Goal: Information Seeking & Learning: Learn about a topic

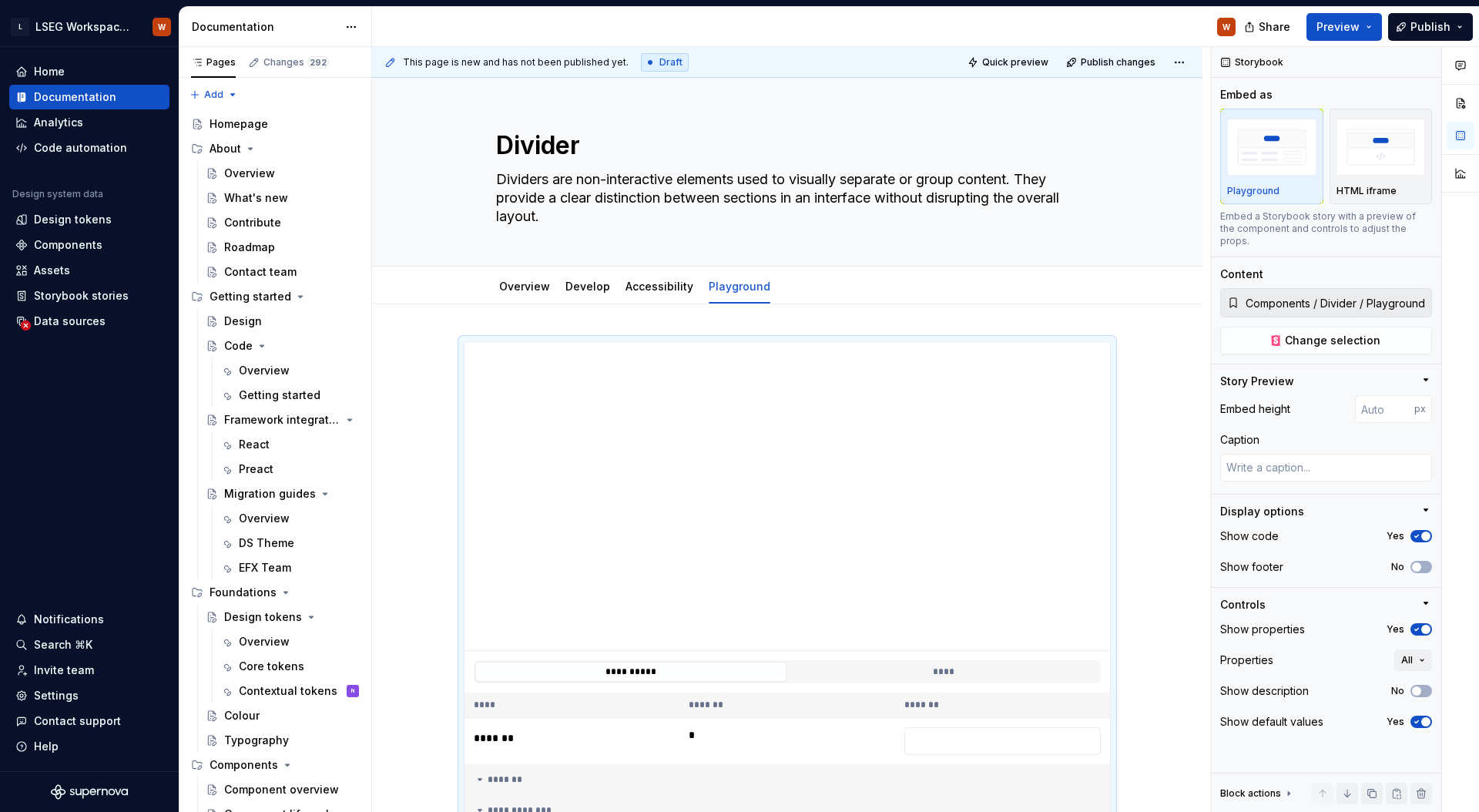
scroll to position [108, 0]
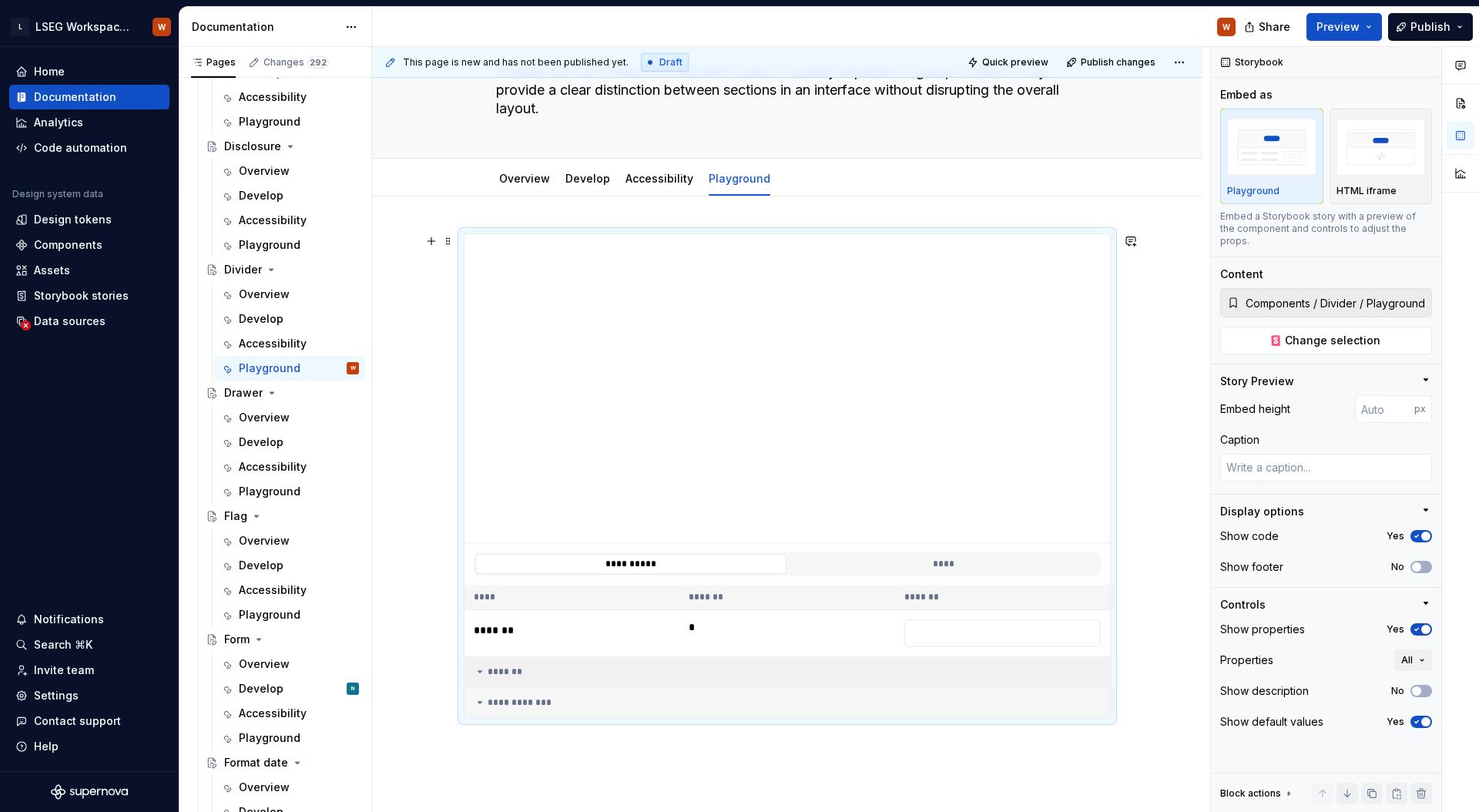
click at [509, 674] on div "*******" at bounding box center [787, 672] width 627 height 12
click at [513, 700] on div "**********" at bounding box center [787, 702] width 627 height 12
click at [514, 679] on td "*******" at bounding box center [786, 671] width 645 height 30
click at [514, 692] on td "**********" at bounding box center [786, 702] width 645 height 30
click at [297, 250] on div "Playground" at bounding box center [299, 245] width 120 height 22
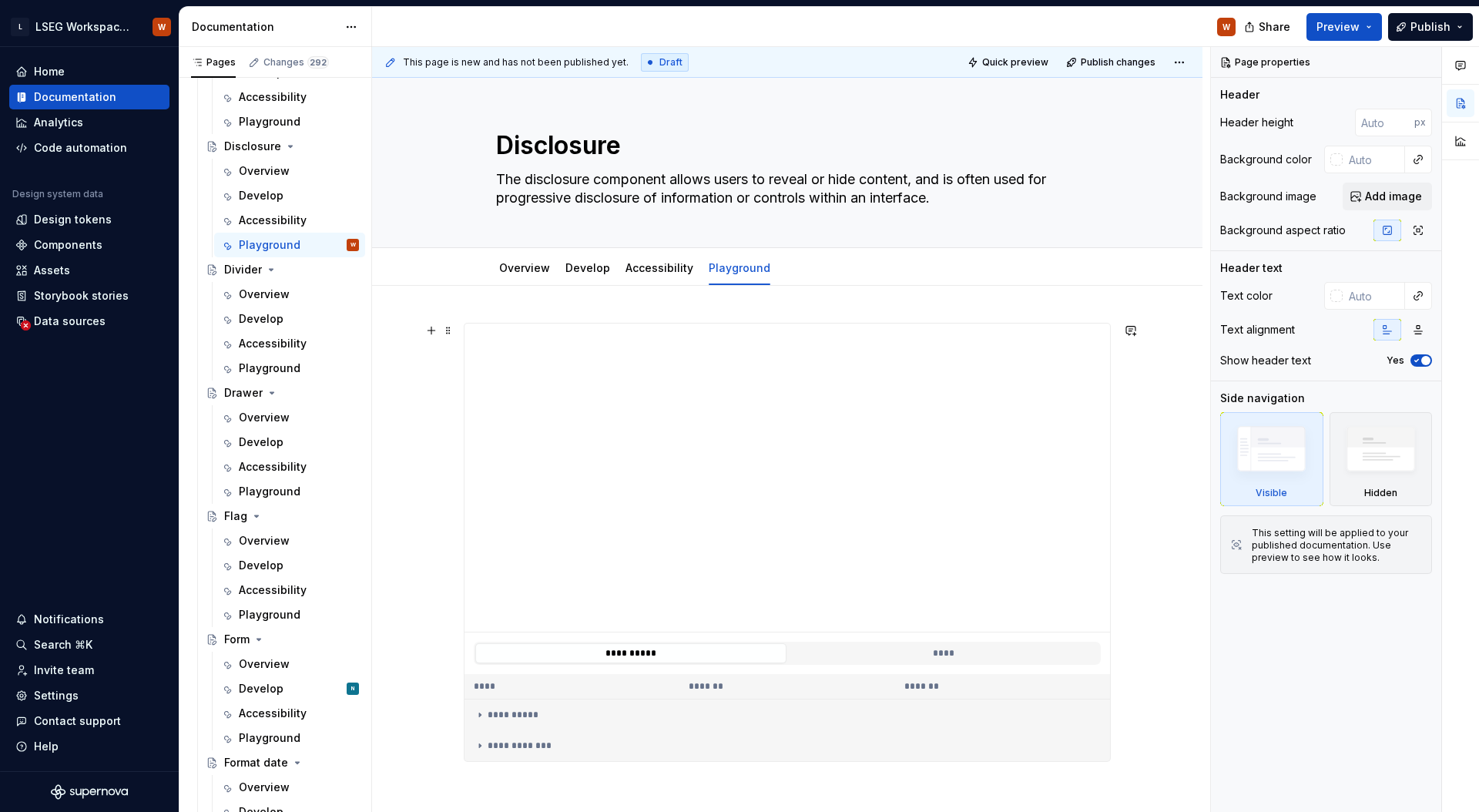
scroll to position [28, 0]
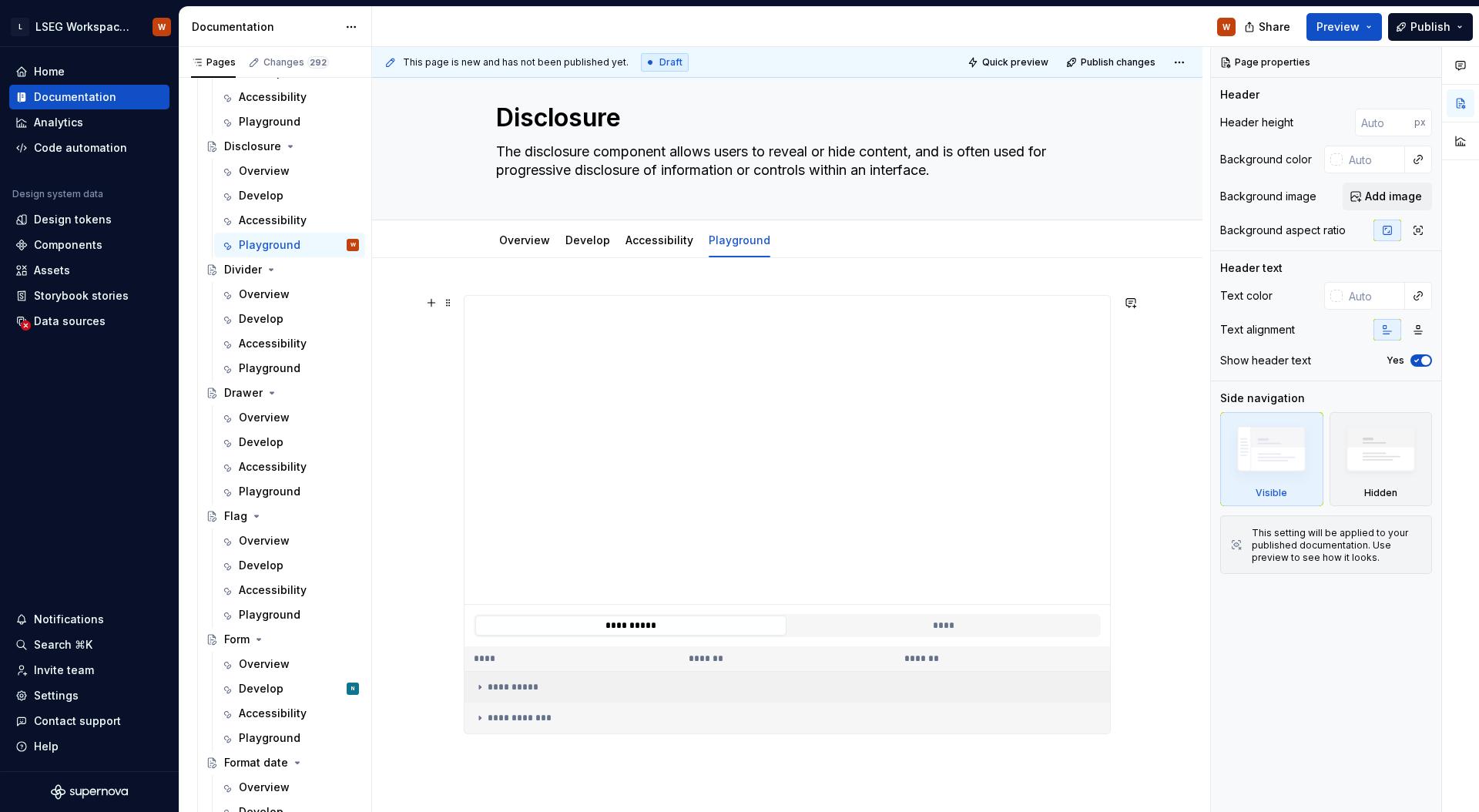
click at [484, 686] on icon at bounding box center [480, 687] width 12 height 12
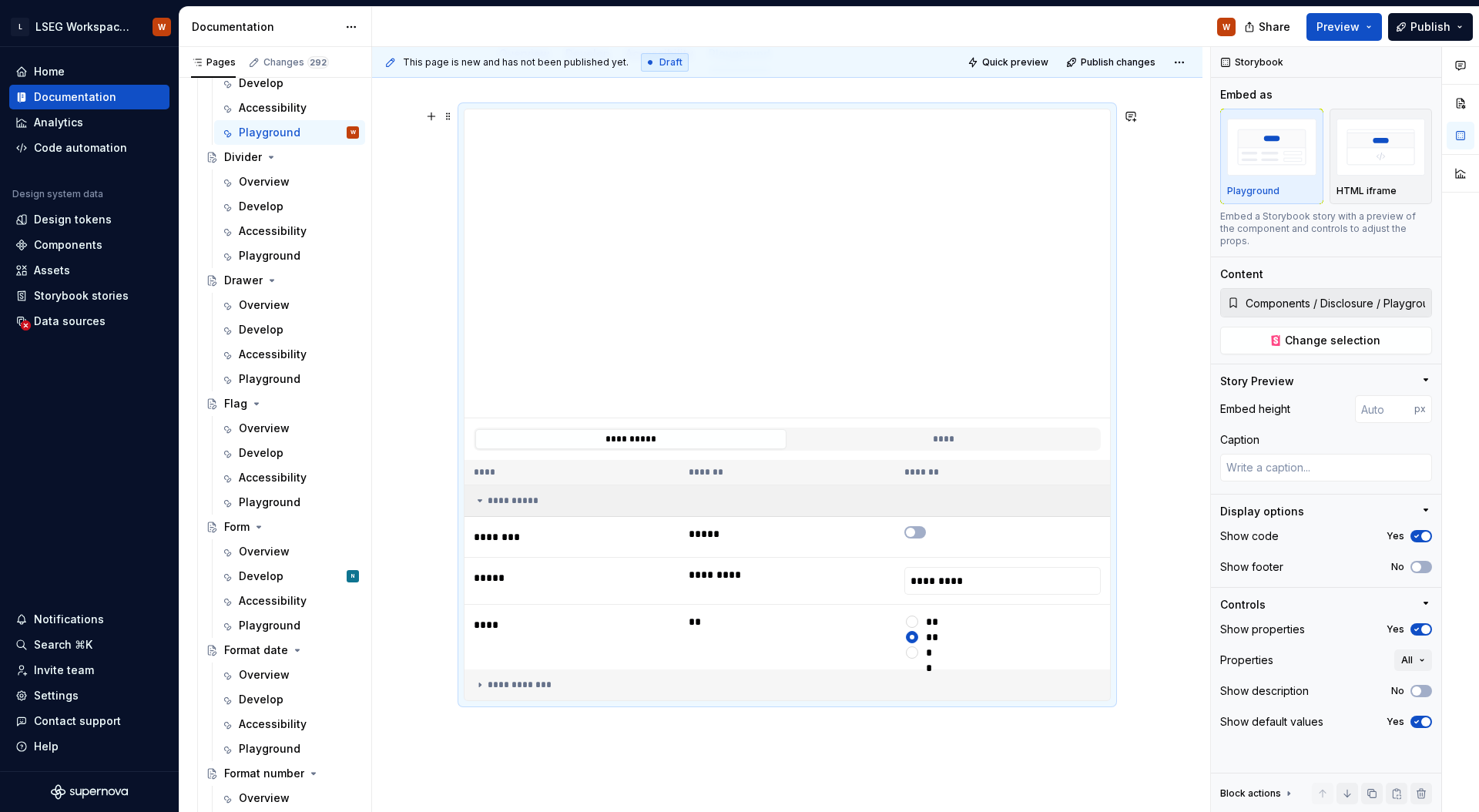
scroll to position [273, 0]
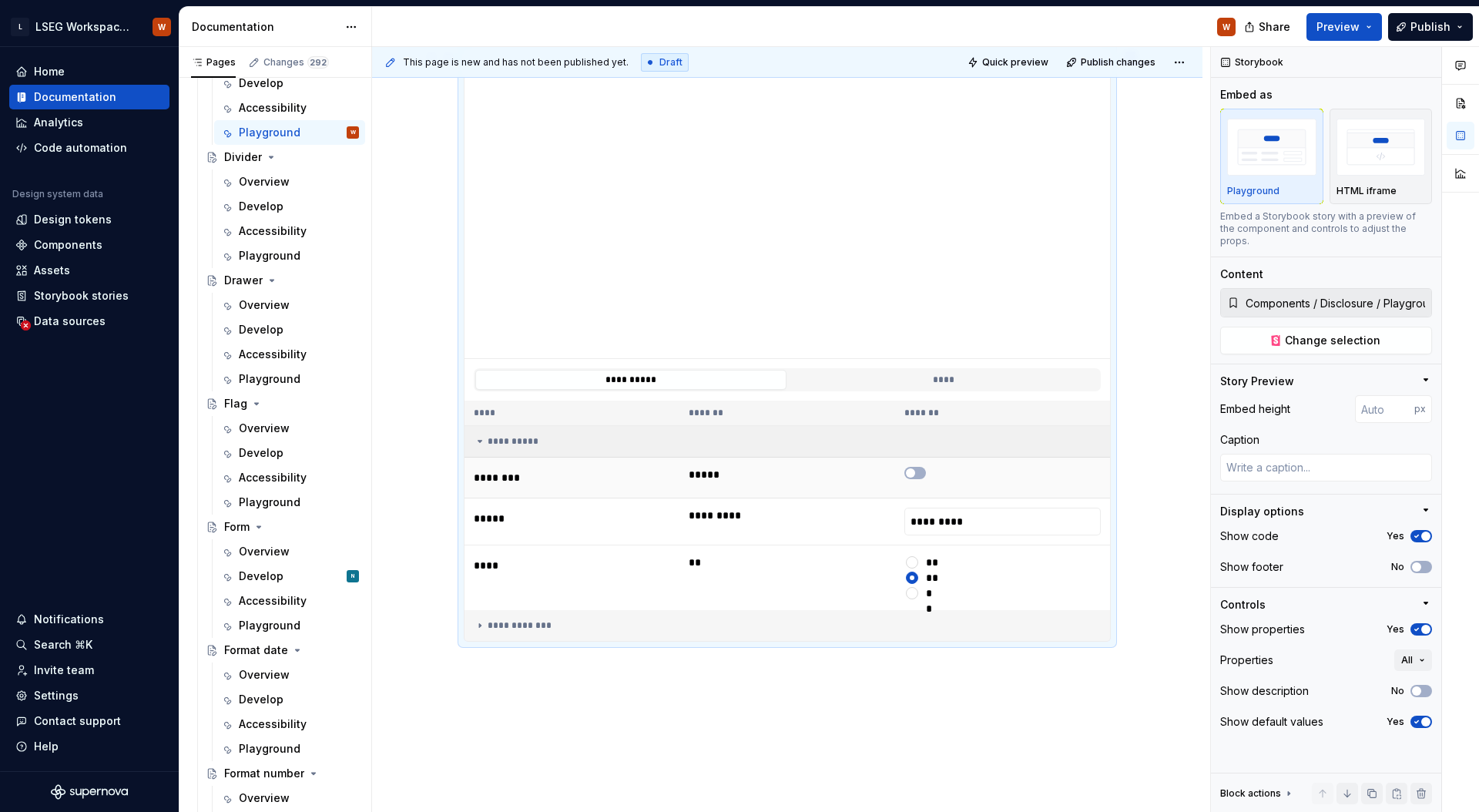
click at [925, 476] on div at bounding box center [1002, 473] width 197 height 12
click at [918, 469] on button "button" at bounding box center [915, 473] width 22 height 12
click at [920, 485] on span "button" at bounding box center [920, 482] width 9 height 9
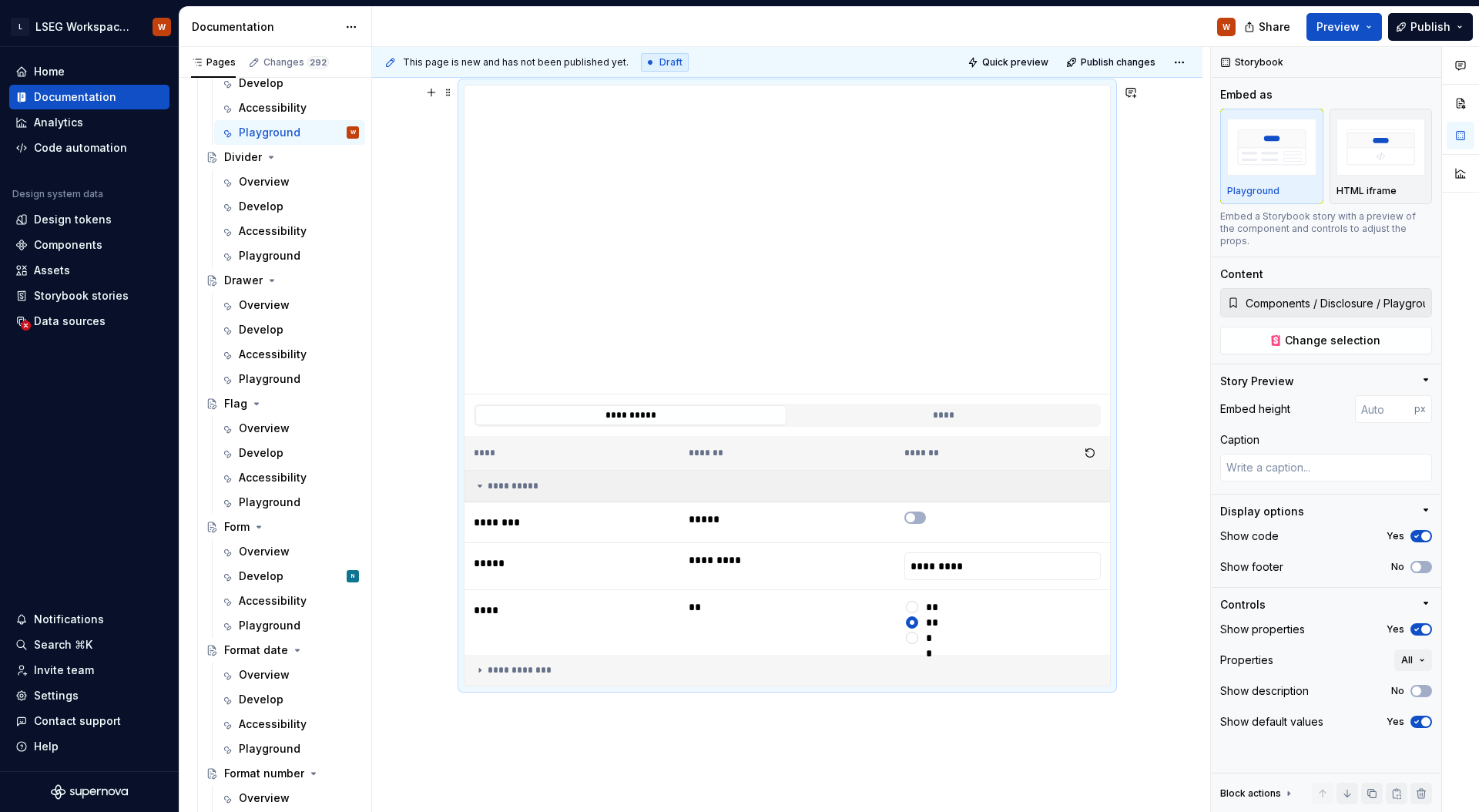
scroll to position [162, 0]
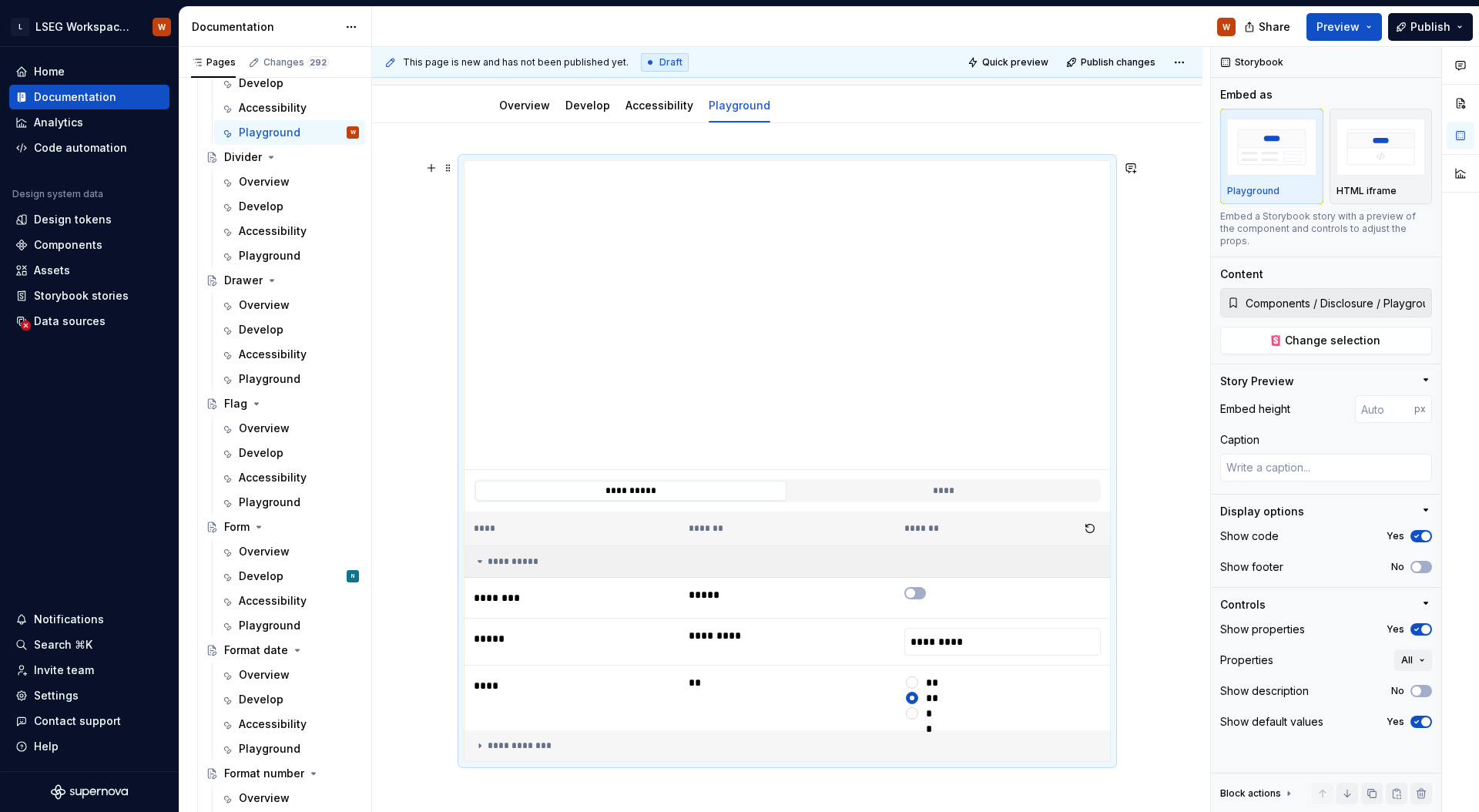
click at [478, 564] on icon at bounding box center [480, 562] width 12 height 12
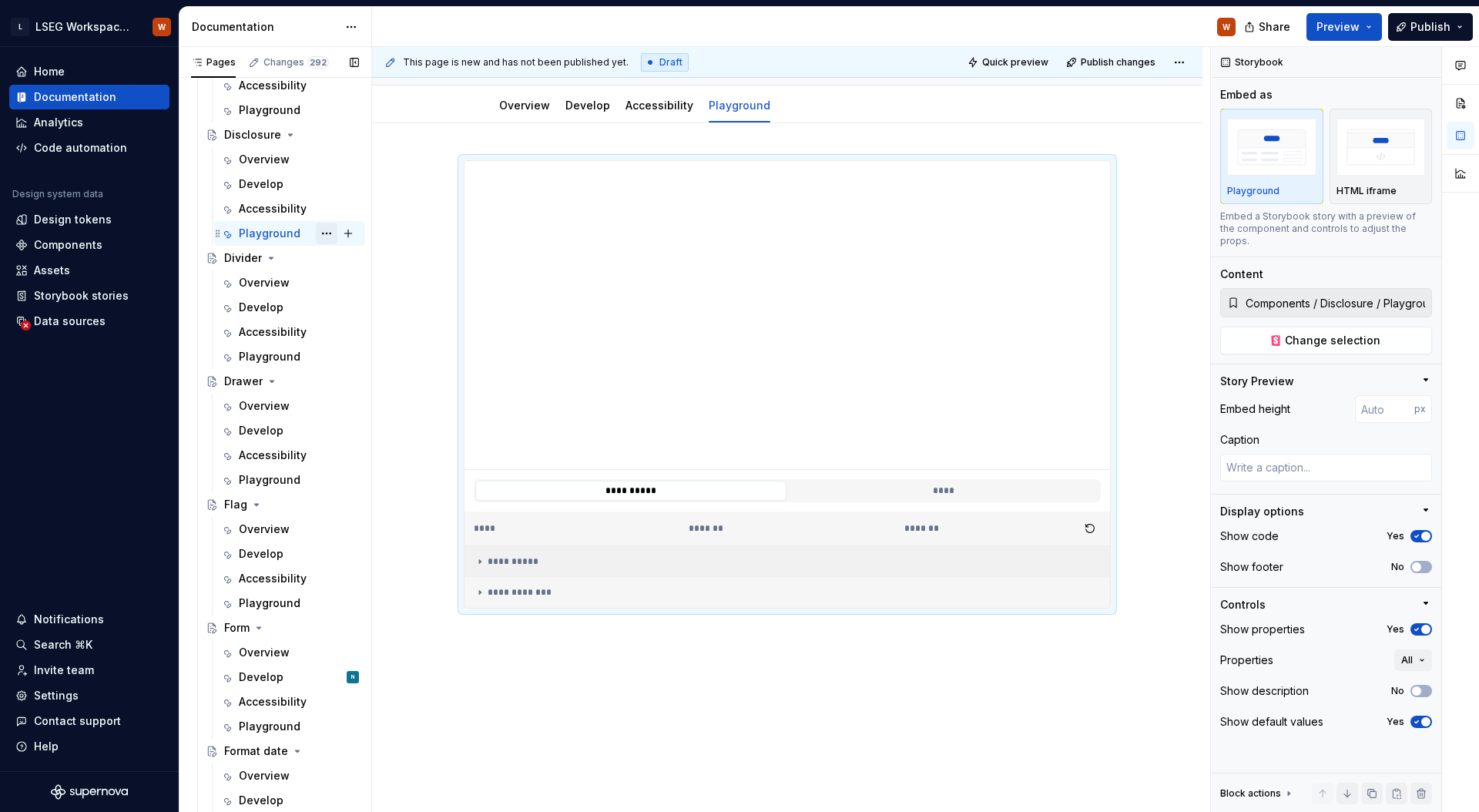
scroll to position [2433, 0]
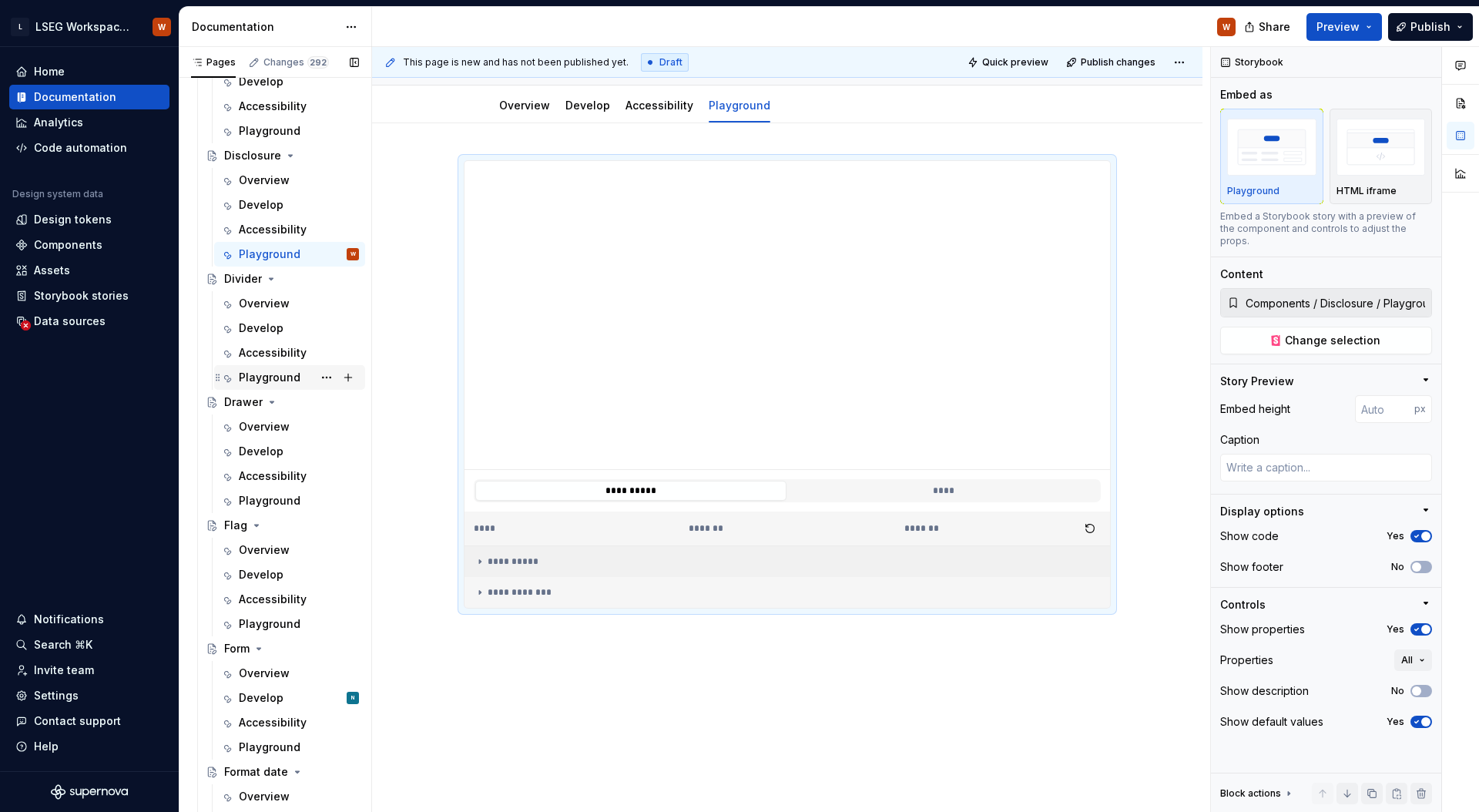
click at [285, 382] on div "Playground" at bounding box center [269, 378] width 62 height 16
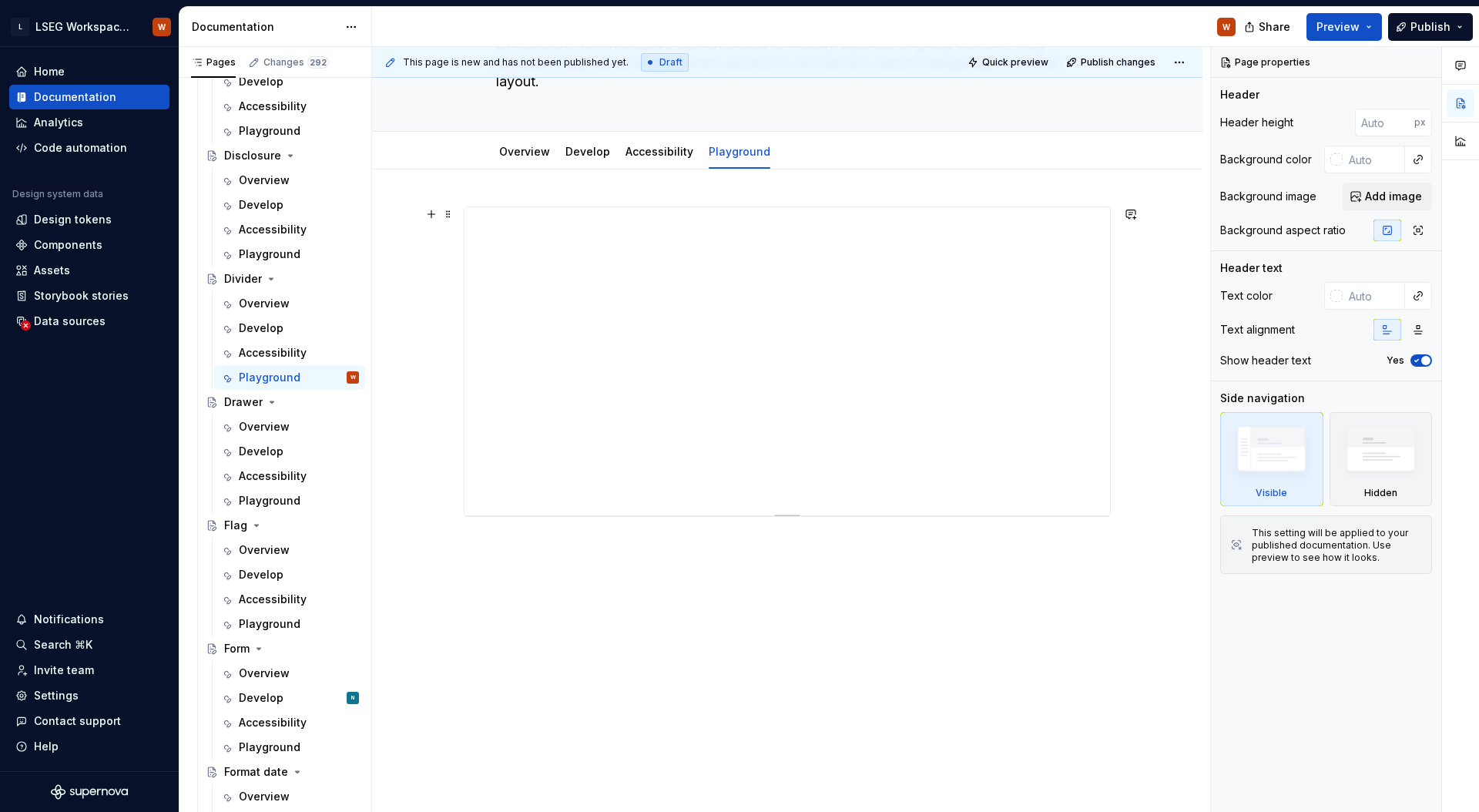
scroll to position [138, 0]
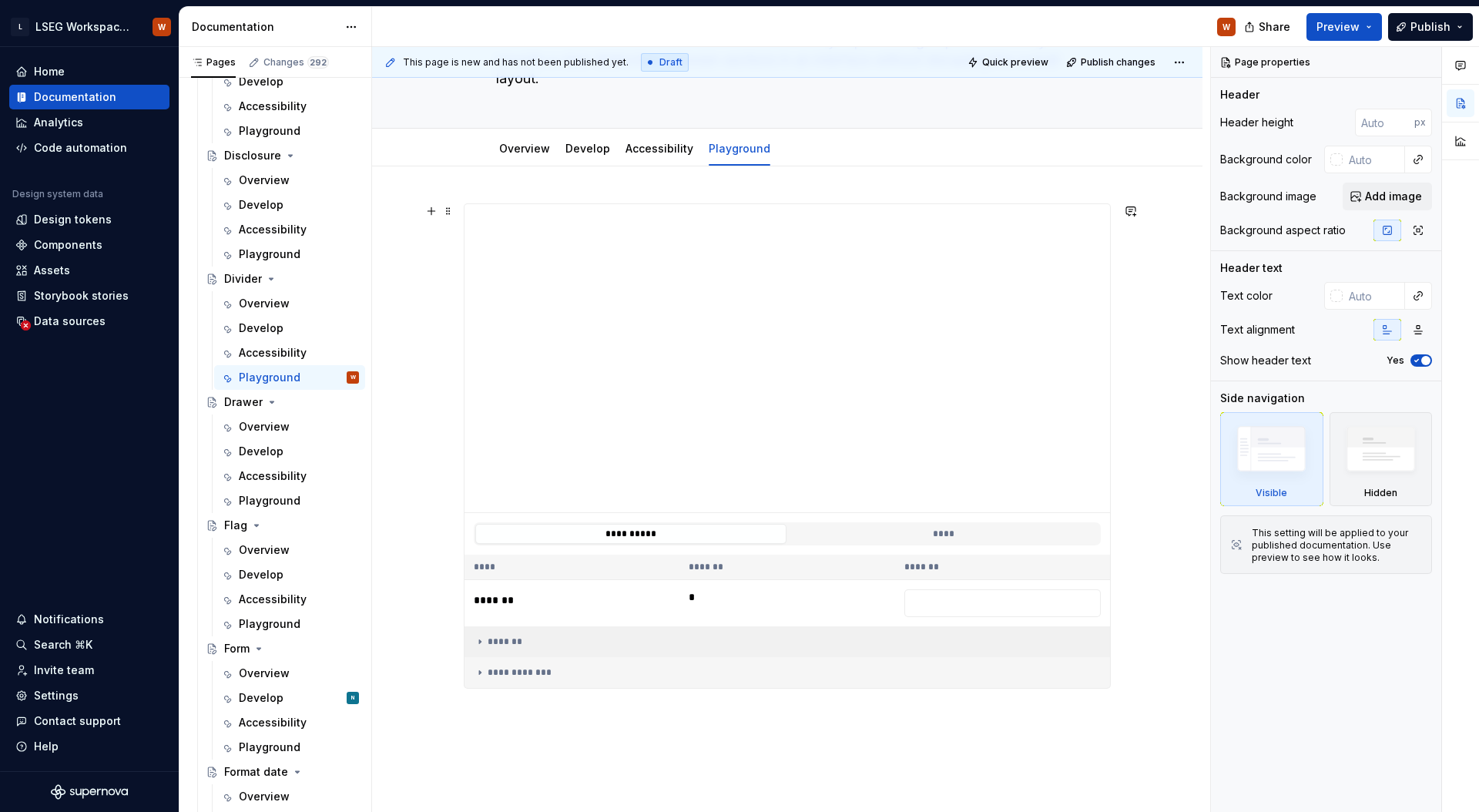
click at [501, 636] on div "*******" at bounding box center [787, 641] width 627 height 12
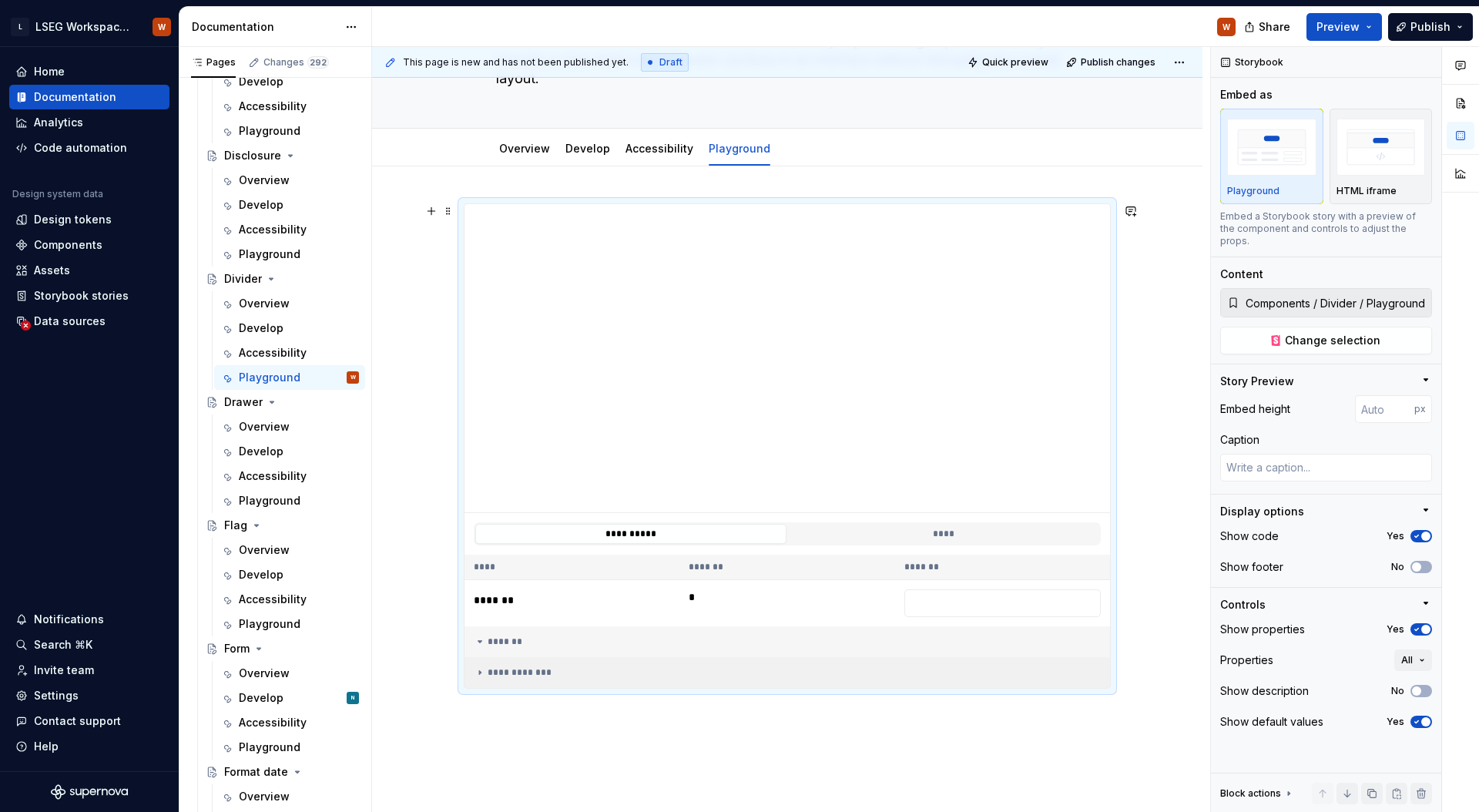
drag, startPoint x: 515, startPoint y: 680, endPoint x: 516, endPoint y: 672, distance: 8.1
click at [516, 679] on td "**********" at bounding box center [786, 672] width 645 height 30
click at [523, 644] on div "*******" at bounding box center [787, 641] width 627 height 12
click at [524, 678] on div "**********" at bounding box center [787, 672] width 627 height 12
click at [539, 642] on div "*******" at bounding box center [787, 641] width 627 height 12
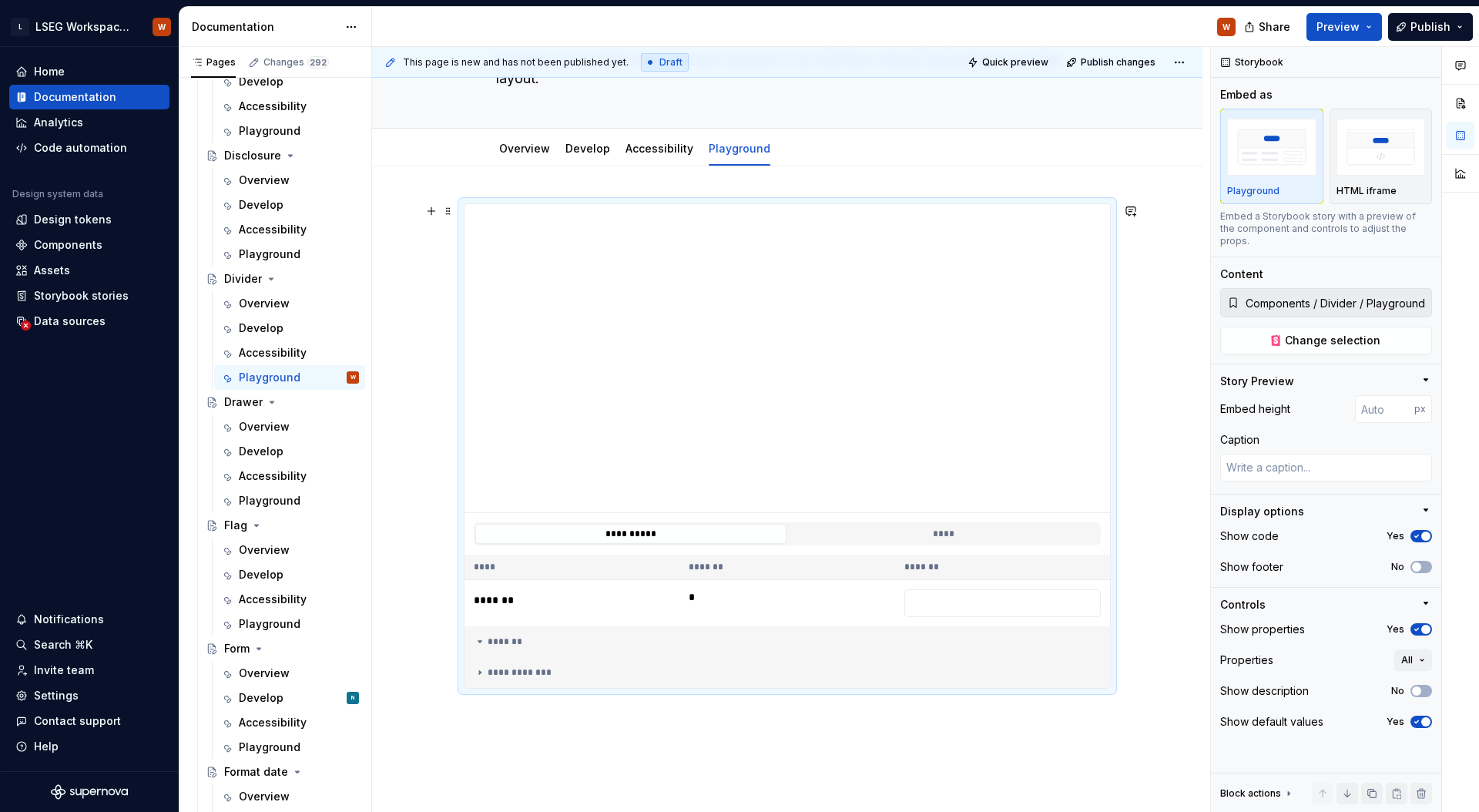
click at [399, 455] on div "**********" at bounding box center [791, 429] width 838 height 765
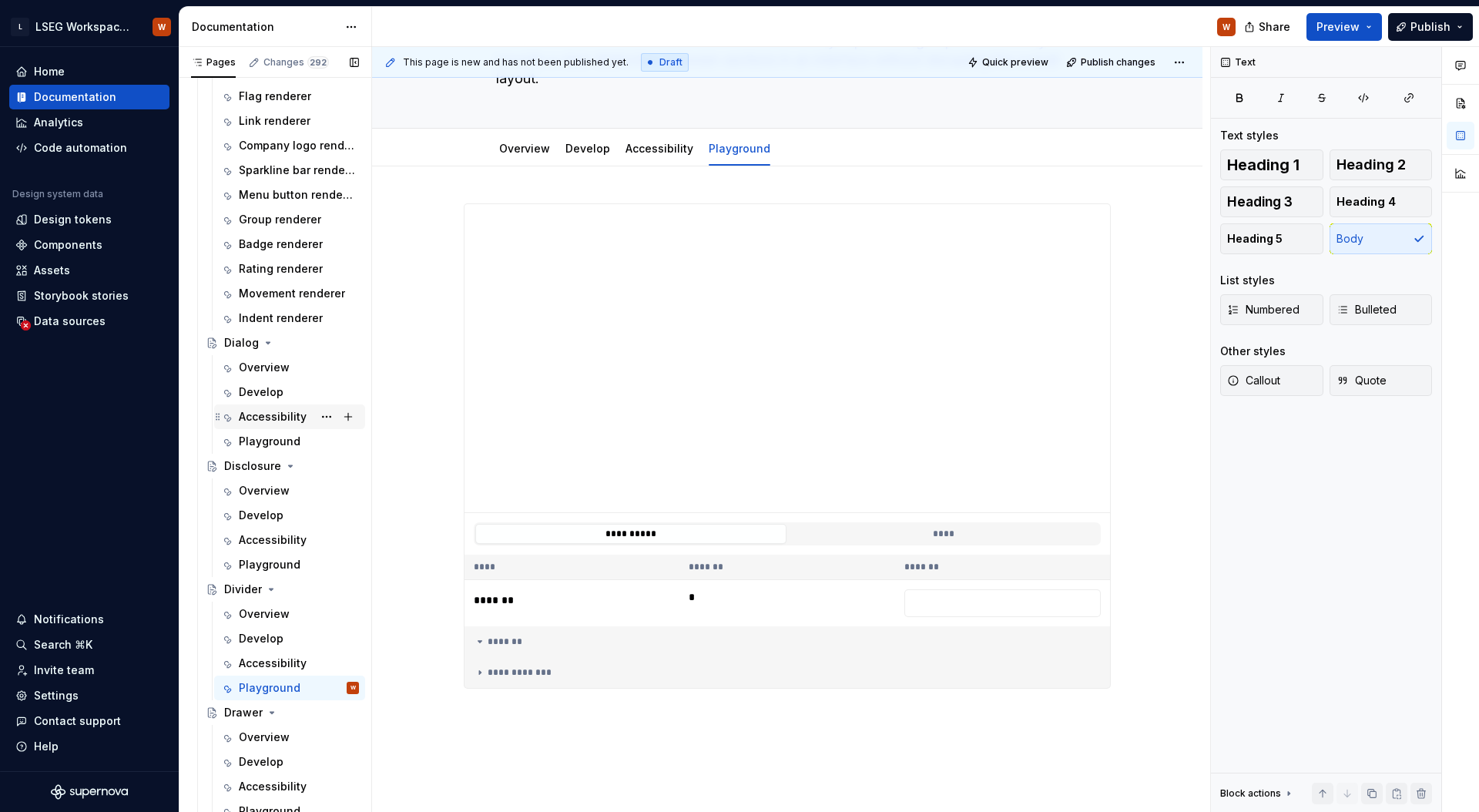
scroll to position [2123, 0]
click at [285, 368] on div "Overview" at bounding box center [264, 367] width 51 height 16
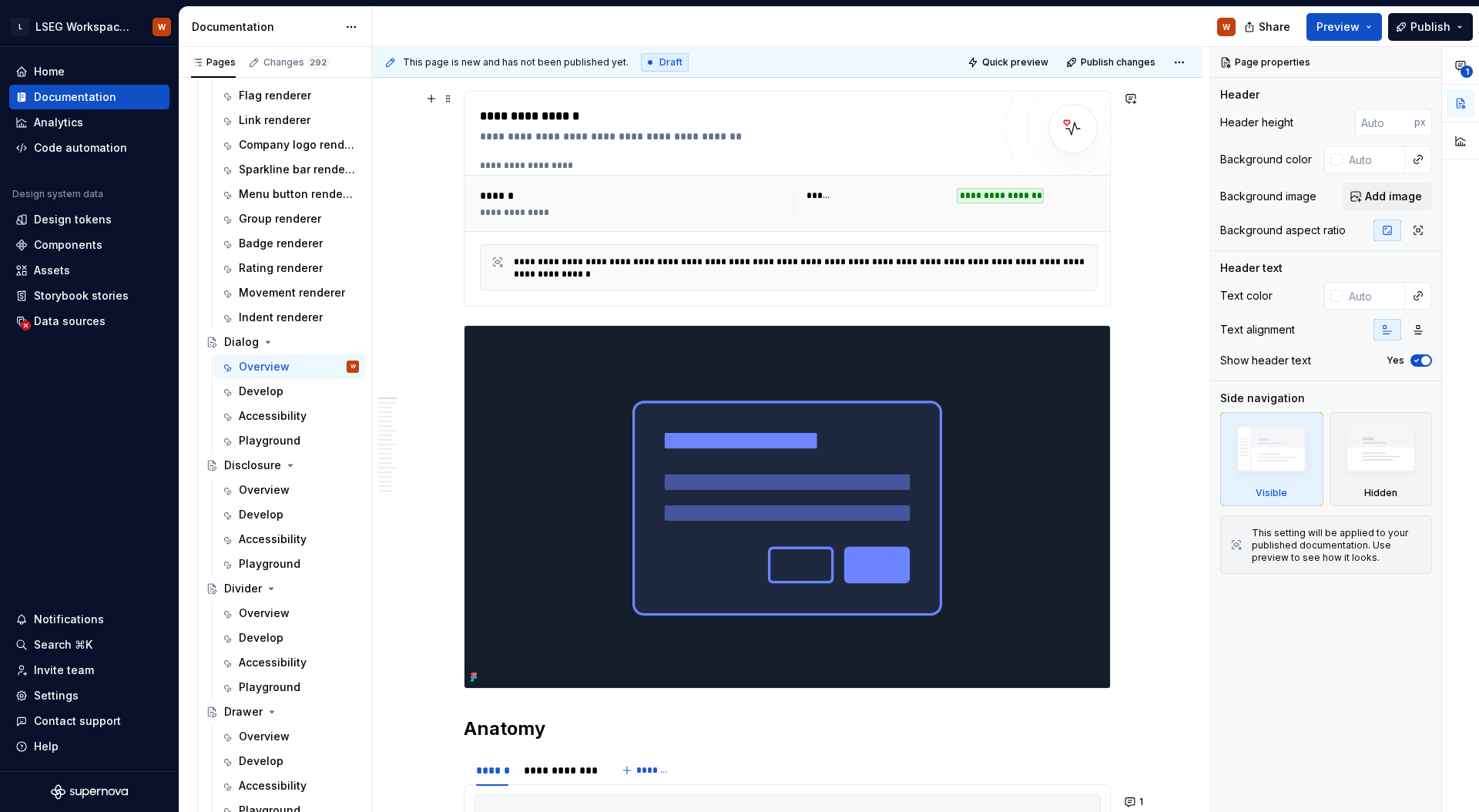
scroll to position [512, 0]
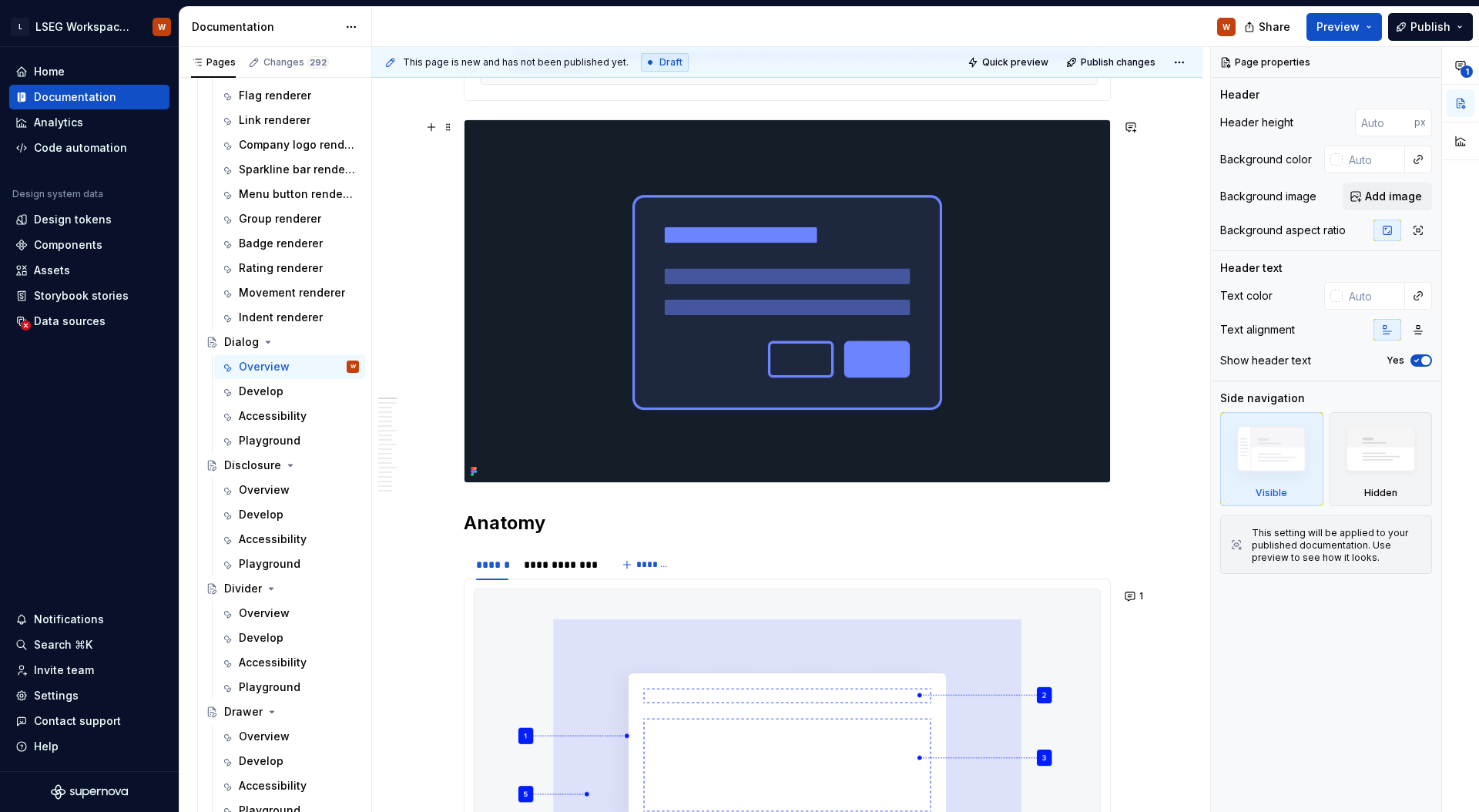
click at [848, 360] on img at bounding box center [786, 301] width 645 height 362
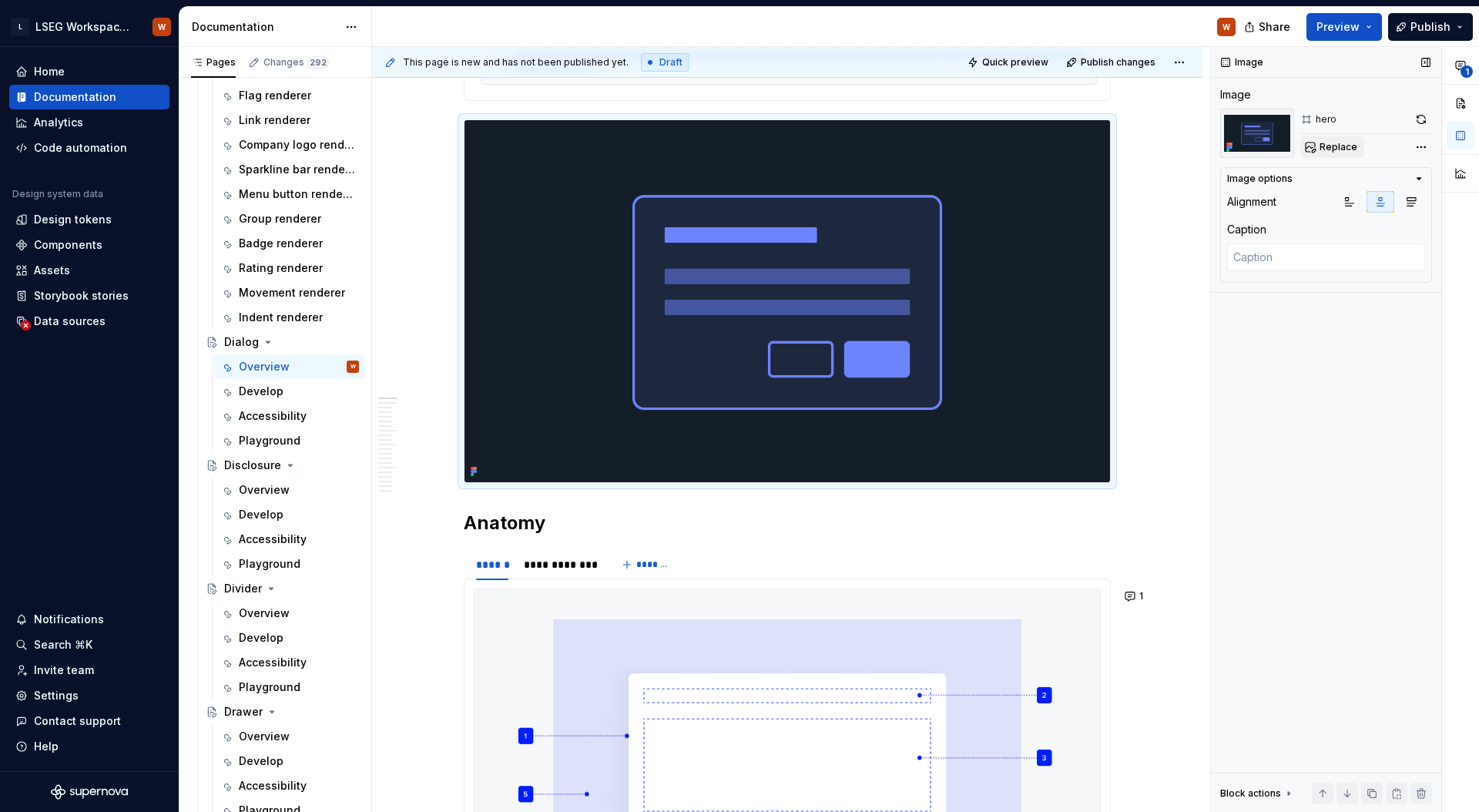
click at [1346, 144] on span "Replace" at bounding box center [1338, 147] width 37 height 12
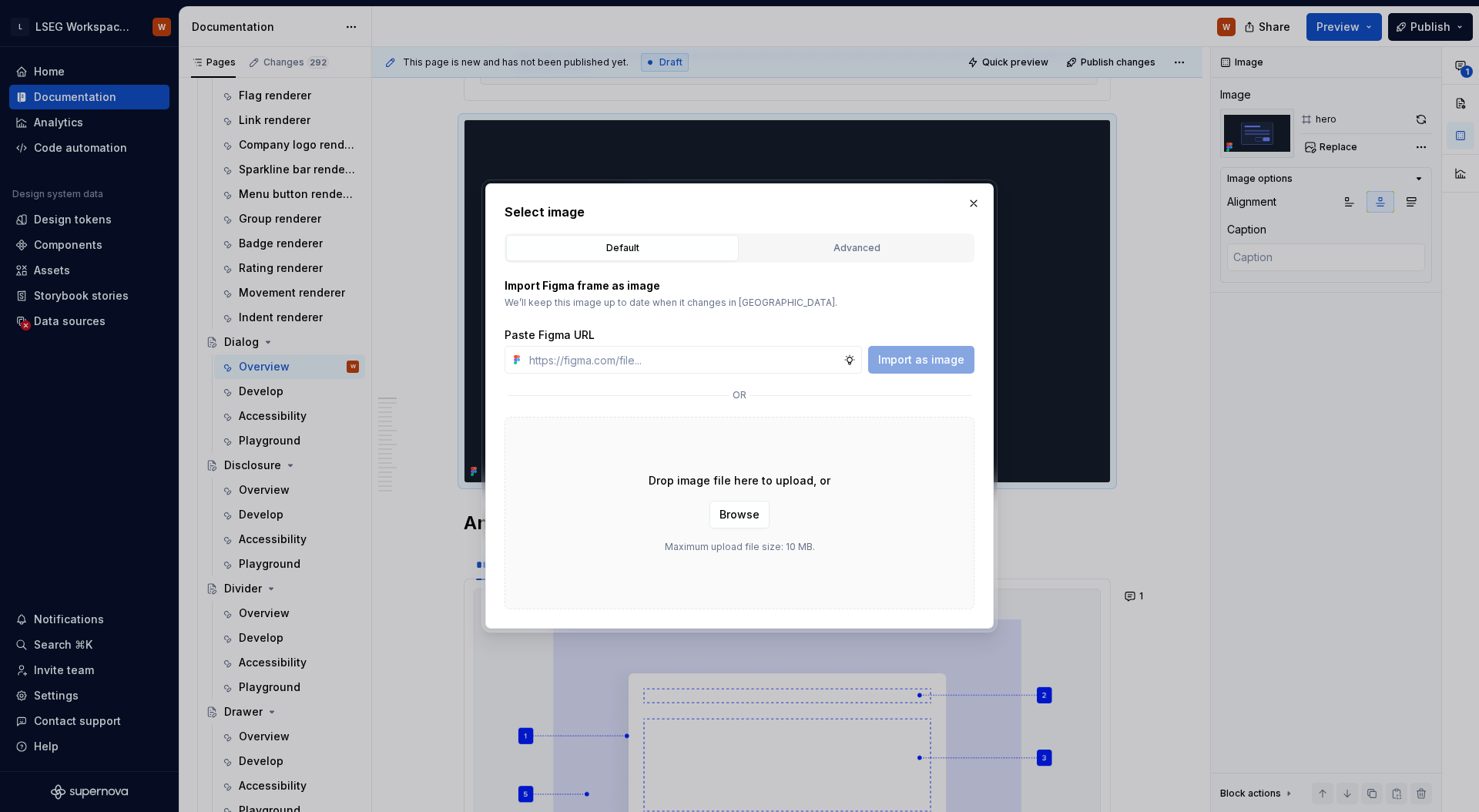
drag, startPoint x: 971, startPoint y: 203, endPoint x: 977, endPoint y: 268, distance: 65.3
click at [971, 203] on button "button" at bounding box center [974, 204] width 22 height 22
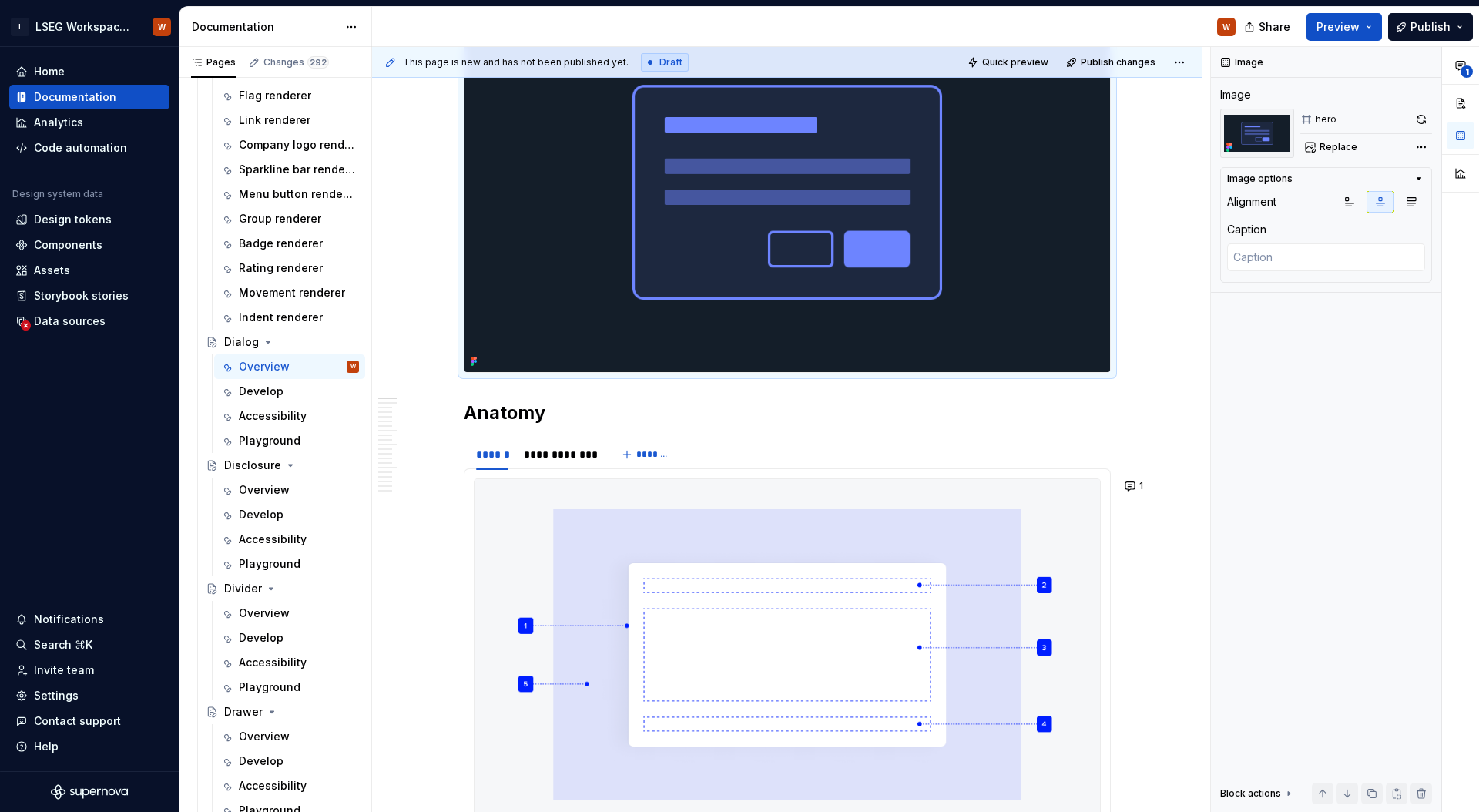
scroll to position [800, 0]
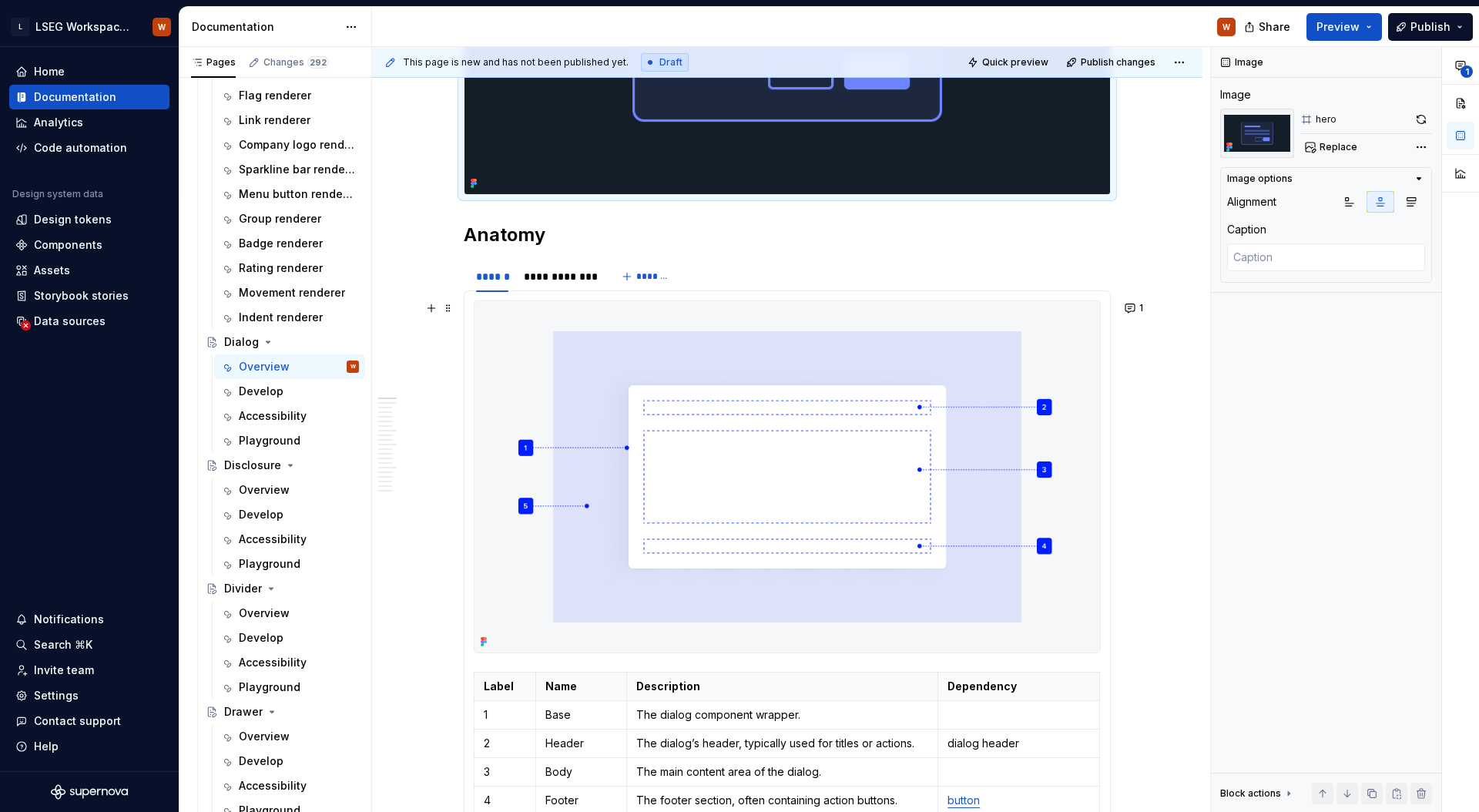
click at [817, 367] on img at bounding box center [787, 477] width 626 height 351
click at [1342, 147] on span "Replace" at bounding box center [1338, 147] width 37 height 12
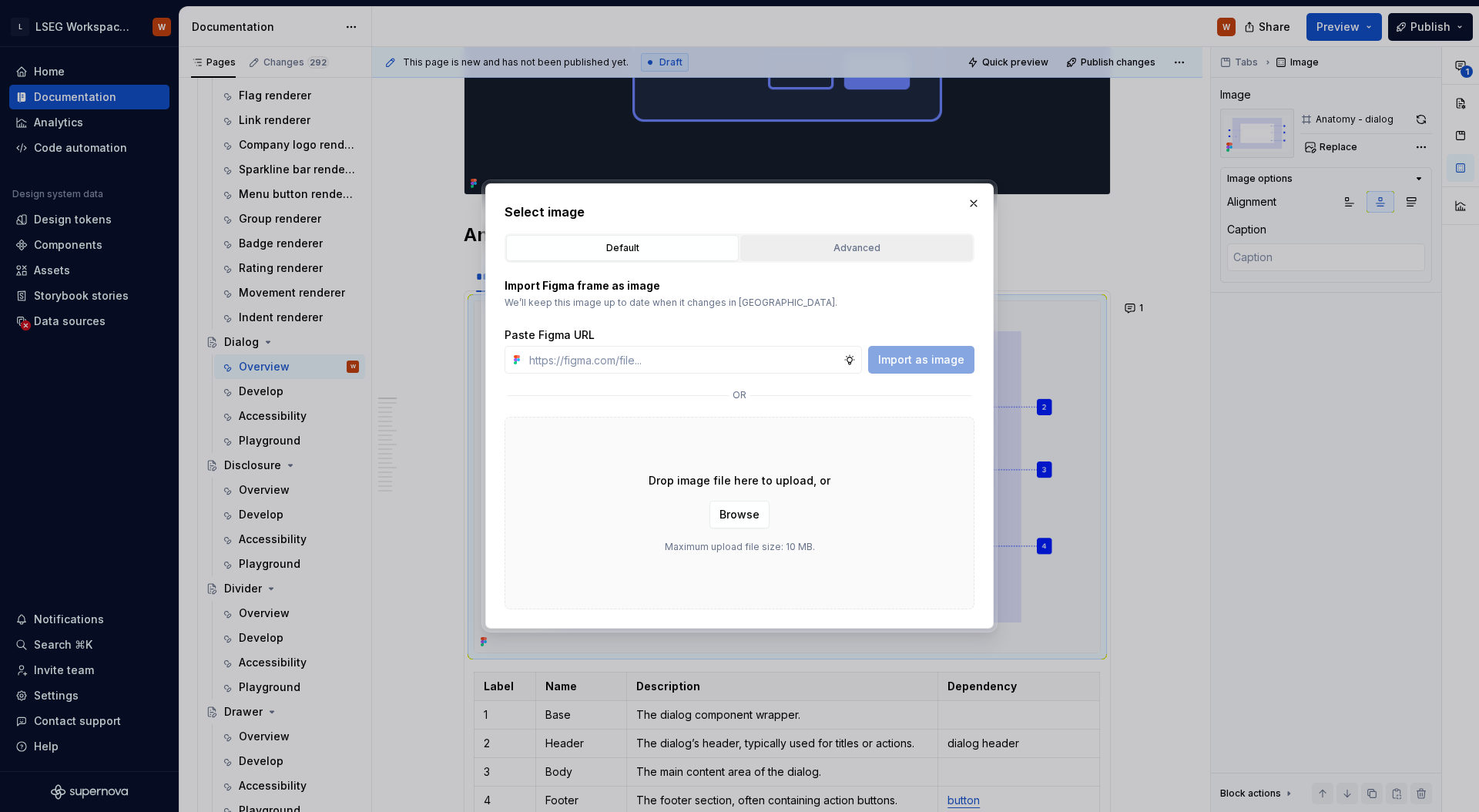
click at [840, 240] on div "Advanced" at bounding box center [857, 248] width 222 height 16
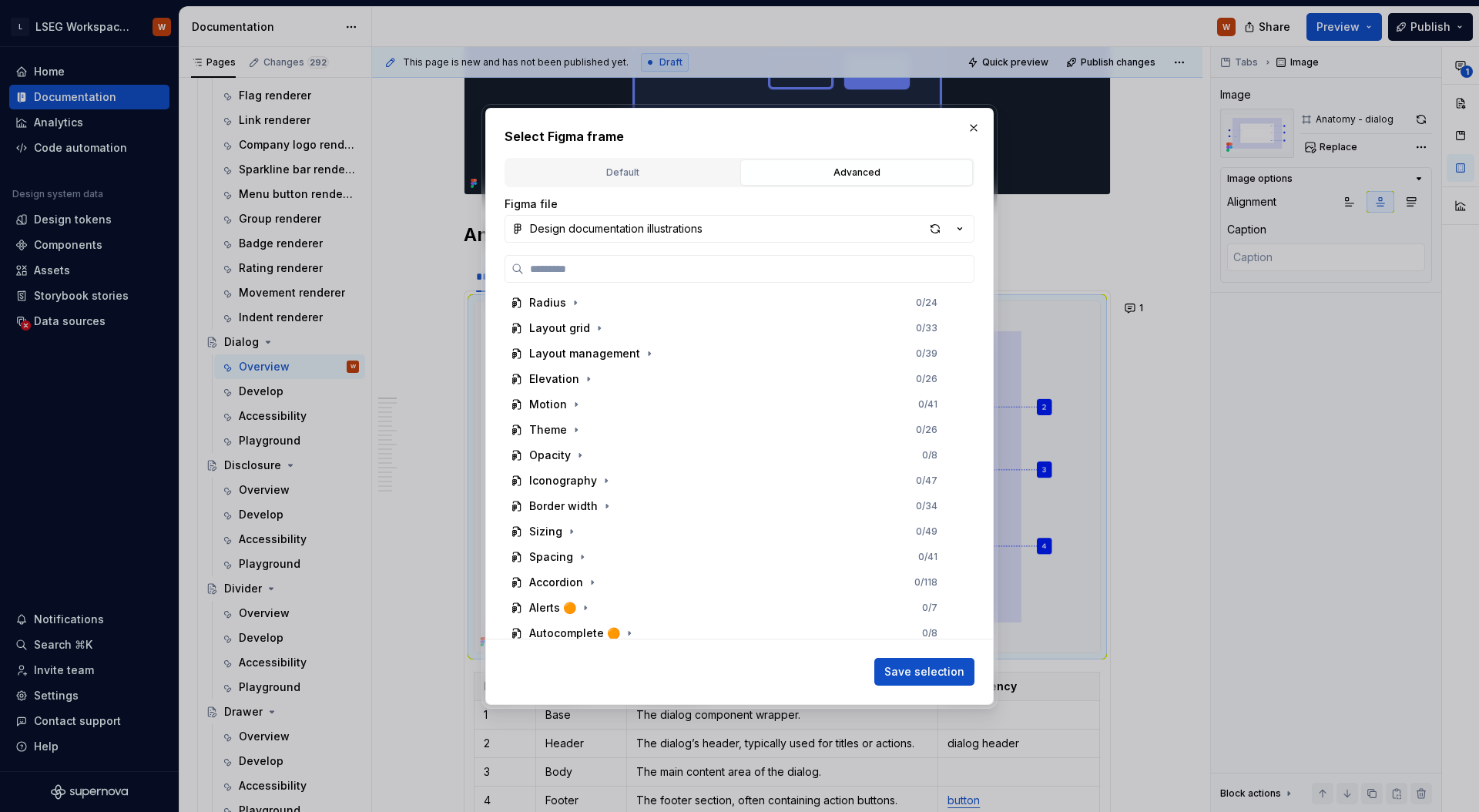
scroll to position [0, 0]
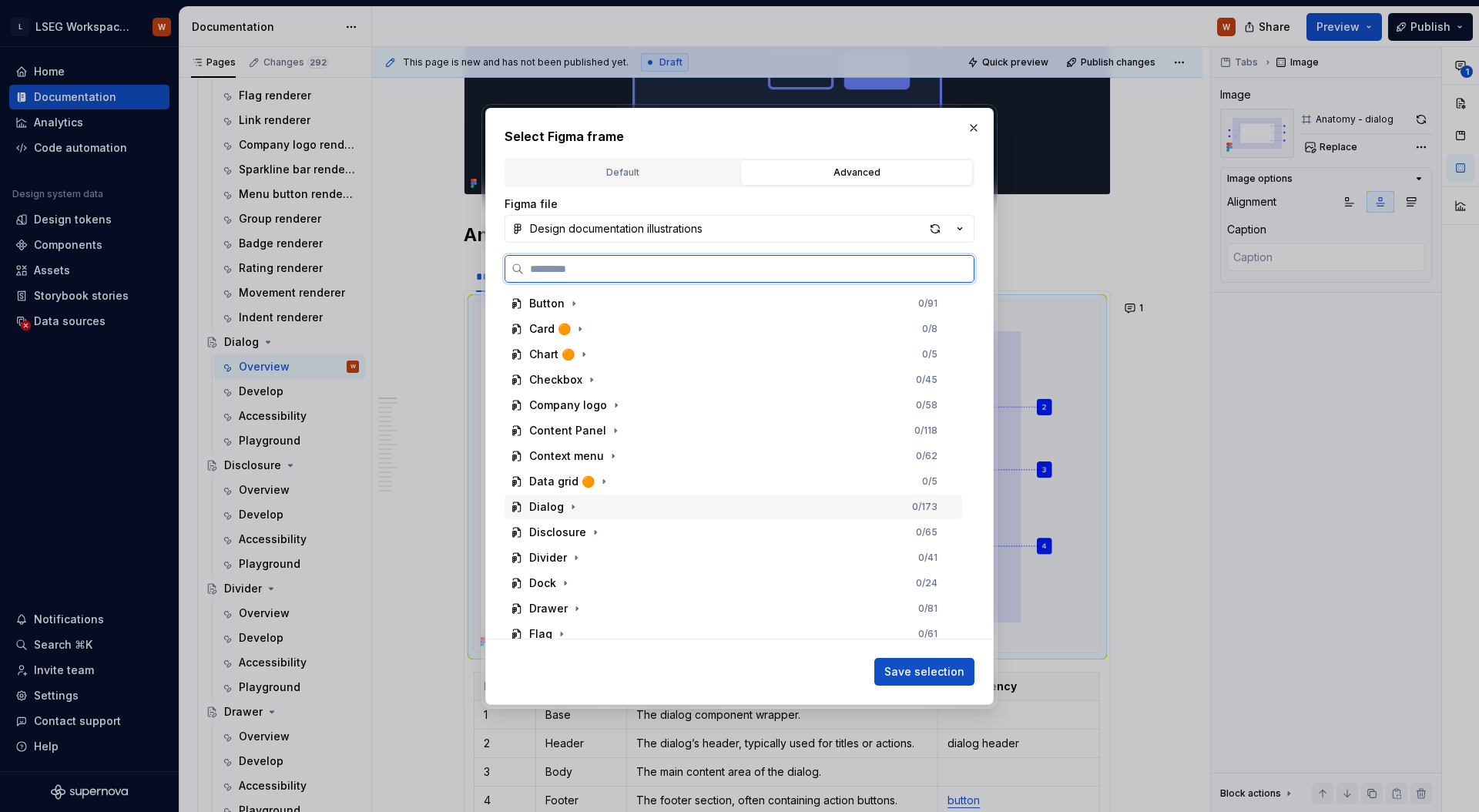
click at [556, 514] on div "Dialog 0 / 173" at bounding box center [733, 507] width 457 height 25
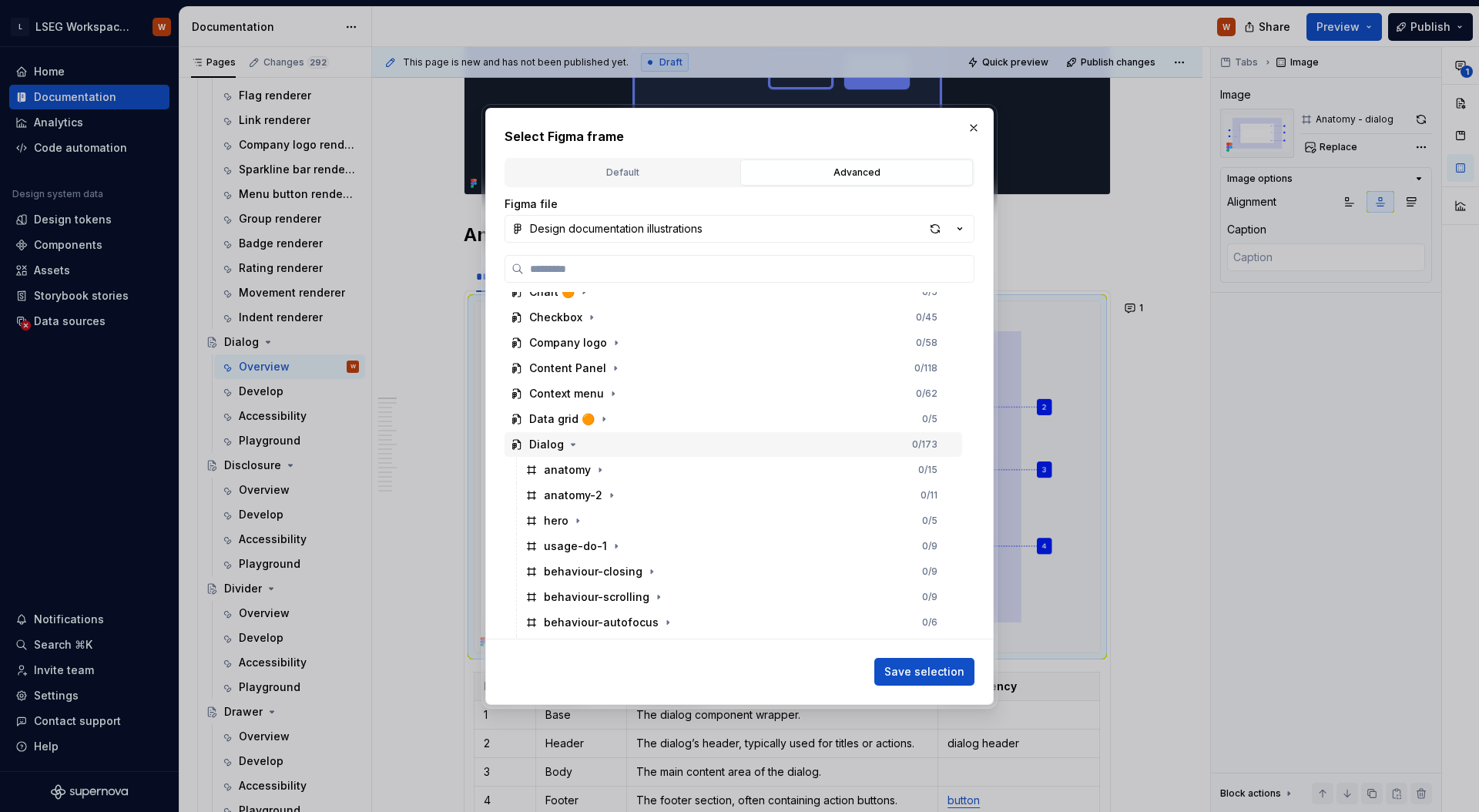
scroll to position [626, 0]
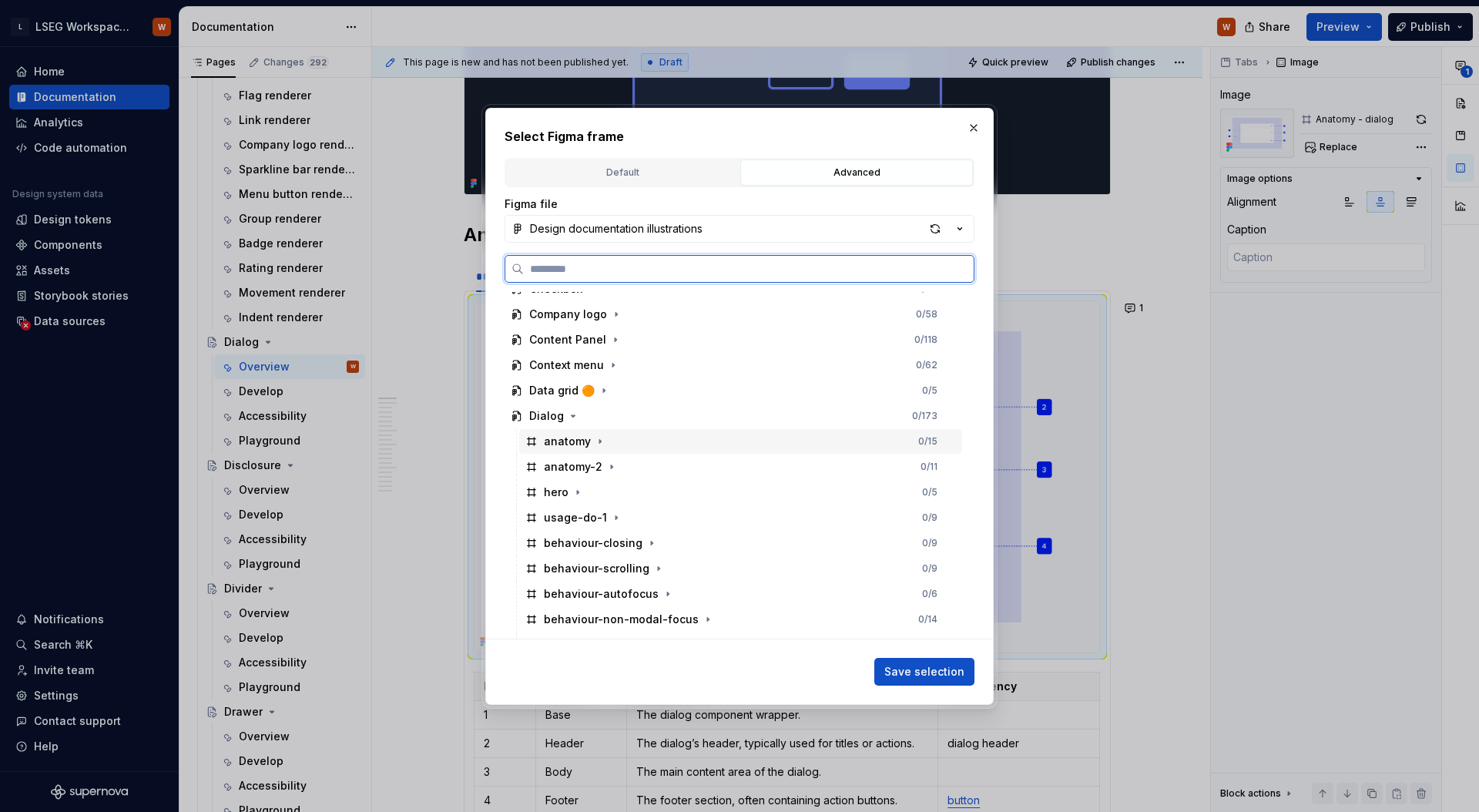
click at [579, 449] on div "anatomy 0 / 15" at bounding box center [740, 441] width 443 height 25
click at [921, 666] on span "Save selection" at bounding box center [924, 672] width 80 height 16
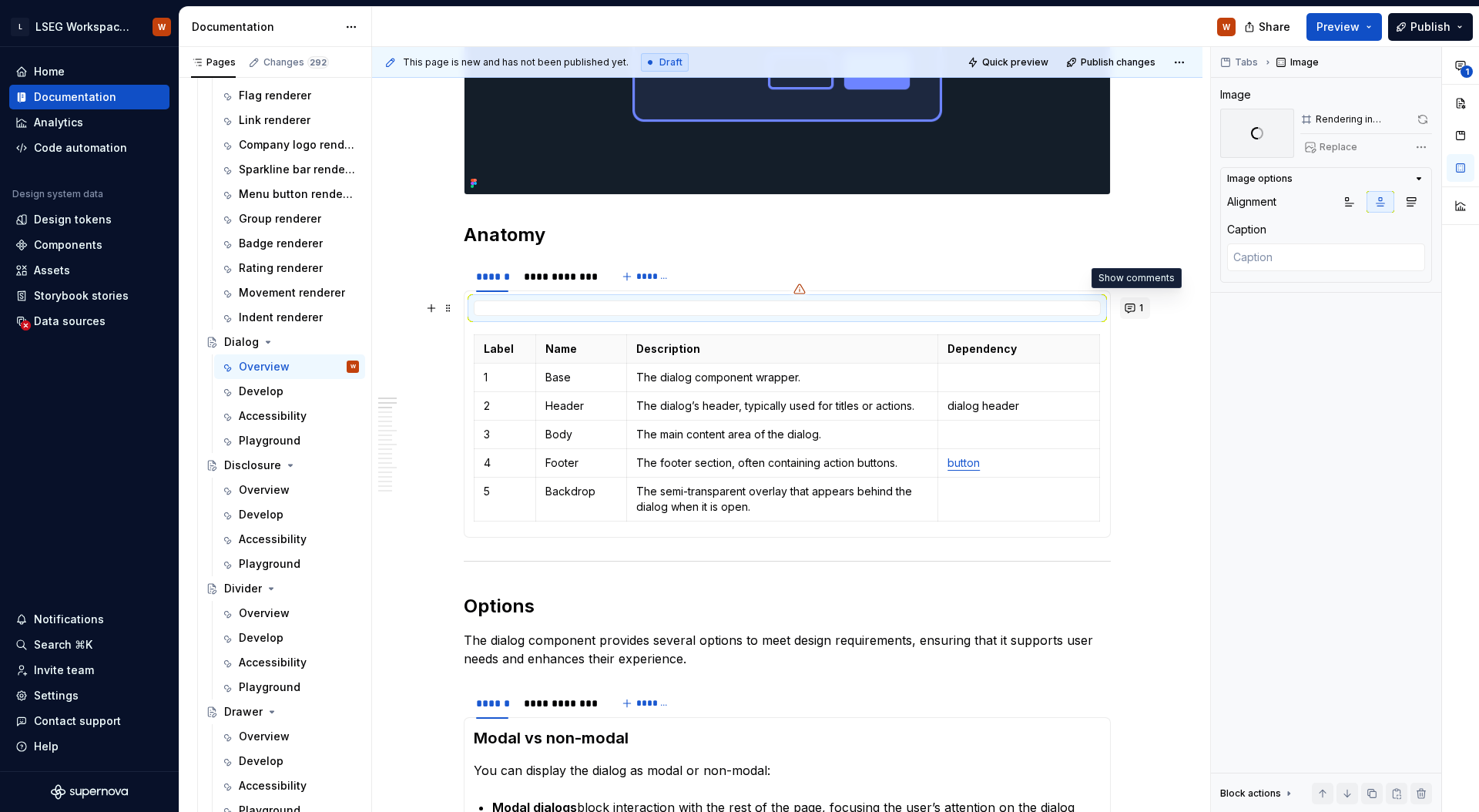
click at [1132, 308] on button "1" at bounding box center [1134, 308] width 30 height 22
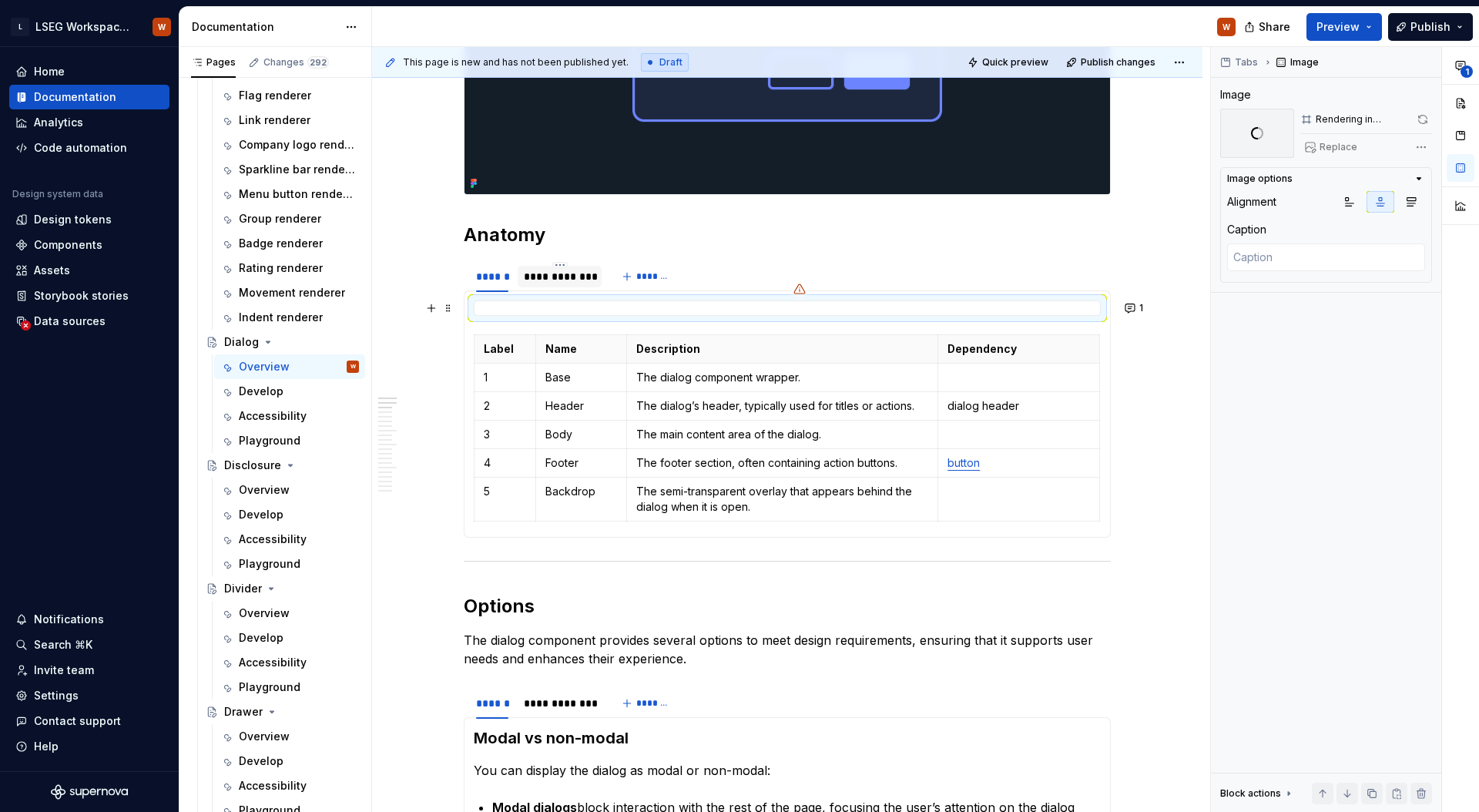
click at [566, 278] on div "**********" at bounding box center [559, 277] width 72 height 16
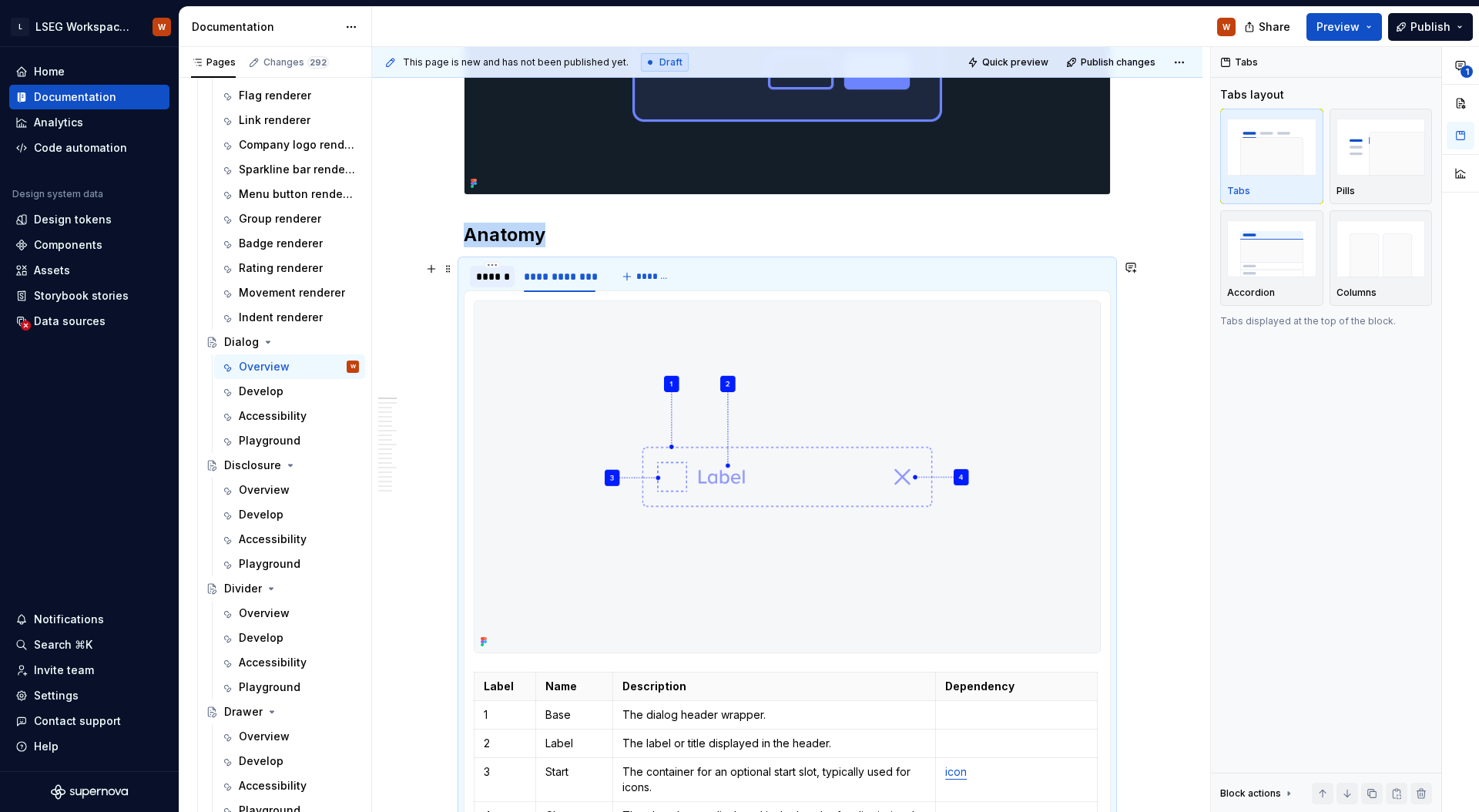
click at [489, 282] on div "******" at bounding box center [491, 277] width 32 height 16
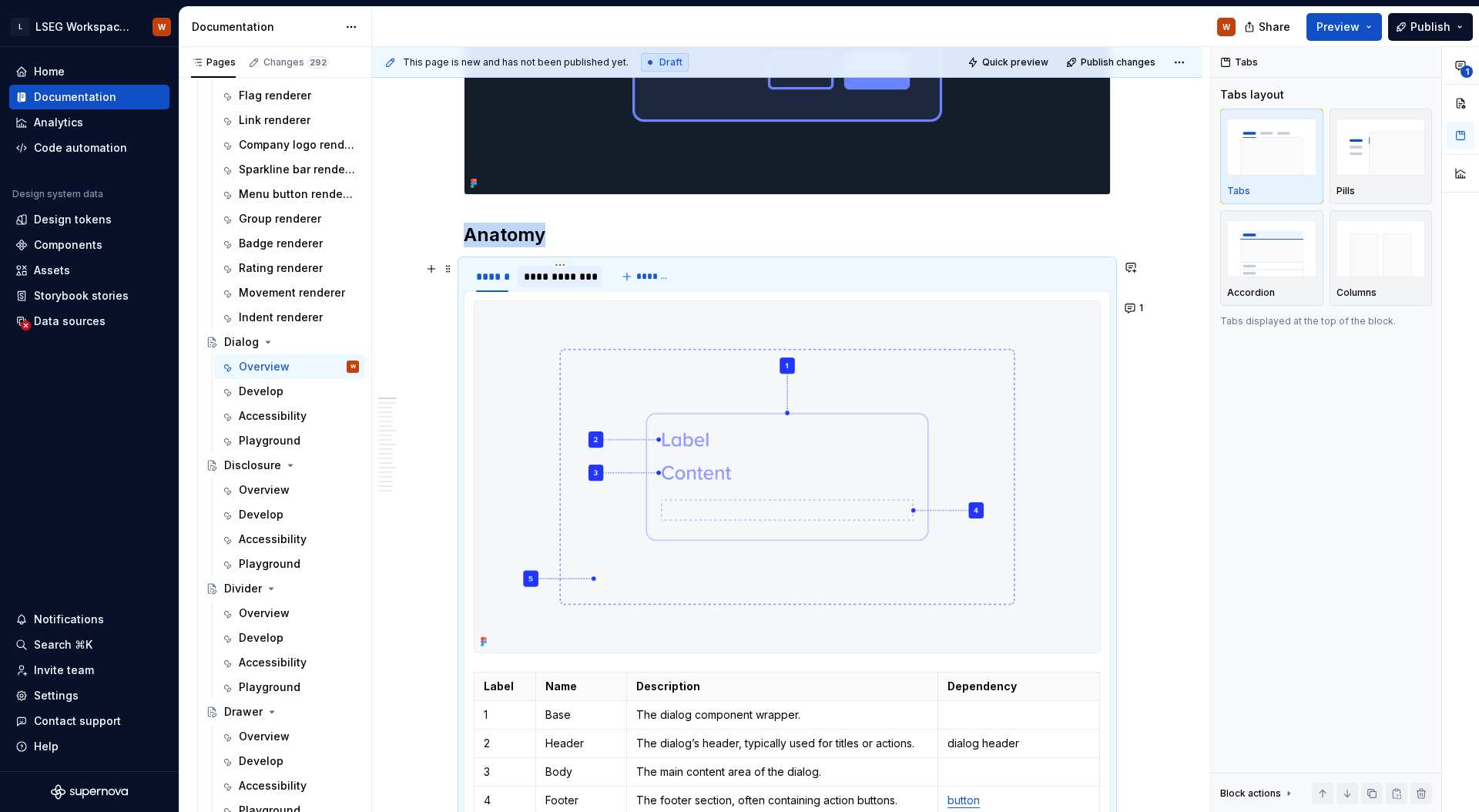
click at [543, 275] on div "**********" at bounding box center [559, 277] width 72 height 16
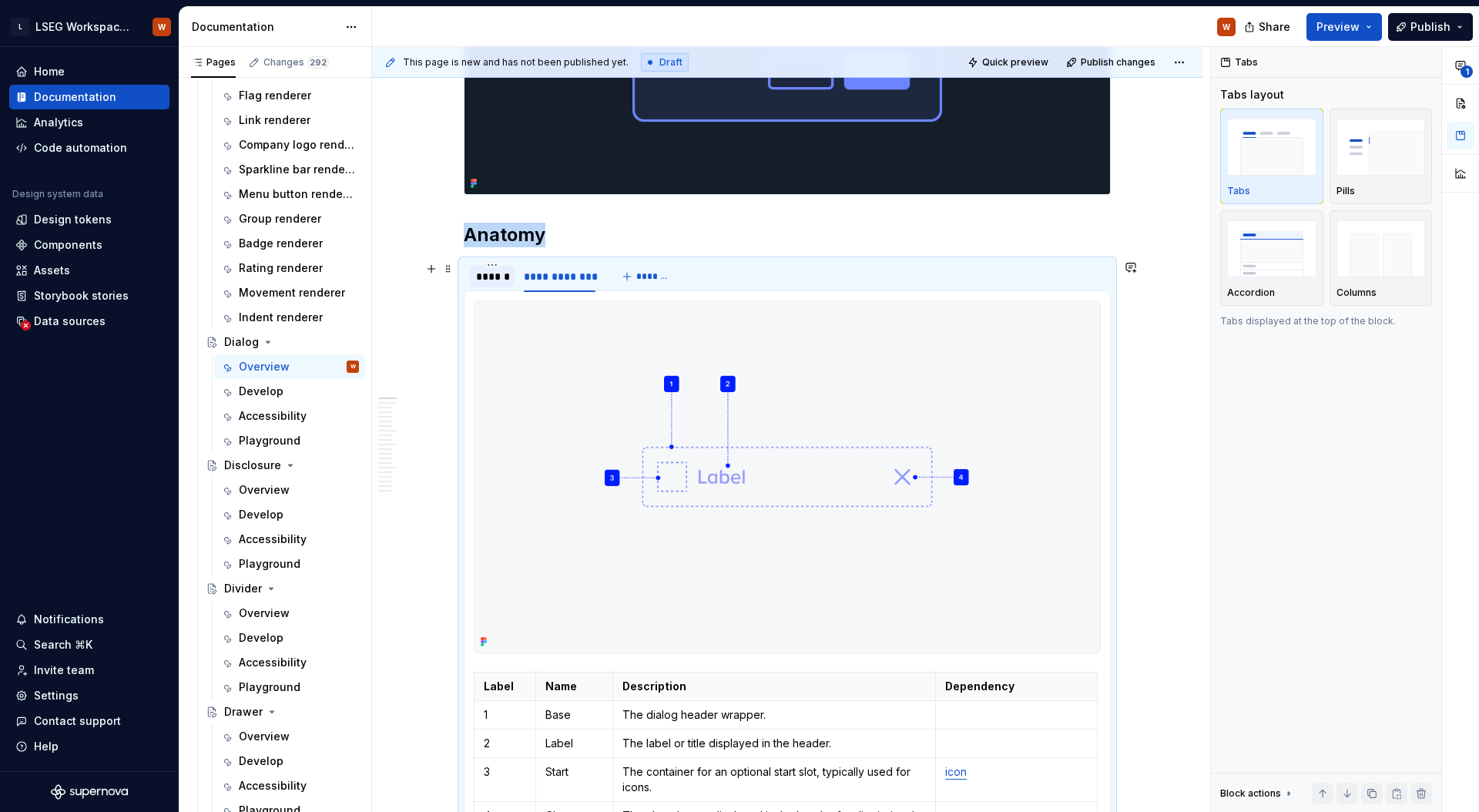
click at [500, 278] on div "******" at bounding box center [491, 277] width 32 height 16
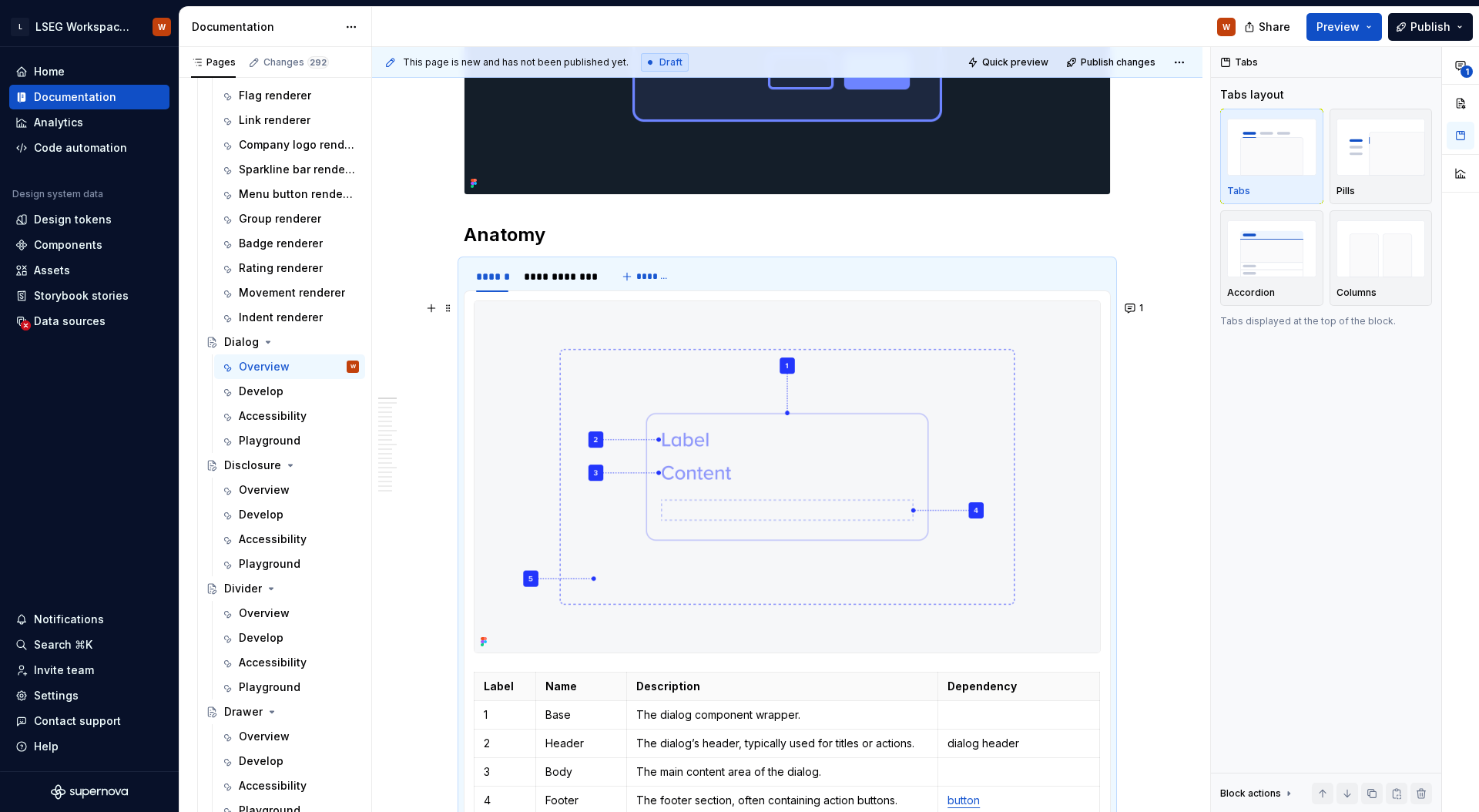
click at [807, 406] on img at bounding box center [787, 477] width 626 height 351
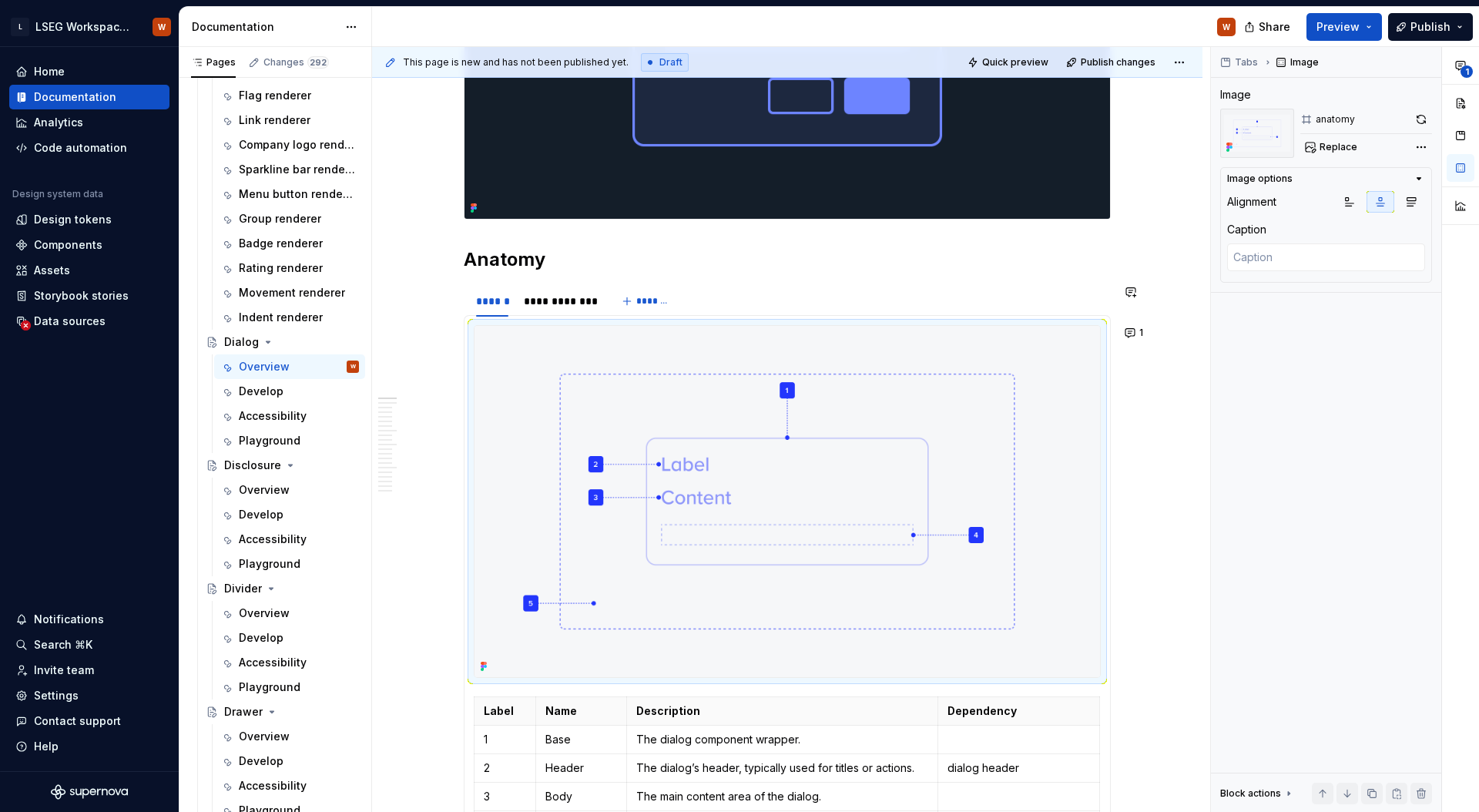
scroll to position [767, 0]
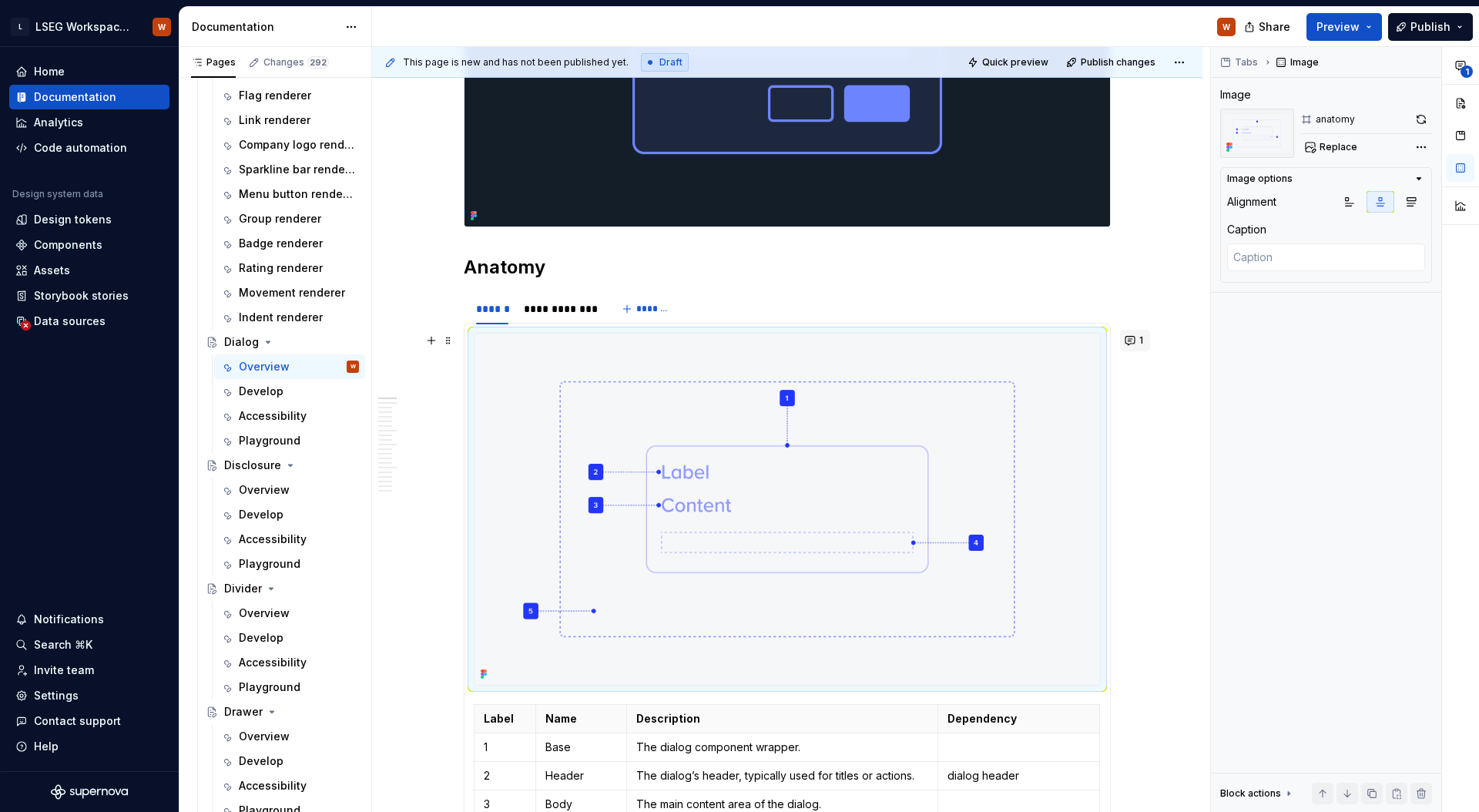
click at [1124, 343] on button "1" at bounding box center [1134, 341] width 30 height 22
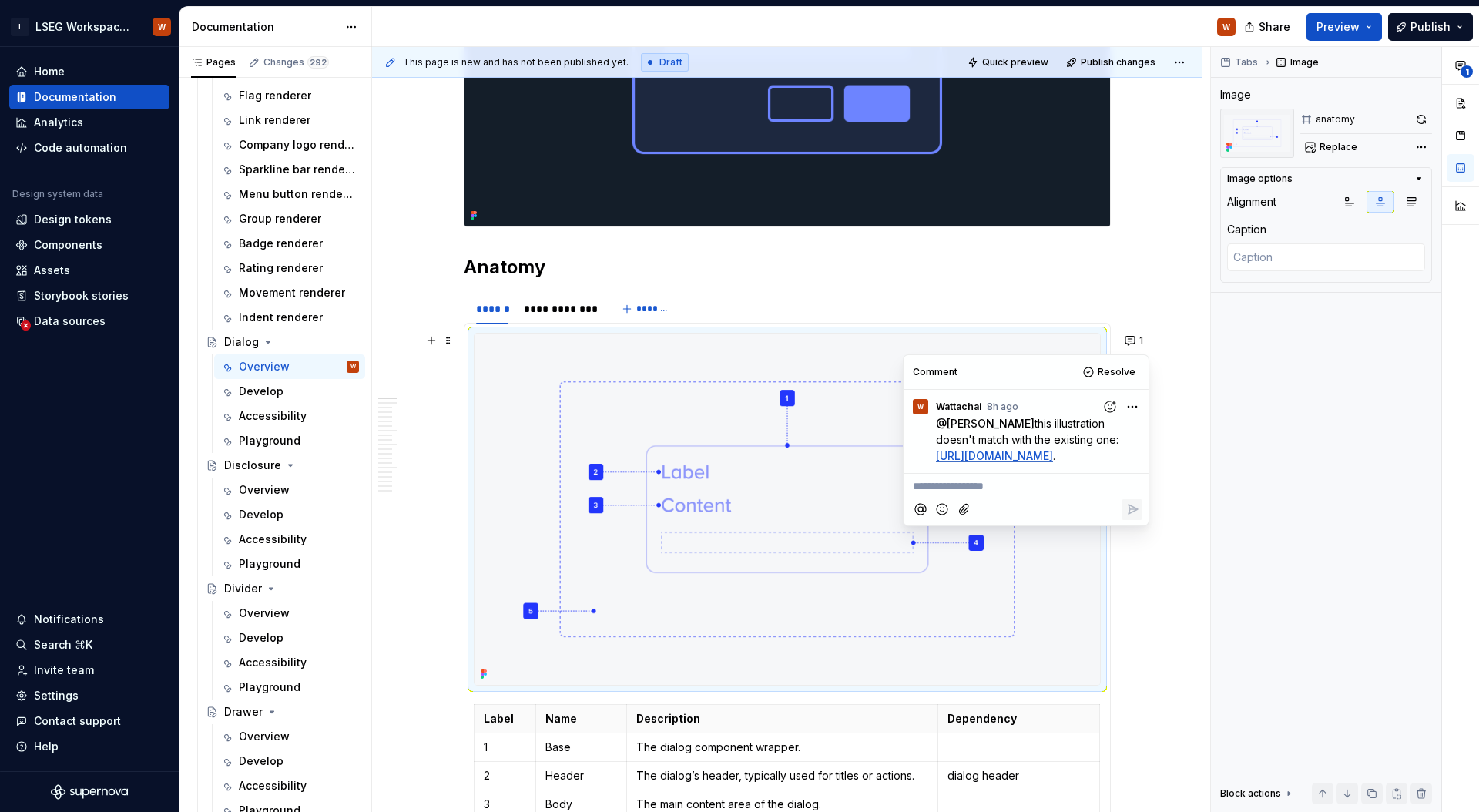
click at [1132, 400] on html "L LSEG Workspace Design System W Home Documentation Analytics Code automation D…" at bounding box center [740, 406] width 1479 height 812
click at [1110, 459] on span "Delete comment" at bounding box center [1091, 457] width 88 height 16
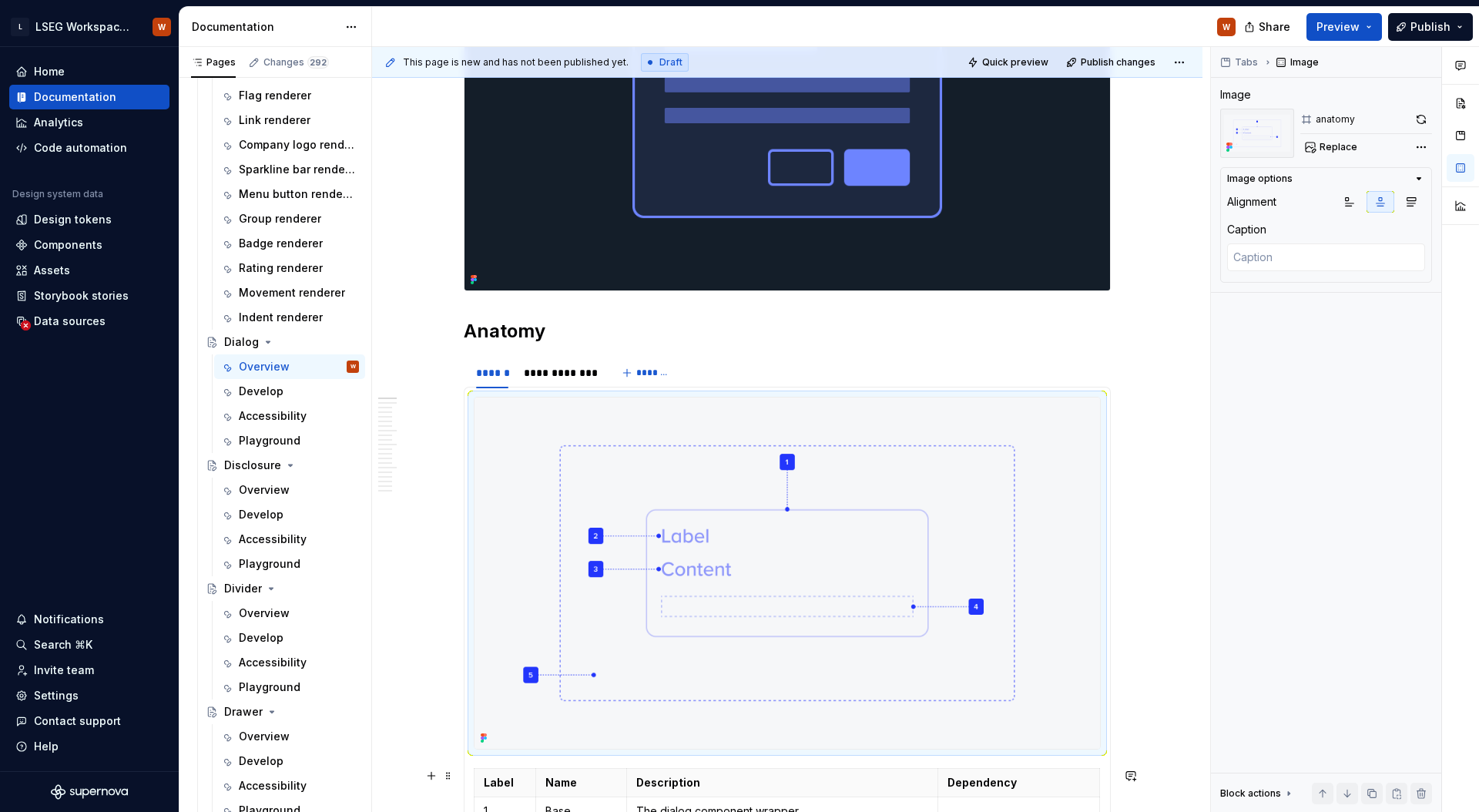
scroll to position [665, 0]
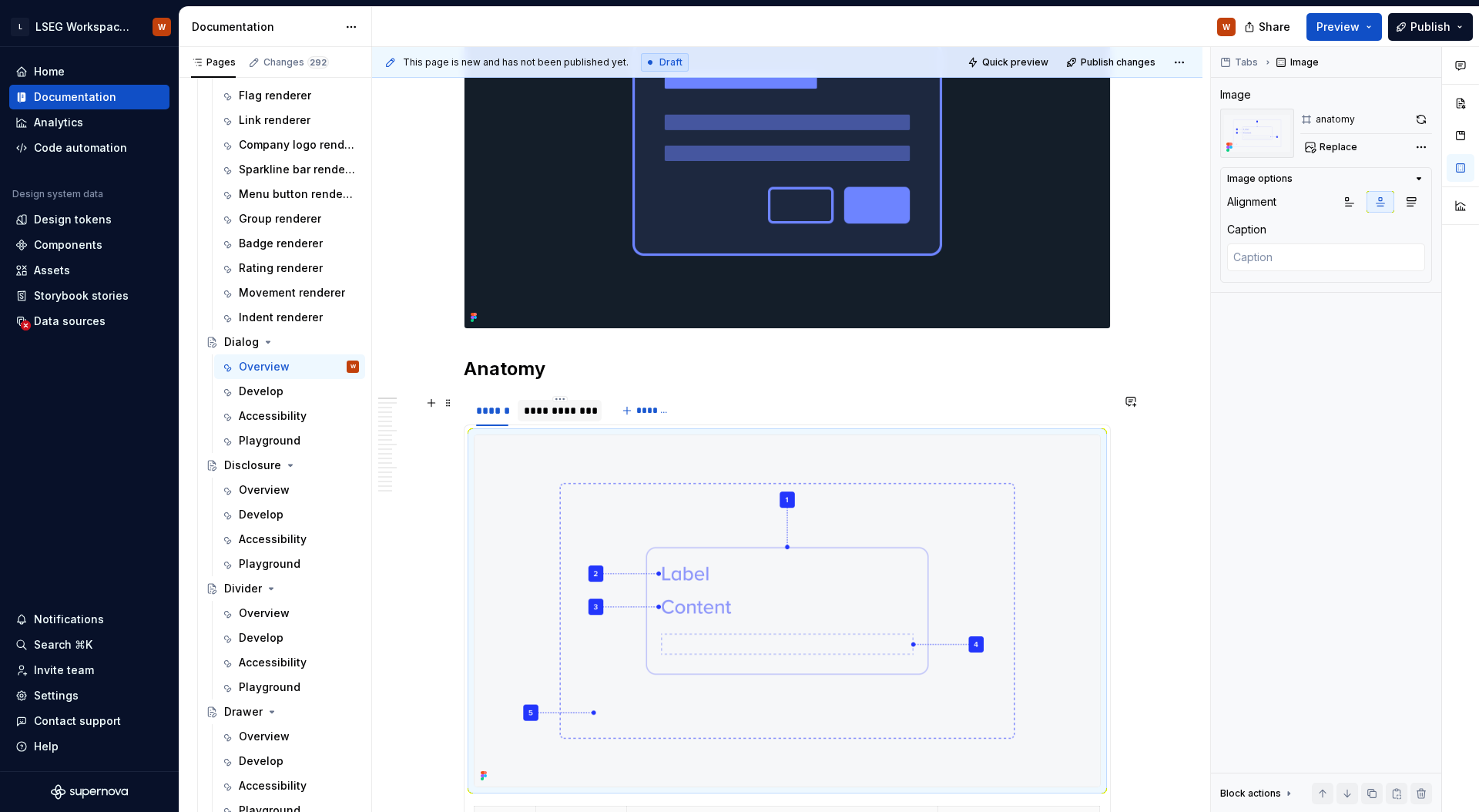
click at [555, 402] on div "**********" at bounding box center [559, 410] width 72 height 16
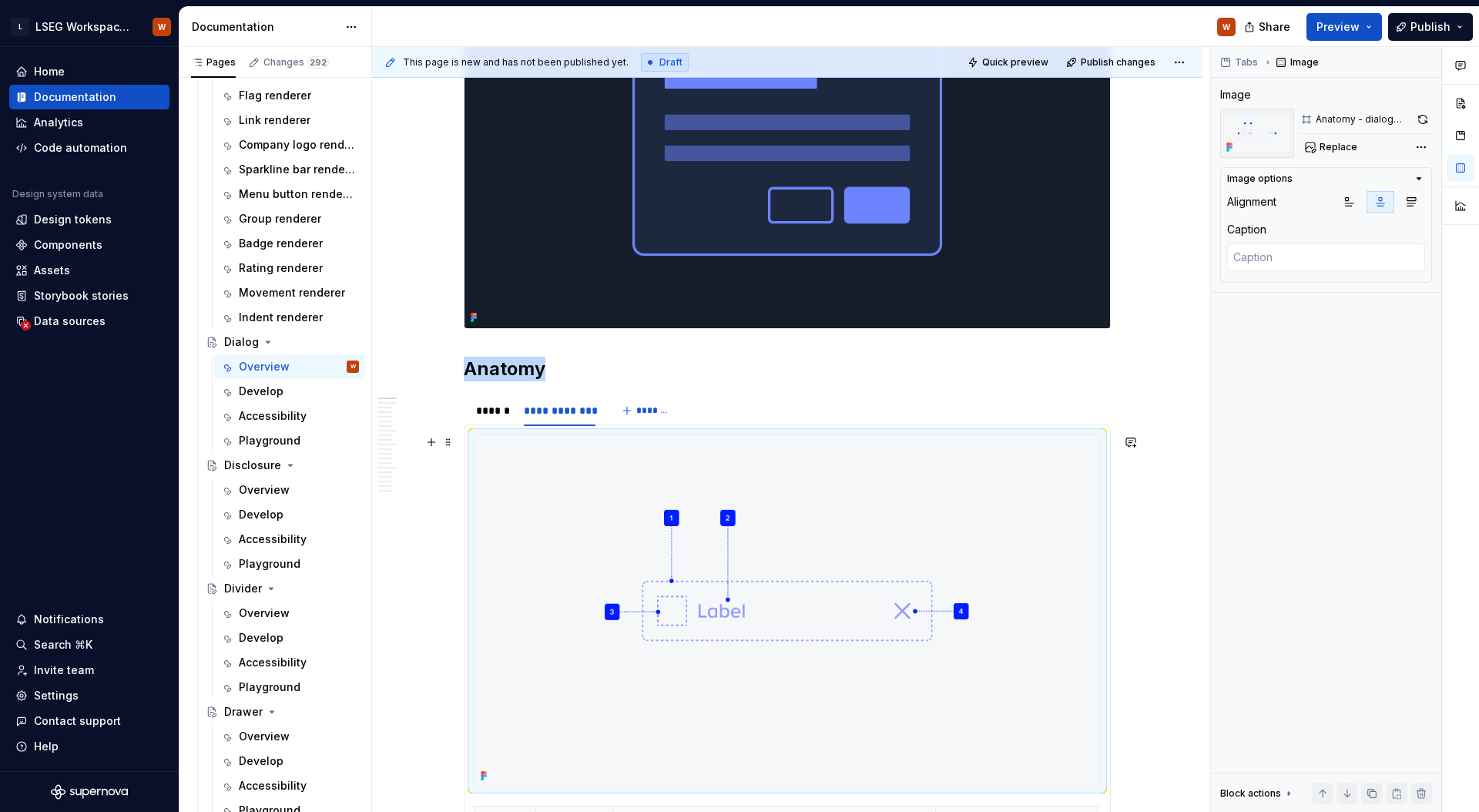
click at [676, 506] on img at bounding box center [787, 611] width 626 height 351
click at [1339, 144] on span "Replace" at bounding box center [1338, 147] width 37 height 12
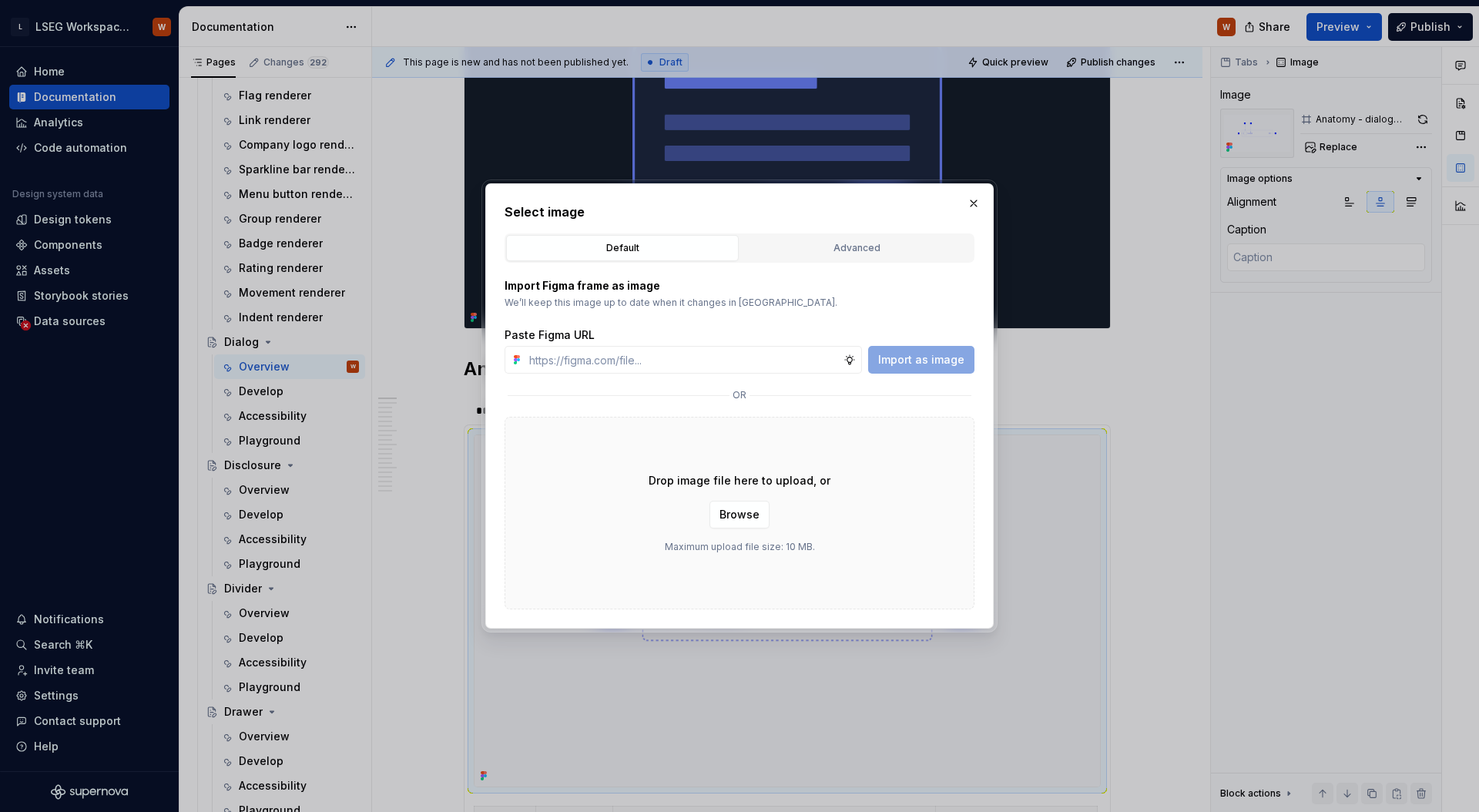
click at [825, 226] on div "Select image Default Advanced Import Figma frame as image We’ll keep this image…" at bounding box center [740, 406] width 470 height 406
click at [835, 251] on div "Advanced" at bounding box center [857, 248] width 222 height 16
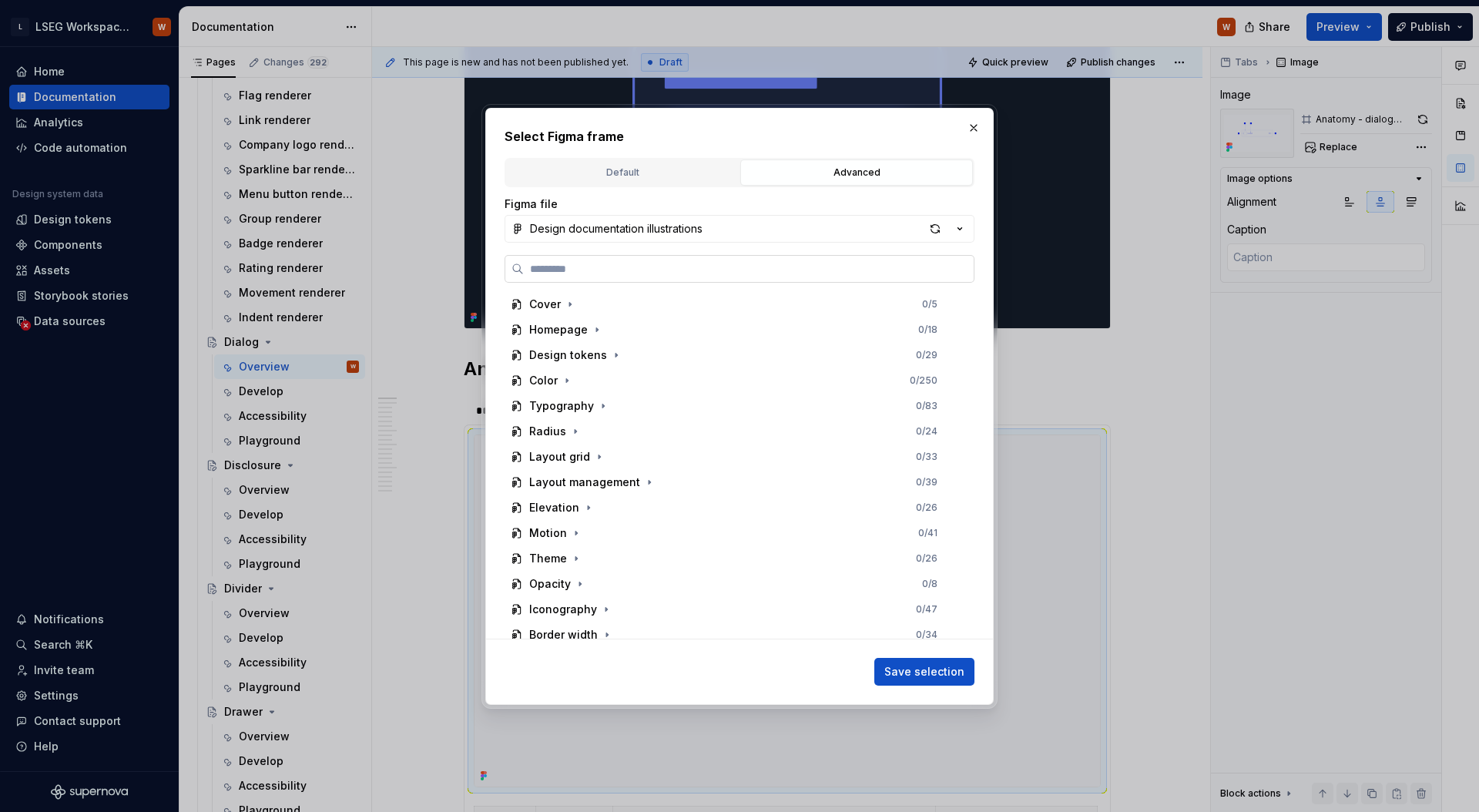
type textarea "*"
type input "******"
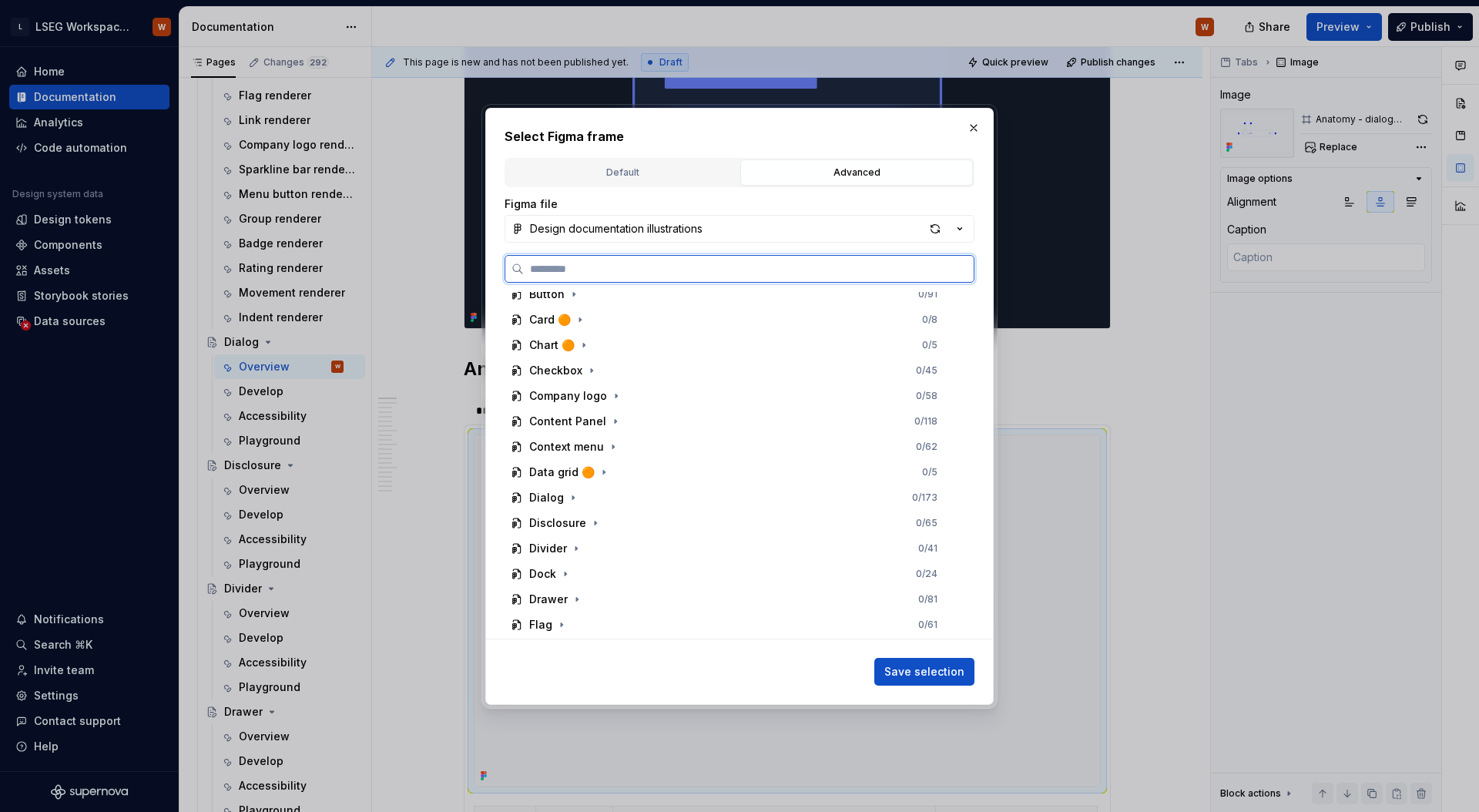
click at [539, 490] on div "Dialog" at bounding box center [546, 498] width 34 height 16
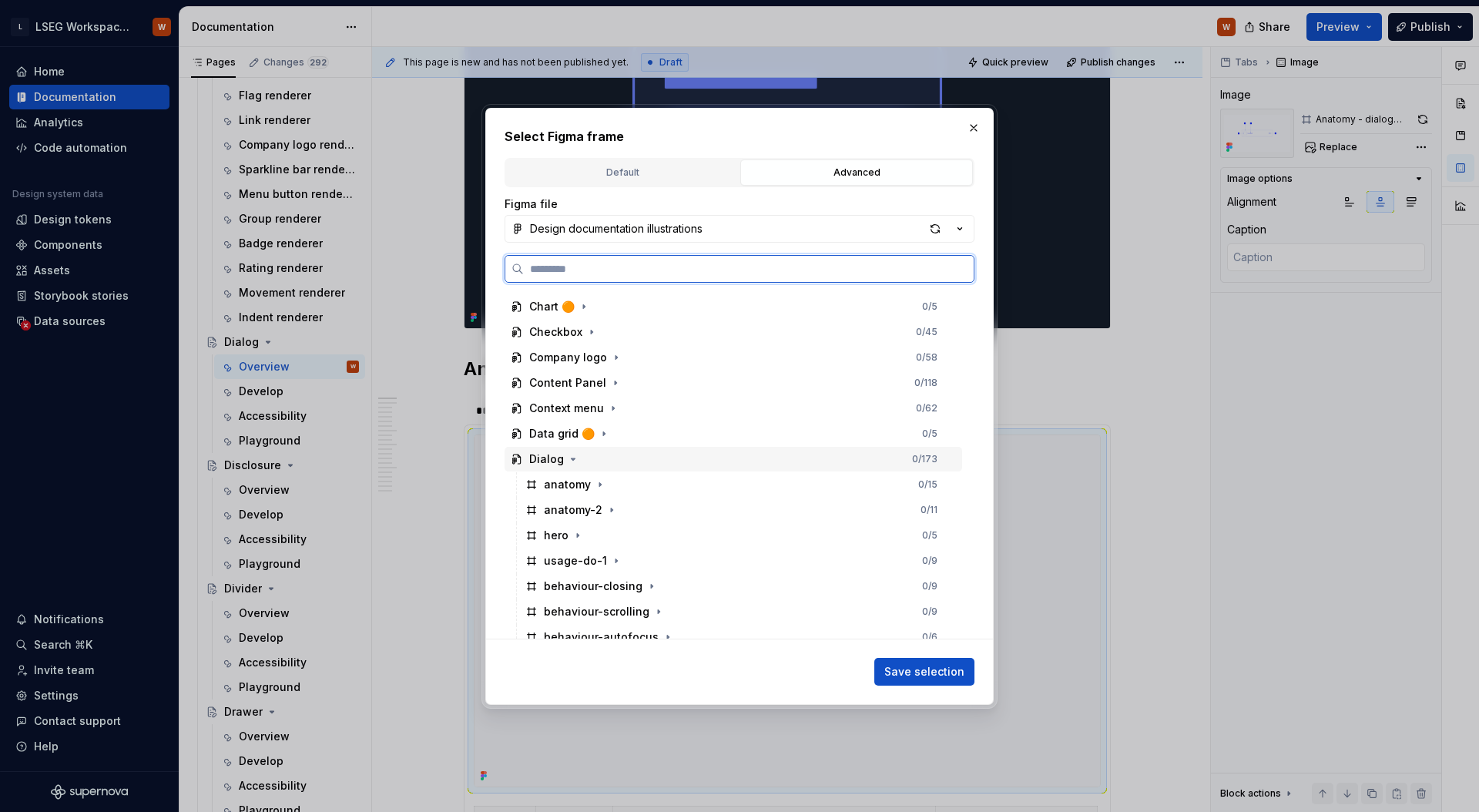
scroll to position [661, 0]
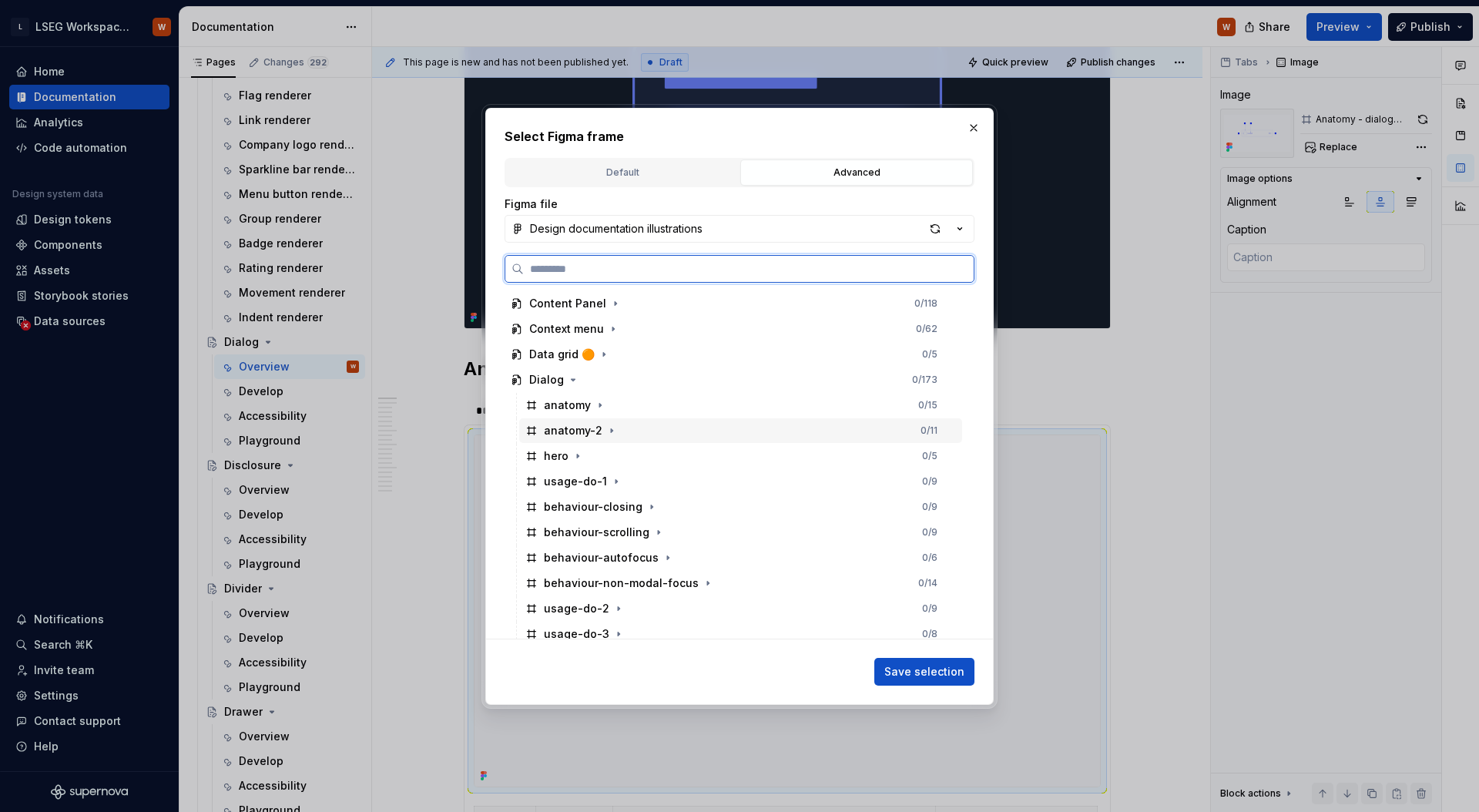
click at [587, 436] on div "anatomy-2" at bounding box center [573, 431] width 59 height 16
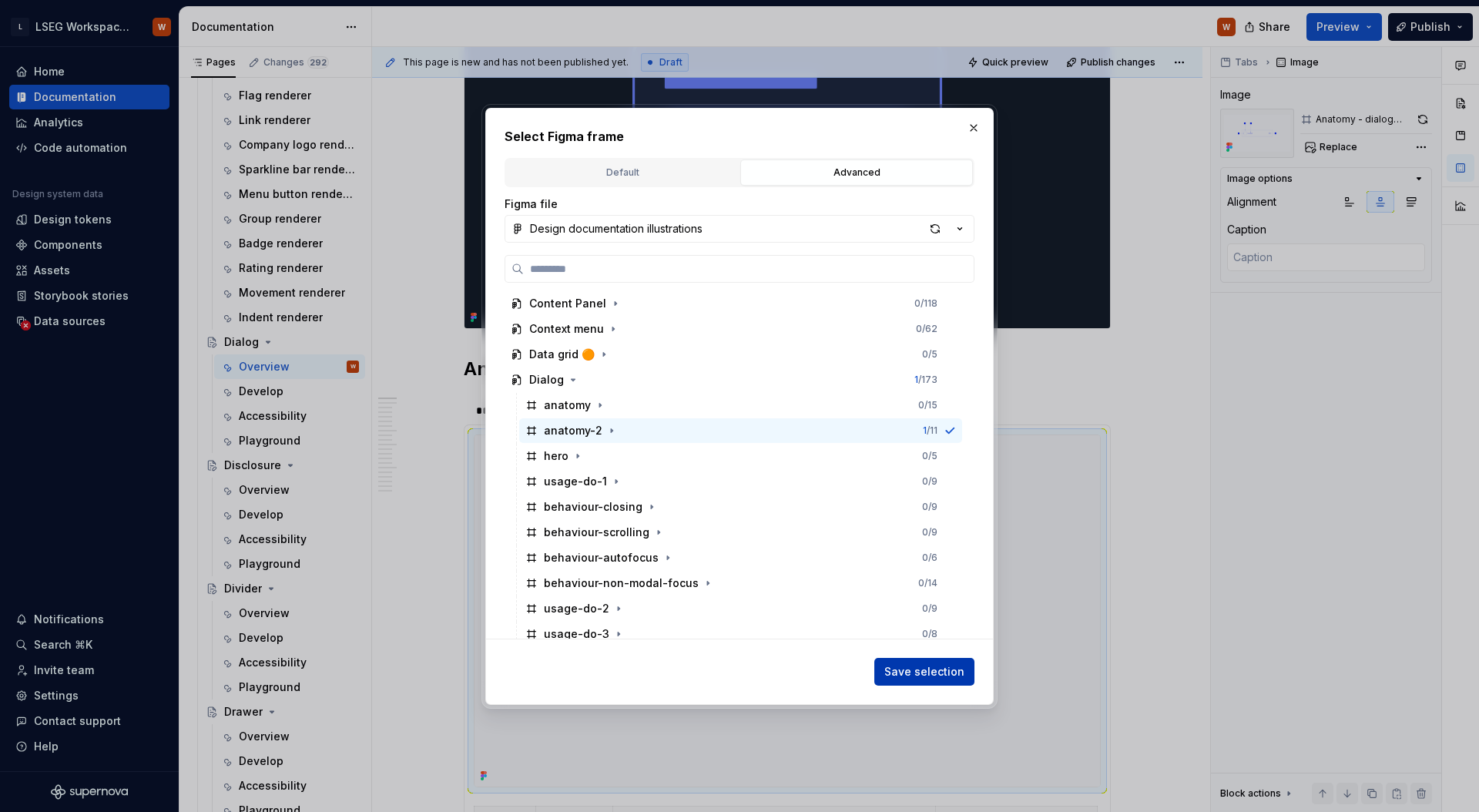
click at [912, 672] on span "Save selection" at bounding box center [924, 672] width 80 height 16
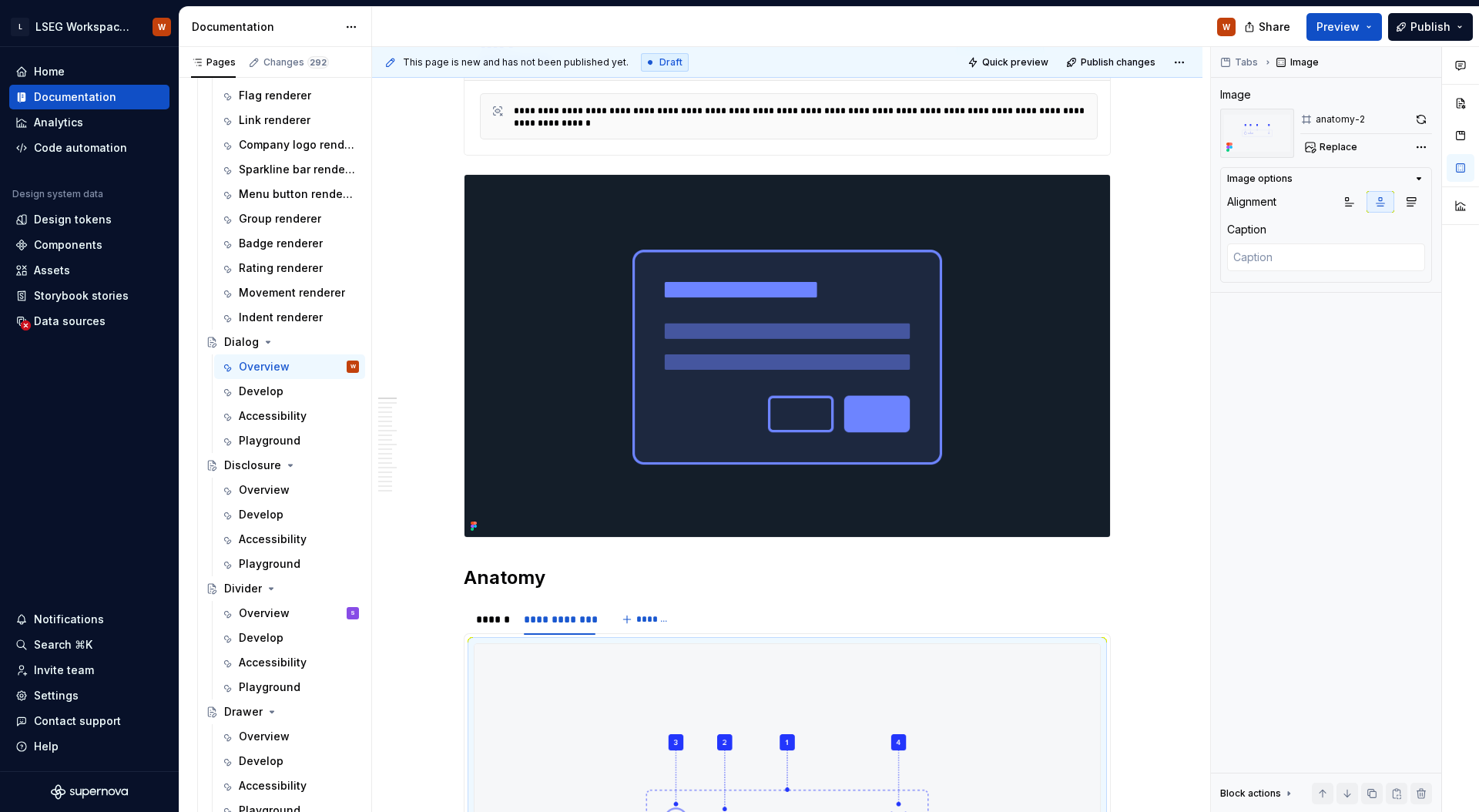
scroll to position [438, 0]
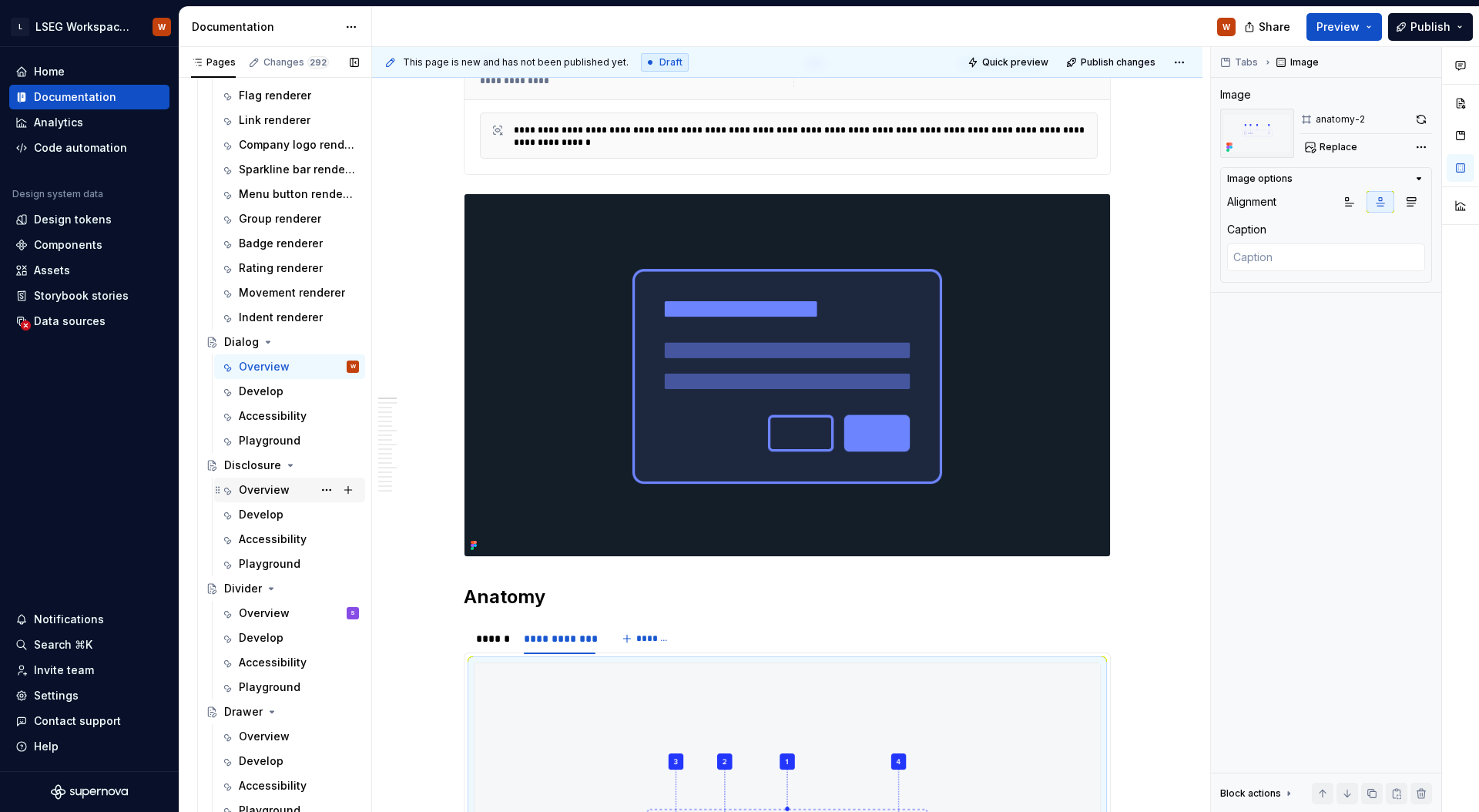
click at [273, 491] on div "Overview" at bounding box center [264, 490] width 51 height 16
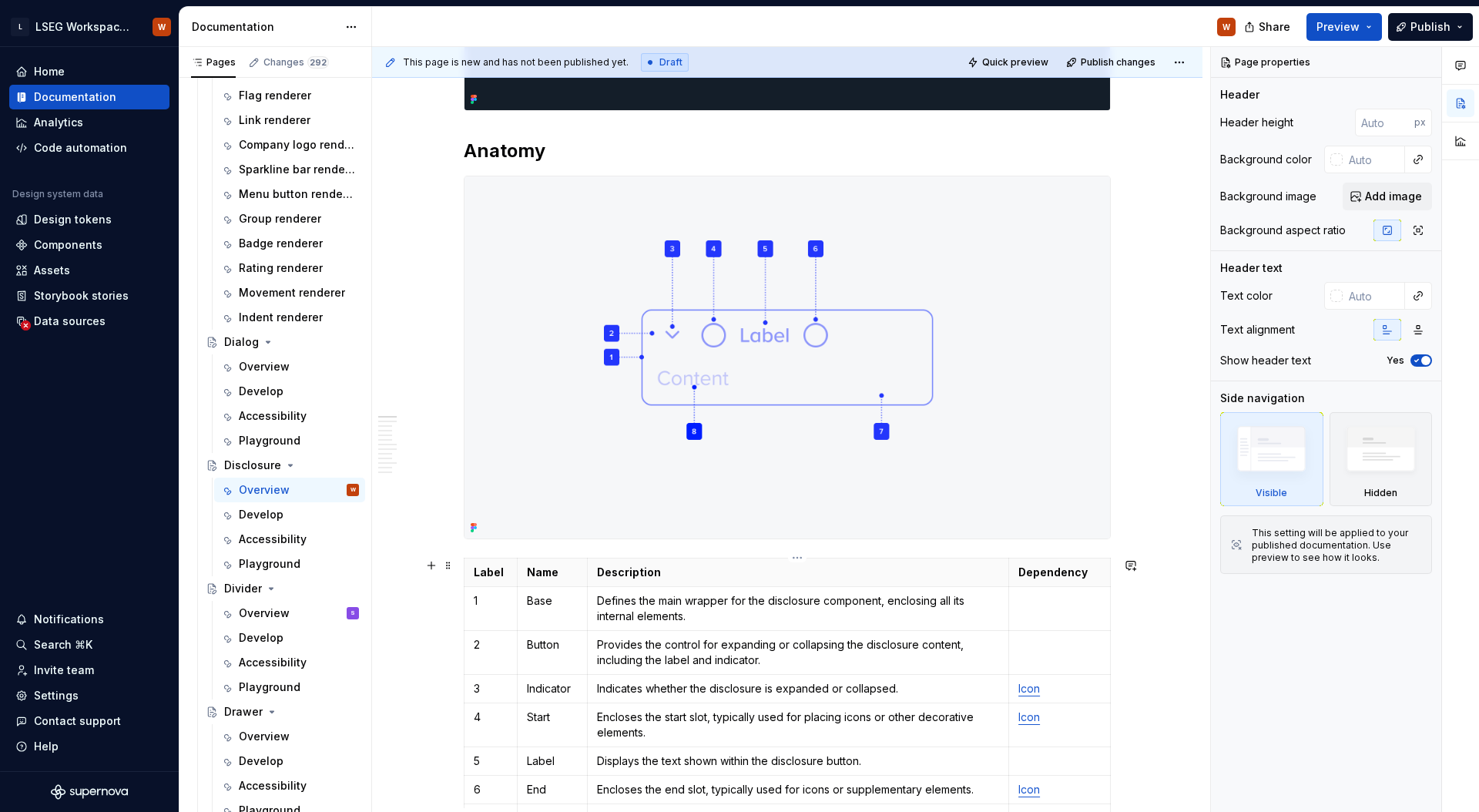
scroll to position [810, 0]
click at [1034, 244] on img at bounding box center [786, 356] width 645 height 362
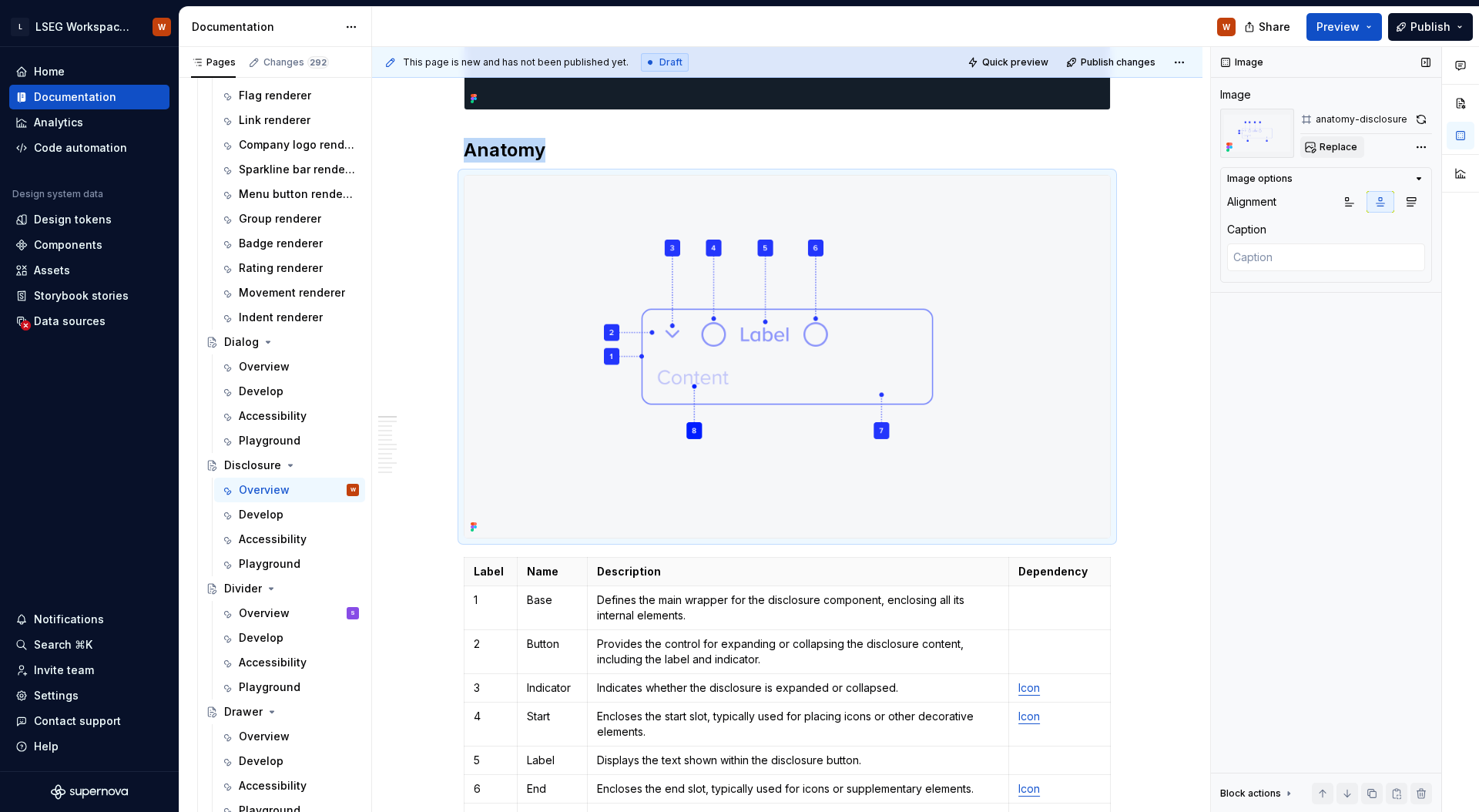
click at [1348, 146] on span "Replace" at bounding box center [1338, 147] width 37 height 12
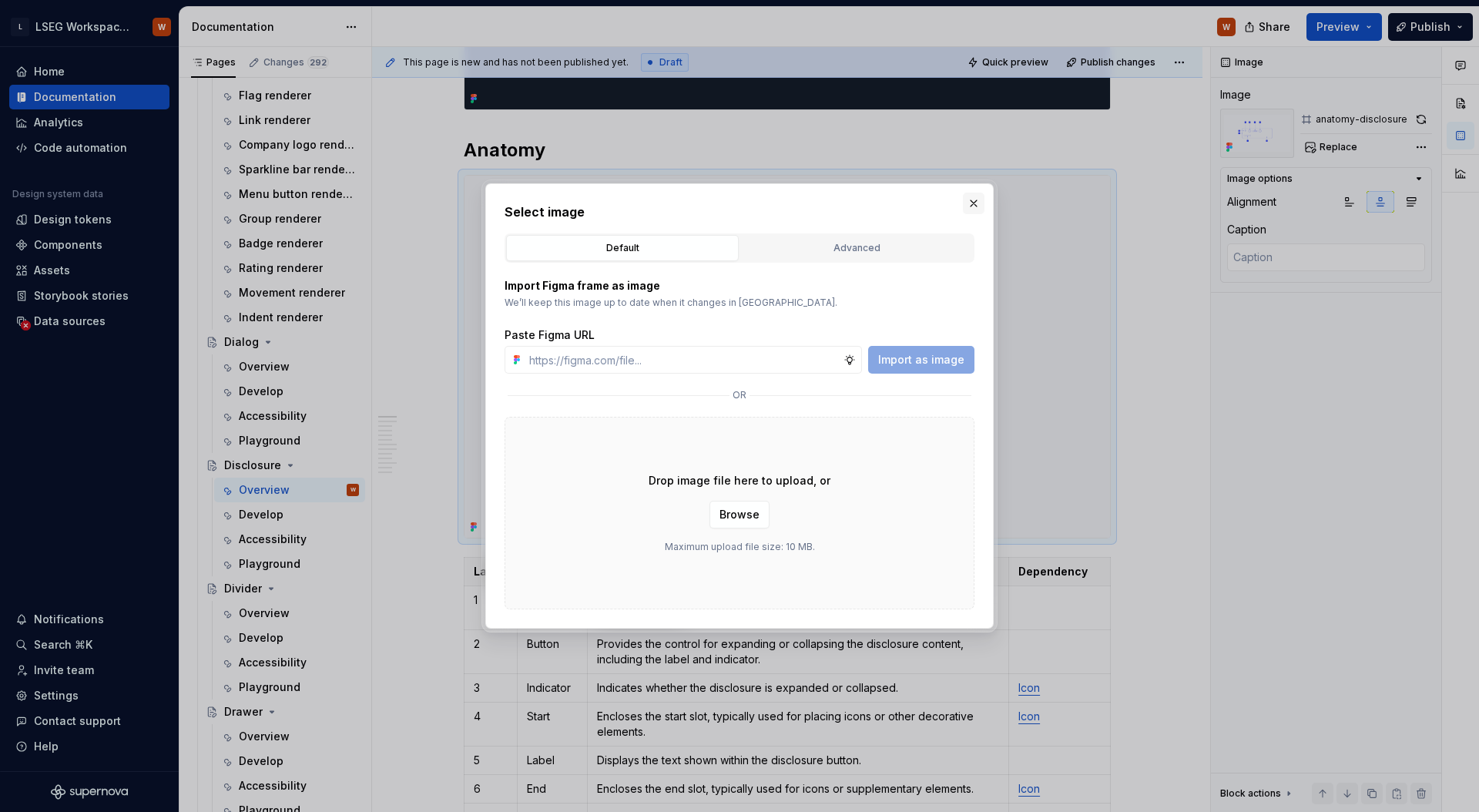
click at [966, 200] on button "button" at bounding box center [974, 204] width 22 height 22
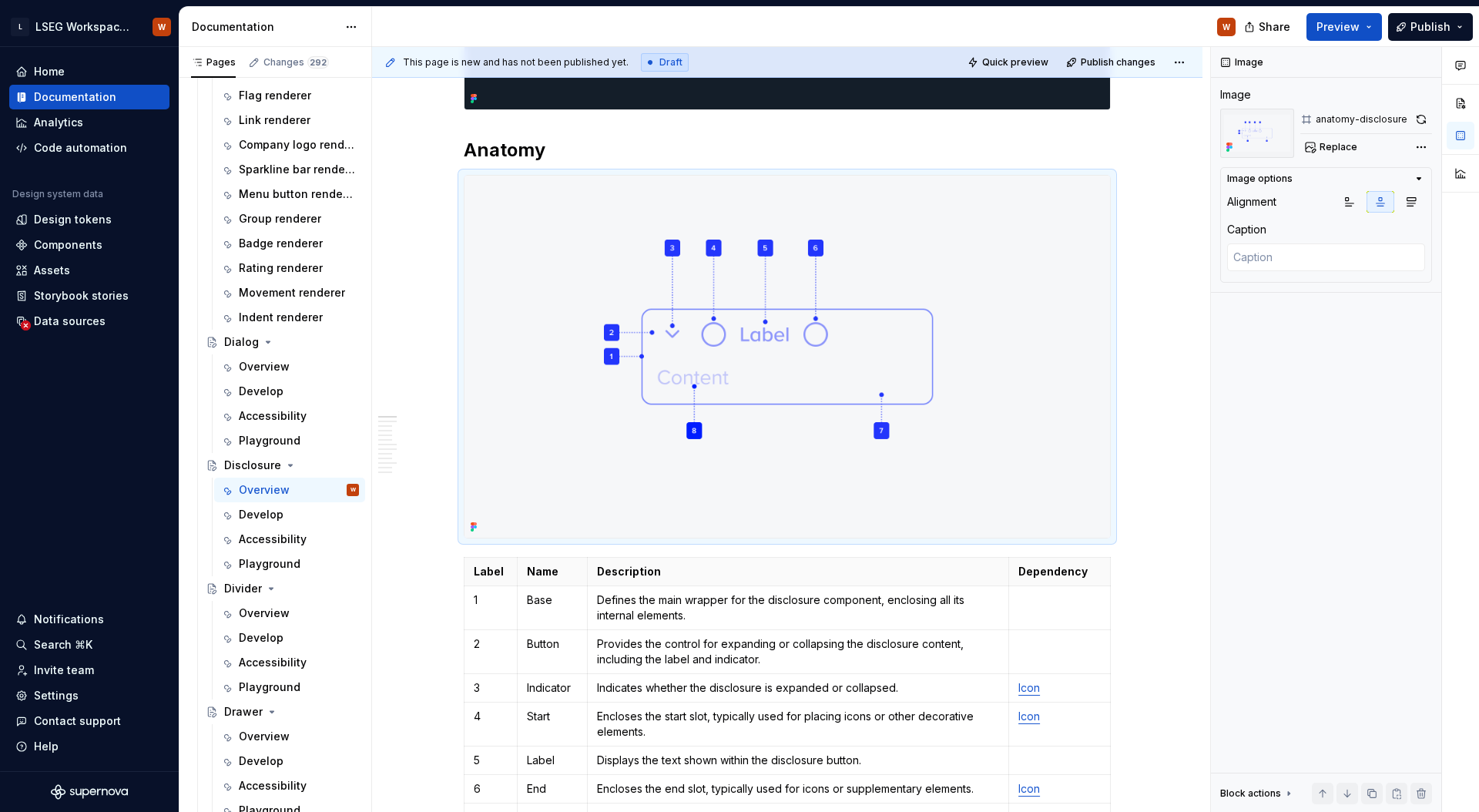
click at [1420, 150] on div "Comments Open comments No comments yet Select ‘Comment’ from the block context …" at bounding box center [1345, 429] width 268 height 765
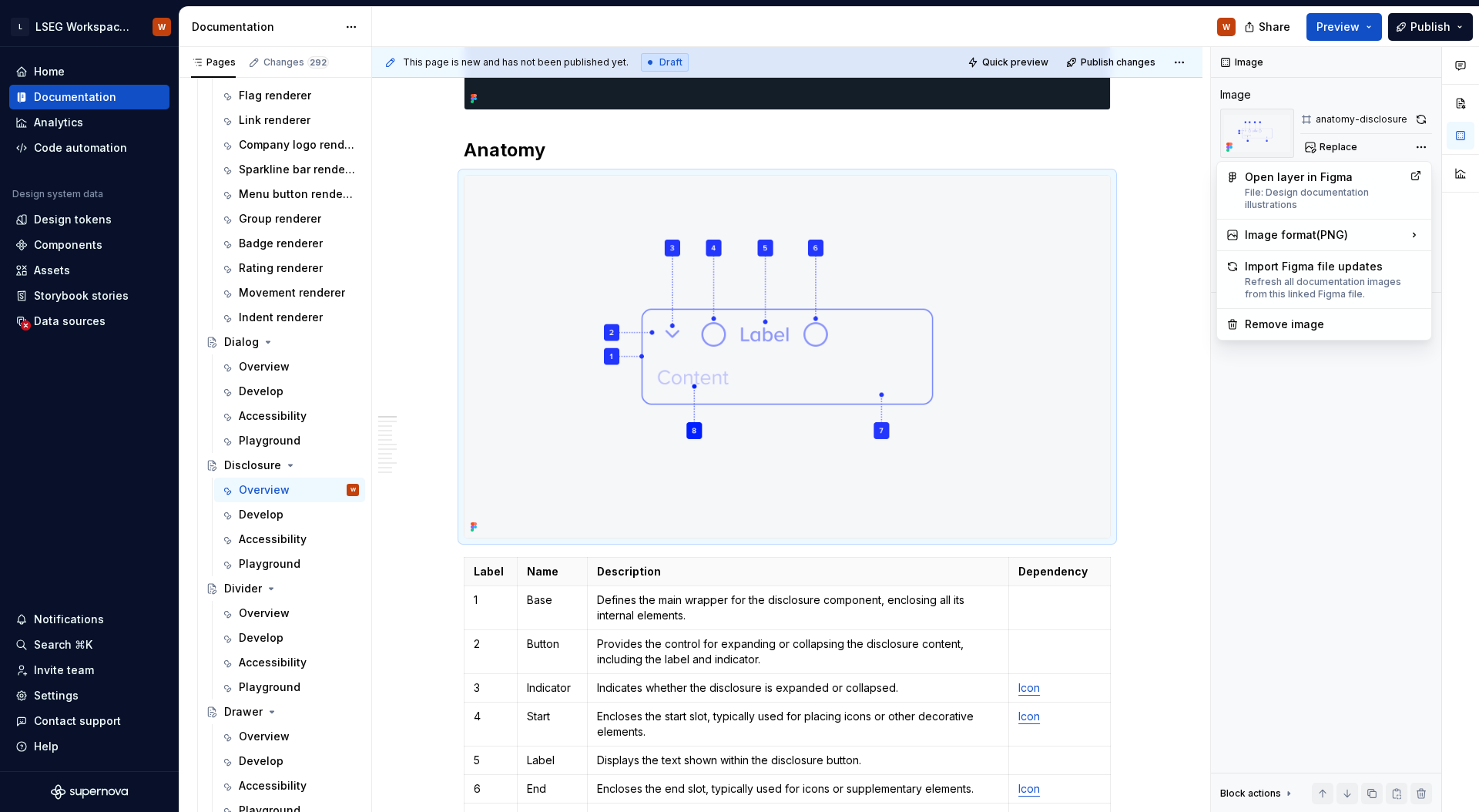
click at [1147, 260] on html "L LSEG Workspace Design System W Home Documentation Analytics Code automation D…" at bounding box center [740, 406] width 1479 height 812
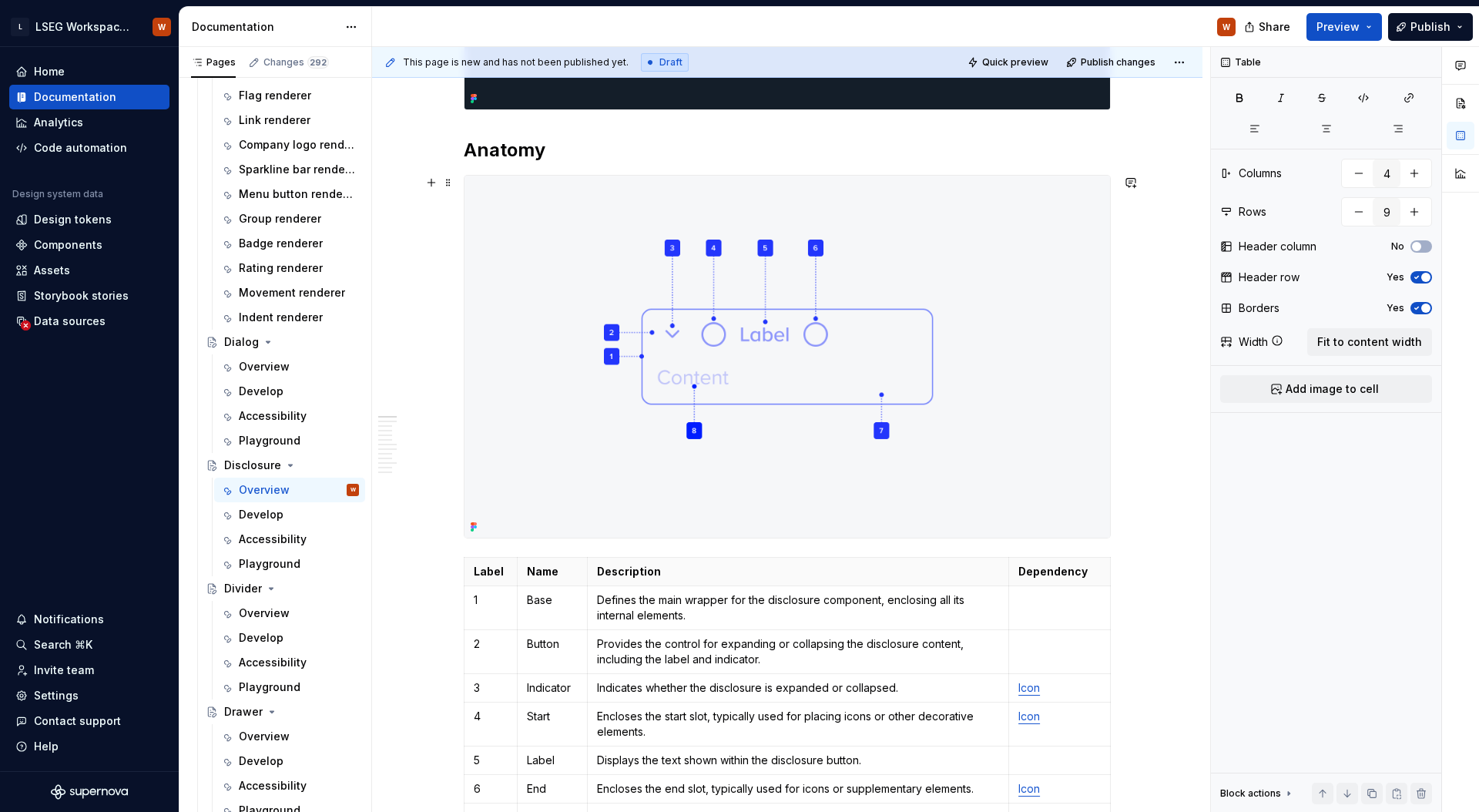
click at [1021, 222] on img at bounding box center [786, 356] width 645 height 362
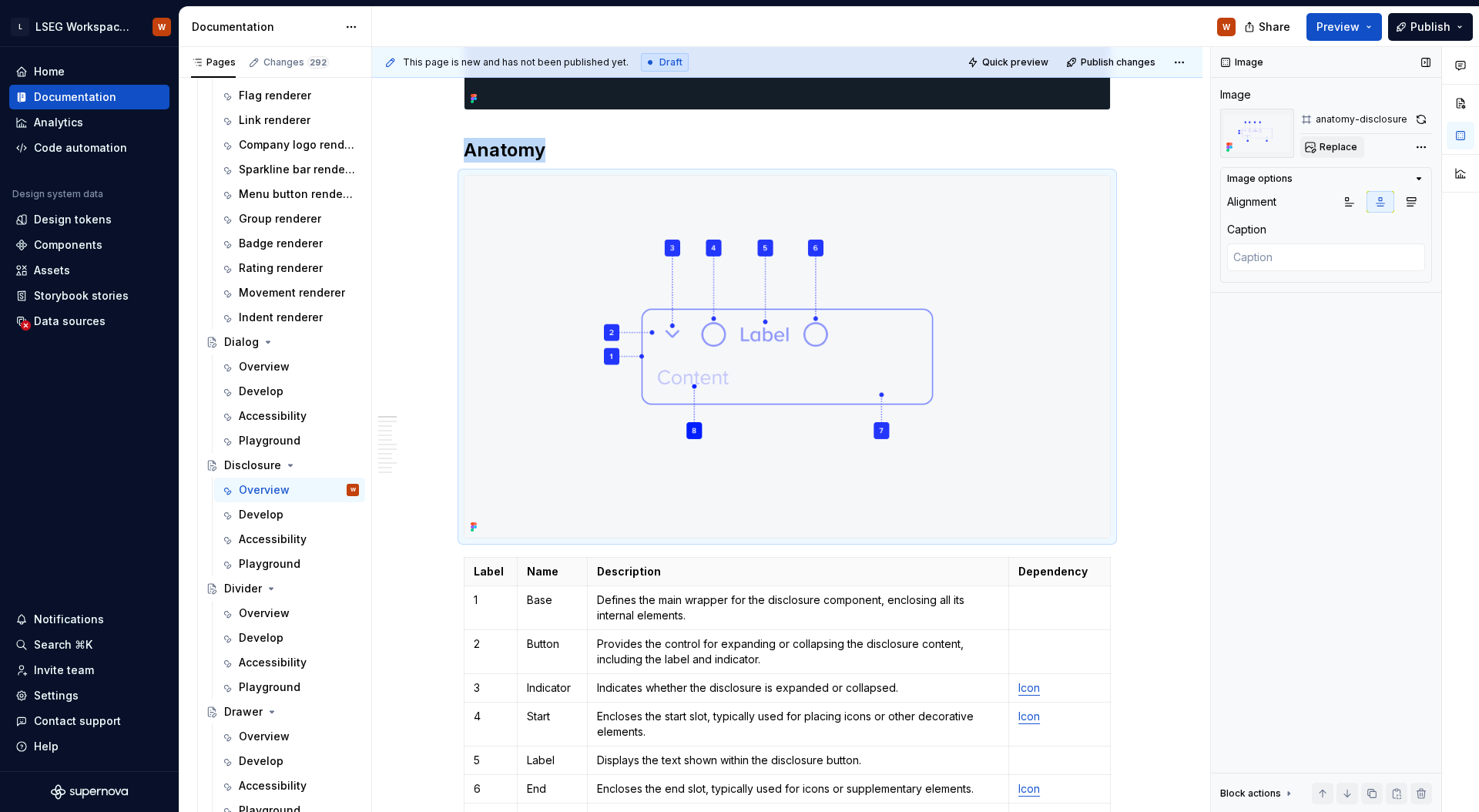
click at [1340, 151] on span "Replace" at bounding box center [1338, 147] width 37 height 12
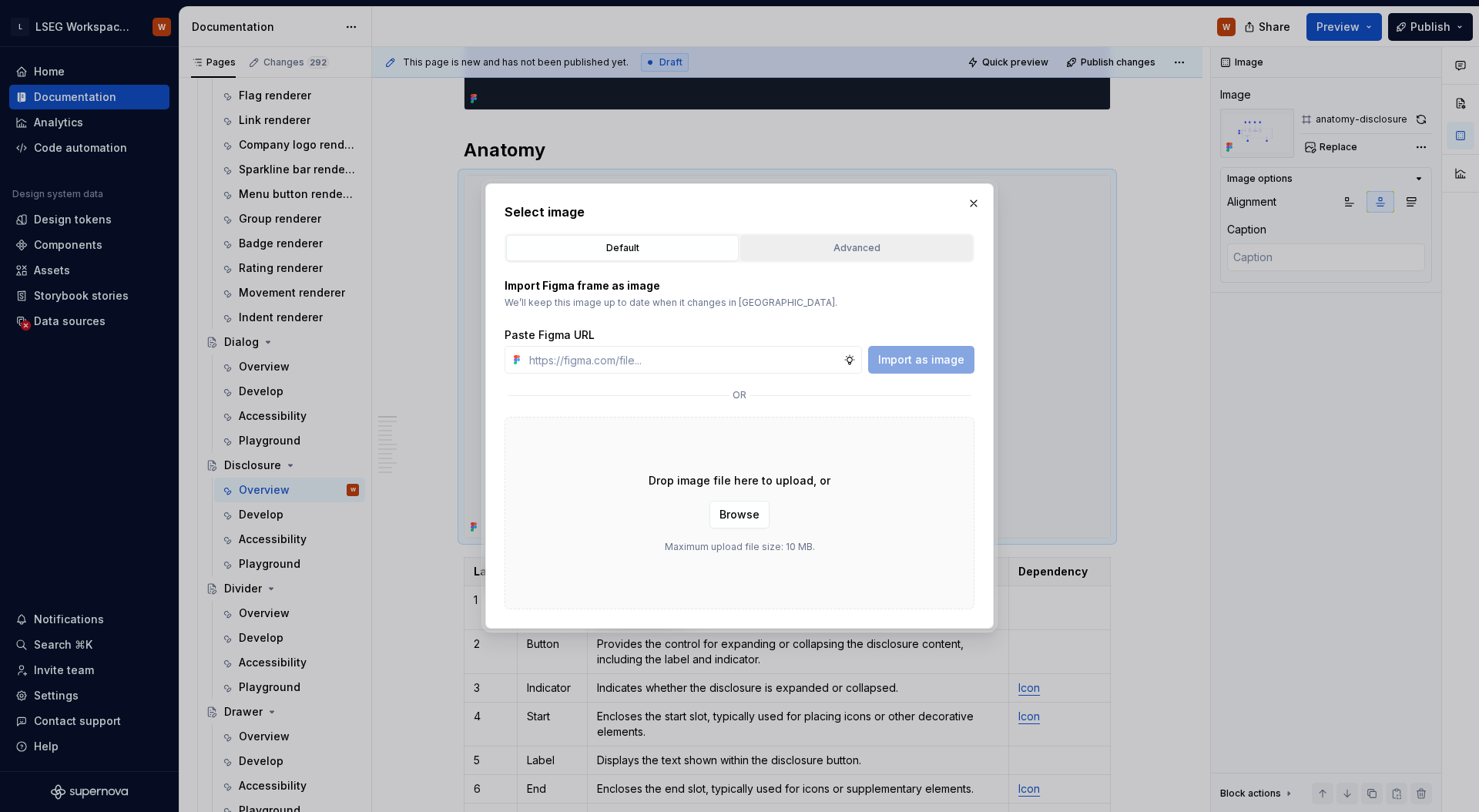
click at [871, 243] on div "Advanced" at bounding box center [857, 248] width 222 height 16
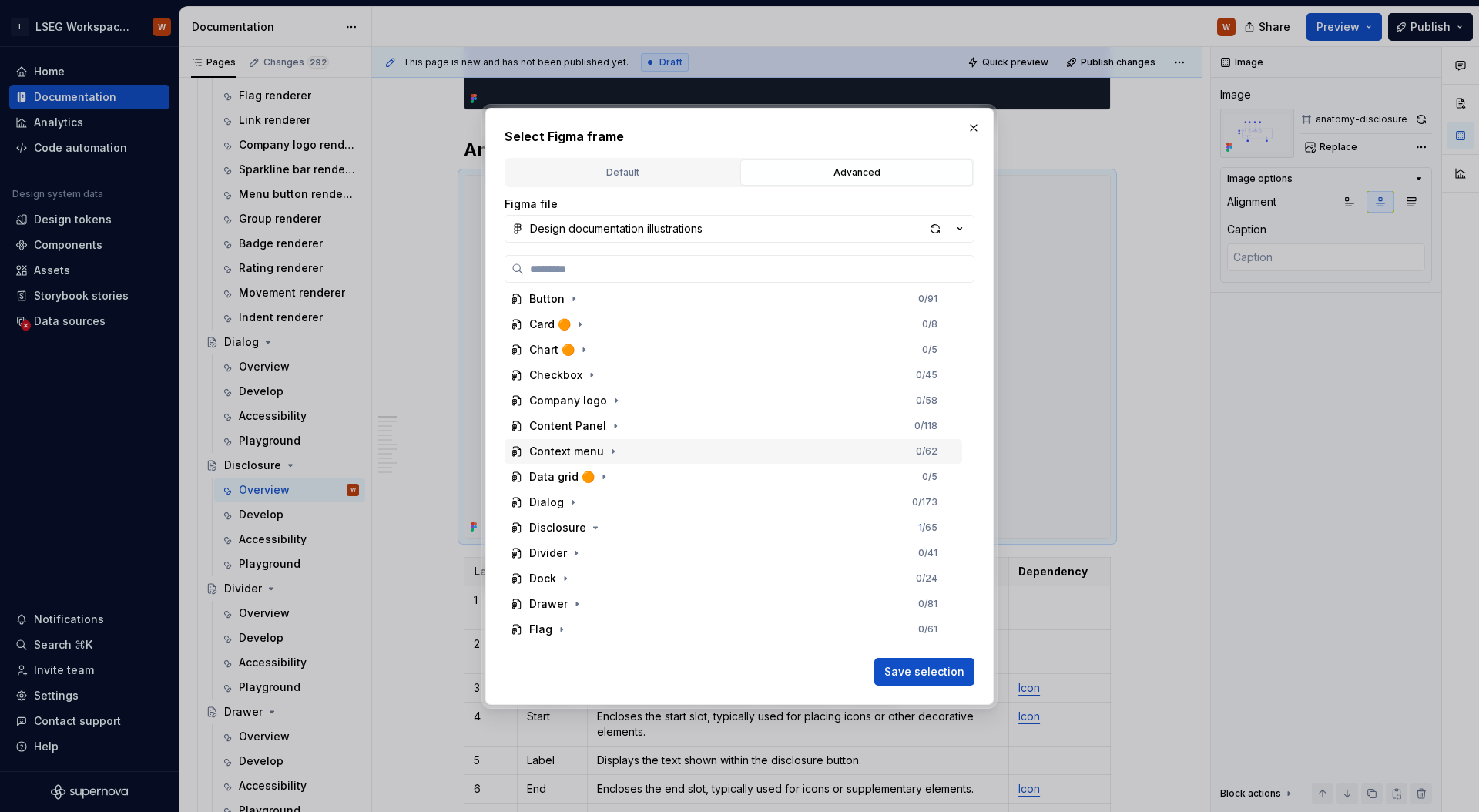
scroll to position [552, 0]
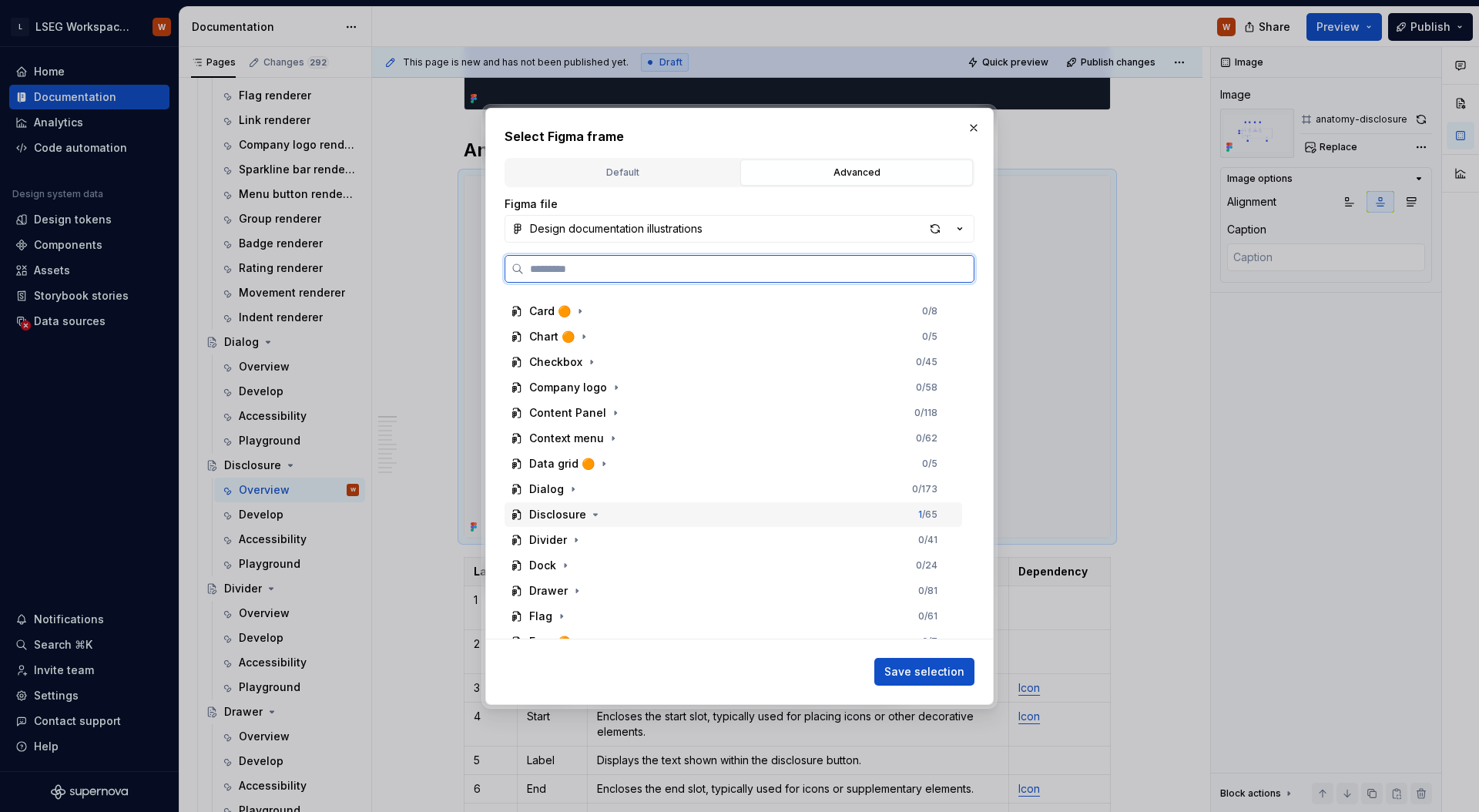
click at [575, 514] on div "Disclosure" at bounding box center [557, 515] width 57 height 16
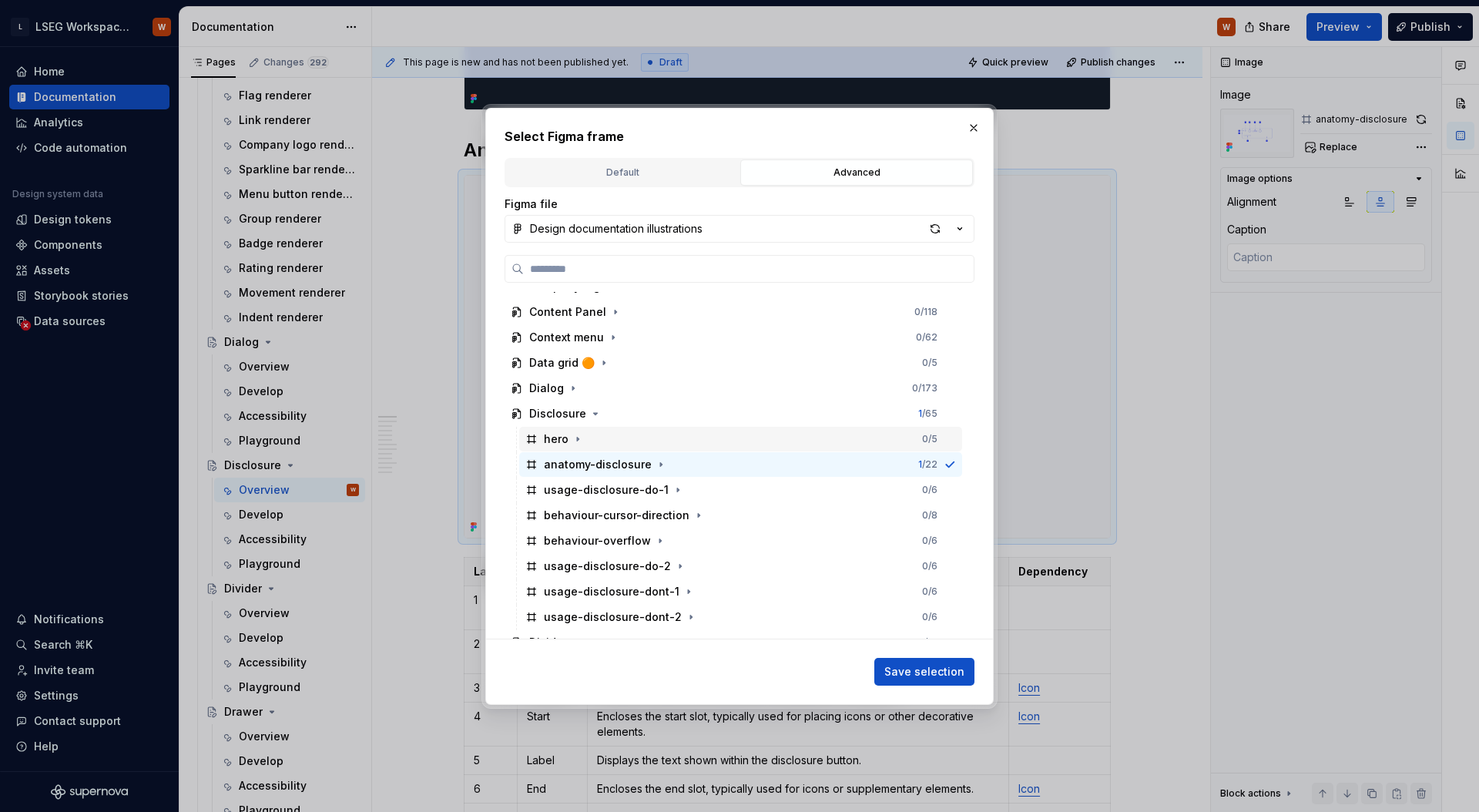
scroll to position [703, 0]
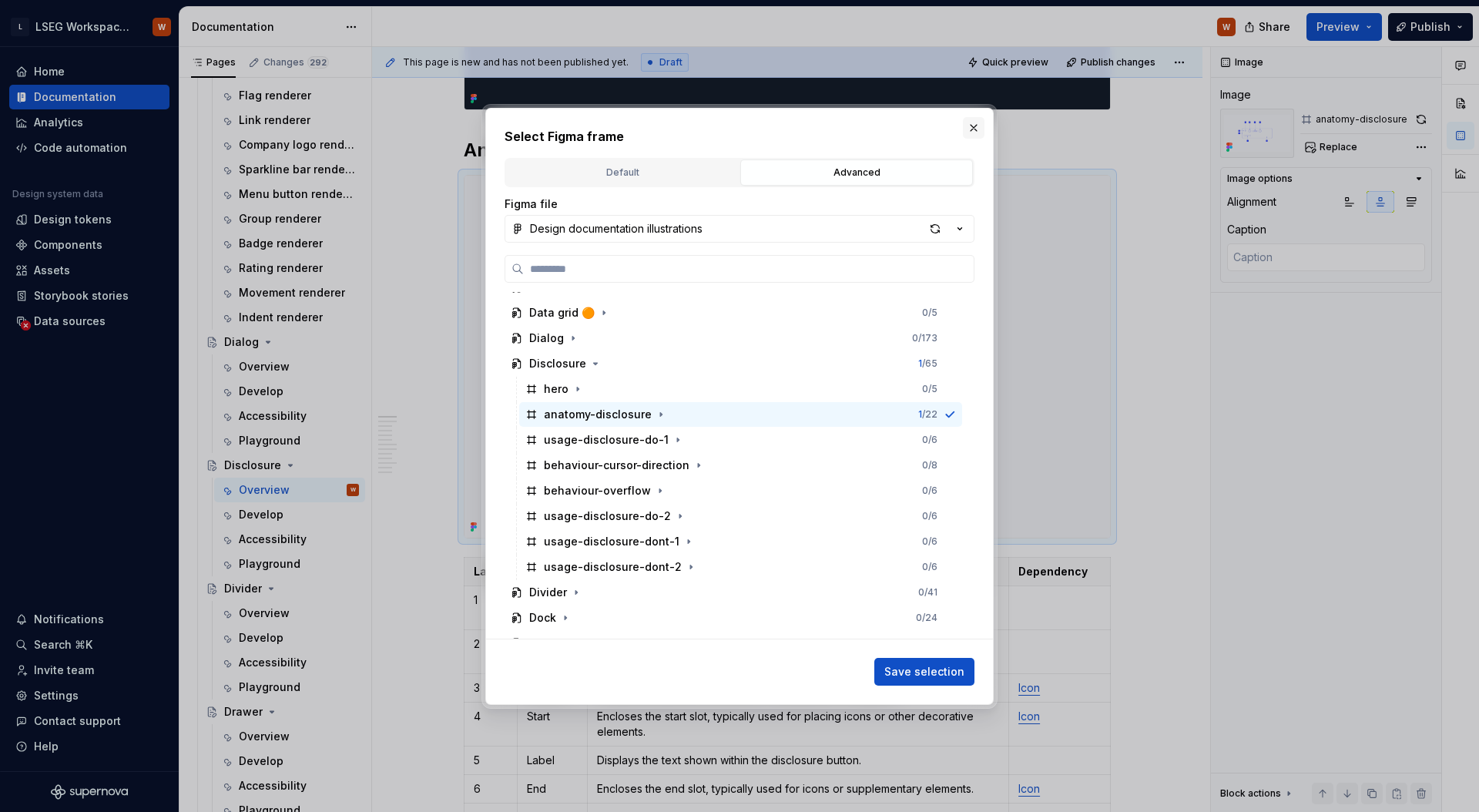
click at [977, 126] on button "button" at bounding box center [974, 128] width 22 height 22
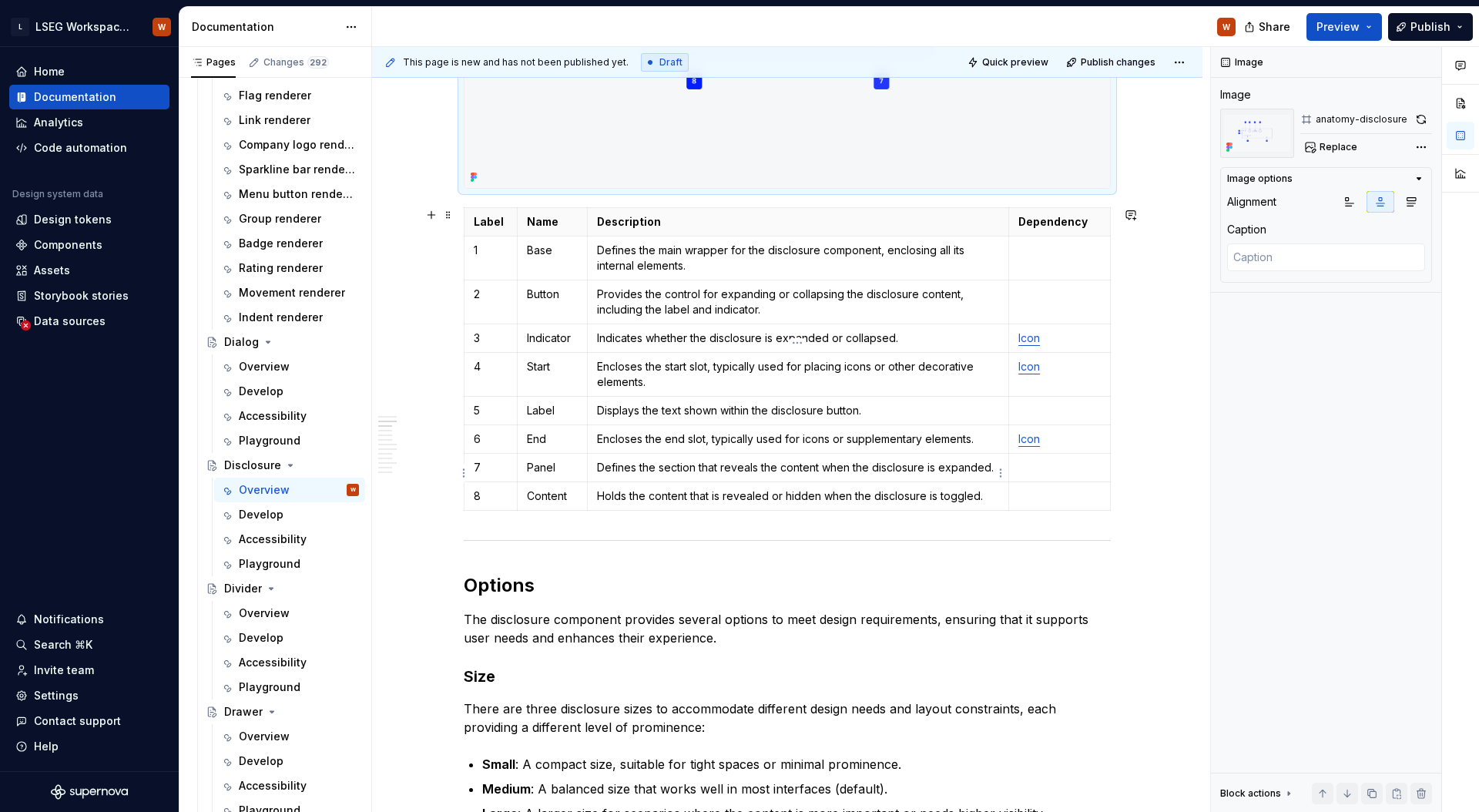
scroll to position [1239, 0]
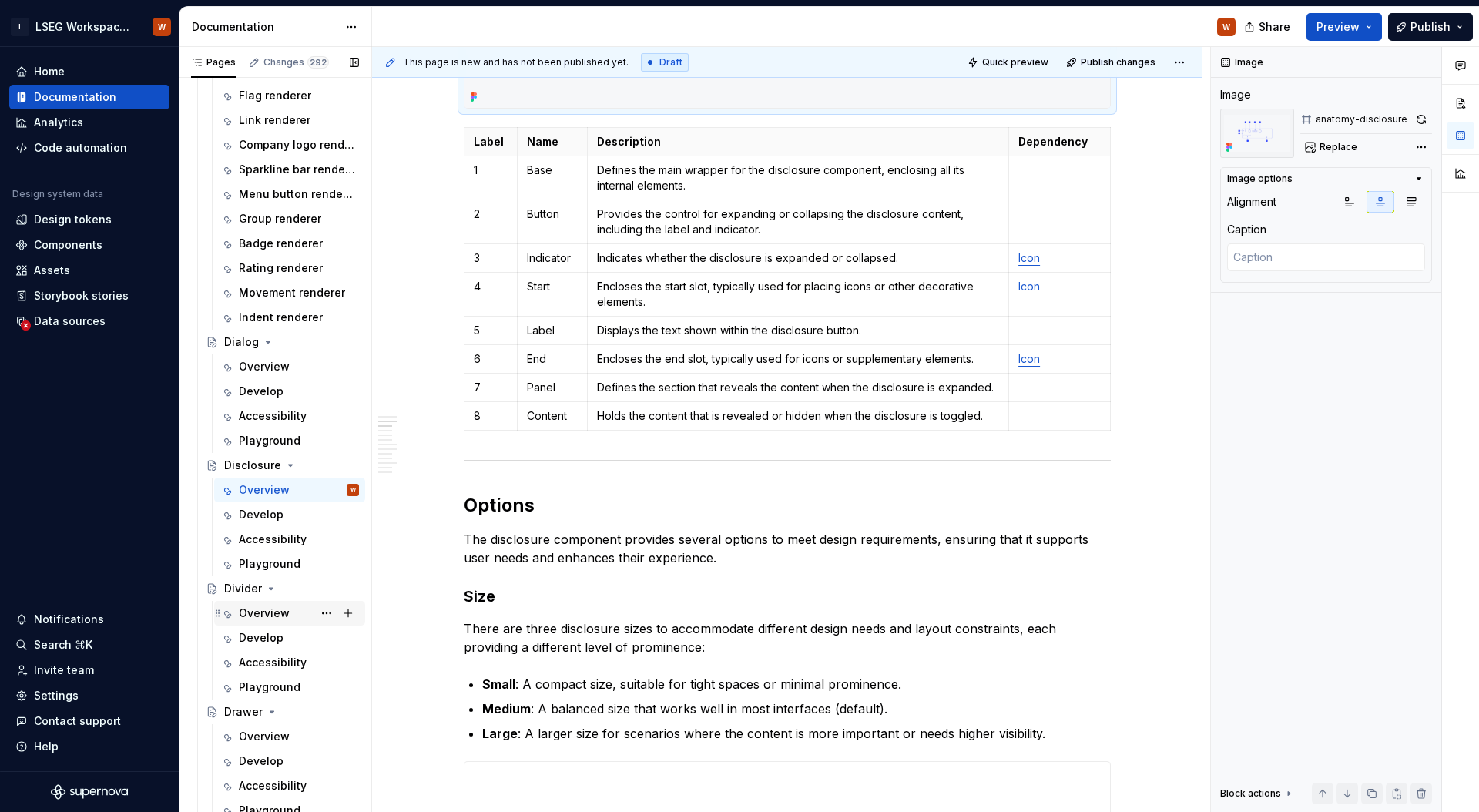
click at [264, 614] on div "Overview" at bounding box center [264, 613] width 51 height 16
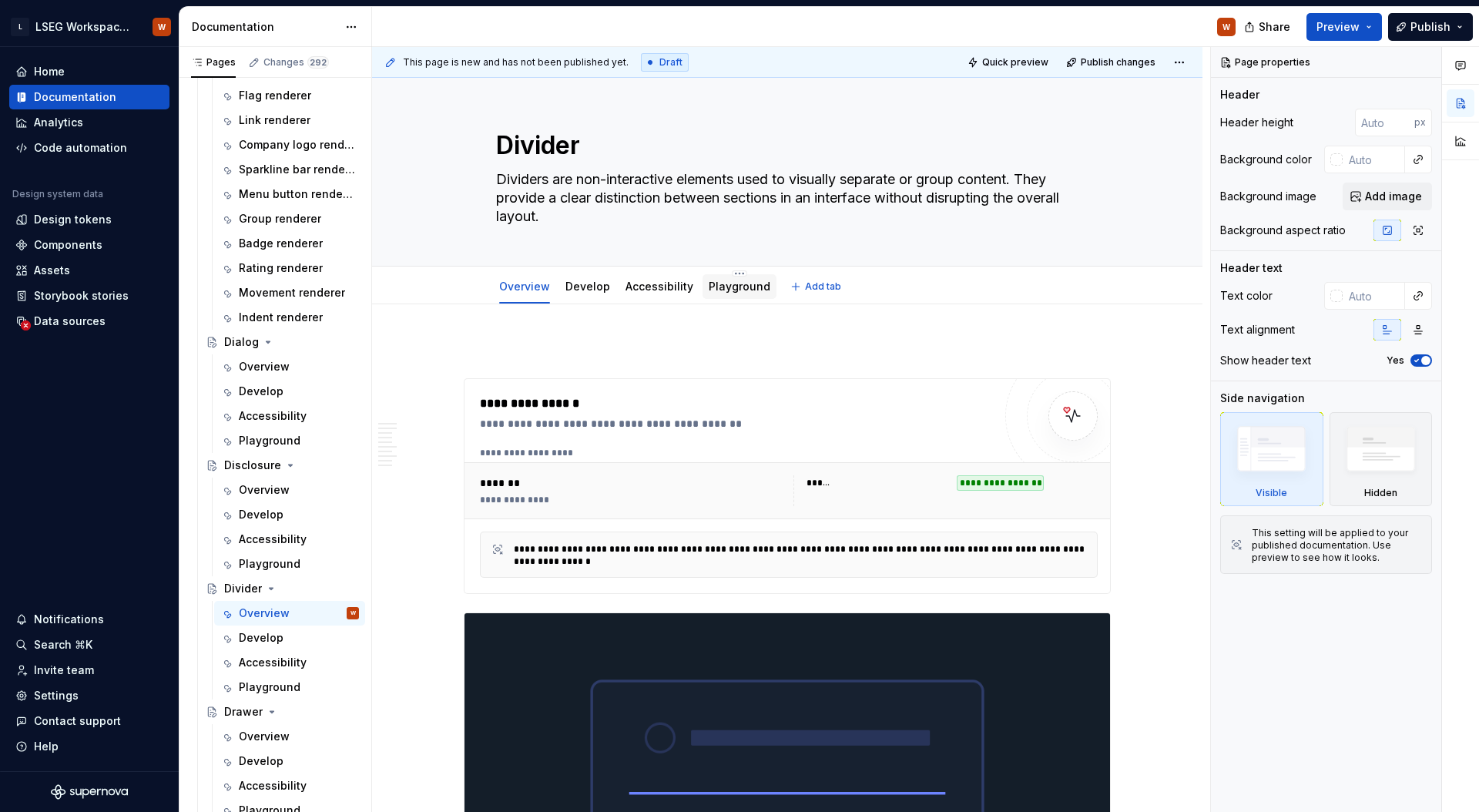
click at [723, 285] on link "Playground" at bounding box center [739, 285] width 62 height 13
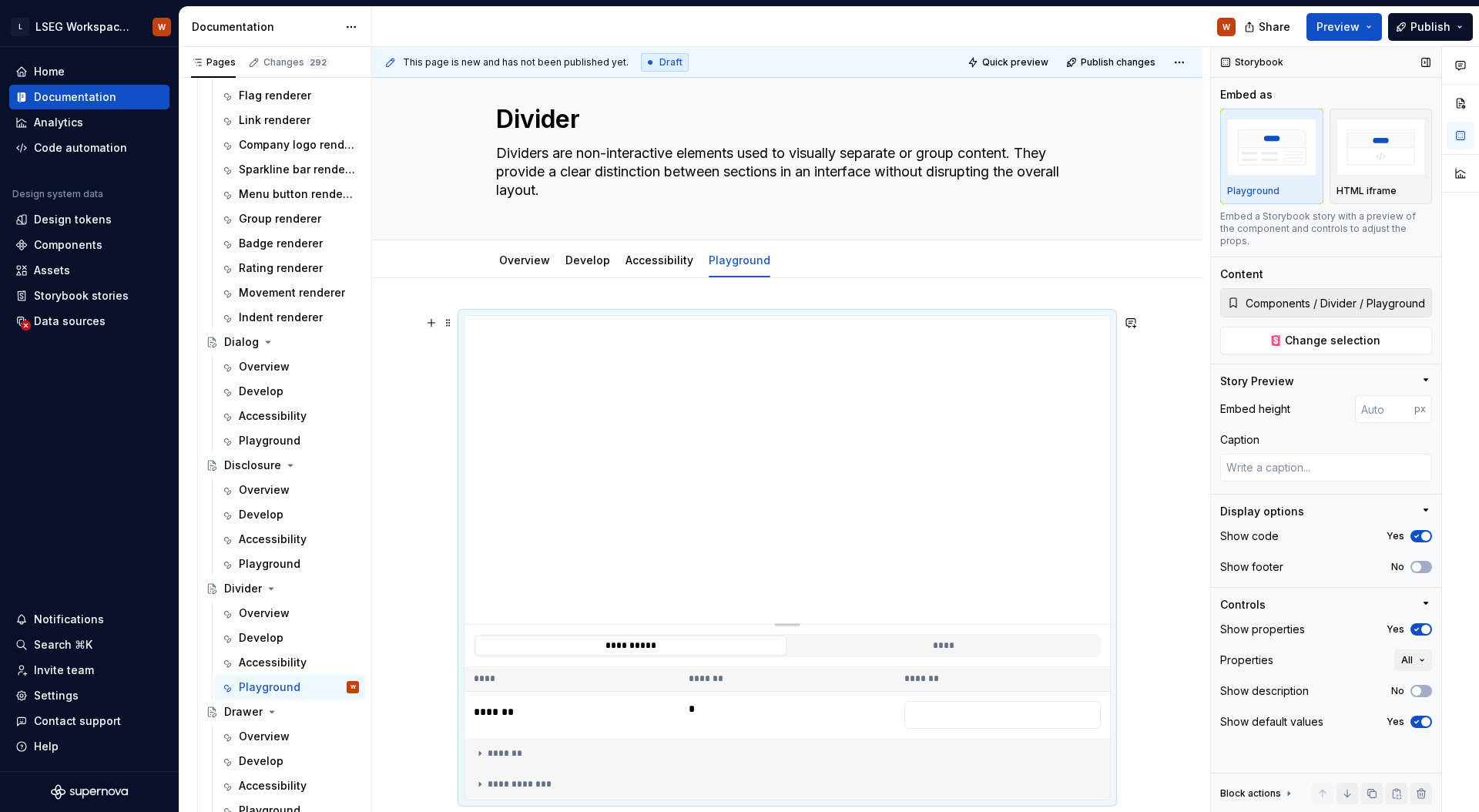
scroll to position [28, 0]
click at [1267, 795] on ul "No internet connection. Reconnect to ensure all of your changes are synced. Suc…" at bounding box center [1289, 800] width 379 height 25
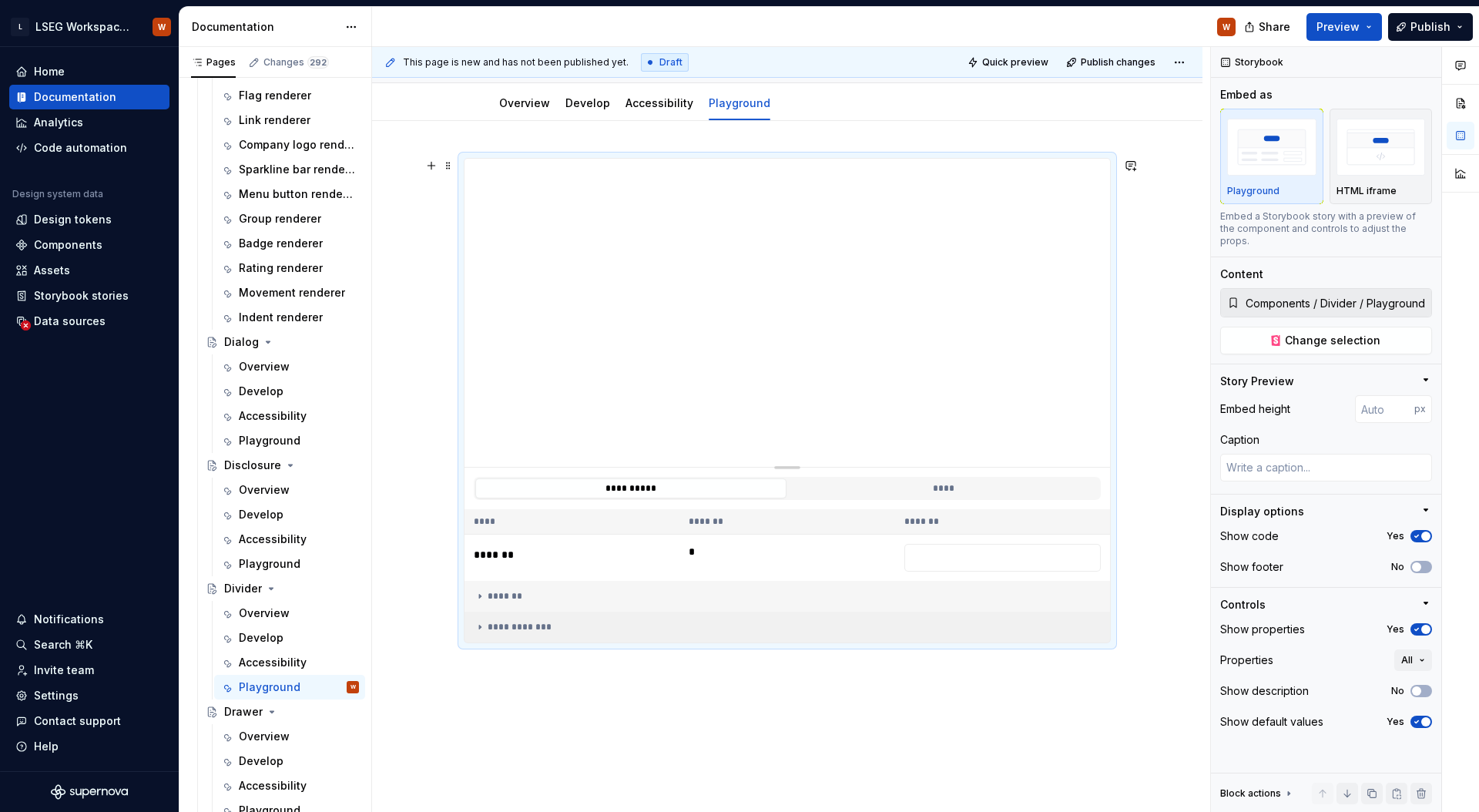
scroll to position [214, 0]
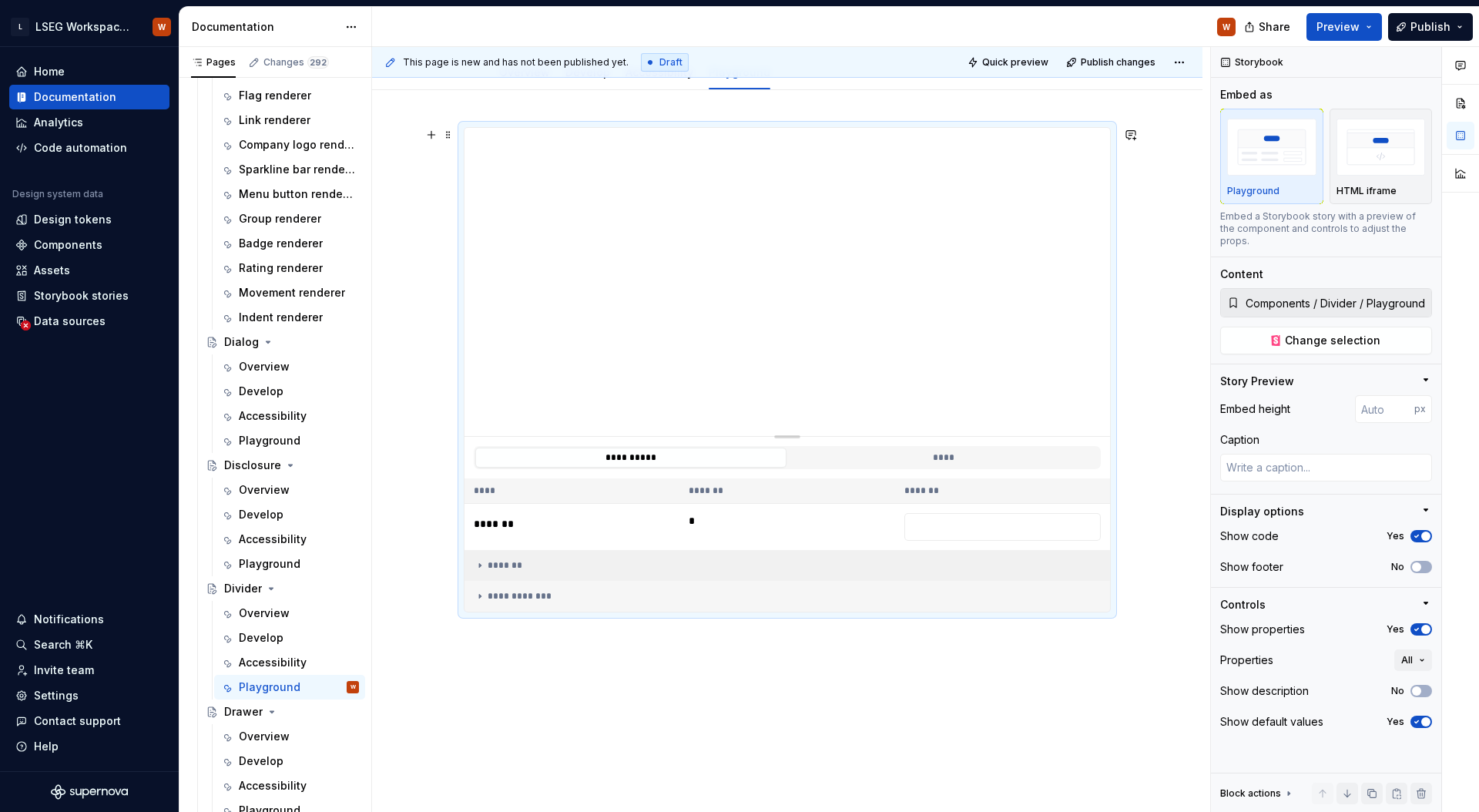
click at [498, 569] on div "*******" at bounding box center [787, 566] width 627 height 12
click at [502, 587] on td "**********" at bounding box center [786, 595] width 645 height 30
click at [513, 567] on div "*******" at bounding box center [787, 566] width 627 height 12
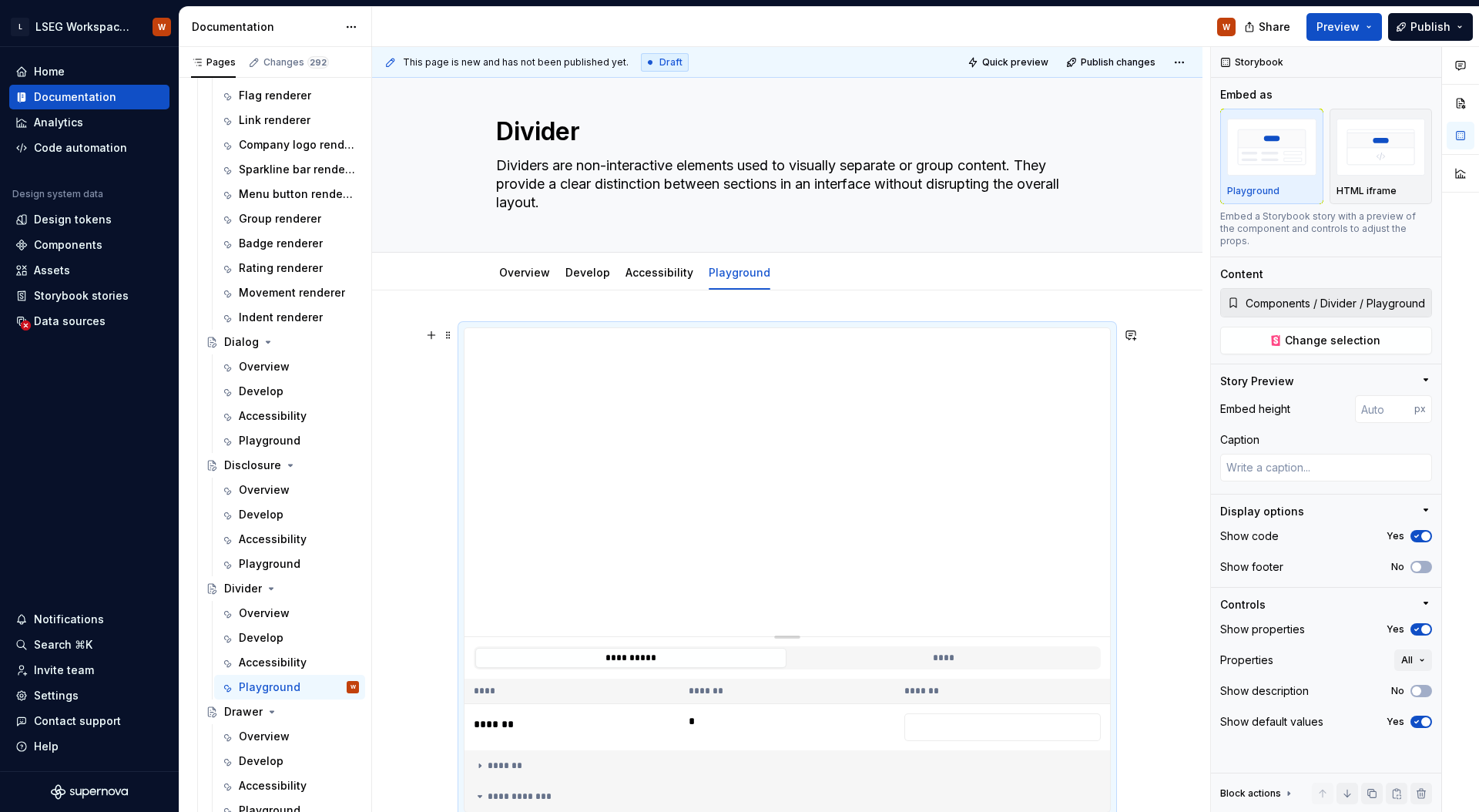
scroll to position [0, 0]
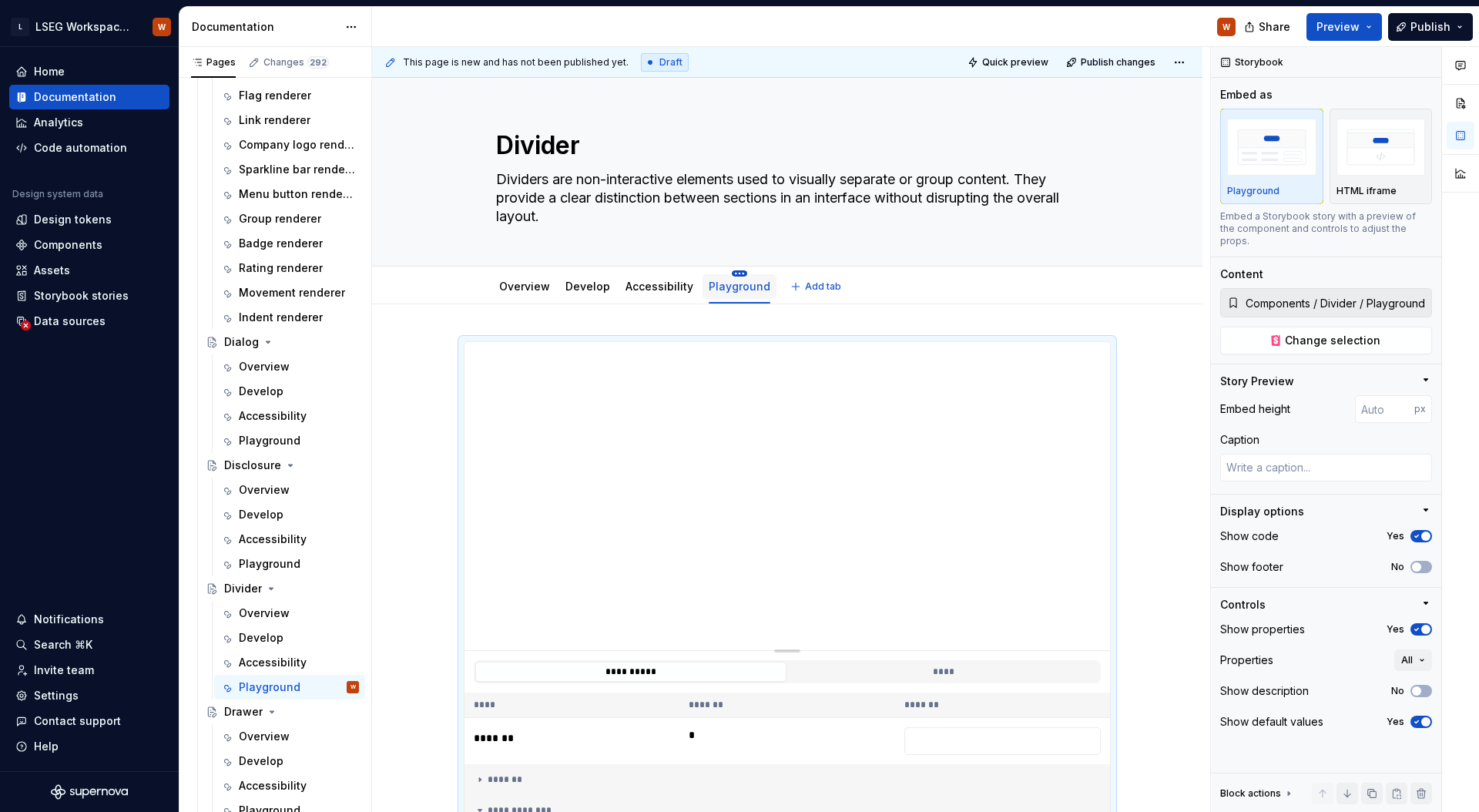
click at [734, 275] on html "L LSEG Workspace Design System W Home Documentation Analytics Code automation D…" at bounding box center [740, 406] width 1479 height 812
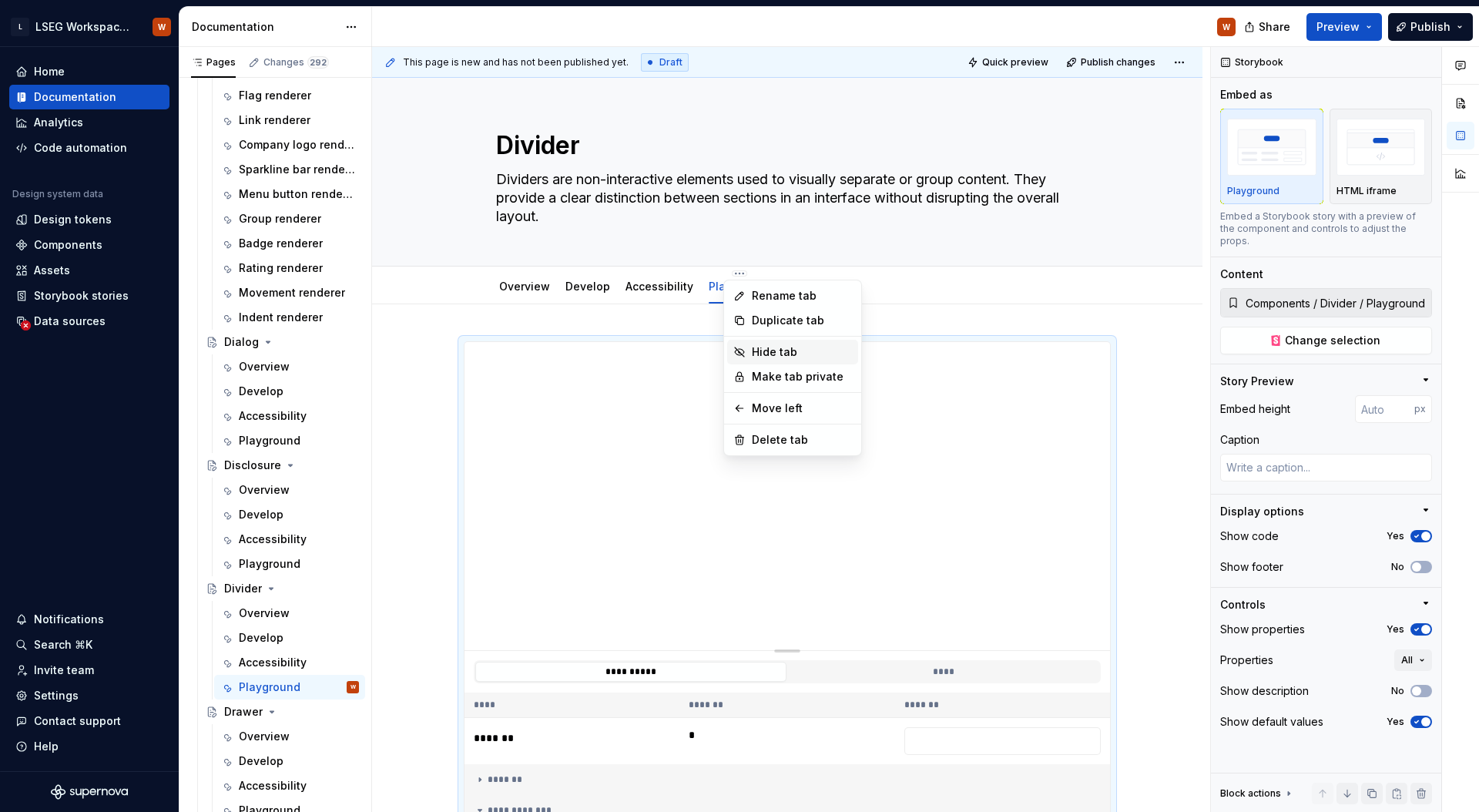
click at [799, 351] on div "Hide tab" at bounding box center [802, 352] width 100 height 16
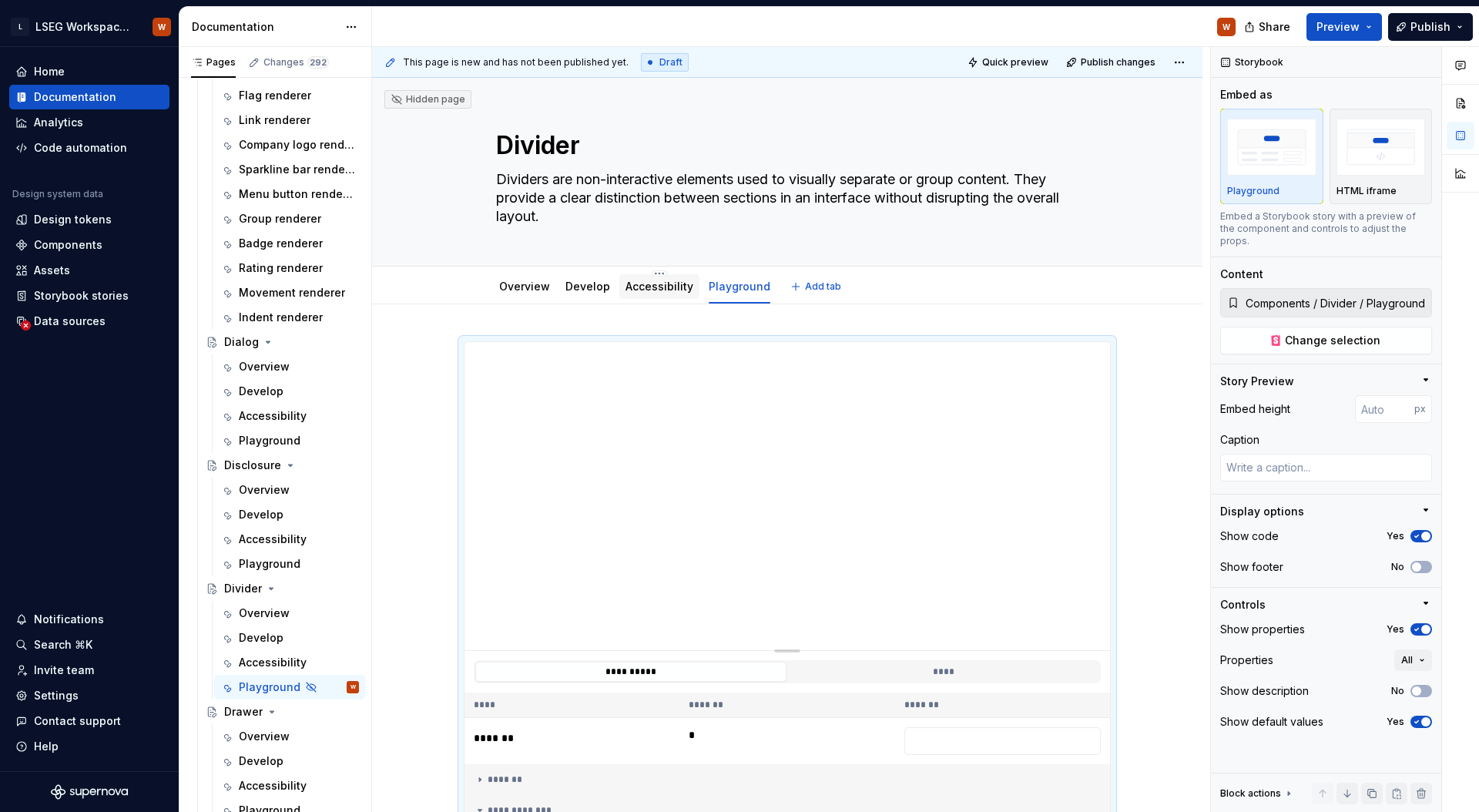
click at [670, 289] on link "Accessibility" at bounding box center [659, 285] width 68 height 13
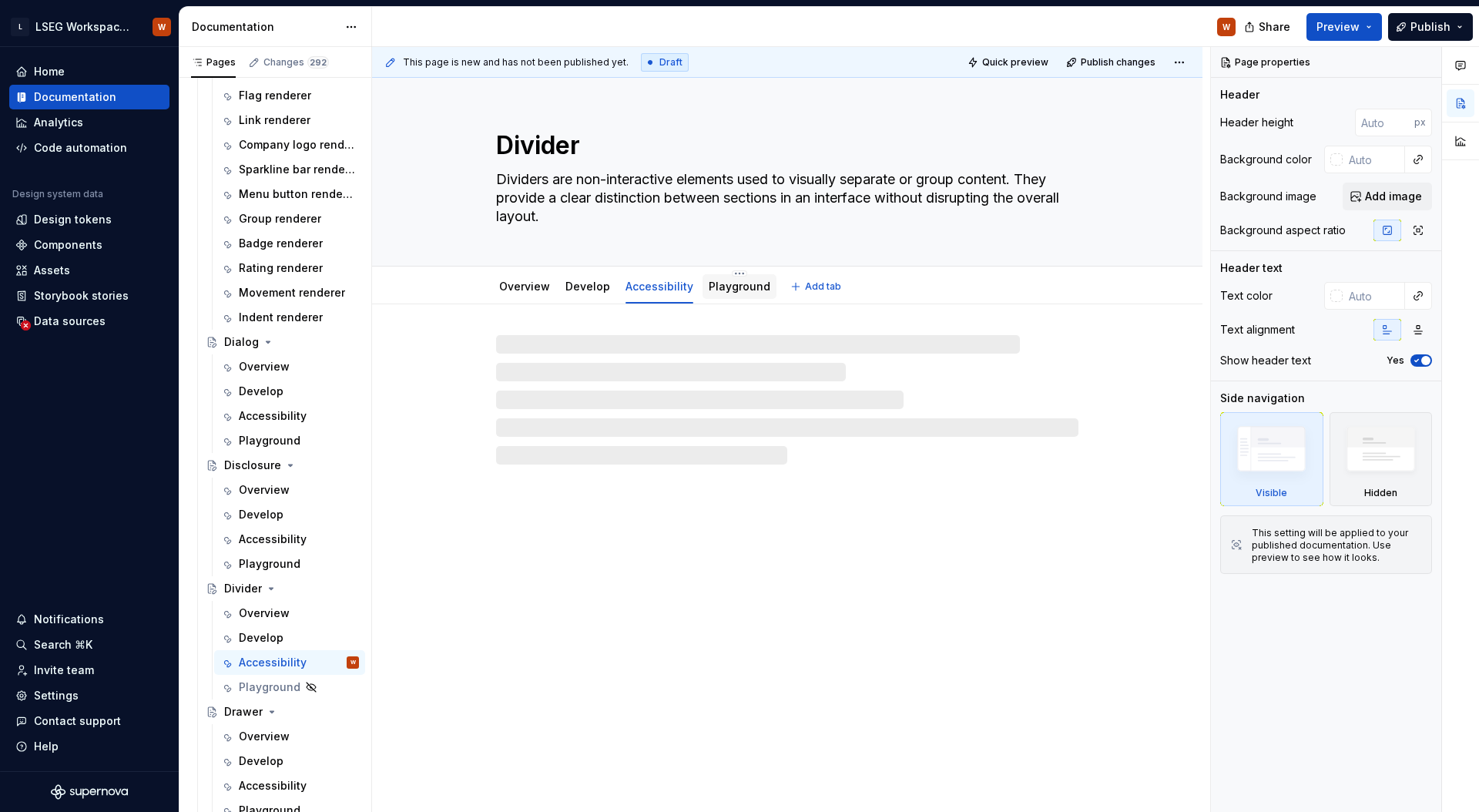
click at [720, 287] on link "Playground" at bounding box center [739, 285] width 62 height 13
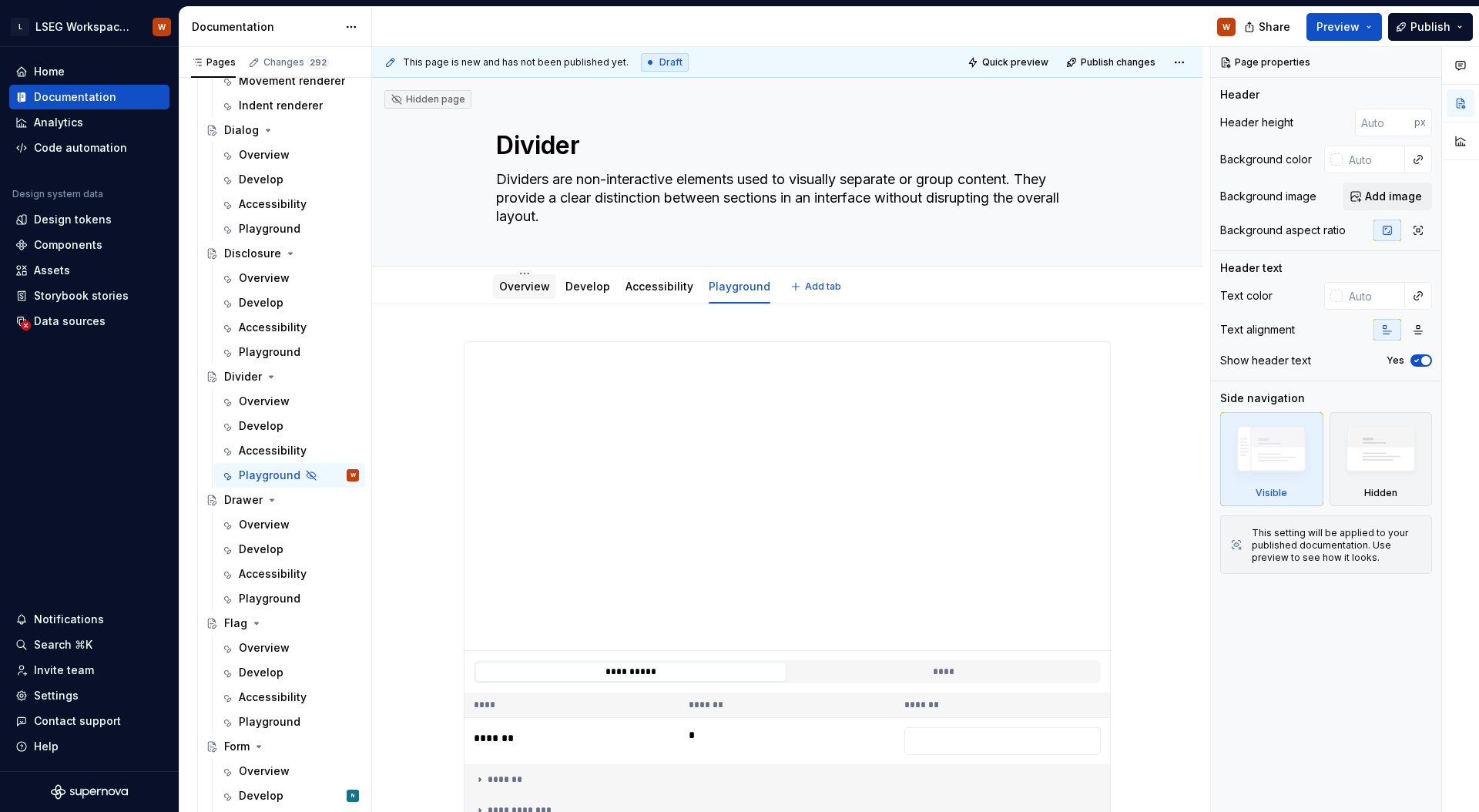
click at [531, 289] on link "Overview" at bounding box center [524, 285] width 51 height 13
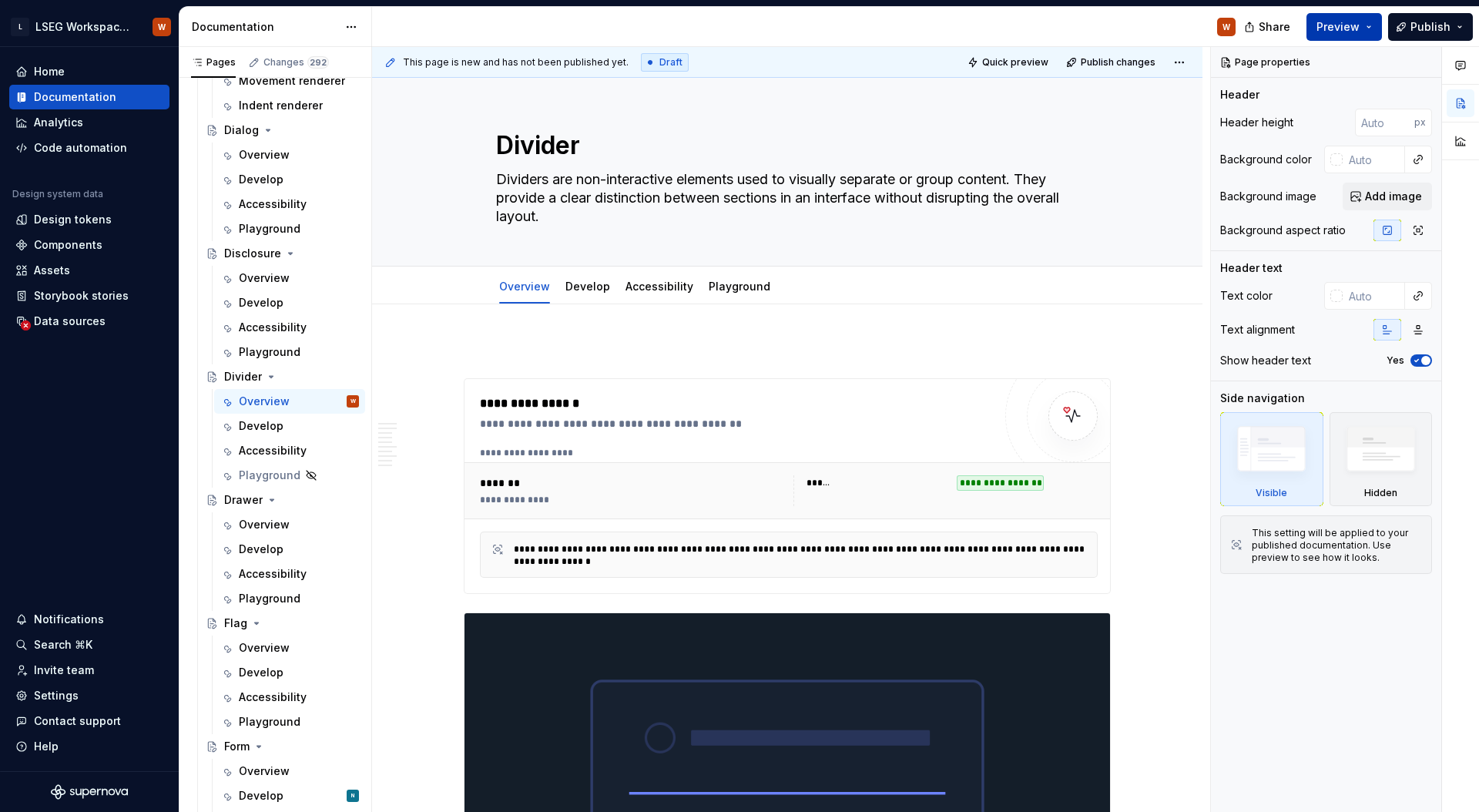
click at [1364, 20] on button "Preview" at bounding box center [1343, 27] width 76 height 28
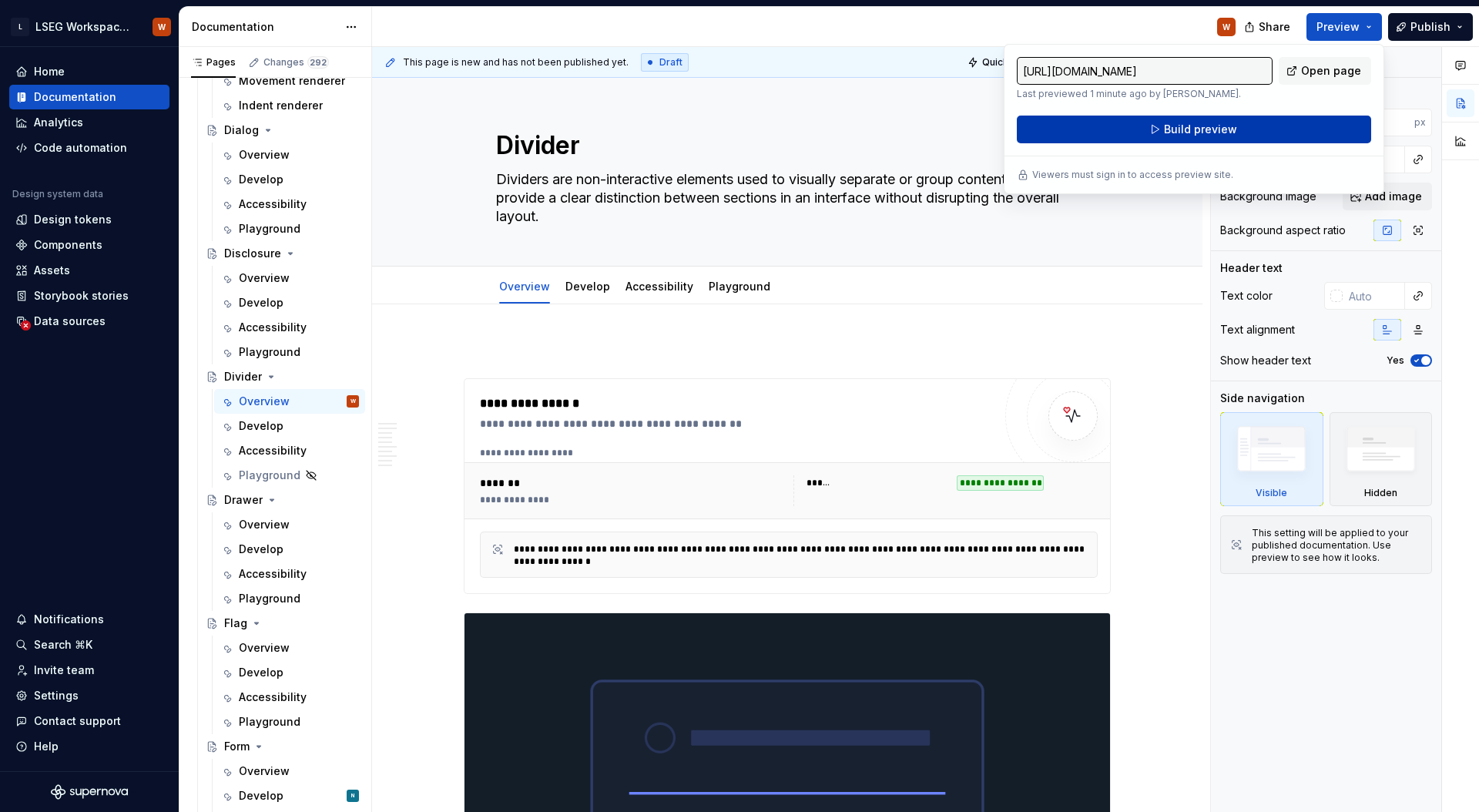
click at [1236, 129] on button "Build preview" at bounding box center [1193, 129] width 354 height 28
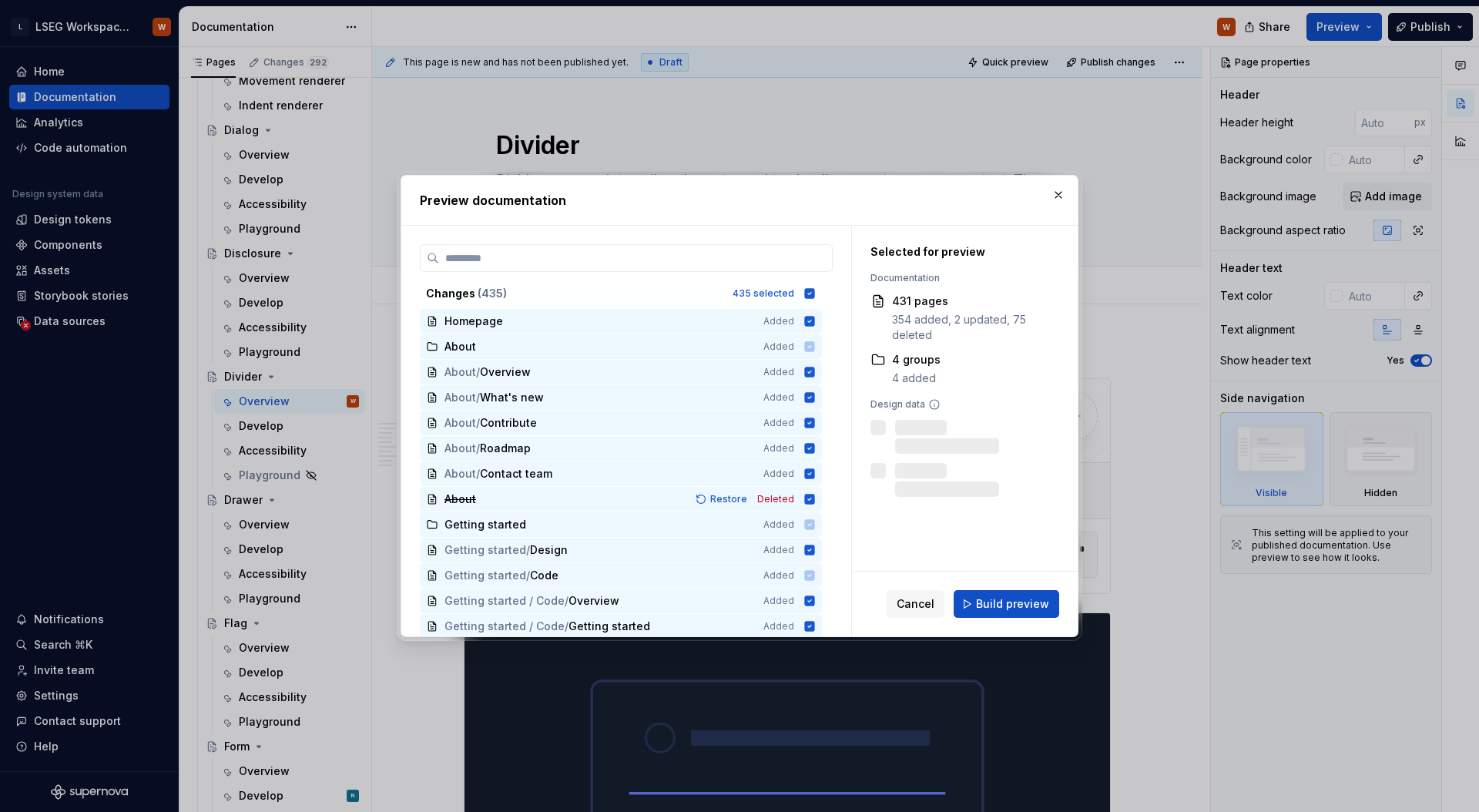
click at [1036, 600] on span "Build preview" at bounding box center [1013, 604] width 73 height 16
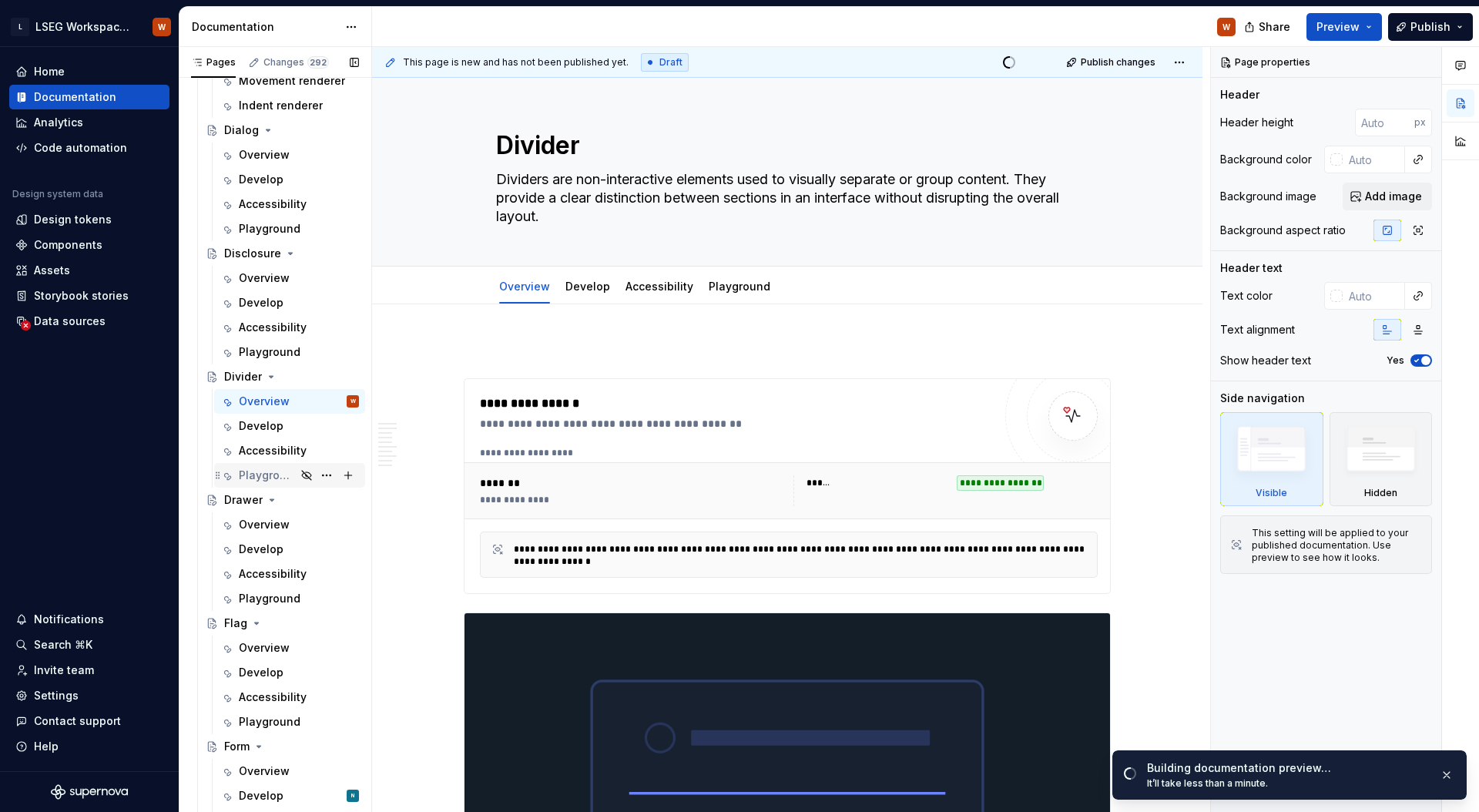
click at [248, 477] on div "Playground" at bounding box center [267, 475] width 57 height 16
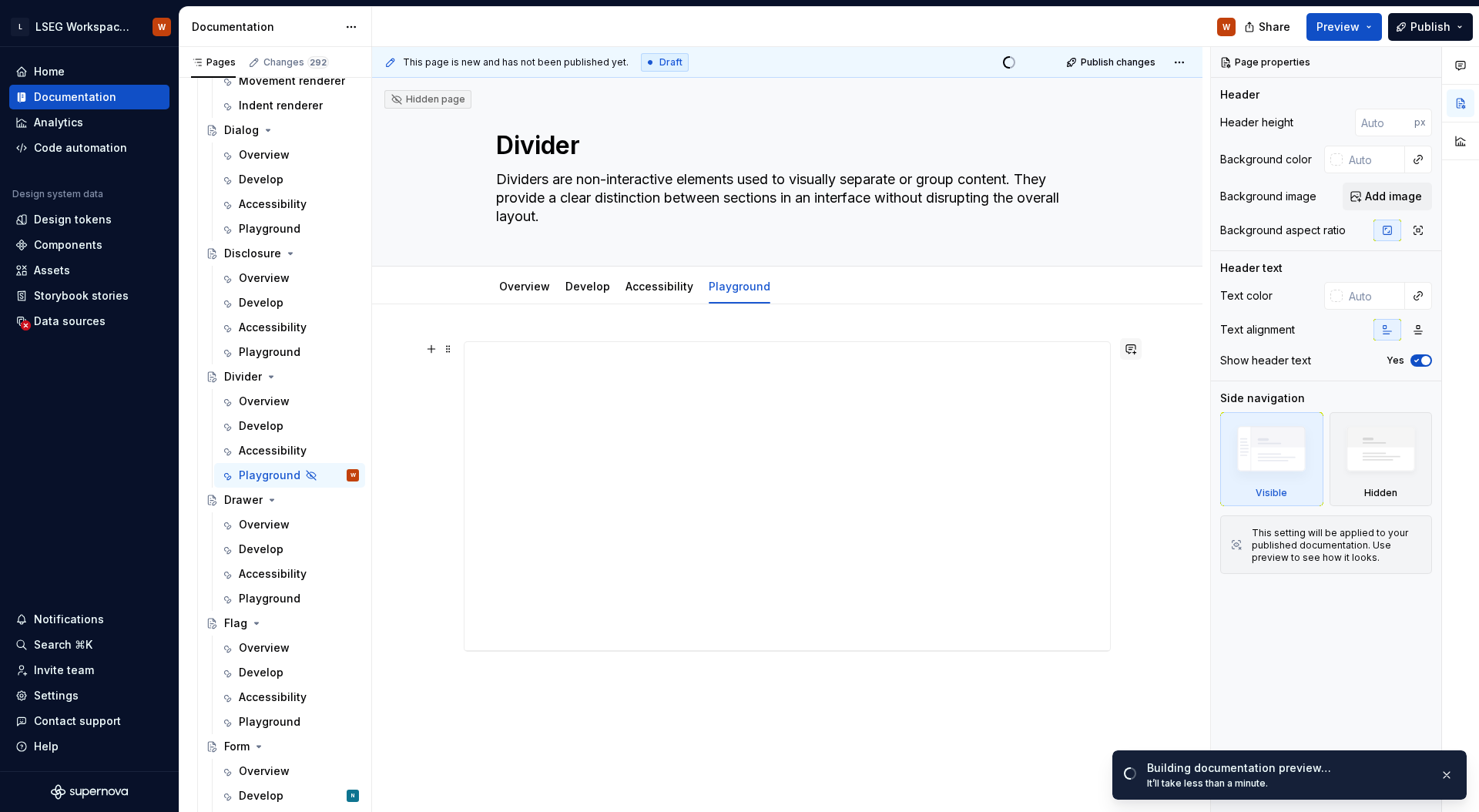
click at [1130, 352] on button "button" at bounding box center [1130, 349] width 22 height 22
type textarea "*"
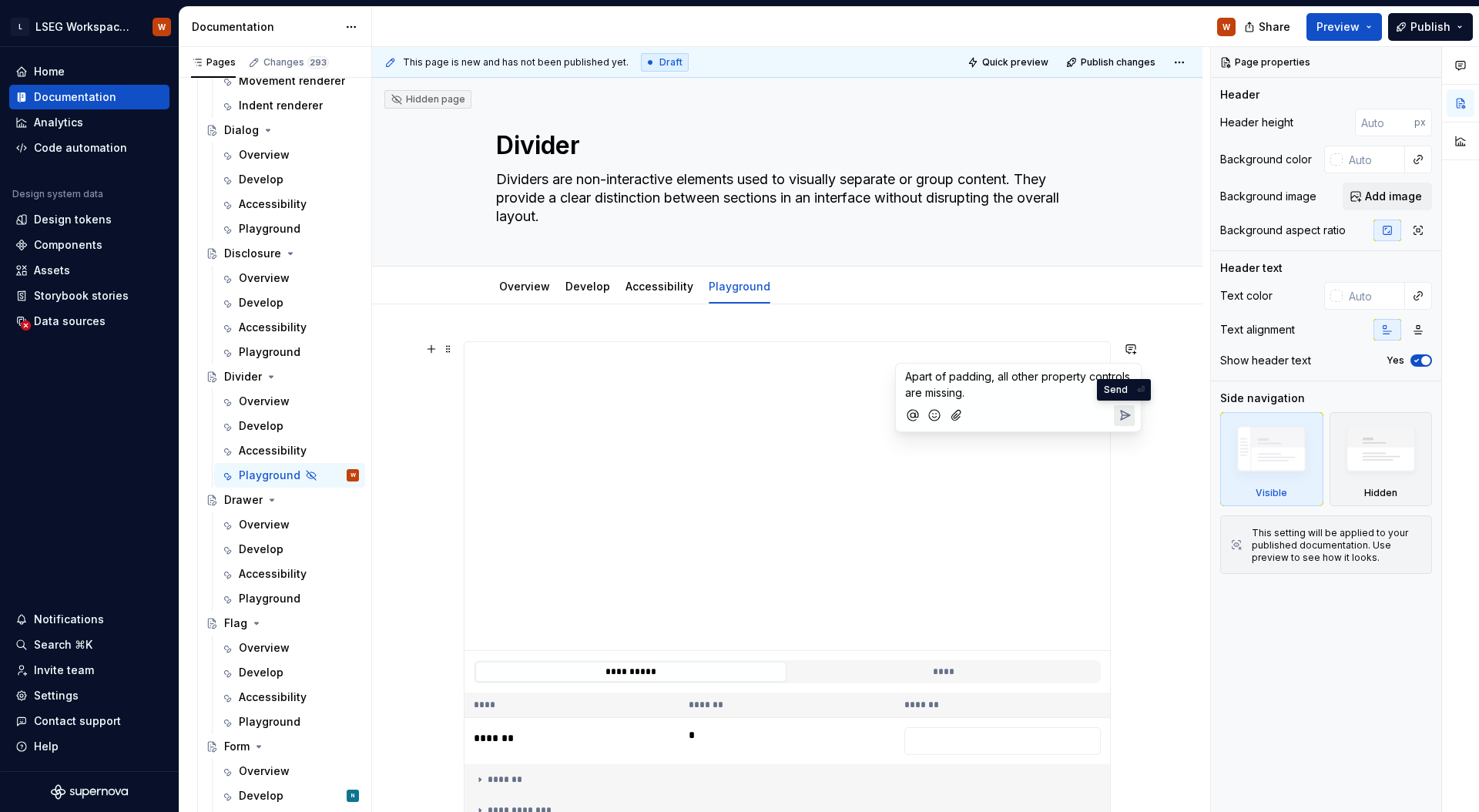
click at [1123, 416] on icon "Send" at bounding box center [1125, 415] width 16 height 16
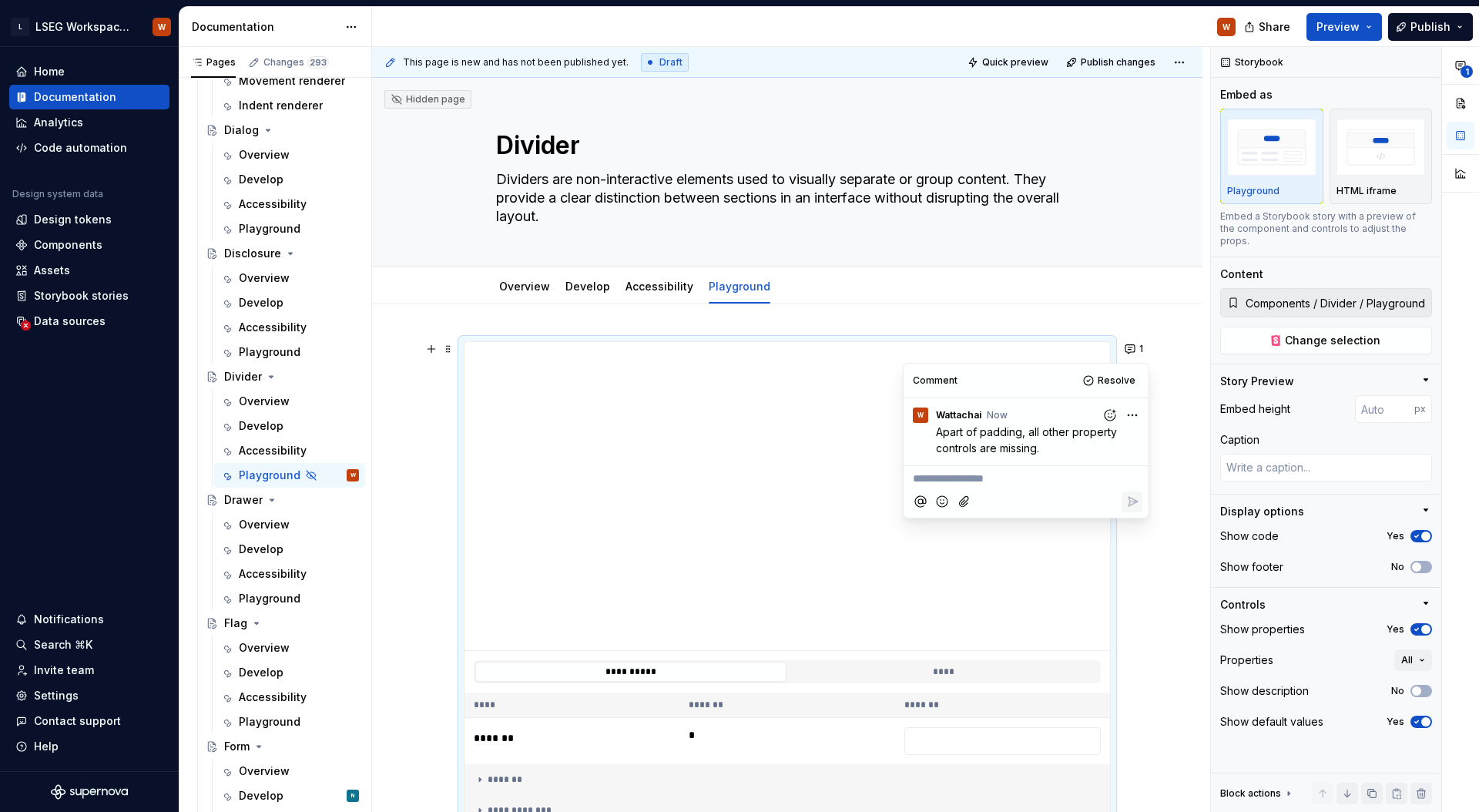
click at [1193, 400] on div "**********" at bounding box center [787, 714] width 830 height 821
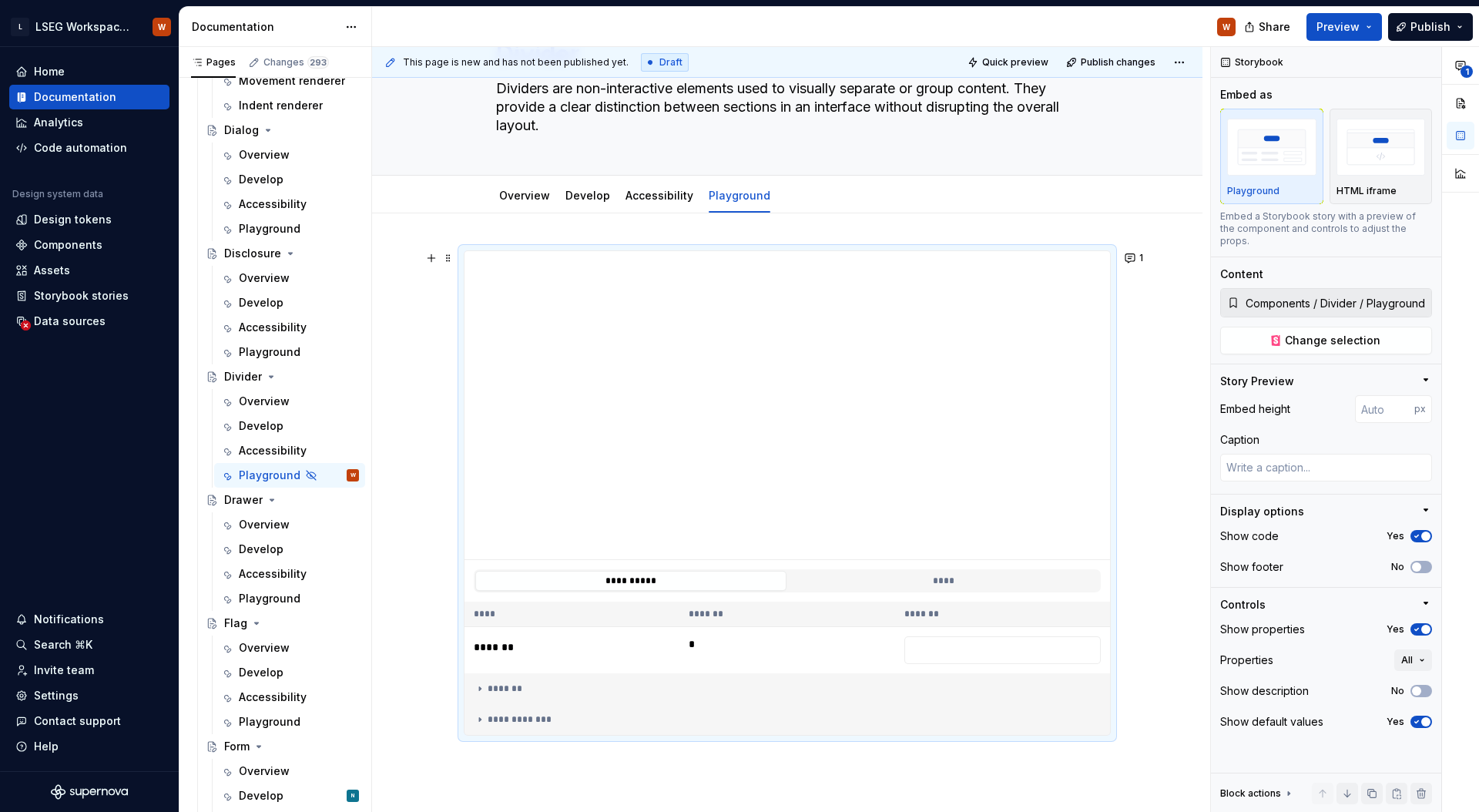
scroll to position [100, 0]
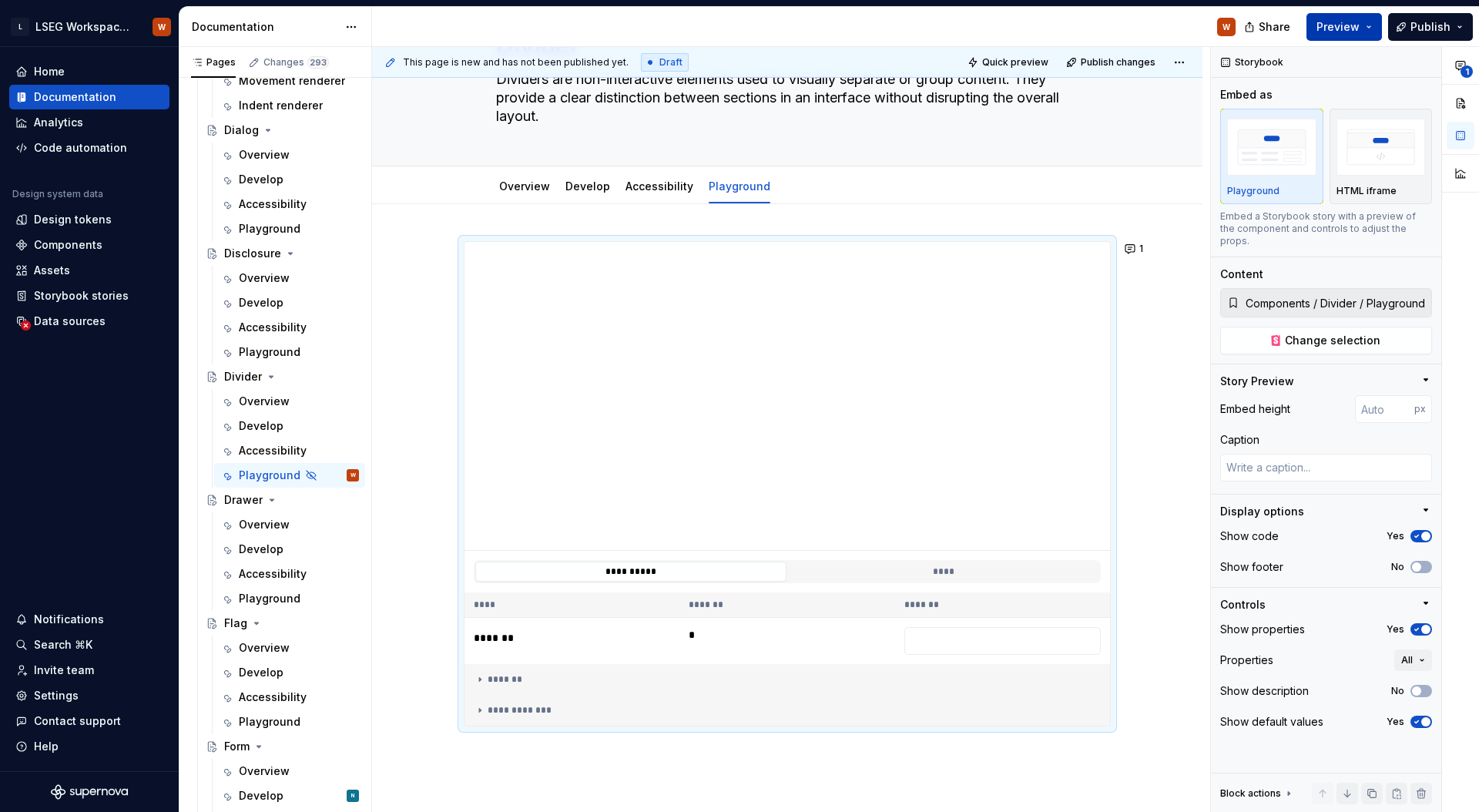
click at [1353, 16] on button "Preview" at bounding box center [1343, 27] width 76 height 28
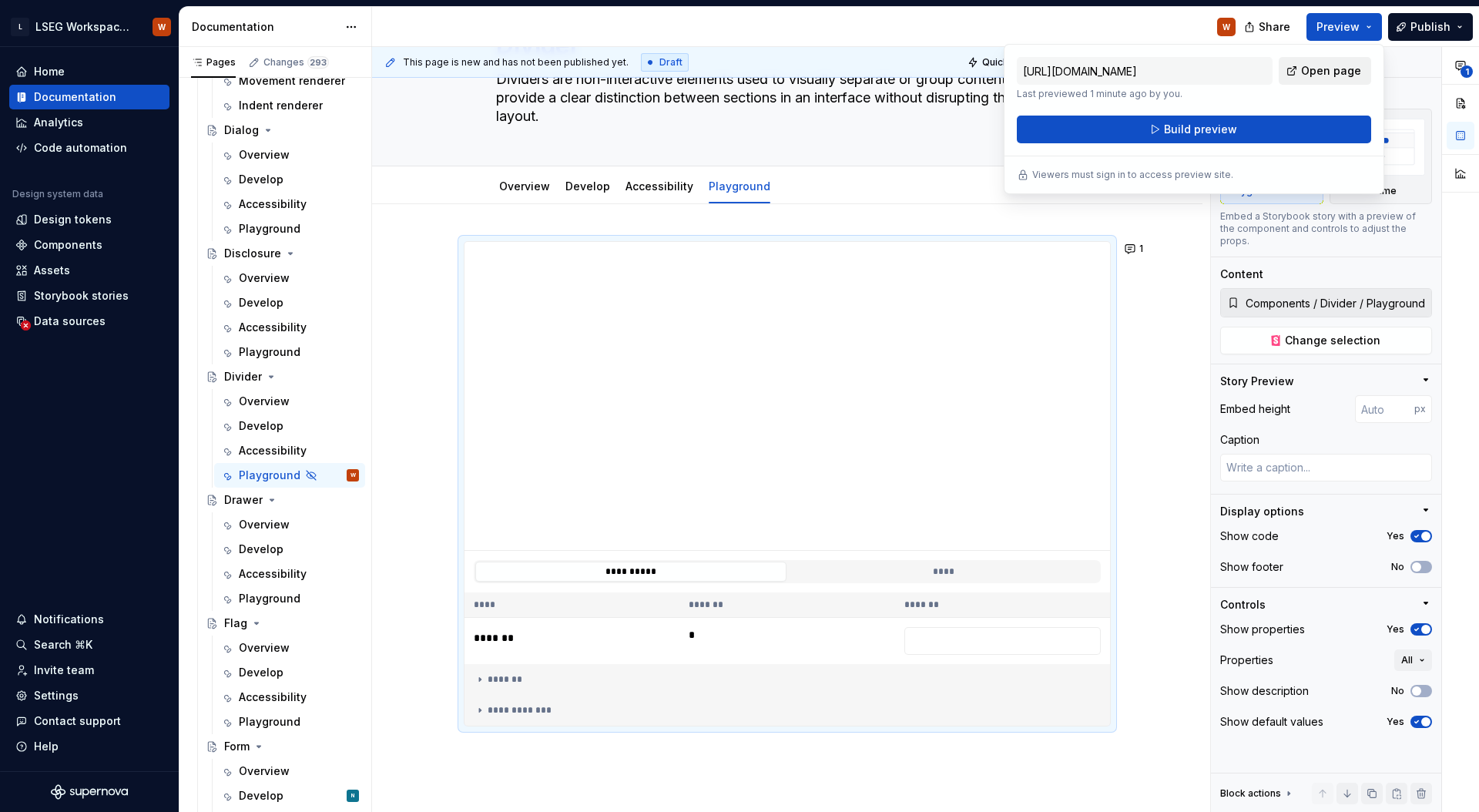
click at [1314, 73] on span "Open page" at bounding box center [1330, 71] width 60 height 16
click at [254, 523] on div "Overview" at bounding box center [264, 524] width 51 height 16
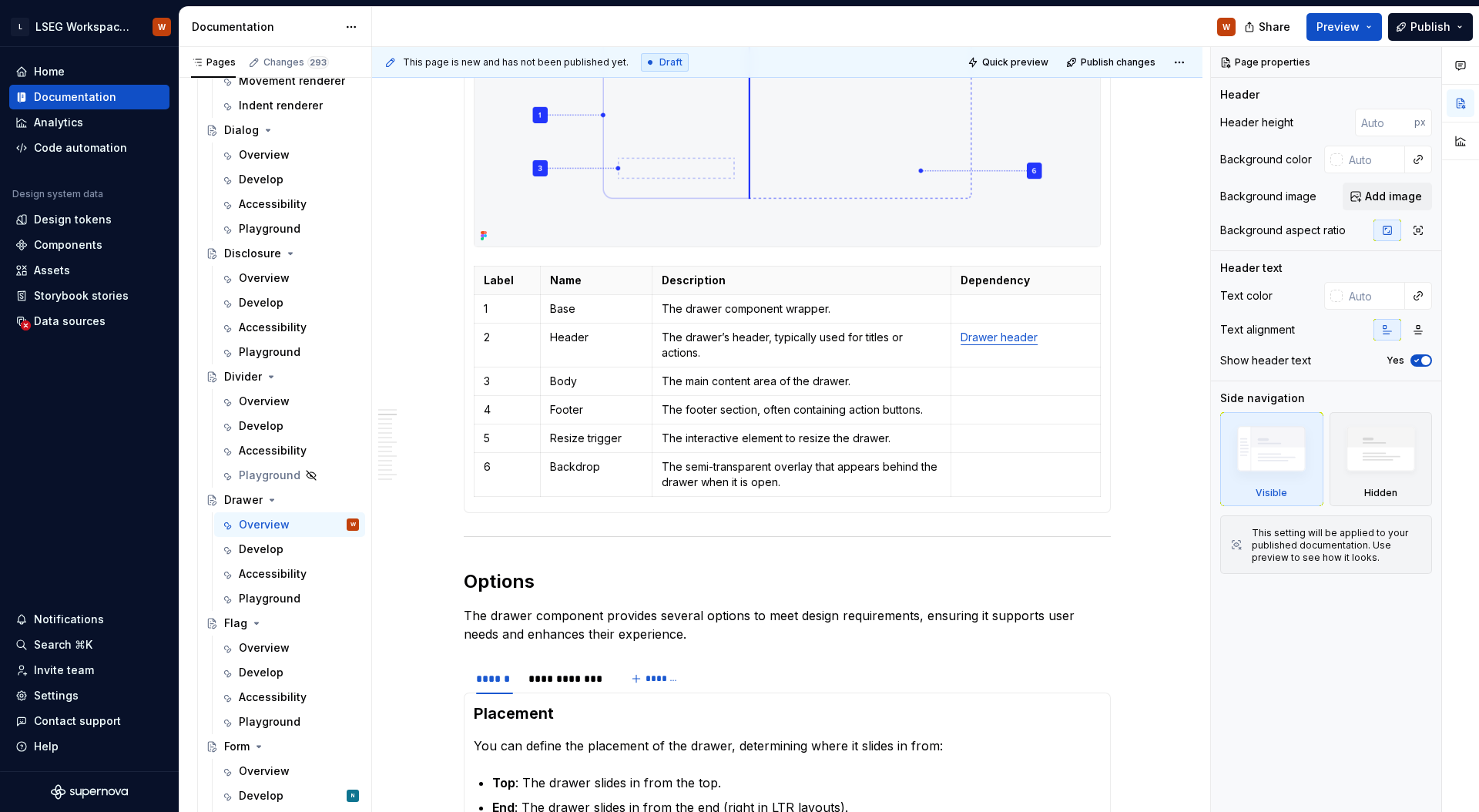
scroll to position [1200, 0]
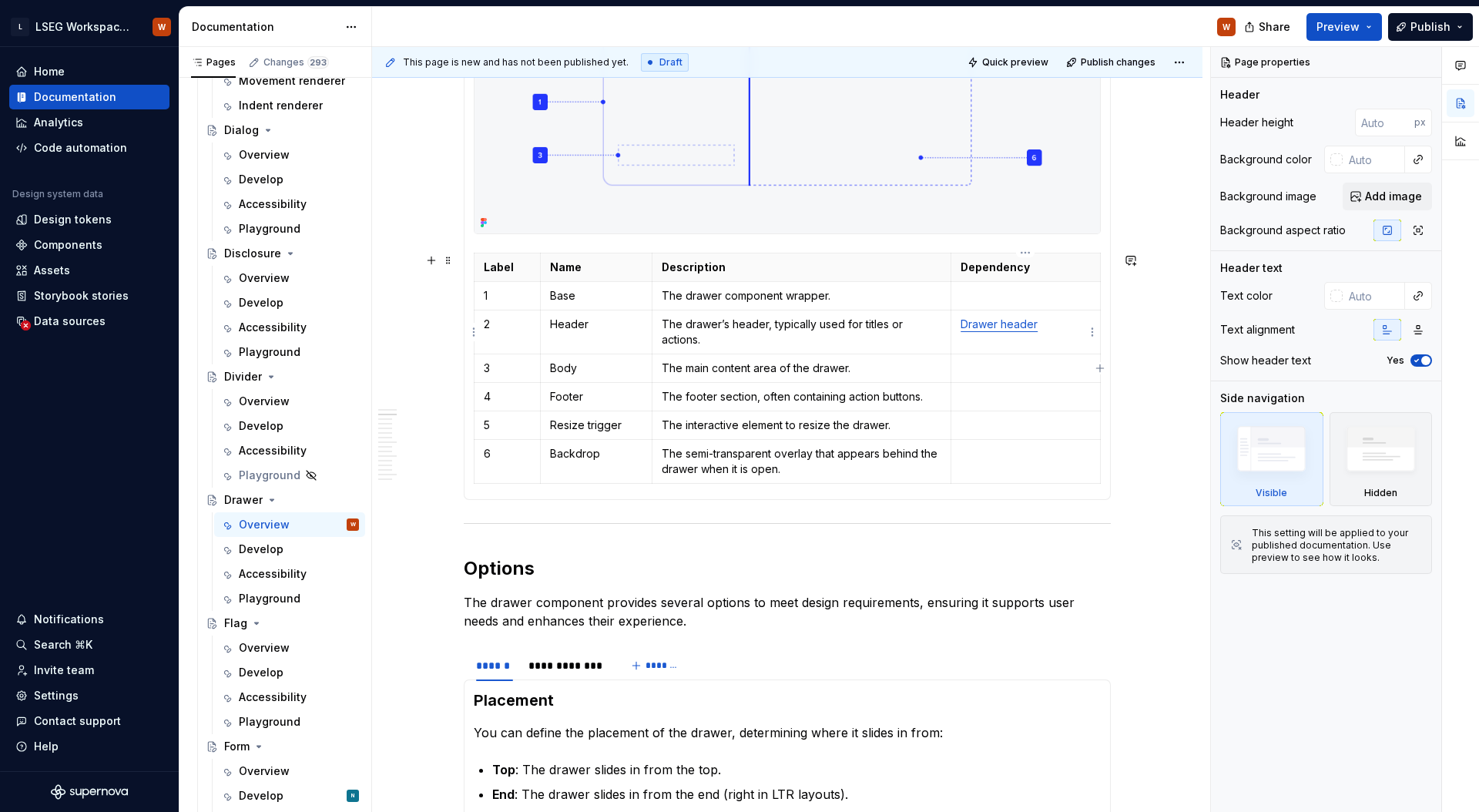
click at [1020, 323] on link "Drawer header" at bounding box center [998, 324] width 77 height 13
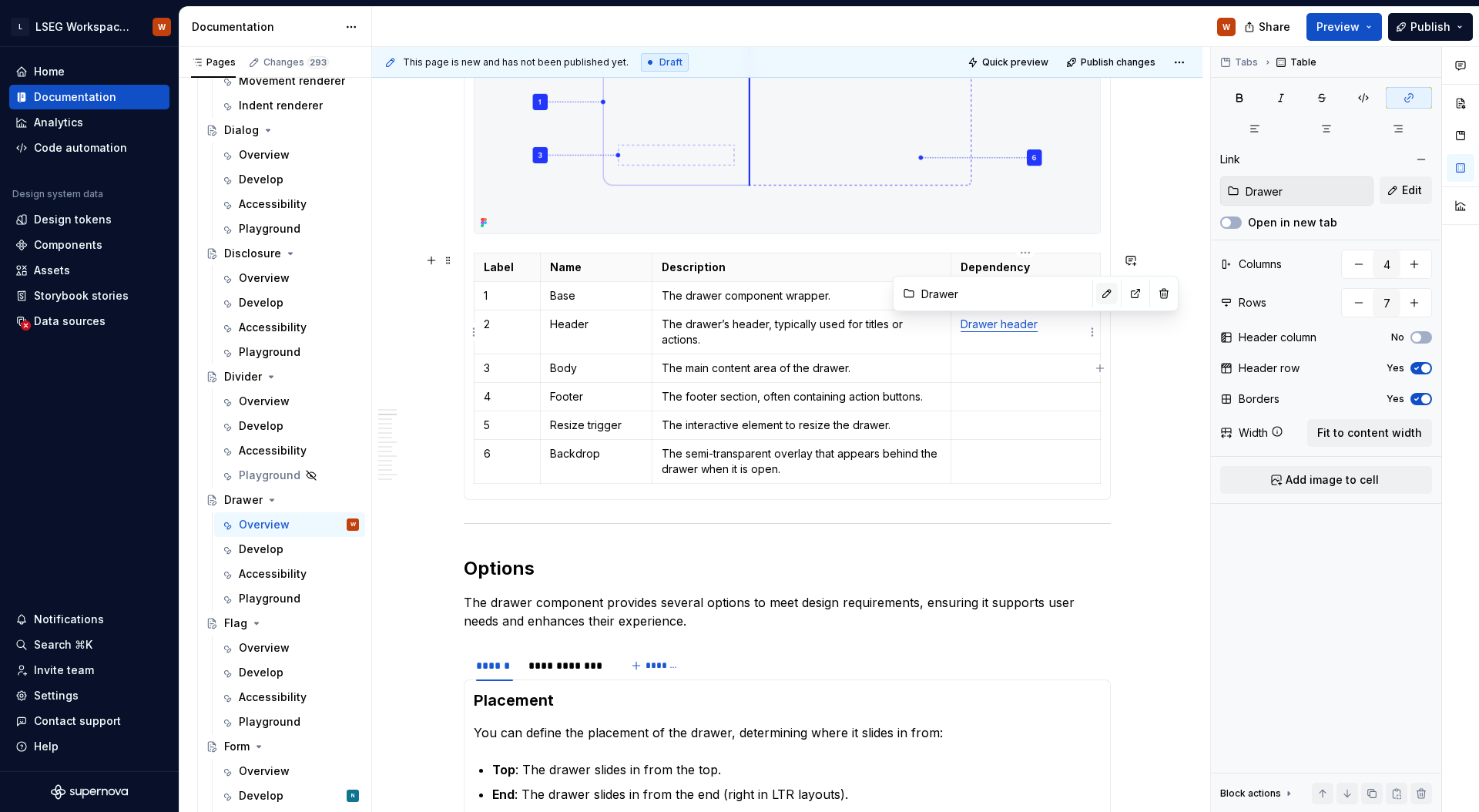
click at [1096, 296] on button "button" at bounding box center [1107, 293] width 22 height 22
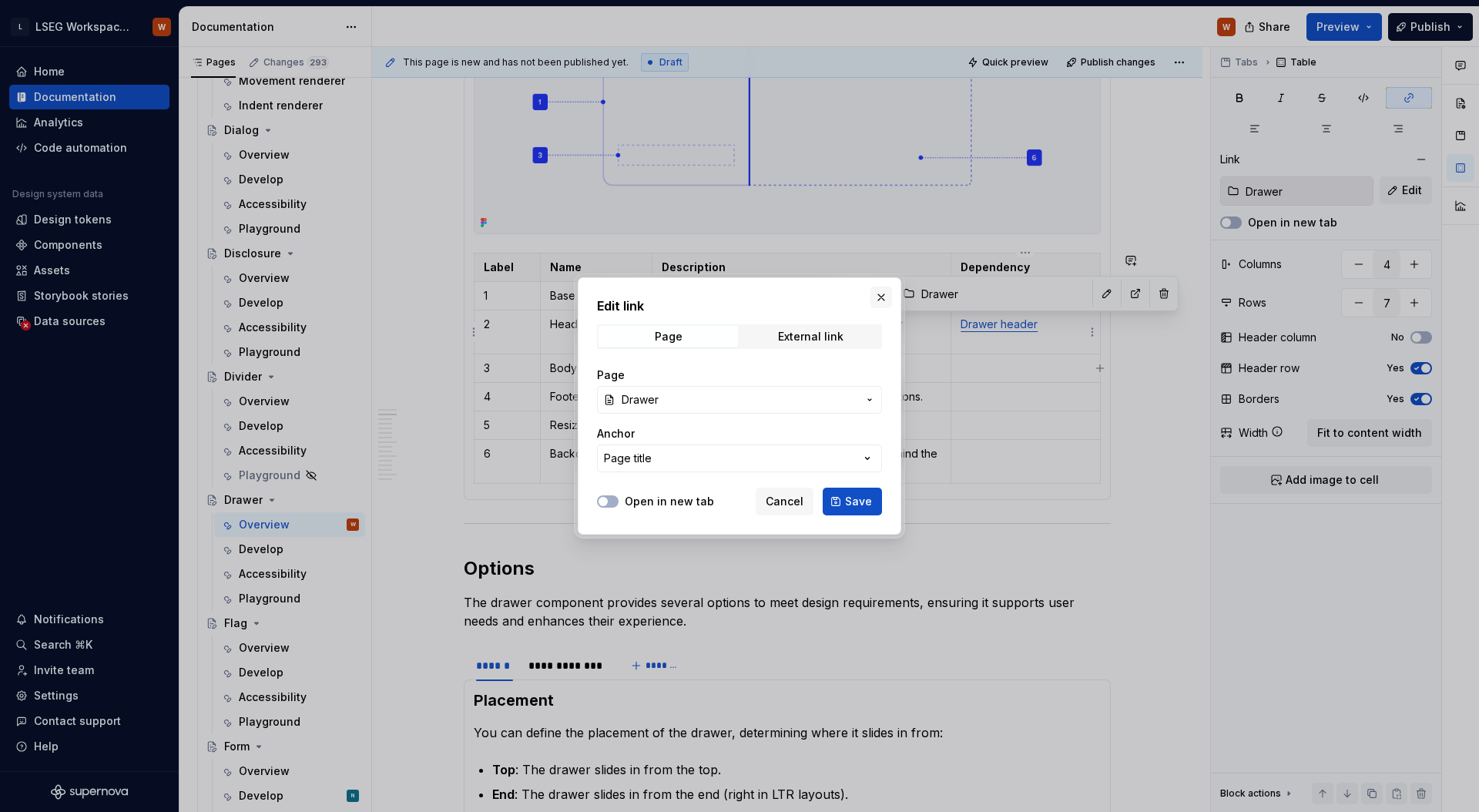
click at [881, 307] on button "button" at bounding box center [881, 297] width 22 height 22
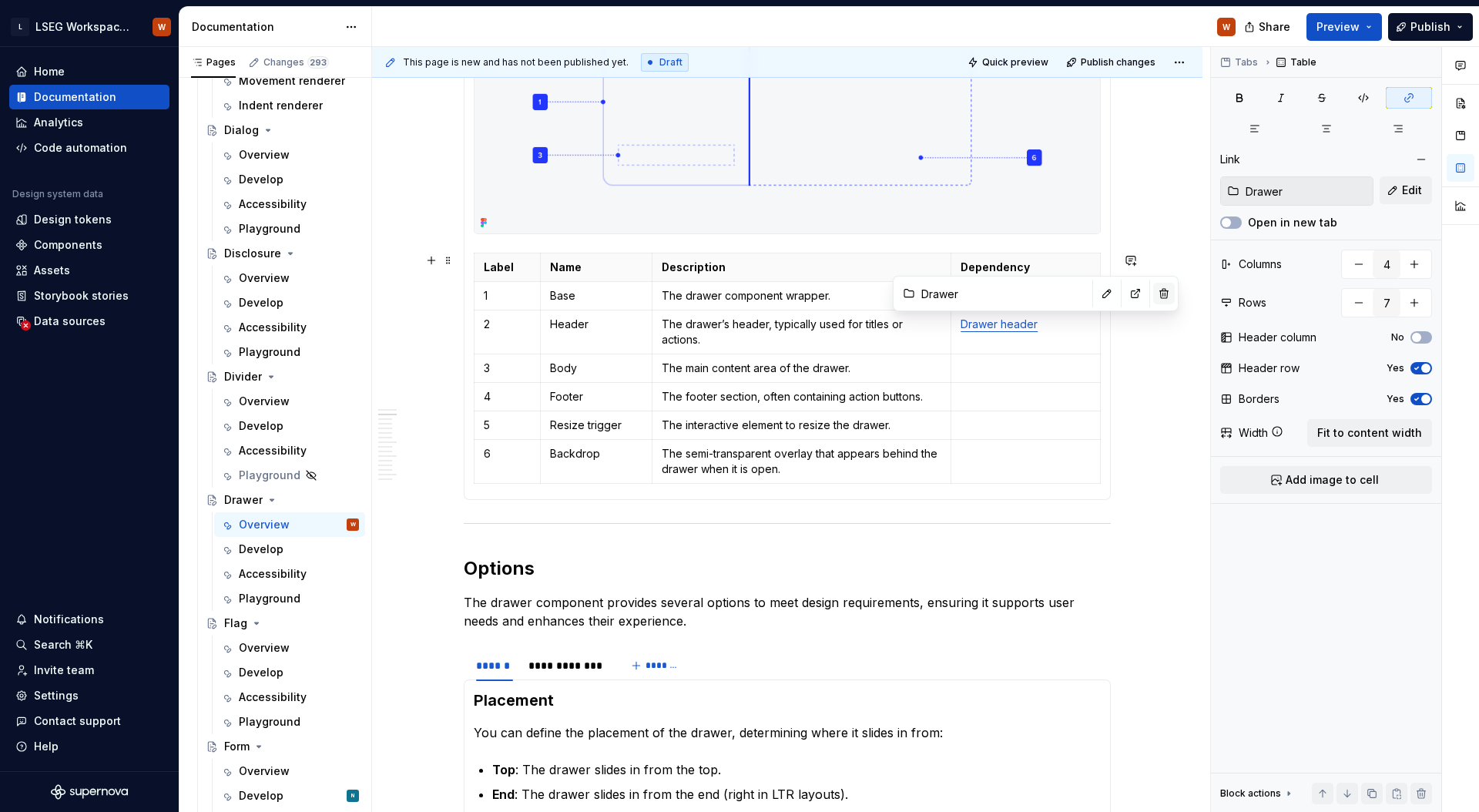
click at [1153, 293] on button "button" at bounding box center [1164, 293] width 22 height 22
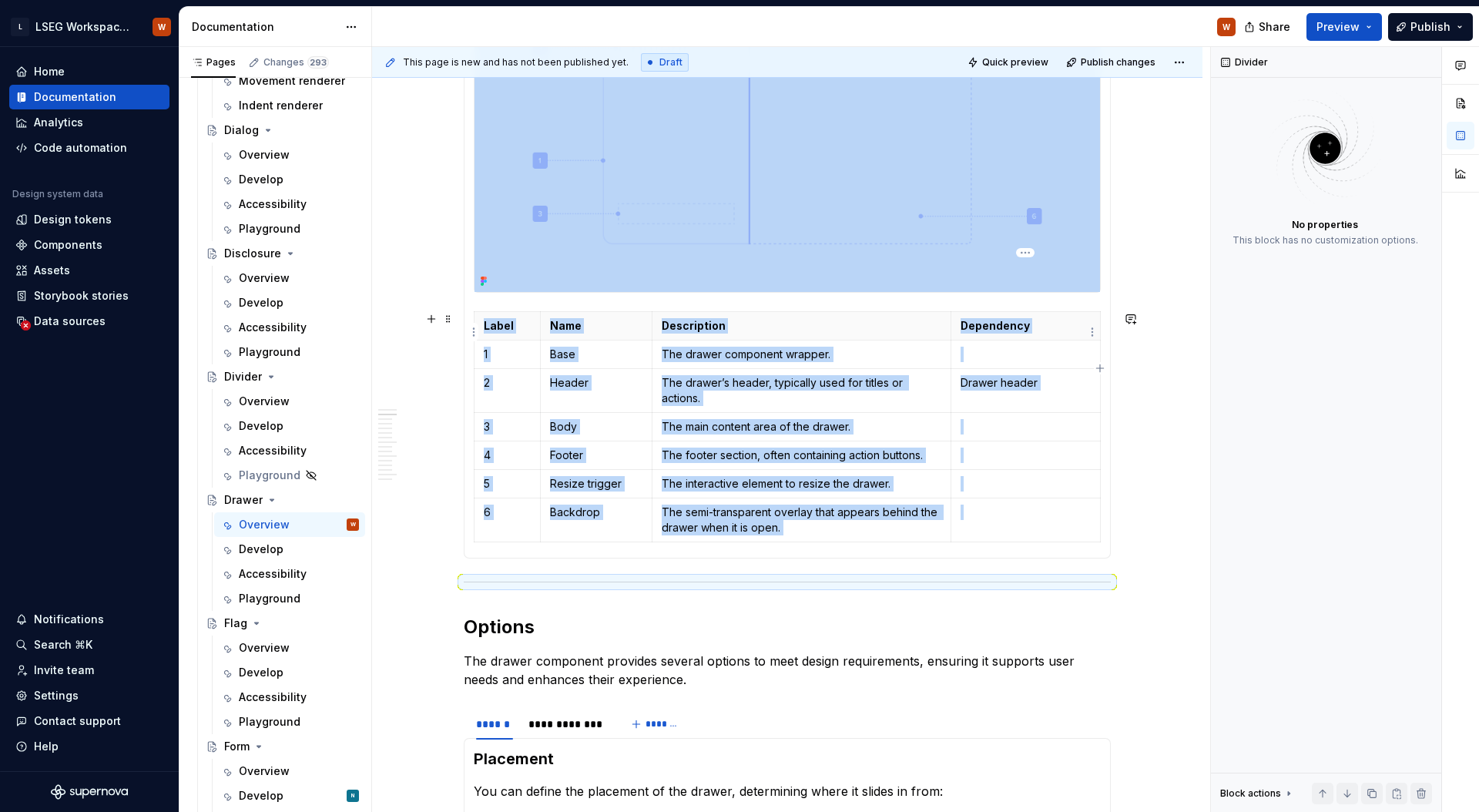
scroll to position [1133, 0]
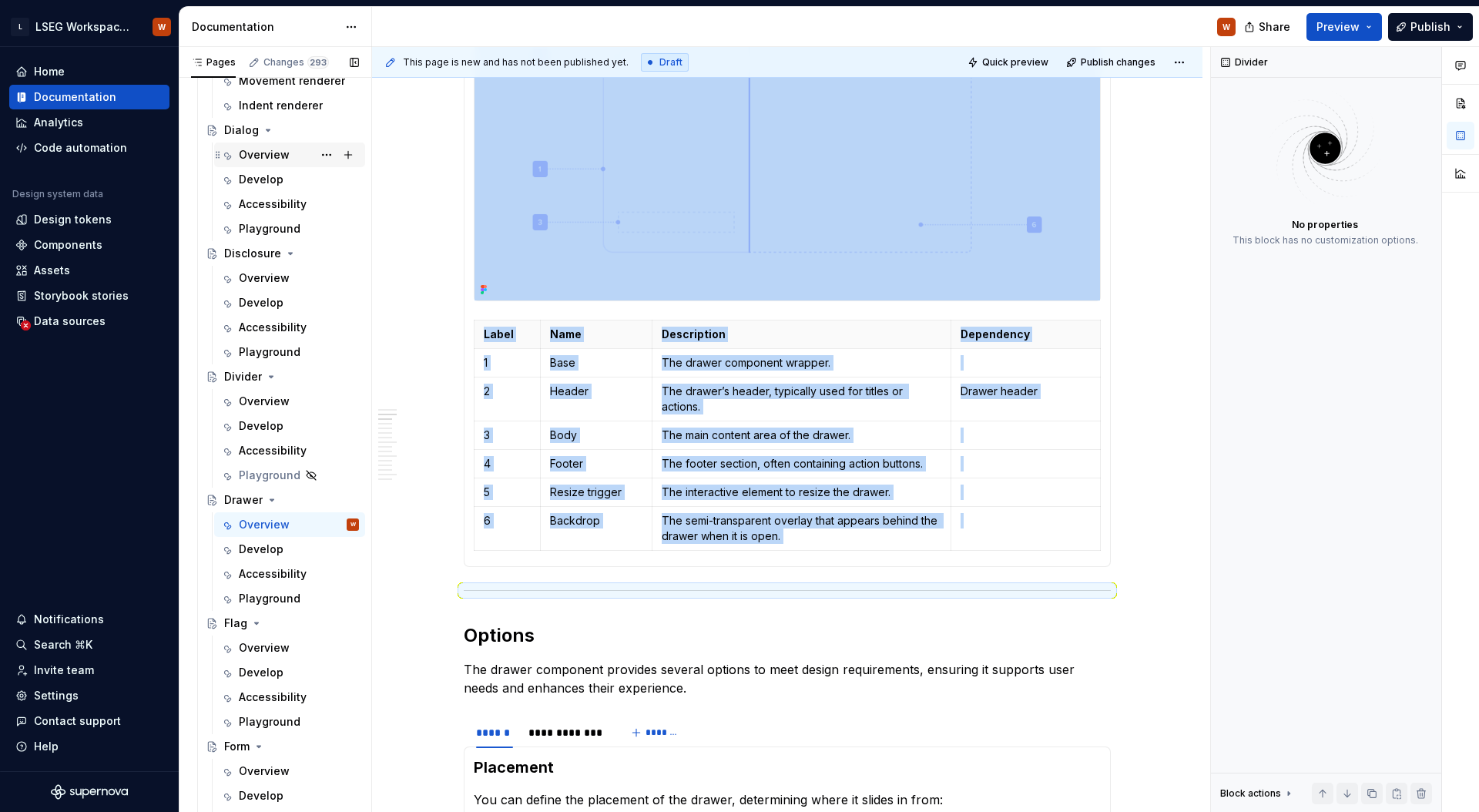
click at [268, 147] on div "Overview" at bounding box center [264, 155] width 51 height 16
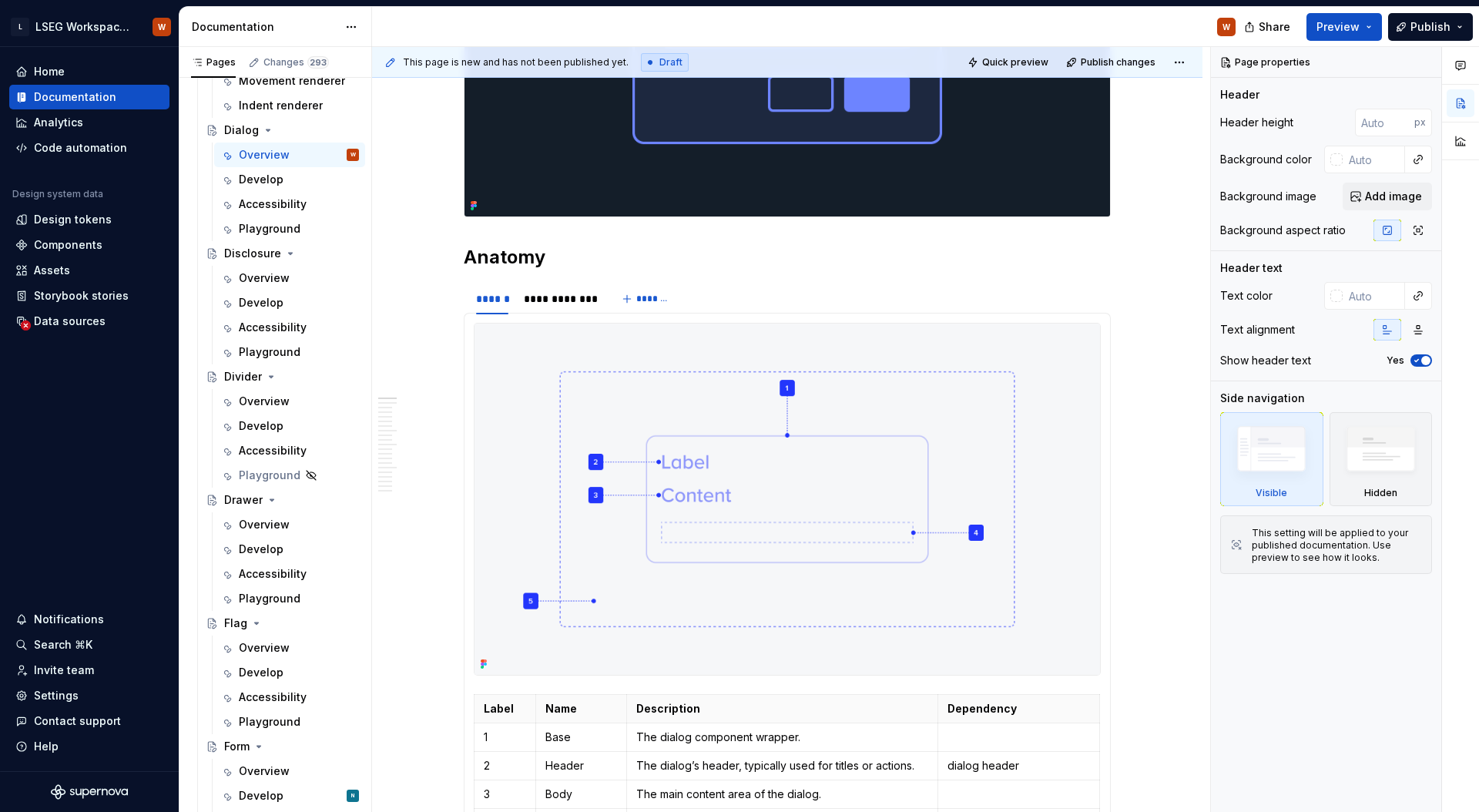
scroll to position [1140, 0]
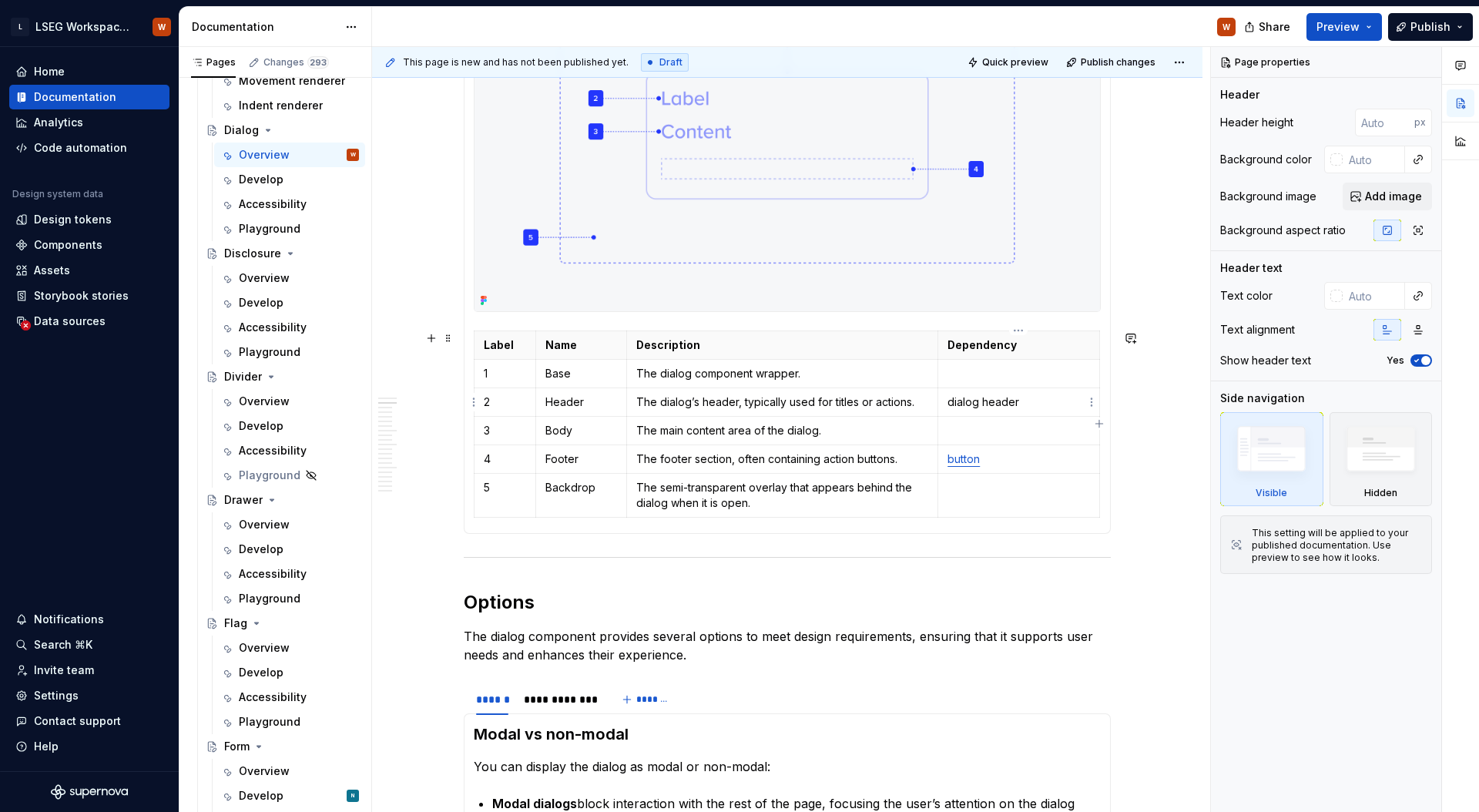
click at [952, 398] on p "dialog header" at bounding box center [1018, 402] width 143 height 16
type textarea "*"
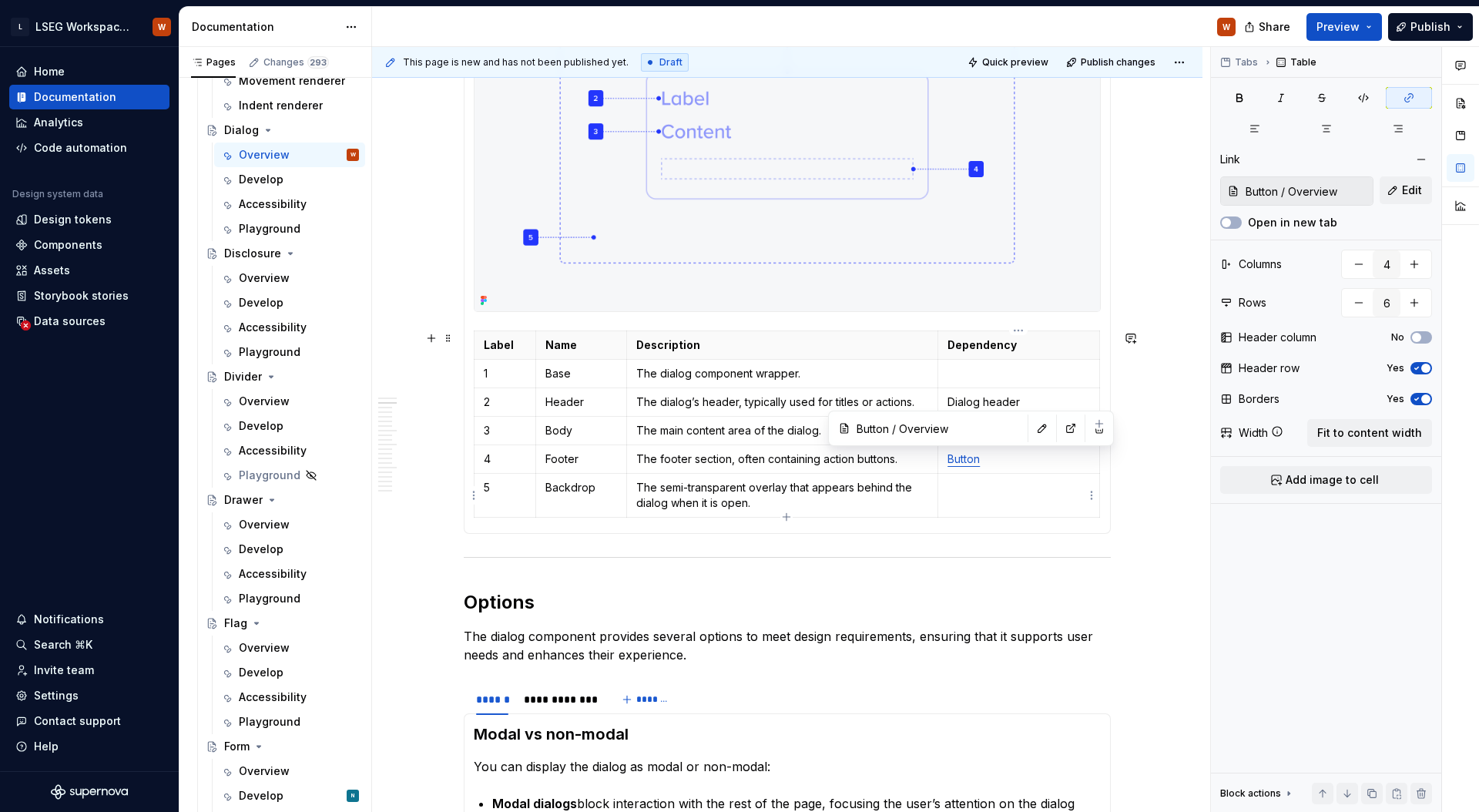
click at [1027, 508] on td at bounding box center [1018, 495] width 161 height 44
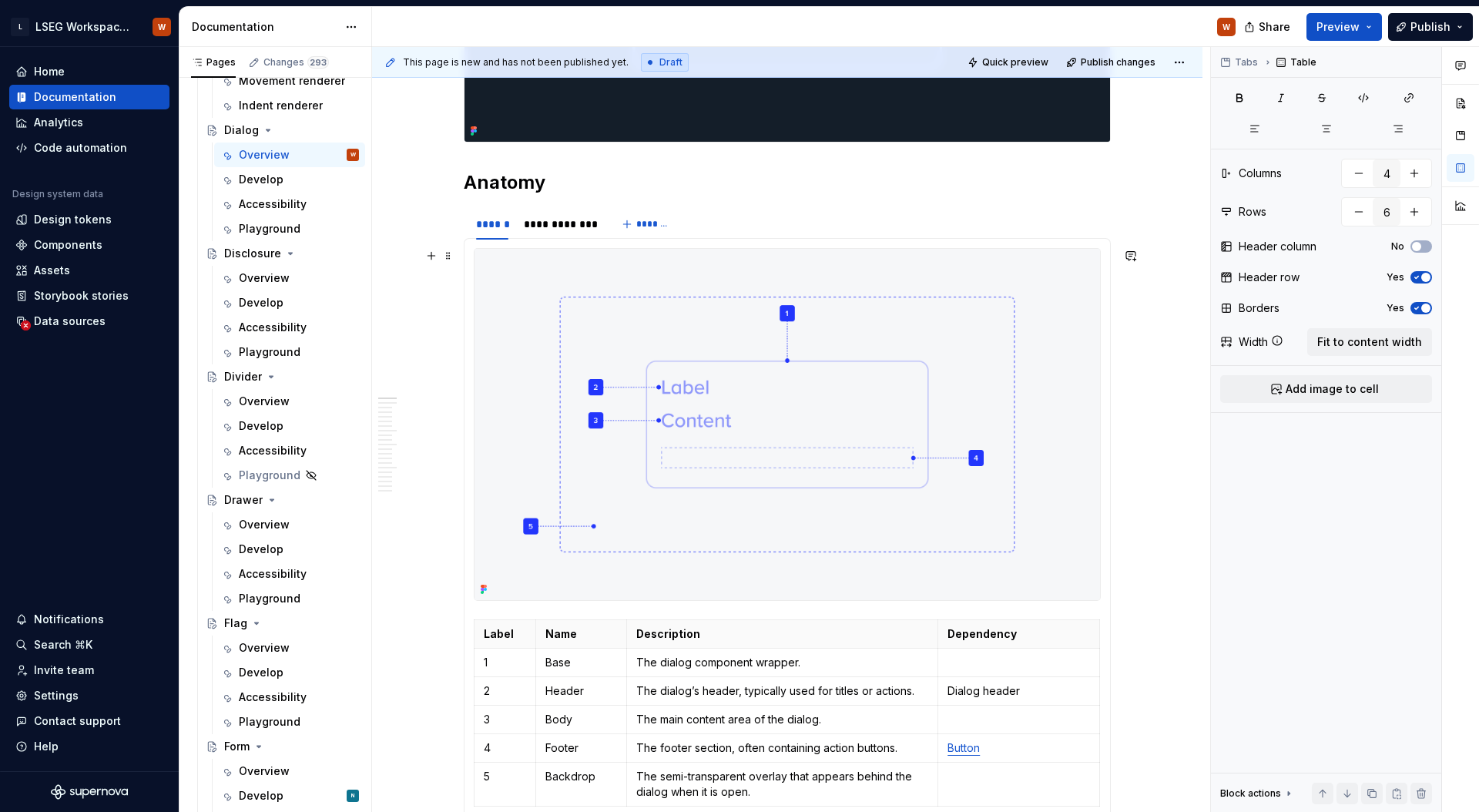
scroll to position [849, 0]
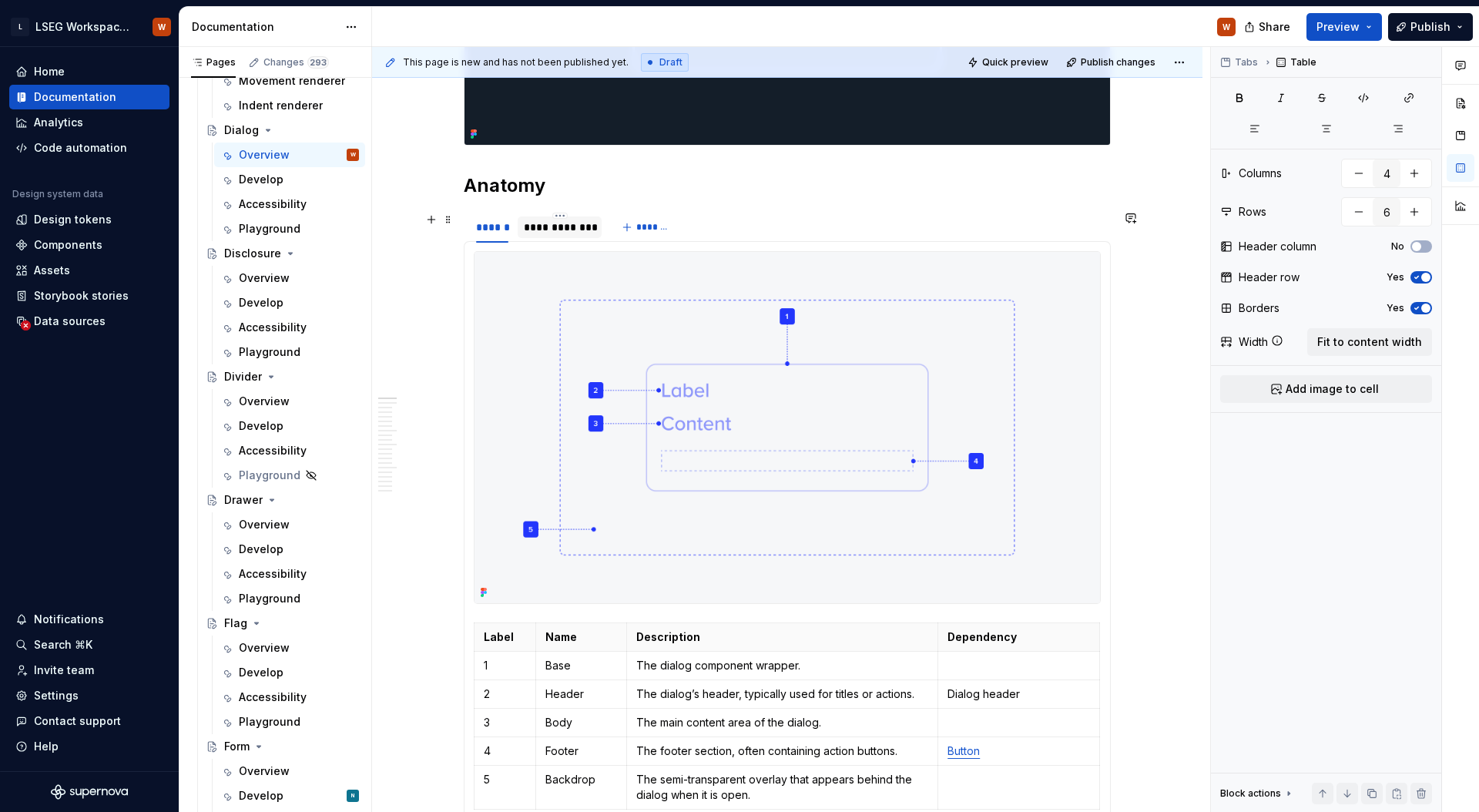
click at [583, 234] on div "**********" at bounding box center [559, 227] width 72 height 16
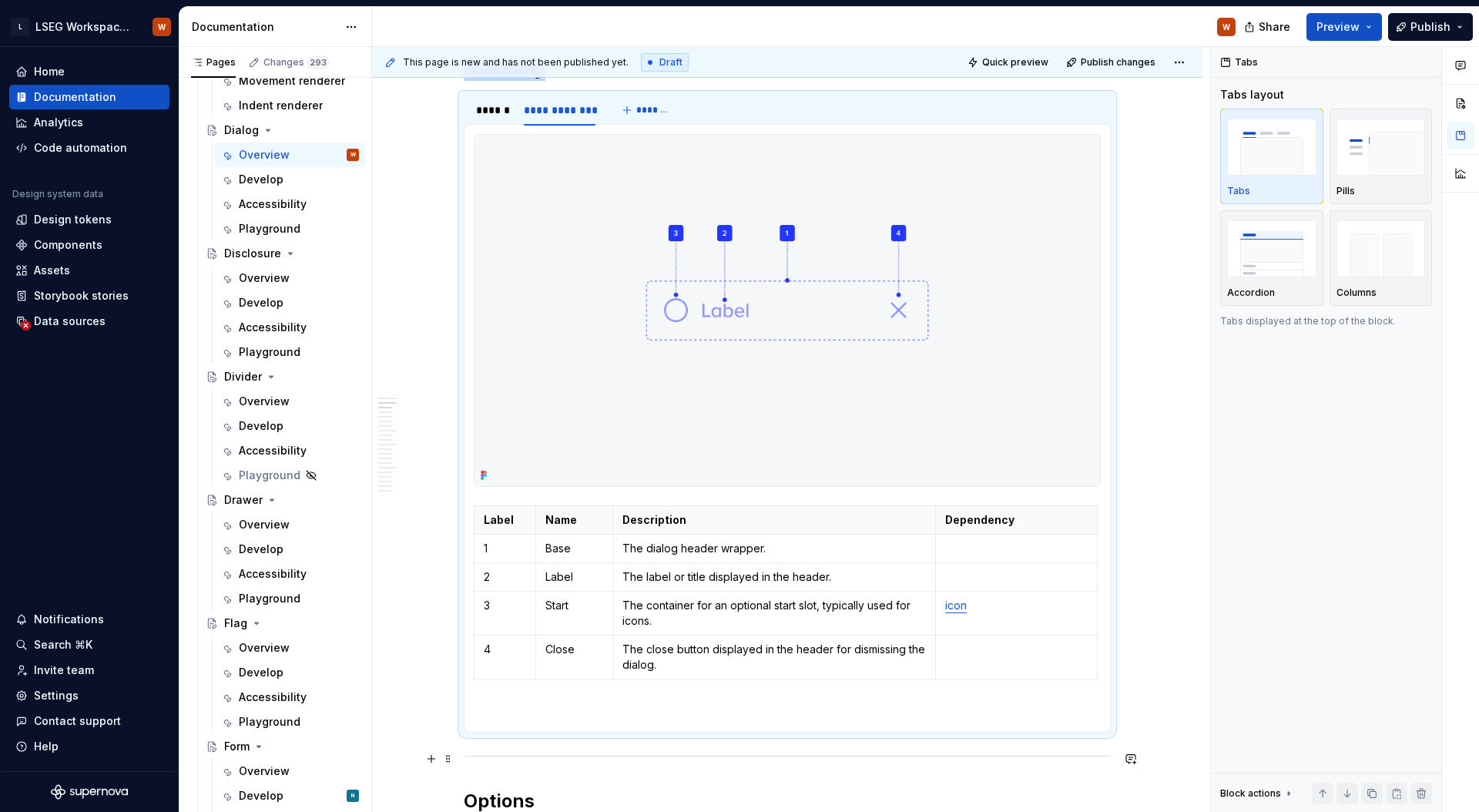
scroll to position [1138, 0]
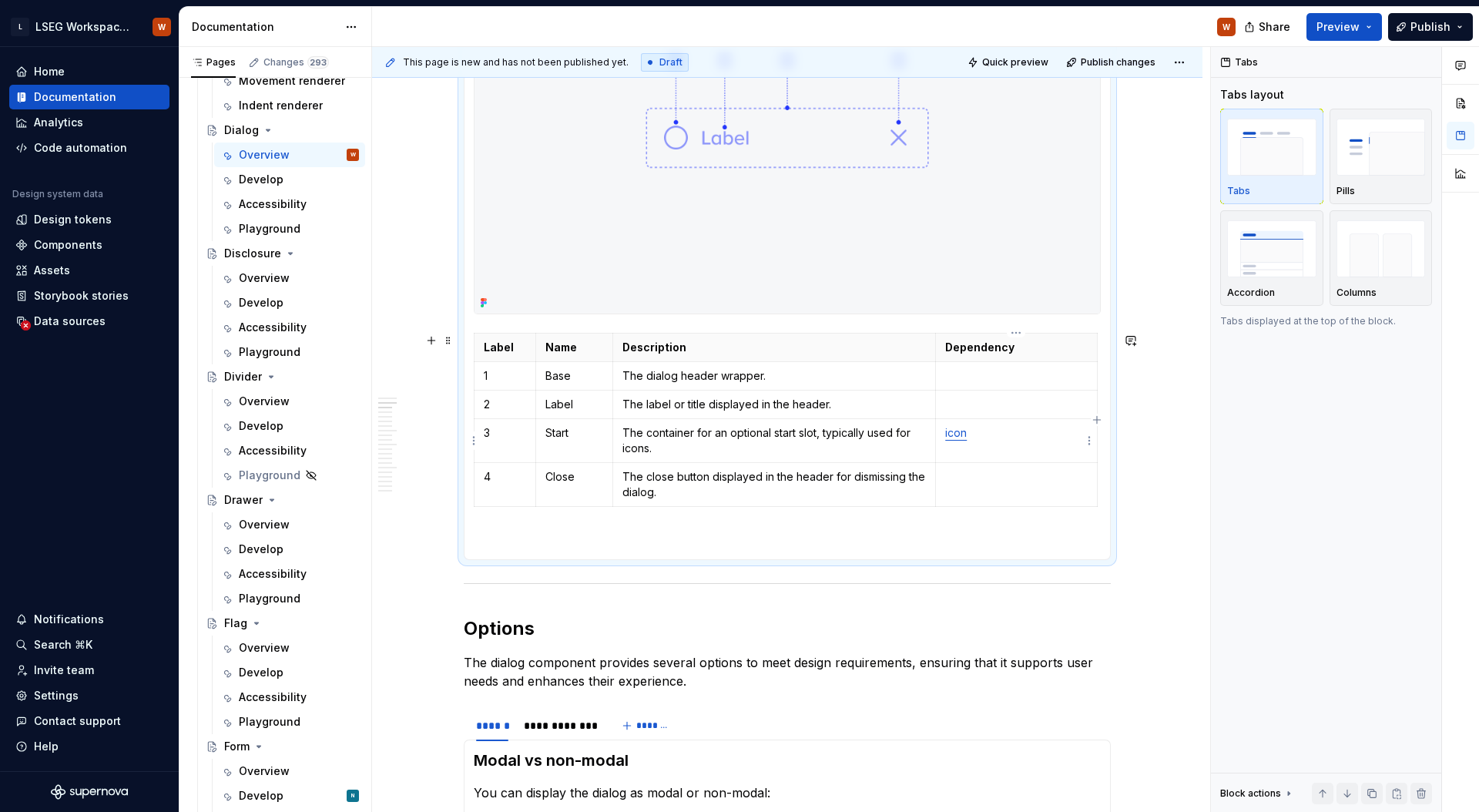
click at [988, 440] on td "icon" at bounding box center [1016, 440] width 161 height 44
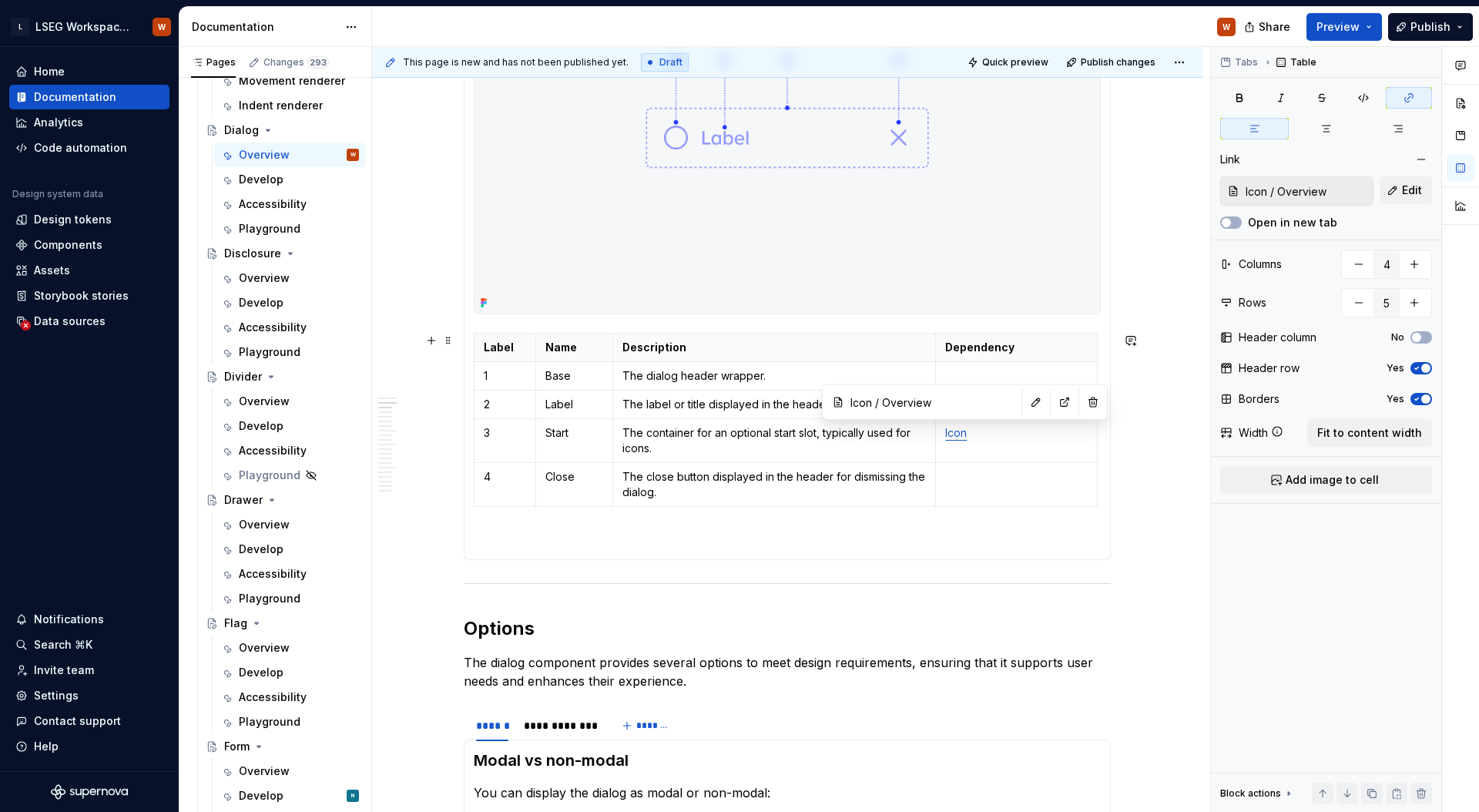
click at [721, 391] on td "The label or title displayed in the header." at bounding box center [774, 404] width 323 height 29
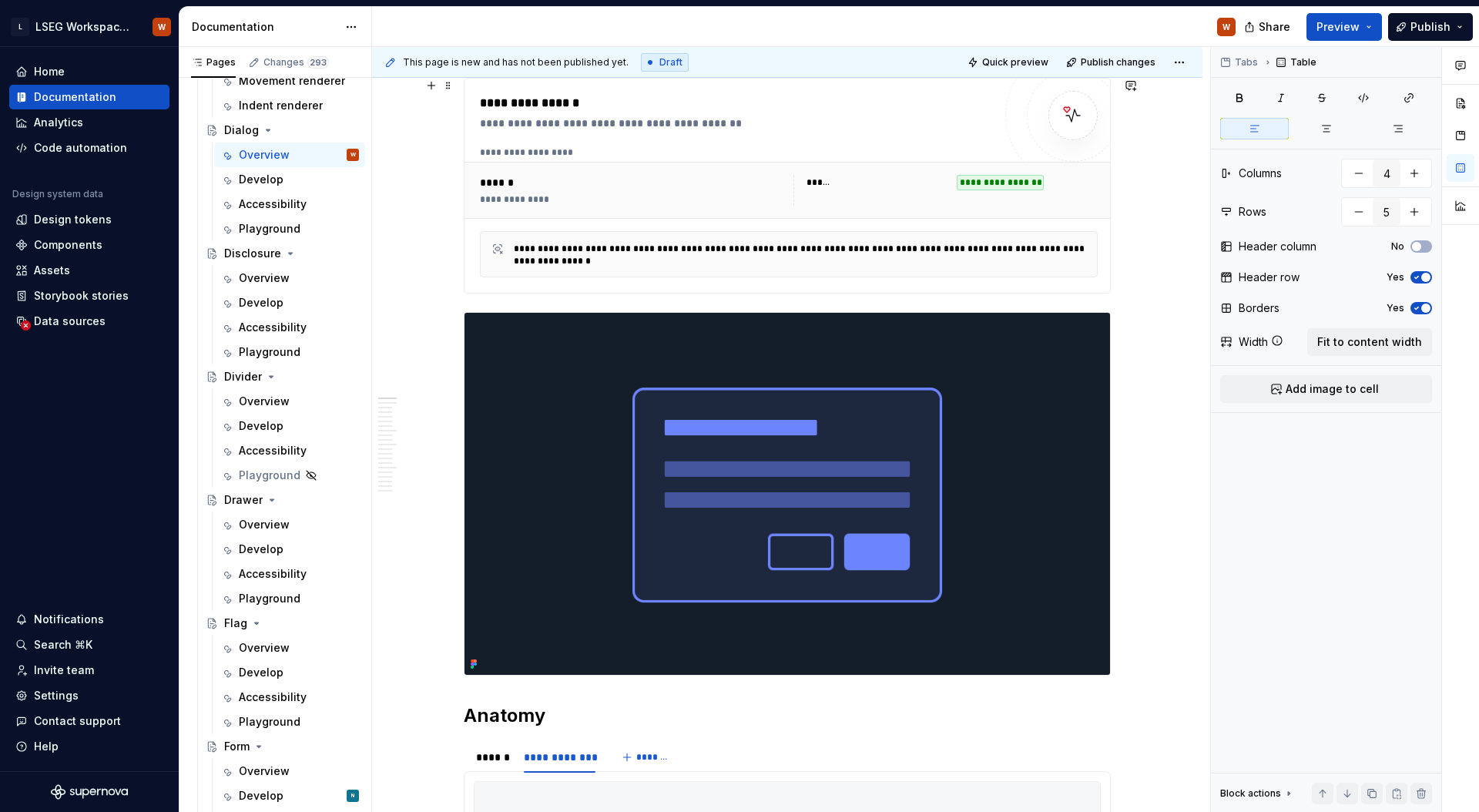
scroll to position [218, 0]
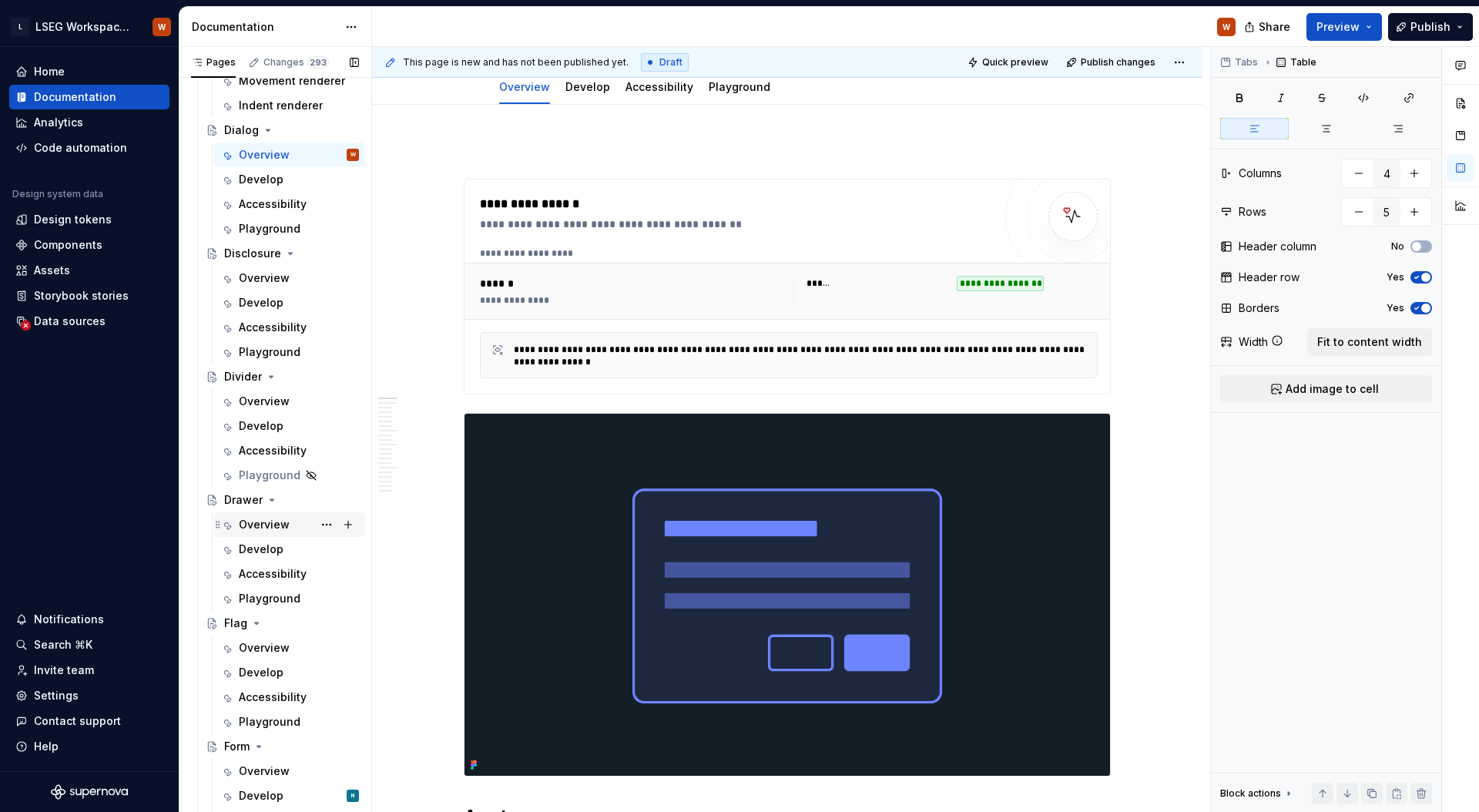
click at [265, 529] on div "Overview" at bounding box center [264, 524] width 51 height 16
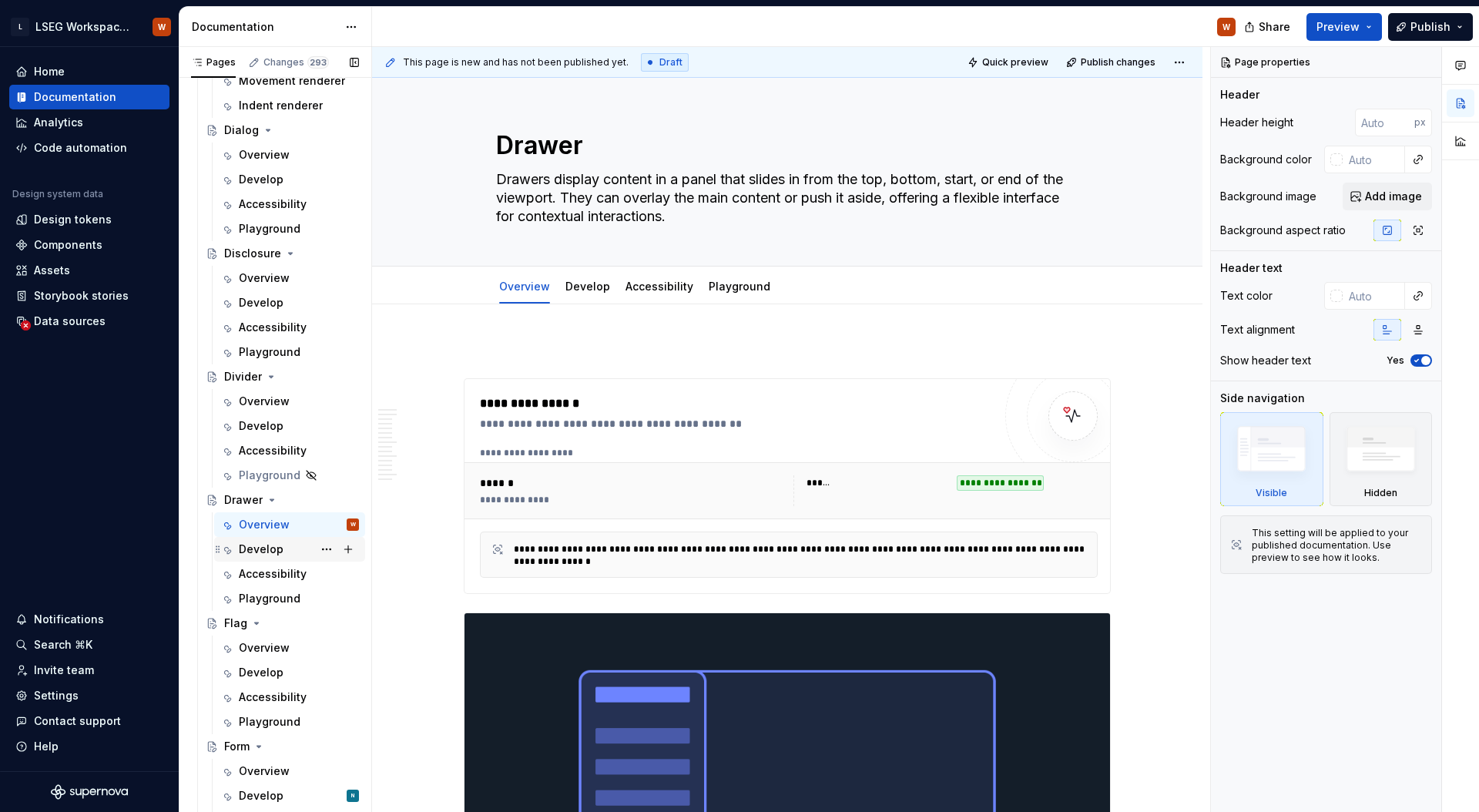
click at [265, 555] on div "Develop" at bounding box center [261, 549] width 44 height 16
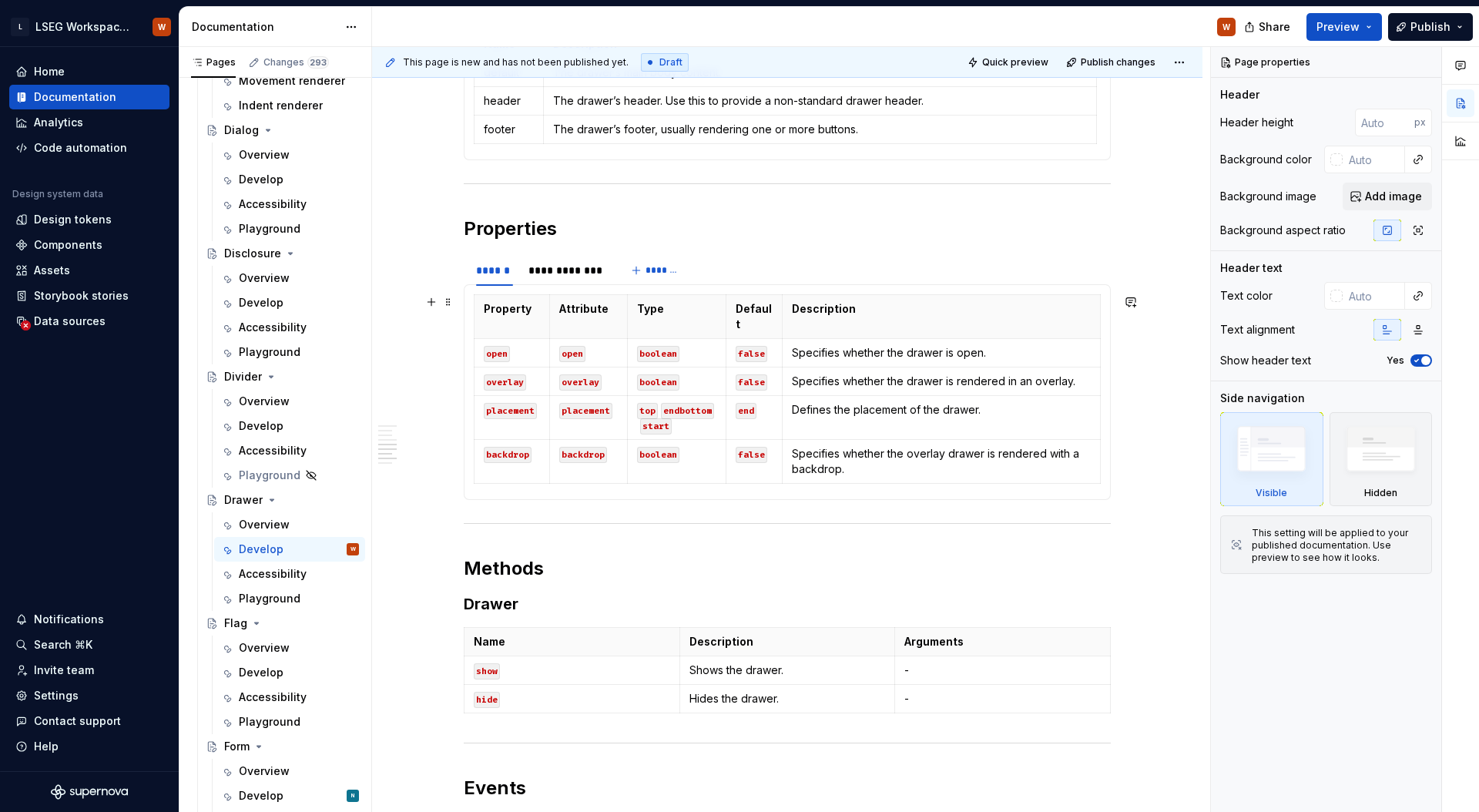
scroll to position [1186, 0]
click at [849, 382] on p "Specifies whether the drawer is rendered in an overlay." at bounding box center [941, 381] width 299 height 16
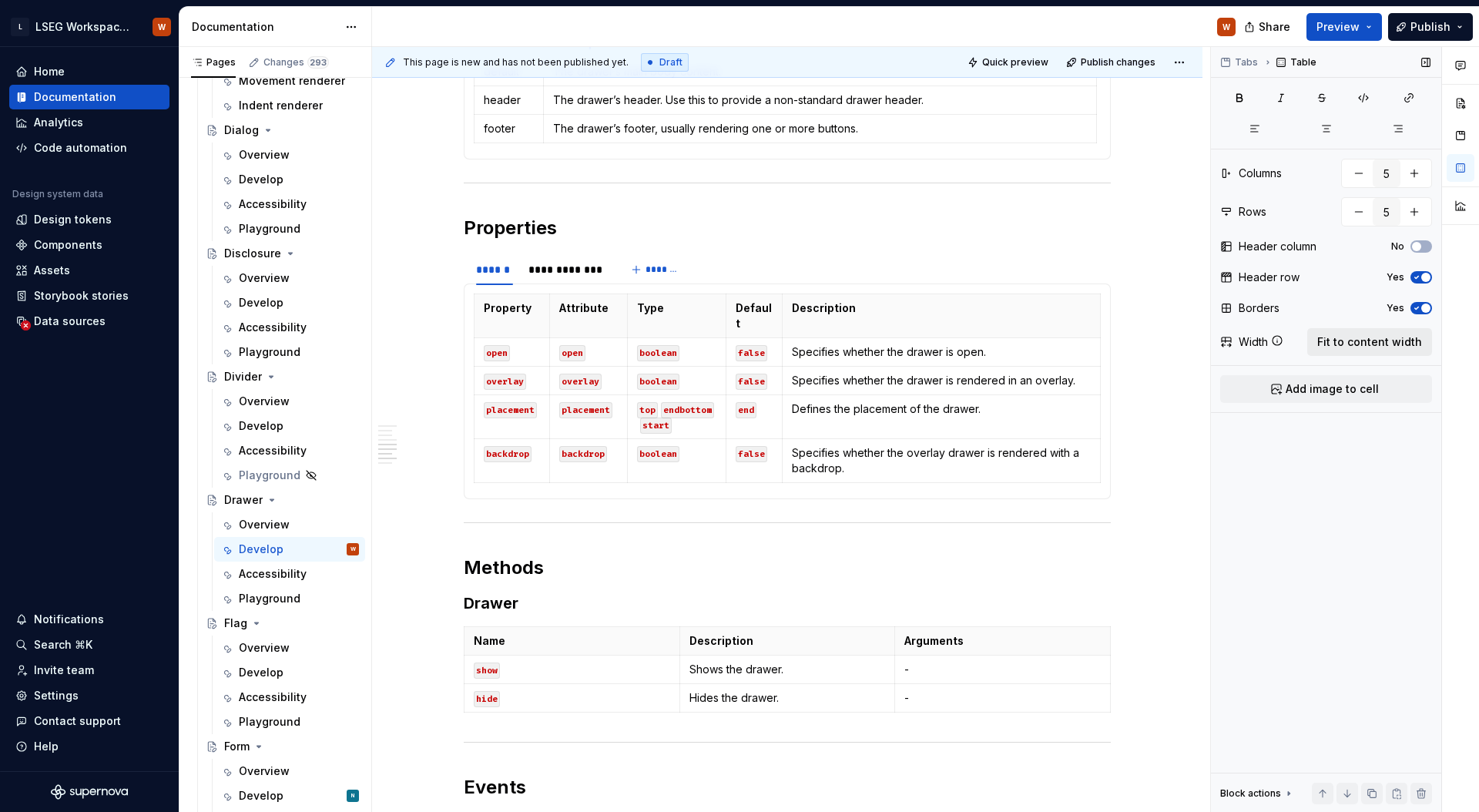
click at [1353, 348] on span "Fit to content width" at bounding box center [1369, 342] width 105 height 16
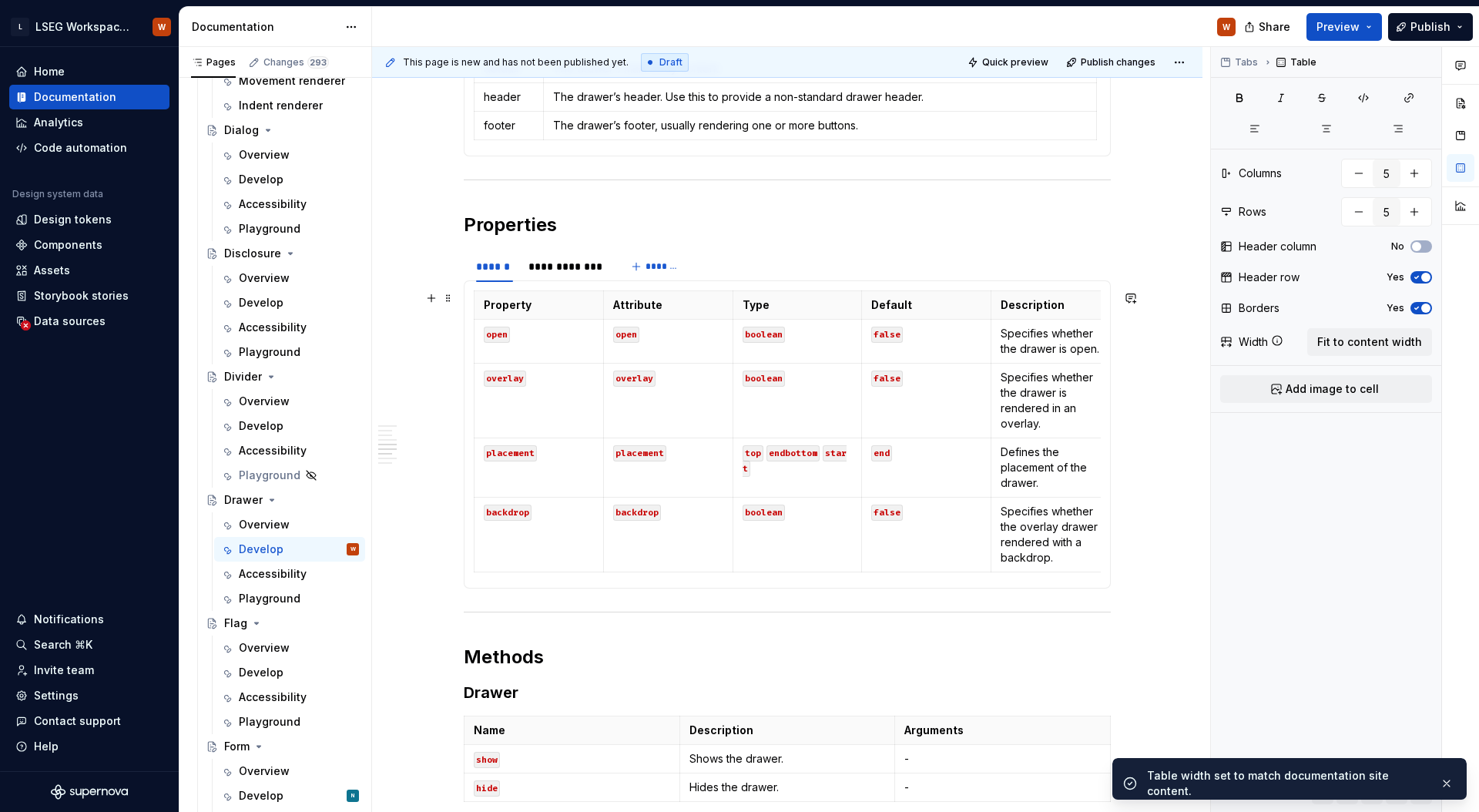
scroll to position [1192, 0]
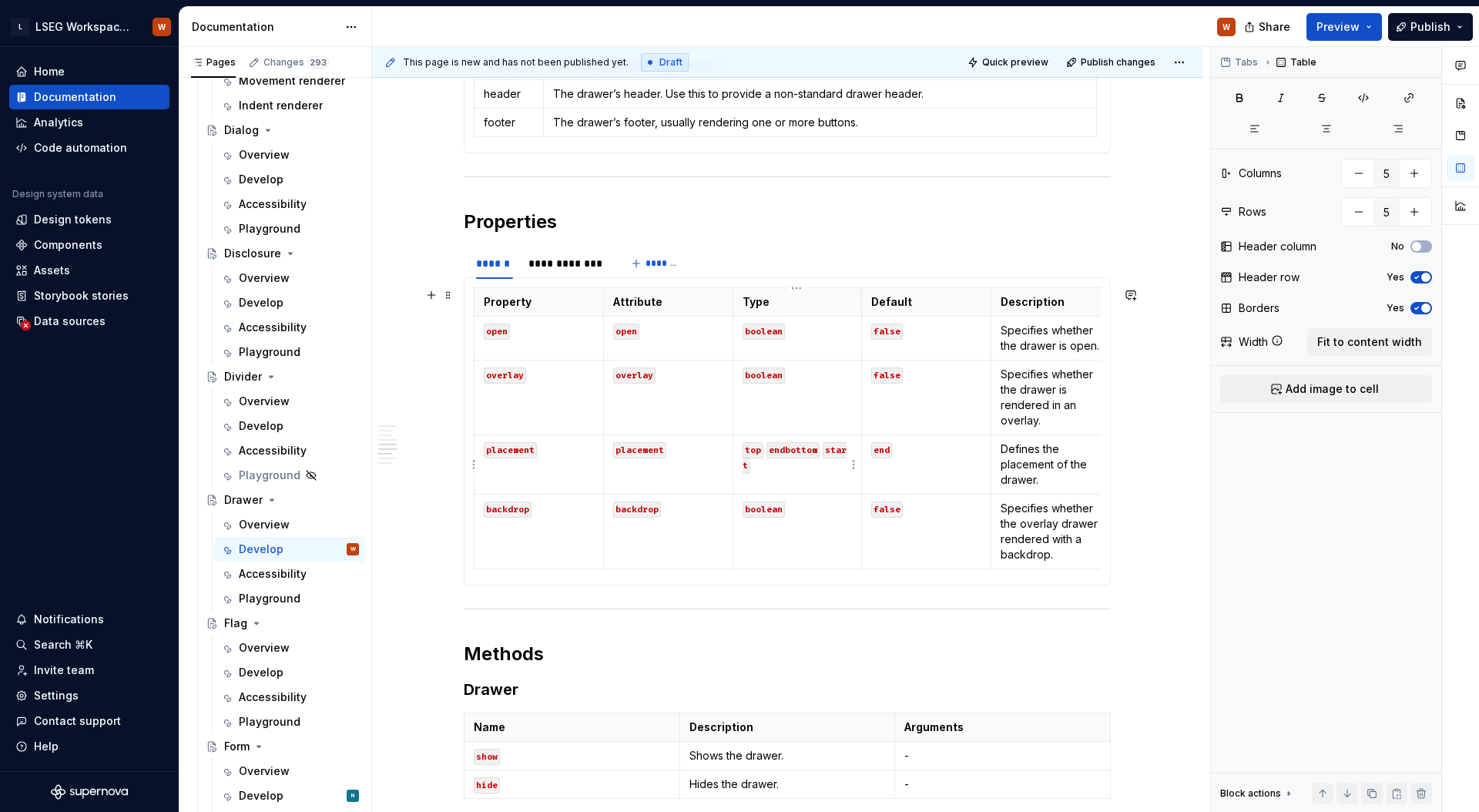
type textarea "*"
click at [785, 449] on code "endbottom" at bounding box center [793, 450] width 53 height 16
click at [707, 340] on td "open" at bounding box center [668, 339] width 129 height 44
click at [560, 265] on div "**********" at bounding box center [566, 264] width 76 height 16
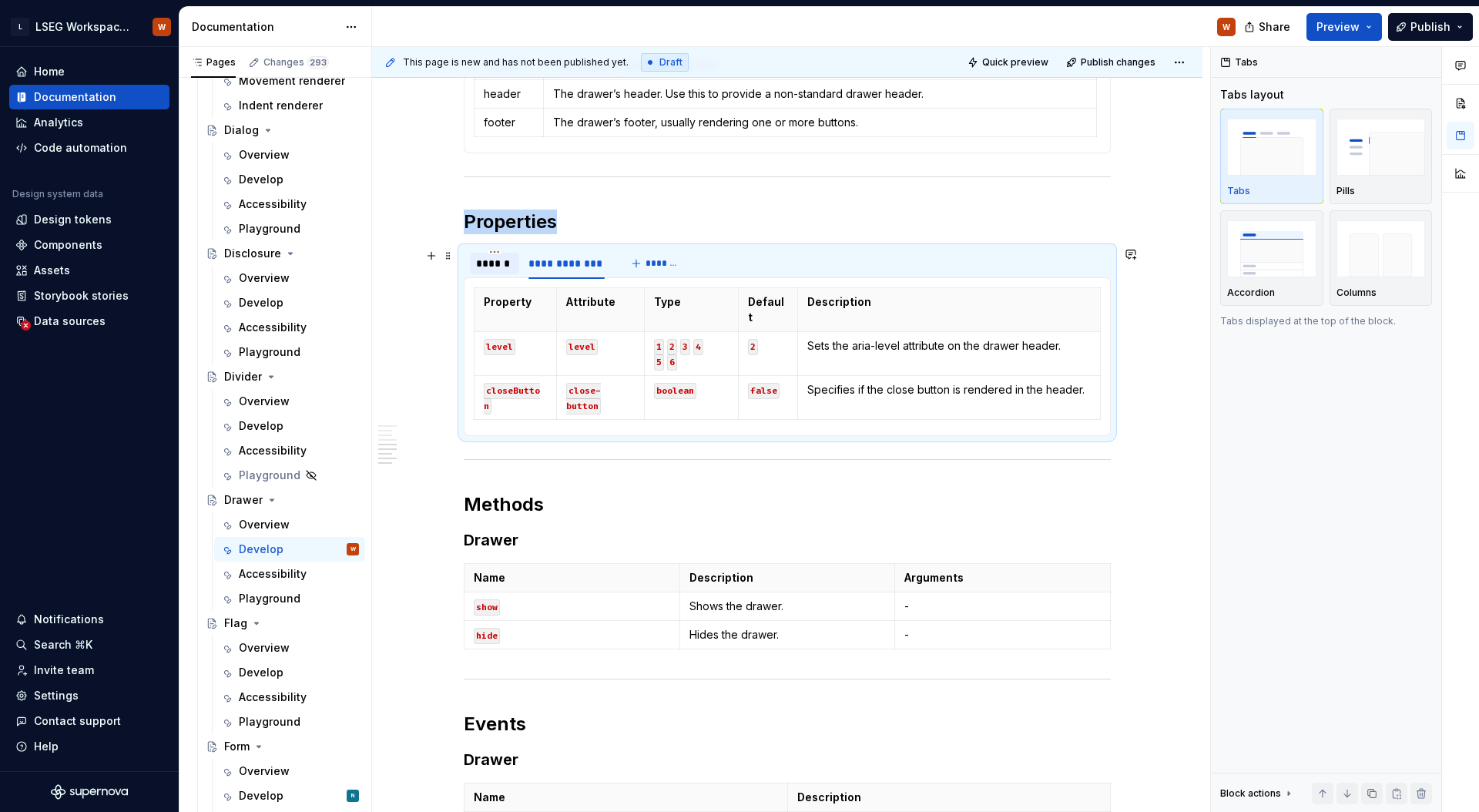
click at [490, 262] on div "******" at bounding box center [494, 264] width 37 height 16
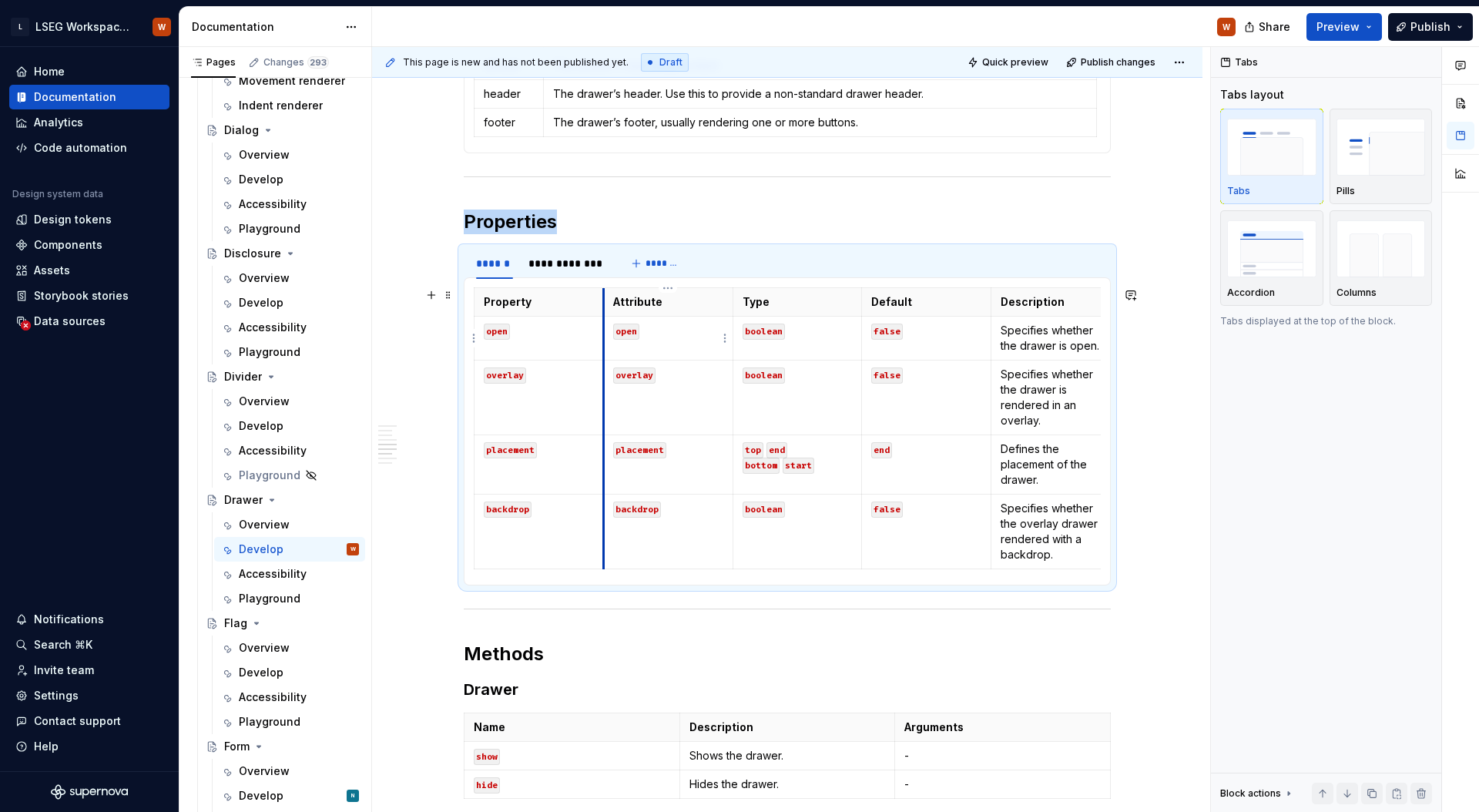
click at [603, 340] on td "open" at bounding box center [668, 339] width 129 height 44
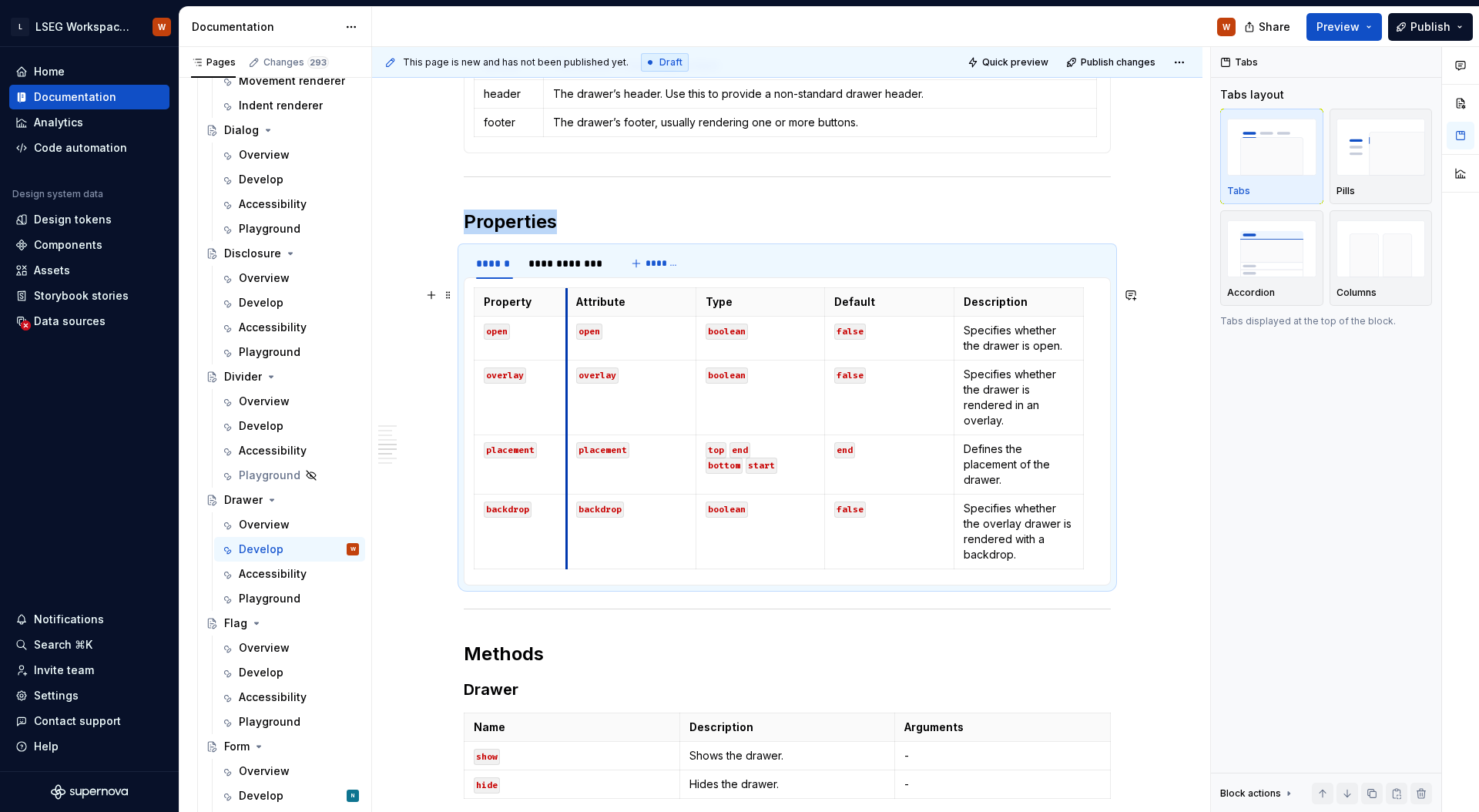
drag, startPoint x: 601, startPoint y: 340, endPoint x: 612, endPoint y: 339, distance: 11.0
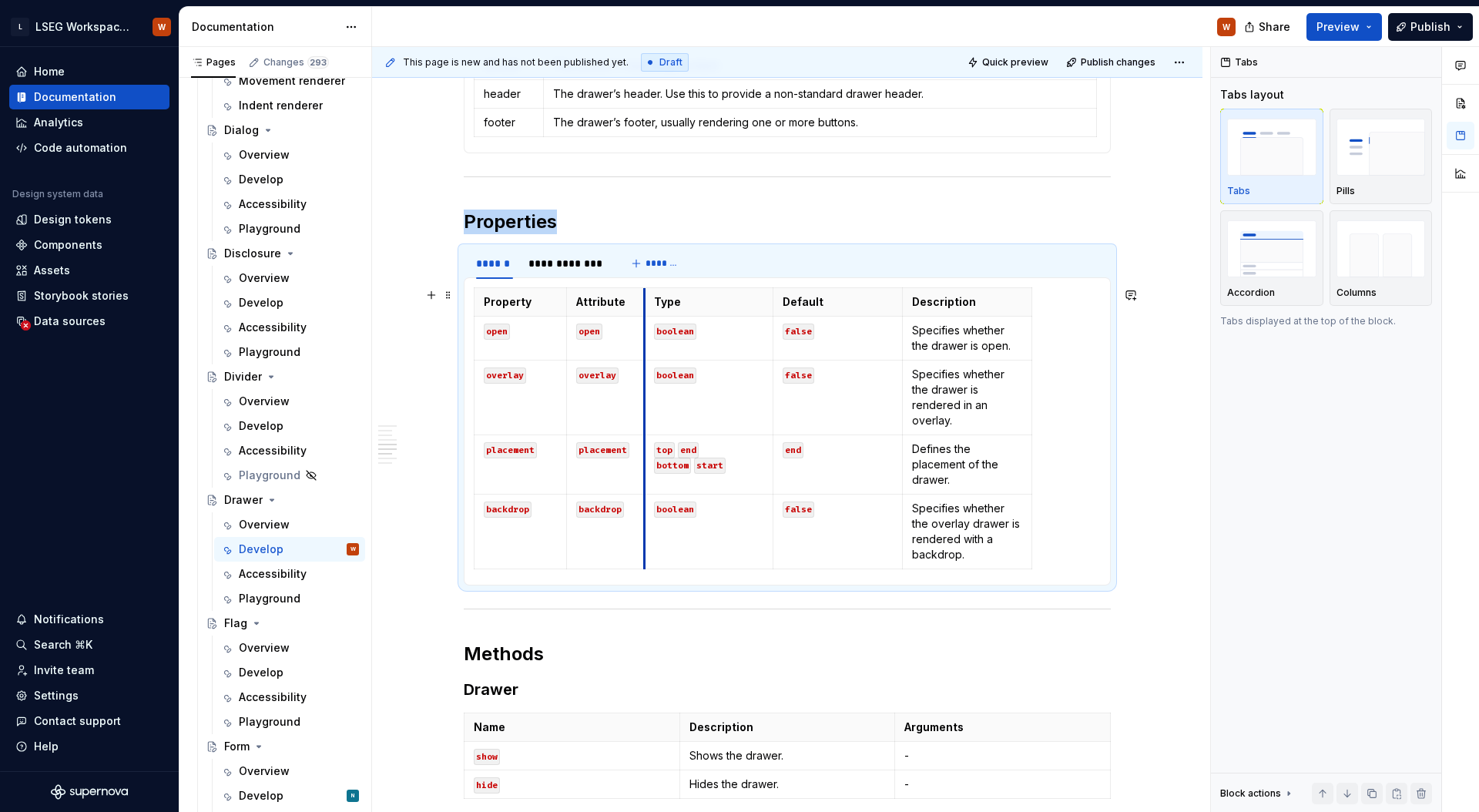
drag, startPoint x: 696, startPoint y: 346, endPoint x: 684, endPoint y: 350, distance: 12.6
click at [644, 348] on td "boolean" at bounding box center [708, 339] width 129 height 44
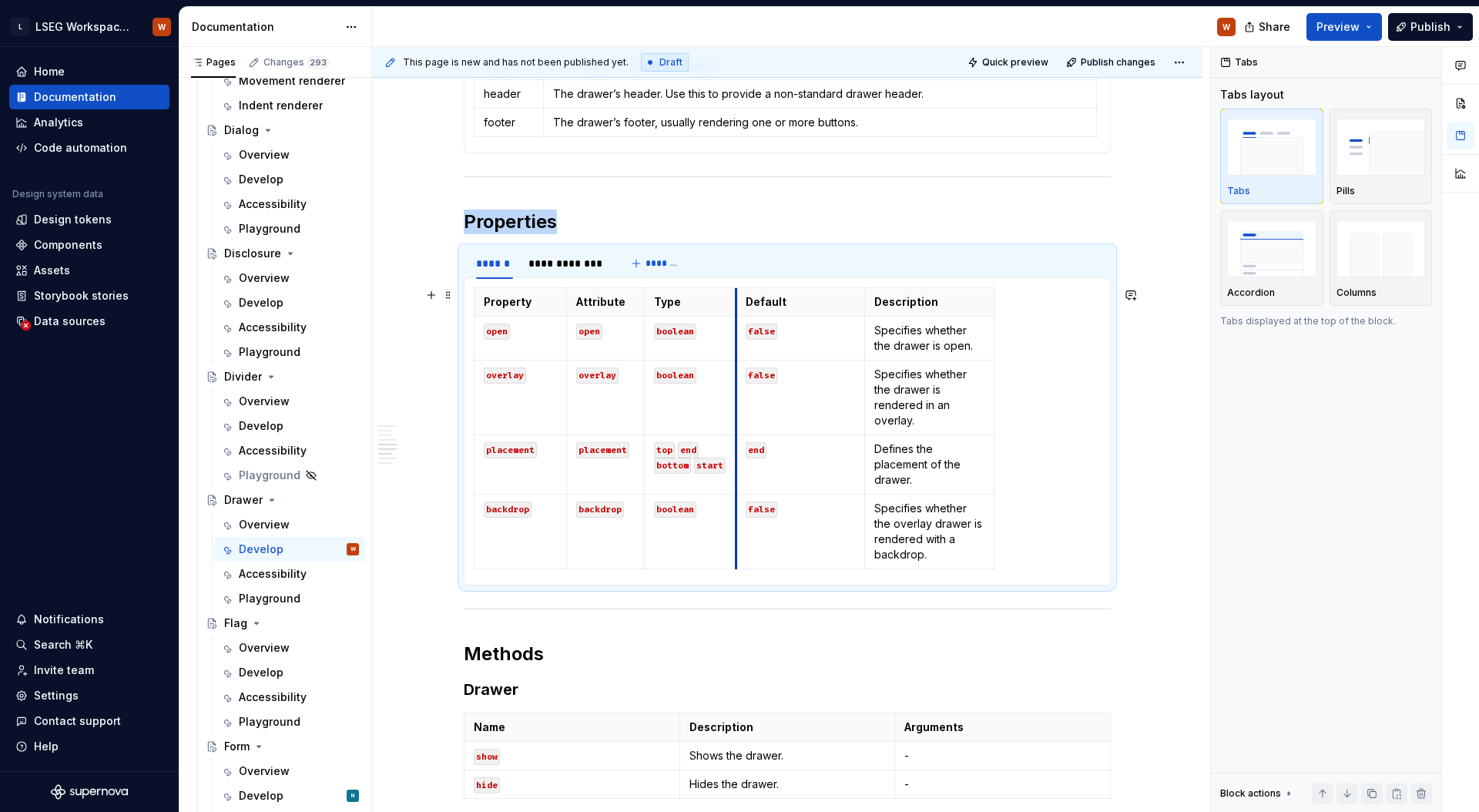
drag, startPoint x: 771, startPoint y: 349, endPoint x: 734, endPoint y: 352, distance: 37.1
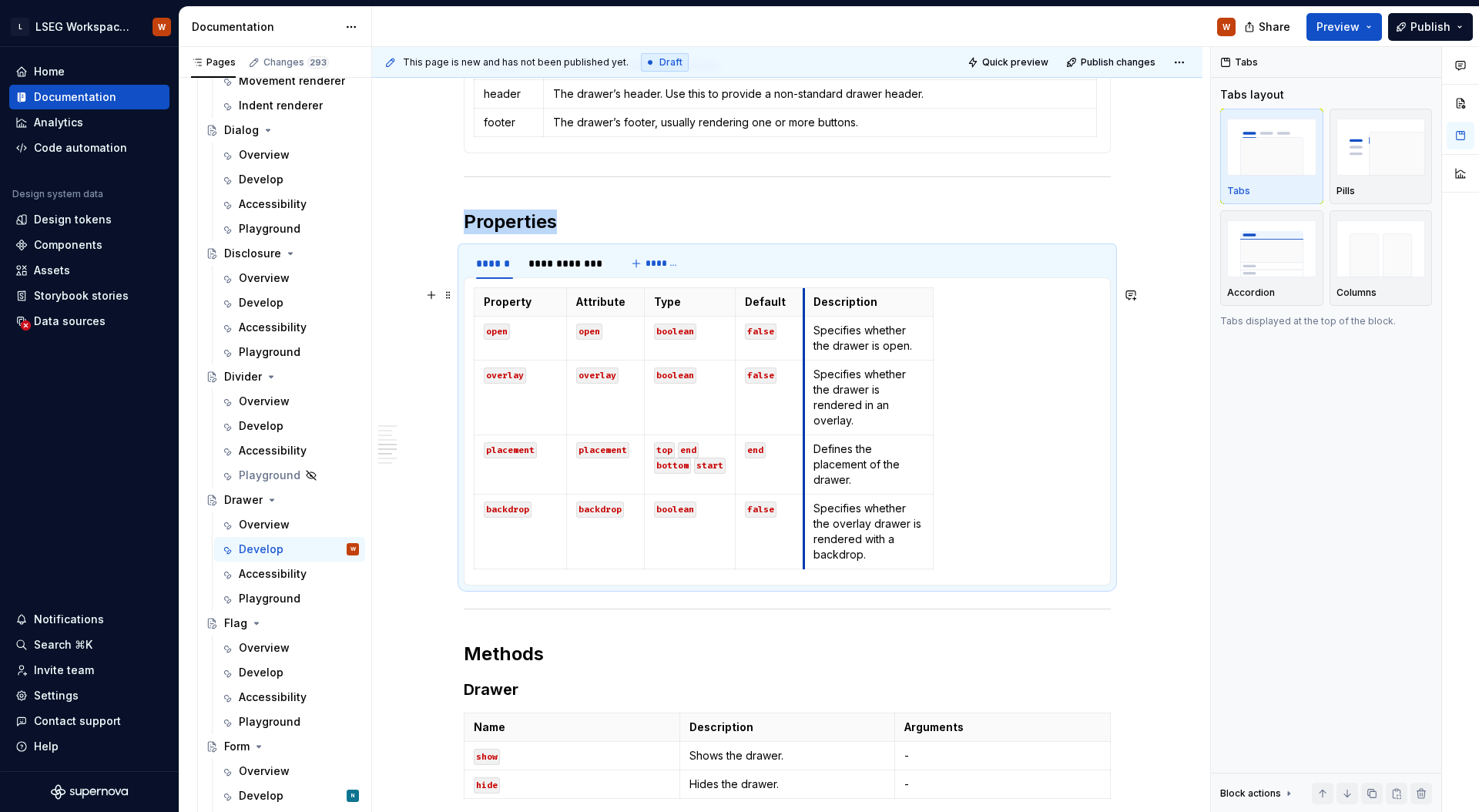
drag, startPoint x: 865, startPoint y: 356, endPoint x: 844, endPoint y: 352, distance: 21.4
click at [804, 356] on td "Specifies whether the drawer is open." at bounding box center [869, 339] width 129 height 44
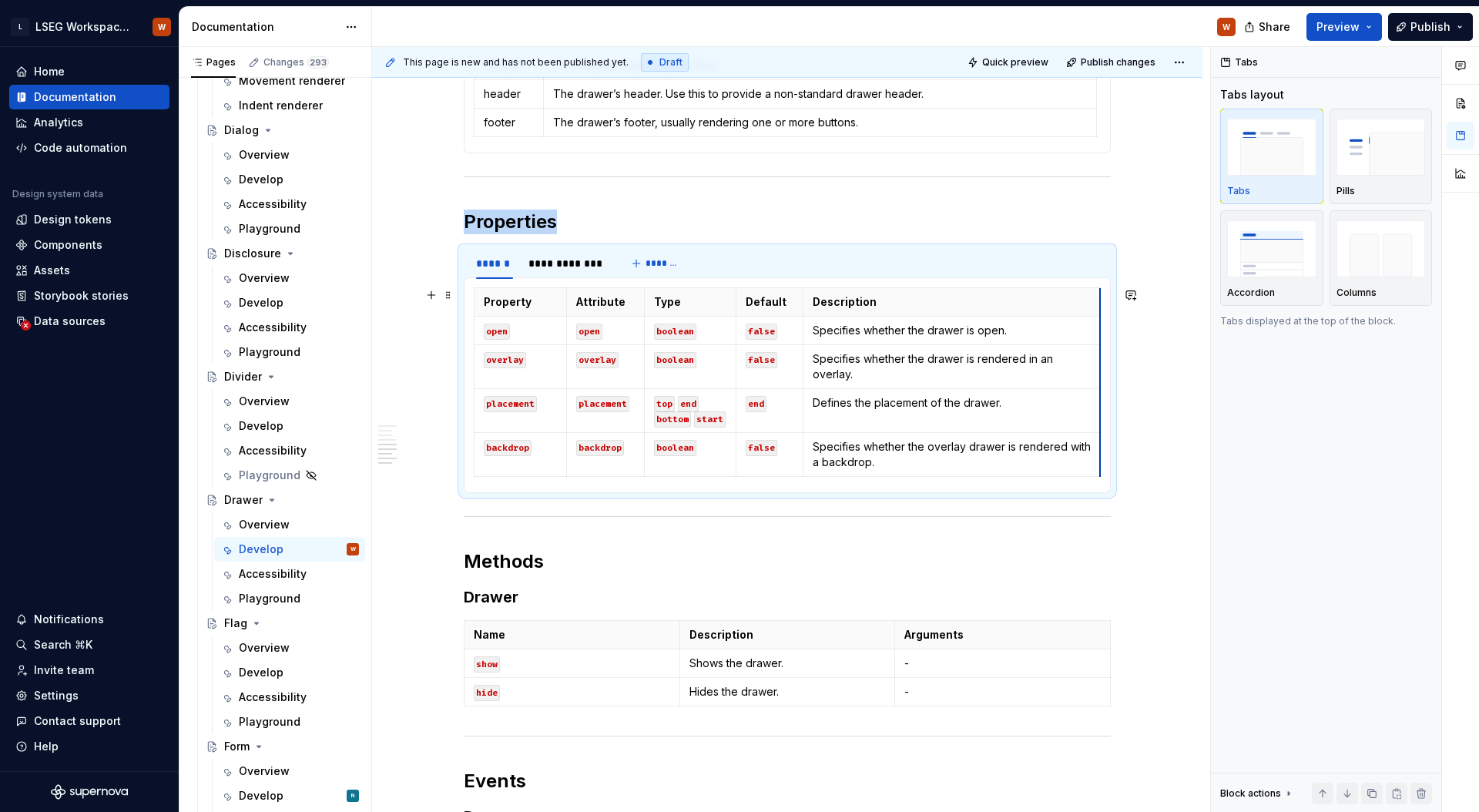
drag, startPoint x: 929, startPoint y: 349, endPoint x: 1098, endPoint y: 346, distance: 169.0
click at [539, 263] on div "**********" at bounding box center [566, 264] width 76 height 16
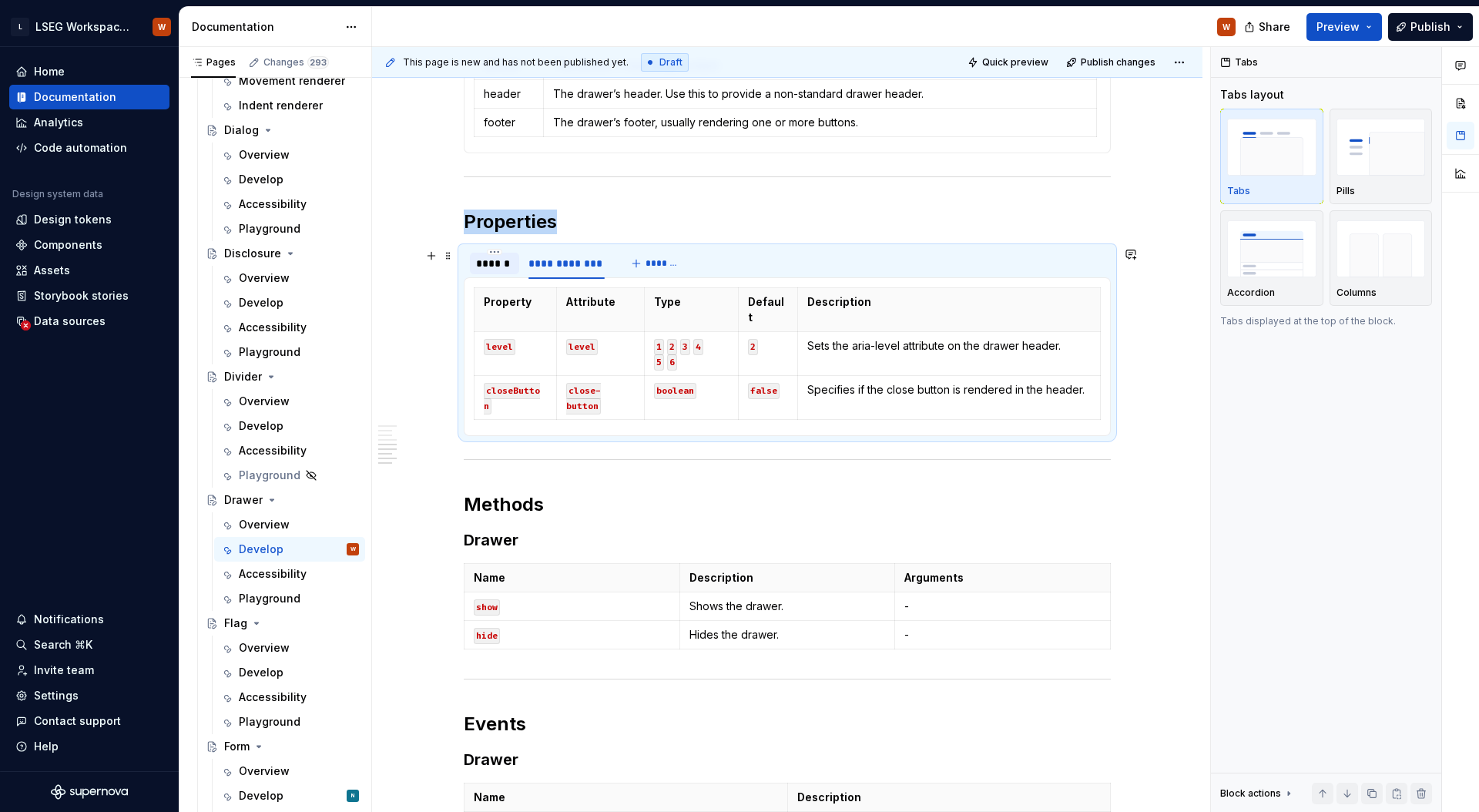
click at [477, 263] on div "******" at bounding box center [494, 264] width 37 height 16
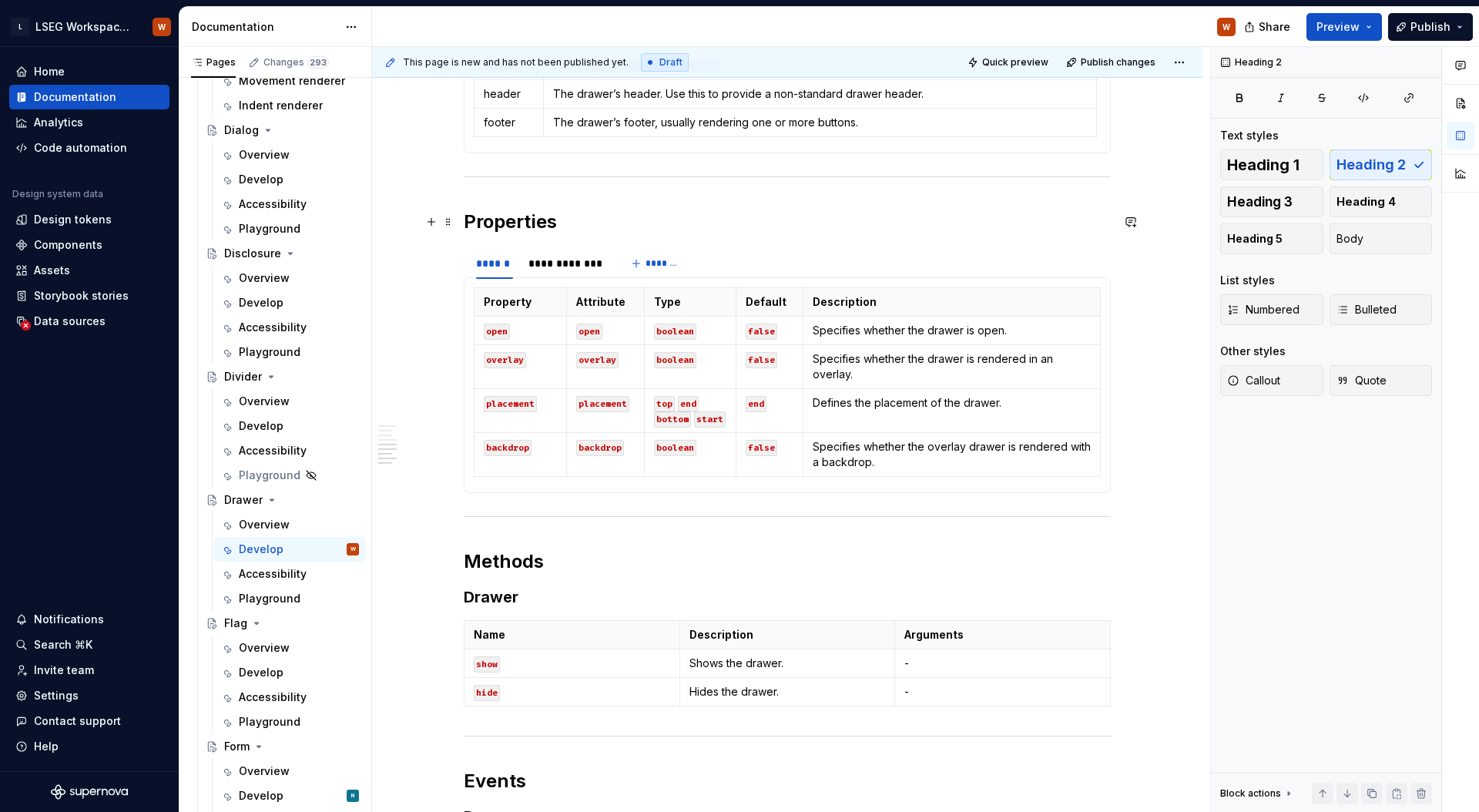
click at [888, 211] on h2 "Properties" at bounding box center [786, 222] width 647 height 25
click at [815, 222] on h2 "Properties" at bounding box center [786, 222] width 647 height 25
click at [1339, 30] on span "Preview" at bounding box center [1337, 27] width 43 height 16
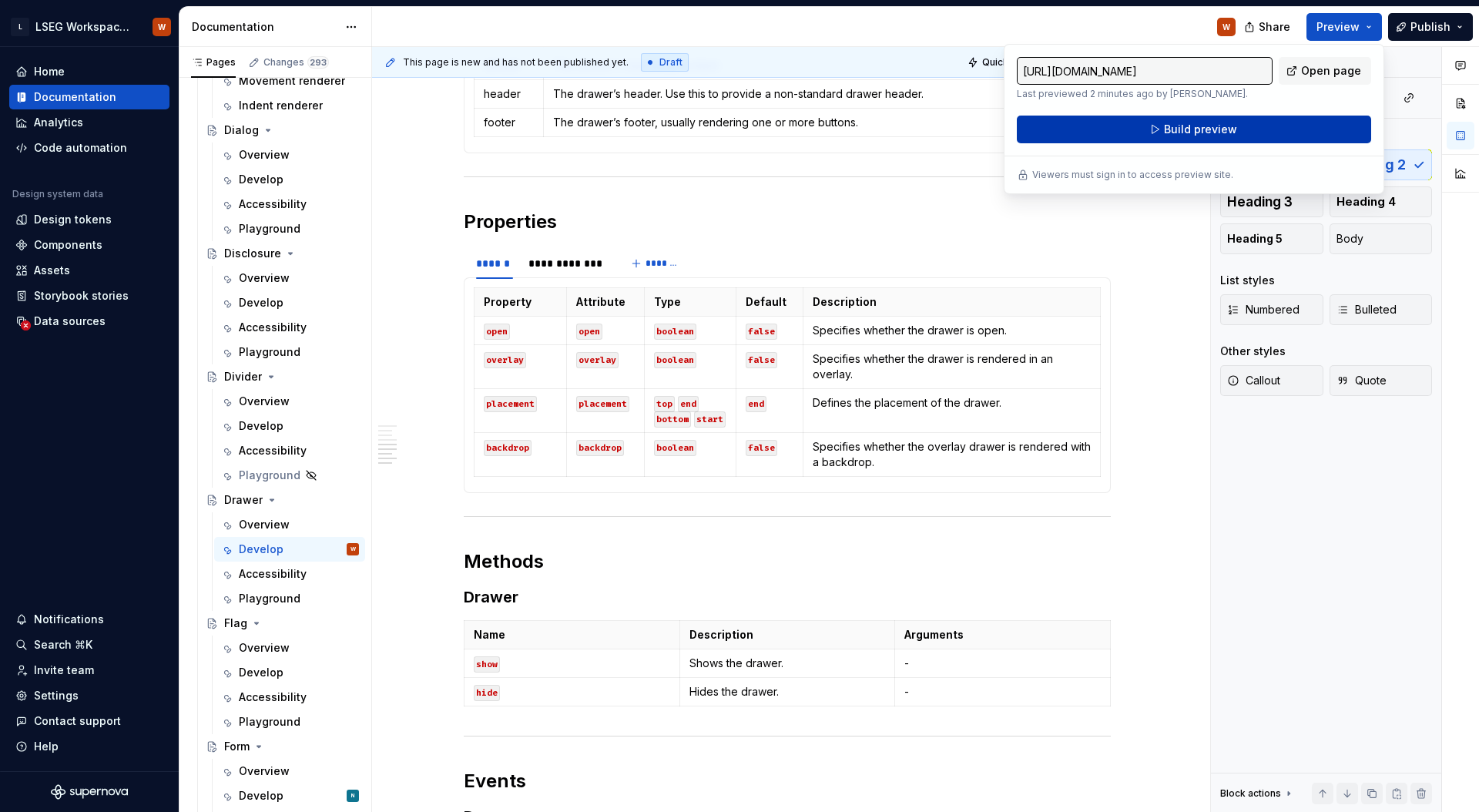
click at [1220, 129] on span "Build preview" at bounding box center [1201, 129] width 73 height 16
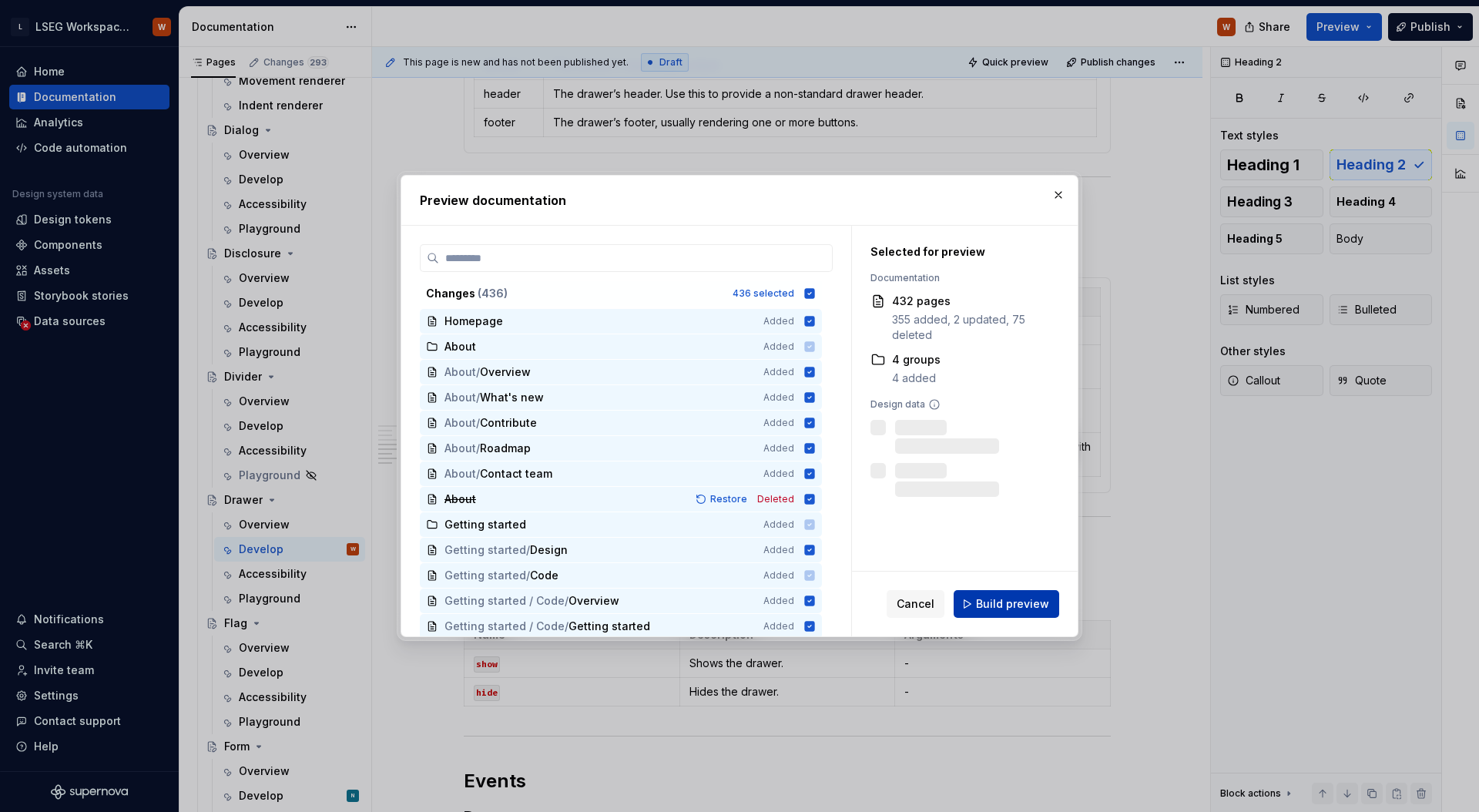
click at [988, 591] on button "Build preview" at bounding box center [1006, 604] width 105 height 28
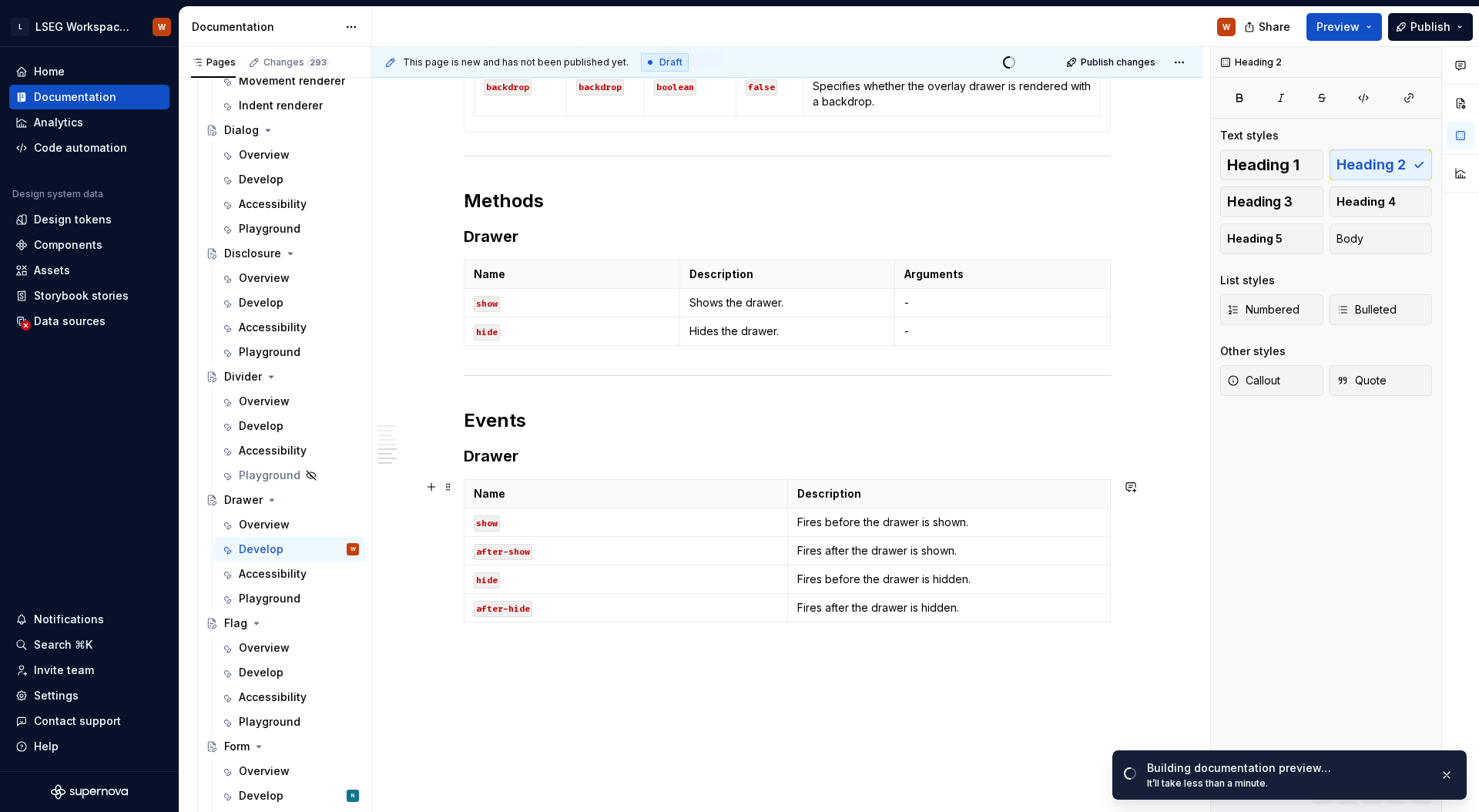
scroll to position [1539, 0]
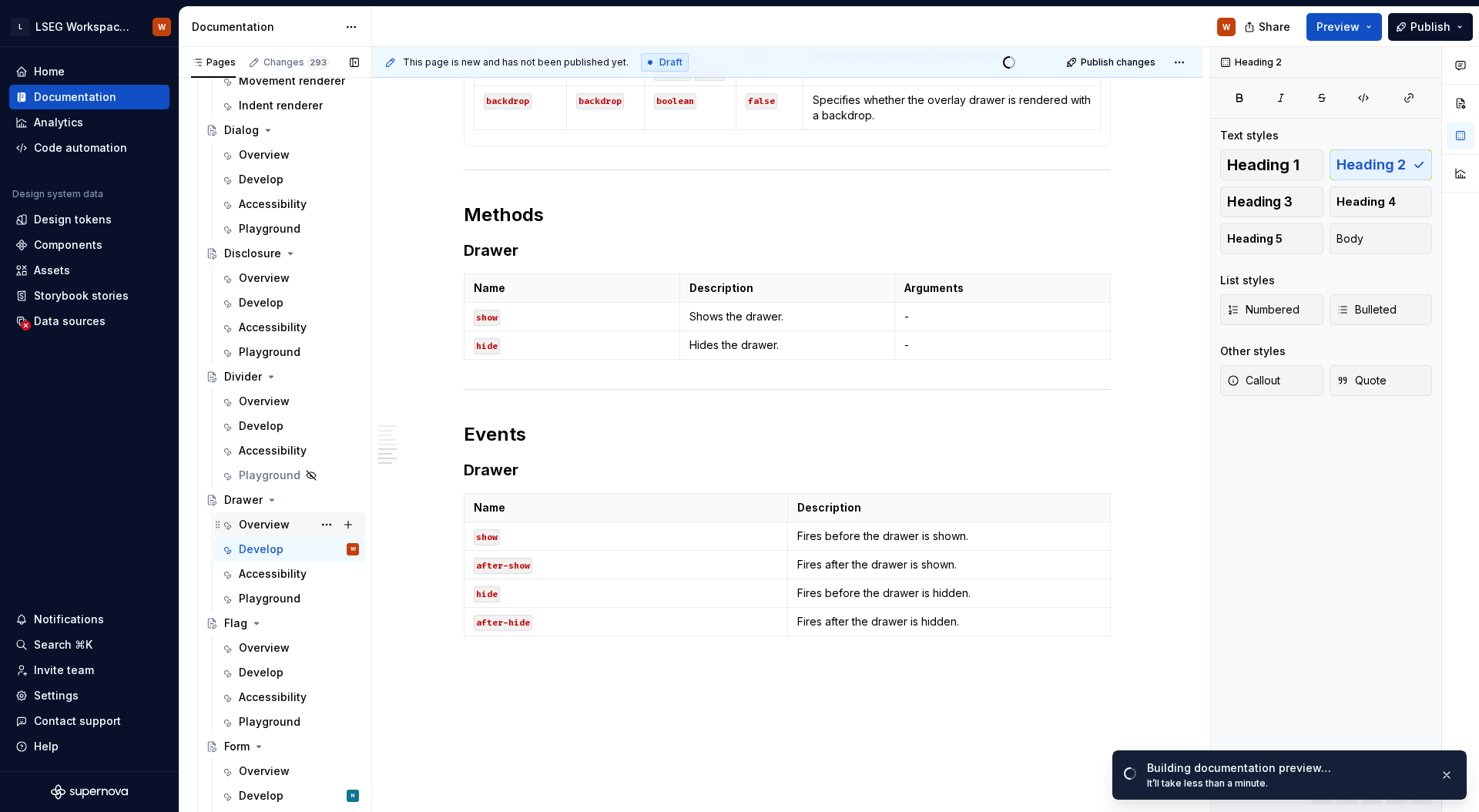
click at [265, 524] on div "Overview" at bounding box center [264, 524] width 51 height 16
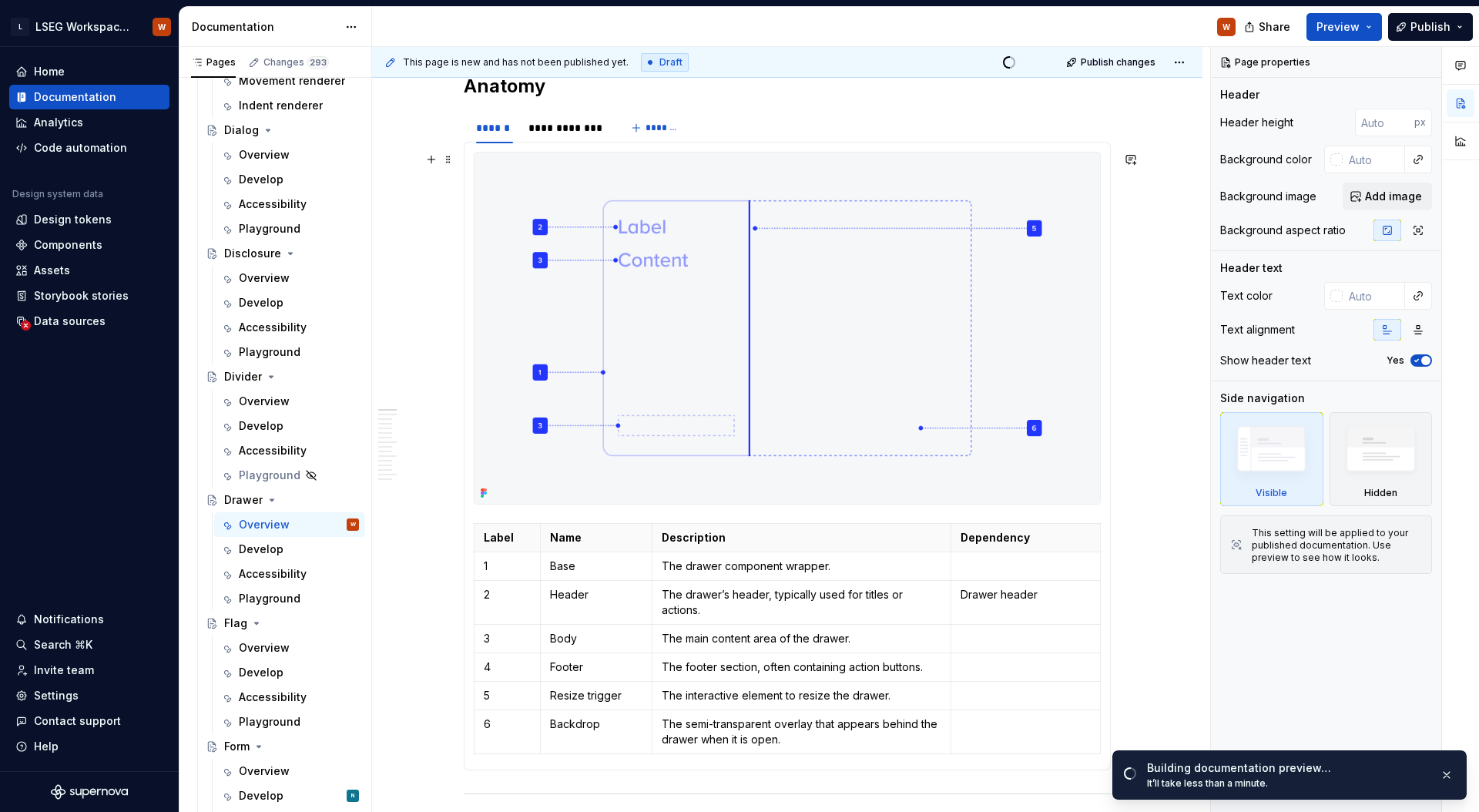
scroll to position [923, 0]
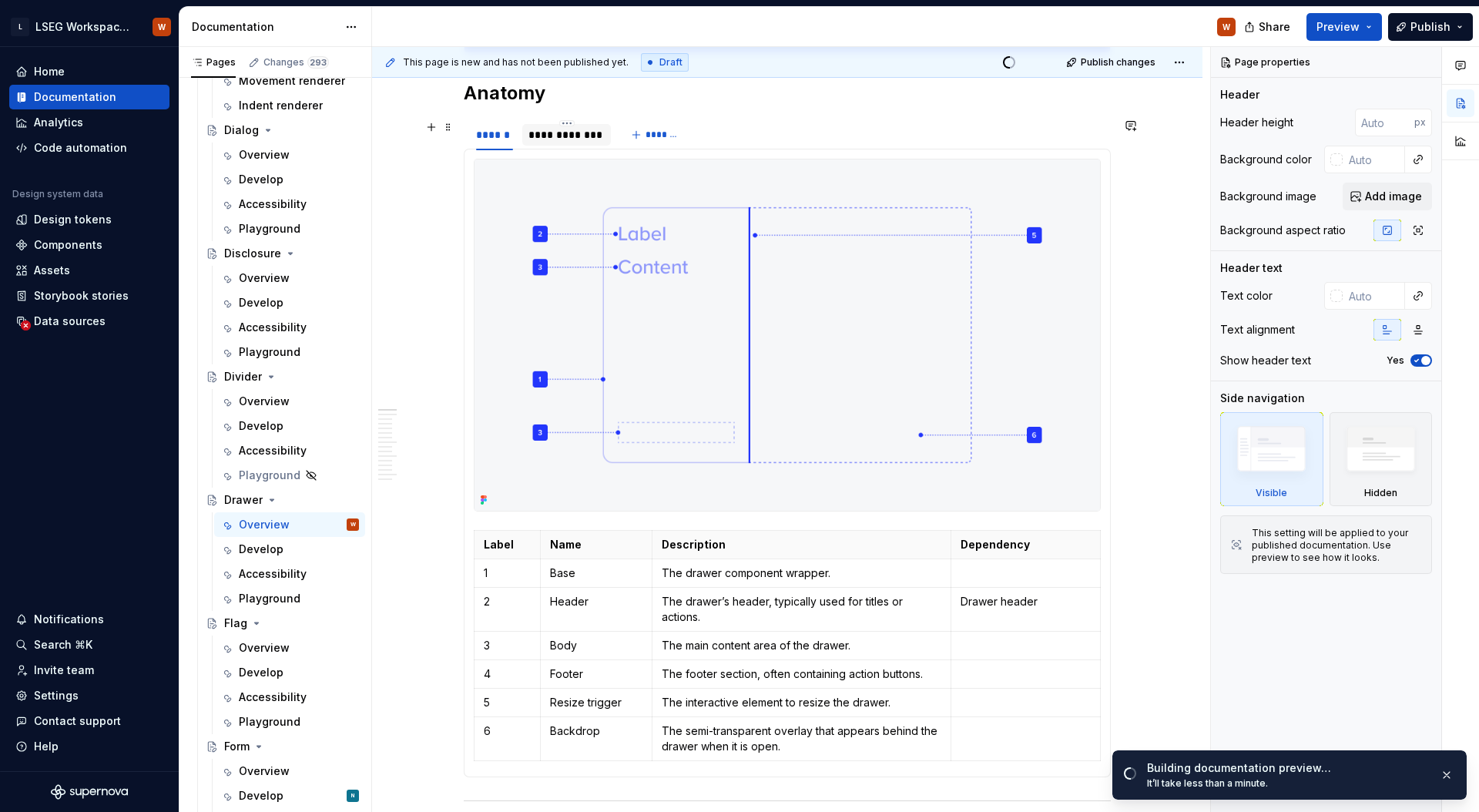
click at [579, 141] on div "**********" at bounding box center [566, 135] width 76 height 16
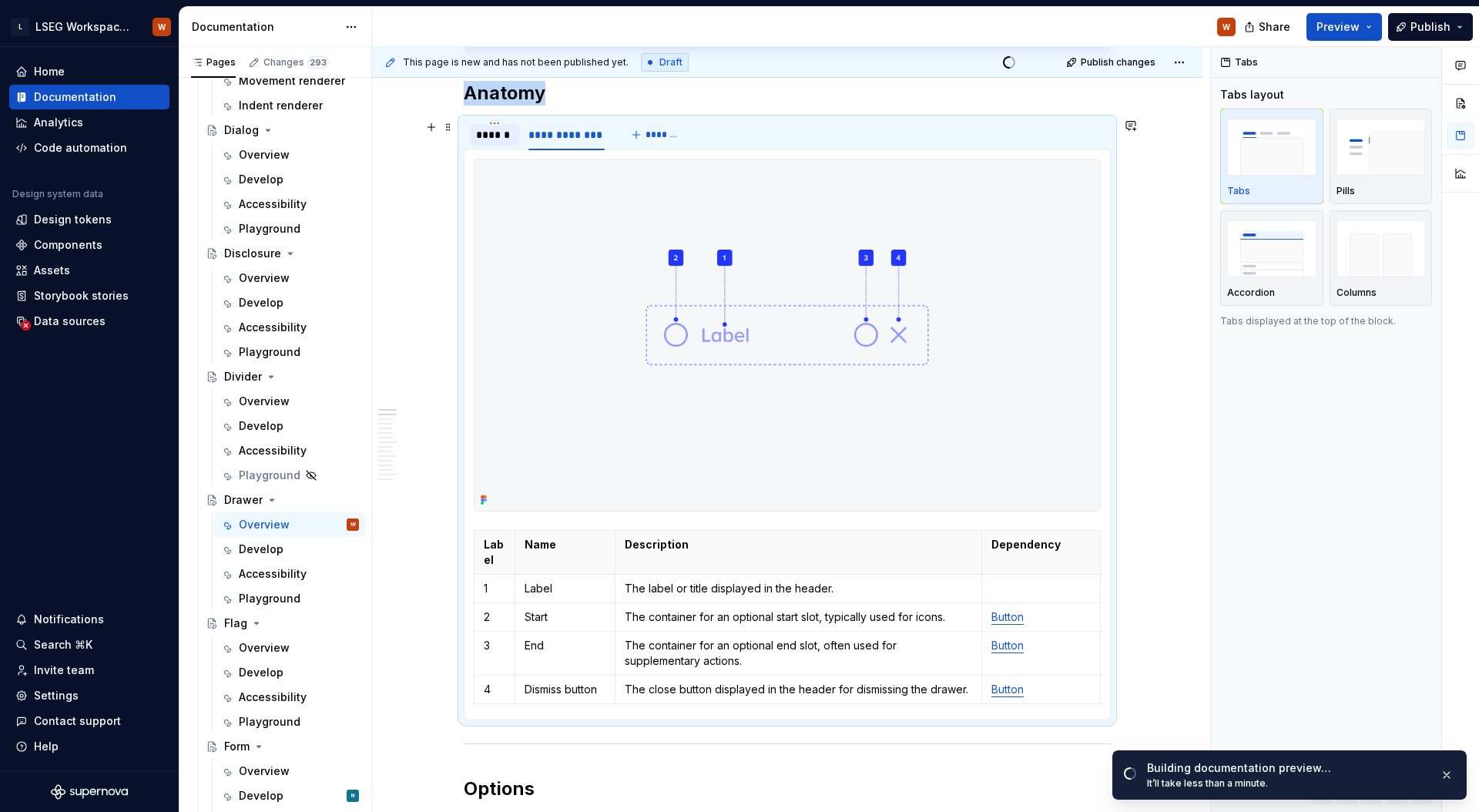
click at [498, 138] on div "******" at bounding box center [494, 135] width 37 height 16
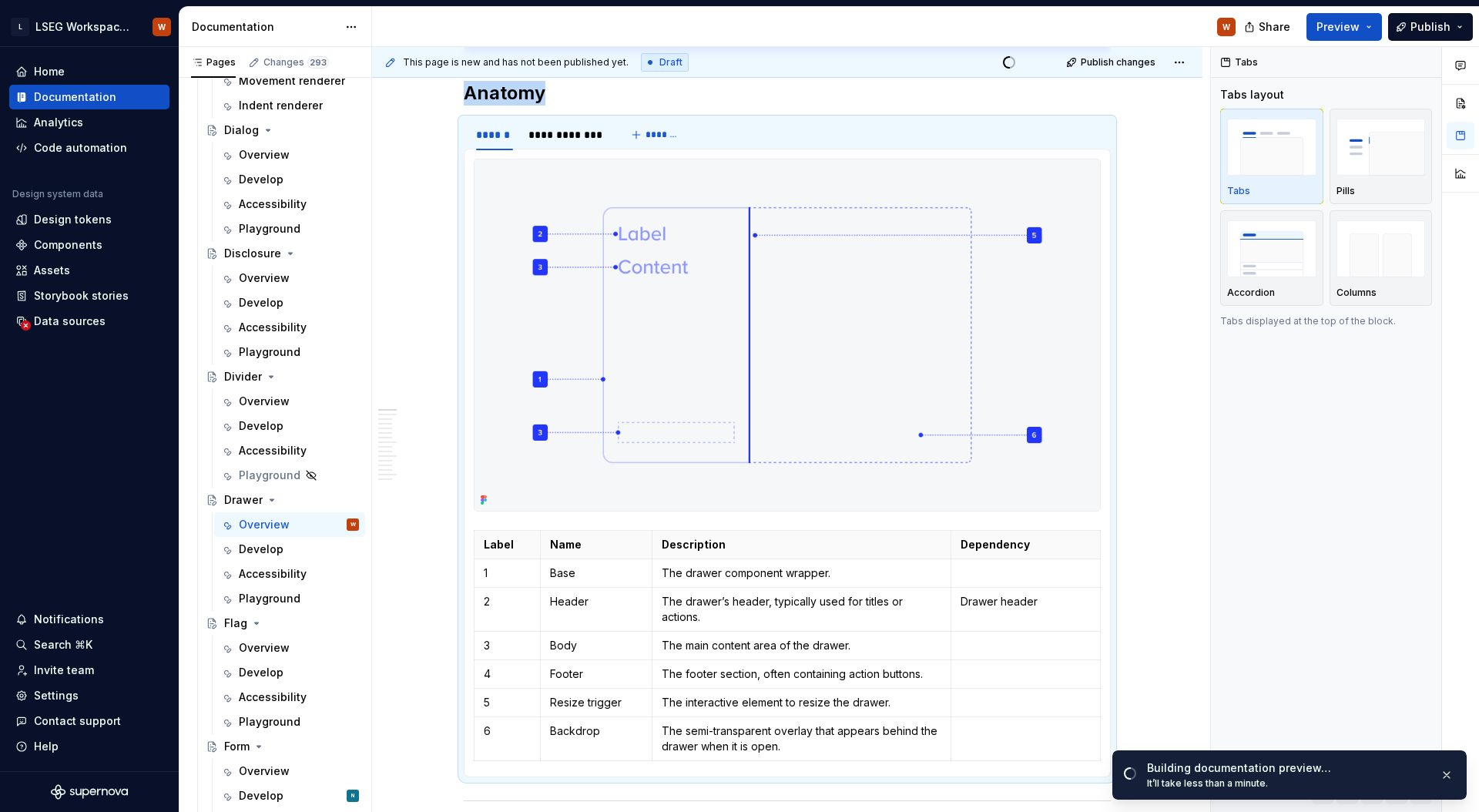
click at [284, 566] on div "Accessibility" at bounding box center [272, 574] width 68 height 16
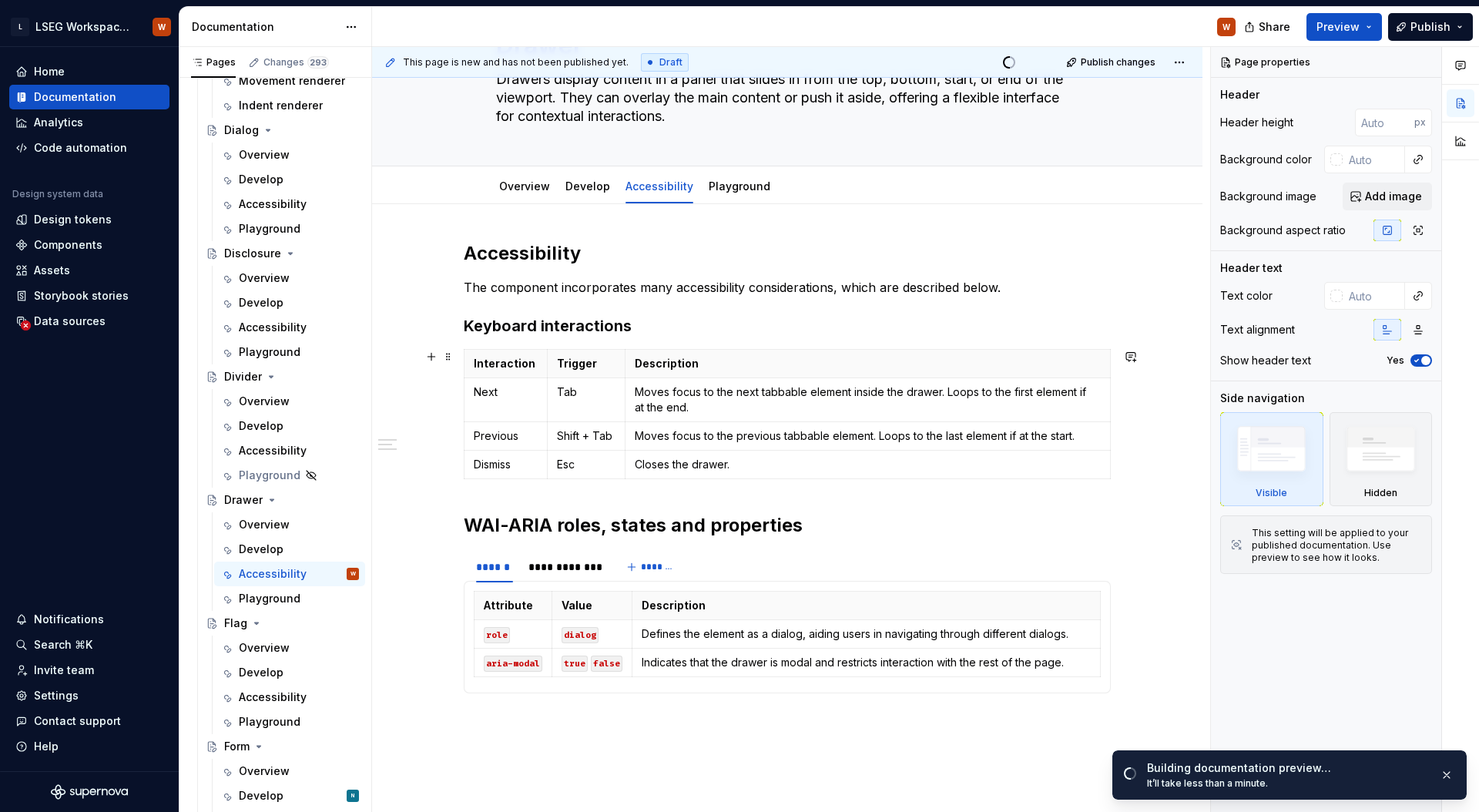
scroll to position [83, 0]
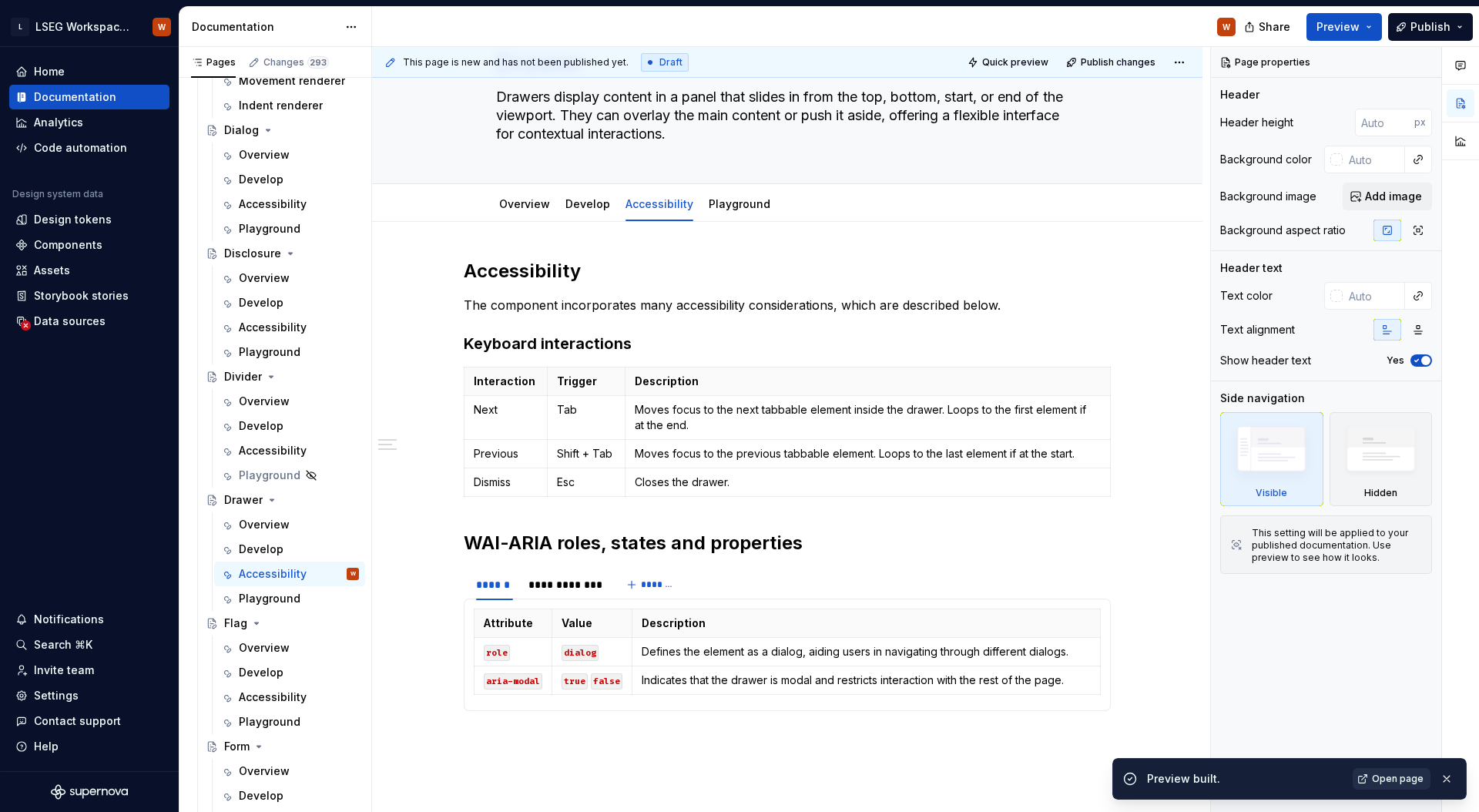
click at [1405, 771] on link "Open page" at bounding box center [1392, 778] width 78 height 22
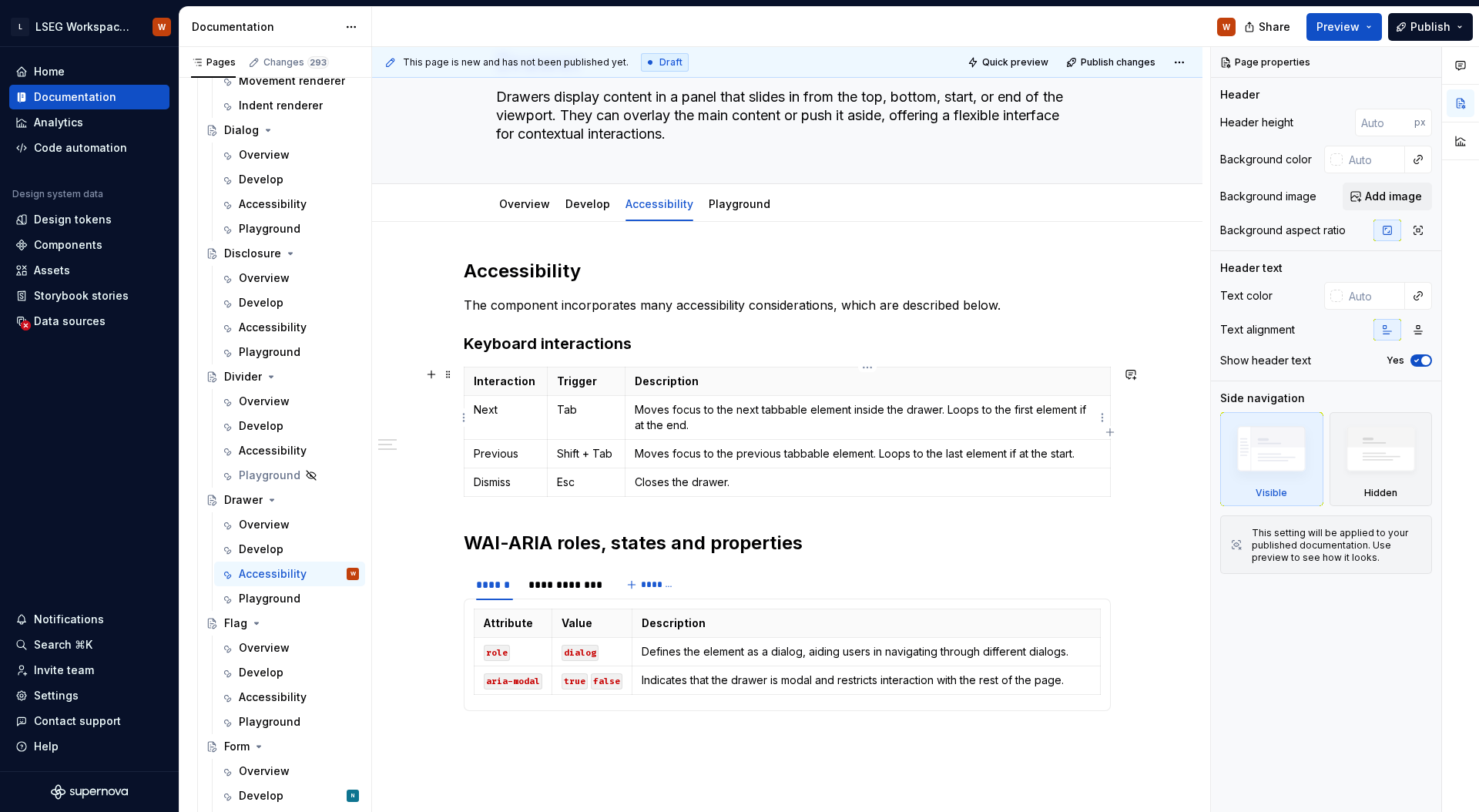
click at [729, 410] on p "Moves focus to the next tabbable element inside the drawer. Loops to the first …" at bounding box center [867, 417] width 466 height 30
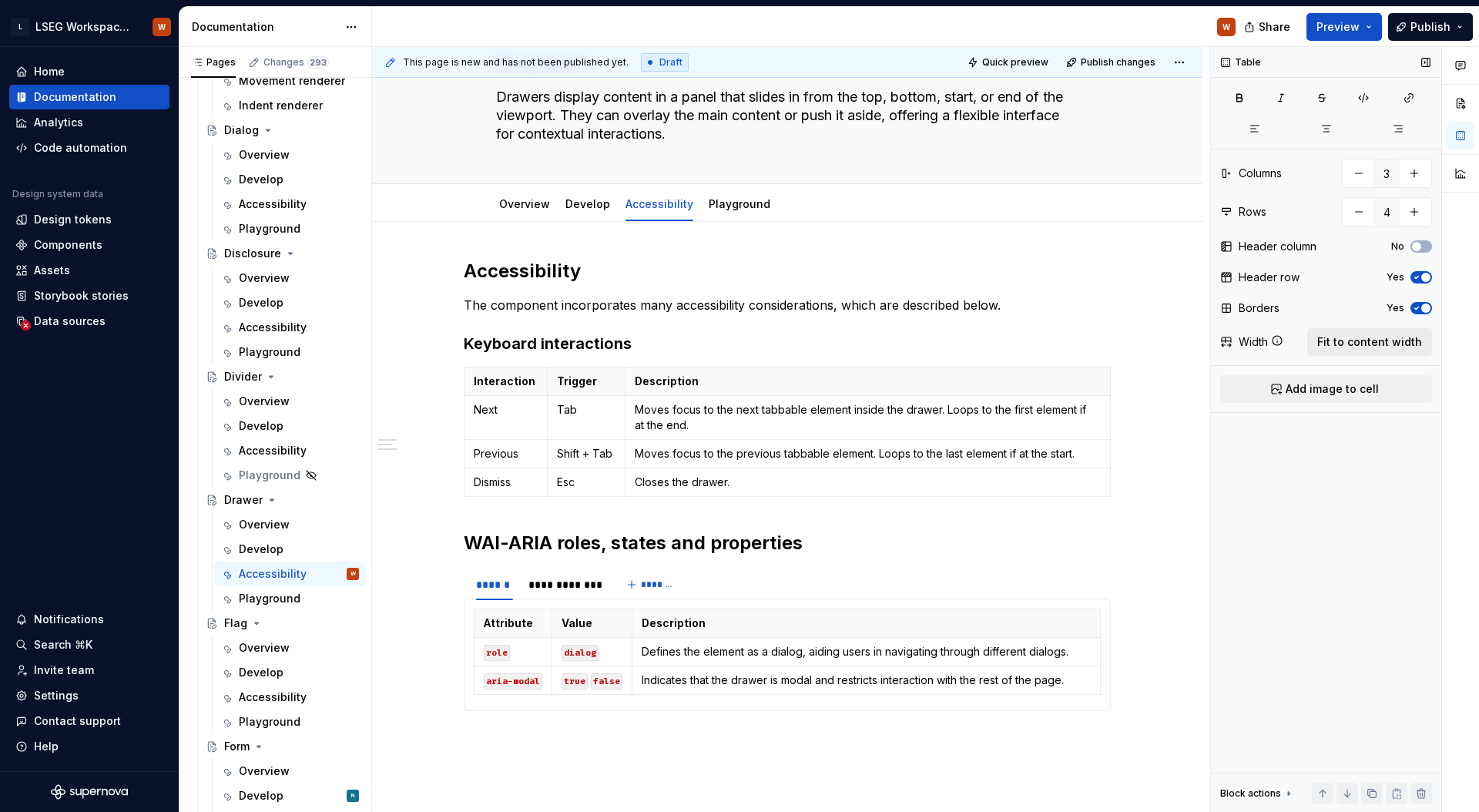
click at [1359, 345] on span "Fit to content width" at bounding box center [1369, 342] width 105 height 16
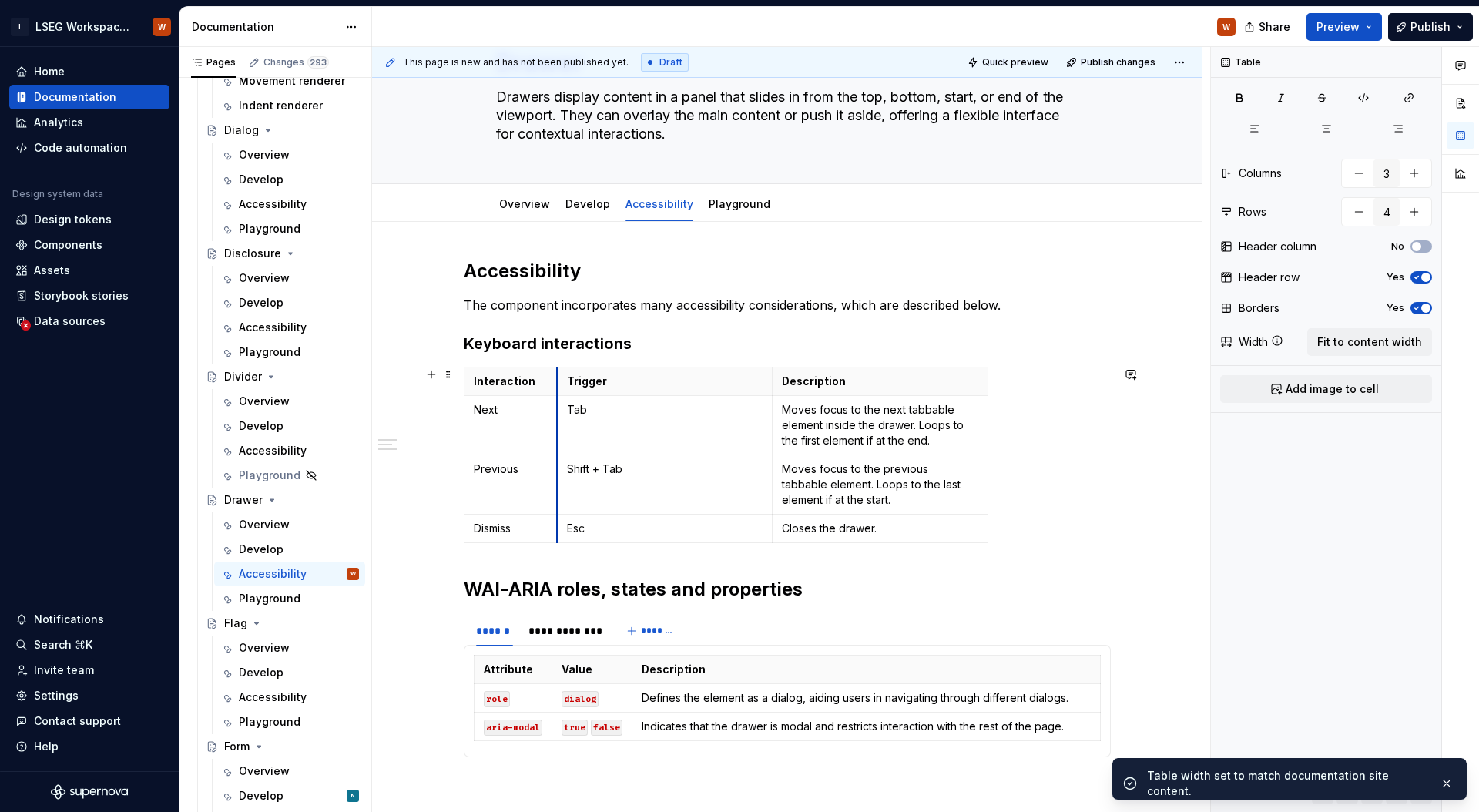
drag, startPoint x: 678, startPoint y: 424, endPoint x: 605, endPoint y: 431, distance: 73.3
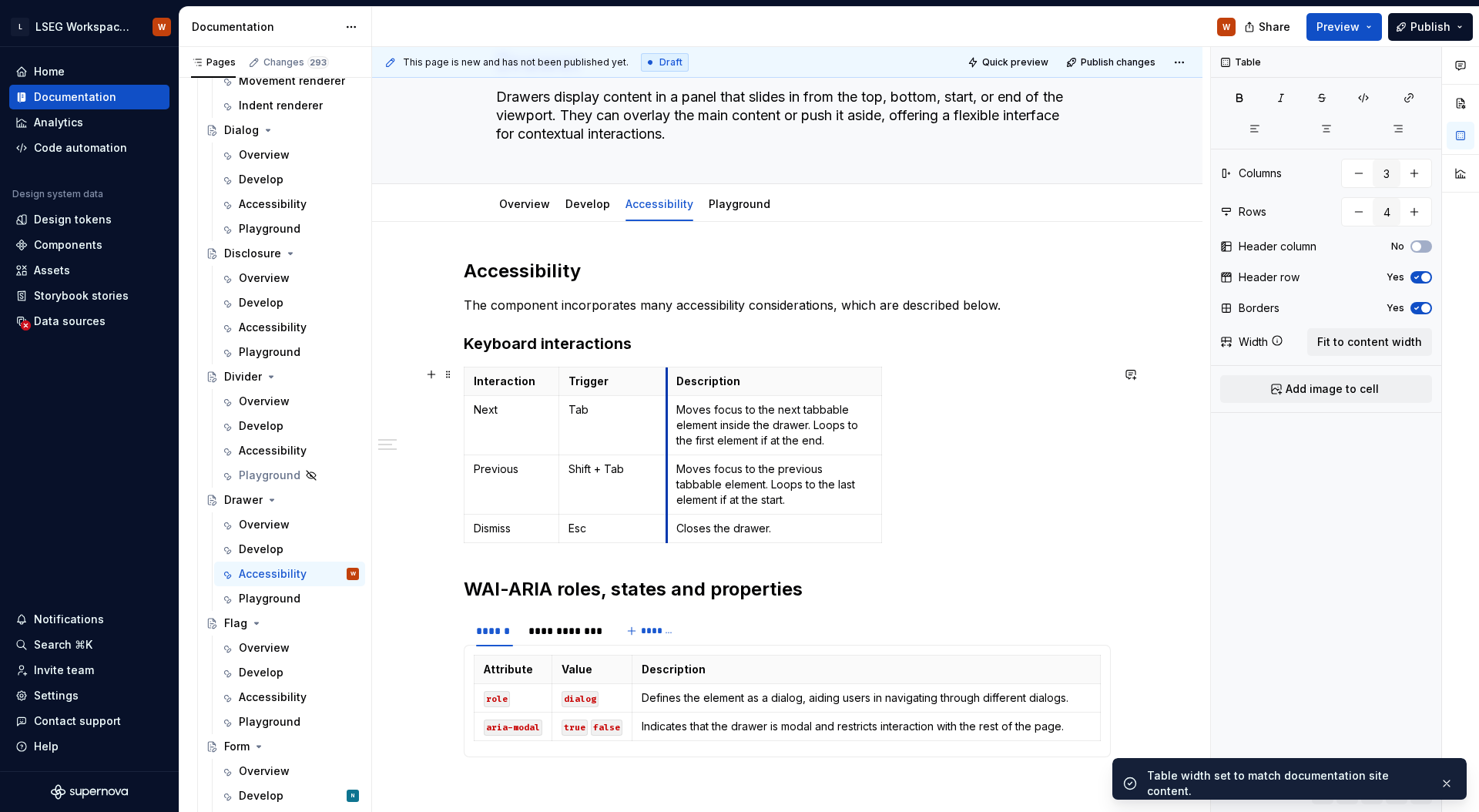
drag, startPoint x: 774, startPoint y: 434, endPoint x: 743, endPoint y: 429, distance: 31.4
click at [666, 431] on td "Moves focus to the next tabbable element inside the drawer. Loops to the first …" at bounding box center [773, 425] width 215 height 59
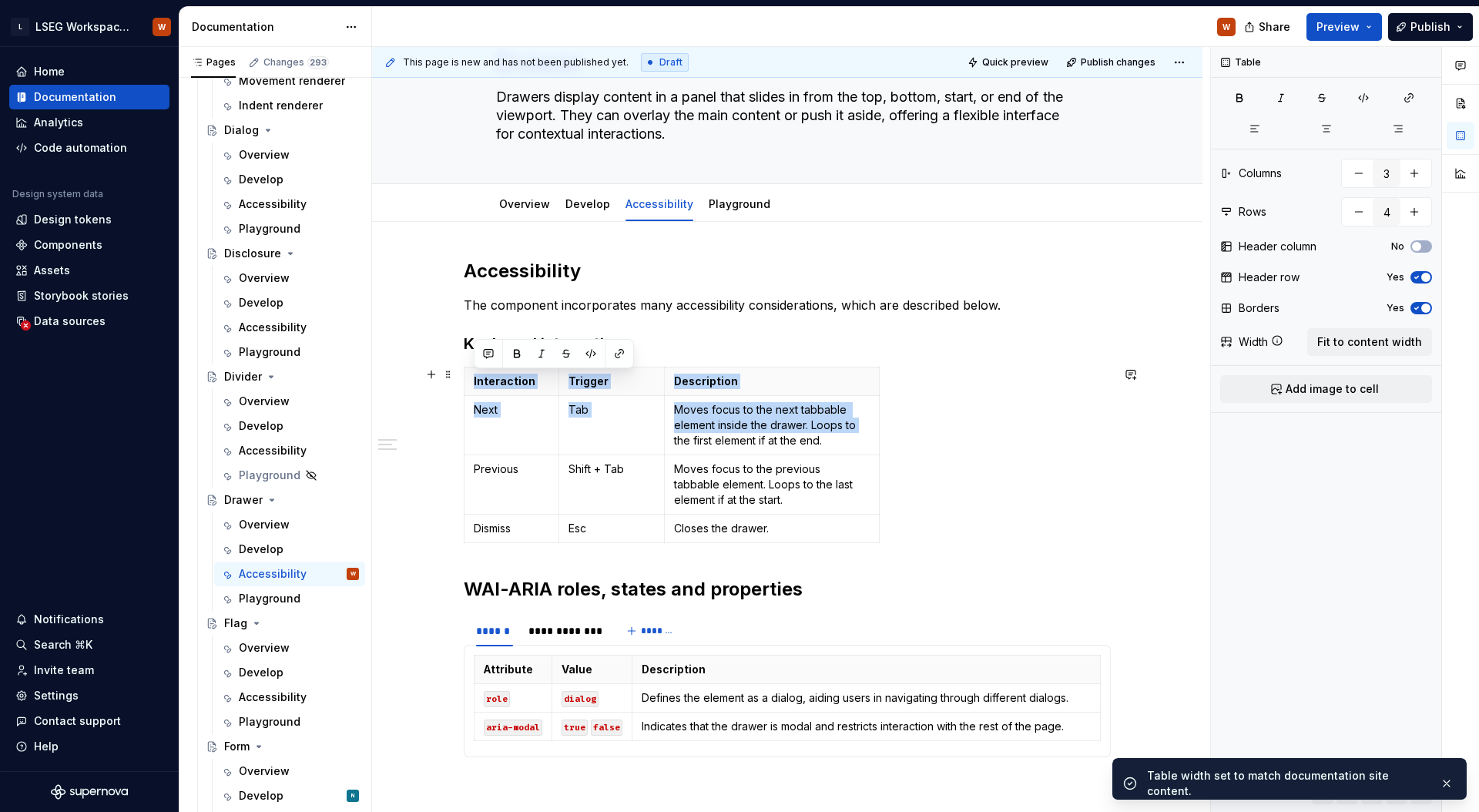
drag, startPoint x: 878, startPoint y: 424, endPoint x: 937, endPoint y: 424, distance: 59.0
click at [957, 423] on div "Interaction Trigger Description Next Tab Moves focus to the next tabbable eleme…" at bounding box center [786, 458] width 647 height 183
click at [863, 407] on p "Moves focus to the next tabbable element inside the drawer. Loops to the first …" at bounding box center [771, 424] width 196 height 46
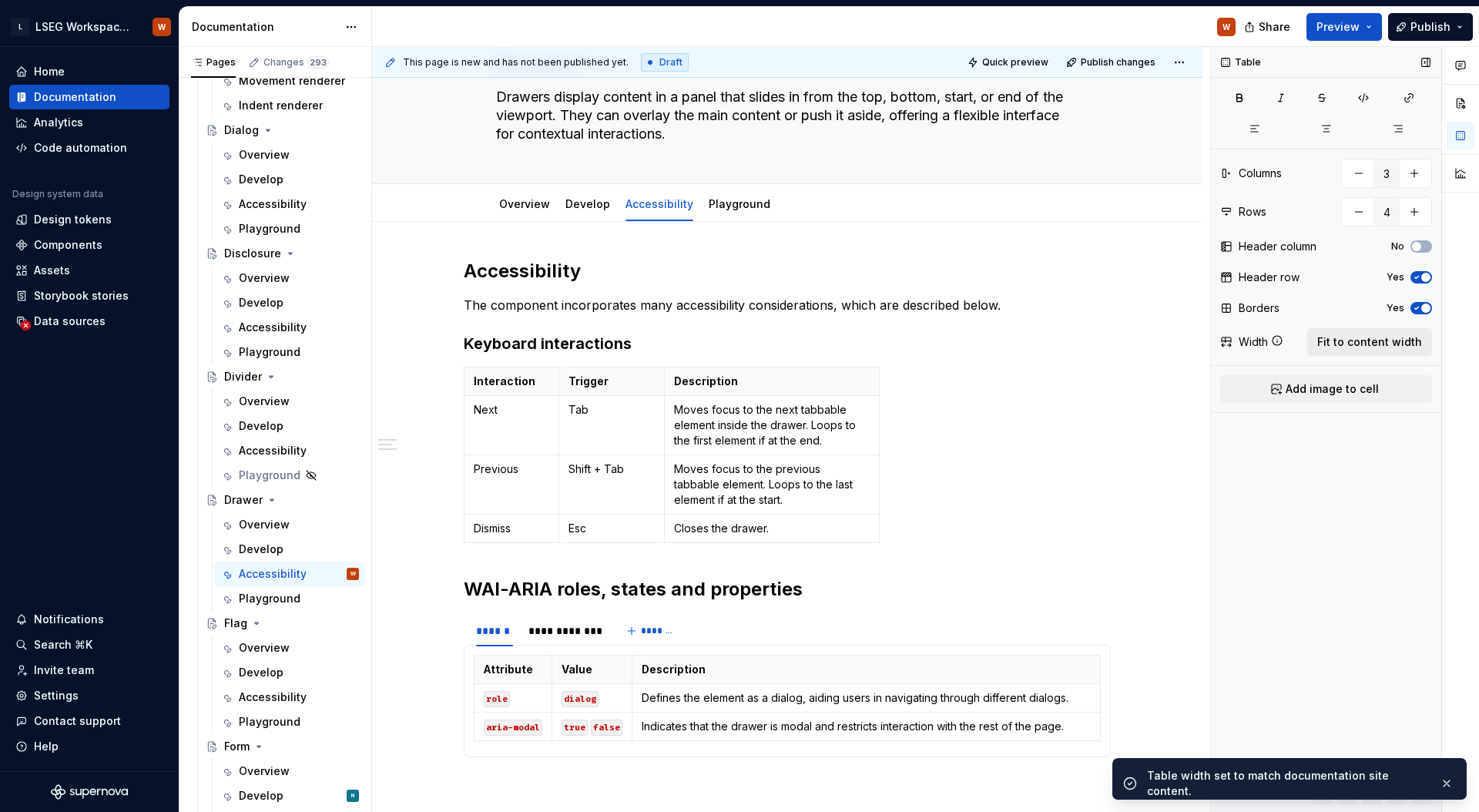
click at [1370, 345] on span "Fit to content width" at bounding box center [1369, 342] width 105 height 16
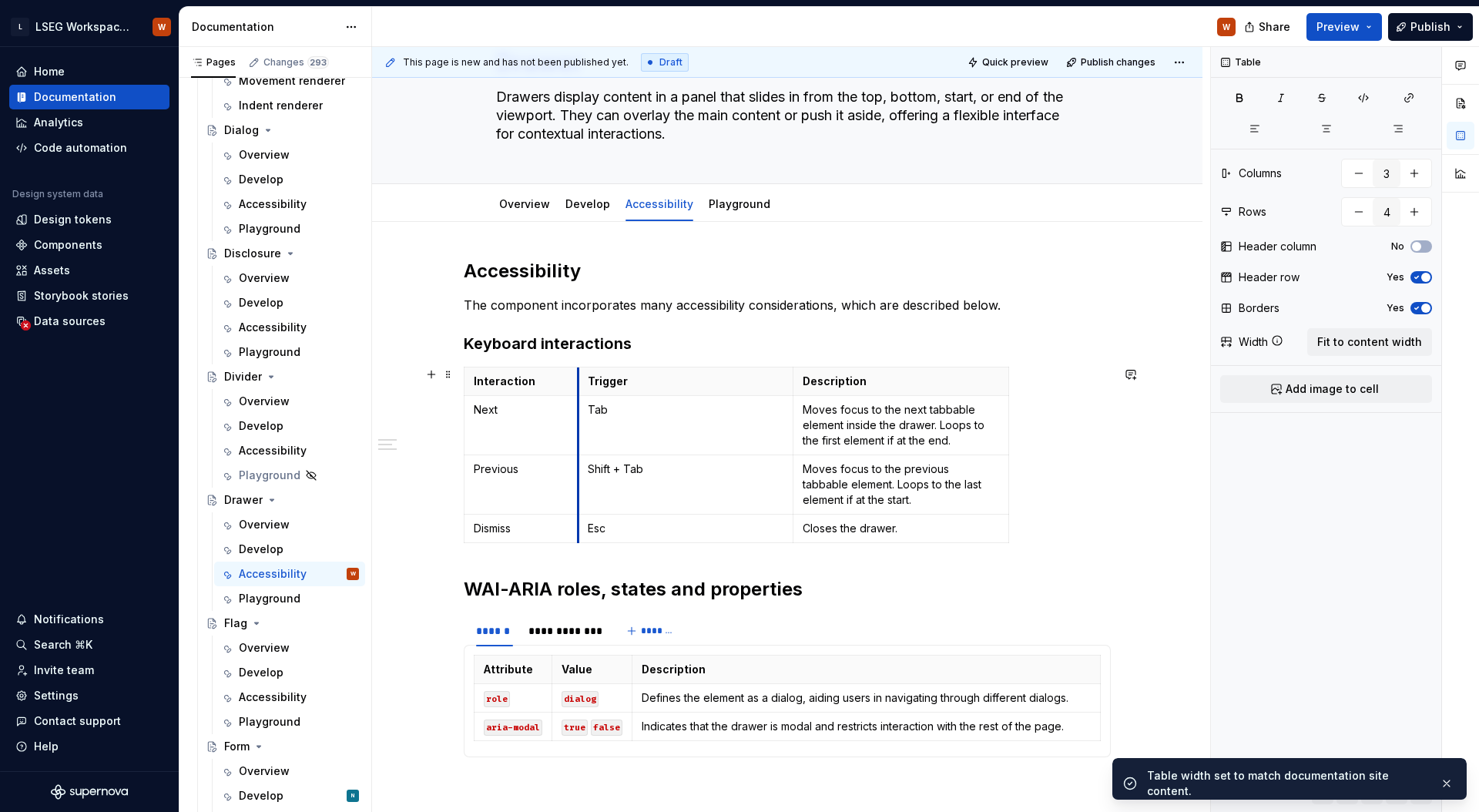
drag, startPoint x: 676, startPoint y: 406, endPoint x: 689, endPoint y: 423, distance: 21.4
click at [577, 413] on td "Tab" at bounding box center [685, 425] width 215 height 59
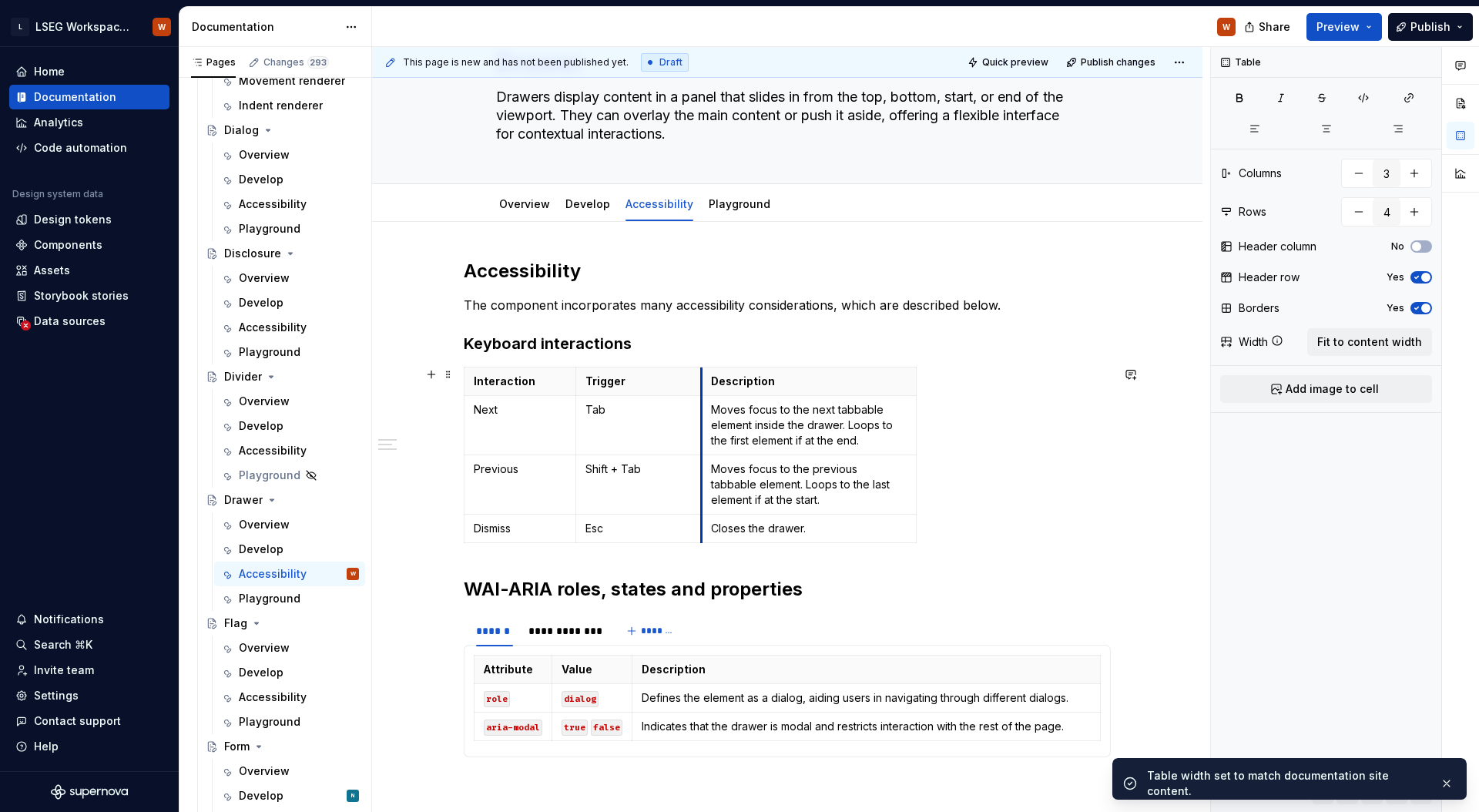
drag, startPoint x: 789, startPoint y: 419, endPoint x: 690, endPoint y: 422, distance: 99.0
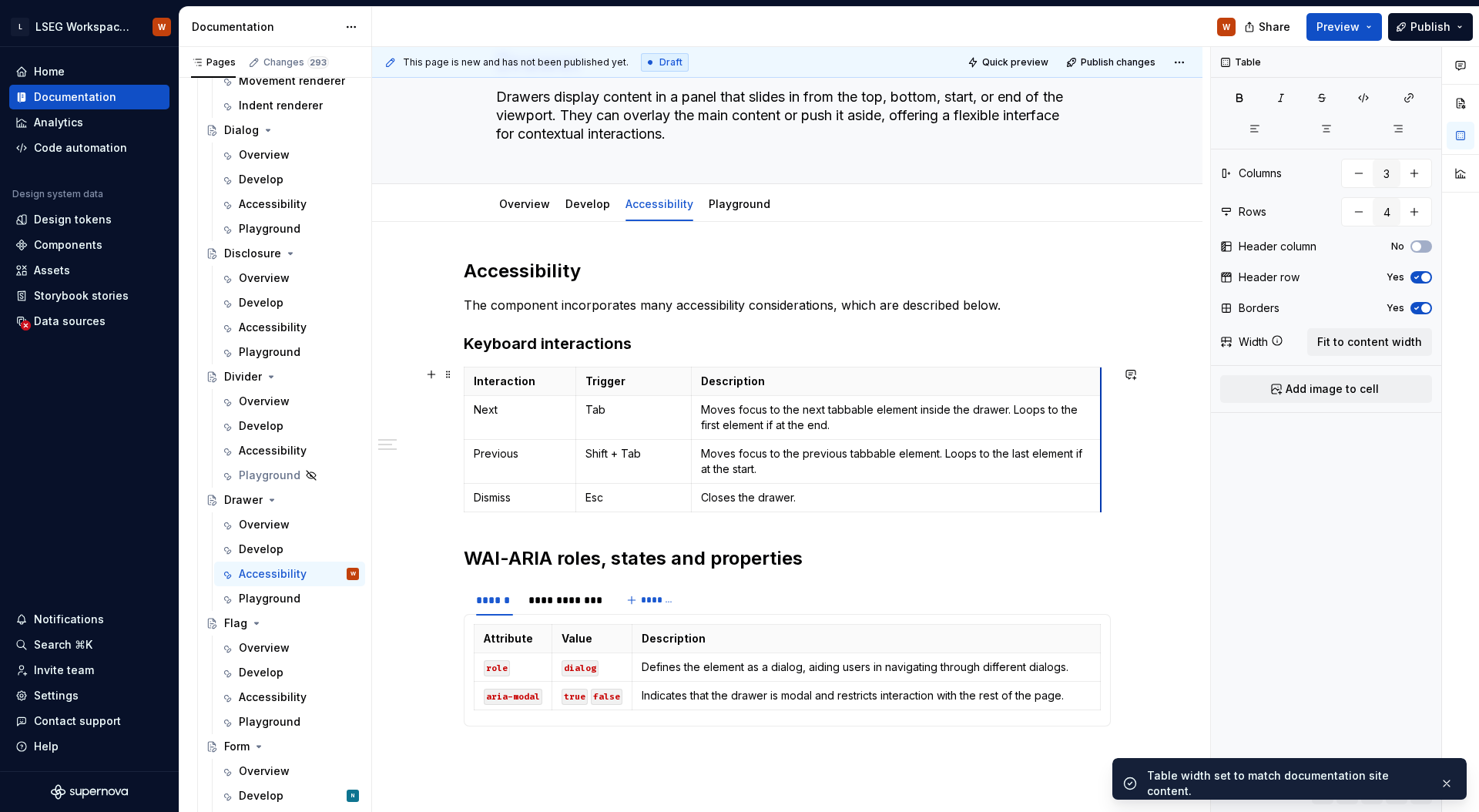
drag, startPoint x: 903, startPoint y: 417, endPoint x: 1009, endPoint y: 339, distance: 131.6
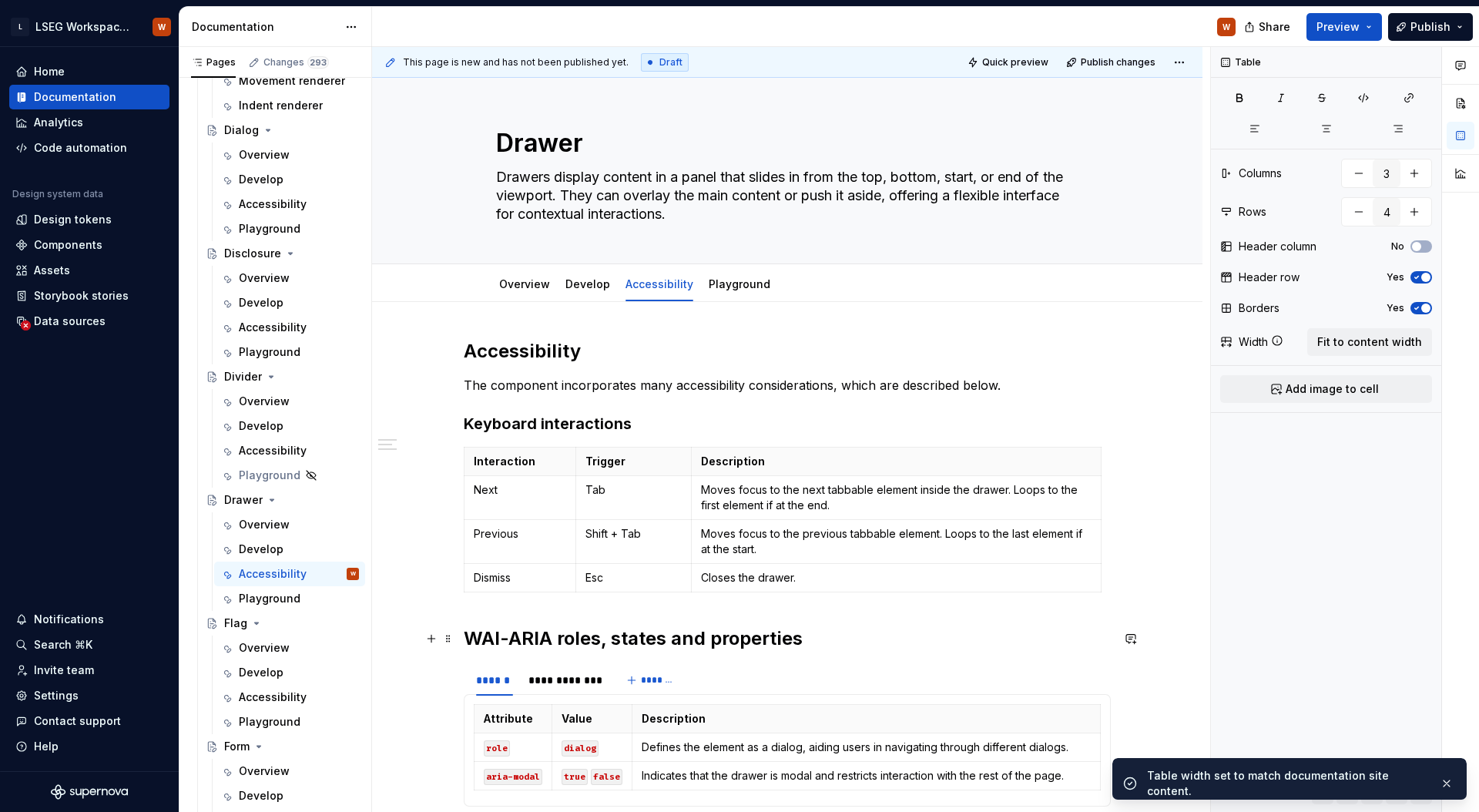
scroll to position [0, 0]
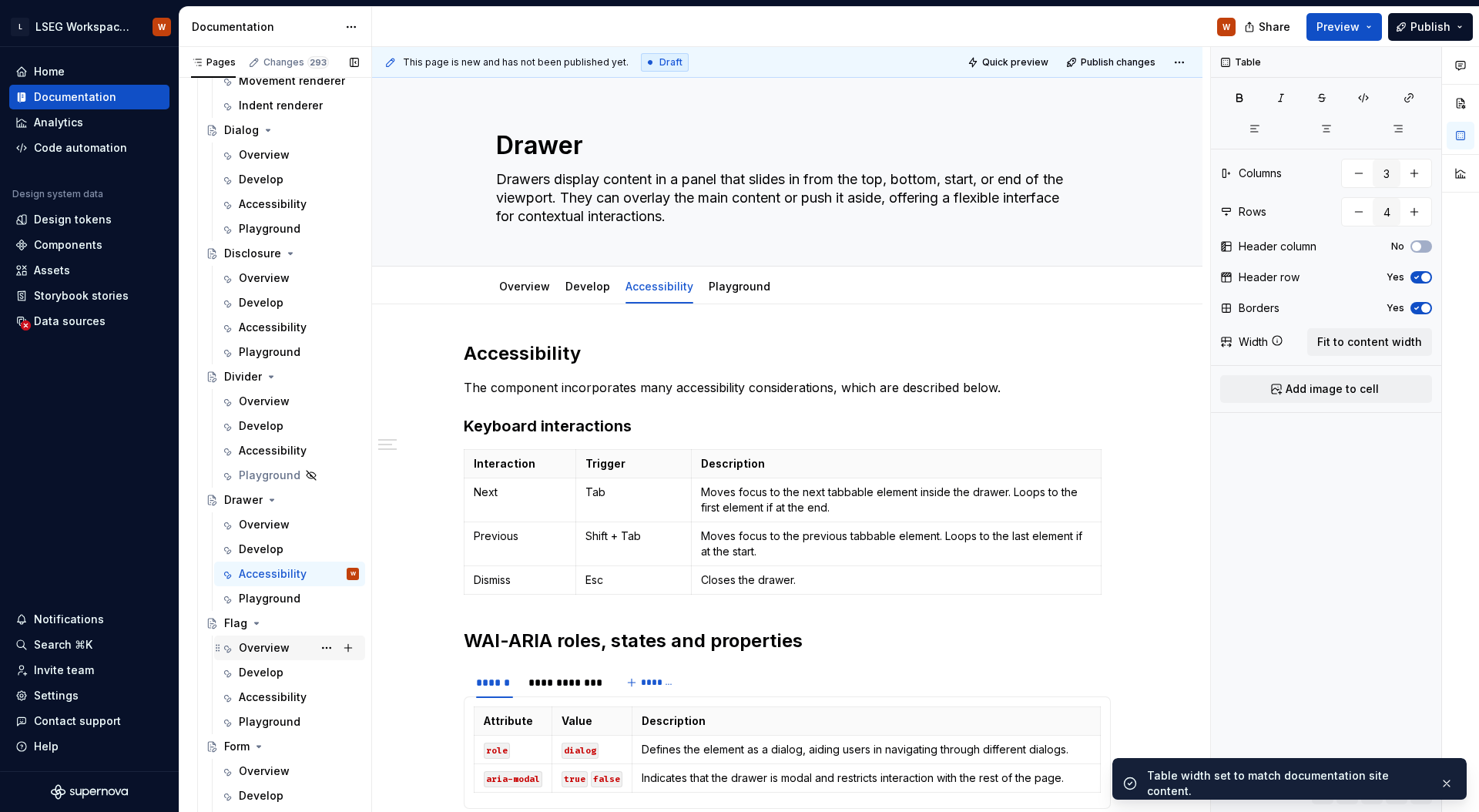
click at [278, 642] on div "Overview" at bounding box center [264, 647] width 51 height 16
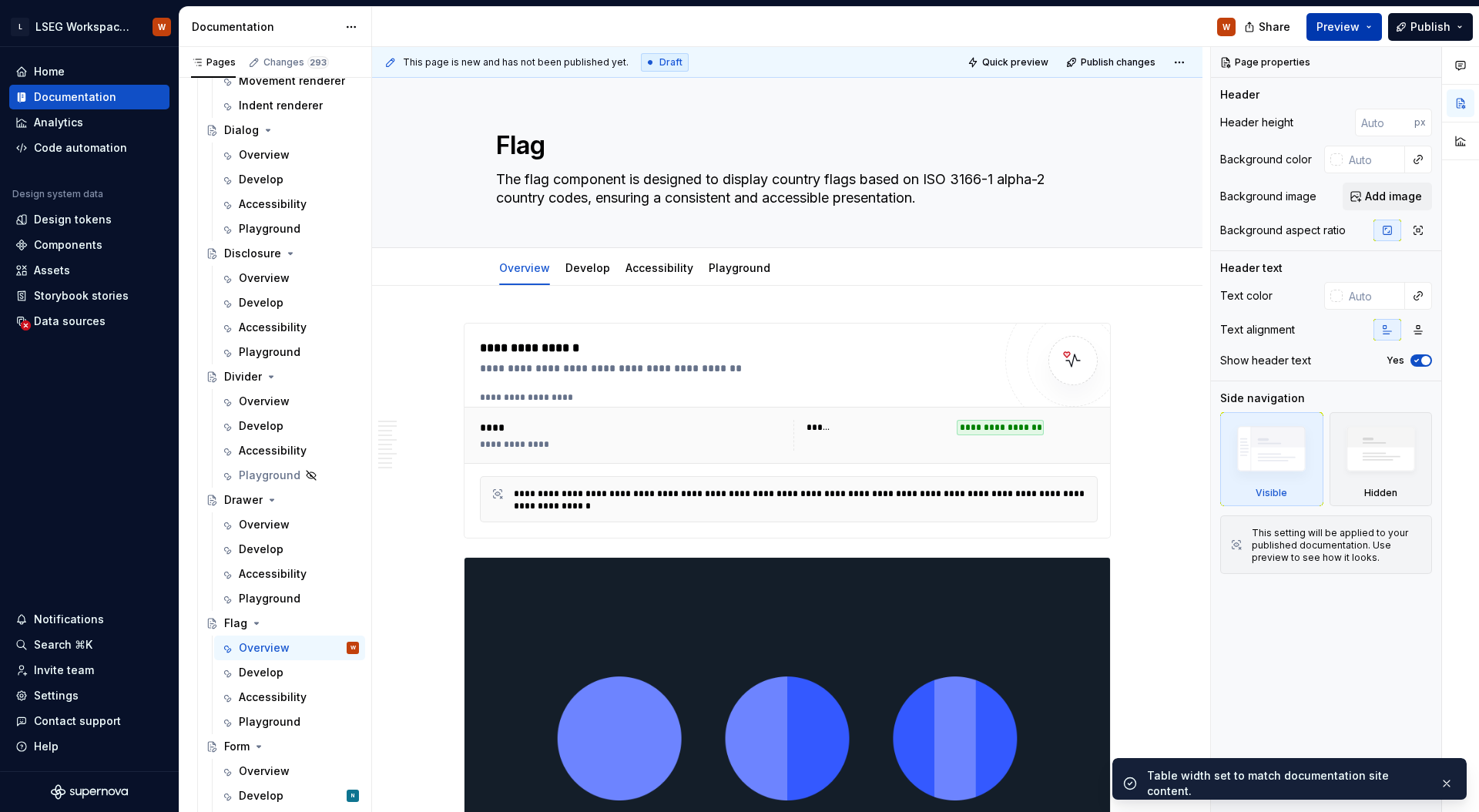
click at [1347, 30] on span "Preview" at bounding box center [1337, 27] width 43 height 16
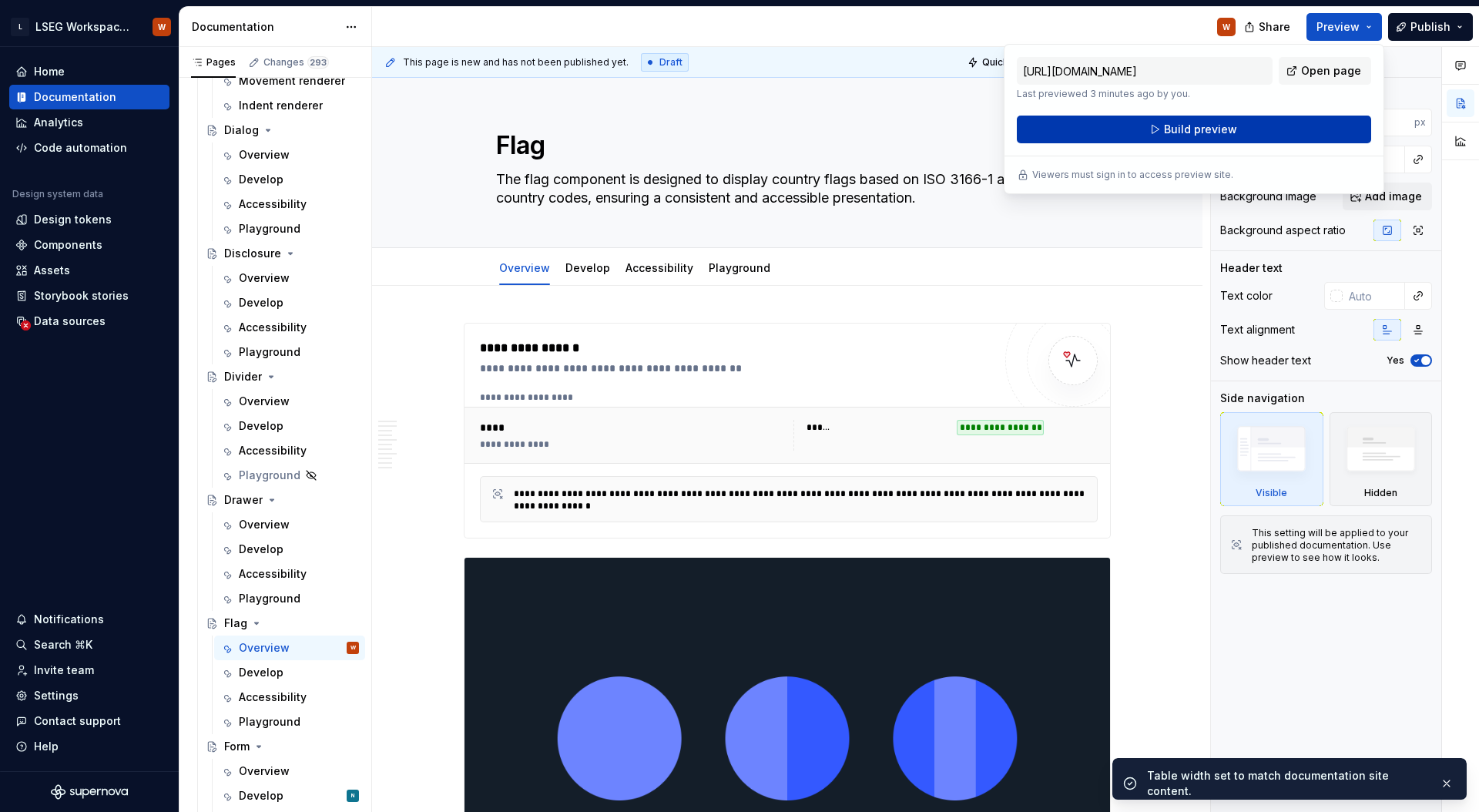
click at [1310, 124] on button "Build preview" at bounding box center [1193, 129] width 354 height 28
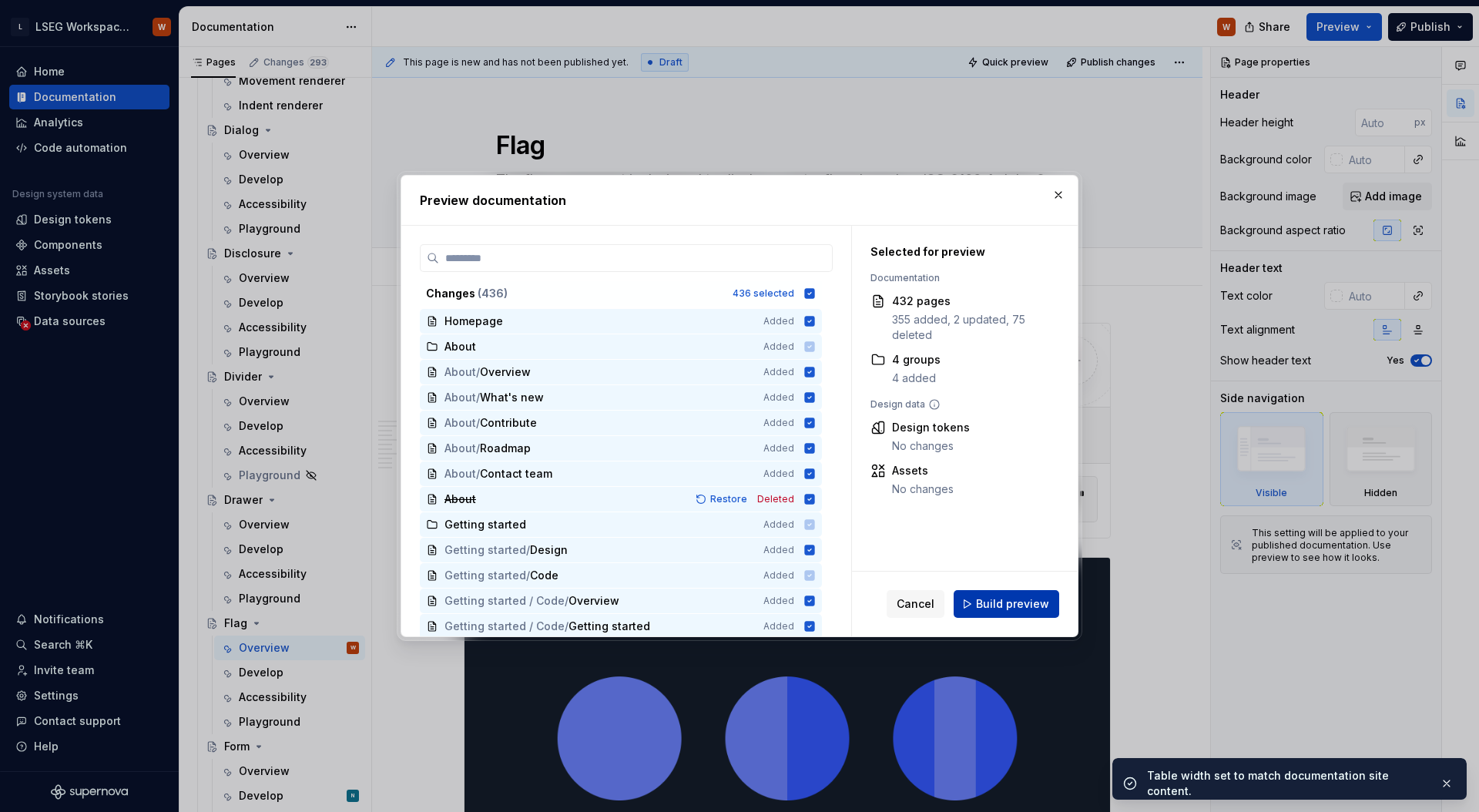
click at [1017, 607] on span "Build preview" at bounding box center [1013, 604] width 73 height 16
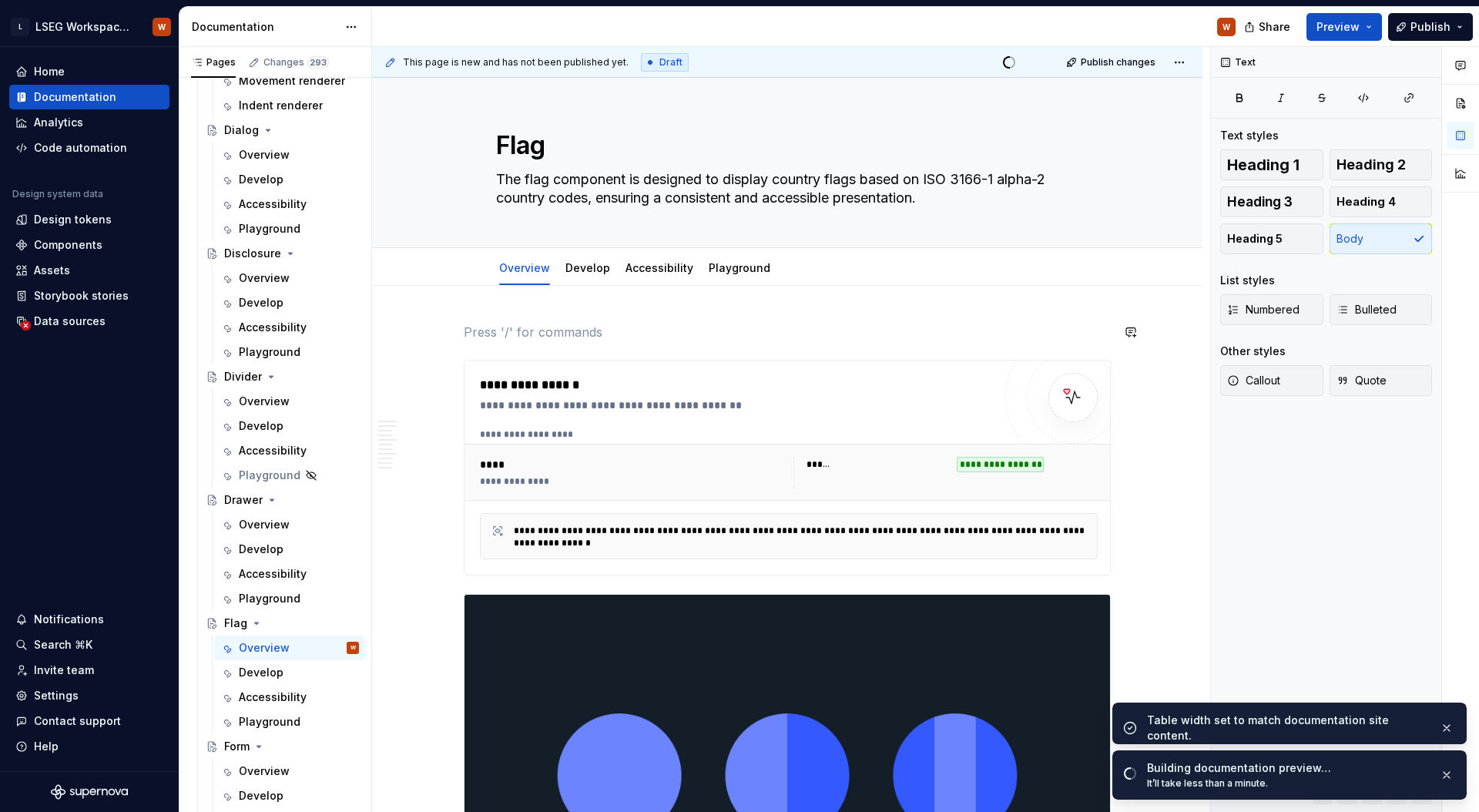
click at [938, 337] on p at bounding box center [786, 332] width 647 height 19
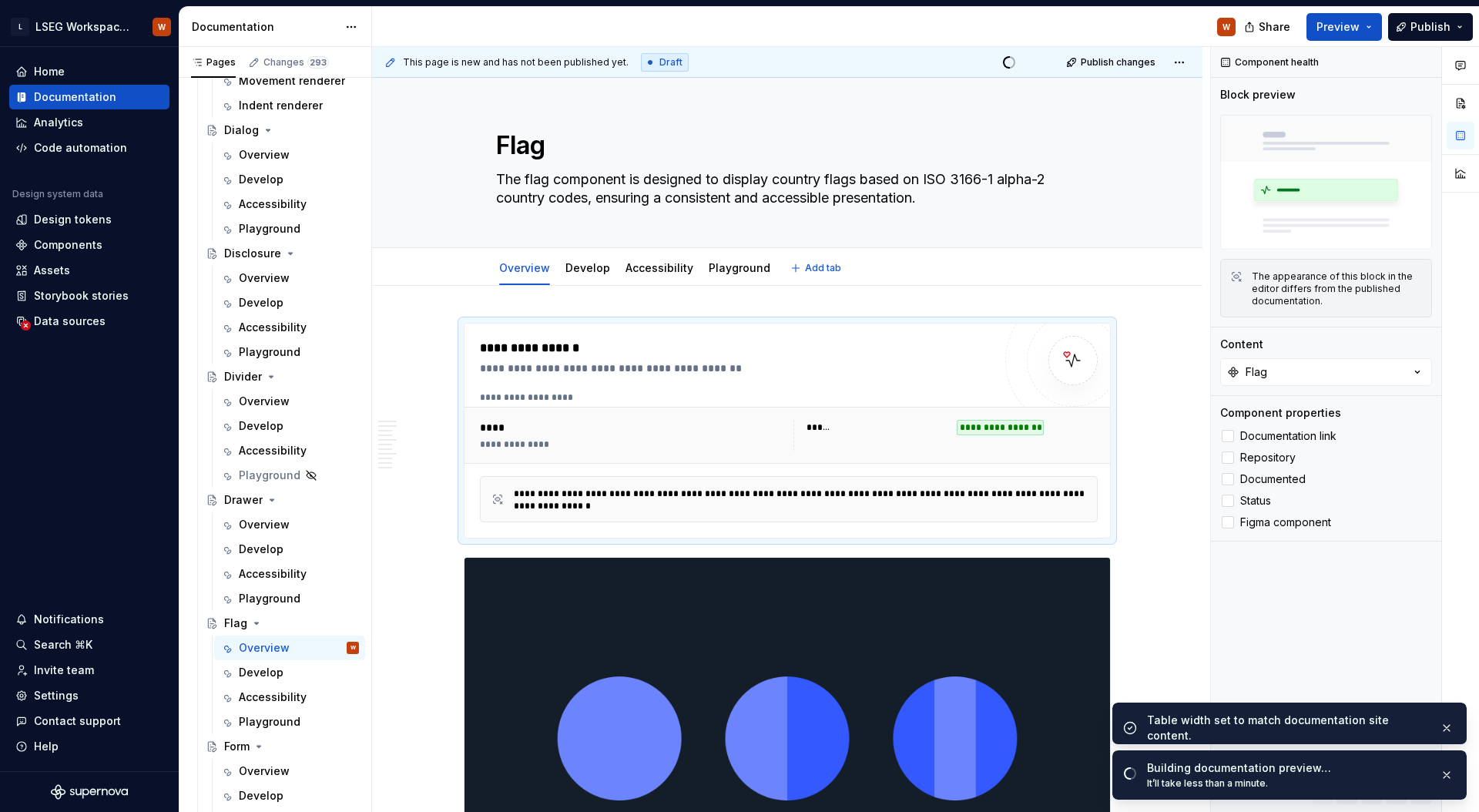
click at [1130, 269] on div "Overview Develop Accessibility Playground Add tab" at bounding box center [787, 268] width 707 height 34
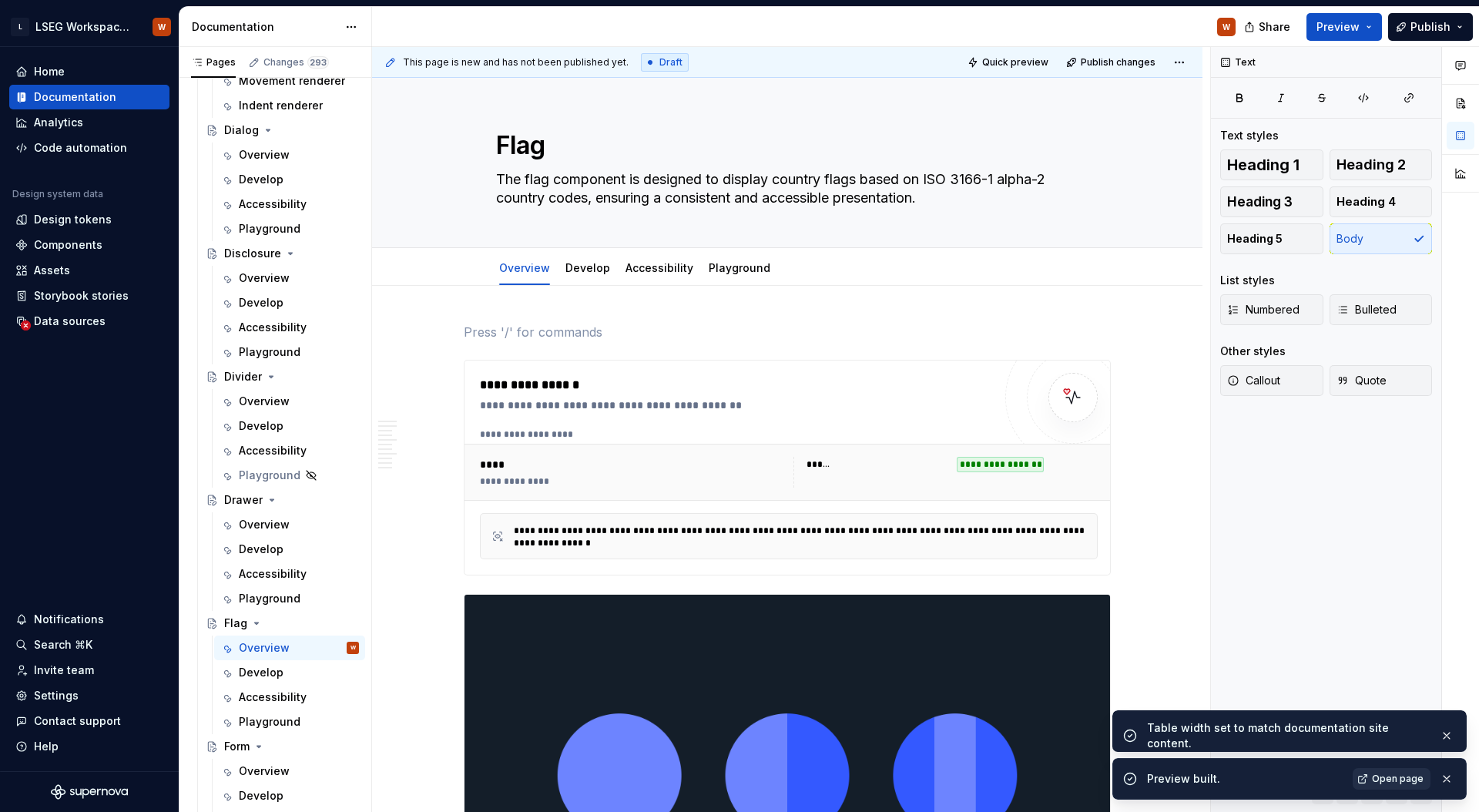
click at [1402, 776] on span "Open page" at bounding box center [1397, 778] width 51 height 12
click at [1449, 732] on button "button" at bounding box center [1446, 736] width 20 height 22
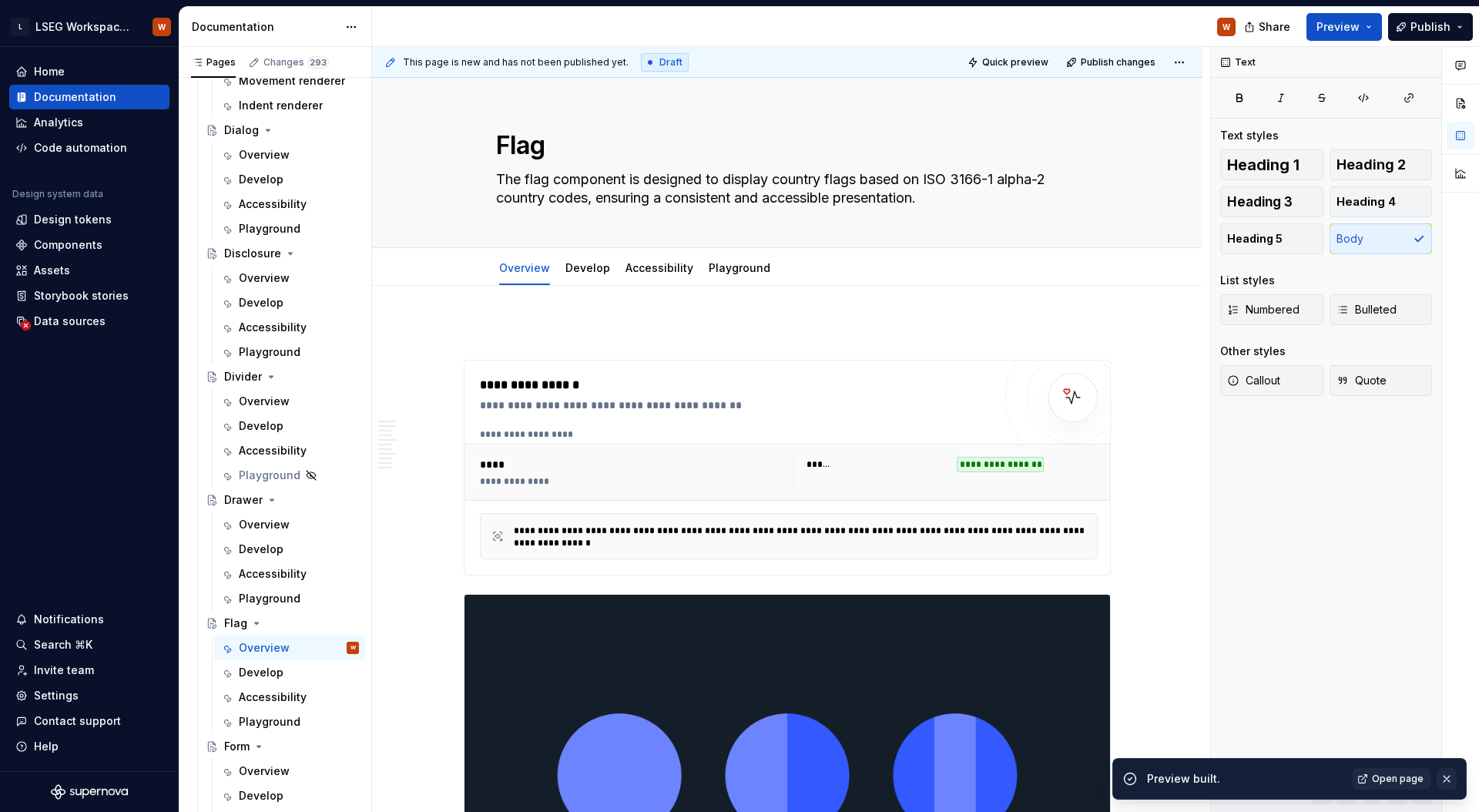
click at [1448, 771] on button "button" at bounding box center [1446, 778] width 20 height 22
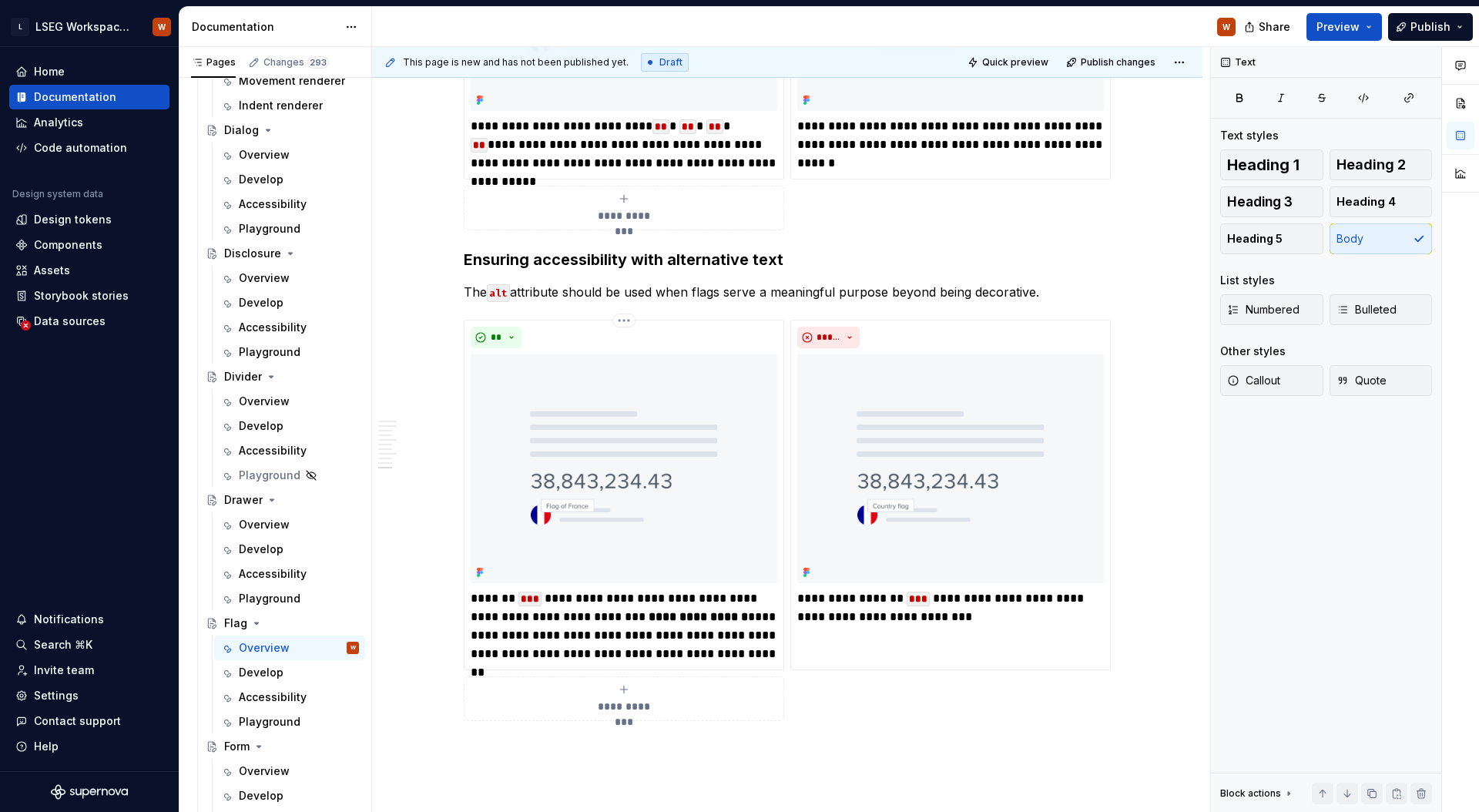
scroll to position [4057, 0]
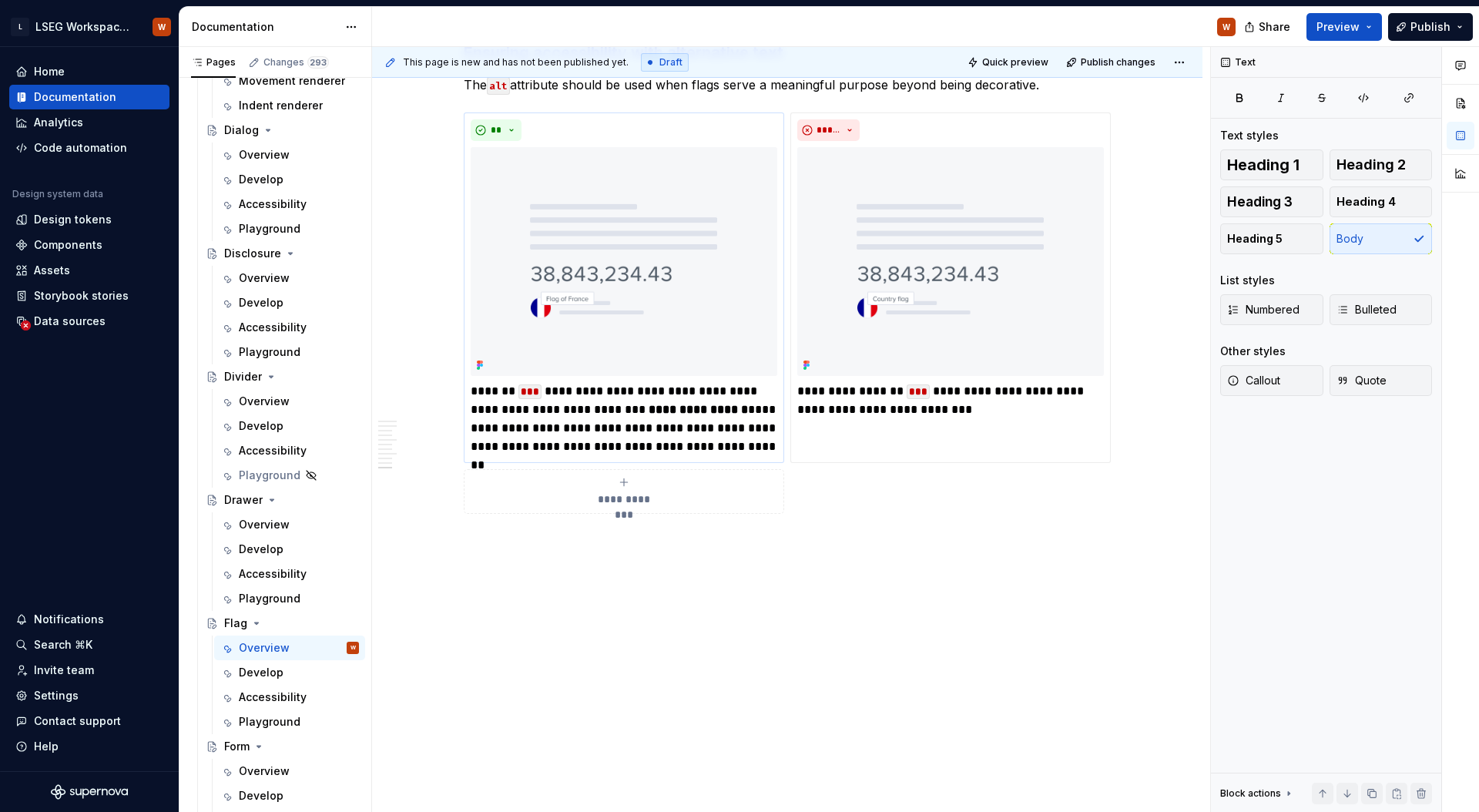
click at [275, 668] on div "Develop" at bounding box center [261, 672] width 44 height 16
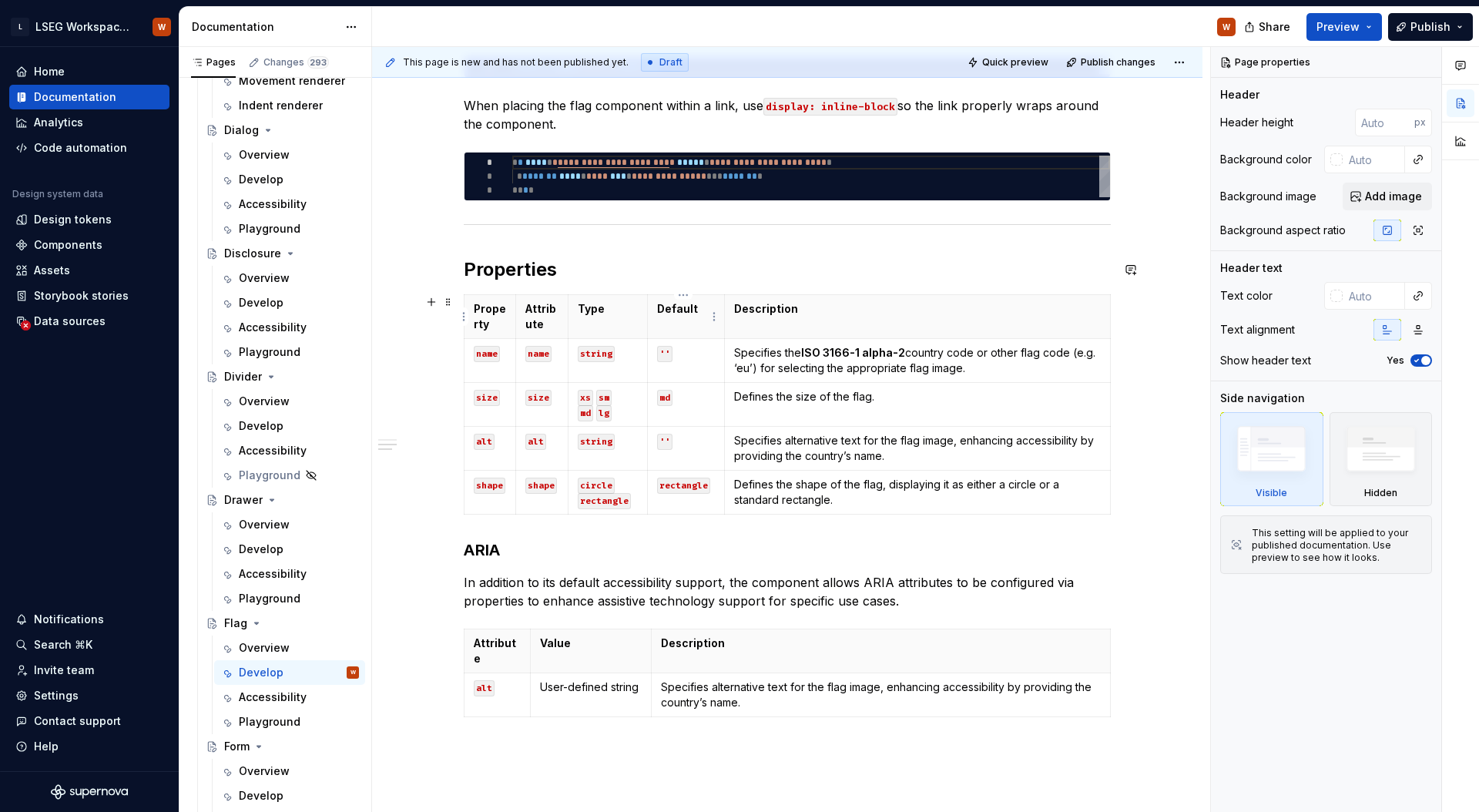
scroll to position [516, 0]
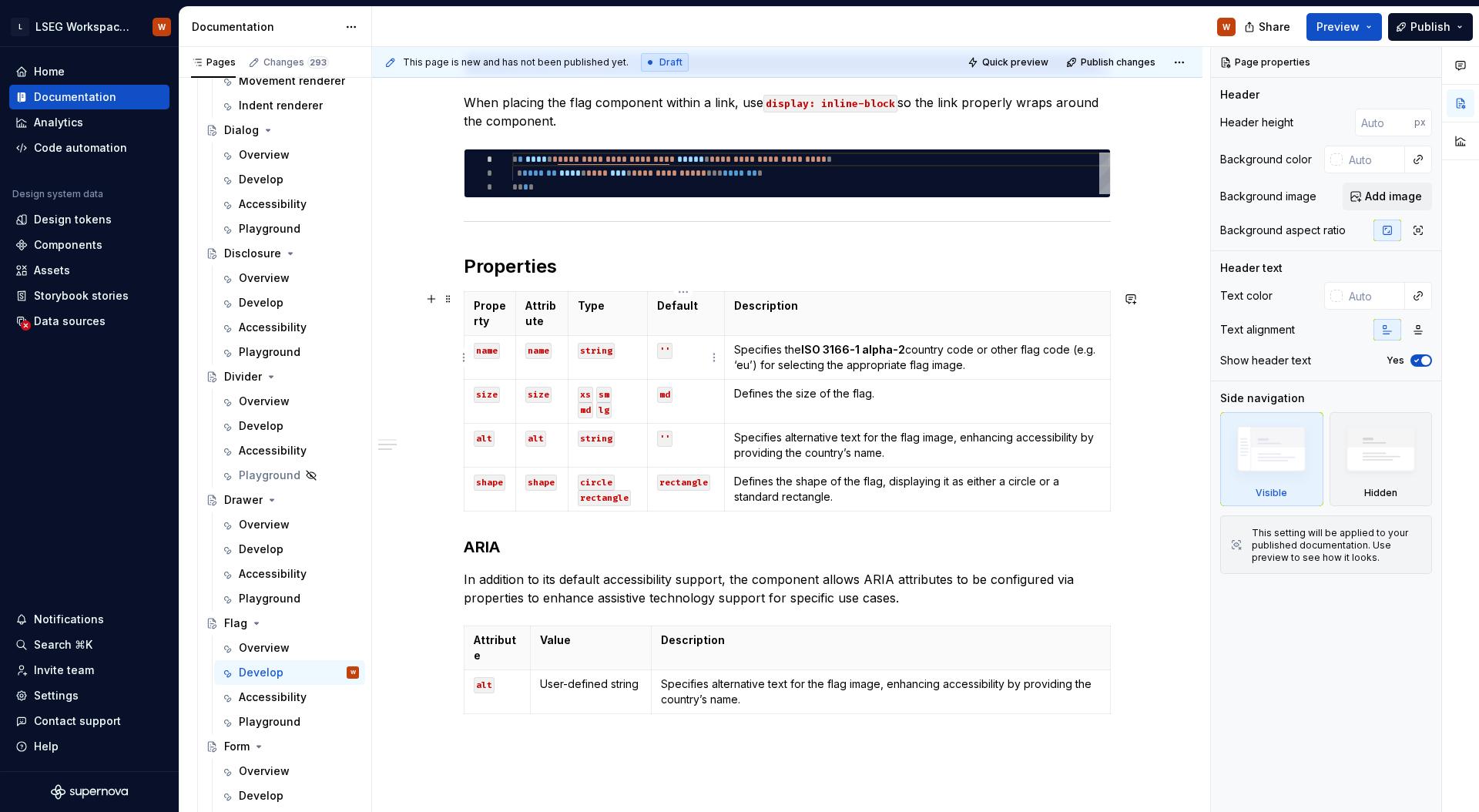
click at [696, 371] on td "''" at bounding box center [686, 357] width 77 height 44
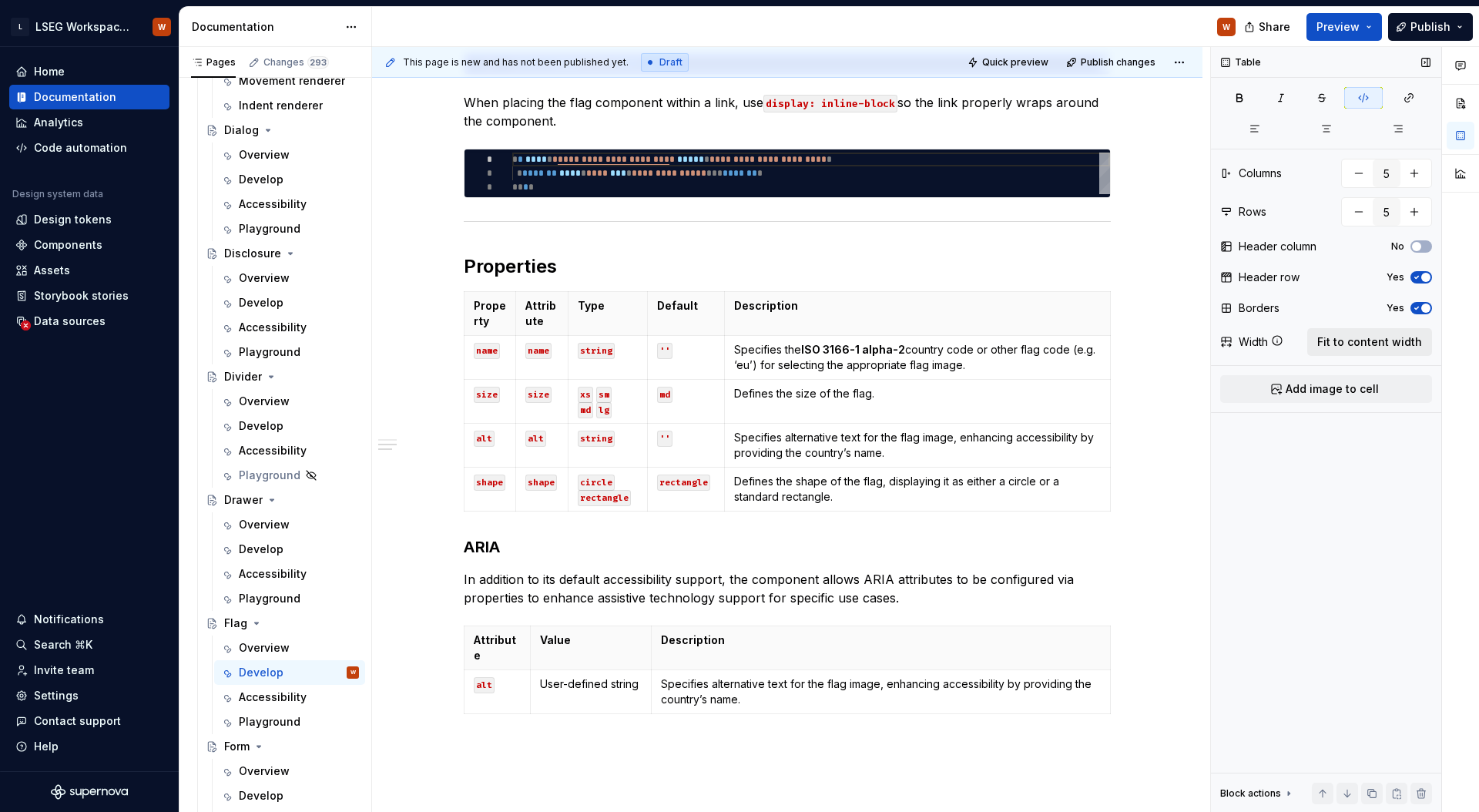
drag, startPoint x: 1361, startPoint y: 345, endPoint x: 1345, endPoint y: 345, distance: 16.0
click at [1362, 345] on span "Fit to content width" at bounding box center [1369, 342] width 105 height 16
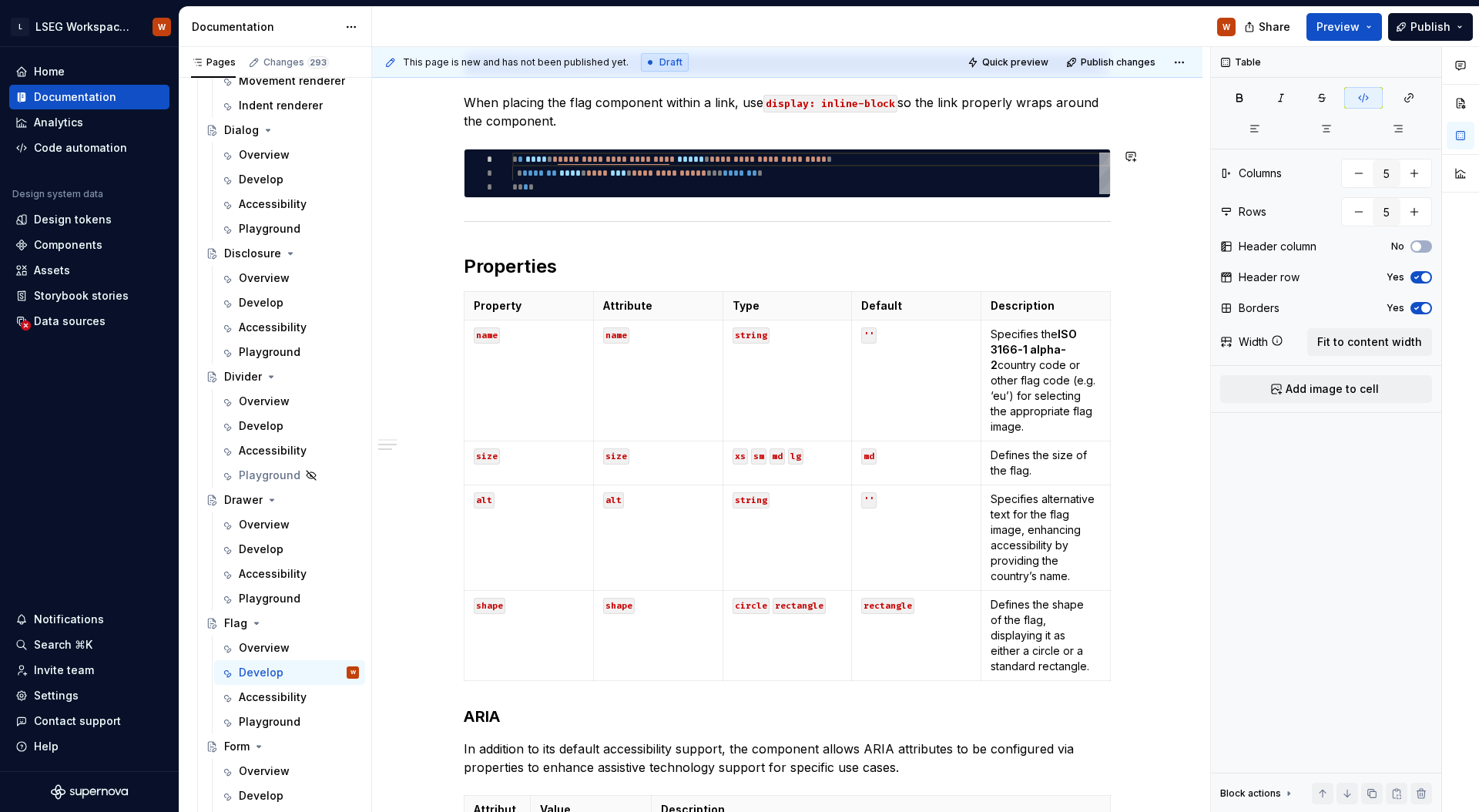
type textarea "*"
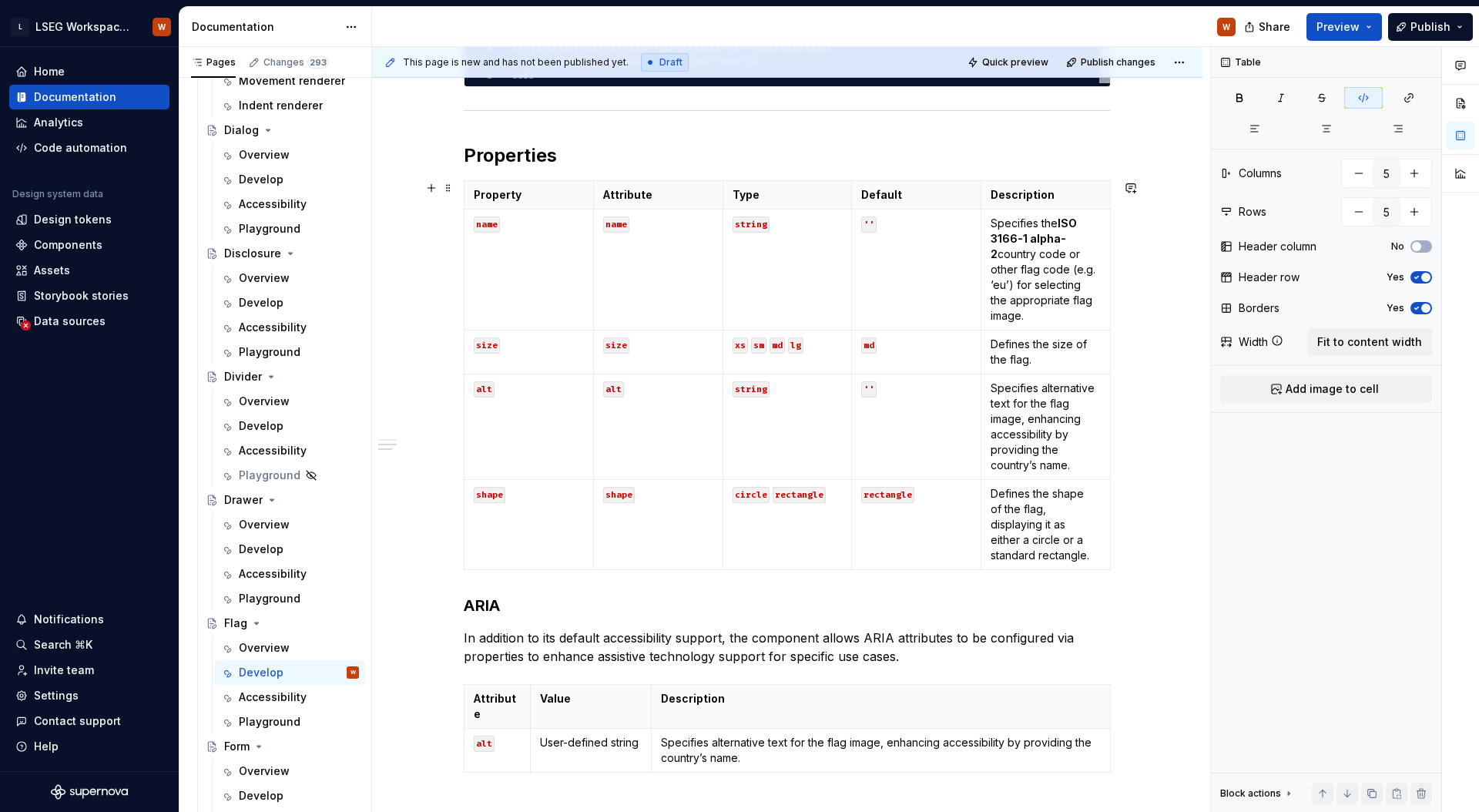
scroll to position [617, 0]
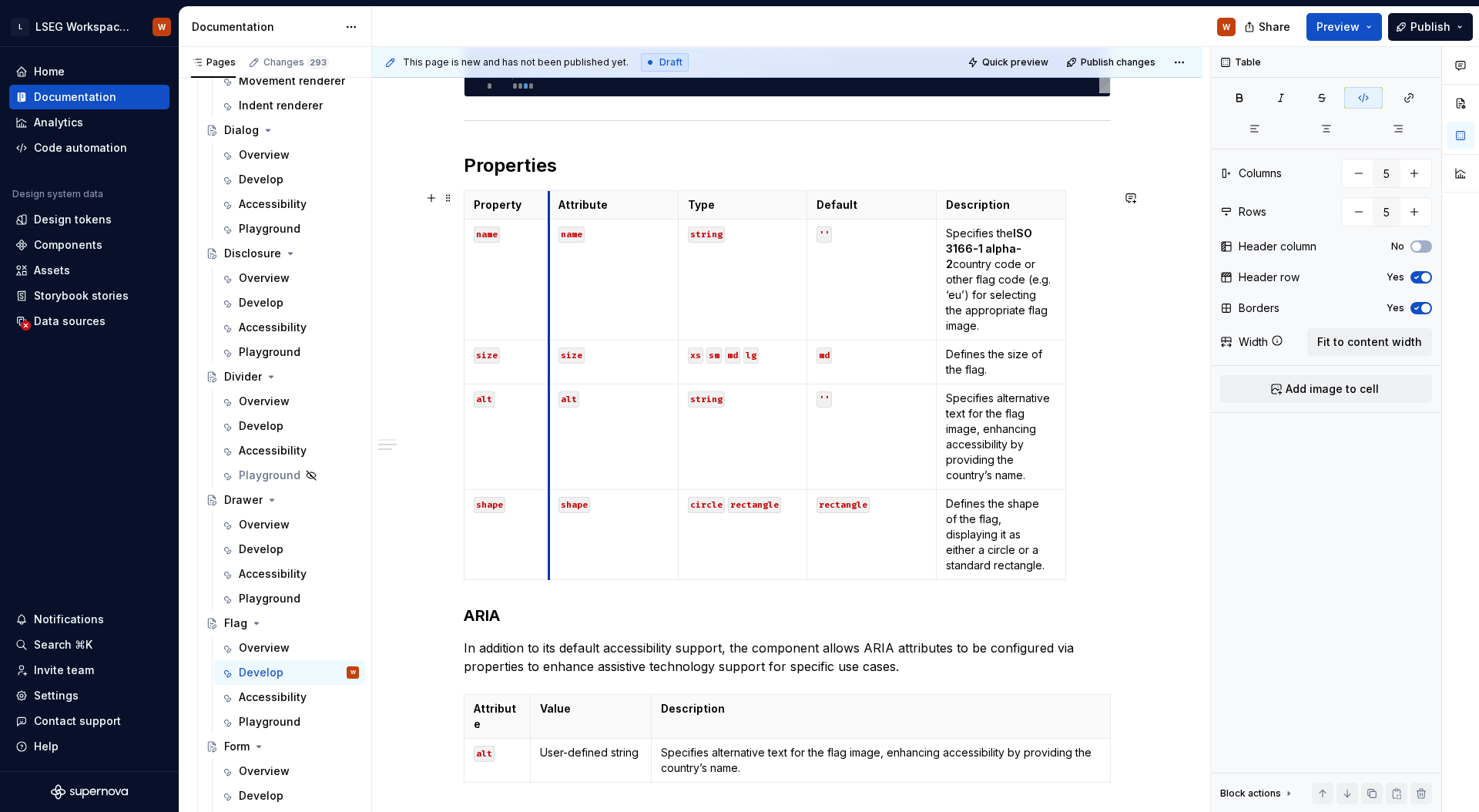
drag, startPoint x: 594, startPoint y: 259, endPoint x: 551, endPoint y: 262, distance: 43.1
click at [551, 262] on td "name" at bounding box center [613, 279] width 129 height 121
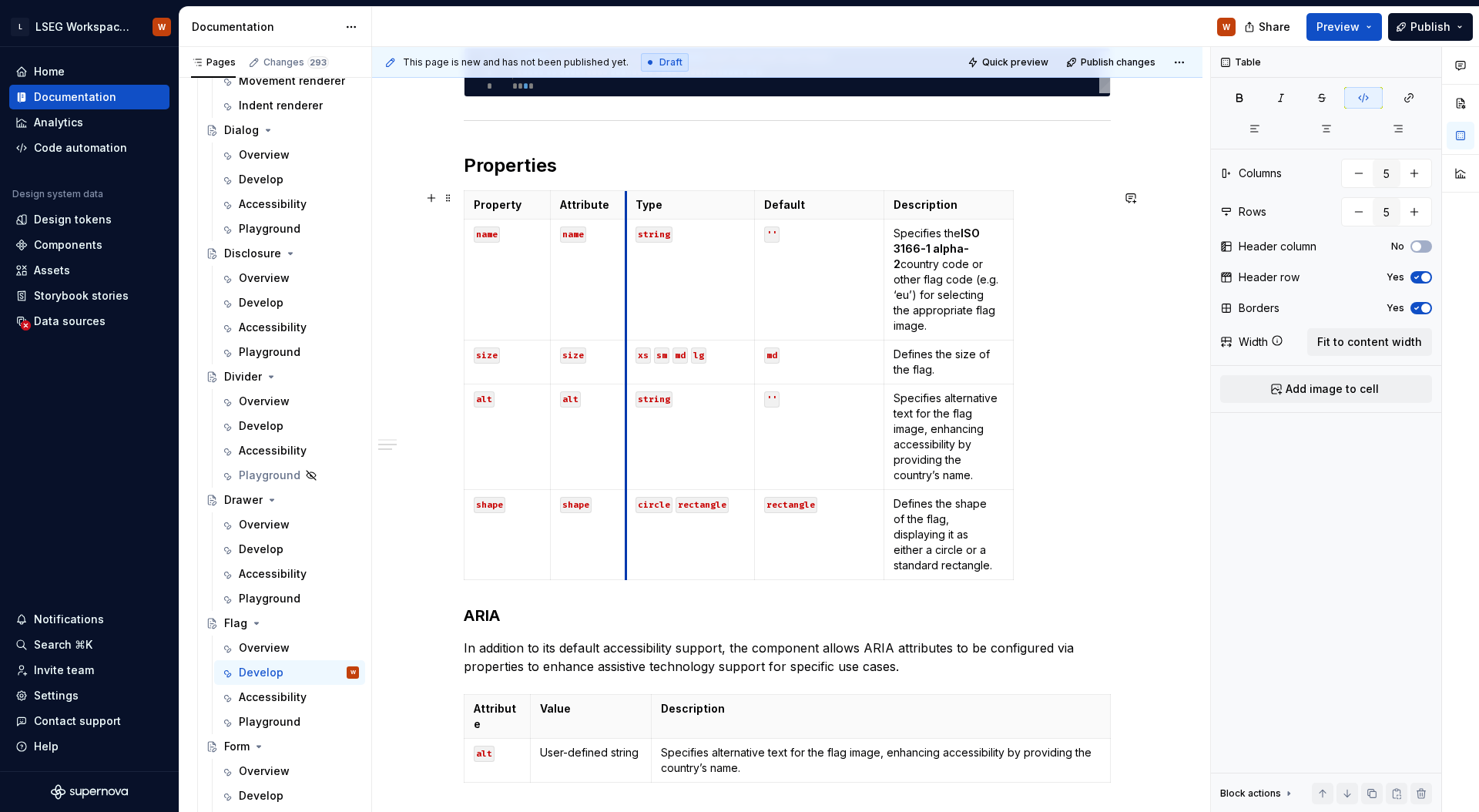
drag, startPoint x: 679, startPoint y: 253, endPoint x: 626, endPoint y: 256, distance: 53.1
click at [626, 256] on td "string" at bounding box center [690, 279] width 129 height 121
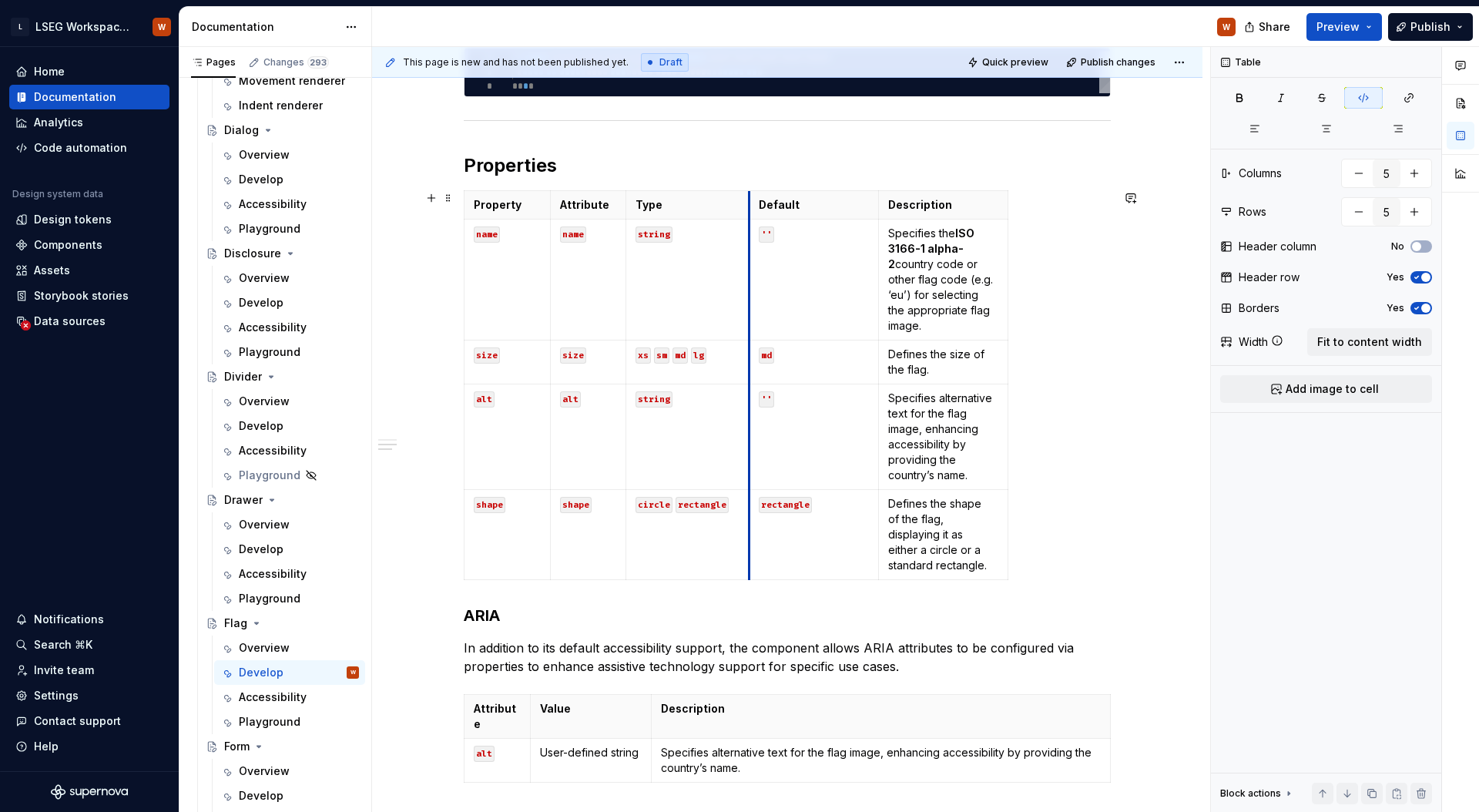
drag, startPoint x: 750, startPoint y: 259, endPoint x: 836, endPoint y: 272, distance: 87.0
click at [750, 260] on td "''" at bounding box center [814, 279] width 129 height 121
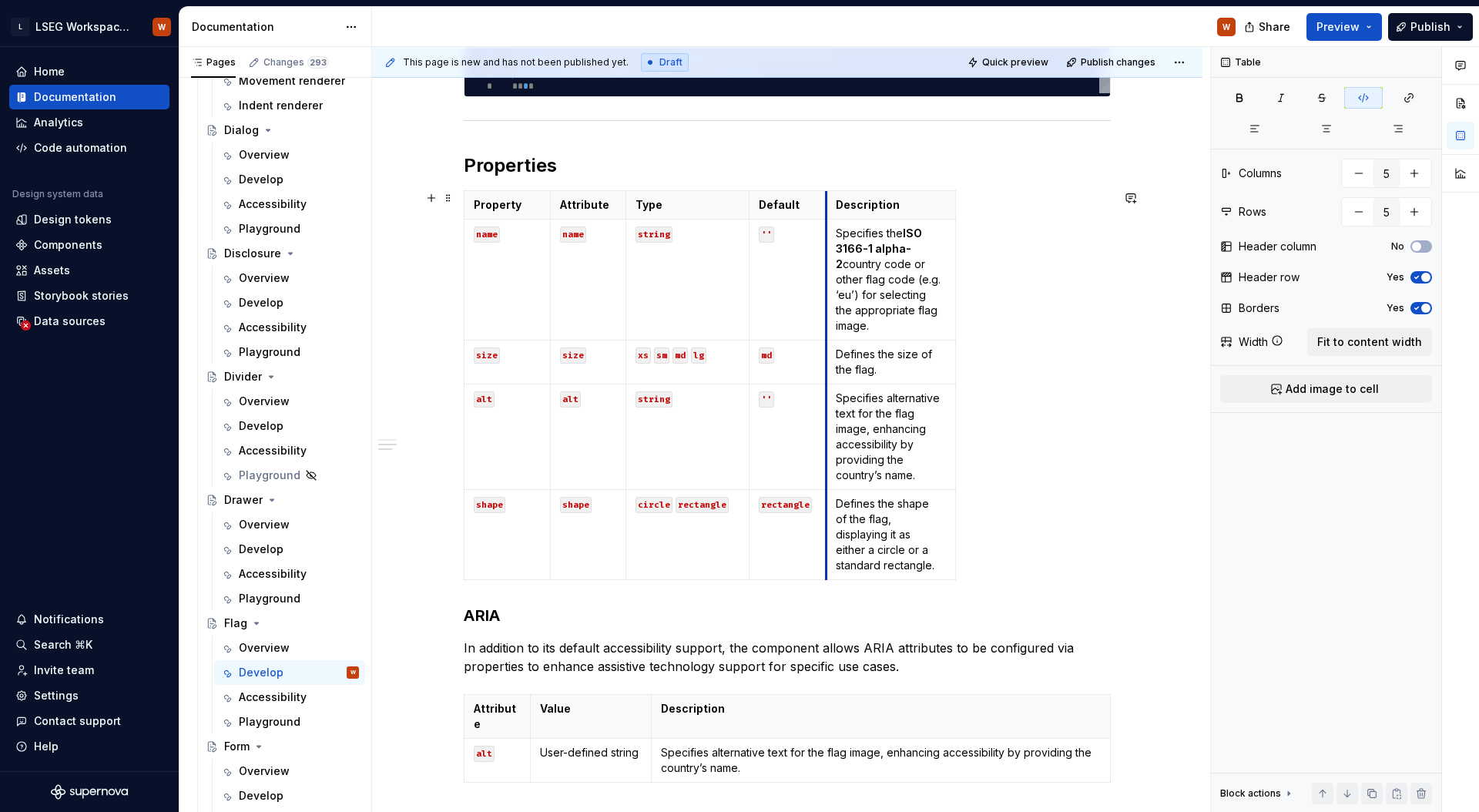
drag, startPoint x: 877, startPoint y: 271, endPoint x: 858, endPoint y: 271, distance: 19.0
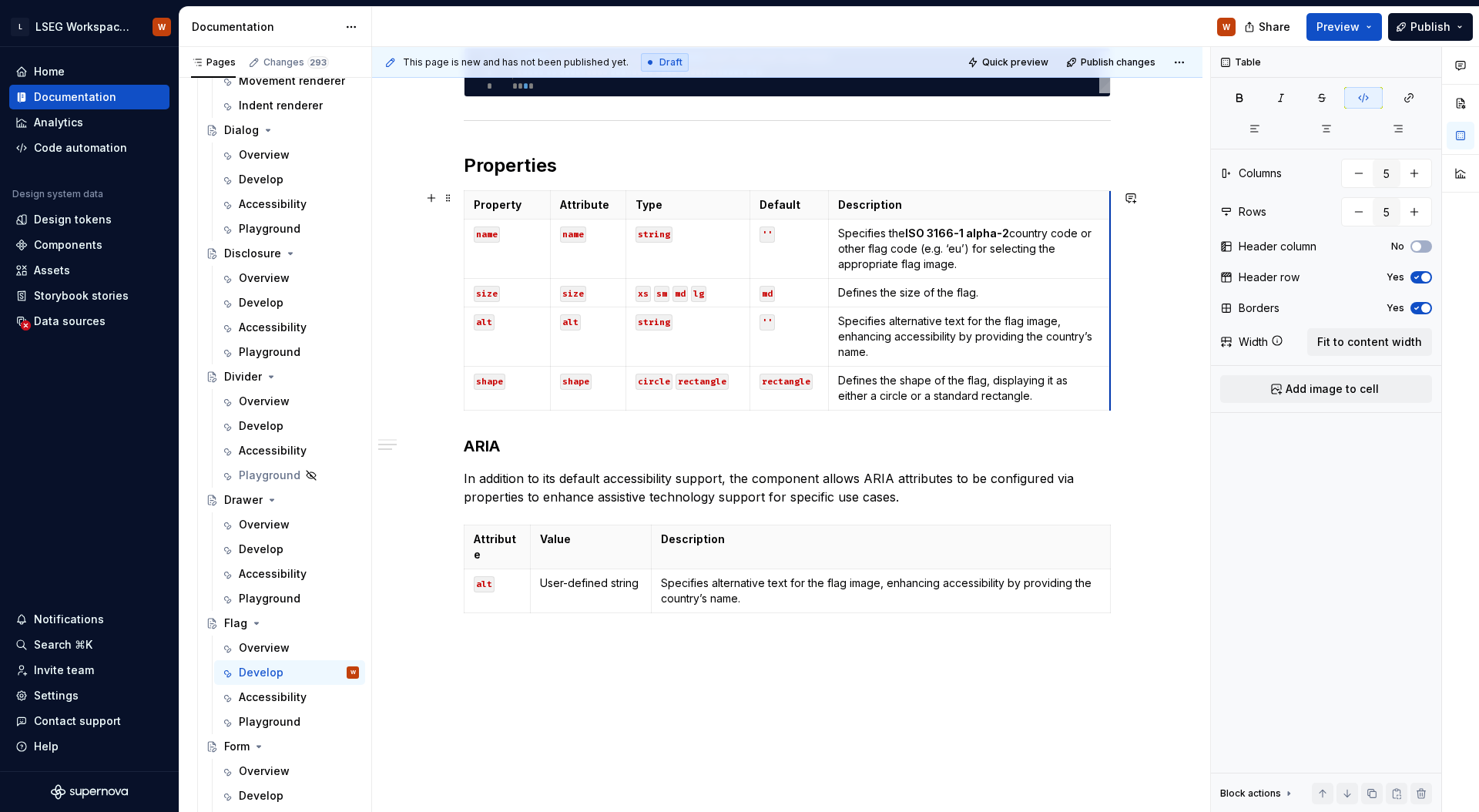
drag, startPoint x: 956, startPoint y: 266, endPoint x: 1108, endPoint y: 250, distance: 152.8
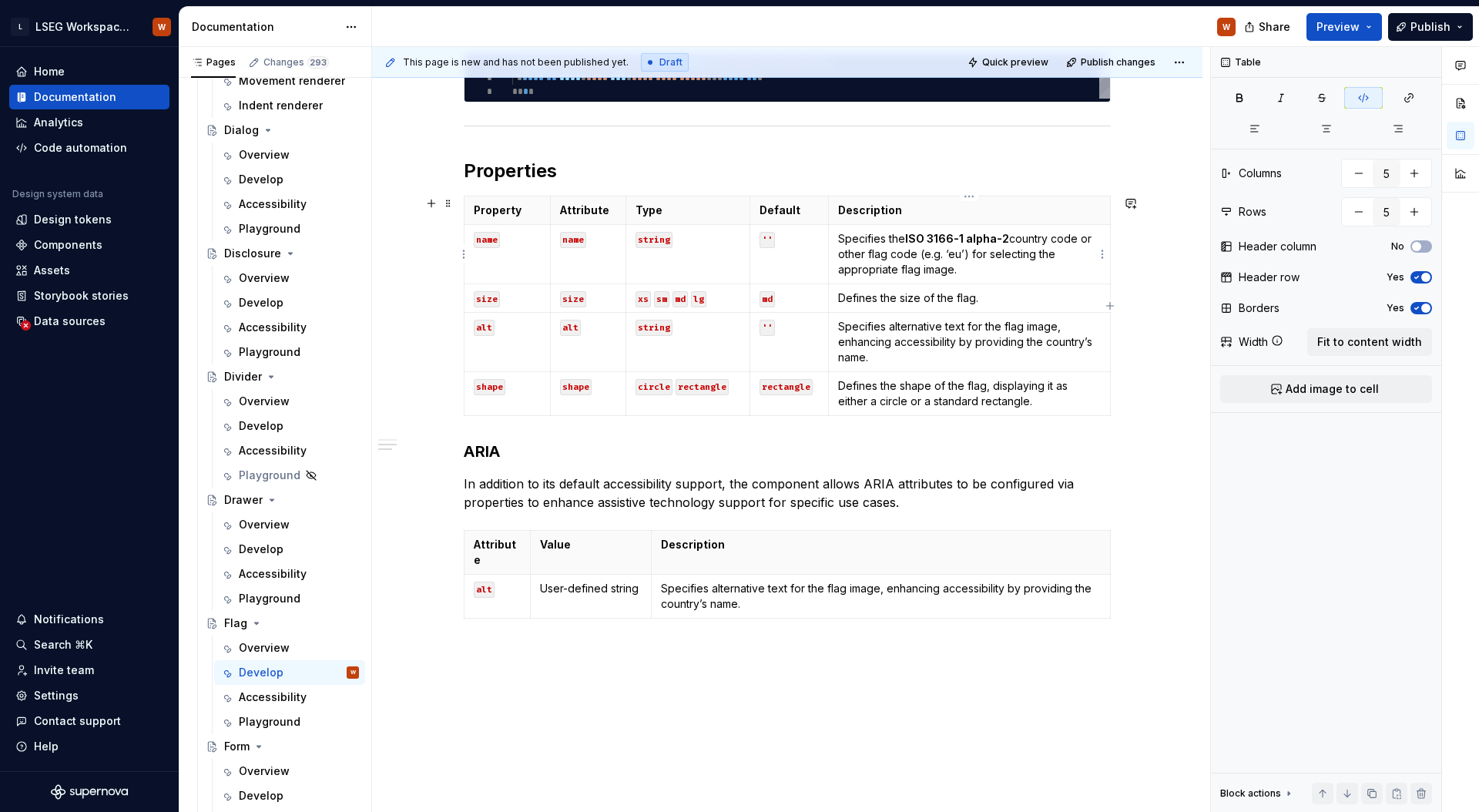
scroll to position [607, 0]
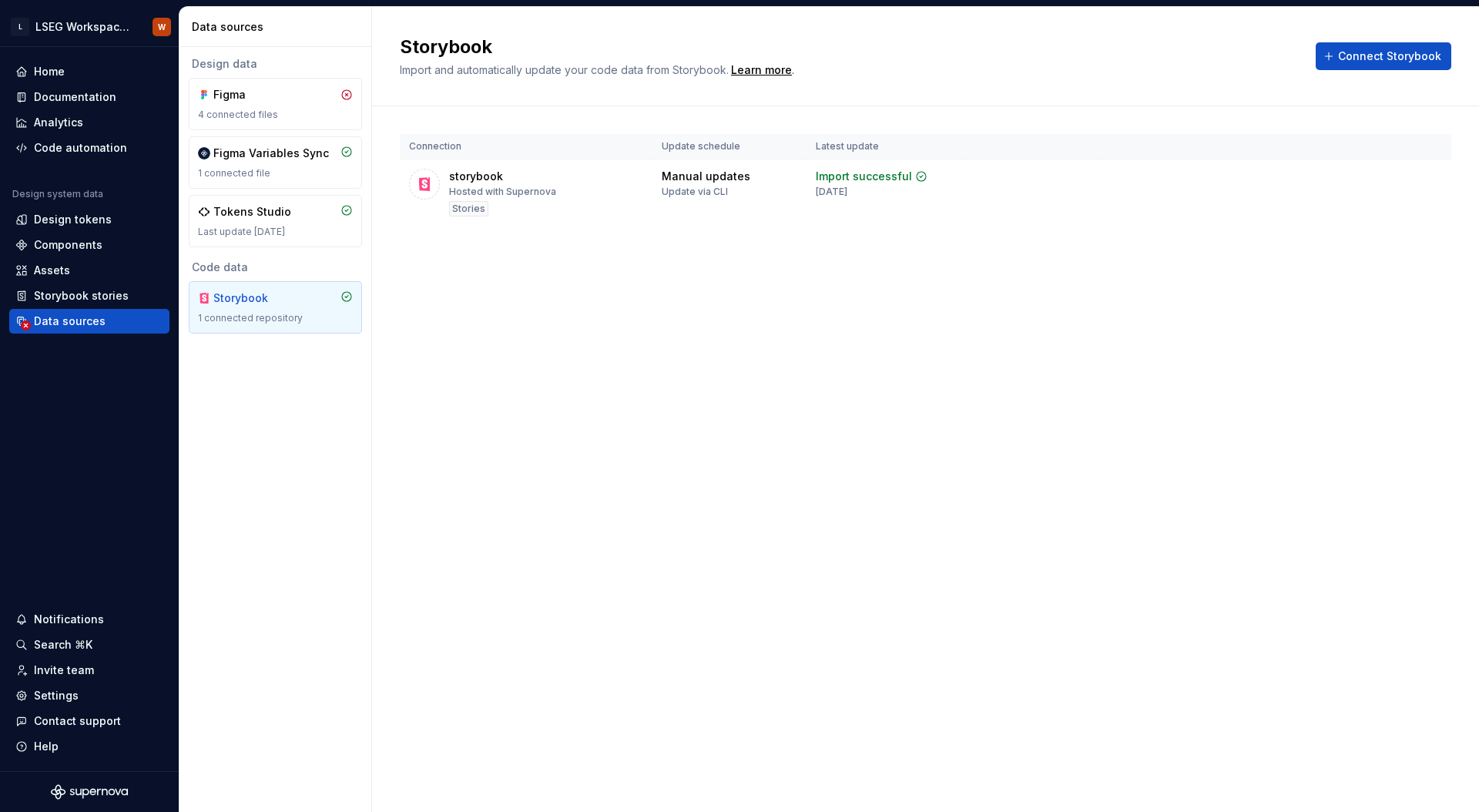
click at [611, 342] on div "Storybook Import and automatically update your code data from Storybook. Learn …" at bounding box center [925, 410] width 1107 height 805
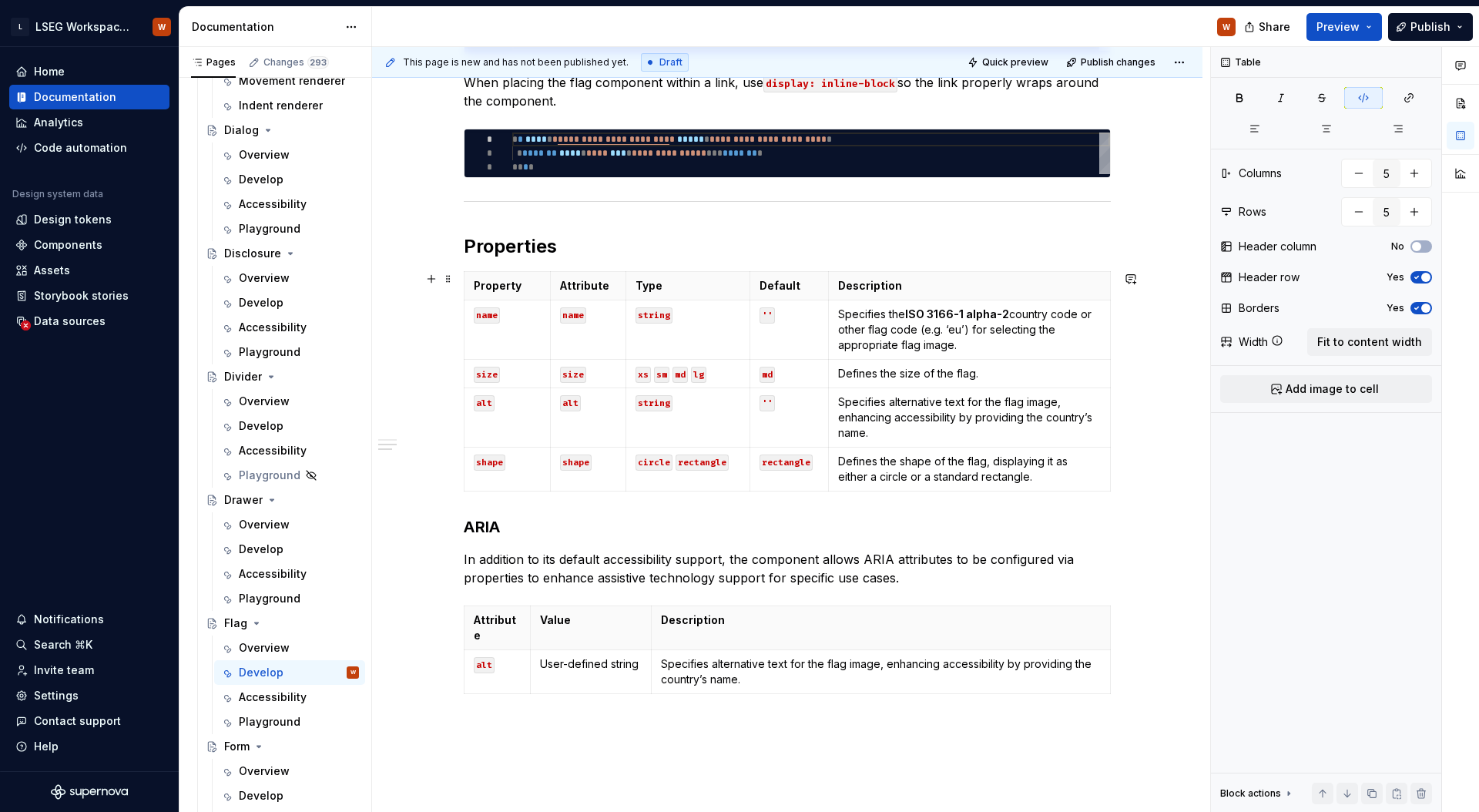
scroll to position [534, 0]
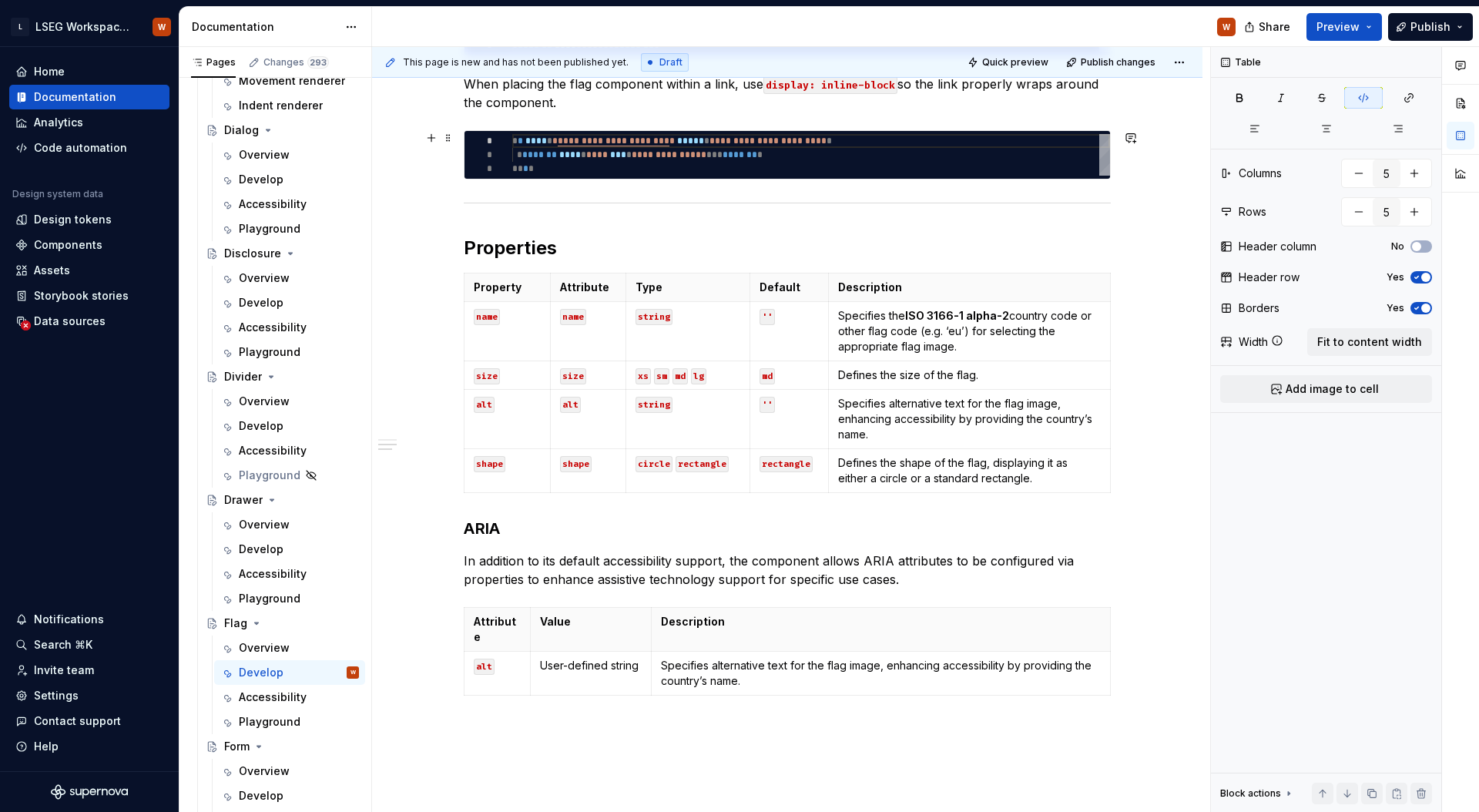
type textarea "*"
type input "3"
type input "2"
click at [697, 667] on p "Specifies alternative text for the flag image, enhancing accessibility by provi…" at bounding box center [881, 672] width 440 height 30
drag, startPoint x: 1353, startPoint y: 338, endPoint x: 1321, endPoint y: 371, distance: 46.0
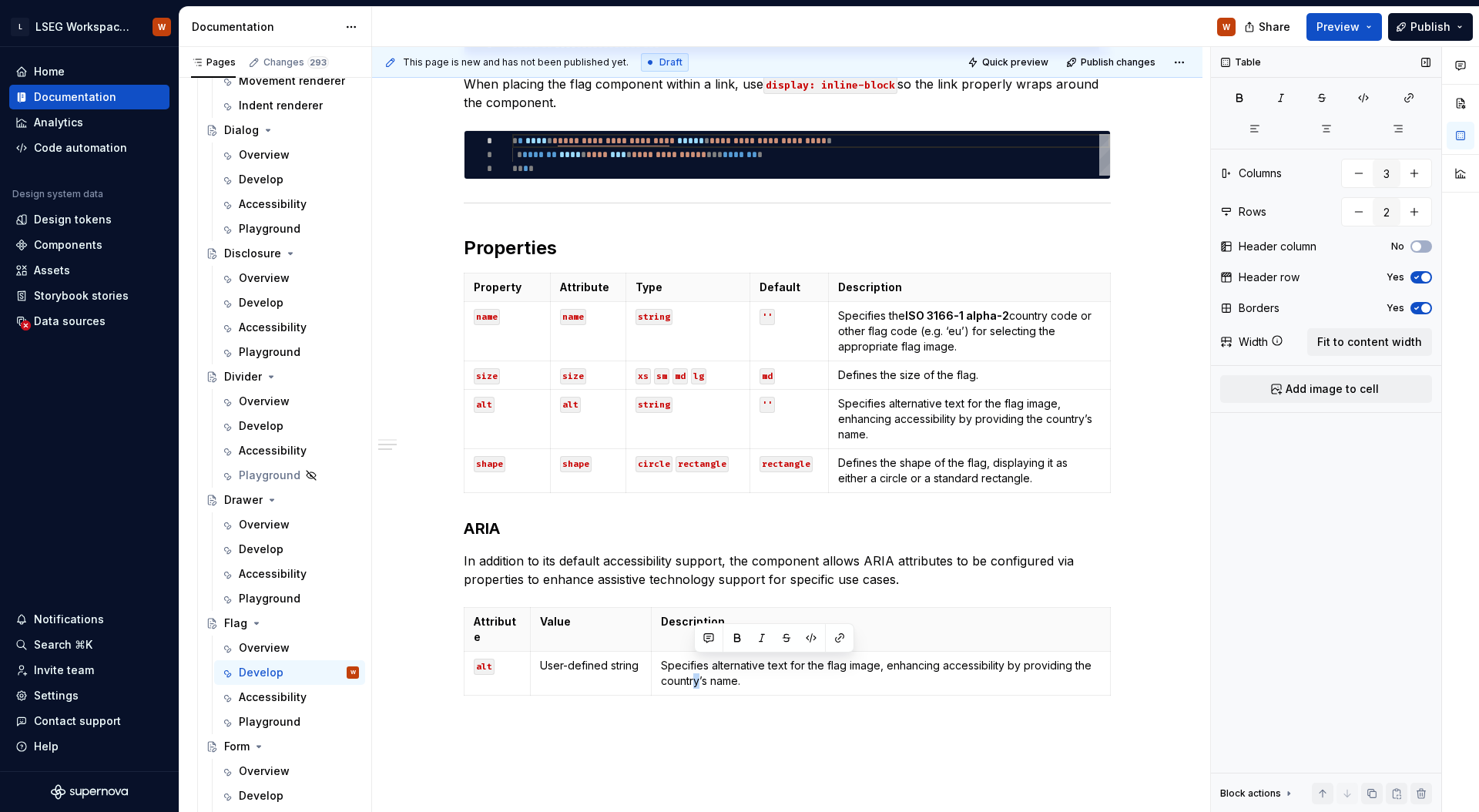
click at [1353, 338] on span "Fit to content width" at bounding box center [1369, 342] width 105 height 16
drag, startPoint x: 760, startPoint y: 654, endPoint x: 717, endPoint y: 651, distance: 43.1
click at [676, 651] on td "Specifies alternative text for the flag image, enhancing accessibility by provi…" at bounding box center [780, 665] width 215 height 59
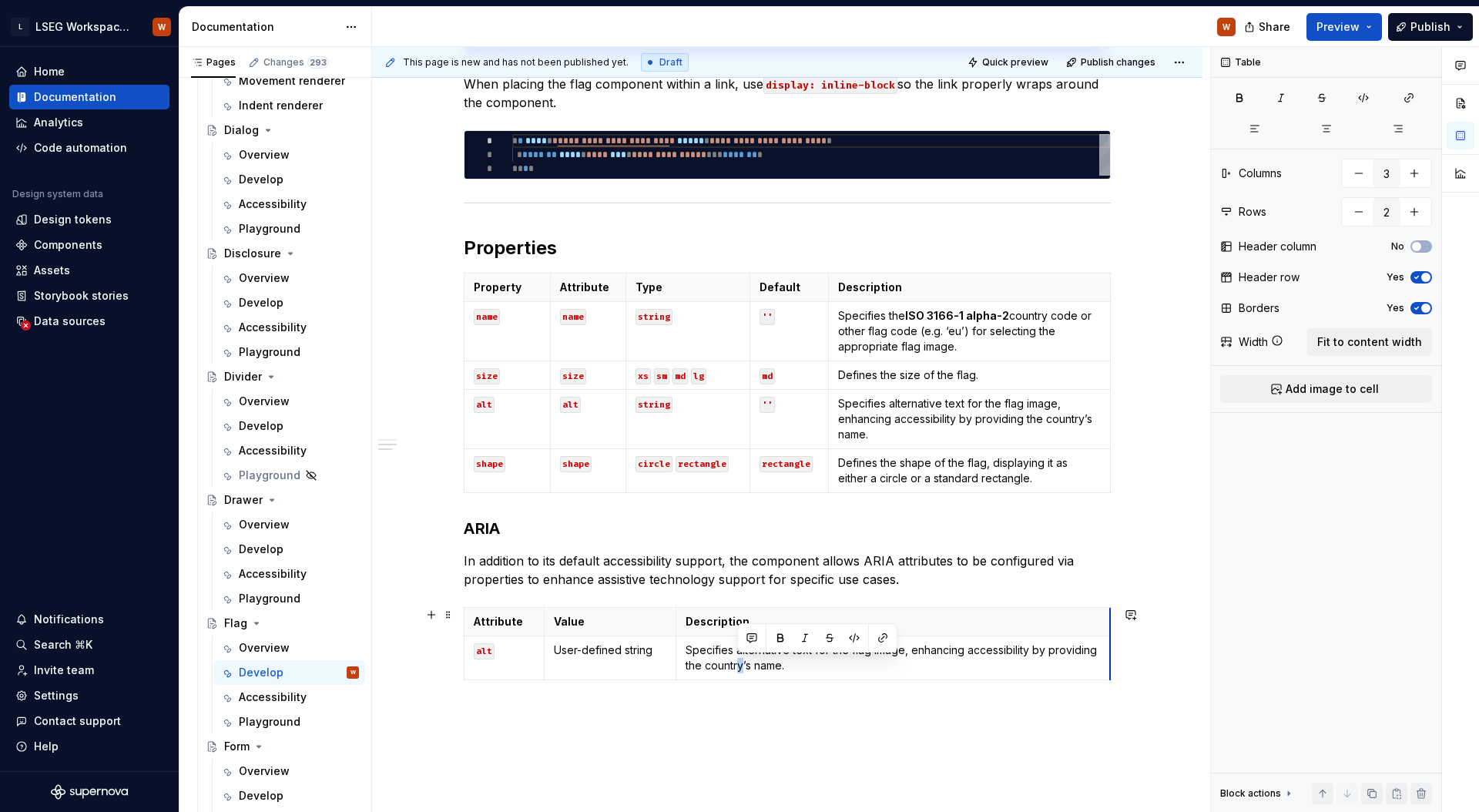
drag, startPoint x: 889, startPoint y: 617, endPoint x: 1071, endPoint y: 556, distance: 192.0
click at [276, 699] on div "Accessibility" at bounding box center [272, 697] width 68 height 16
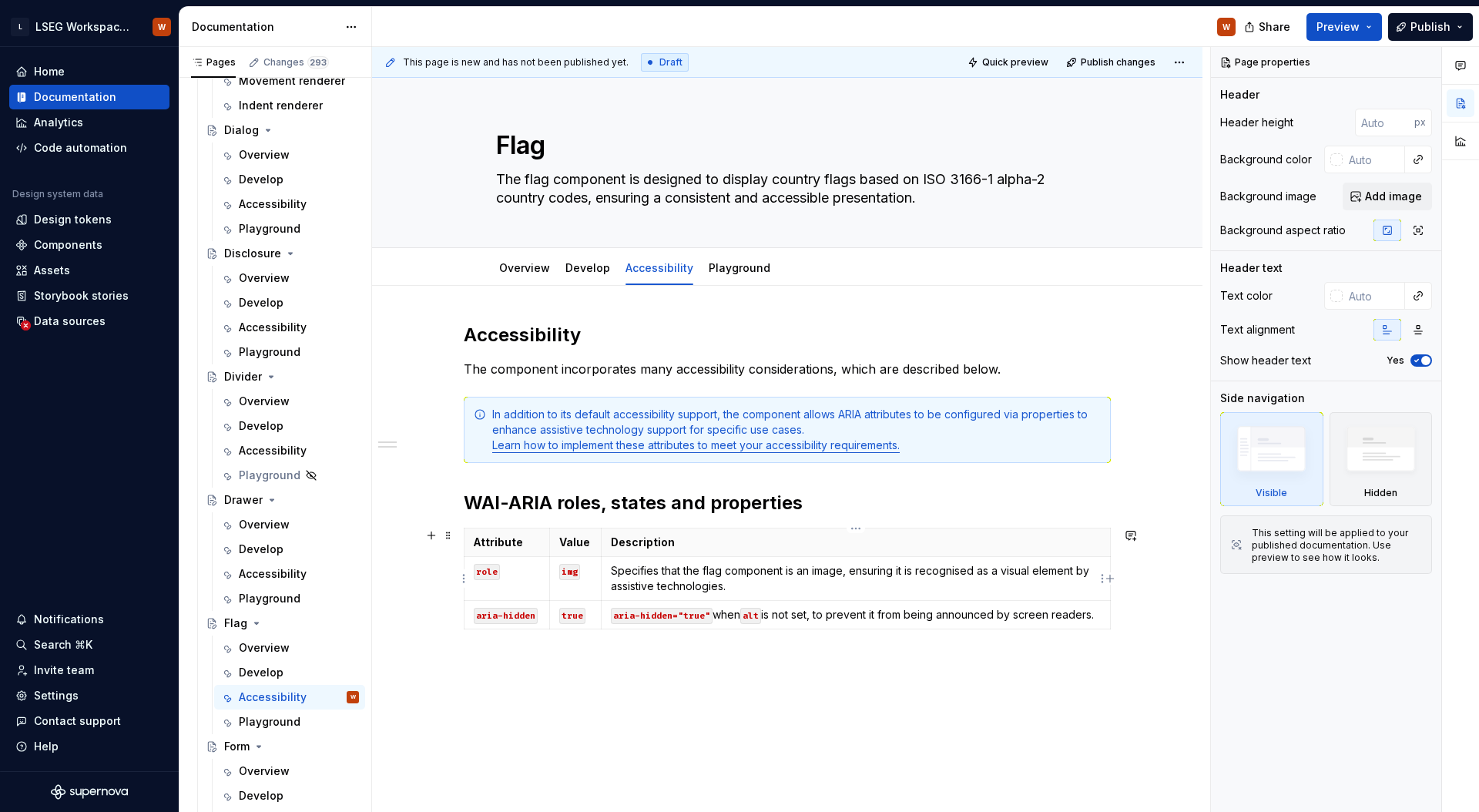
click at [825, 571] on p "Specifies that the flag component is an image, ensuring it is recognised as a v…" at bounding box center [856, 578] width 490 height 30
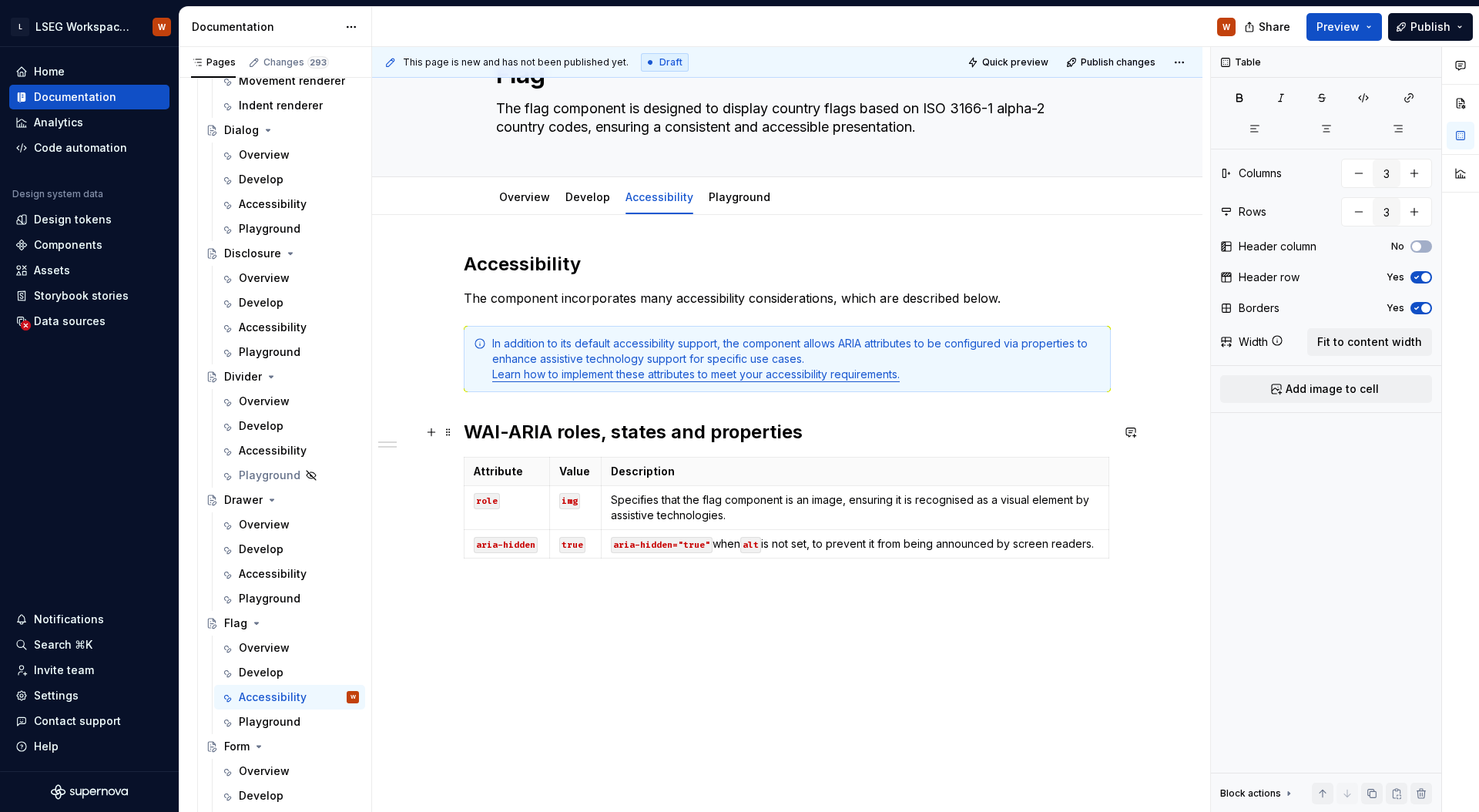
scroll to position [85, 0]
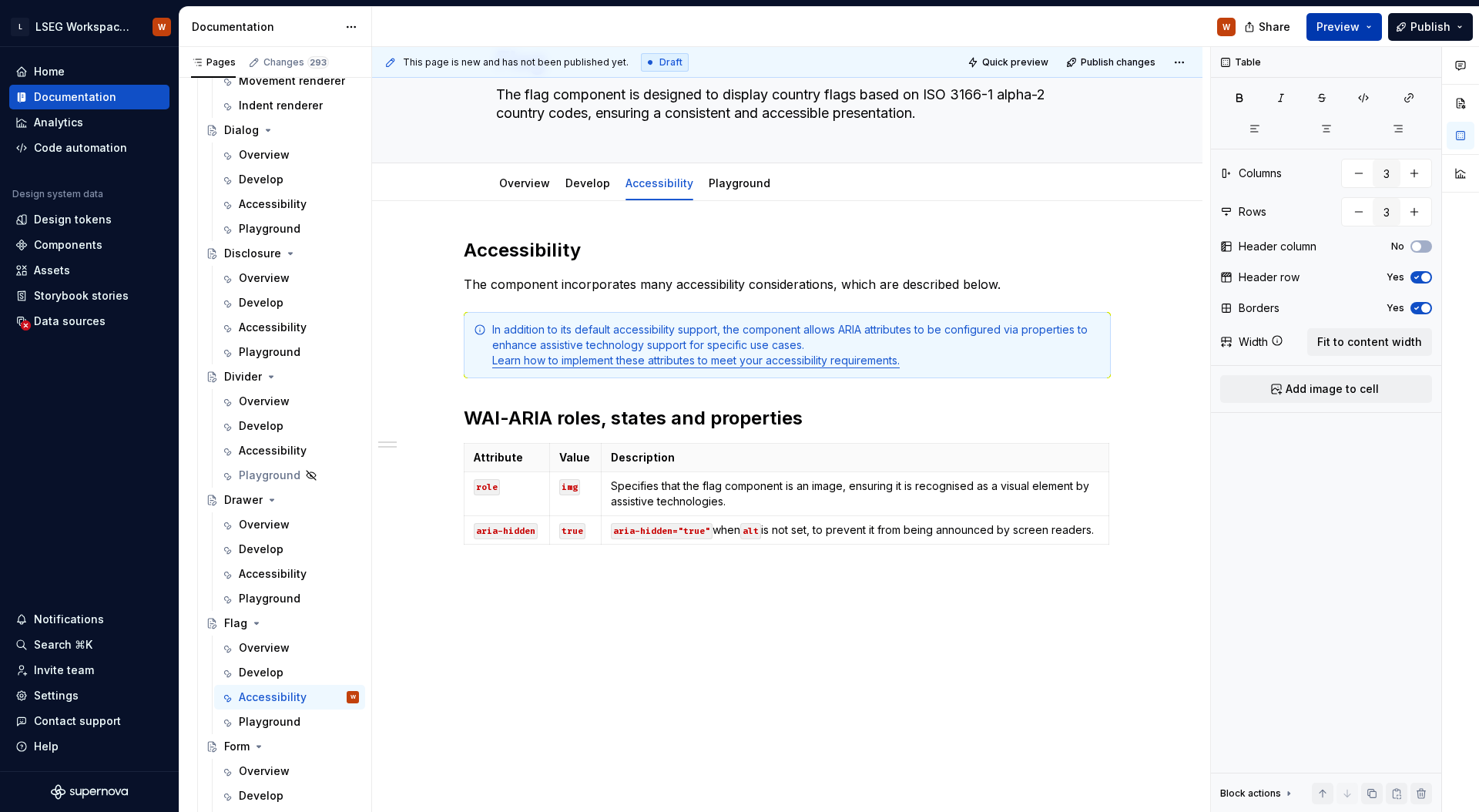
click at [1371, 28] on button "Preview" at bounding box center [1343, 27] width 76 height 28
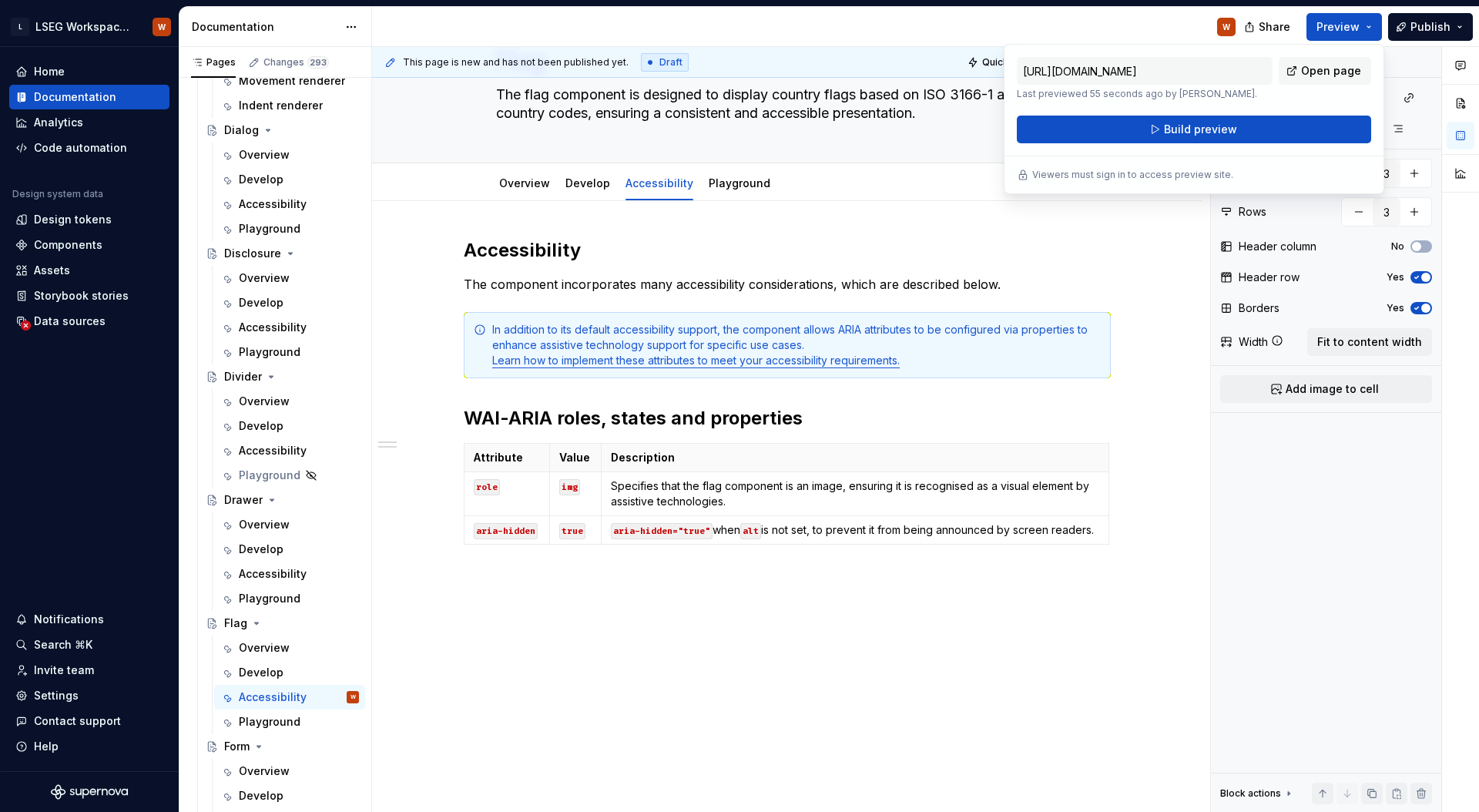
click at [1286, 144] on div "https://lseg-workspace.preview.supernova-docs.io/latest/components/flag/accessi…" at bounding box center [1193, 119] width 381 height 151
click at [1287, 137] on button "Build preview" at bounding box center [1193, 129] width 354 height 28
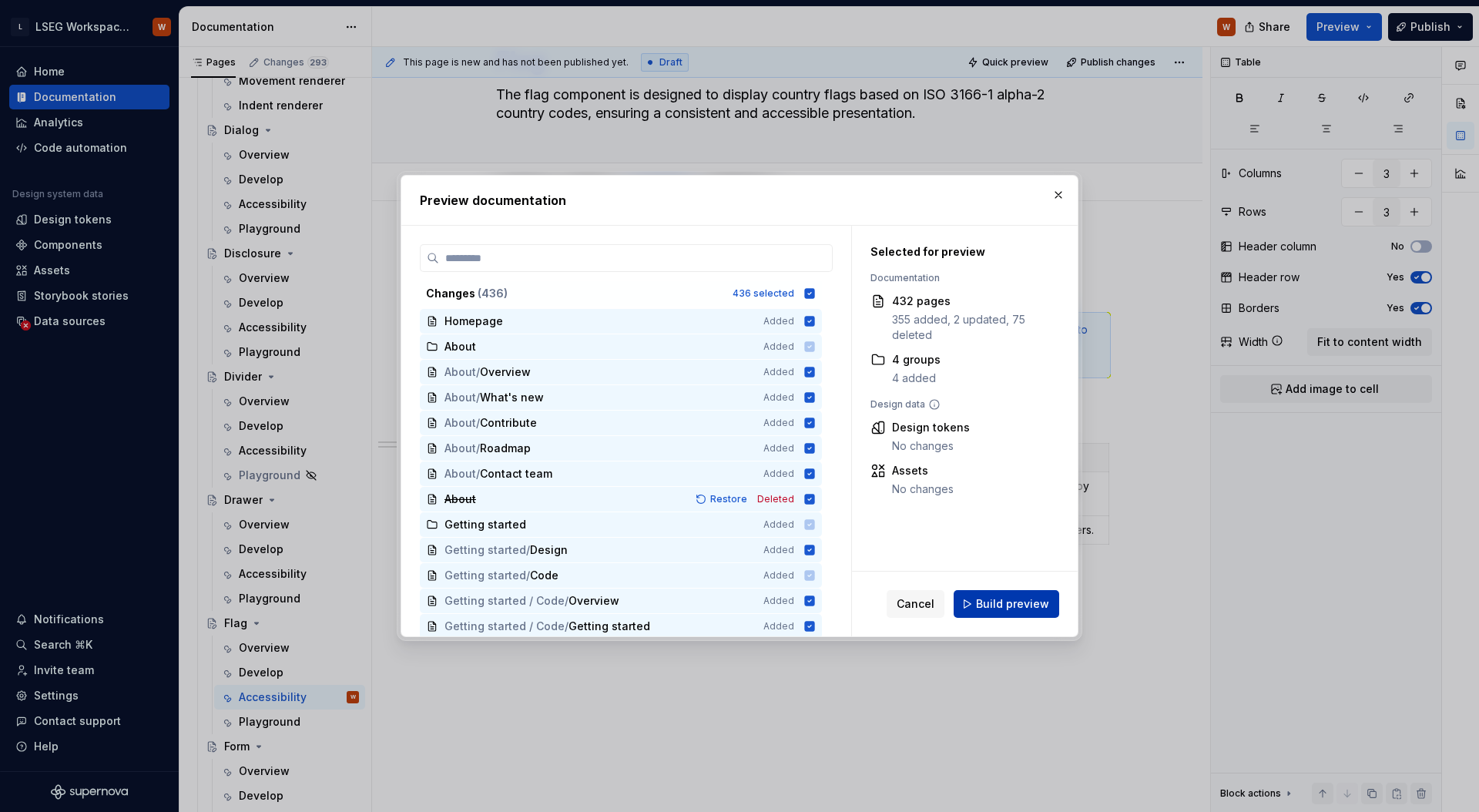
click at [1005, 597] on span "Build preview" at bounding box center [1013, 604] width 73 height 16
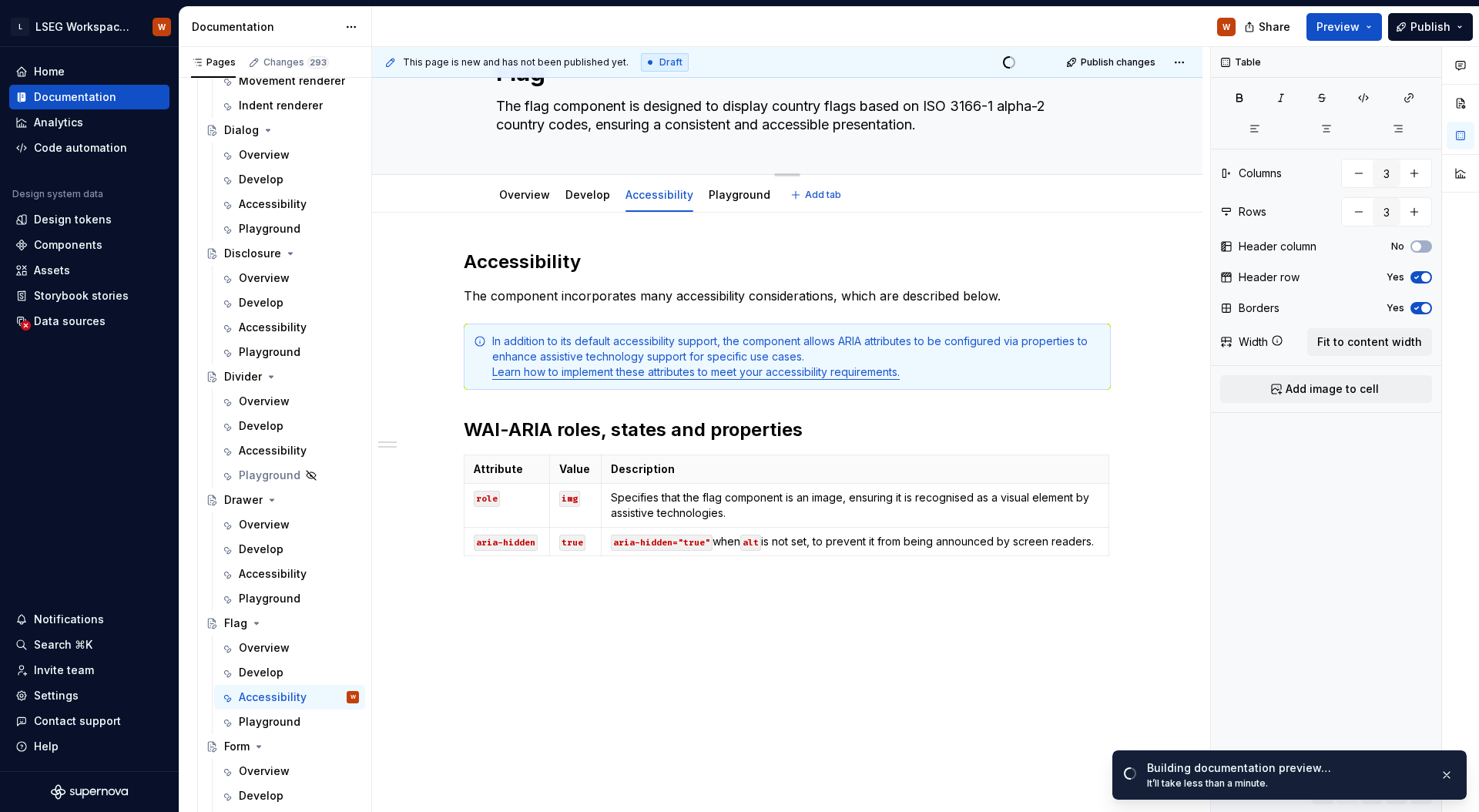
scroll to position [73, 0]
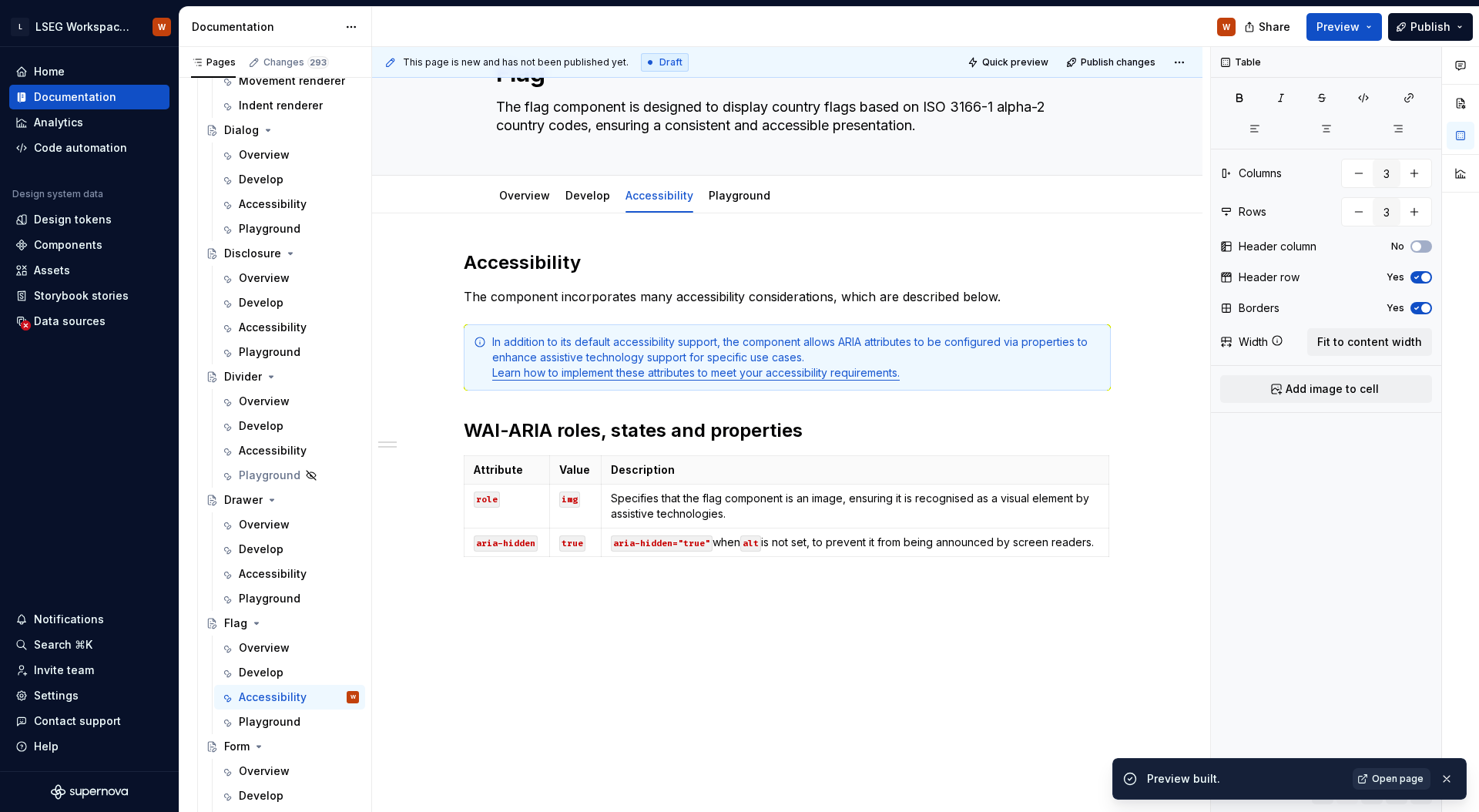
click at [1408, 775] on span "Open page" at bounding box center [1397, 778] width 51 height 12
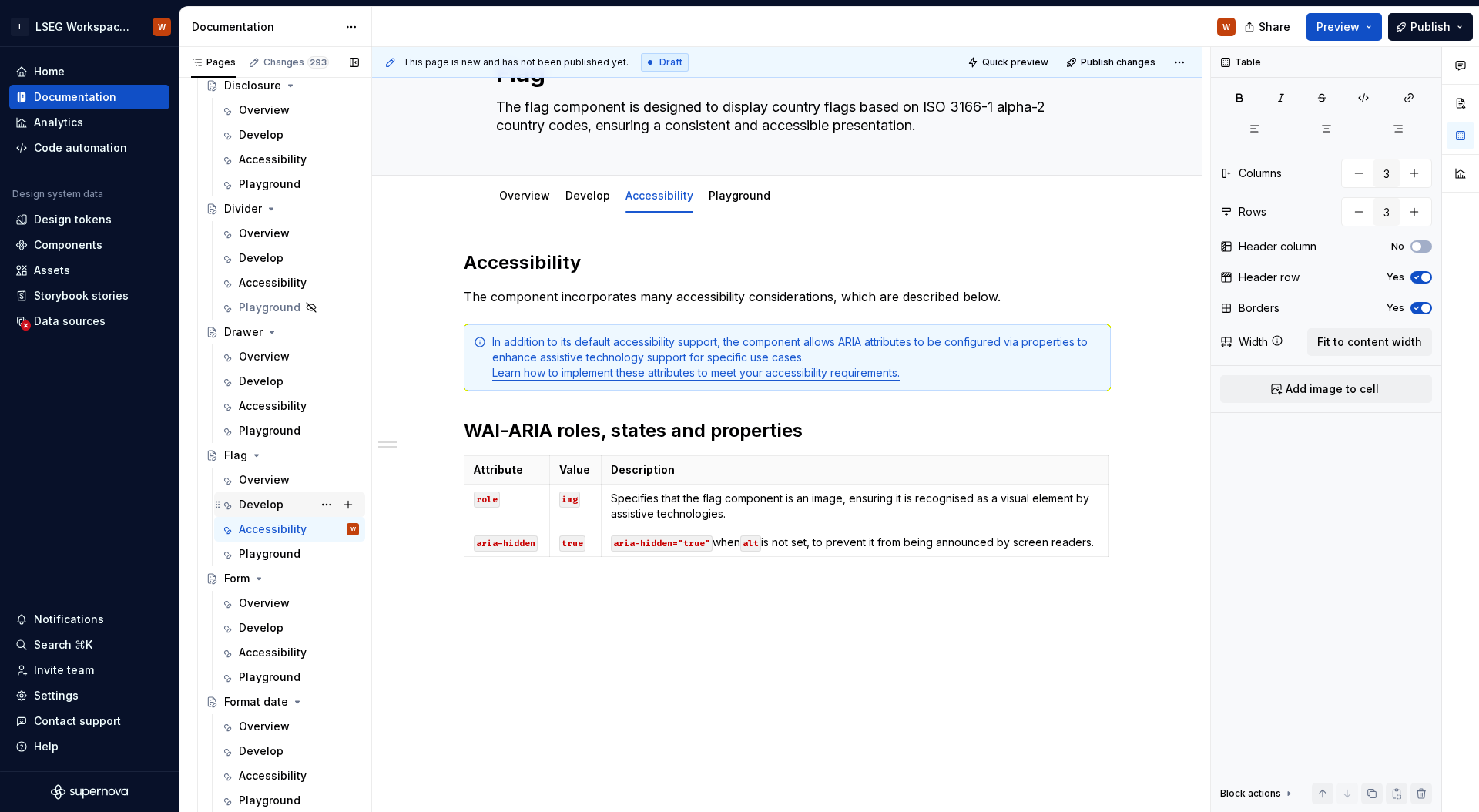
scroll to position [2750, 0]
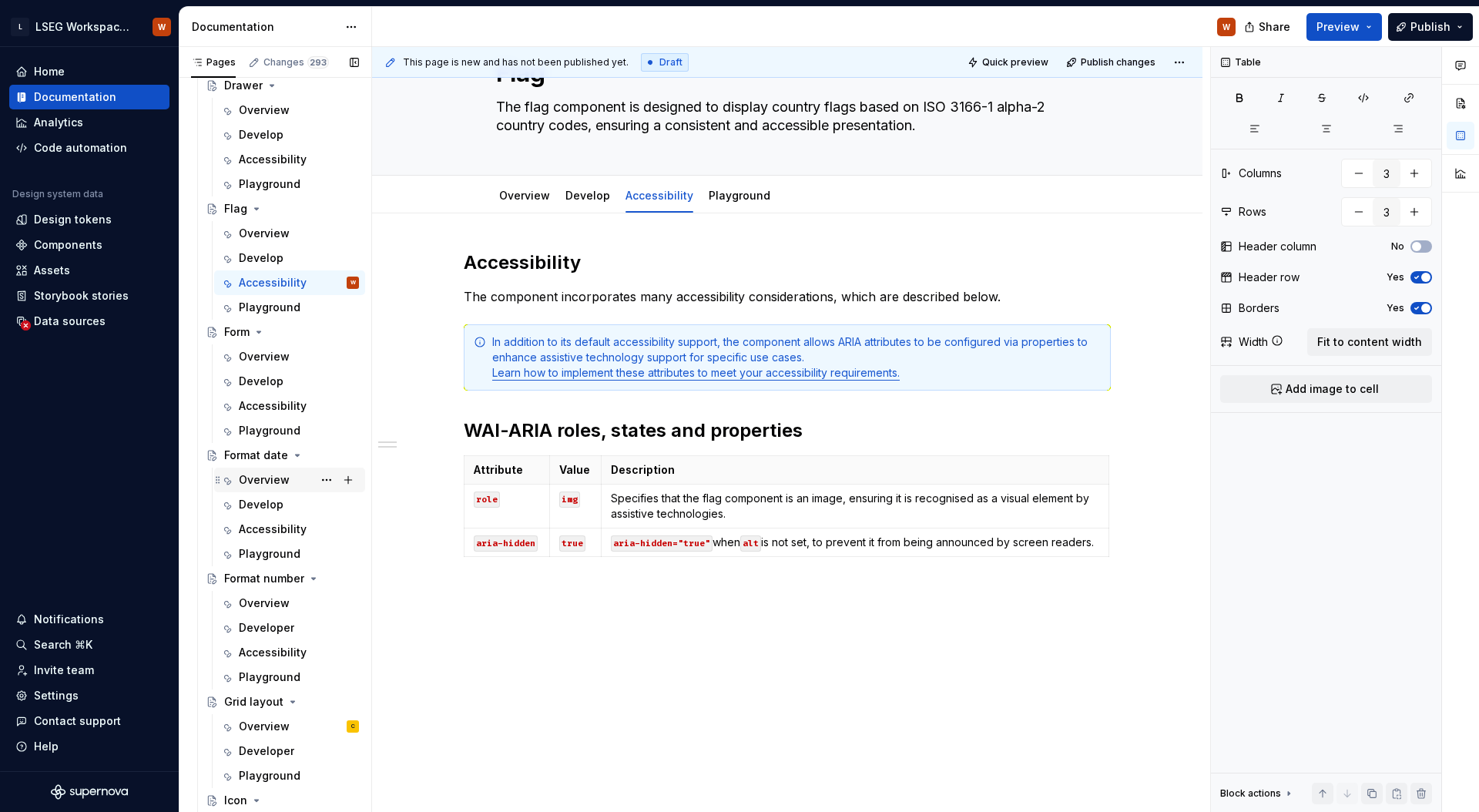
click at [268, 488] on div "Overview" at bounding box center [299, 480] width 120 height 22
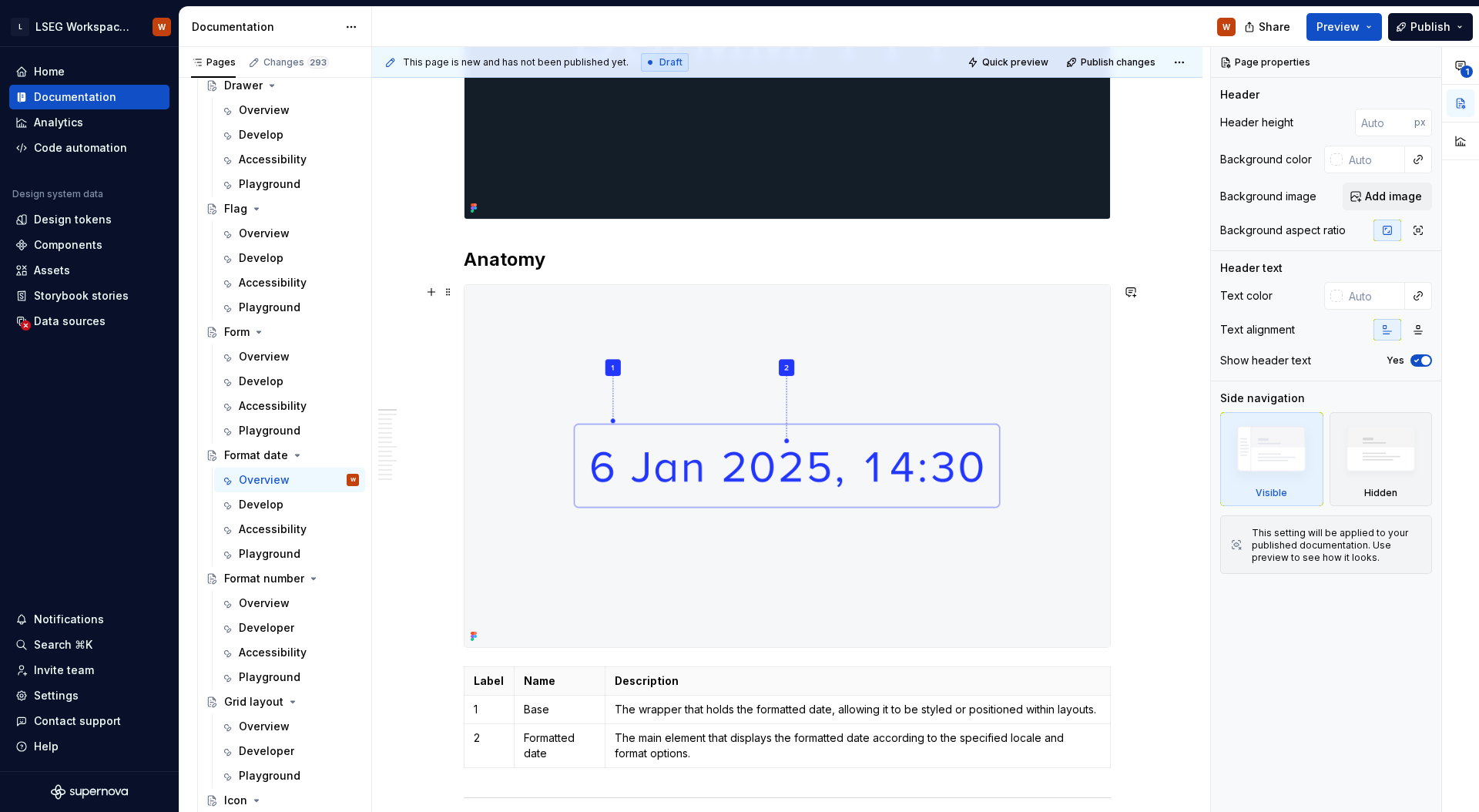
scroll to position [975, 0]
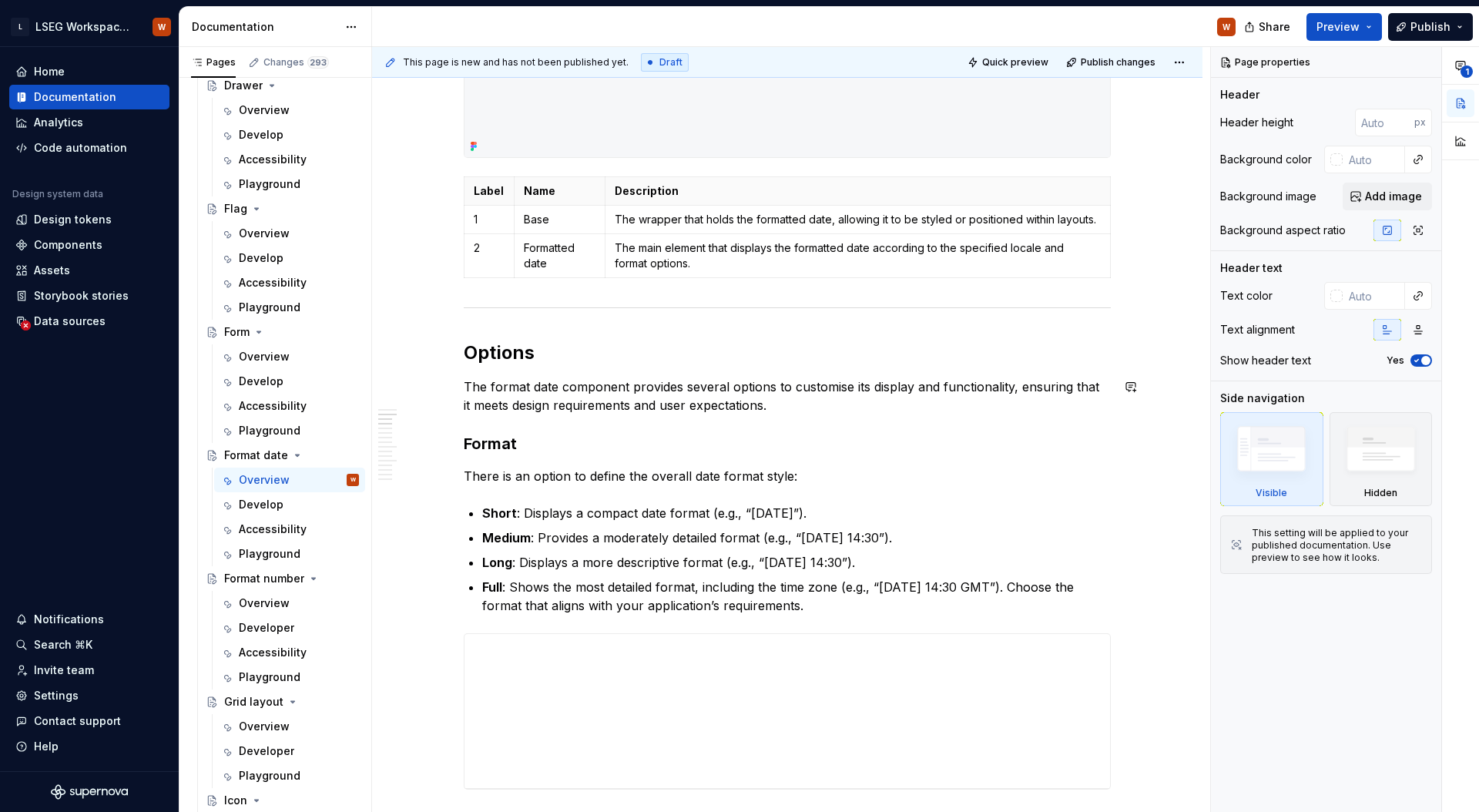
click at [849, 234] on td "The main element that displays the formatted date according to the specified lo…" at bounding box center [857, 256] width 505 height 44
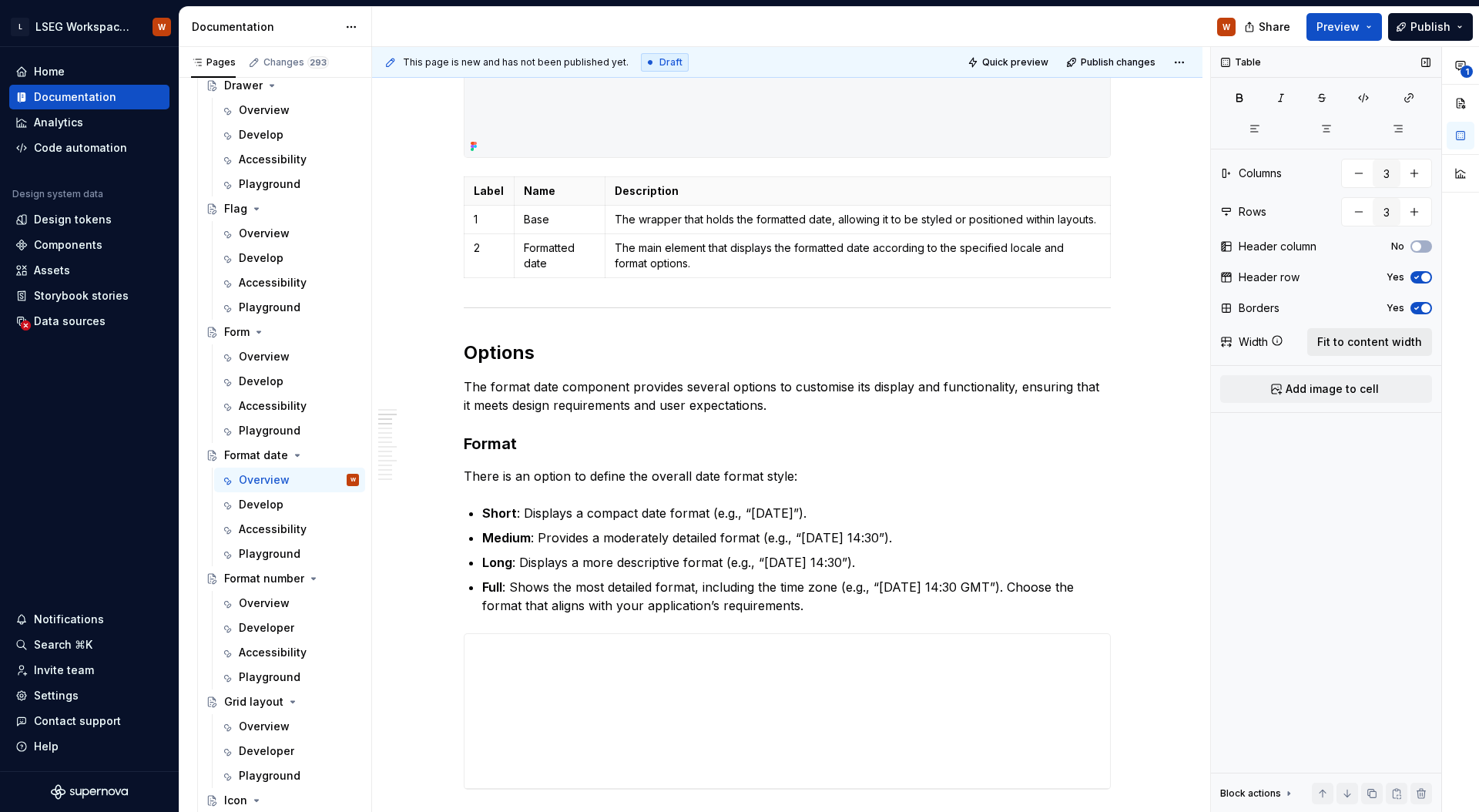
drag, startPoint x: 1367, startPoint y: 340, endPoint x: 1332, endPoint y: 330, distance: 36.4
click at [1367, 340] on span "Fit to content width" at bounding box center [1369, 342] width 105 height 16
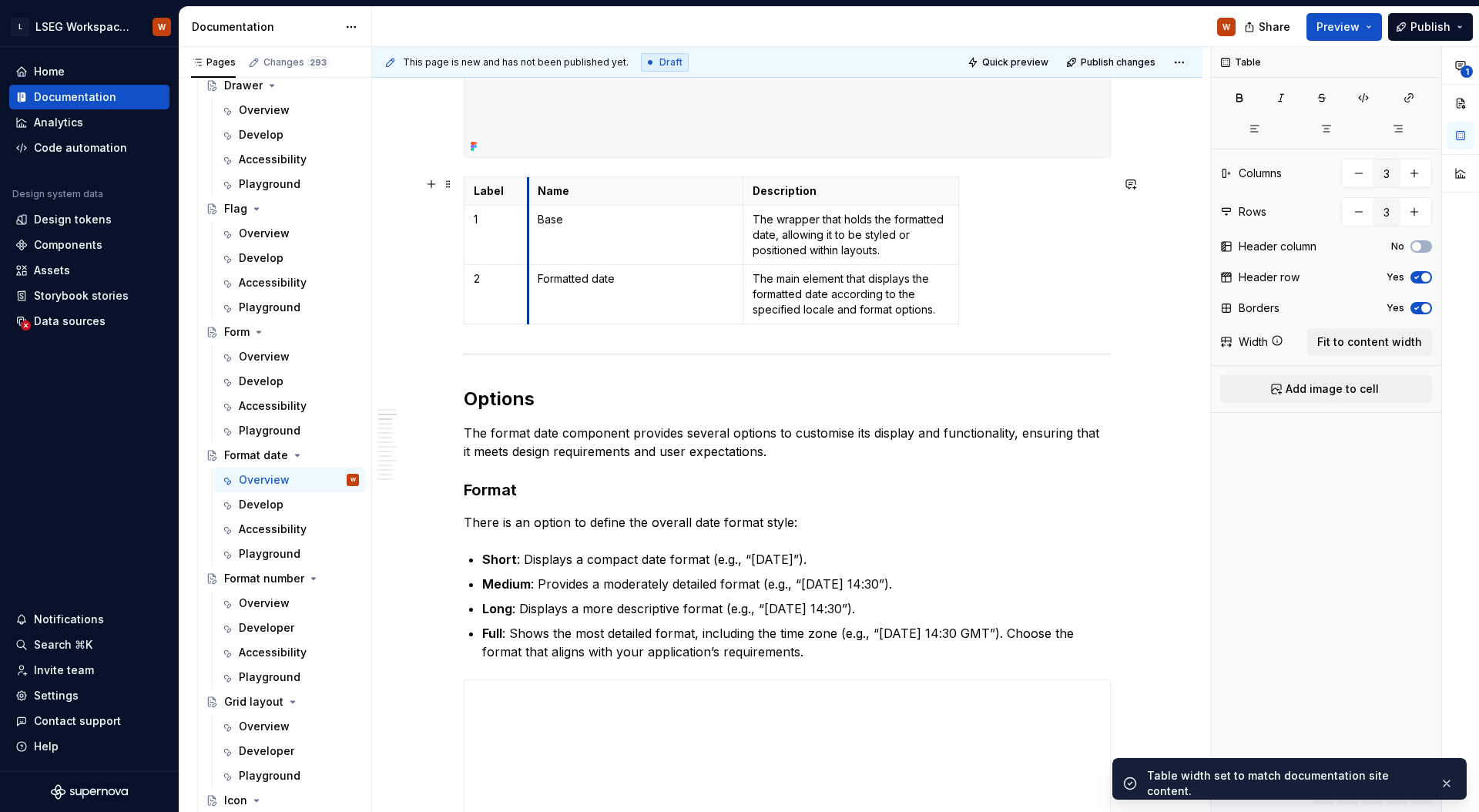
drag, startPoint x: 679, startPoint y: 220, endPoint x: 527, endPoint y: 214, distance: 152.1
click at [527, 214] on td "Base" at bounding box center [635, 236] width 215 height 59
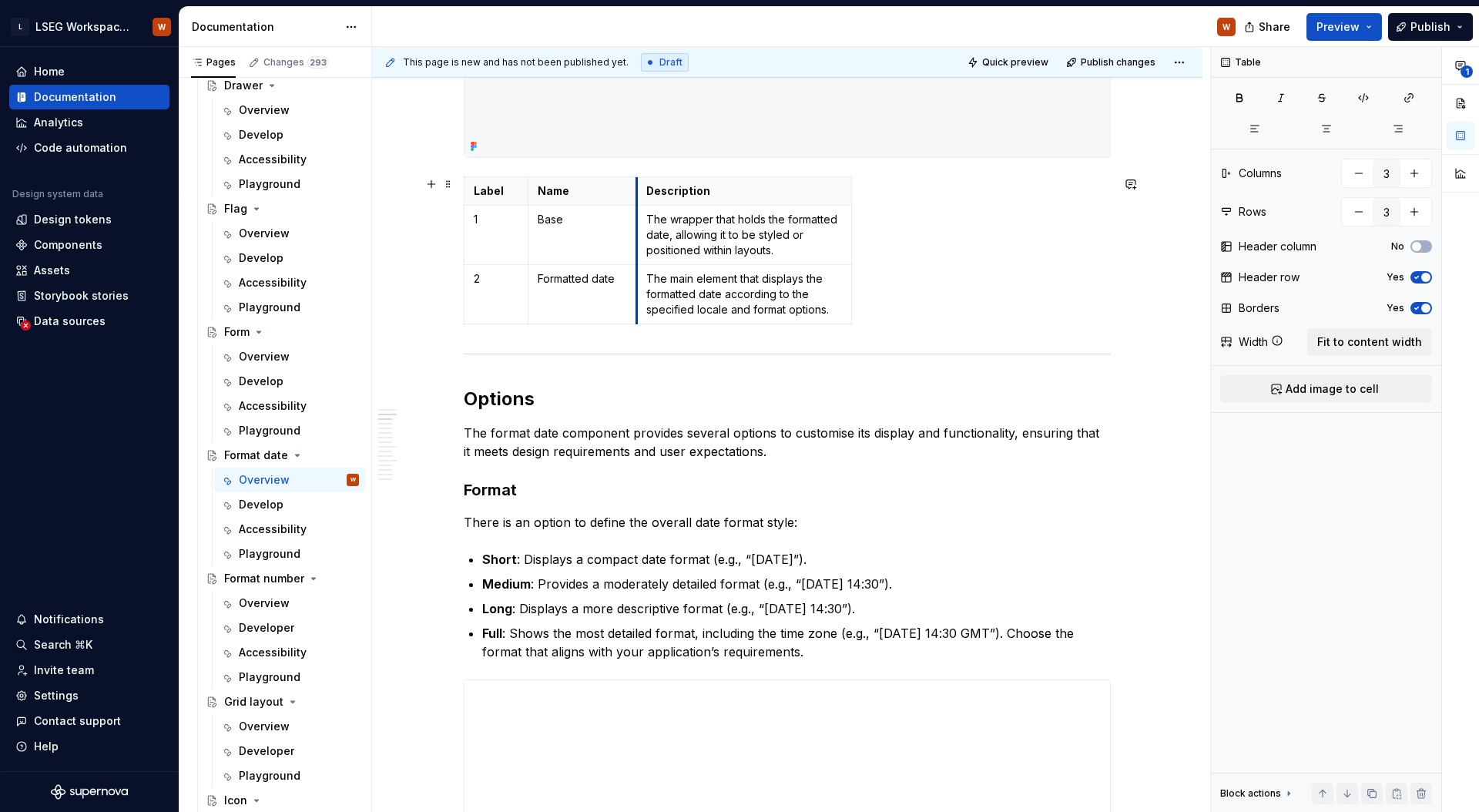
drag, startPoint x: 723, startPoint y: 219, endPoint x: 635, endPoint y: 219, distance: 88.0
click at [851, 217] on table "Label Name Description 1 Base The wrapper that holds the formatted date, allowi…" at bounding box center [658, 250] width 388 height 148
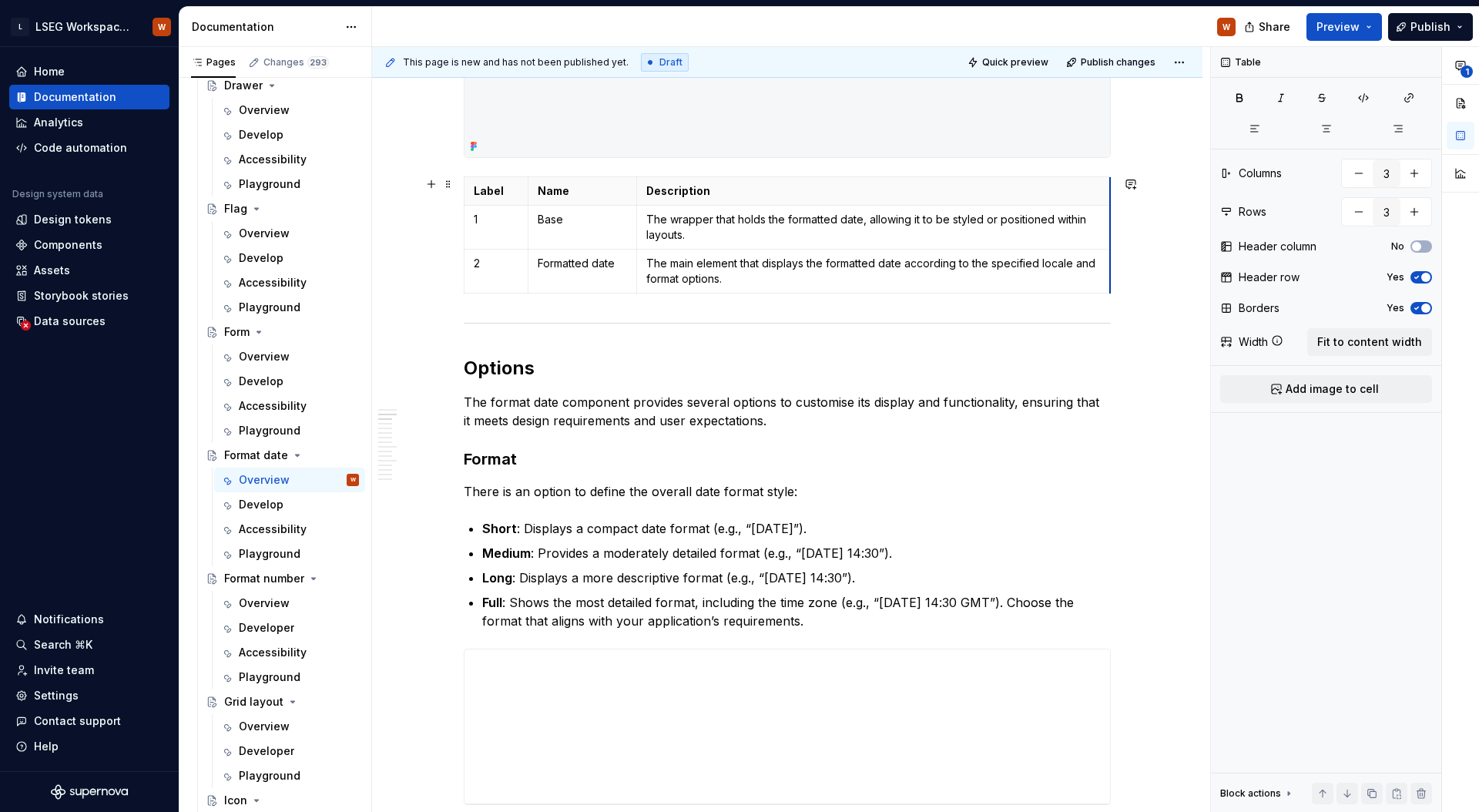
drag, startPoint x: 849, startPoint y: 218, endPoint x: 1108, endPoint y: 218, distance: 259.0
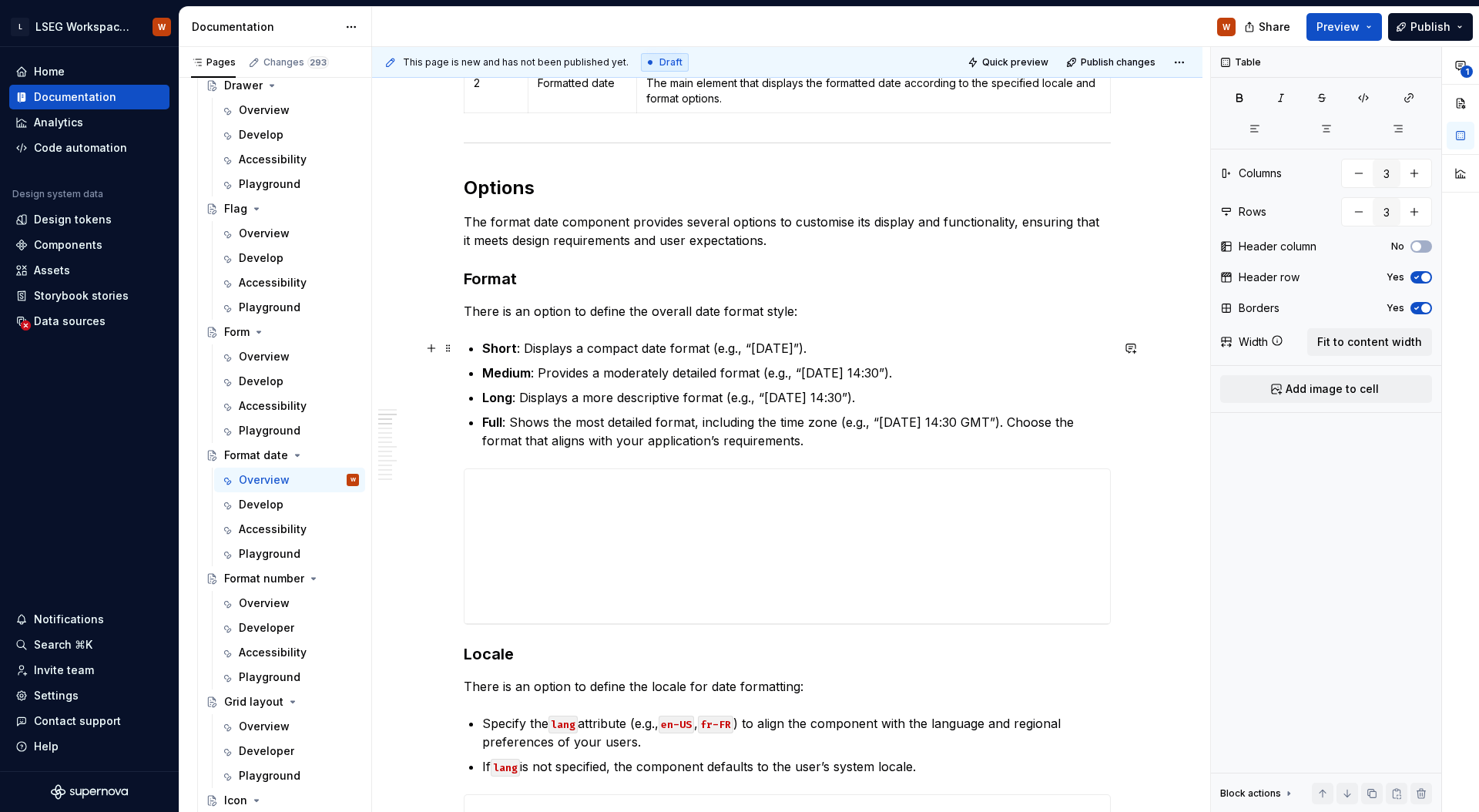
scroll to position [1183, 0]
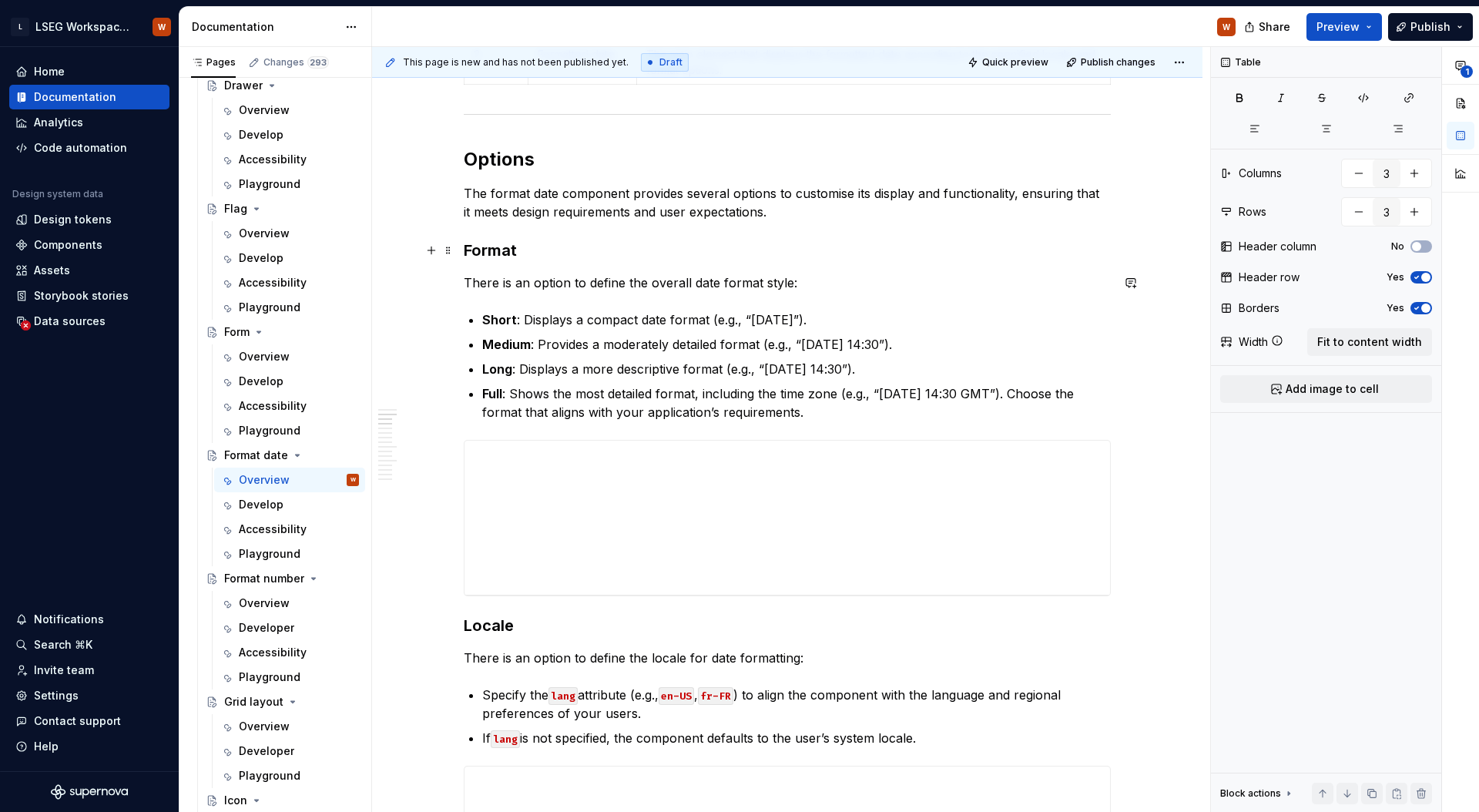
click at [484, 240] on h3 "Format" at bounding box center [786, 250] width 647 height 22
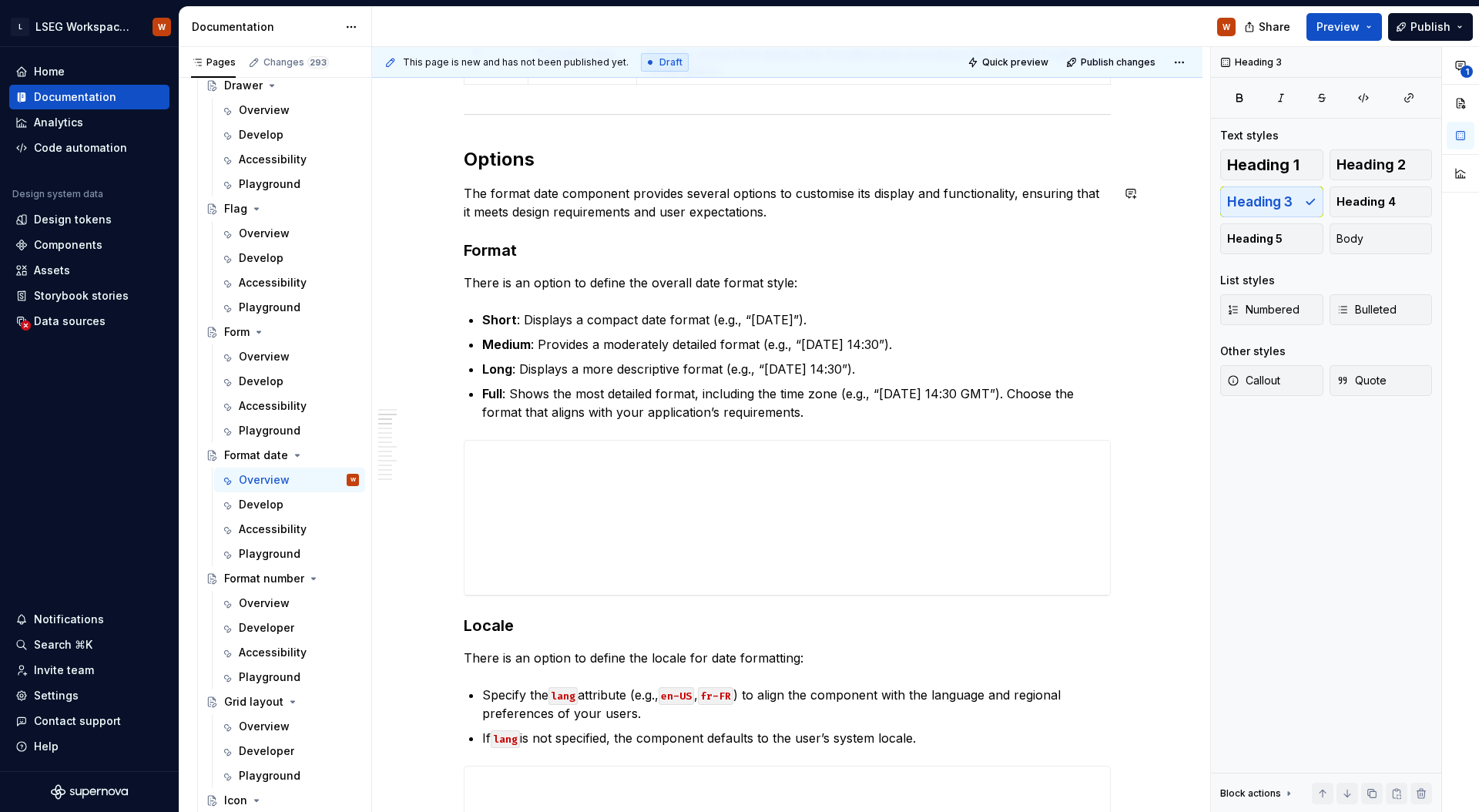
click at [507, 244] on h3 "Format" at bounding box center [786, 250] width 647 height 22
click at [529, 168] on h2 "Options" at bounding box center [786, 160] width 647 height 25
click at [641, 325] on p "Short : Displays a compact date format (e.g., “6/1/25”)." at bounding box center [796, 320] width 629 height 19
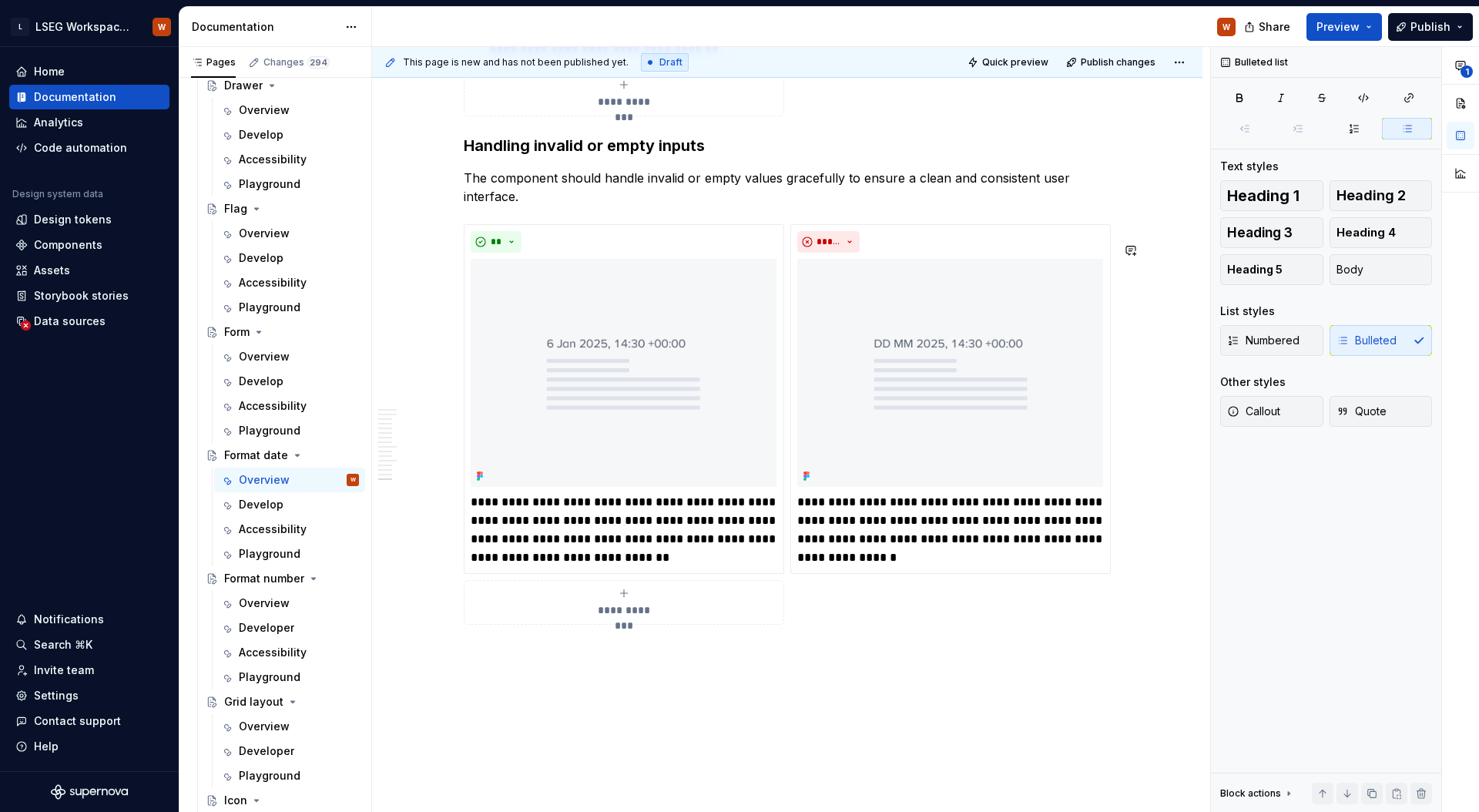
scroll to position [5895, 0]
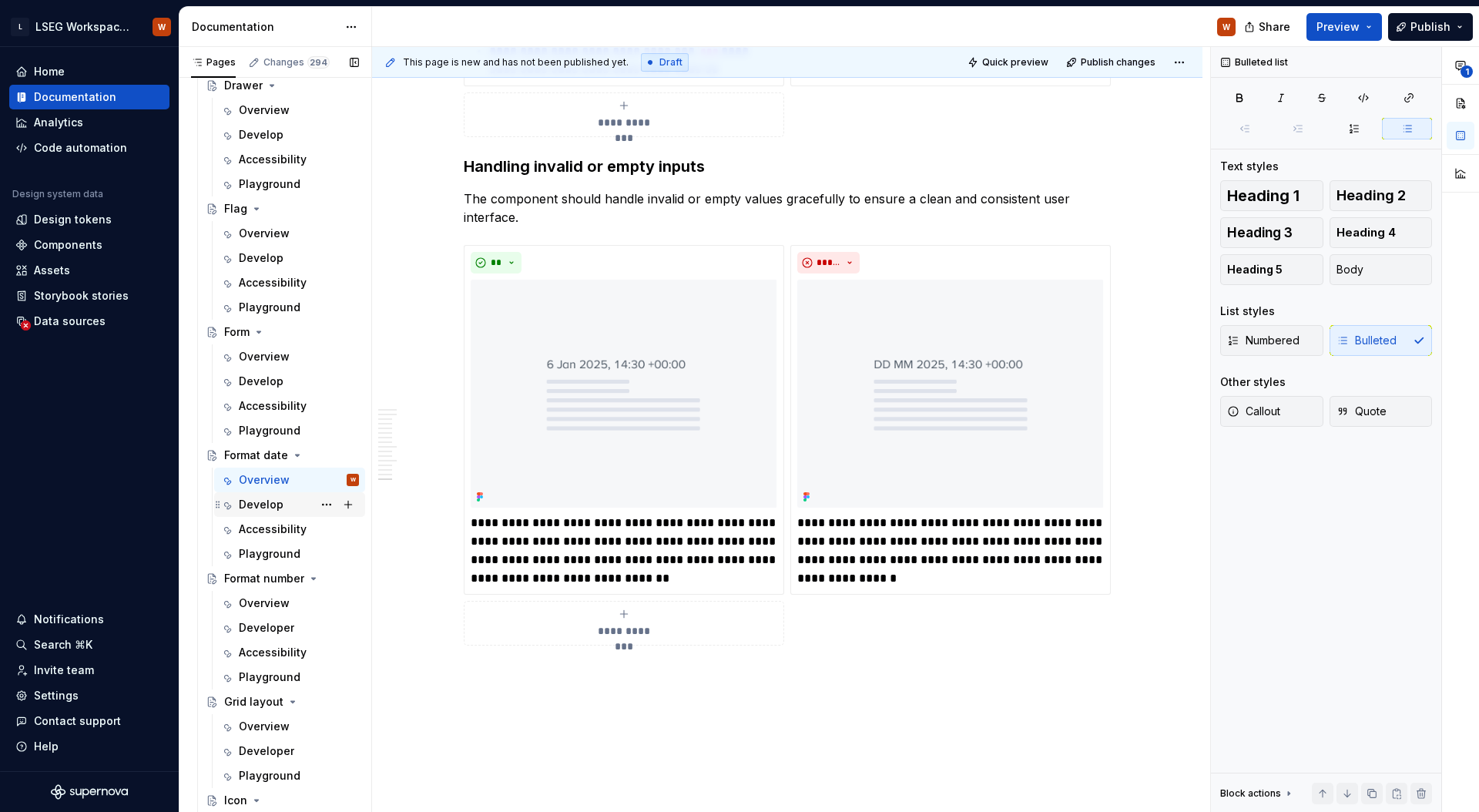
click at [275, 504] on div "Develop" at bounding box center [261, 505] width 44 height 16
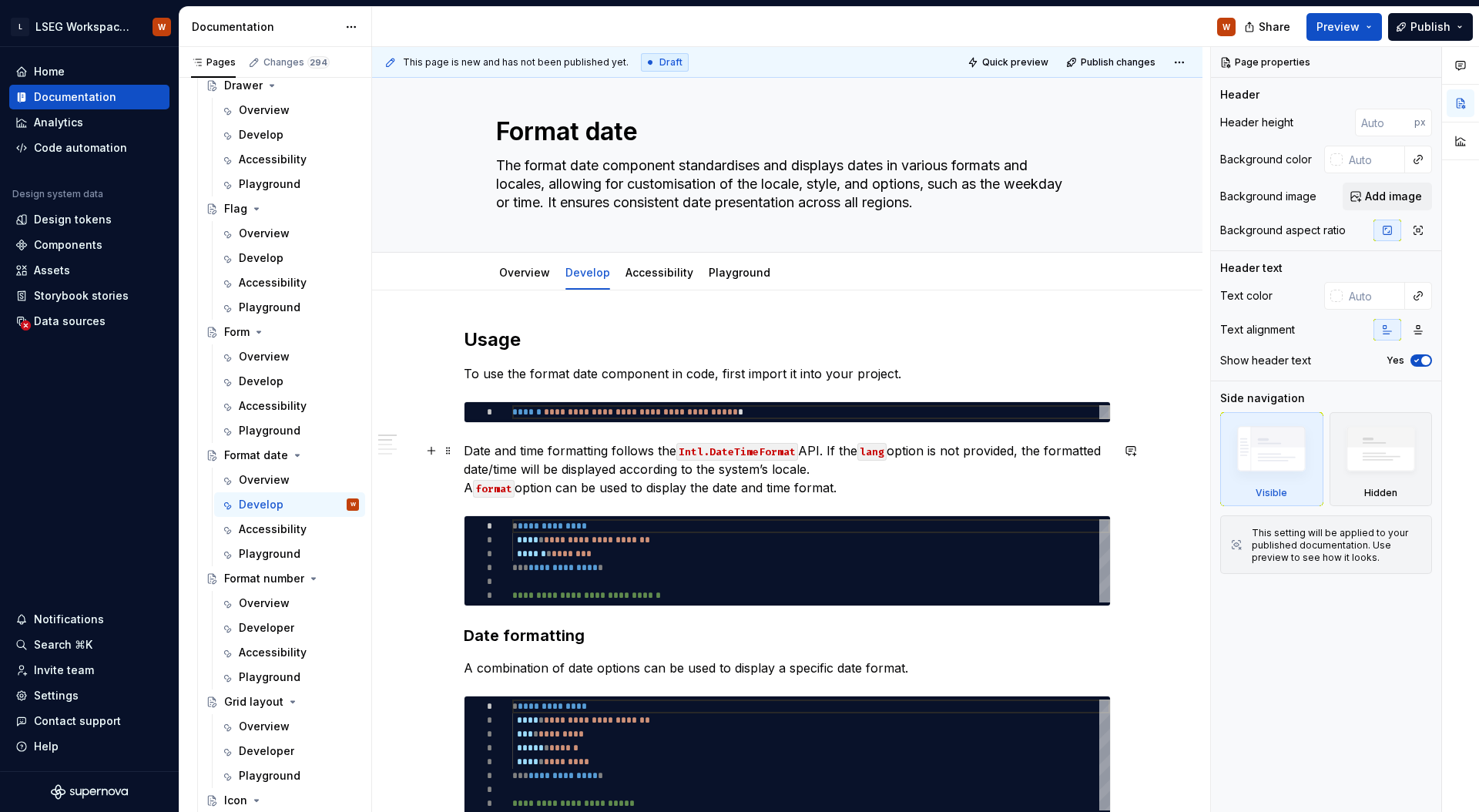
scroll to position [25, 0]
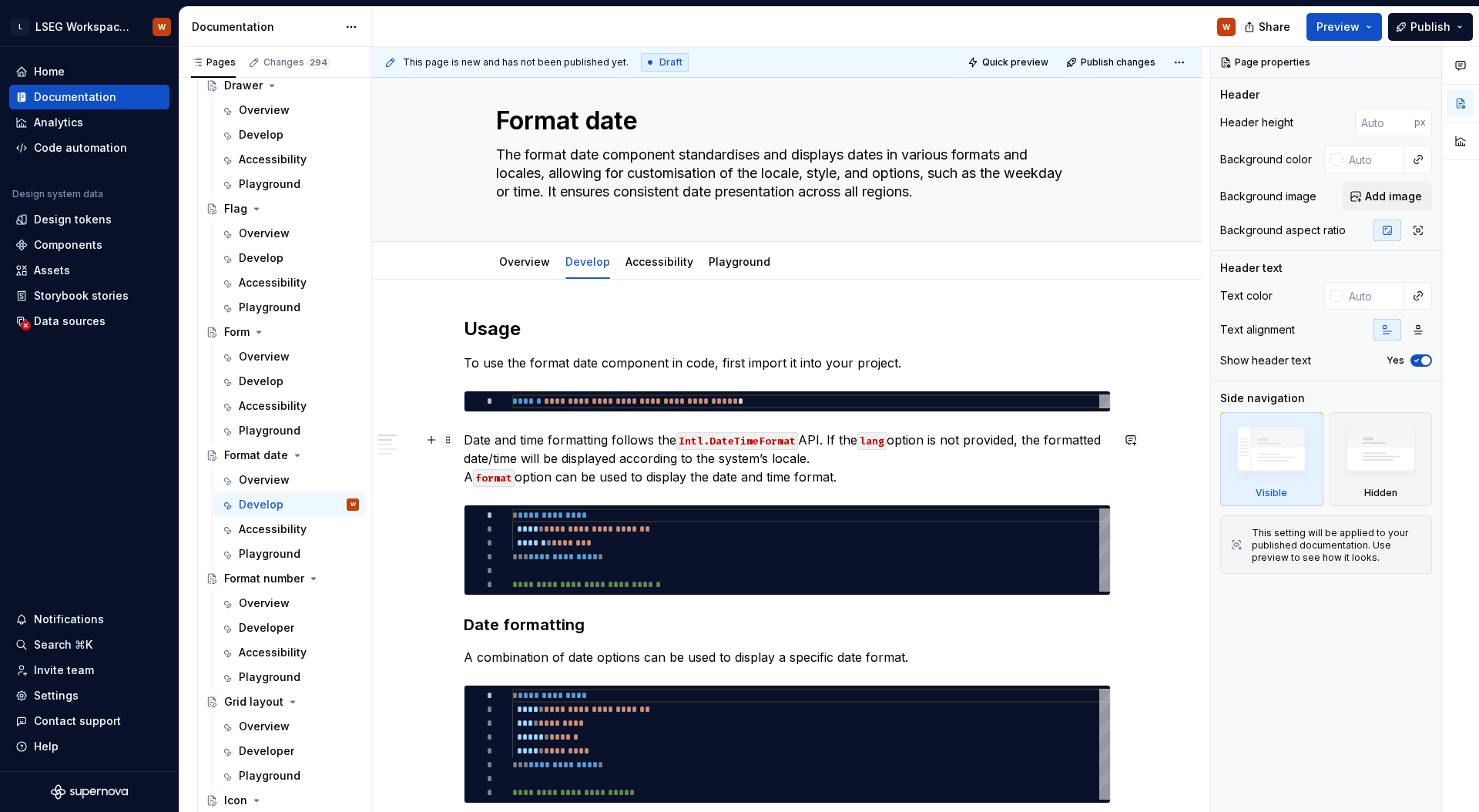
click at [825, 458] on p "Date and time formatting follows the Intl.DateTimeFormat API. If the lang optio…" at bounding box center [786, 458] width 647 height 55
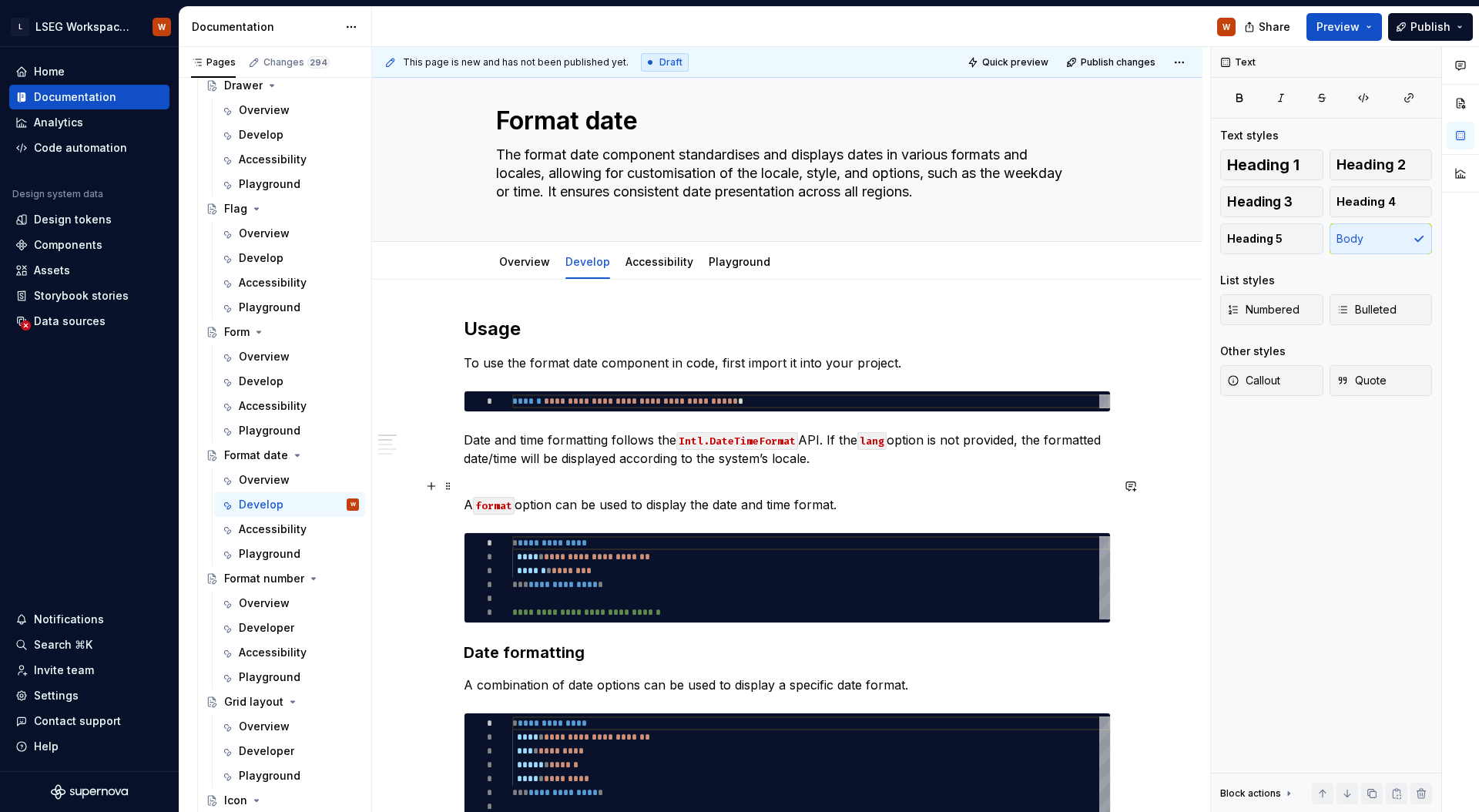
click at [466, 500] on p "A format option can be used to display the date and time format." at bounding box center [786, 495] width 647 height 37
click at [499, 513] on p "A format option can be used to display the date and time format." at bounding box center [786, 495] width 647 height 37
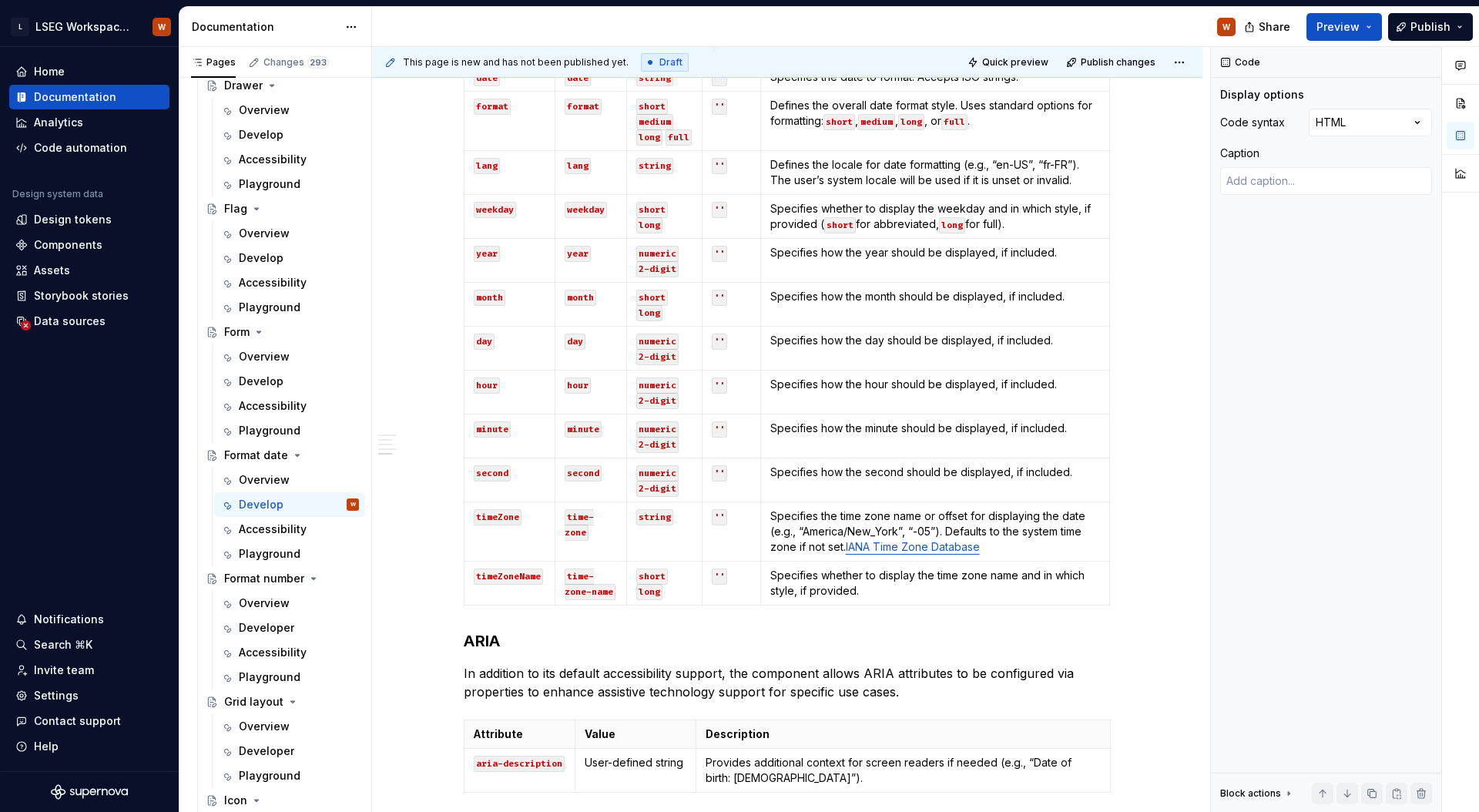
scroll to position [1426, 0]
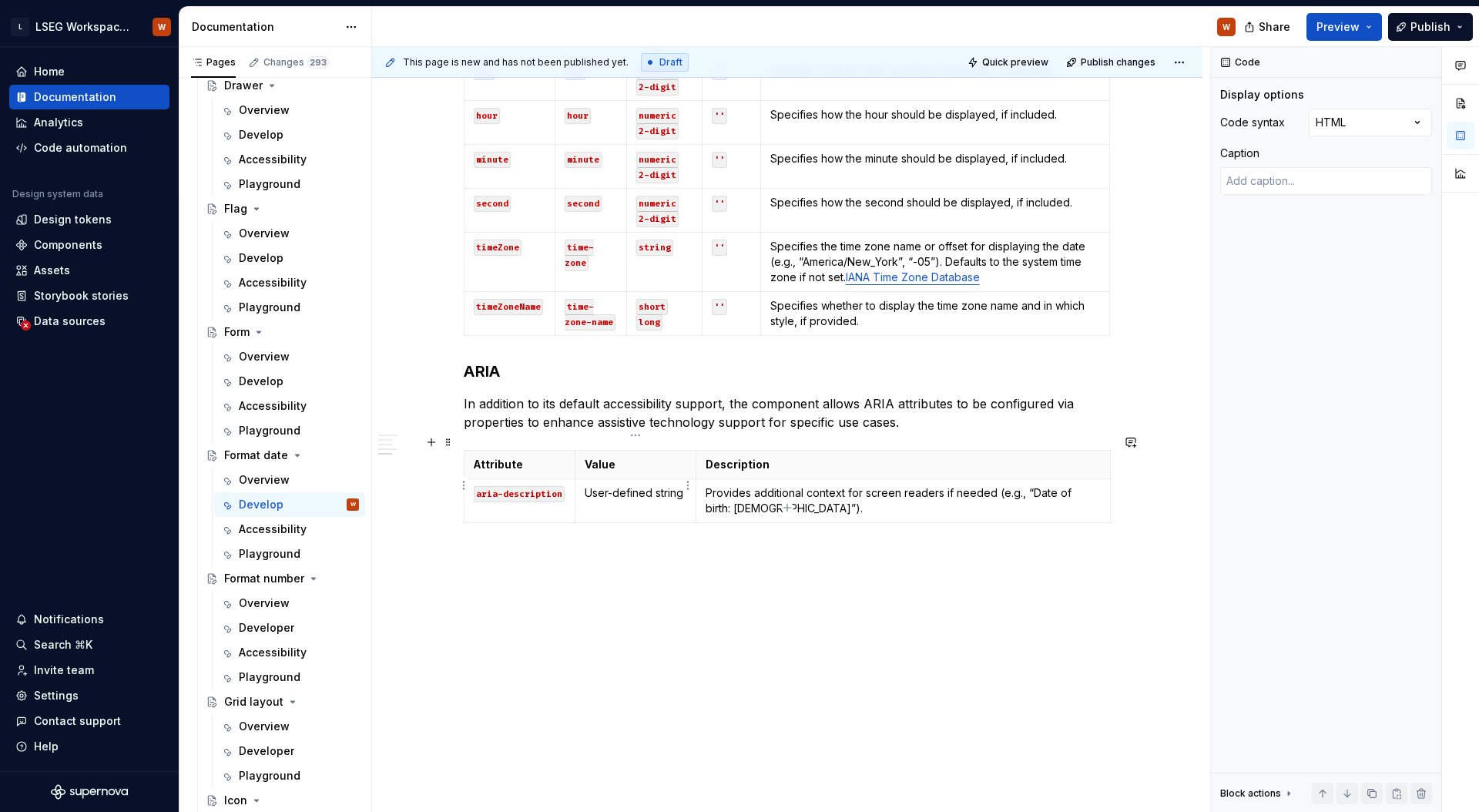
click at [651, 485] on p "User-defined string" at bounding box center [635, 493] width 101 height 16
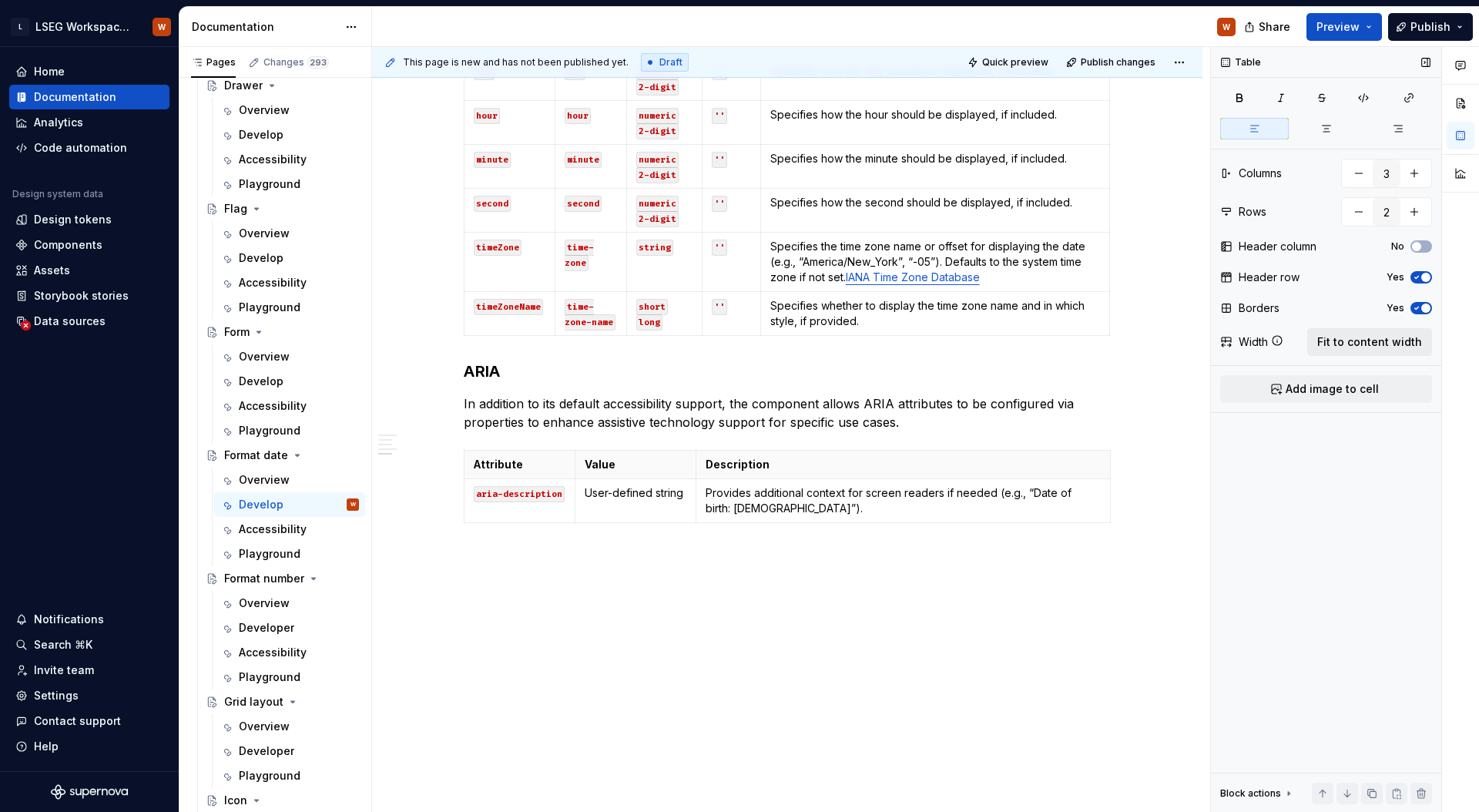
click at [1336, 339] on span "Fit to content width" at bounding box center [1369, 342] width 105 height 16
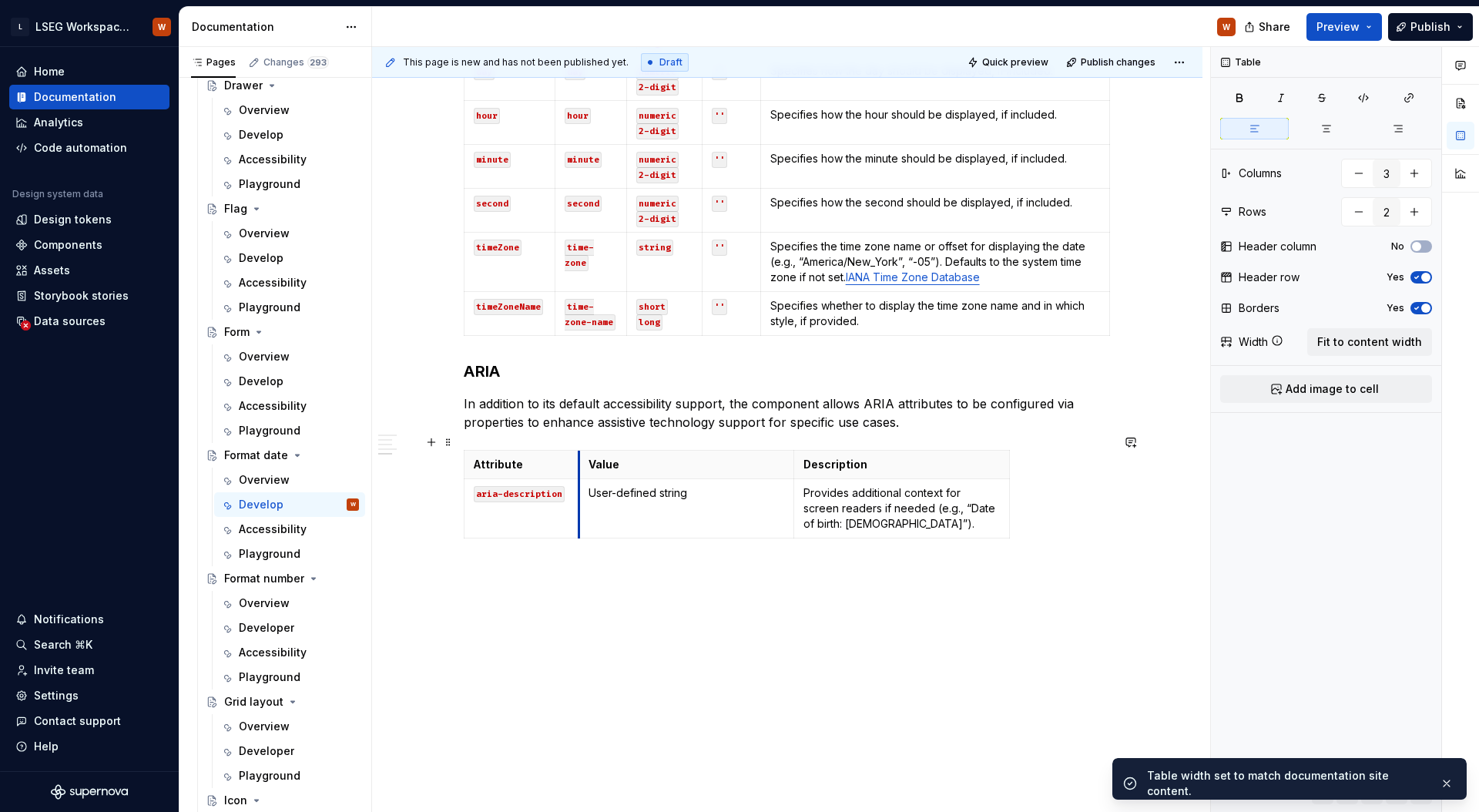
drag, startPoint x: 679, startPoint y: 473, endPoint x: 771, endPoint y: 476, distance: 92.0
click at [579, 479] on td "User-defined string" at bounding box center [686, 509] width 215 height 59
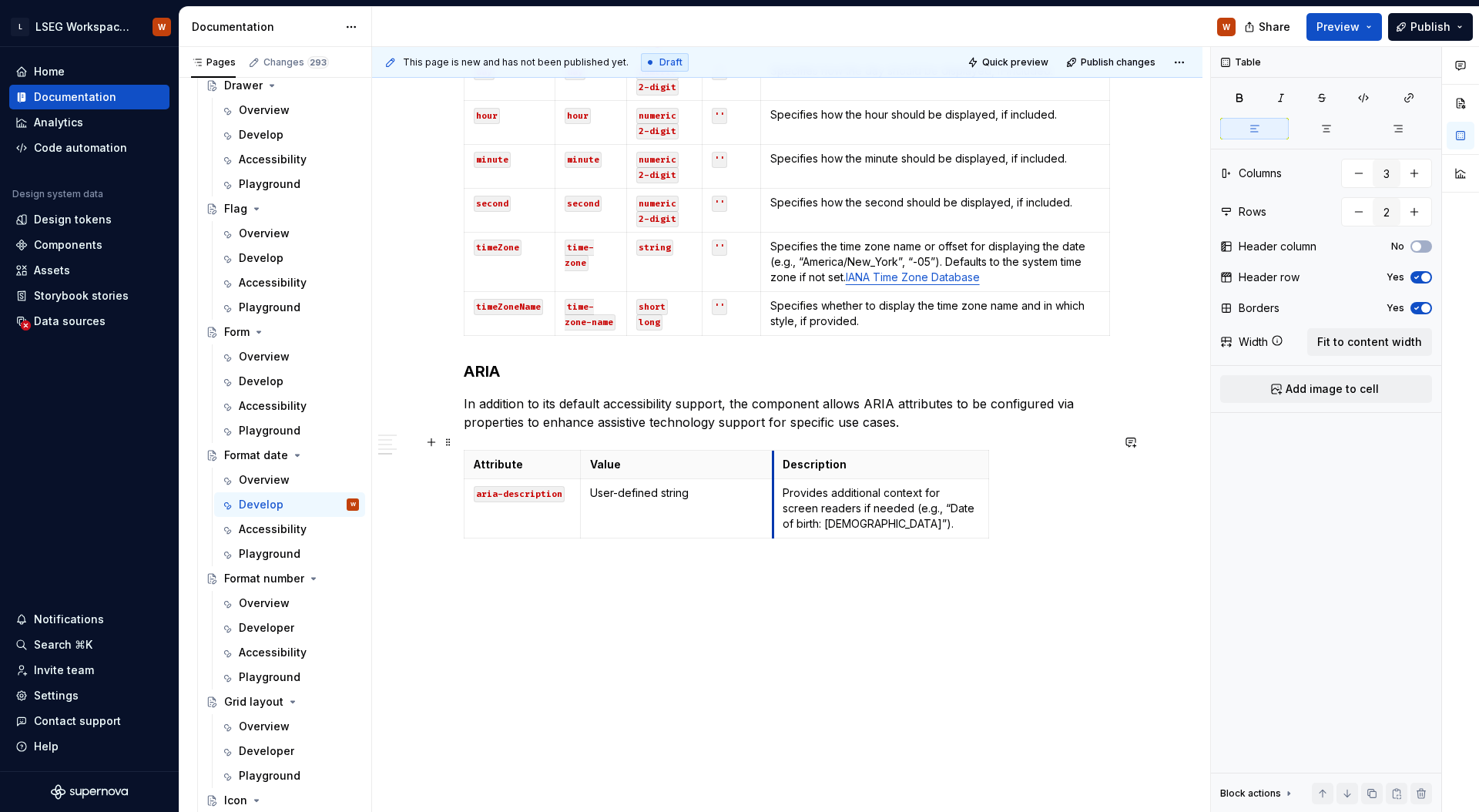
type textarea "*"
click at [715, 479] on td "Provides additional context for screen readers if needed (e.g., “Date of birth:…" at bounding box center [817, 509] width 215 height 59
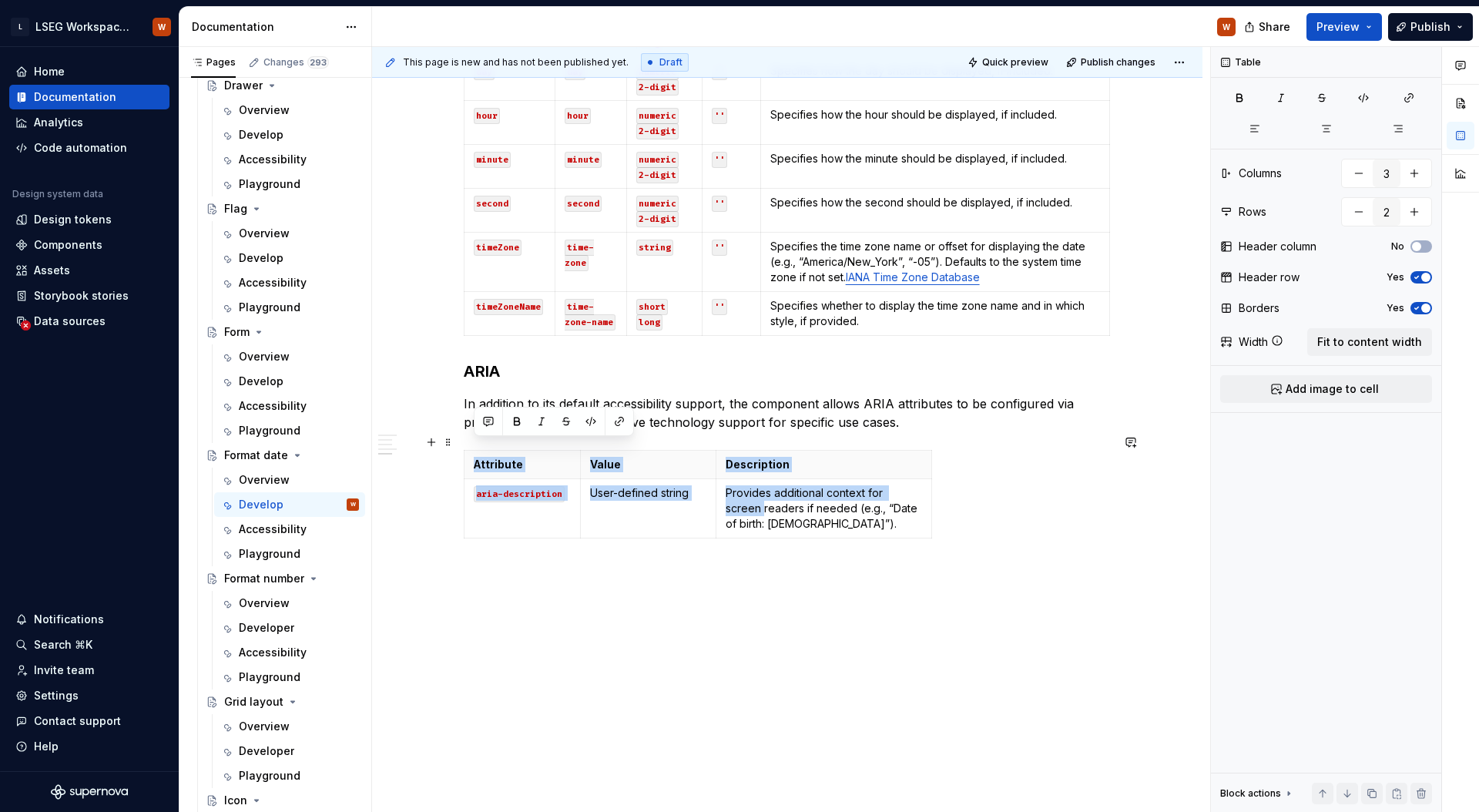
drag, startPoint x: 966, startPoint y: 470, endPoint x: 1040, endPoint y: 470, distance: 74.0
click at [1106, 463] on div "Attribute Value Description aria-description User-defined string Provides addit…" at bounding box center [786, 497] width 647 height 94
drag, startPoint x: 970, startPoint y: 482, endPoint x: 949, endPoint y: 480, distance: 21.1
click at [970, 482] on div "Attribute Value Description aria-description User-defined string Provides addit…" at bounding box center [786, 497] width 647 height 94
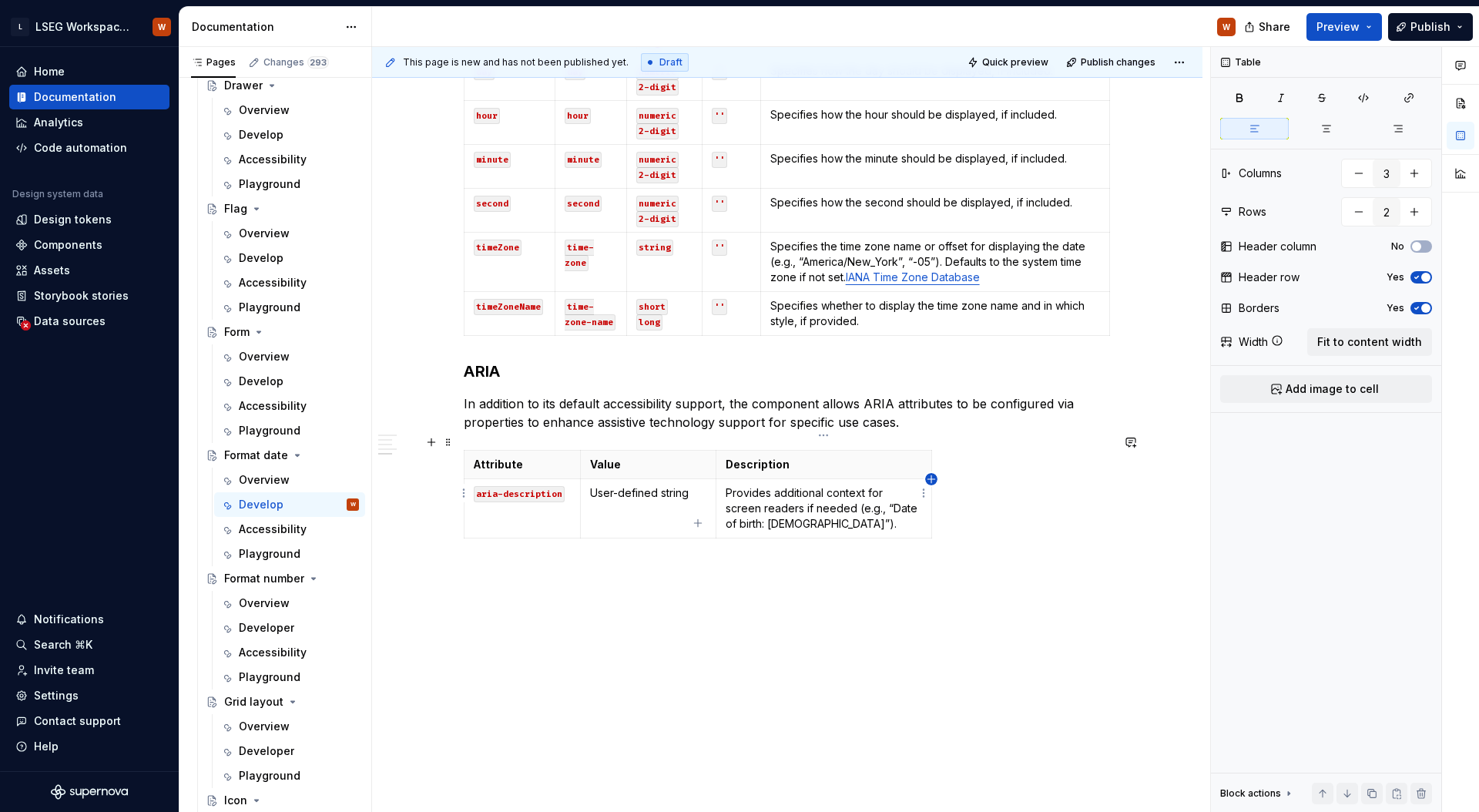
click at [931, 477] on icon "button" at bounding box center [931, 479] width 12 height 12
type input "4"
type textarea "*"
drag, startPoint x: 933, startPoint y: 459, endPoint x: 1025, endPoint y: 458, distance: 92.0
click at [1025, 458] on th at bounding box center [1039, 465] width 28 height 29
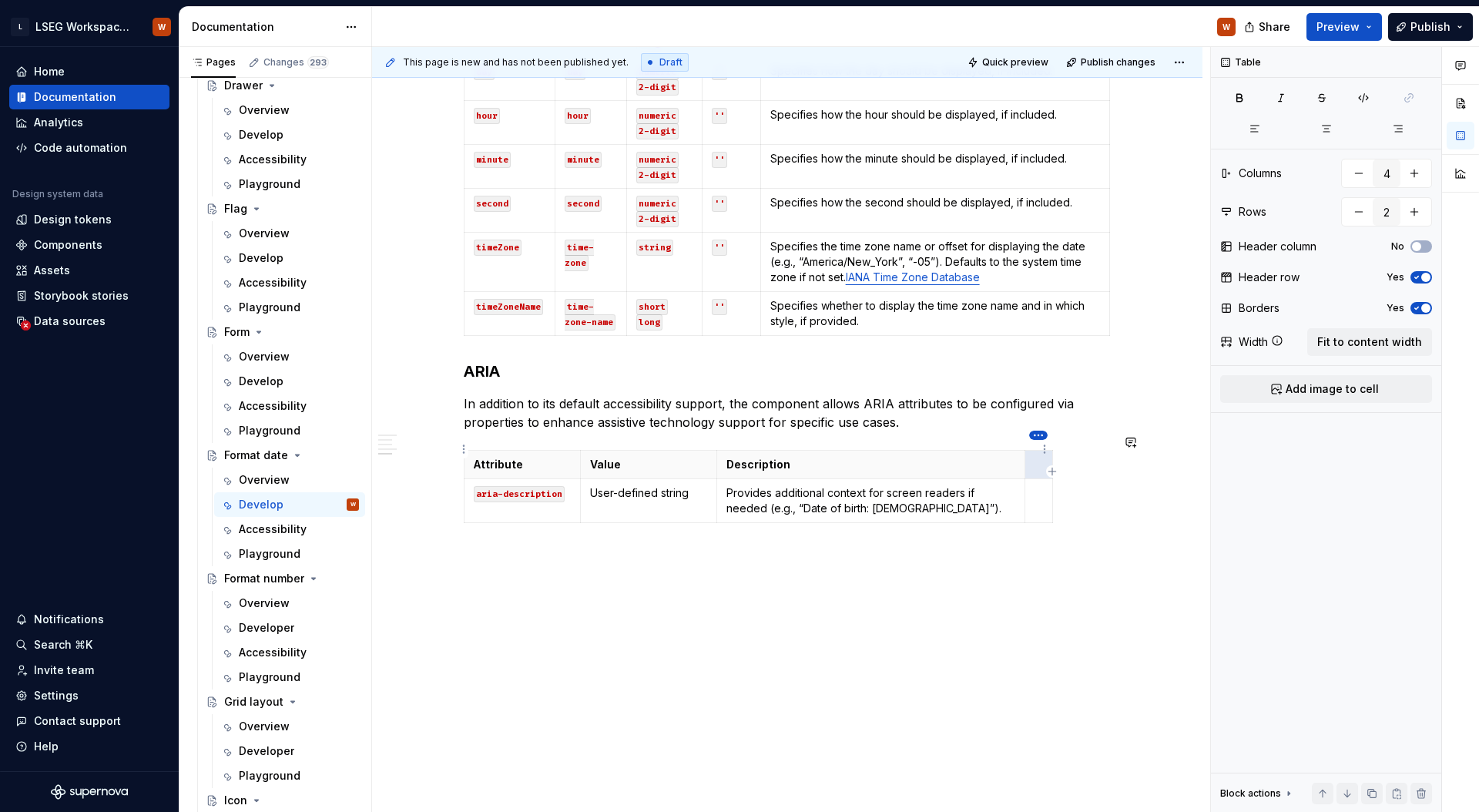
click at [1038, 431] on html "L LSEG Workspace Design System W Home Documentation Analytics Code automation D…" at bounding box center [740, 406] width 1479 height 812
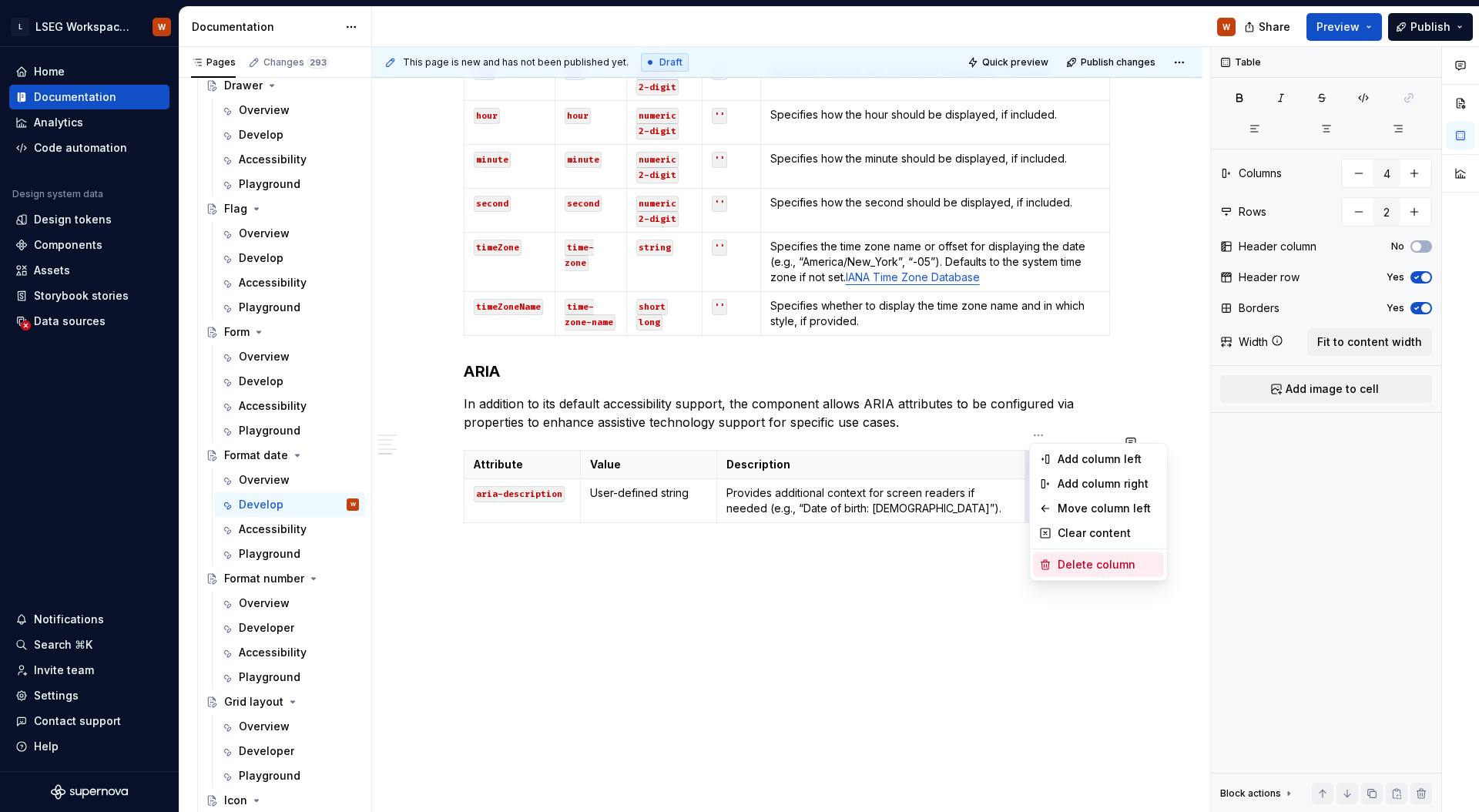
click at [1068, 557] on div "Delete column" at bounding box center [1108, 565] width 100 height 16
type input "3"
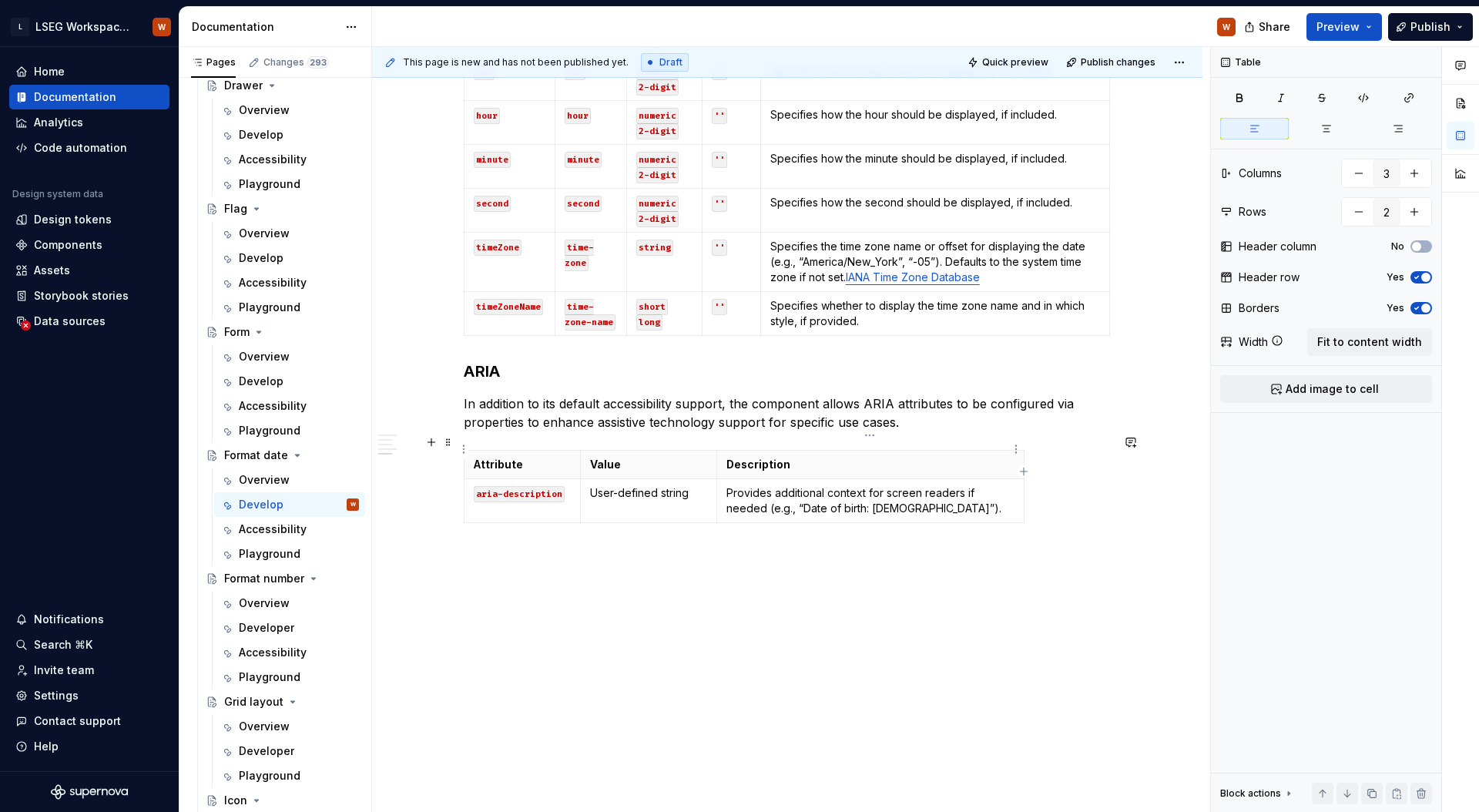
click at [1023, 456] on div "Attribute Value Description aria-description User-defined string Provides addit…" at bounding box center [786, 490] width 647 height 80
drag, startPoint x: 1022, startPoint y: 489, endPoint x: 1104, endPoint y: 484, distance: 82.2
click at [1332, 20] on span "Preview" at bounding box center [1337, 27] width 43 height 16
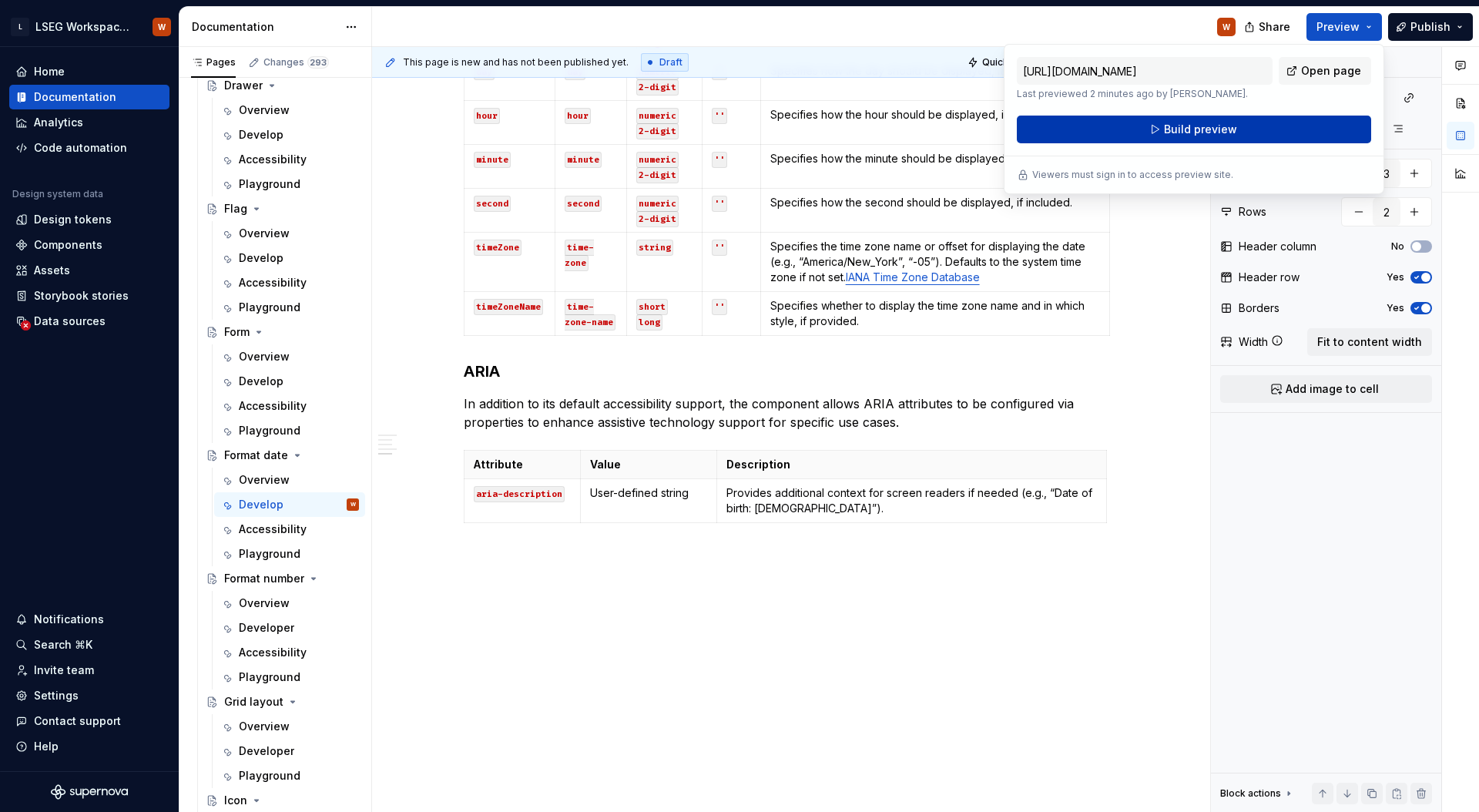
click at [1232, 119] on button "Build preview" at bounding box center [1193, 129] width 354 height 28
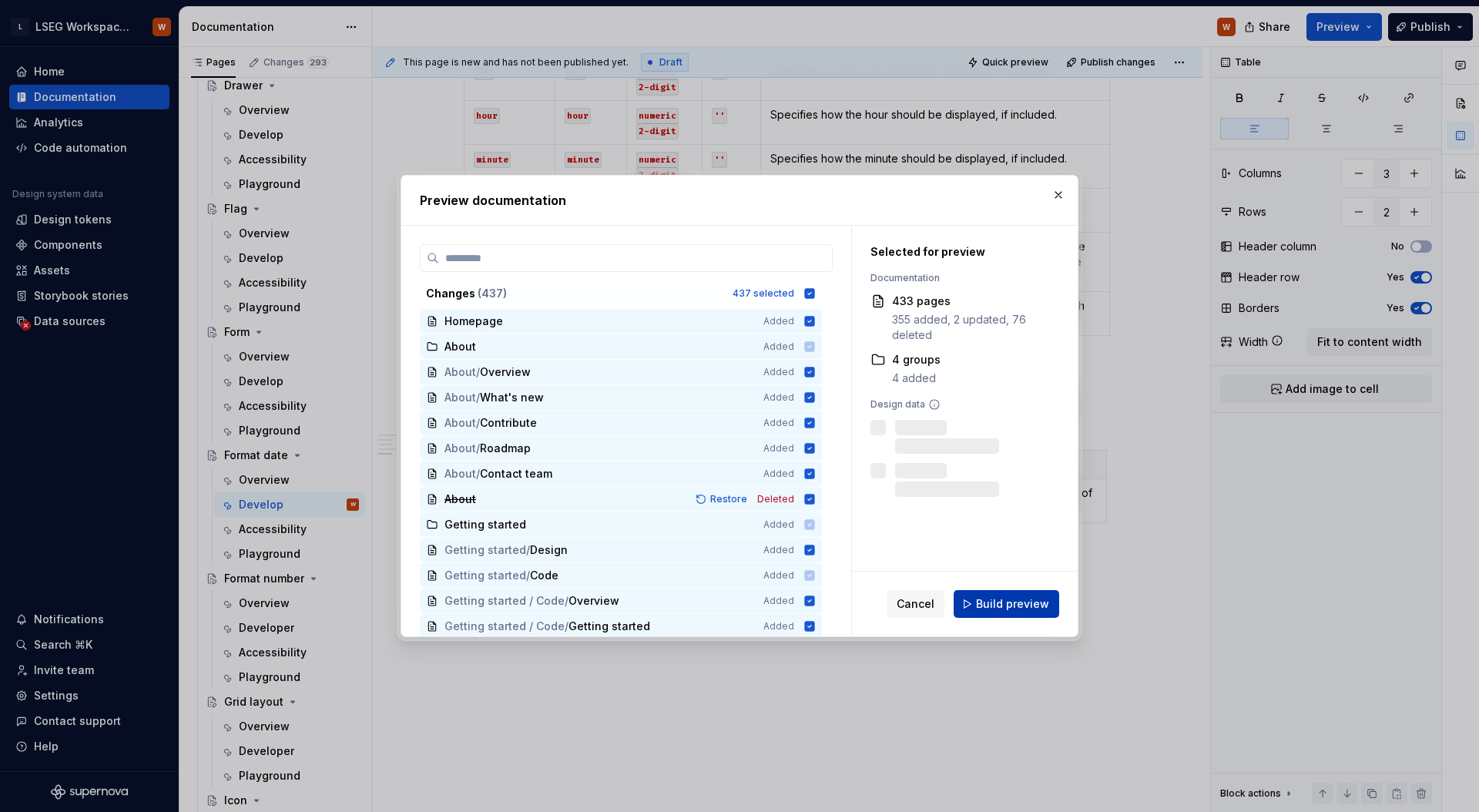
click at [996, 604] on span "Build preview" at bounding box center [1013, 604] width 73 height 16
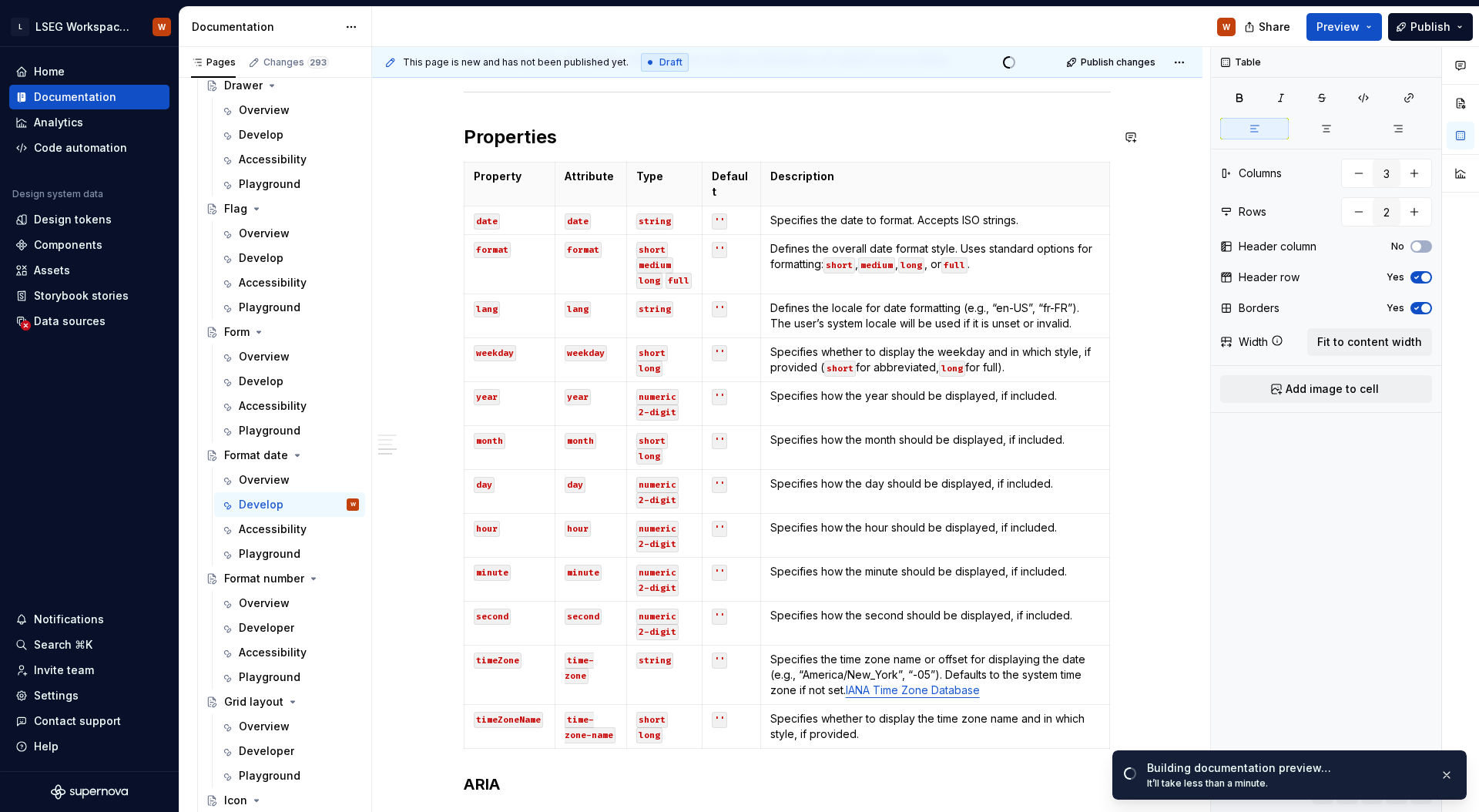
scroll to position [1083, 0]
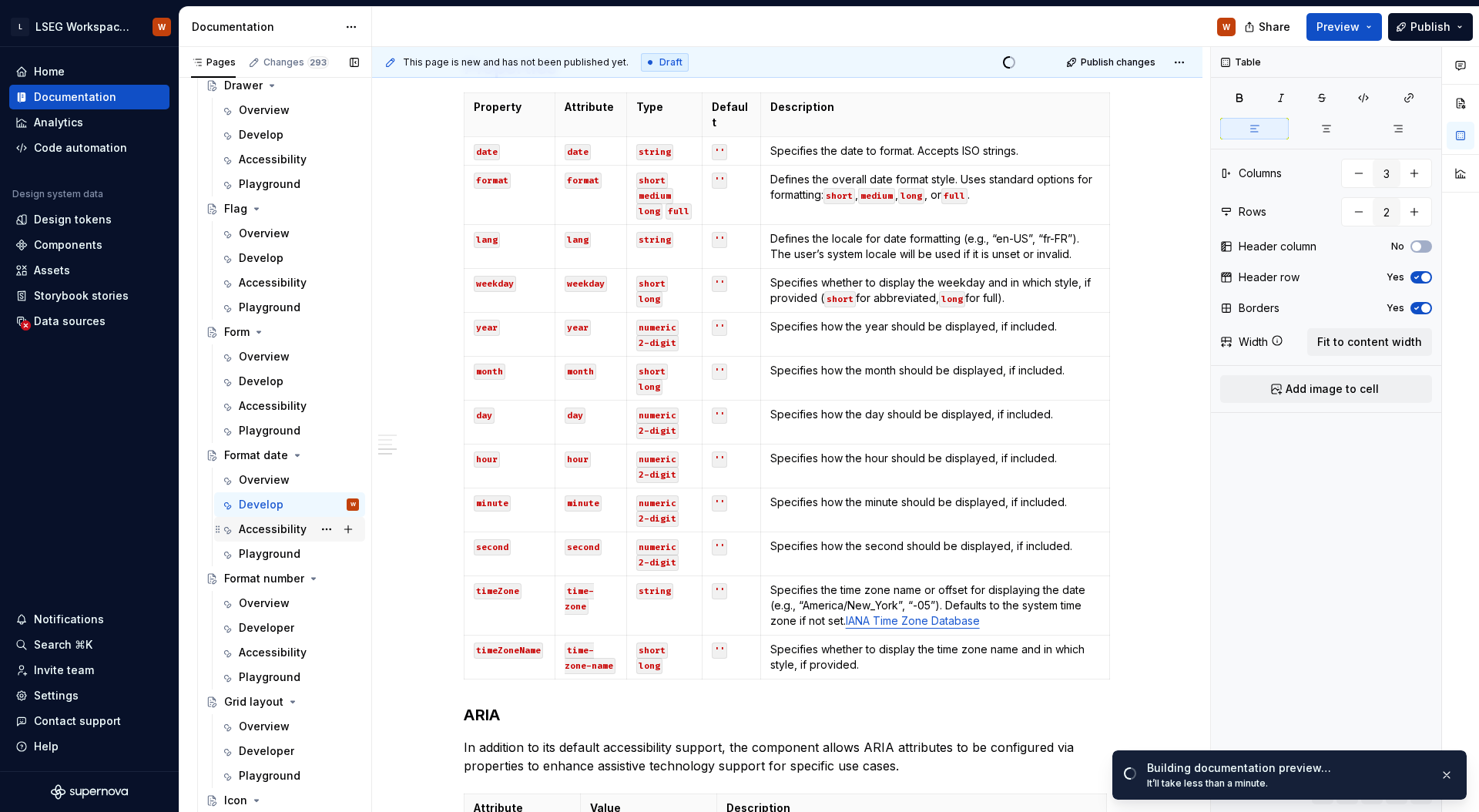
click at [284, 528] on div "Accessibility" at bounding box center [272, 529] width 68 height 16
click at [1450, 771] on button "button" at bounding box center [1446, 775] width 20 height 22
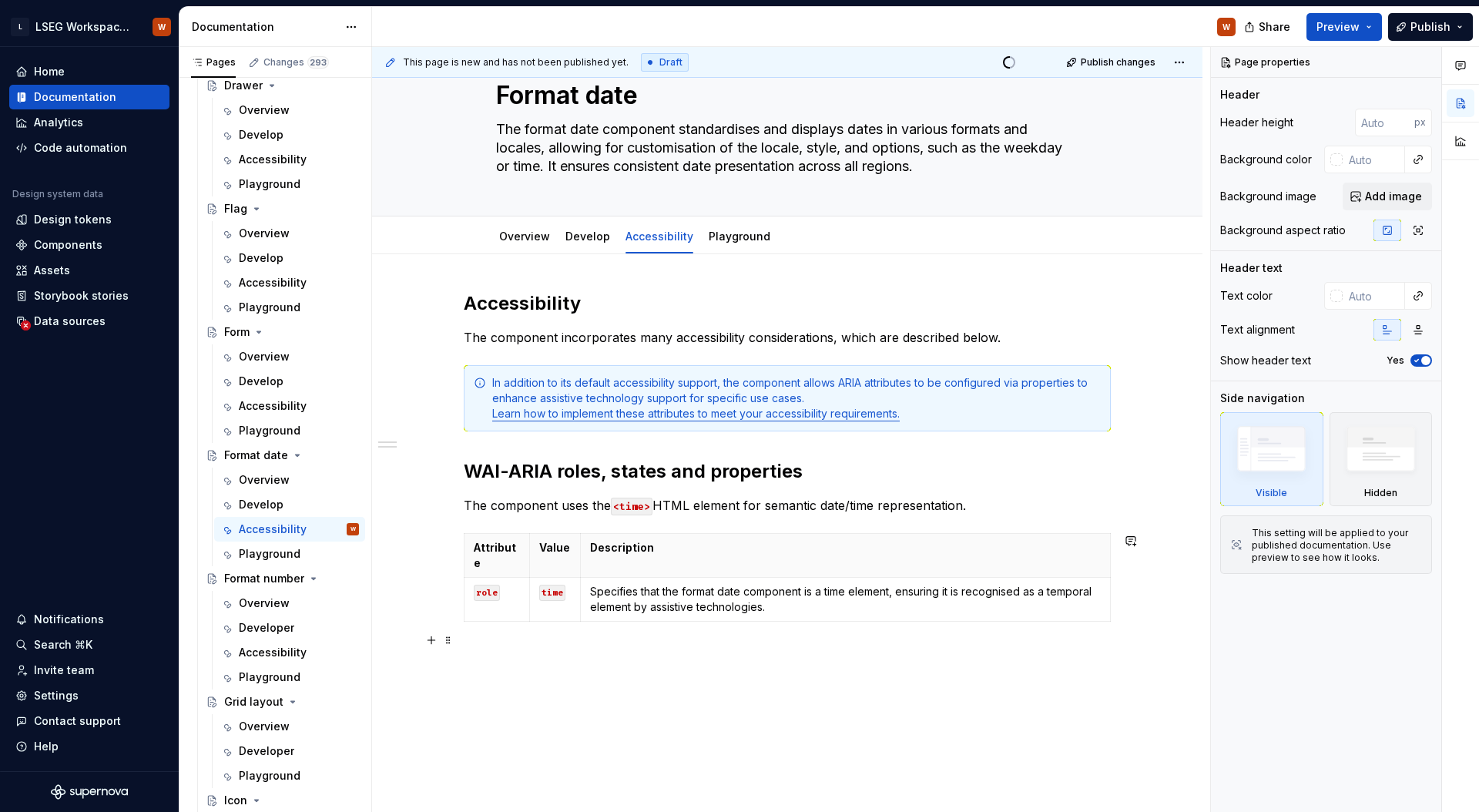
scroll to position [108, 0]
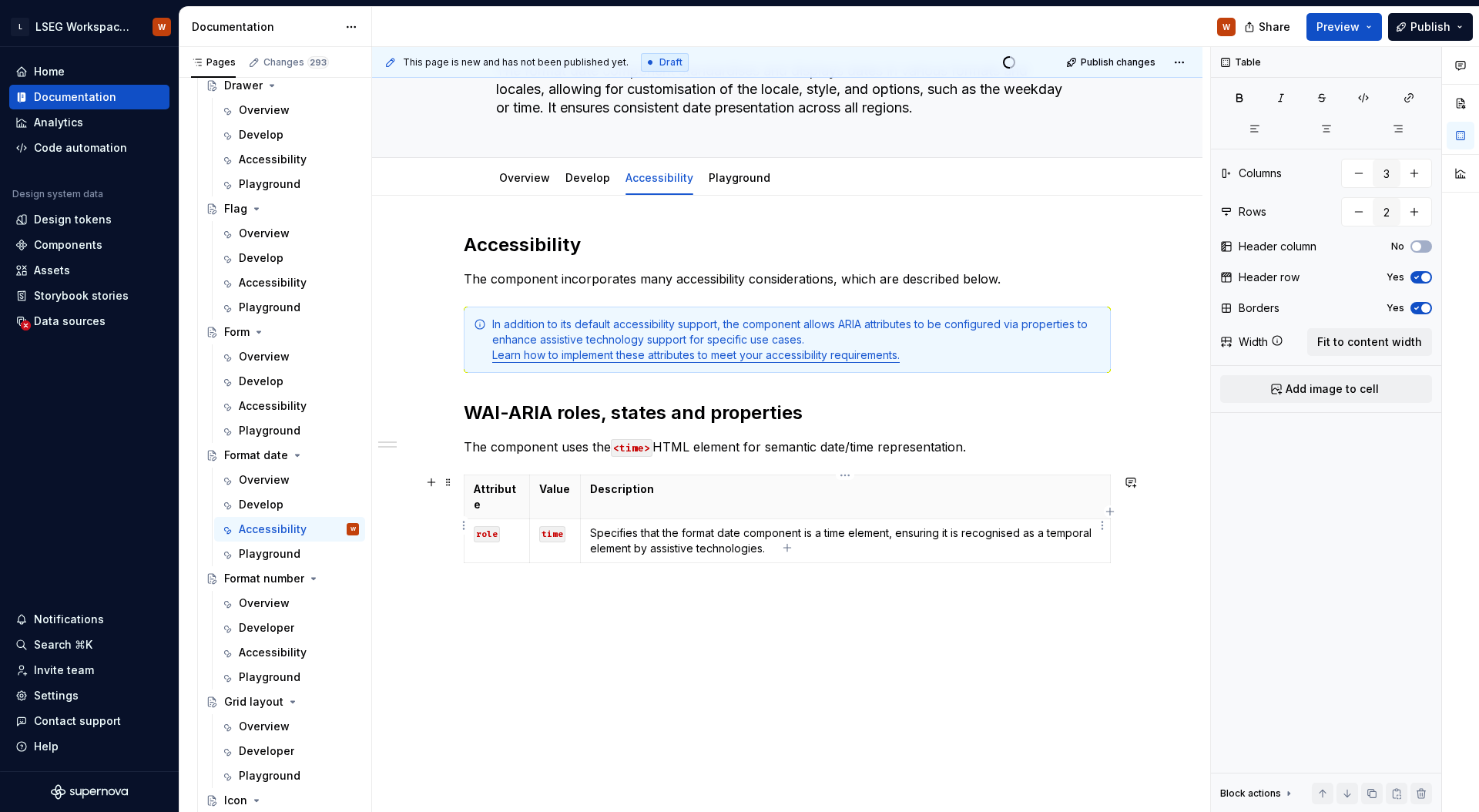
click at [879, 525] on p "Specifies that the format date component is a time element, ensuring it is reco…" at bounding box center [845, 540] width 511 height 30
click at [1357, 348] on span "Fit to content width" at bounding box center [1369, 342] width 105 height 16
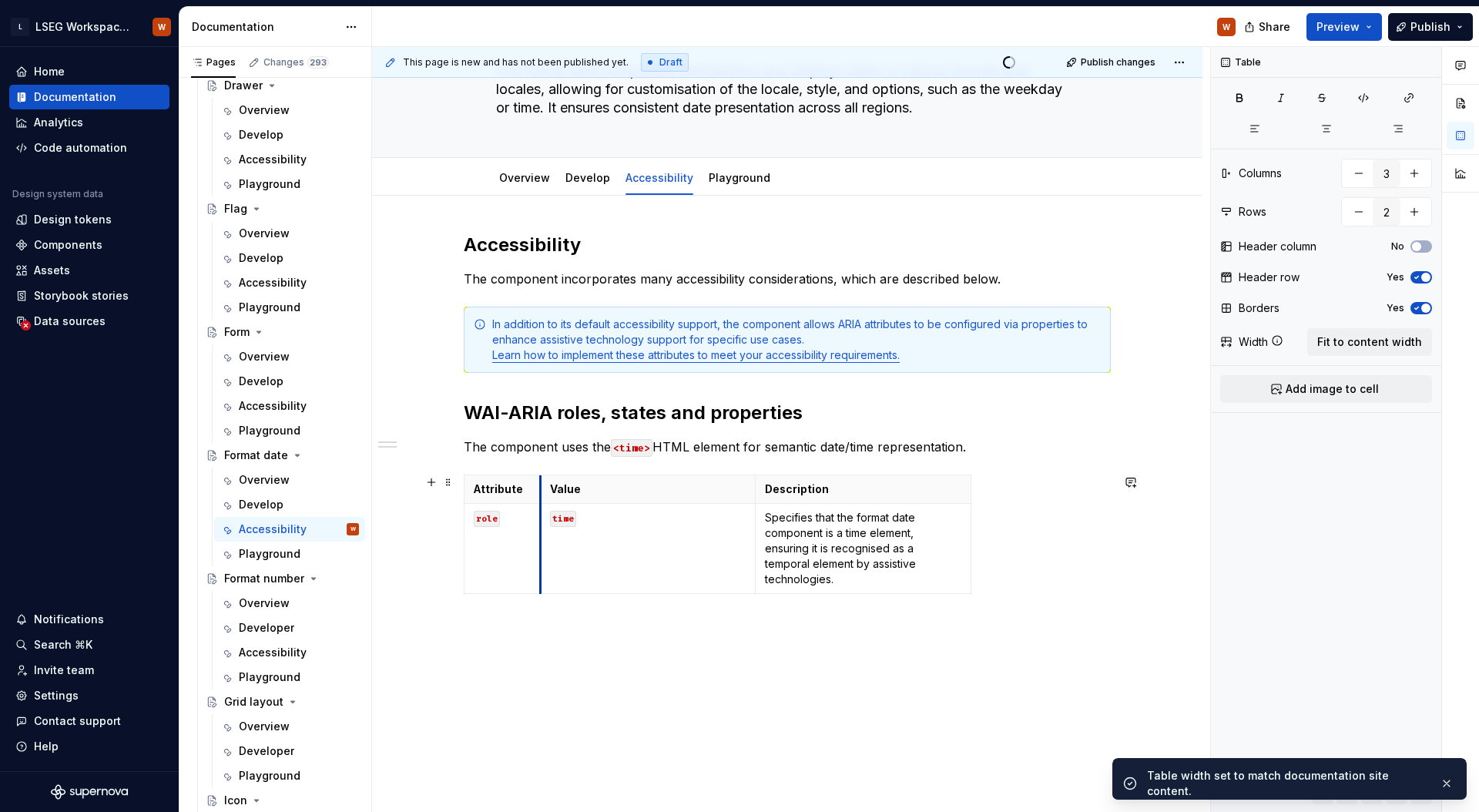
drag, startPoint x: 681, startPoint y: 533, endPoint x: 541, endPoint y: 528, distance: 140.1
click at [541, 528] on td "time" at bounding box center [647, 549] width 215 height 90
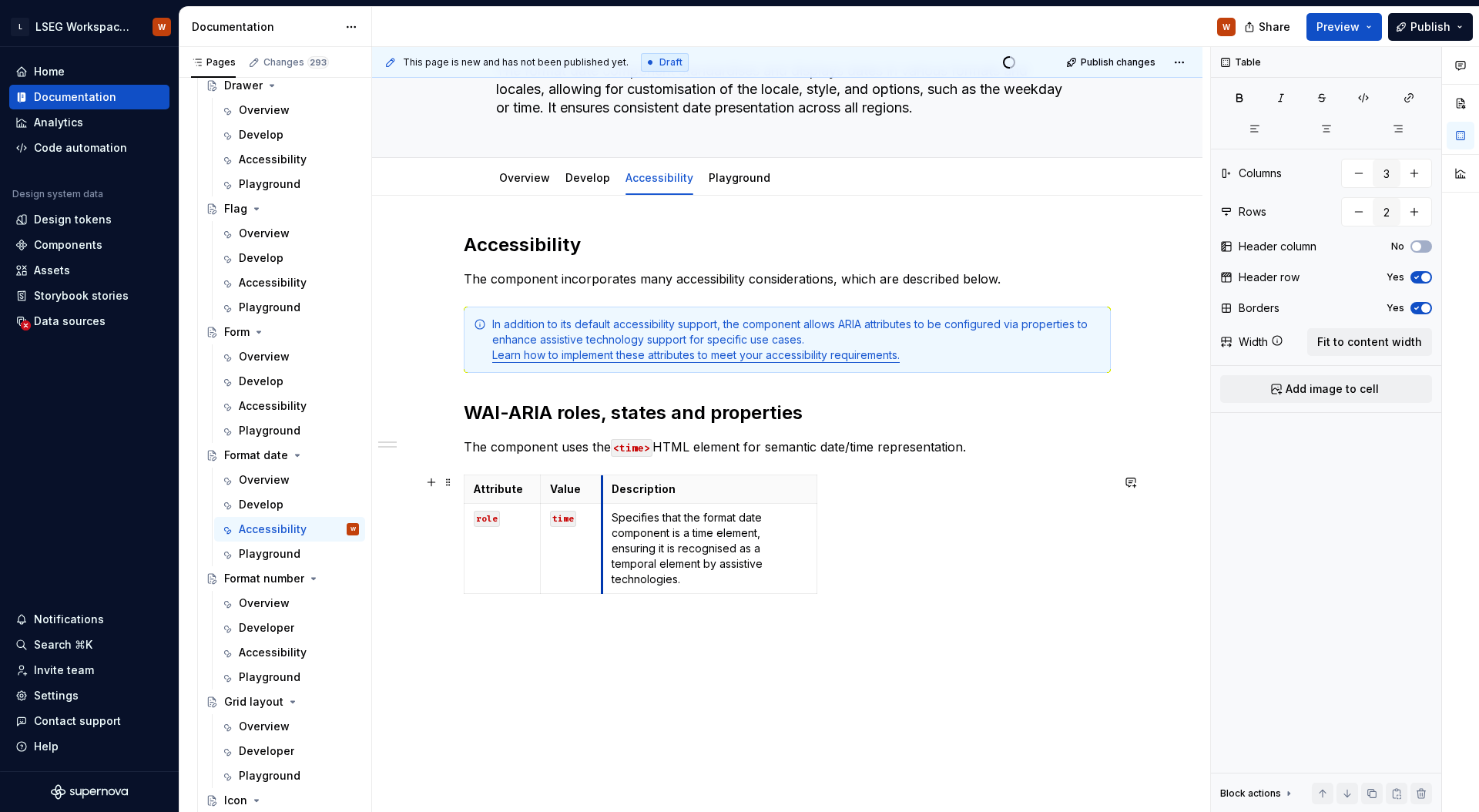
drag, startPoint x: 706, startPoint y: 522, endPoint x: 644, endPoint y: 525, distance: 62.1
click at [605, 523] on td "Specifies that the format date component is a time element, ensuring it is reco…" at bounding box center [708, 549] width 215 height 90
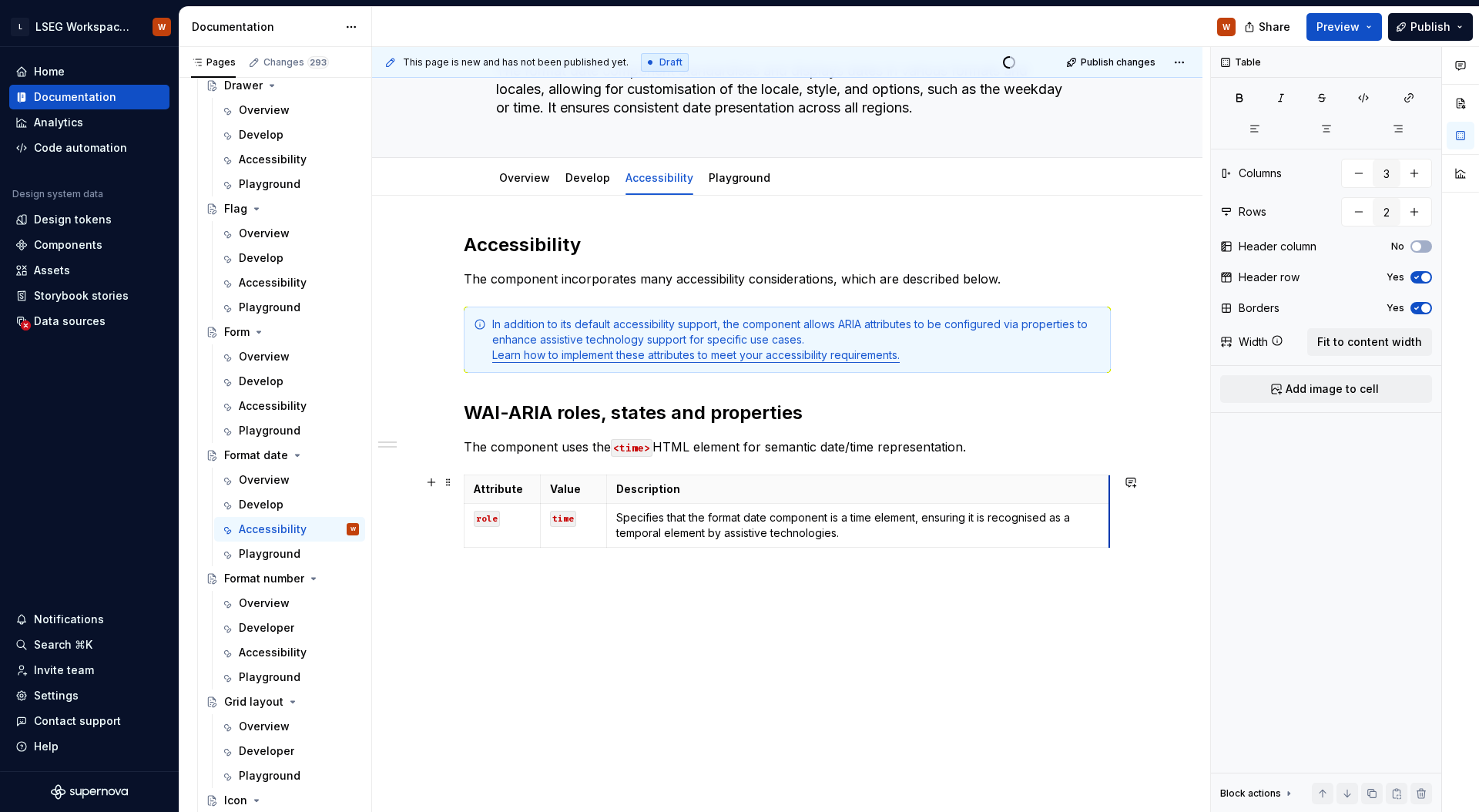
drag, startPoint x: 820, startPoint y: 523, endPoint x: 1108, endPoint y: 505, distance: 288.6
click at [1006, 635] on div "Accessibility The component incorporates many accessibility considerations, whi…" at bounding box center [787, 524] width 830 height 657
click at [1337, 23] on span "Preview" at bounding box center [1337, 27] width 43 height 16
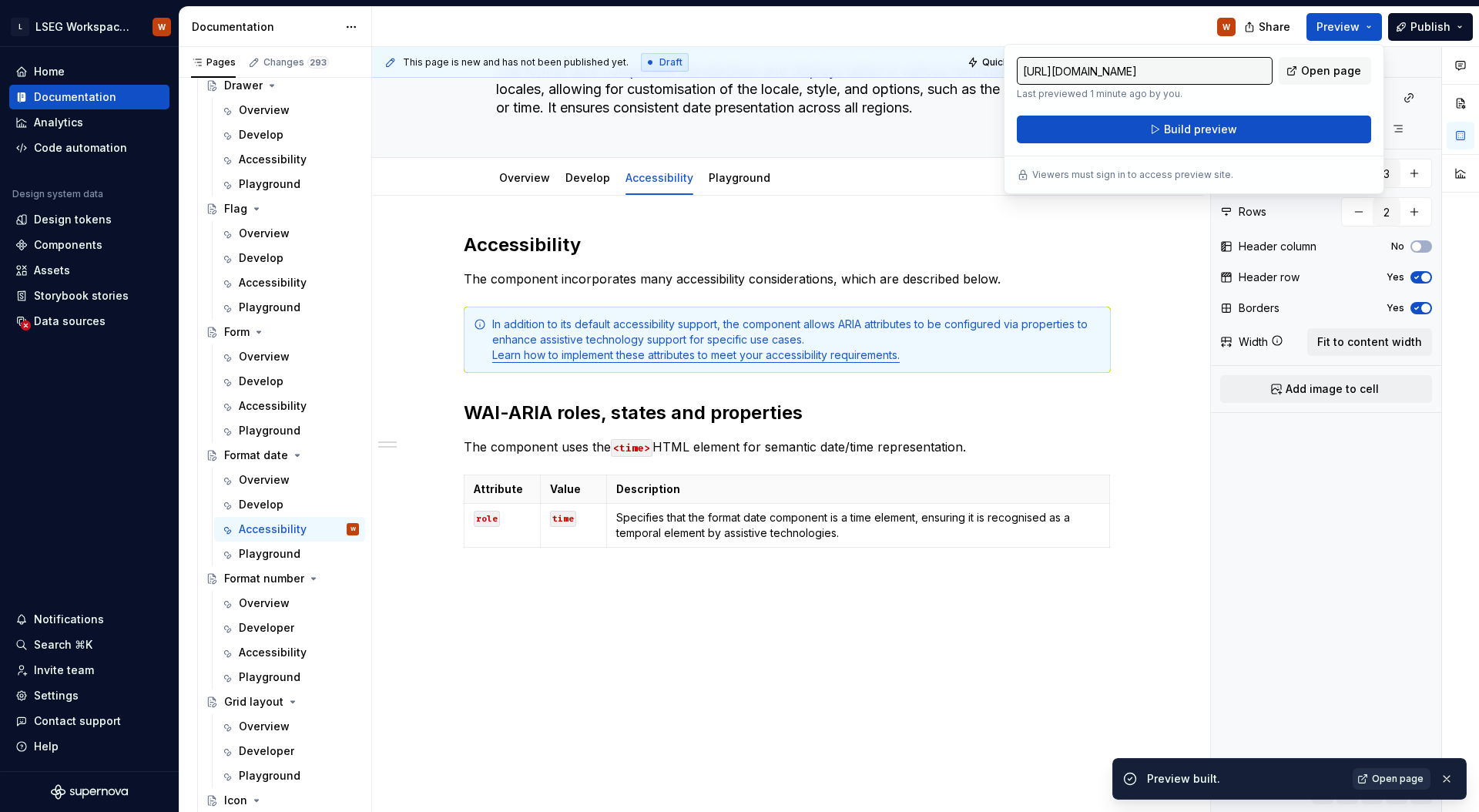
click at [1410, 775] on span "Open page" at bounding box center [1397, 778] width 51 height 12
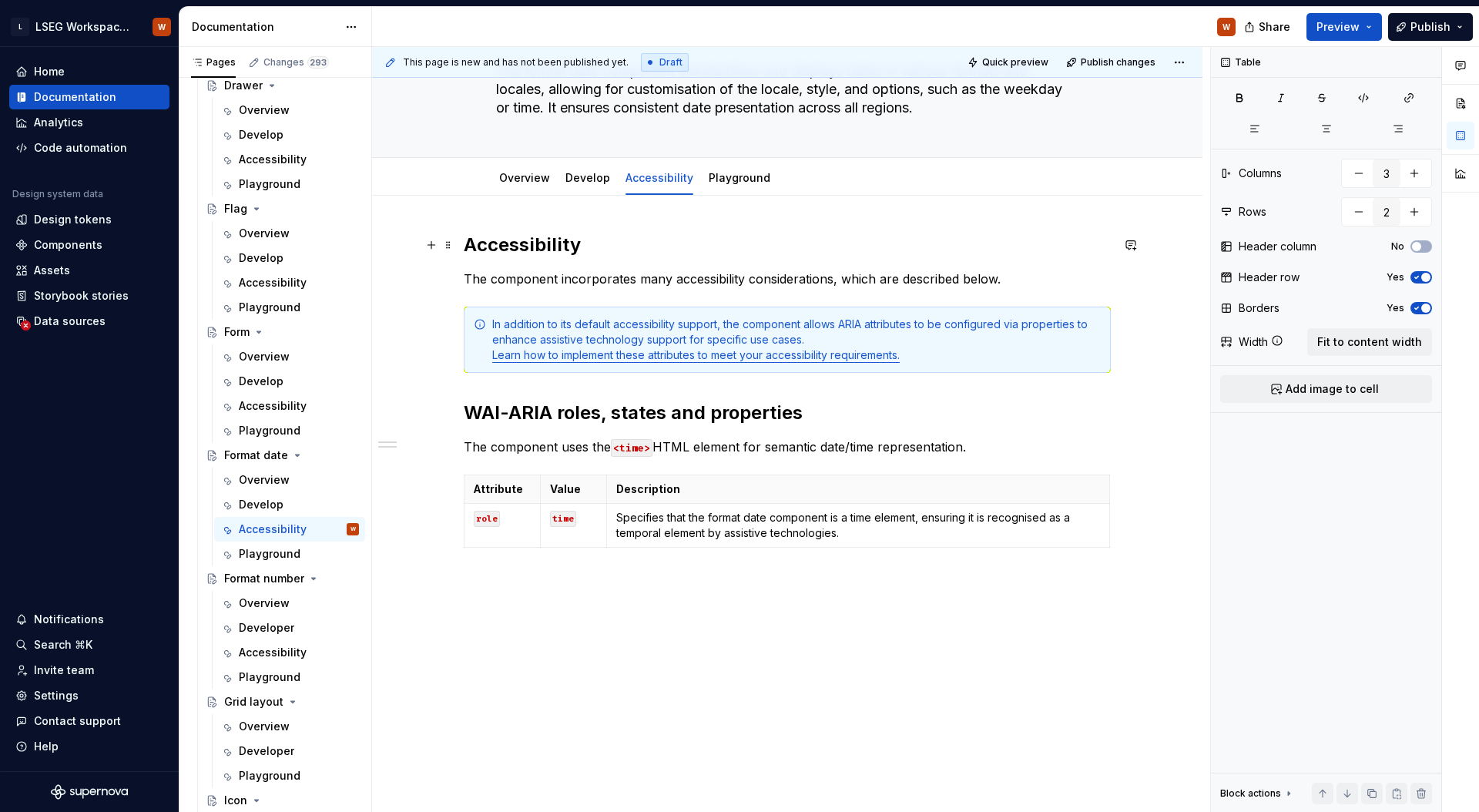
scroll to position [0, 0]
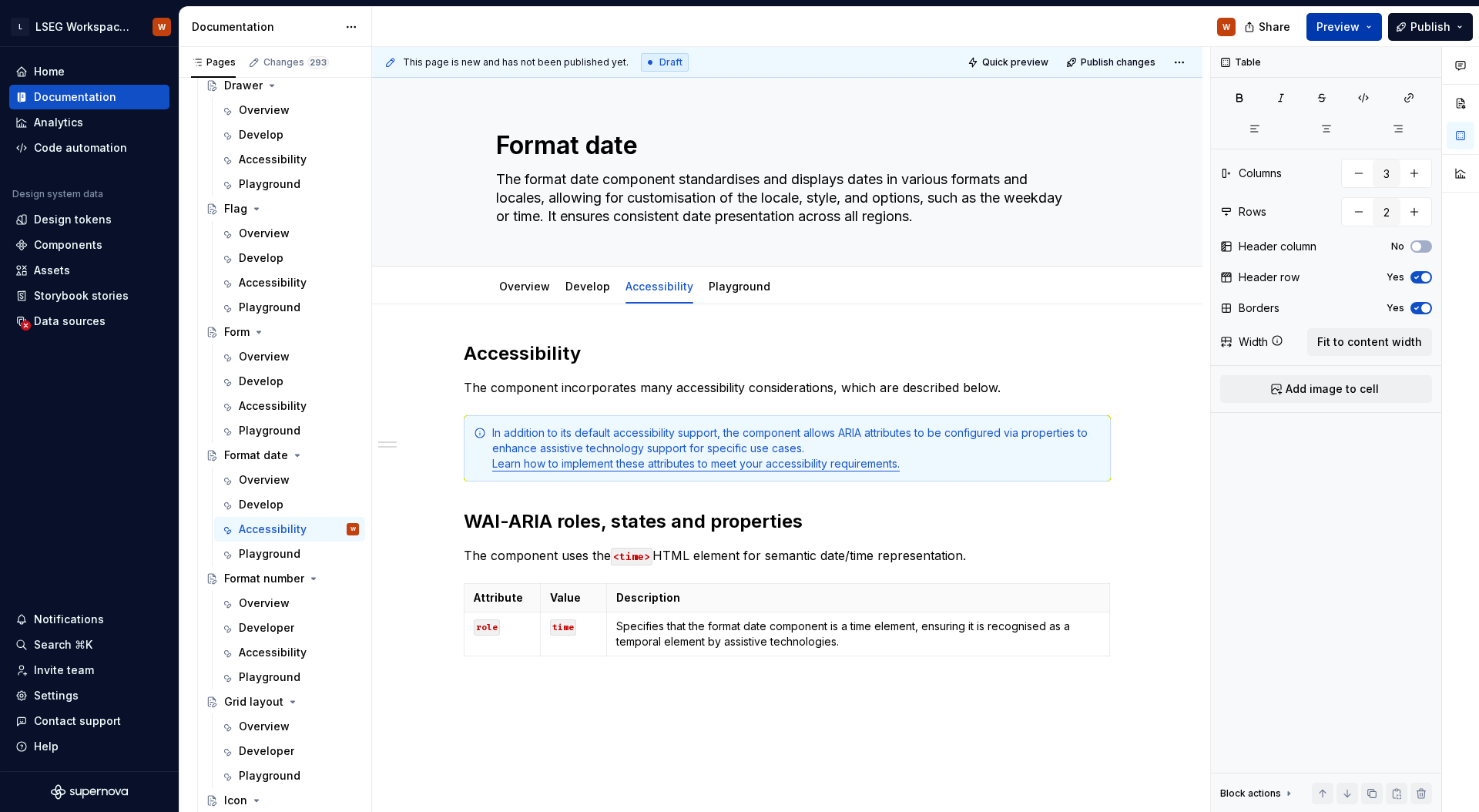
click at [1360, 26] on span "Preview" at bounding box center [1337, 27] width 43 height 16
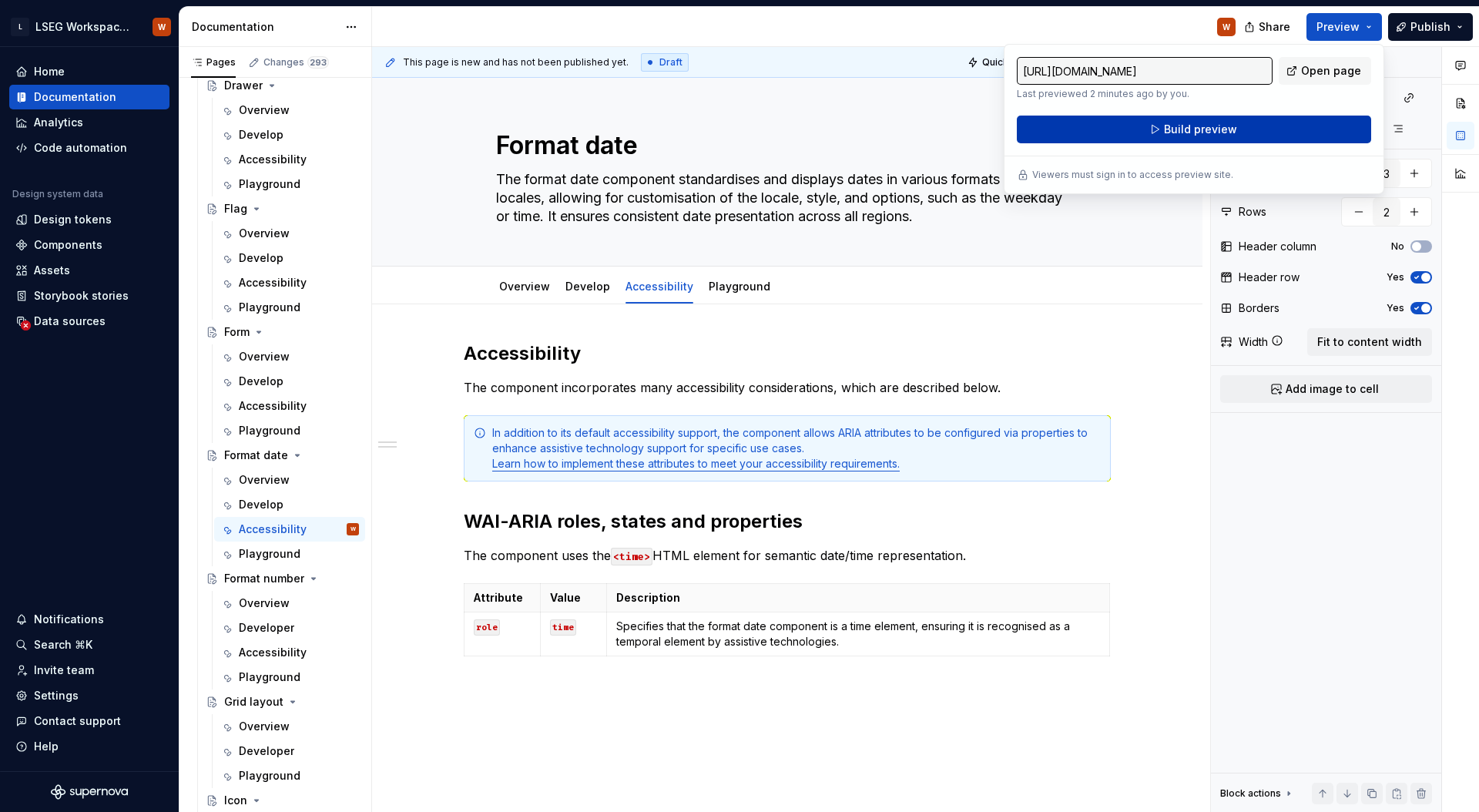
click at [1233, 135] on span "Build preview" at bounding box center [1201, 129] width 73 height 16
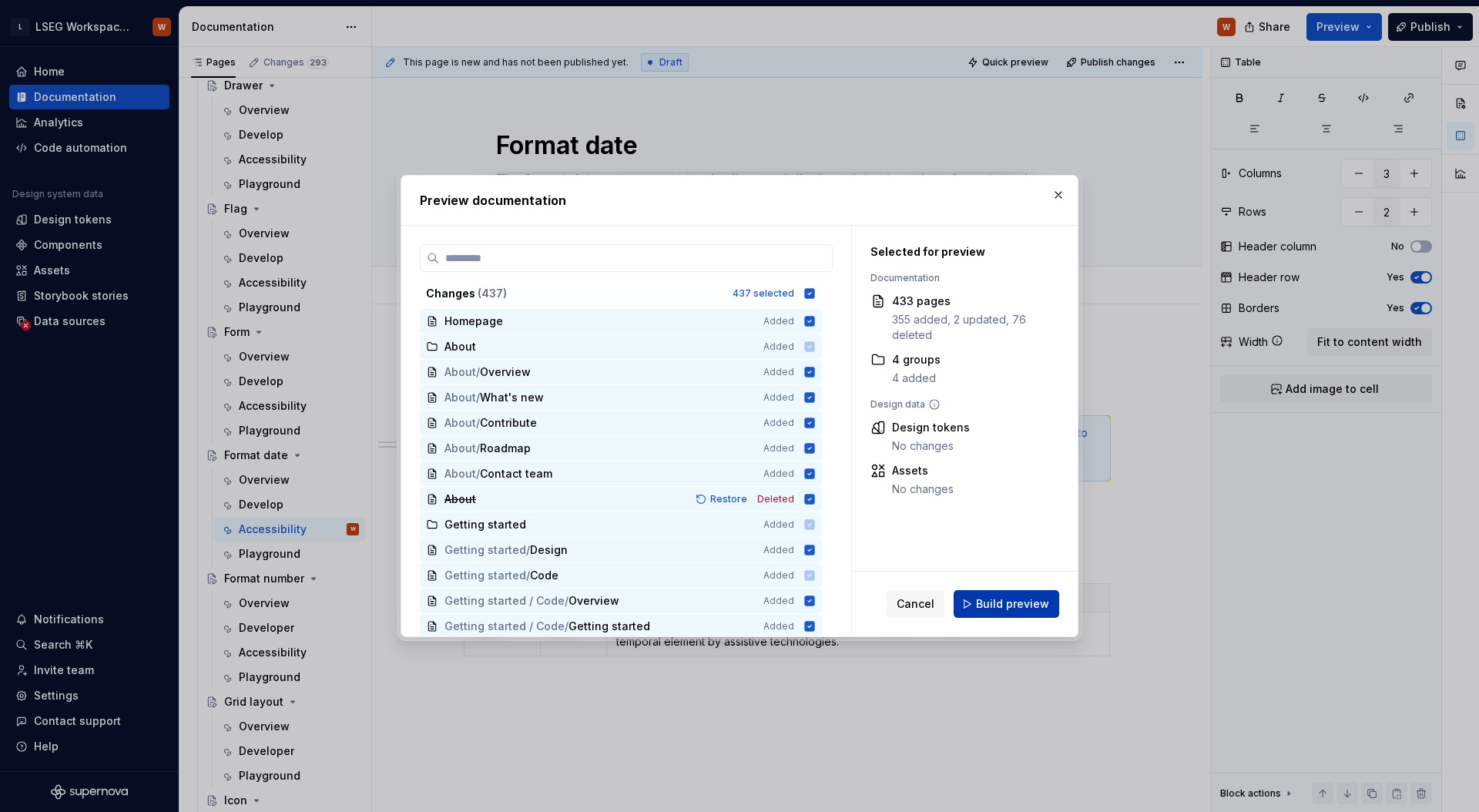
click at [1024, 597] on span "Build preview" at bounding box center [1013, 604] width 73 height 16
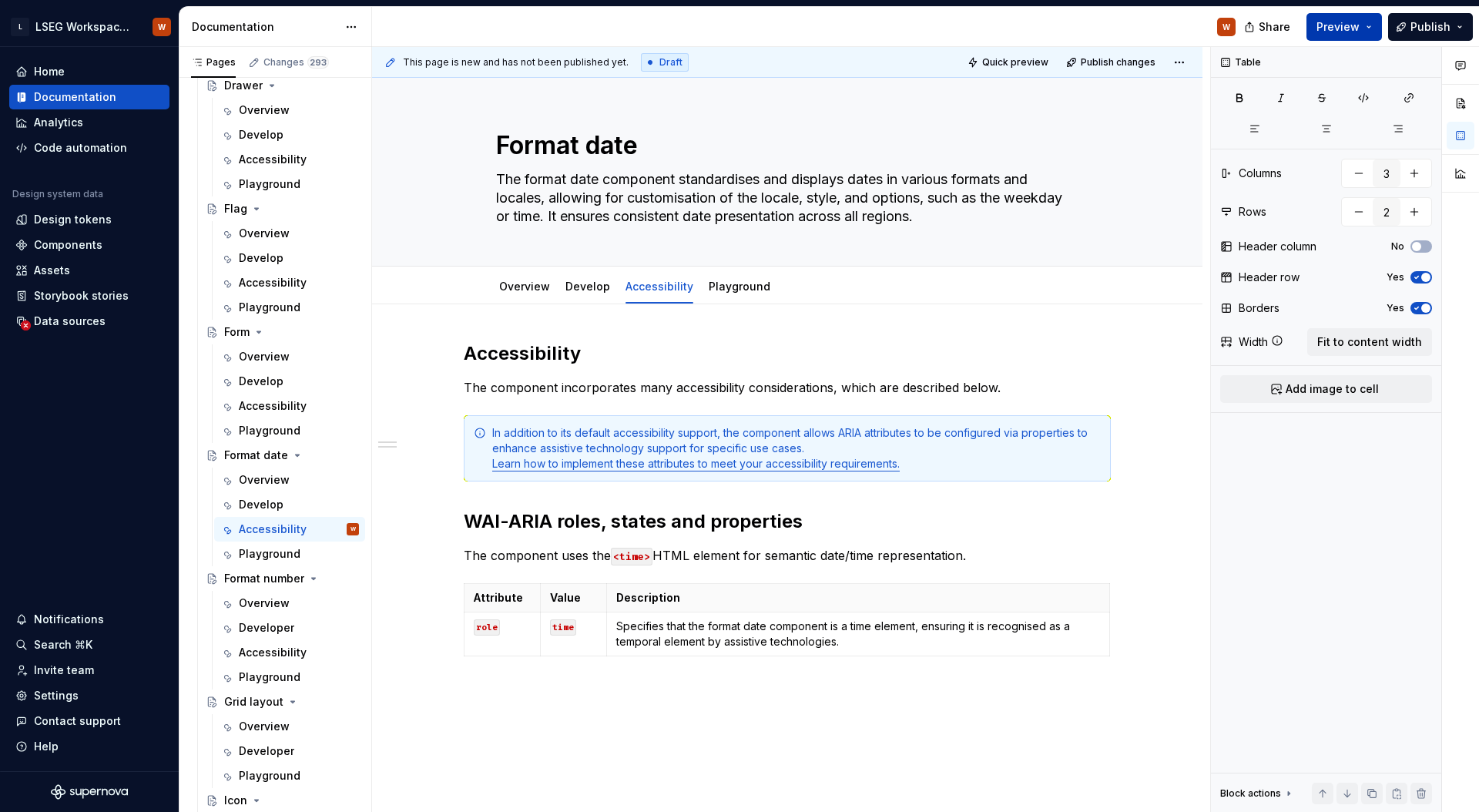
click at [1364, 22] on button "Preview" at bounding box center [1343, 27] width 76 height 28
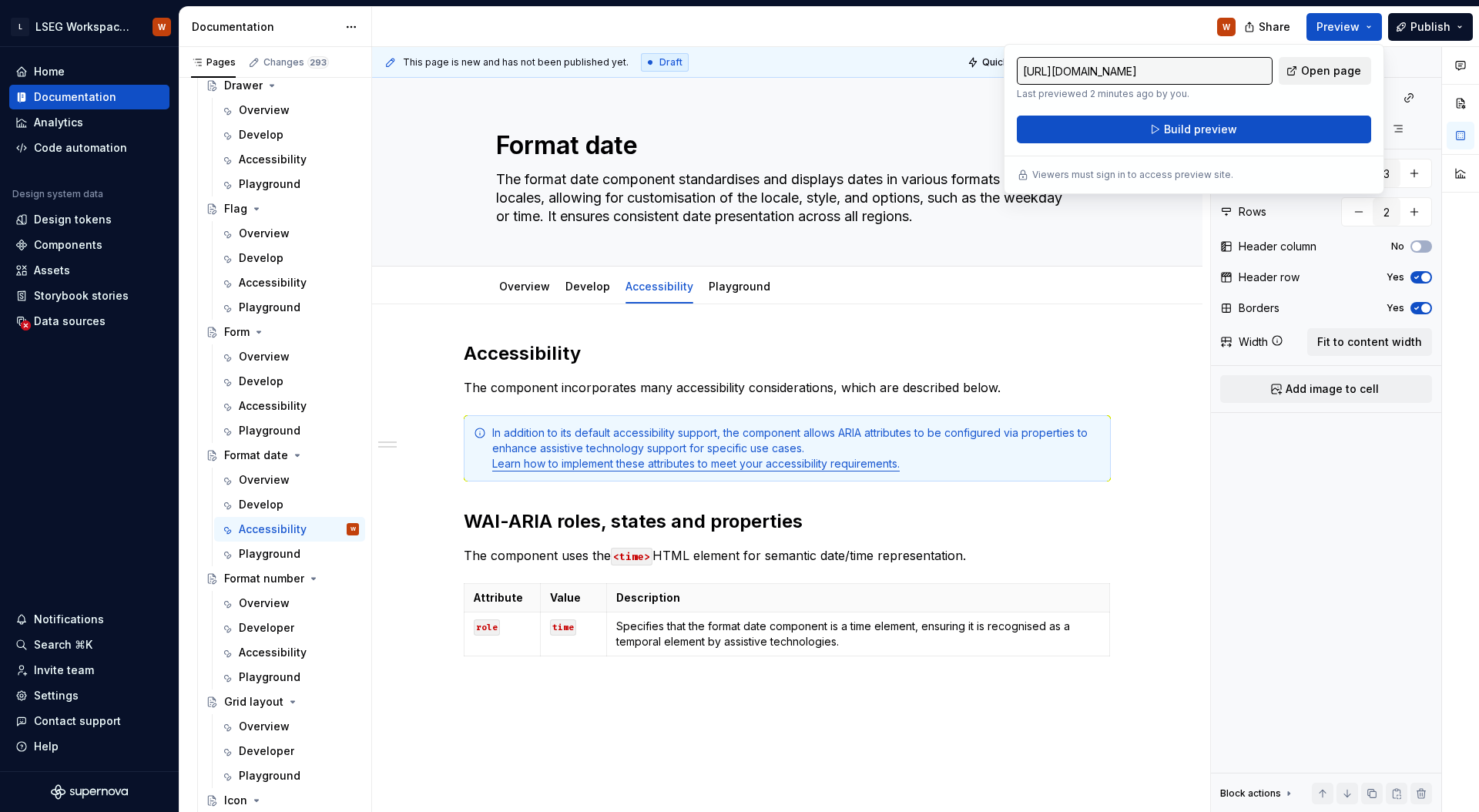
click at [1359, 68] on span "Open page" at bounding box center [1330, 71] width 60 height 16
click at [1032, 20] on div "W" at bounding box center [810, 27] width 876 height 40
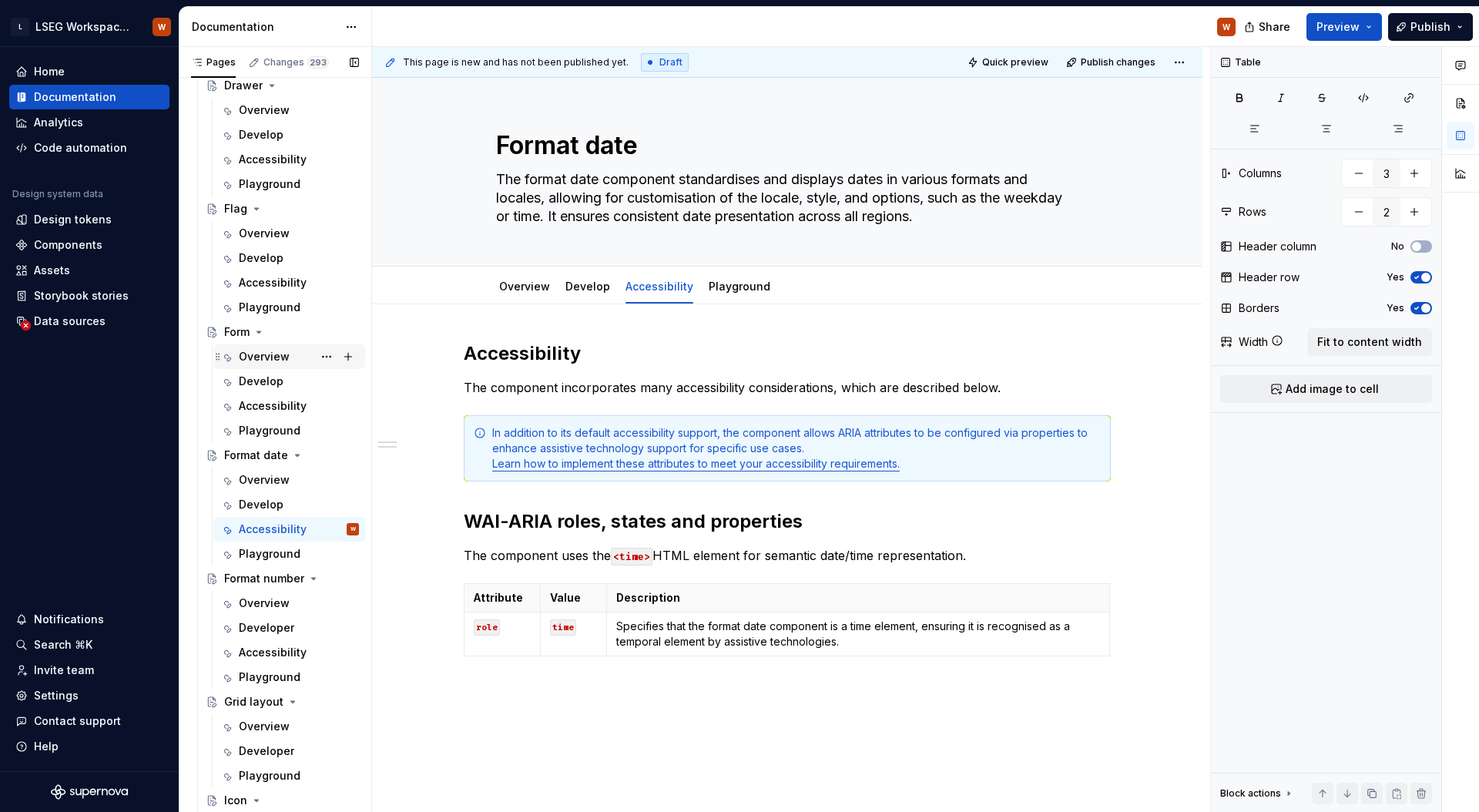
click at [259, 356] on div "Overview" at bounding box center [264, 356] width 51 height 16
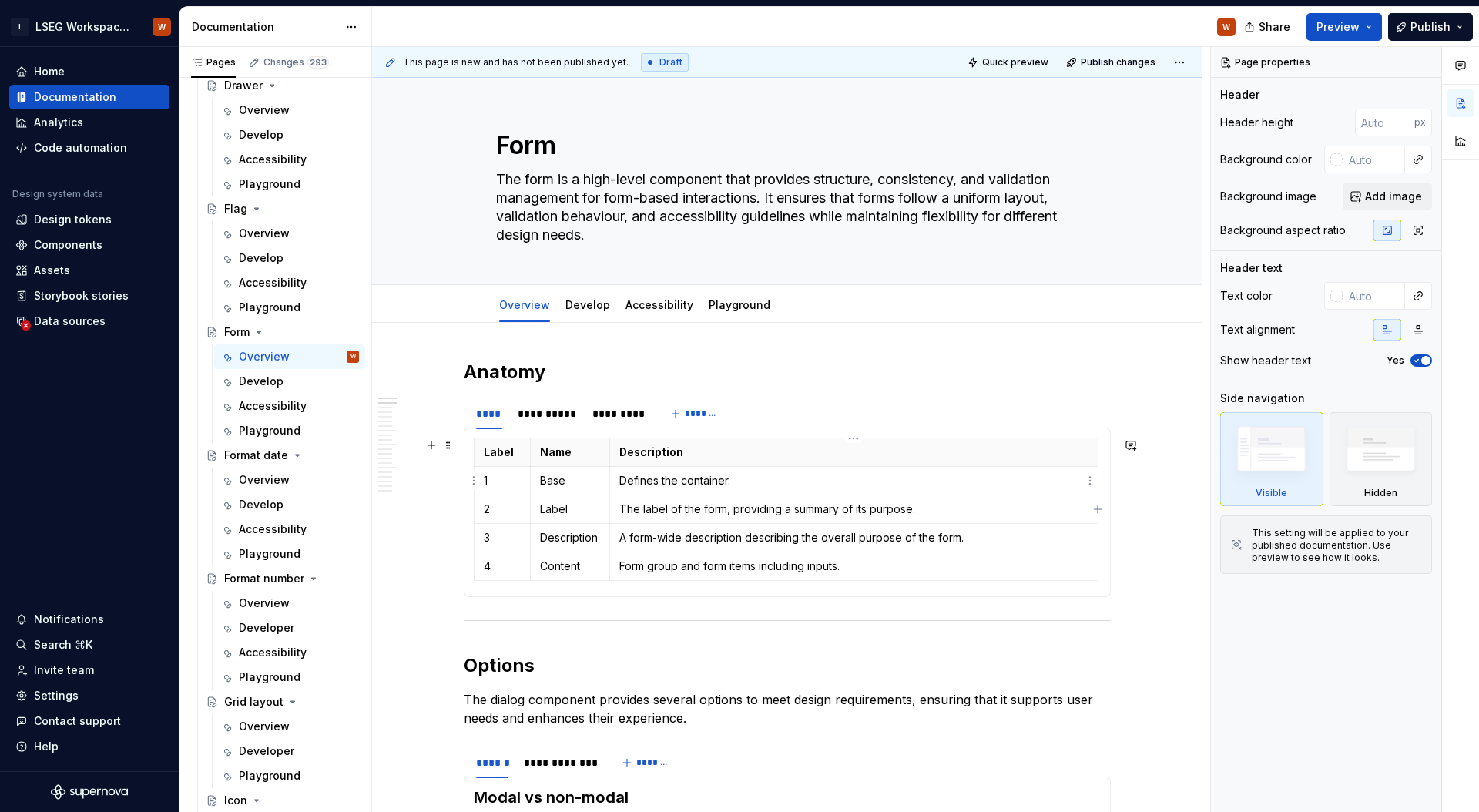
scroll to position [90, 0]
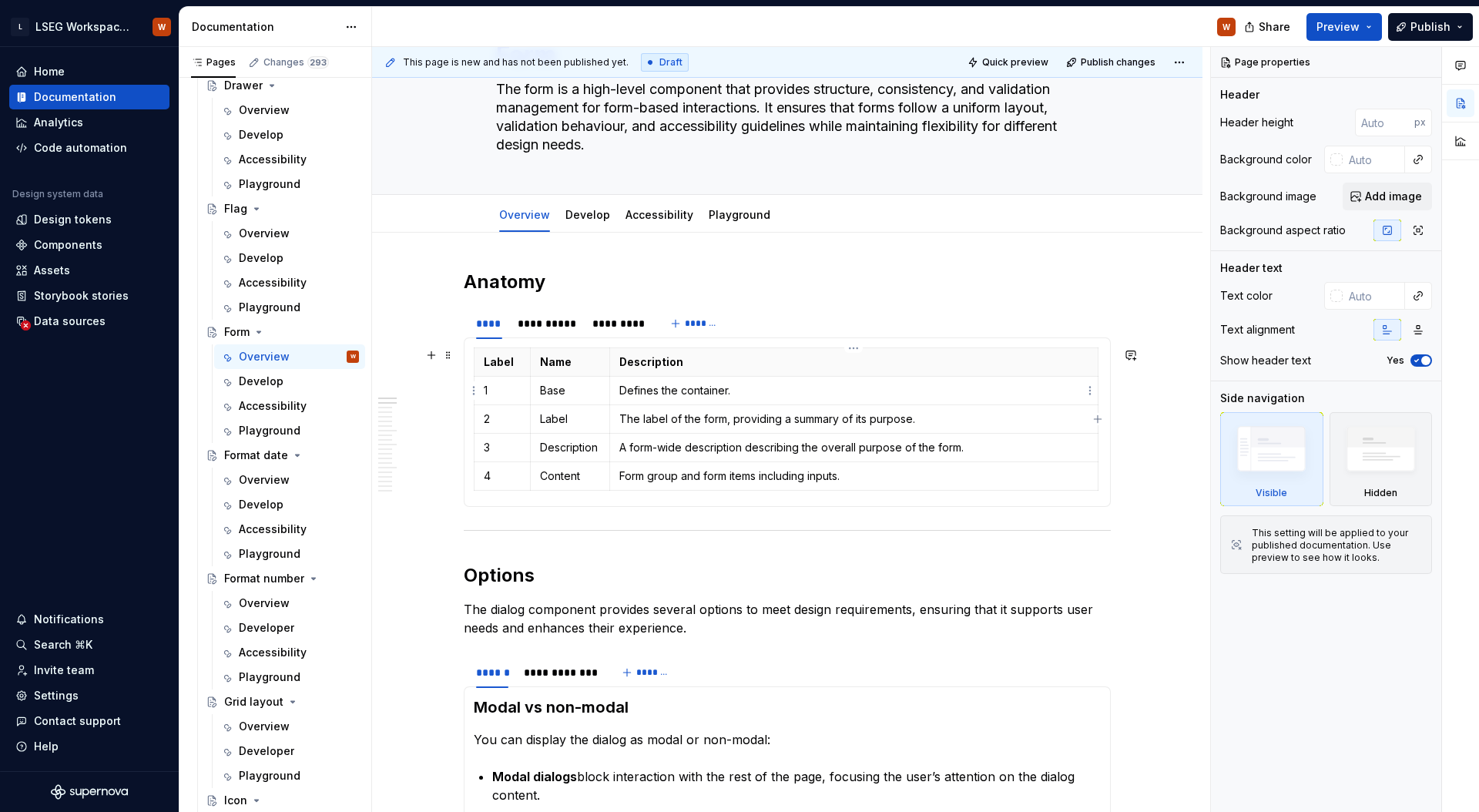
click at [939, 393] on p "Defines the container." at bounding box center [853, 391] width 469 height 16
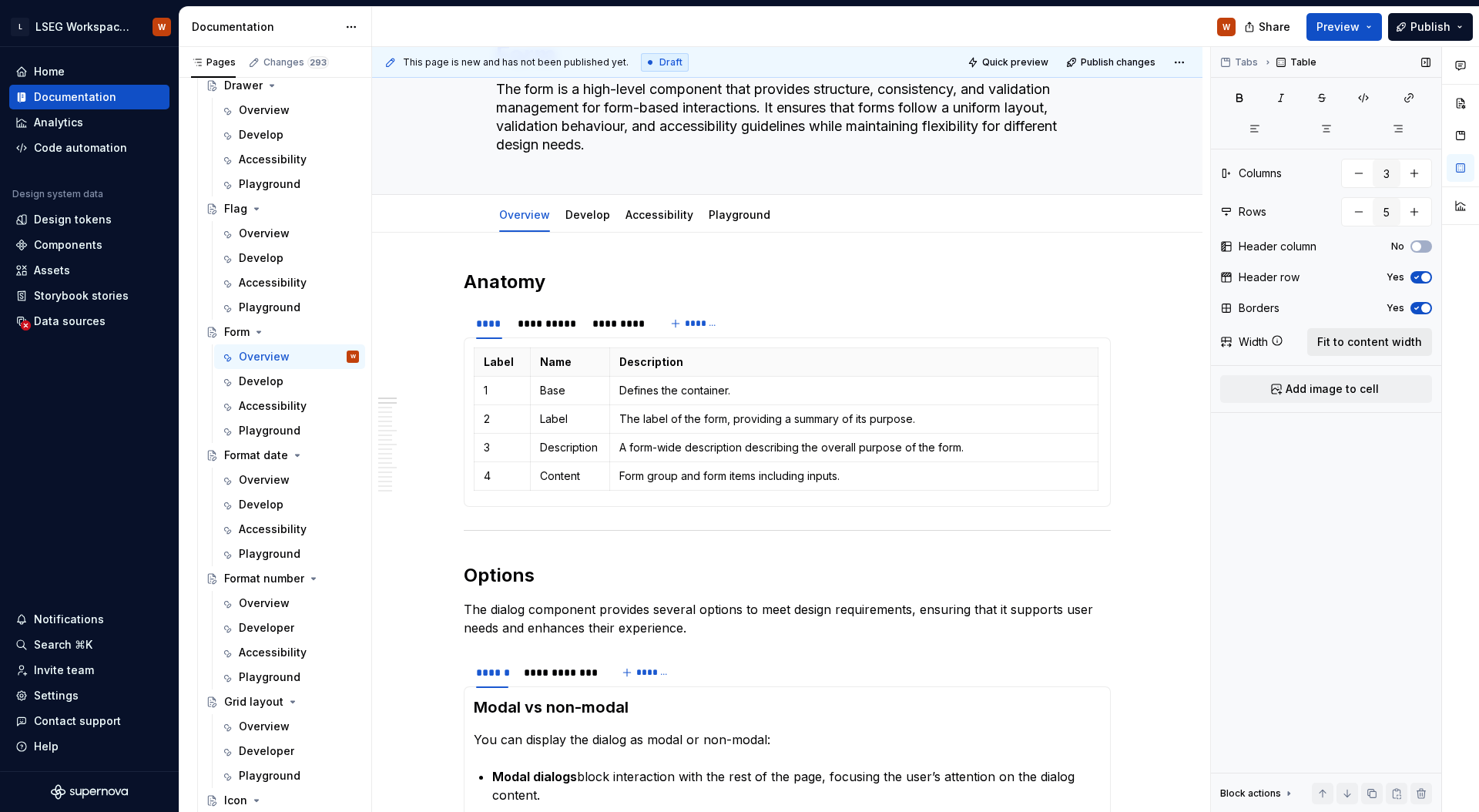
click at [1385, 341] on span "Fit to content width" at bounding box center [1369, 342] width 105 height 16
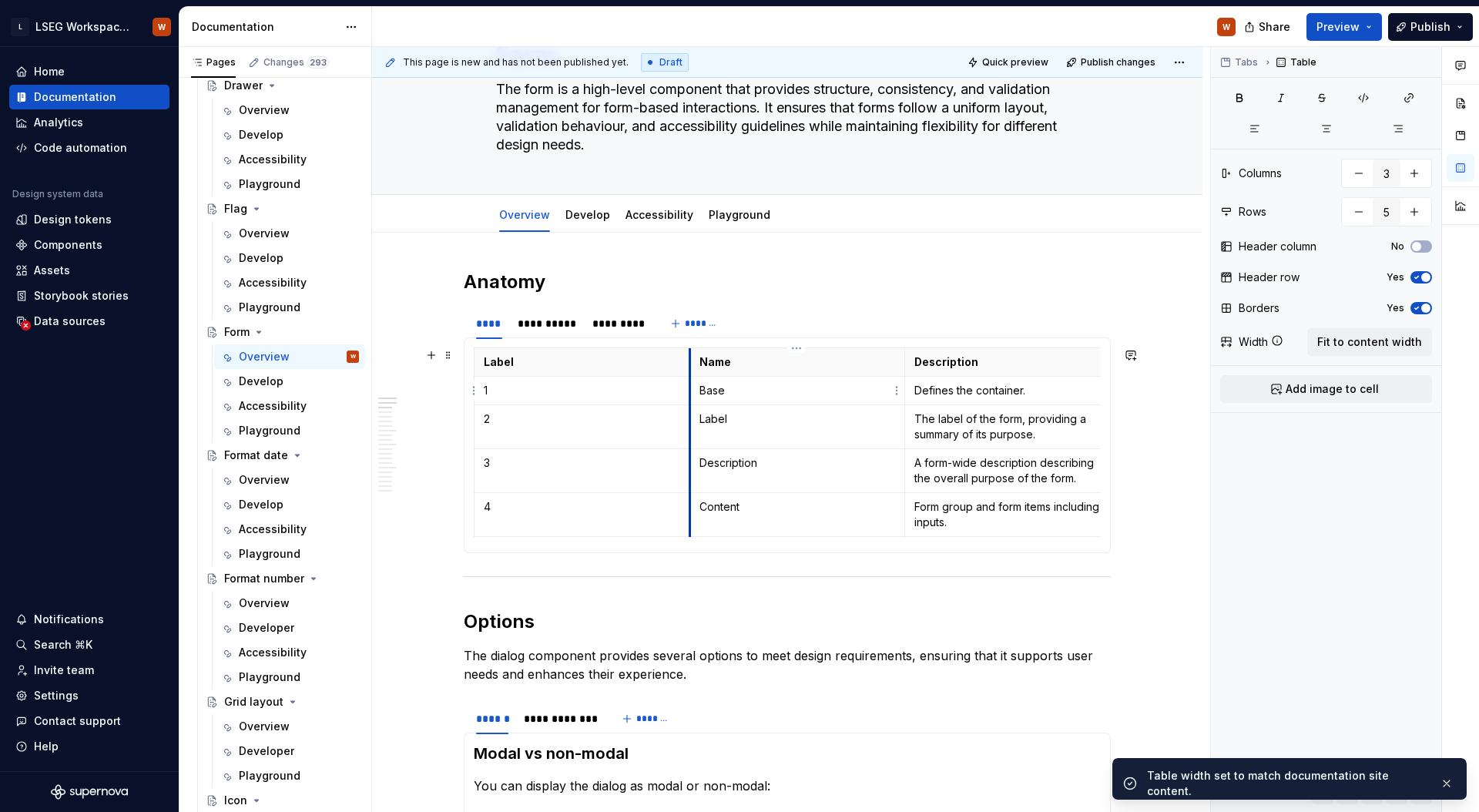
click at [690, 390] on td "Base" at bounding box center [797, 391] width 215 height 29
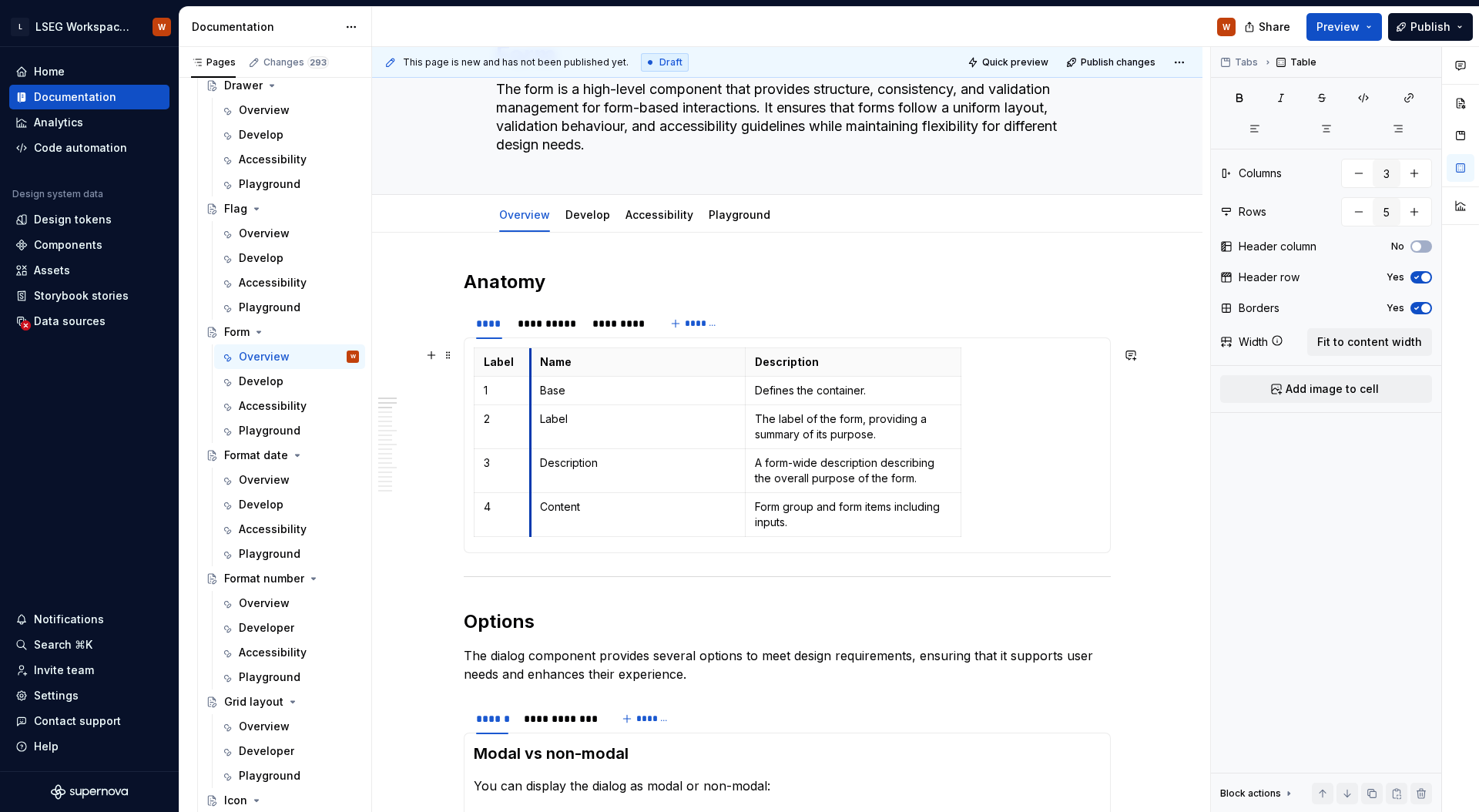
drag, startPoint x: 689, startPoint y: 369, endPoint x: 530, endPoint y: 371, distance: 159.0
click at [530, 371] on th "Name" at bounding box center [637, 362] width 215 height 29
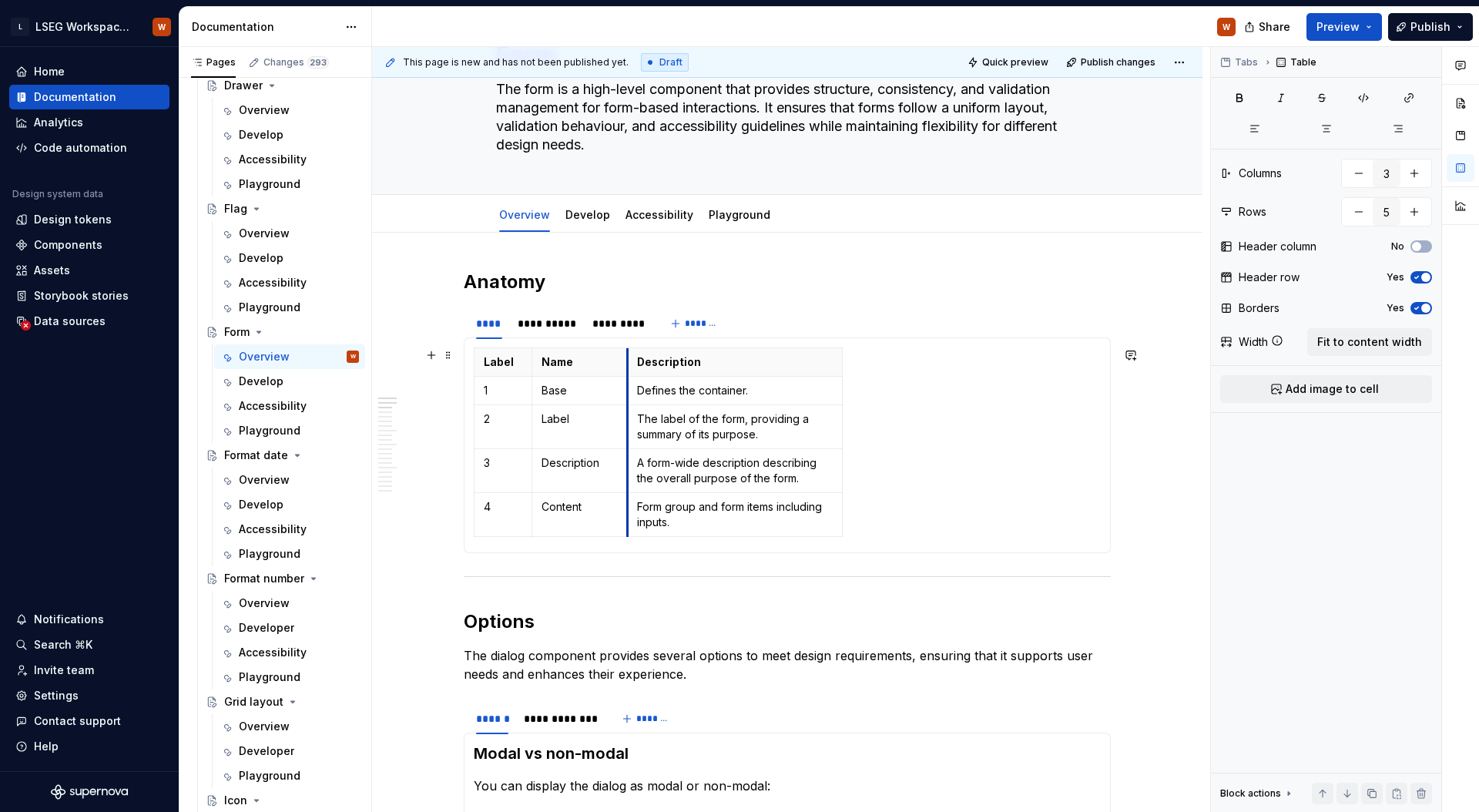
drag, startPoint x: 748, startPoint y: 368, endPoint x: 628, endPoint y: 372, distance: 120.1
click at [628, 372] on th "Description" at bounding box center [734, 362] width 215 height 29
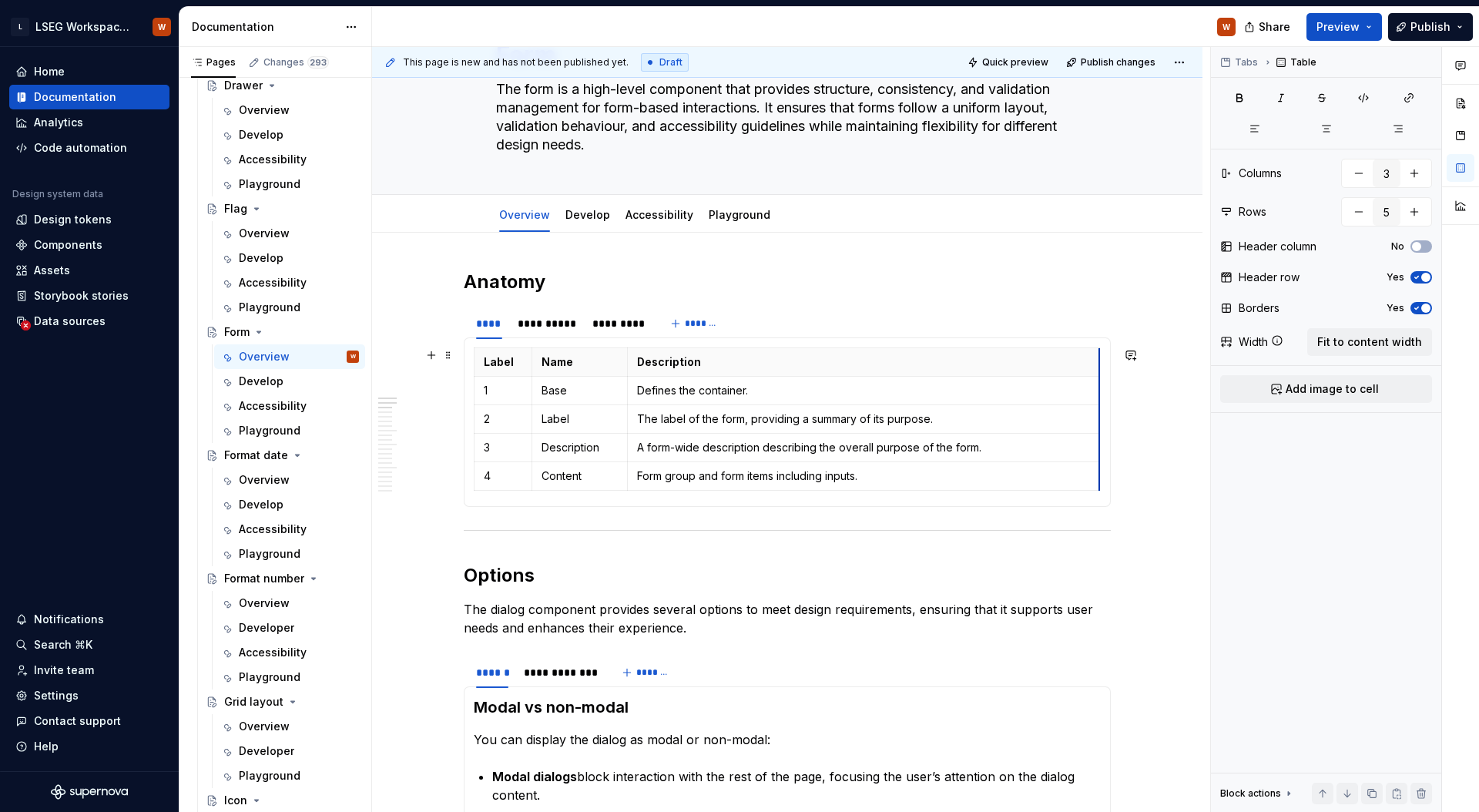
drag, startPoint x: 840, startPoint y: 366, endPoint x: 1097, endPoint y: 365, distance: 257.0
click at [549, 326] on div "**********" at bounding box center [547, 324] width 59 height 16
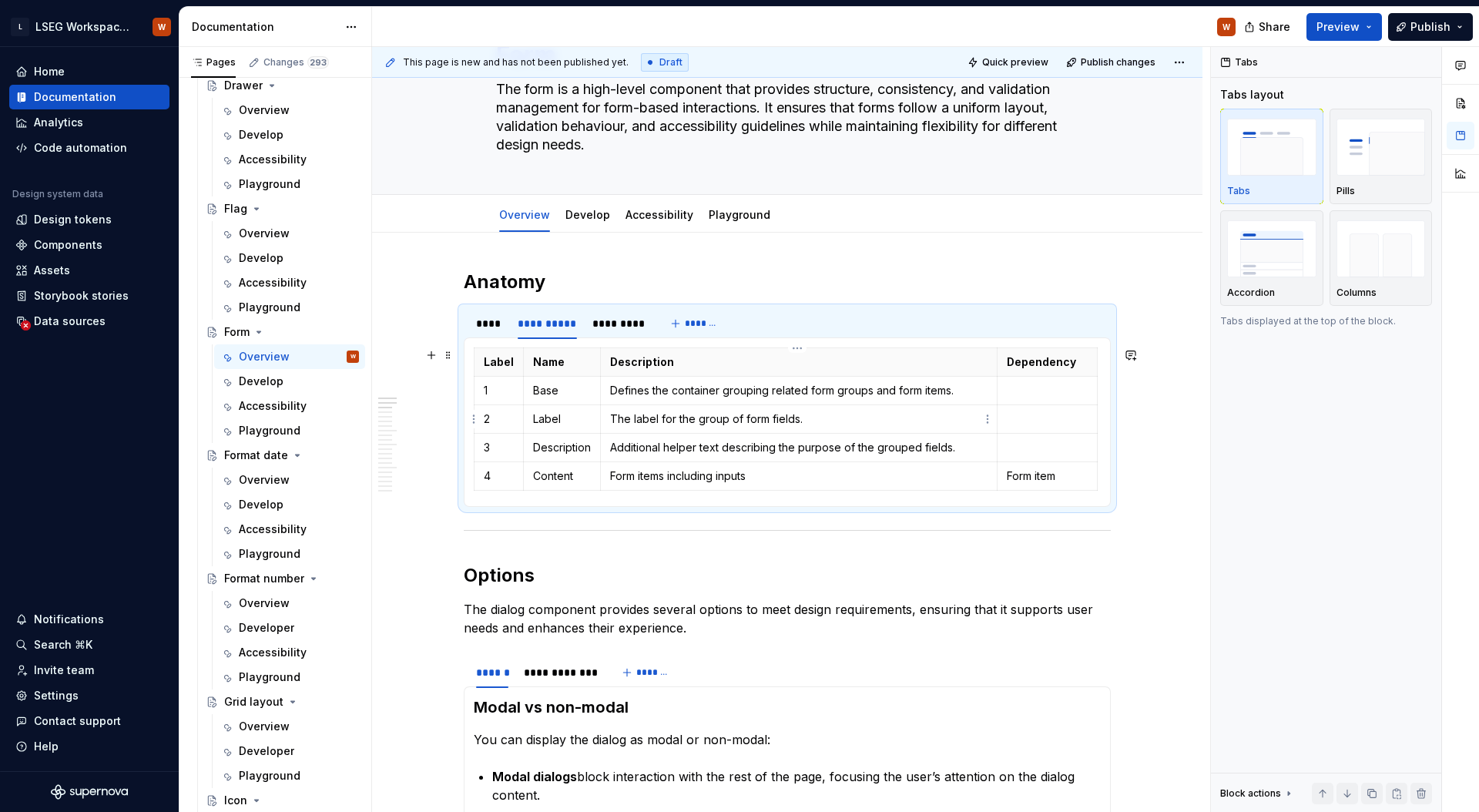
click at [872, 406] on td "The label for the group of form fields." at bounding box center [799, 419] width 396 height 29
click at [885, 354] on p "Description" at bounding box center [799, 362] width 378 height 16
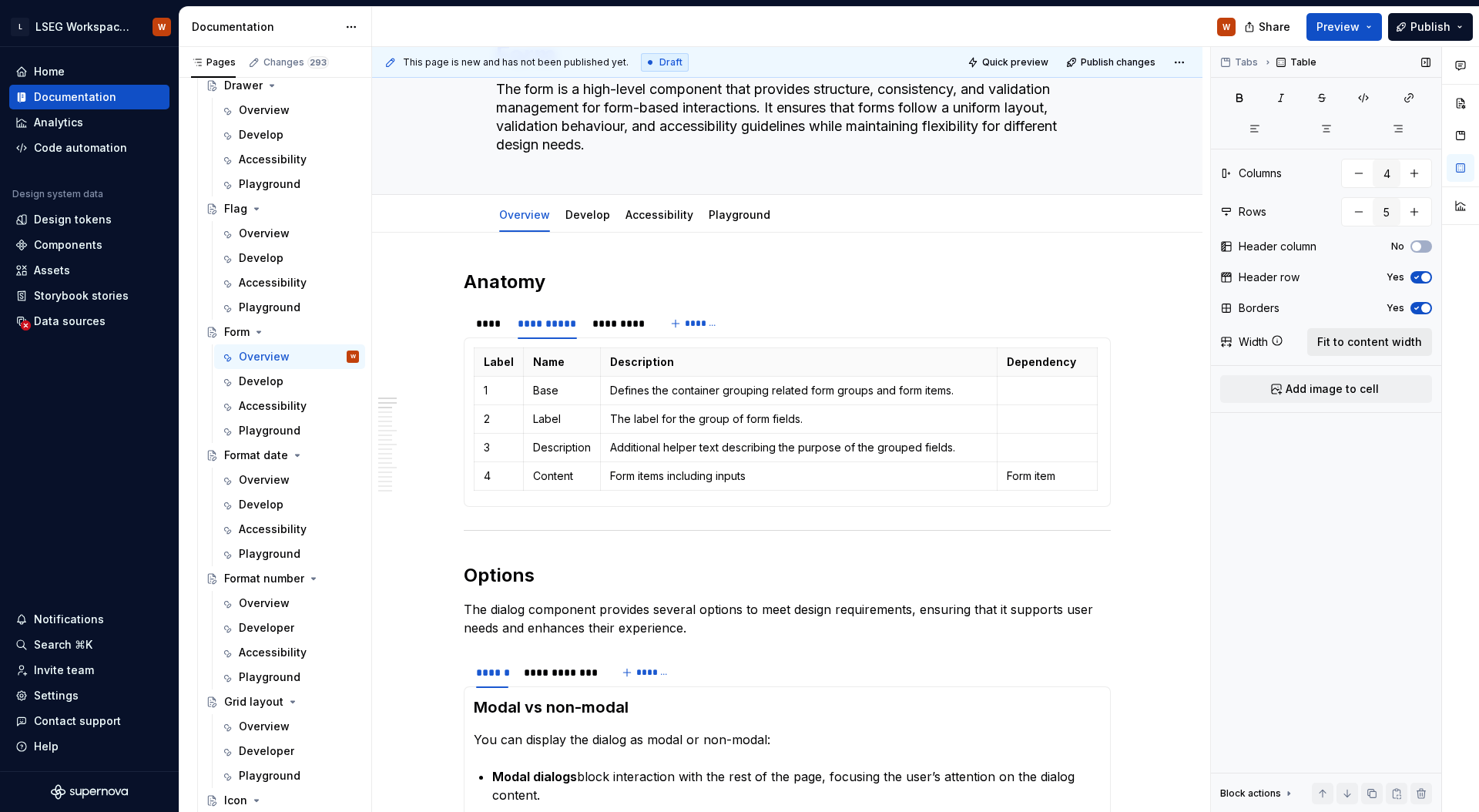
click at [1349, 342] on span "Fit to content width" at bounding box center [1369, 342] width 105 height 16
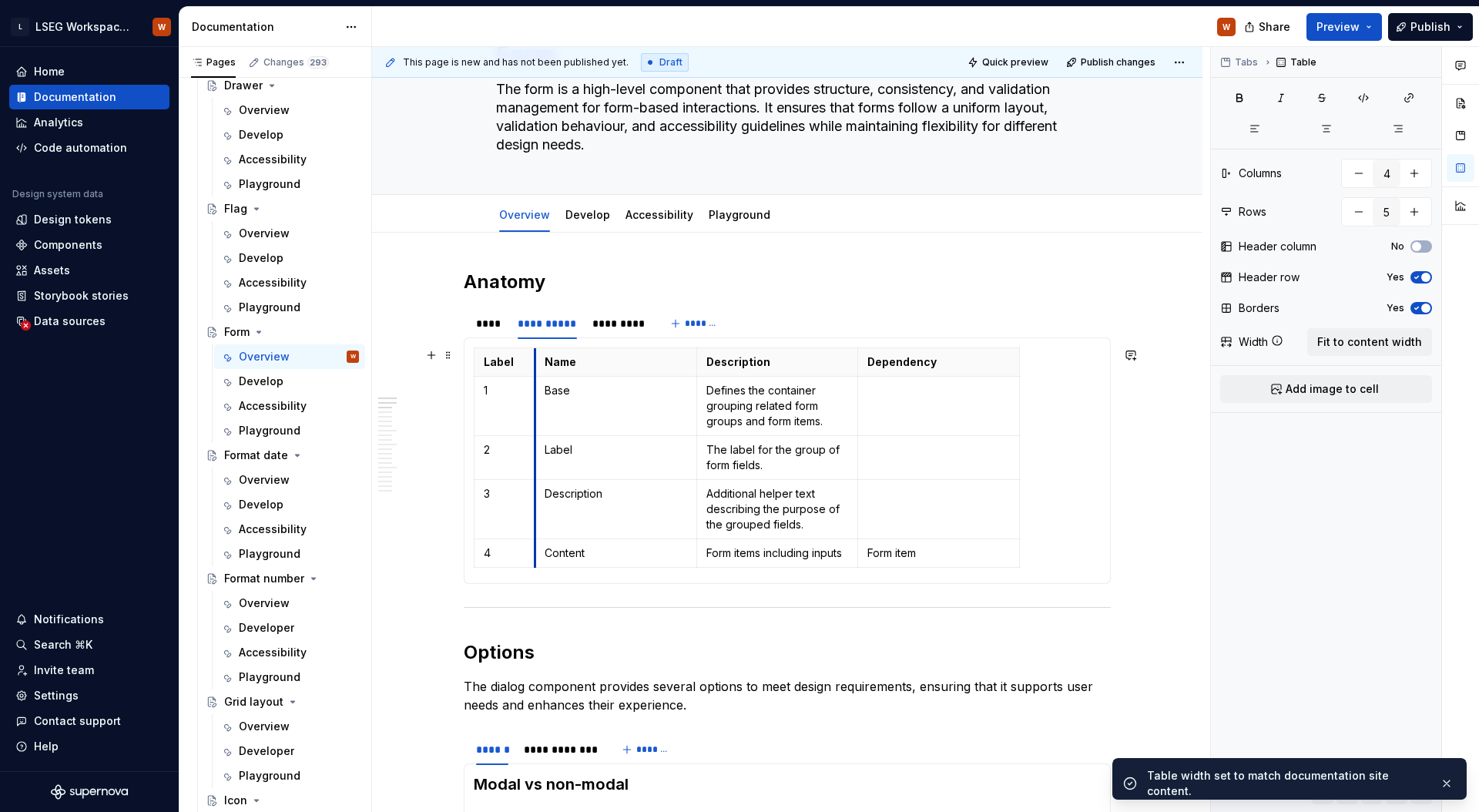
drag, startPoint x: 633, startPoint y: 422, endPoint x: 532, endPoint y: 418, distance: 101.1
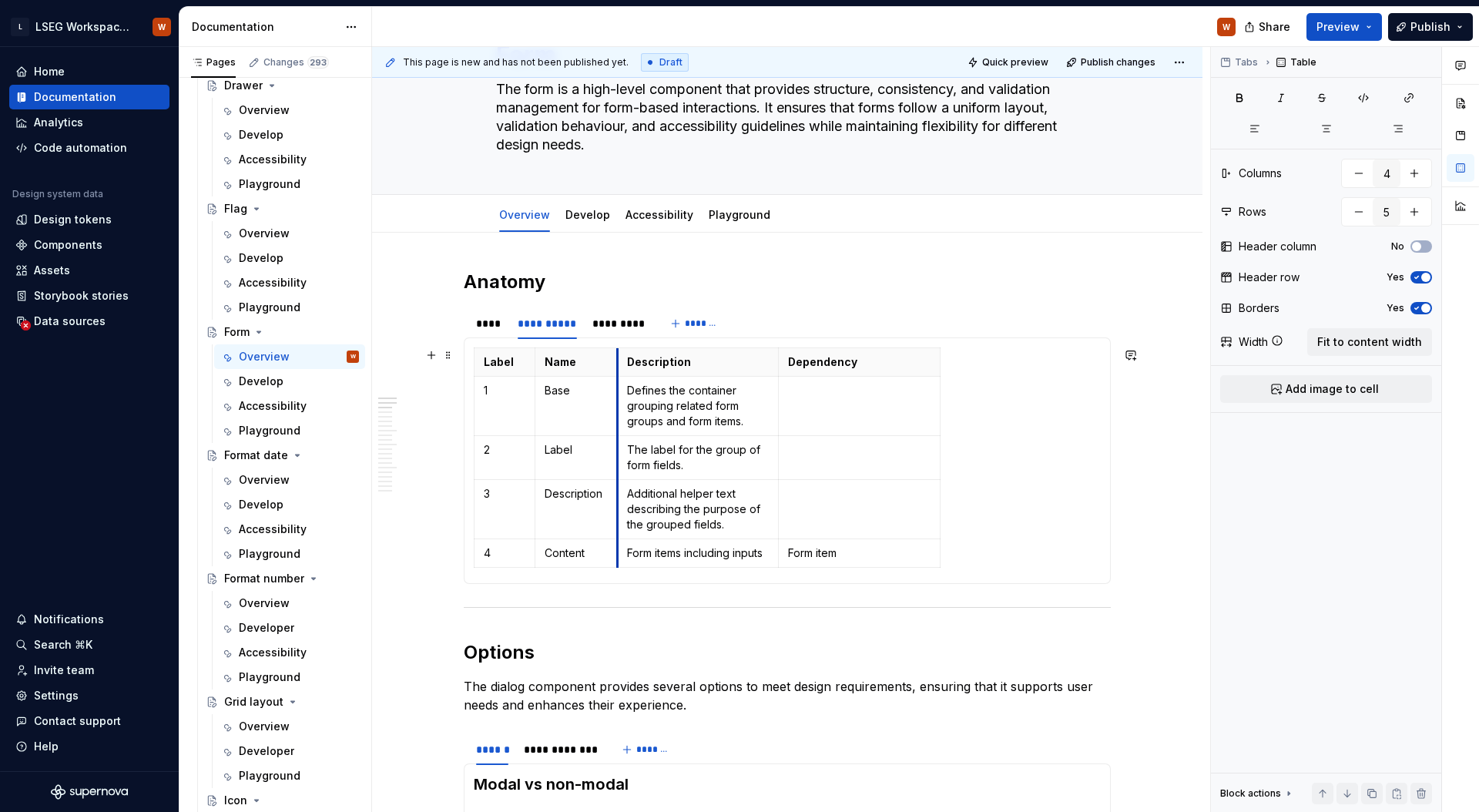
drag, startPoint x: 694, startPoint y: 411, endPoint x: 673, endPoint y: 412, distance: 21.0
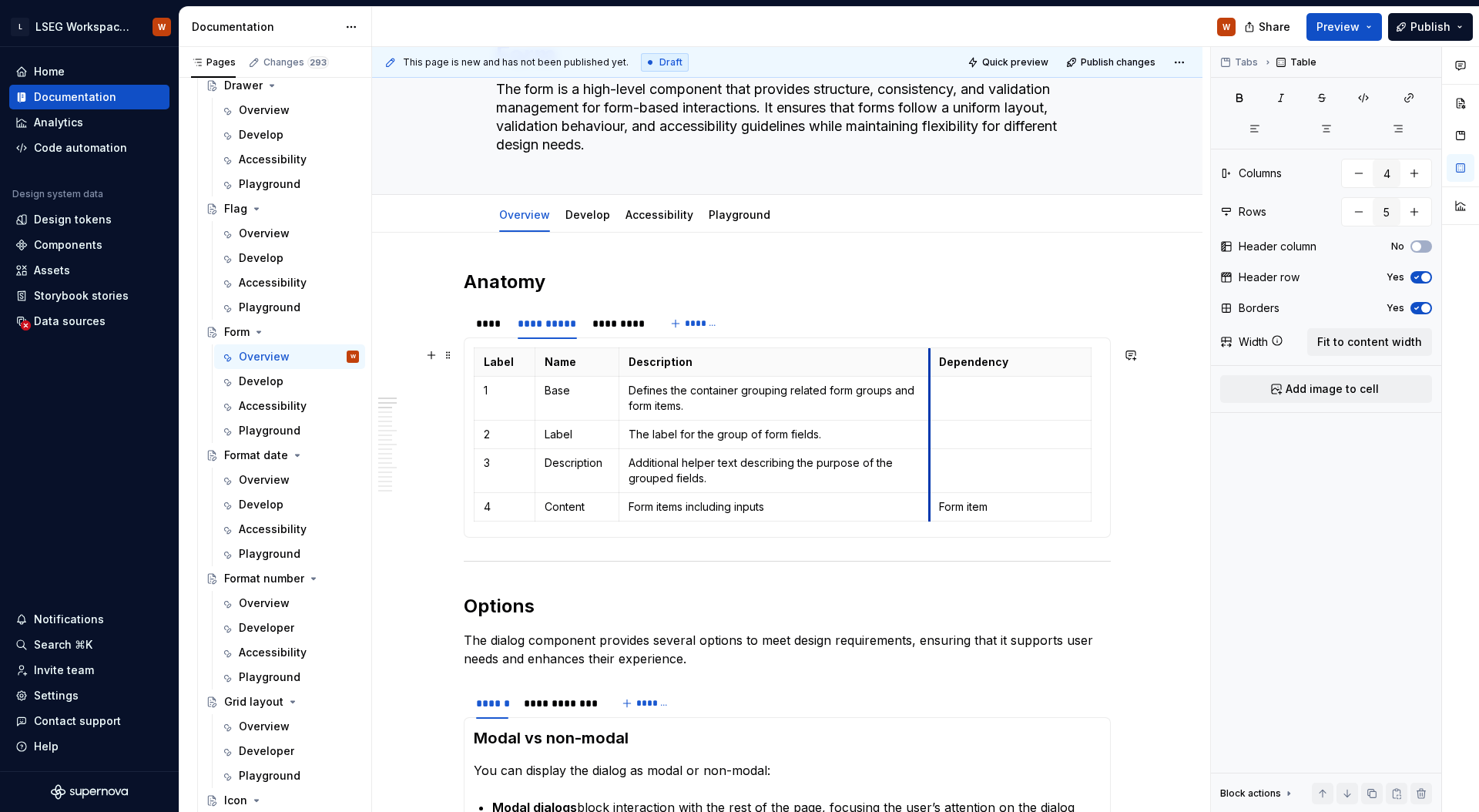
drag, startPoint x: 781, startPoint y: 399, endPoint x: 1011, endPoint y: 398, distance: 230.0
click at [932, 399] on td at bounding box center [1010, 399] width 161 height 44
drag, startPoint x: 1091, startPoint y: 396, endPoint x: 1020, endPoint y: 395, distance: 71.0
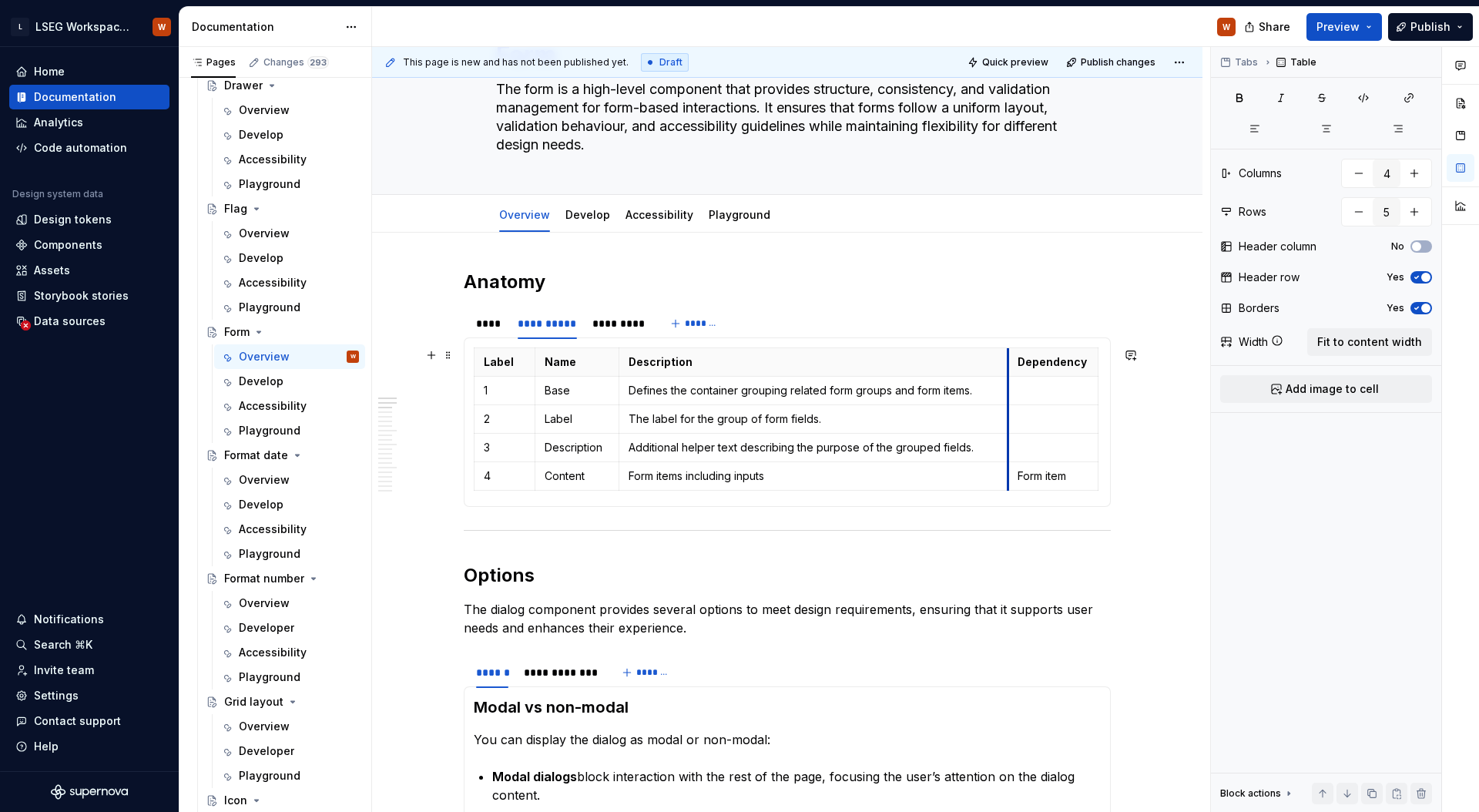
drag, startPoint x: 932, startPoint y: 411, endPoint x: 1009, endPoint y: 408, distance: 77.1
click at [1009, 408] on tbody "Label Name Description Dependency 1 Base Defines the container grouping related…" at bounding box center [786, 419] width 624 height 143
click at [633, 324] on div "*********" at bounding box center [618, 324] width 51 height 16
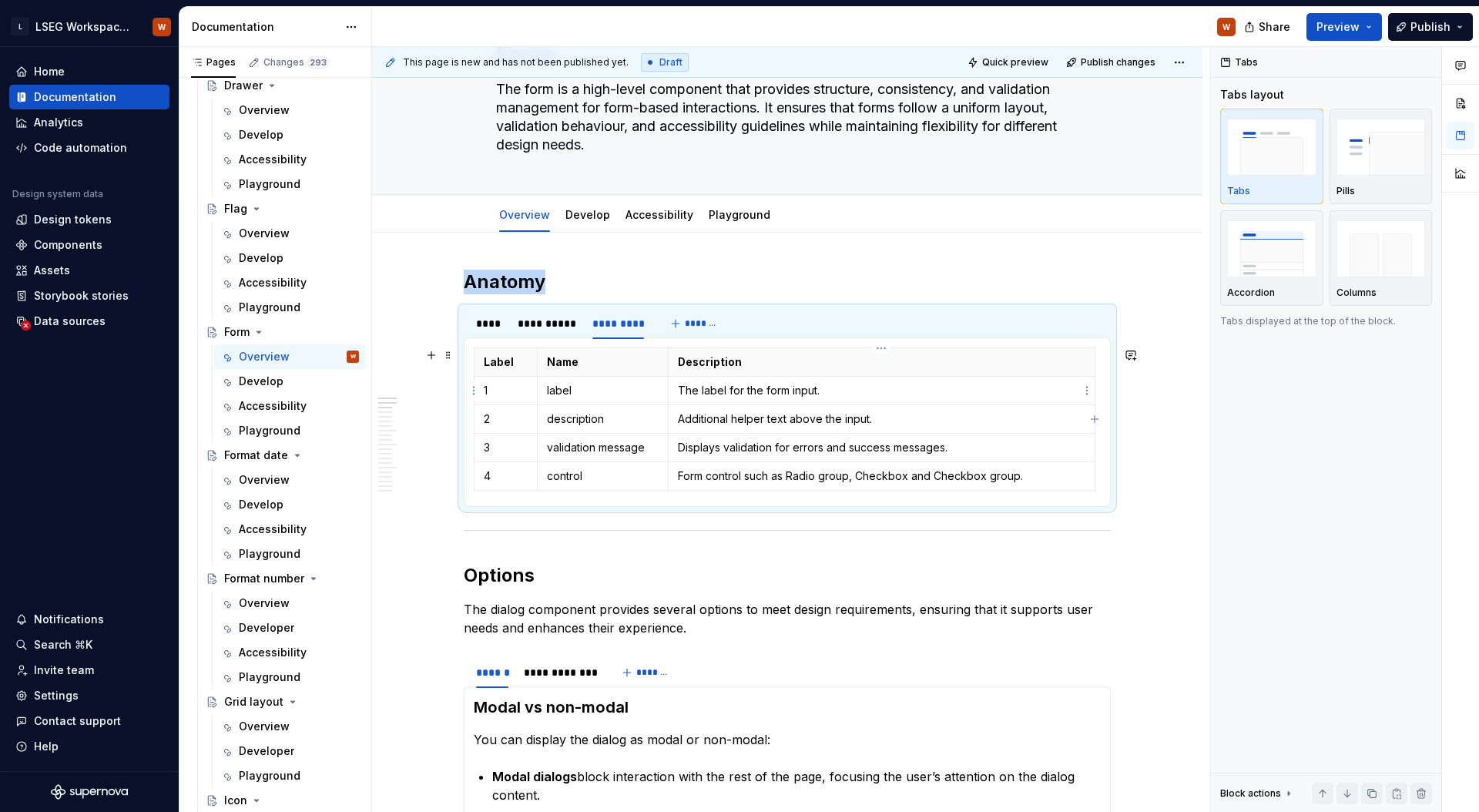
click at [714, 412] on p "Additional helper text above the input." at bounding box center [881, 419] width 407 height 16
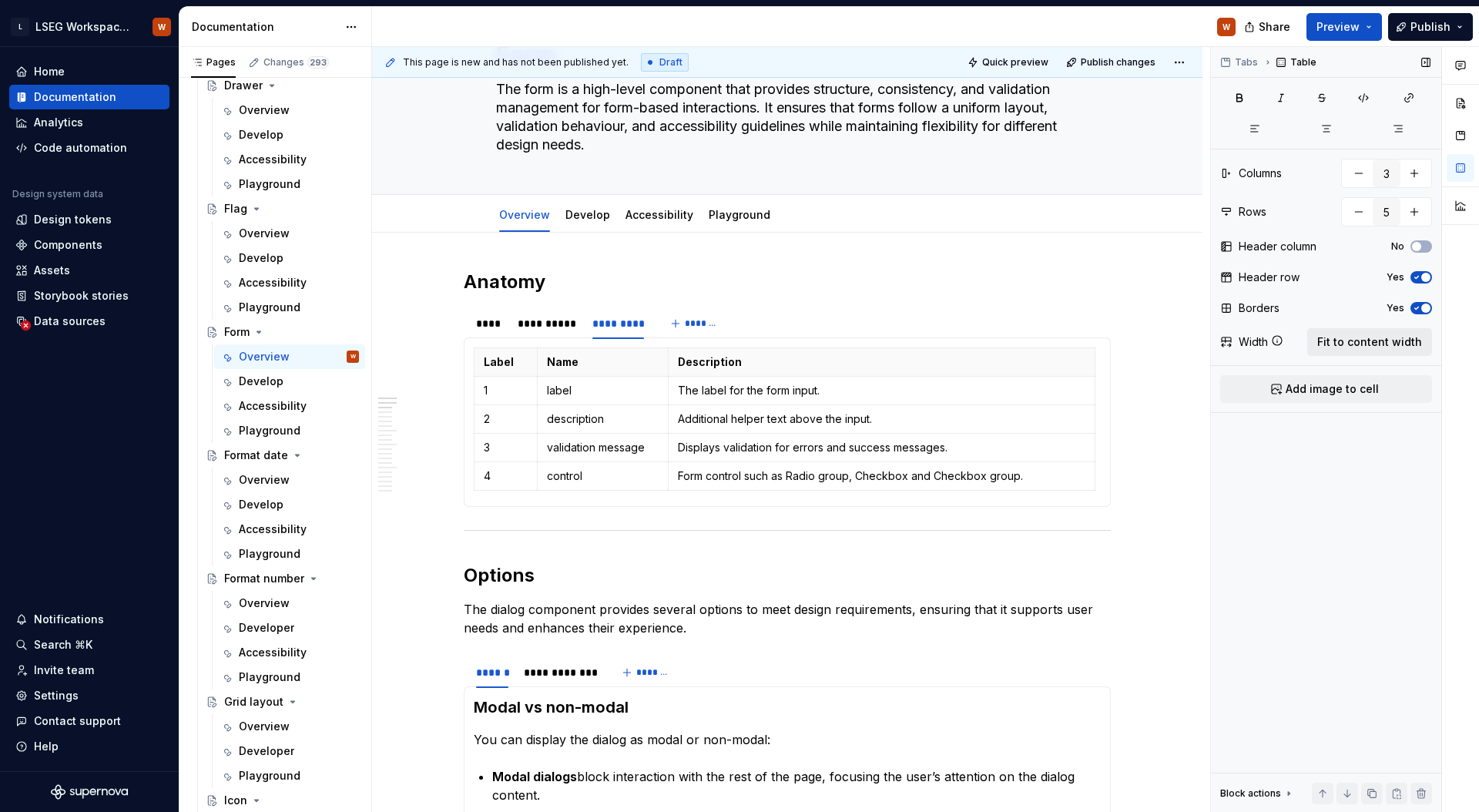
click at [1351, 346] on span "Fit to content width" at bounding box center [1369, 342] width 105 height 16
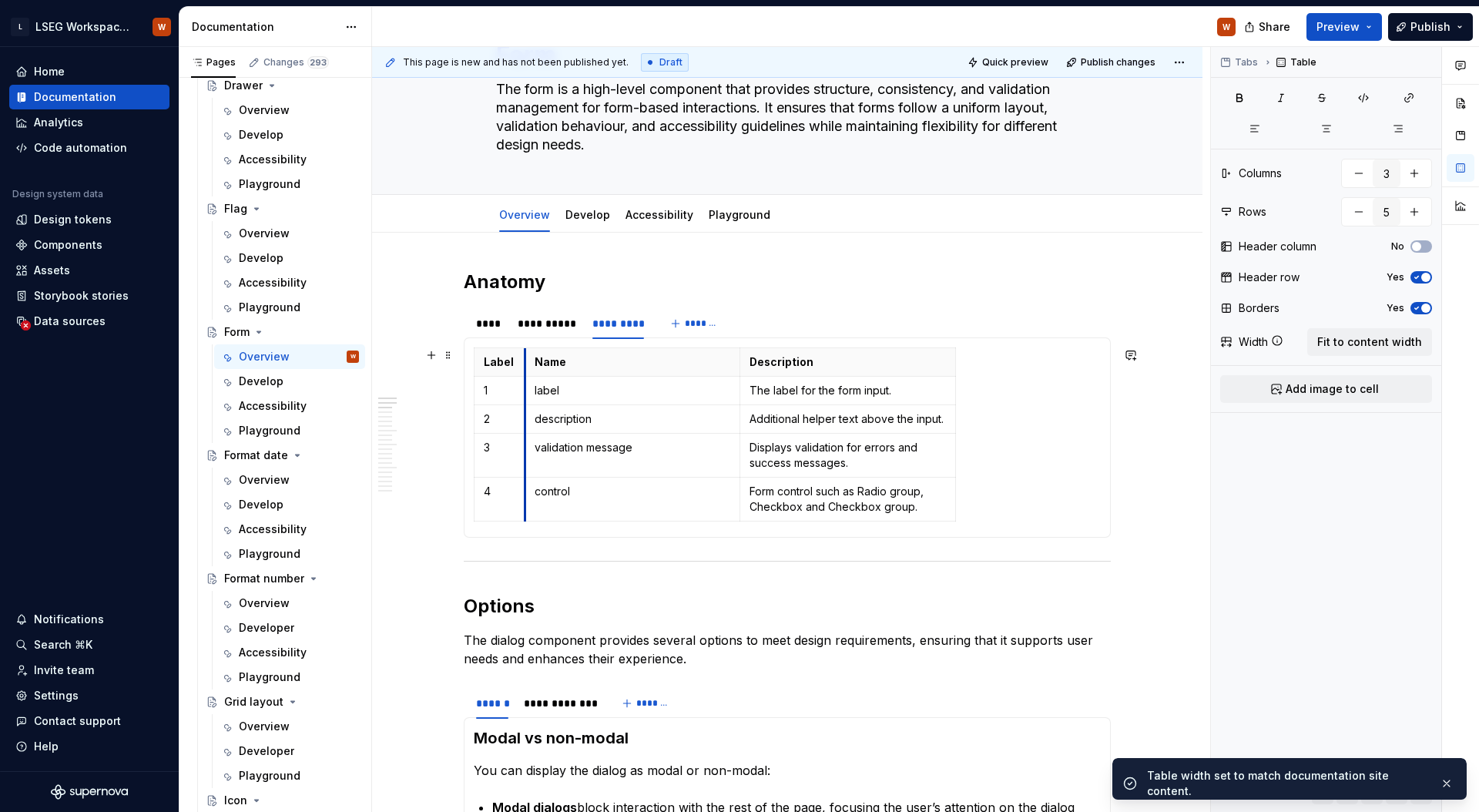
drag, startPoint x: 689, startPoint y: 432, endPoint x: 611, endPoint y: 417, distance: 79.4
click at [527, 428] on td "description" at bounding box center [632, 419] width 215 height 29
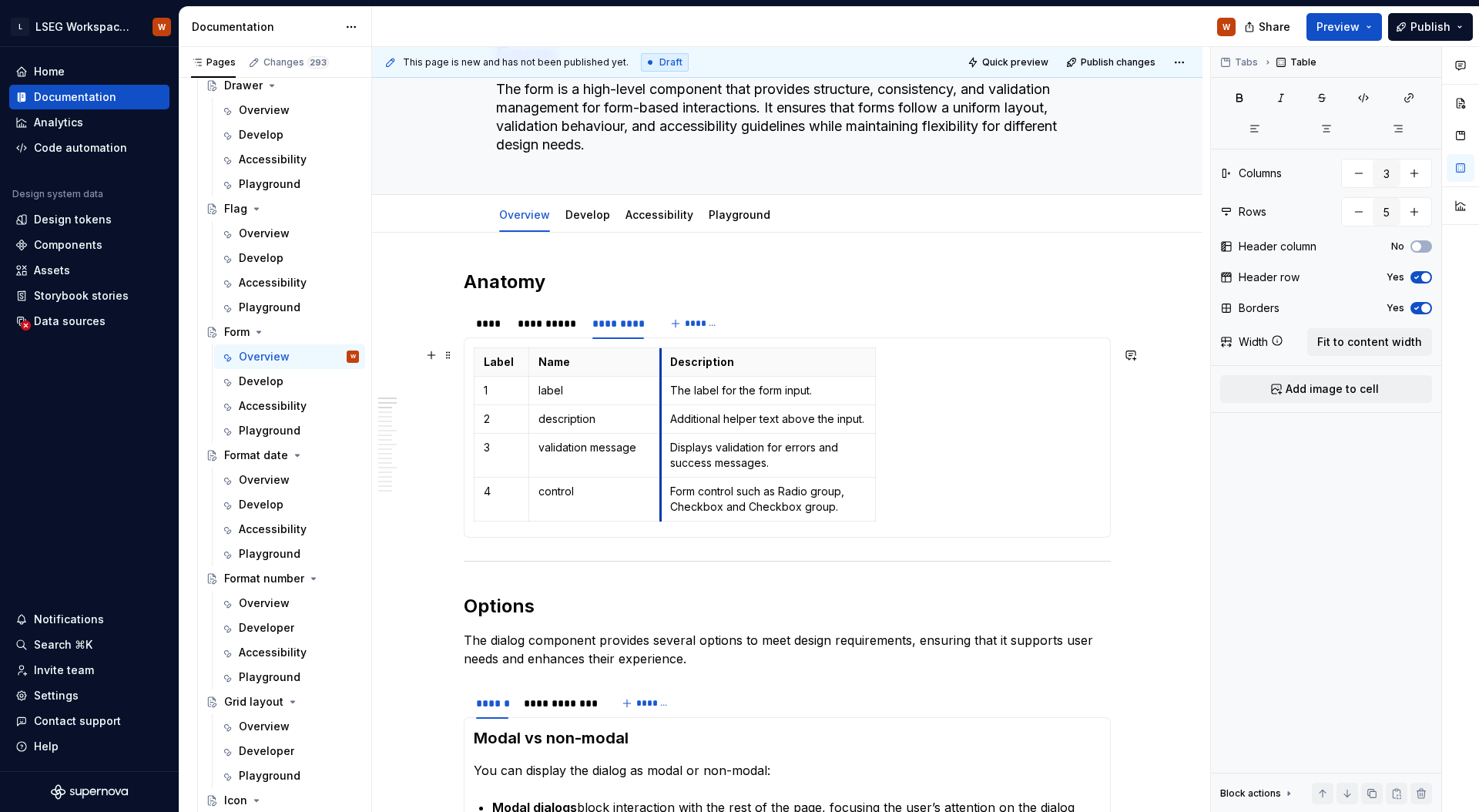
drag, startPoint x: 742, startPoint y: 397, endPoint x: 721, endPoint y: 399, distance: 21.1
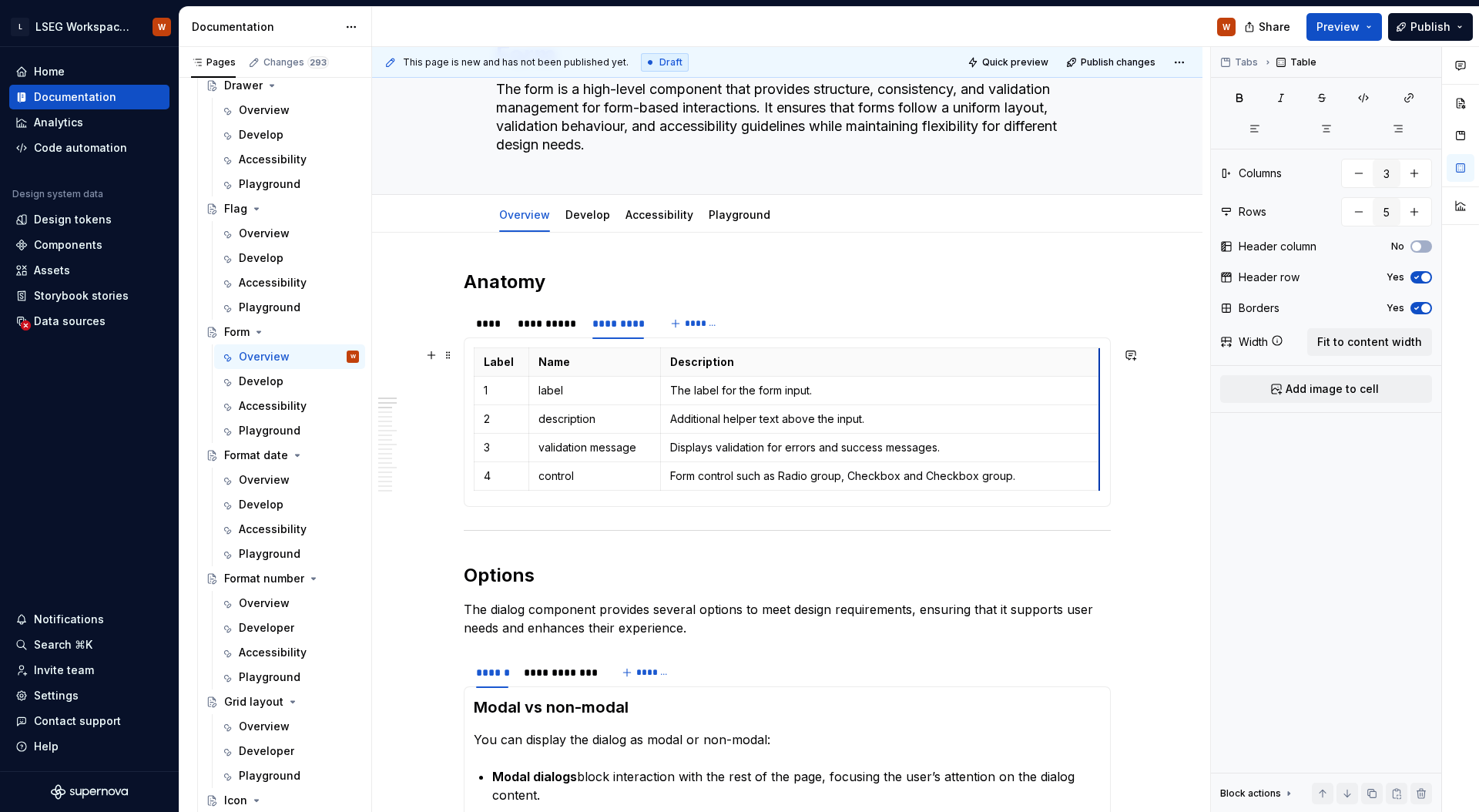
drag, startPoint x: 874, startPoint y: 385, endPoint x: 1098, endPoint y: 386, distance: 224.0
click at [1009, 337] on div "**********" at bounding box center [786, 323] width 647 height 30
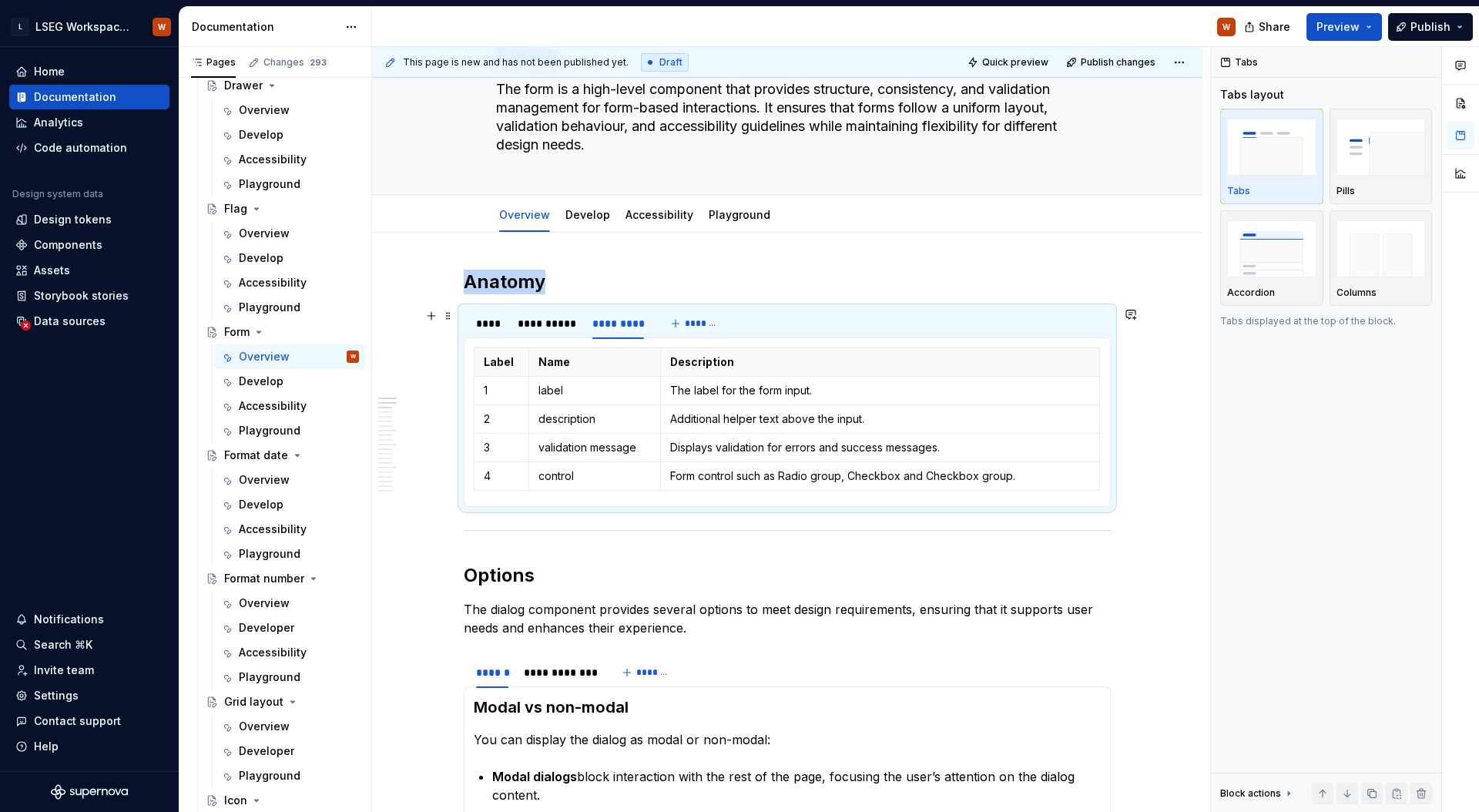
scroll to position [87, 0]
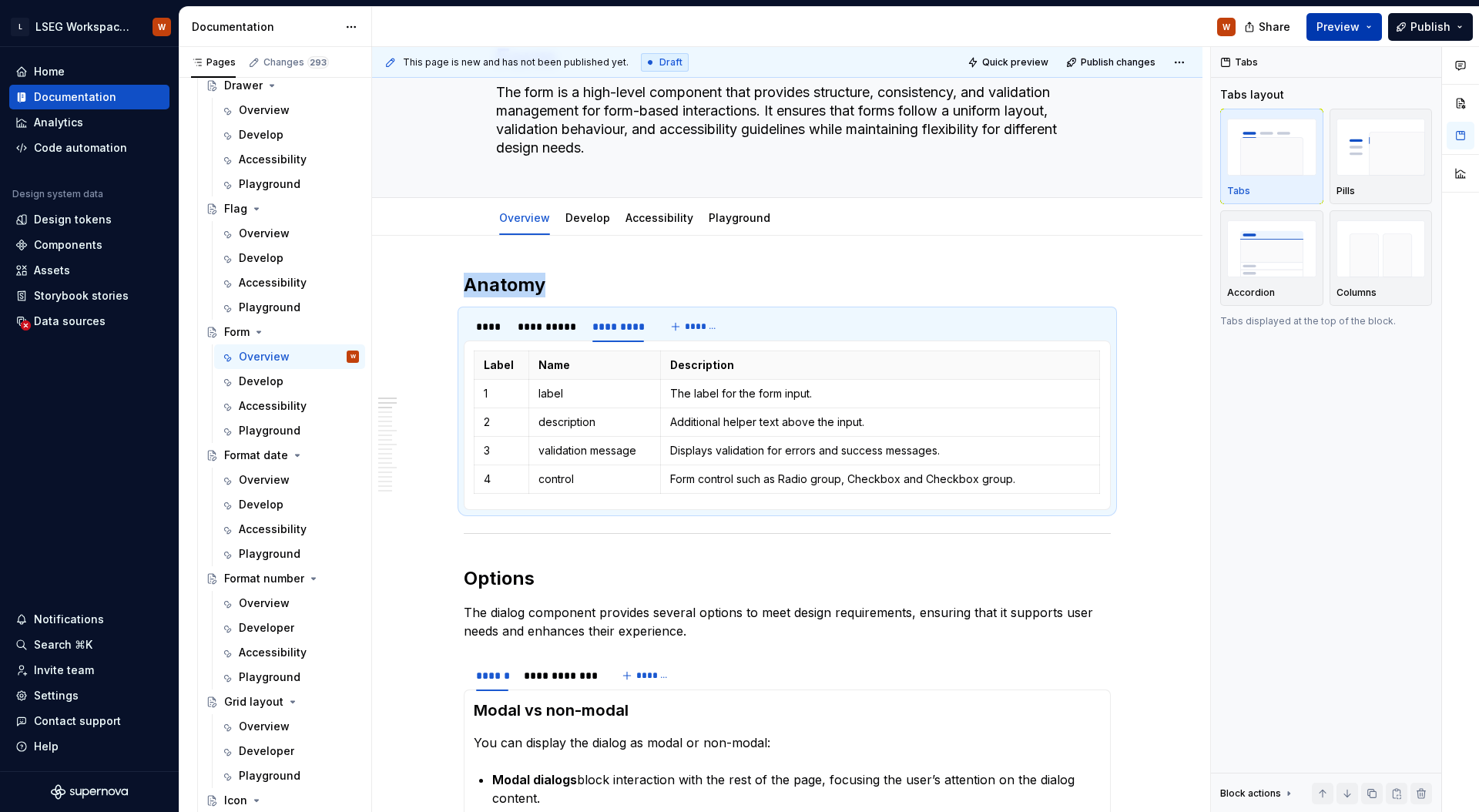
click at [1373, 25] on button "Preview" at bounding box center [1343, 27] width 76 height 28
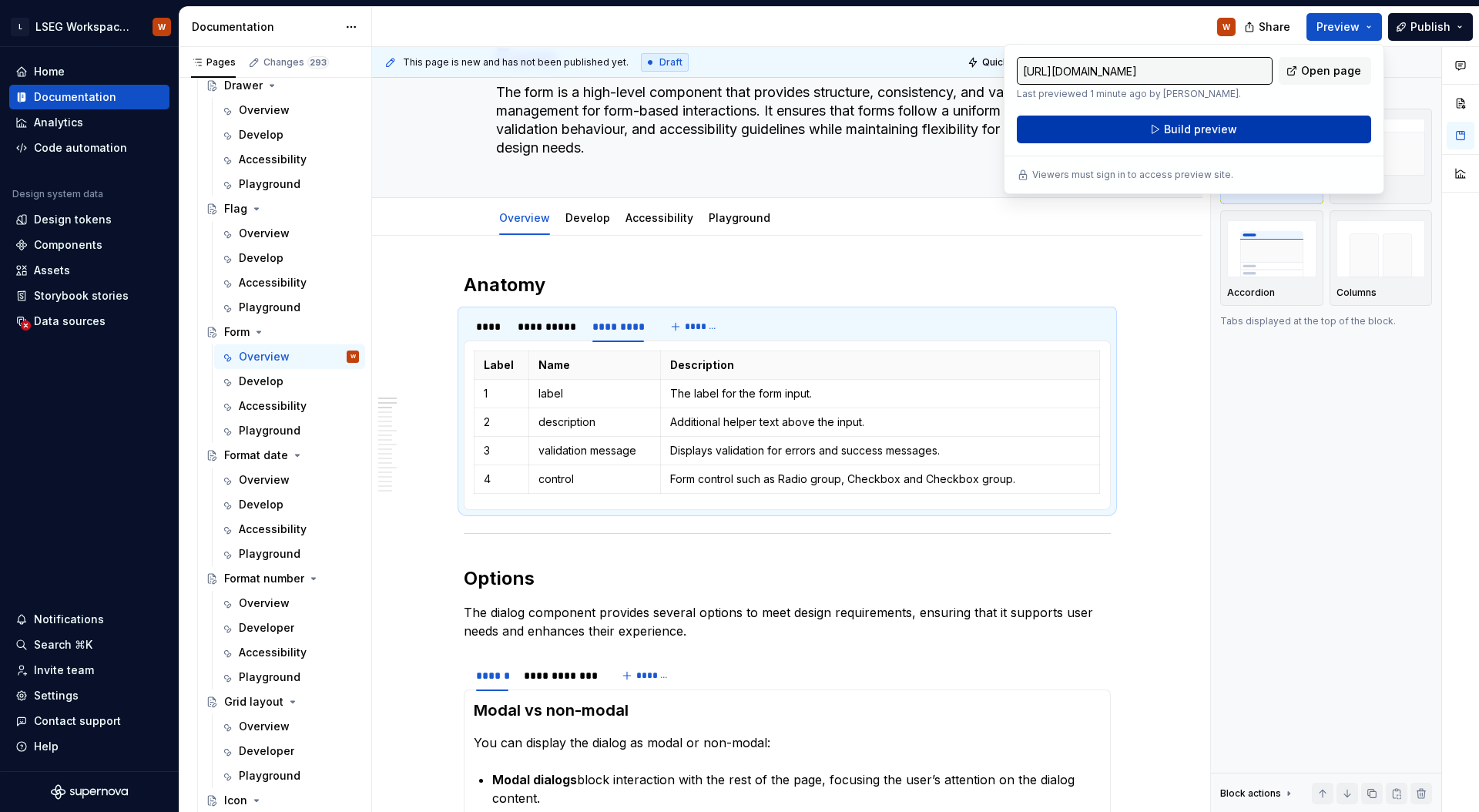
click at [1264, 120] on button "Build preview" at bounding box center [1193, 129] width 354 height 28
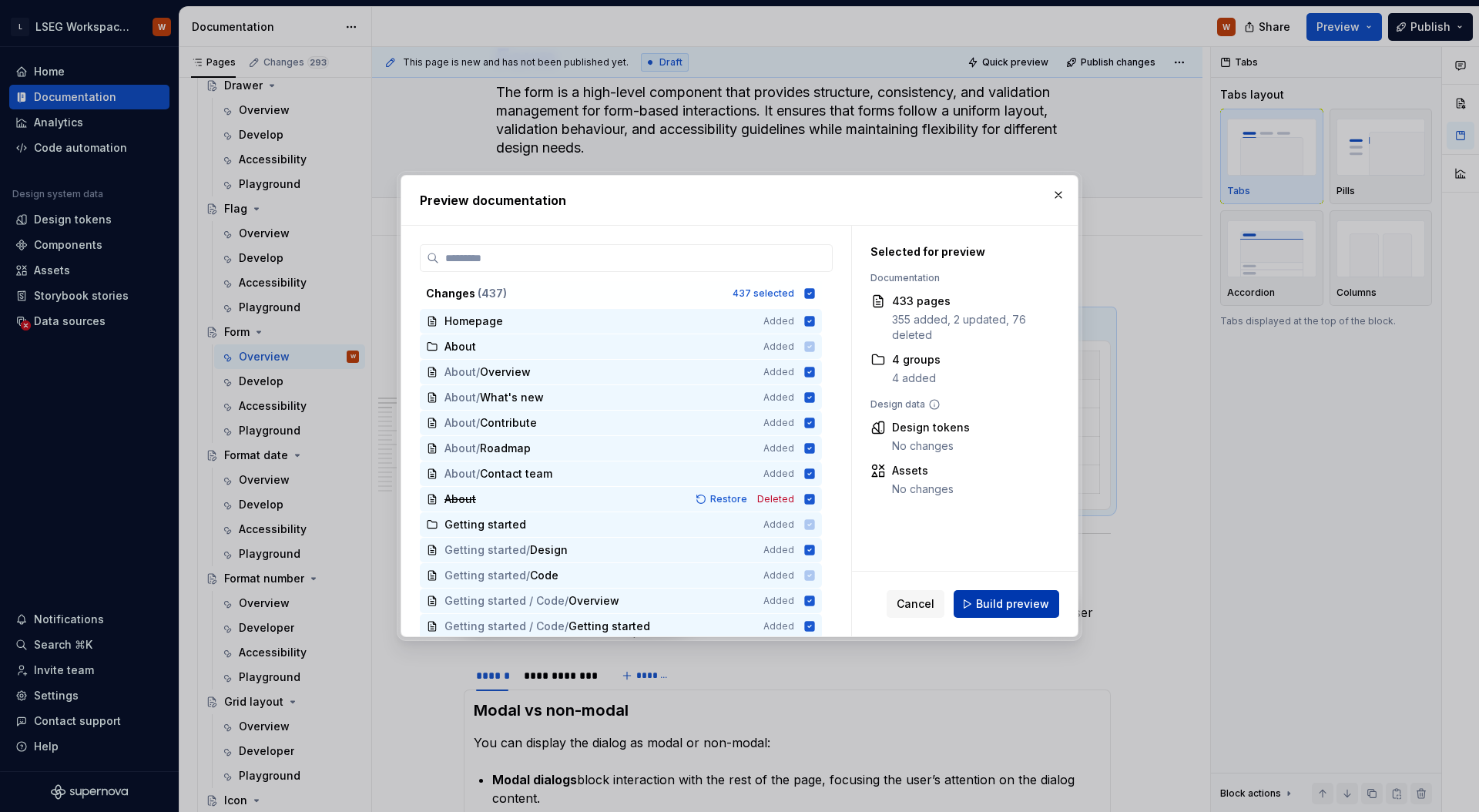
click at [1045, 617] on button "Build preview" at bounding box center [1006, 604] width 105 height 28
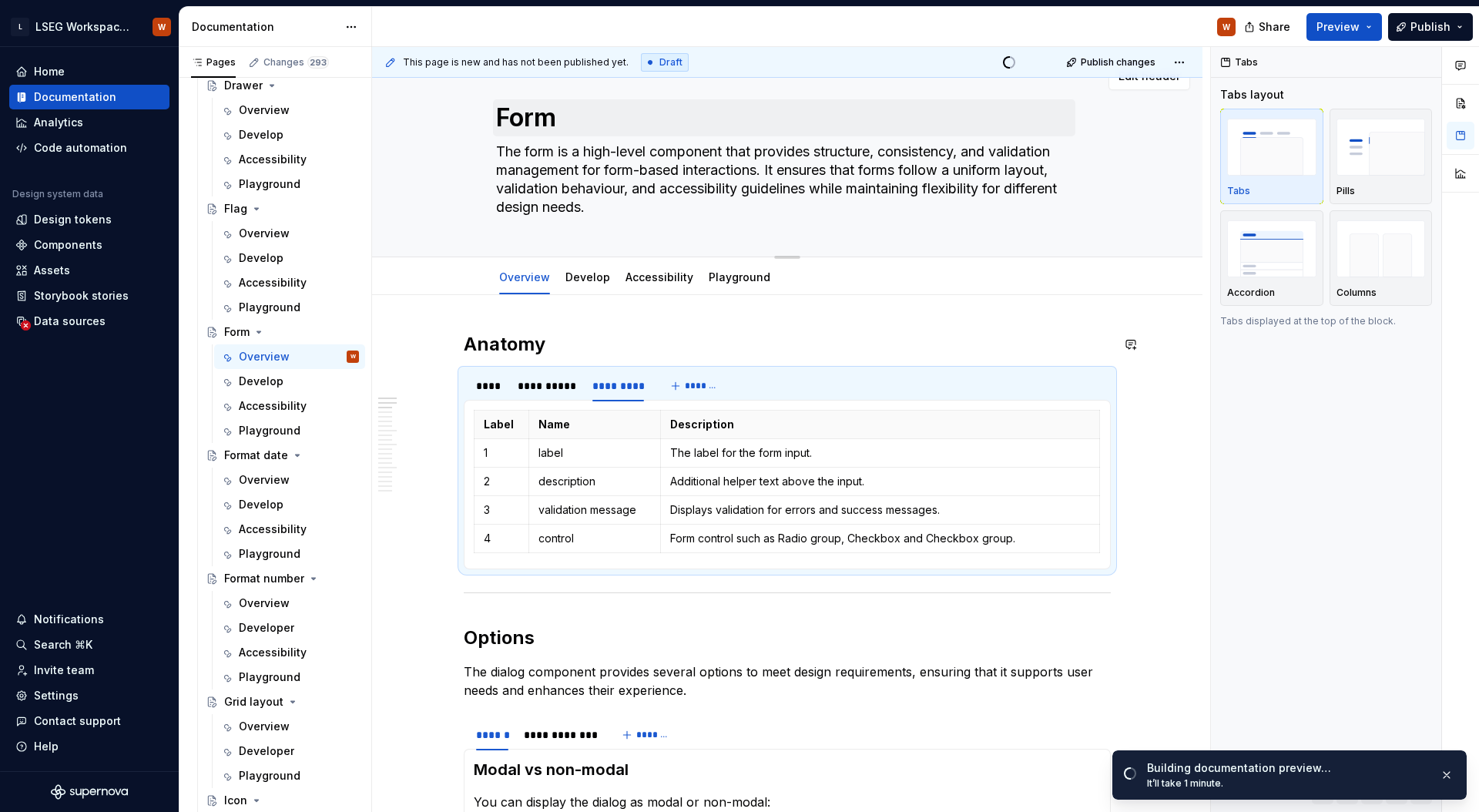
scroll to position [23, 0]
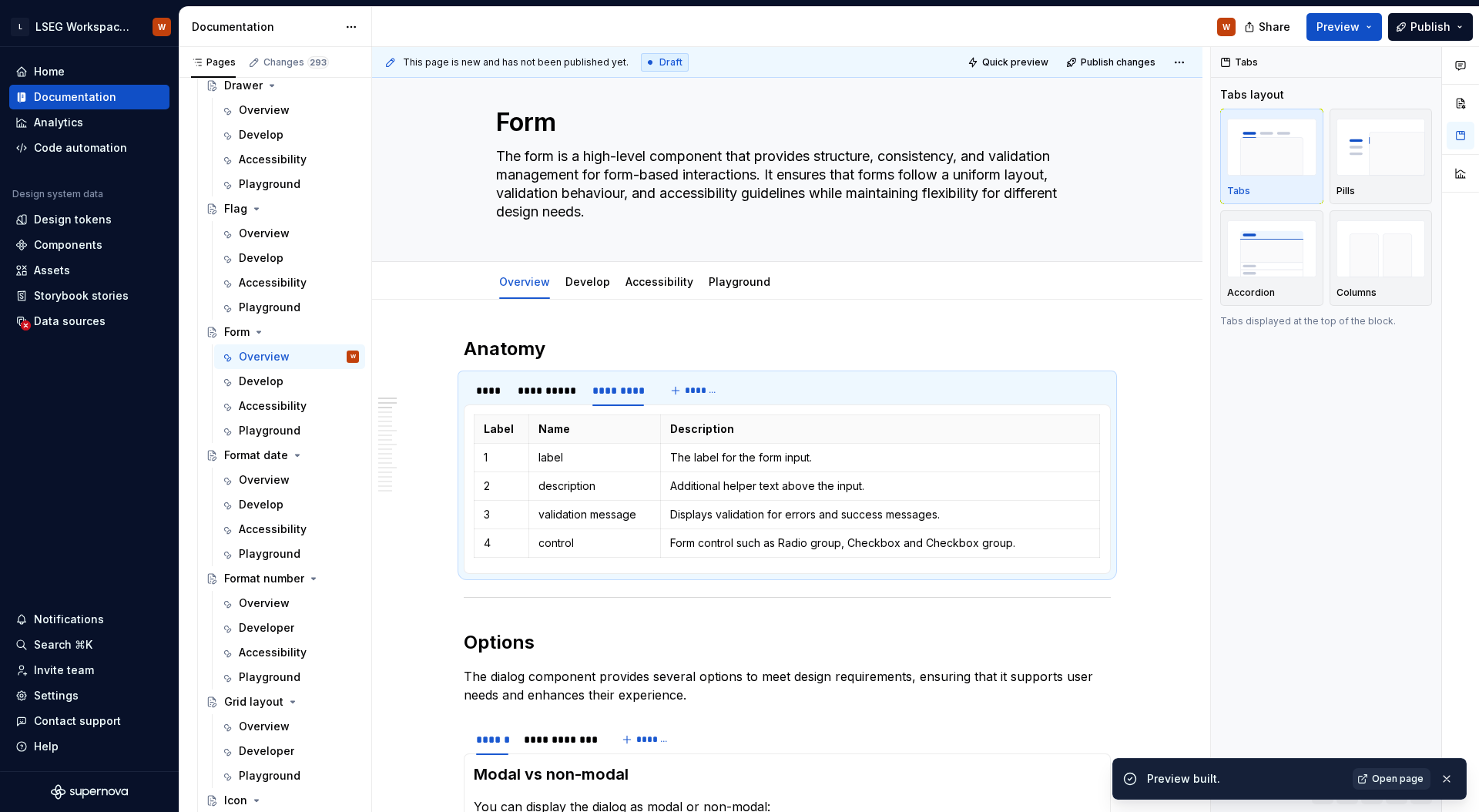
click at [1395, 778] on span "Open page" at bounding box center [1397, 778] width 51 height 12
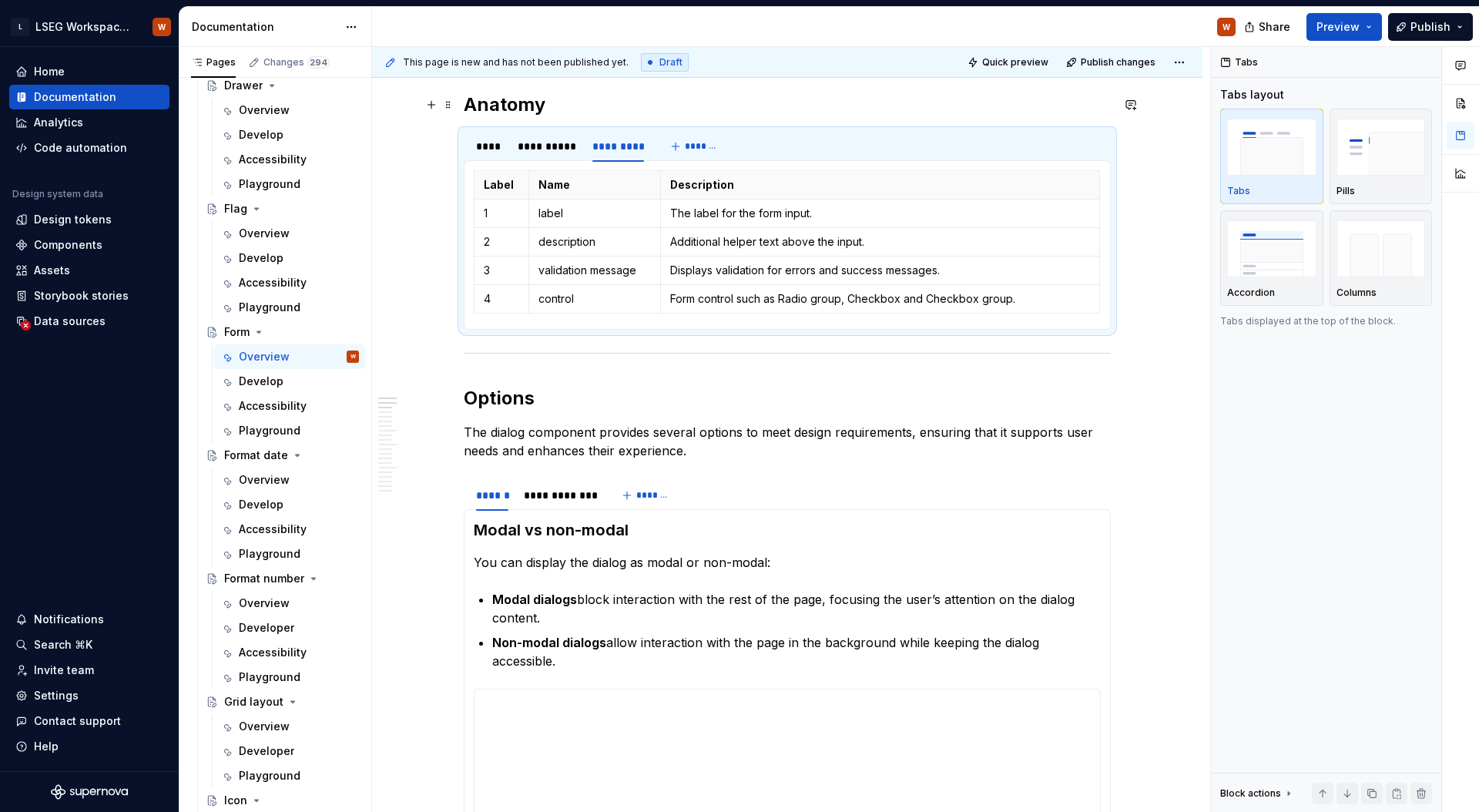
scroll to position [366, 0]
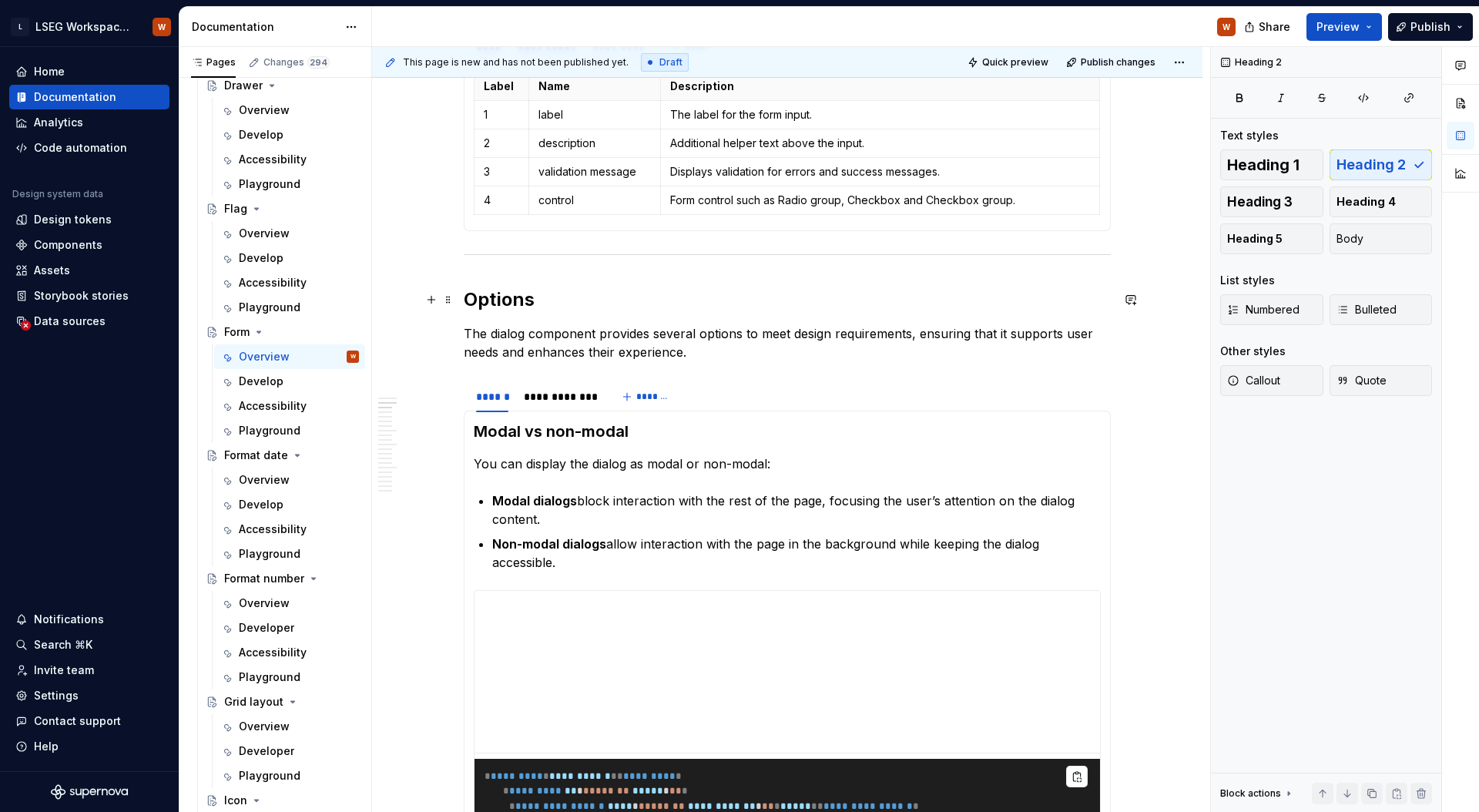
click at [466, 302] on h2 "Options" at bounding box center [786, 300] width 647 height 25
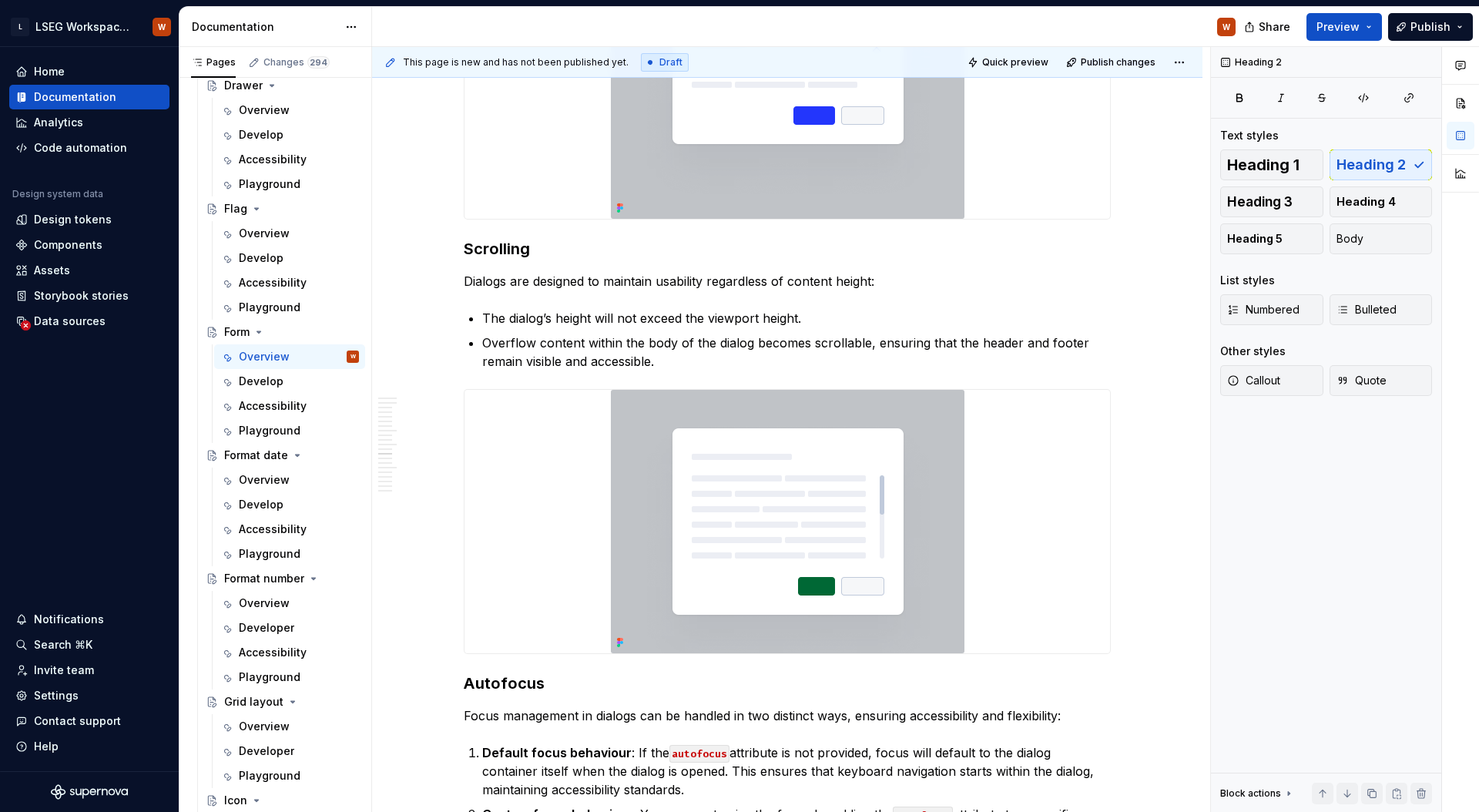
scroll to position [2132, 0]
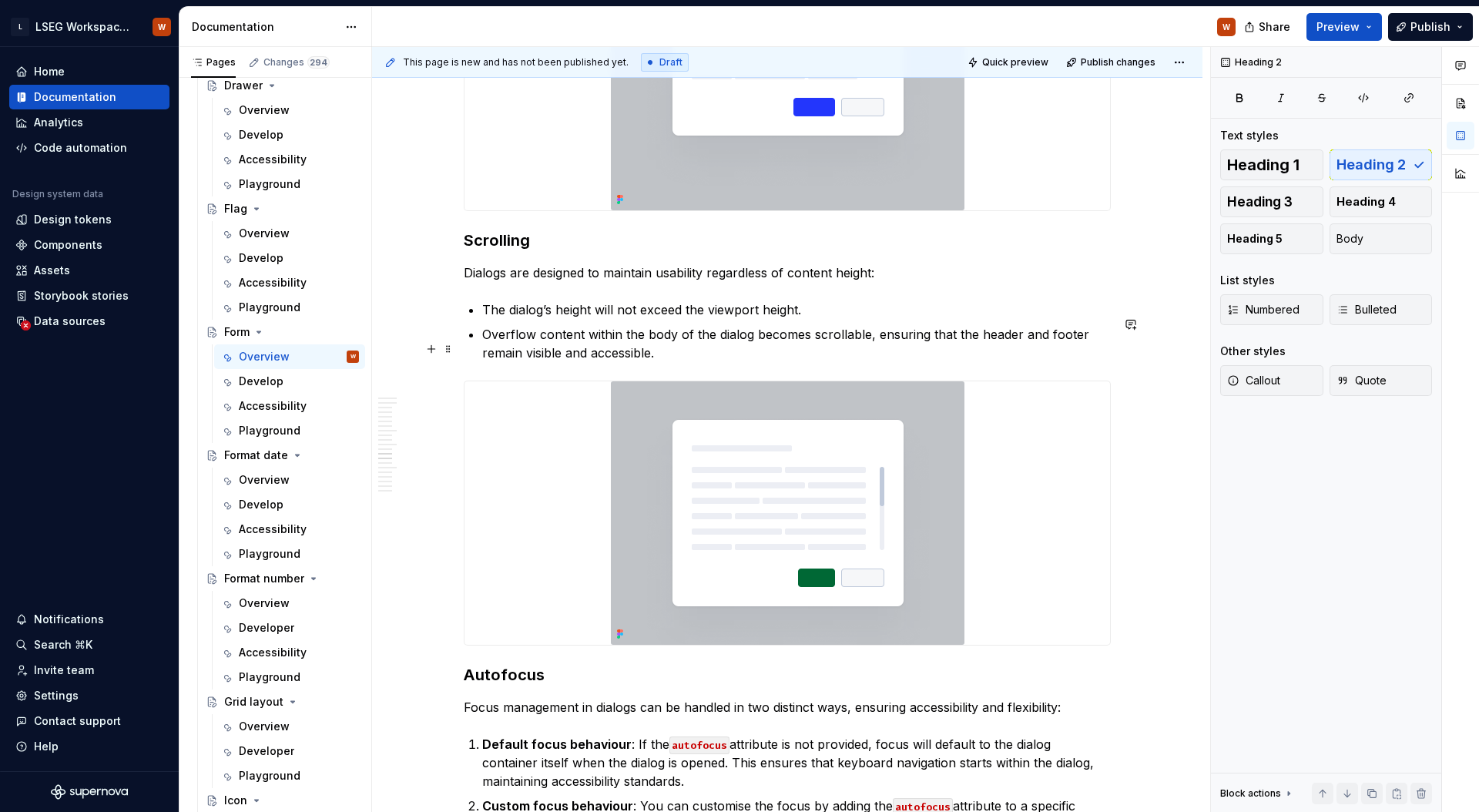
click at [775, 348] on p "Overflow content within the body of the dialog becomes scrollable, ensuring tha…" at bounding box center [796, 343] width 629 height 37
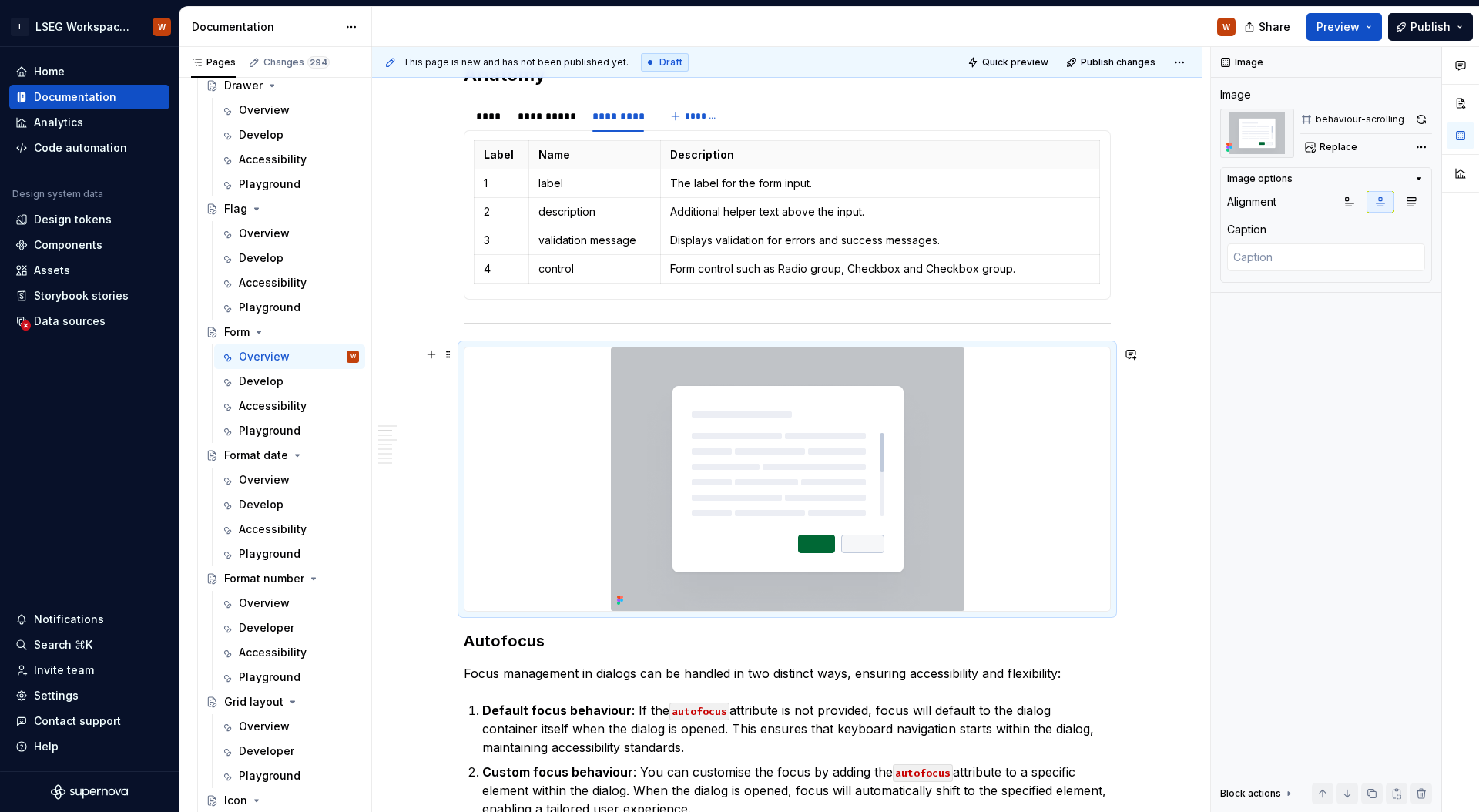
scroll to position [477, 0]
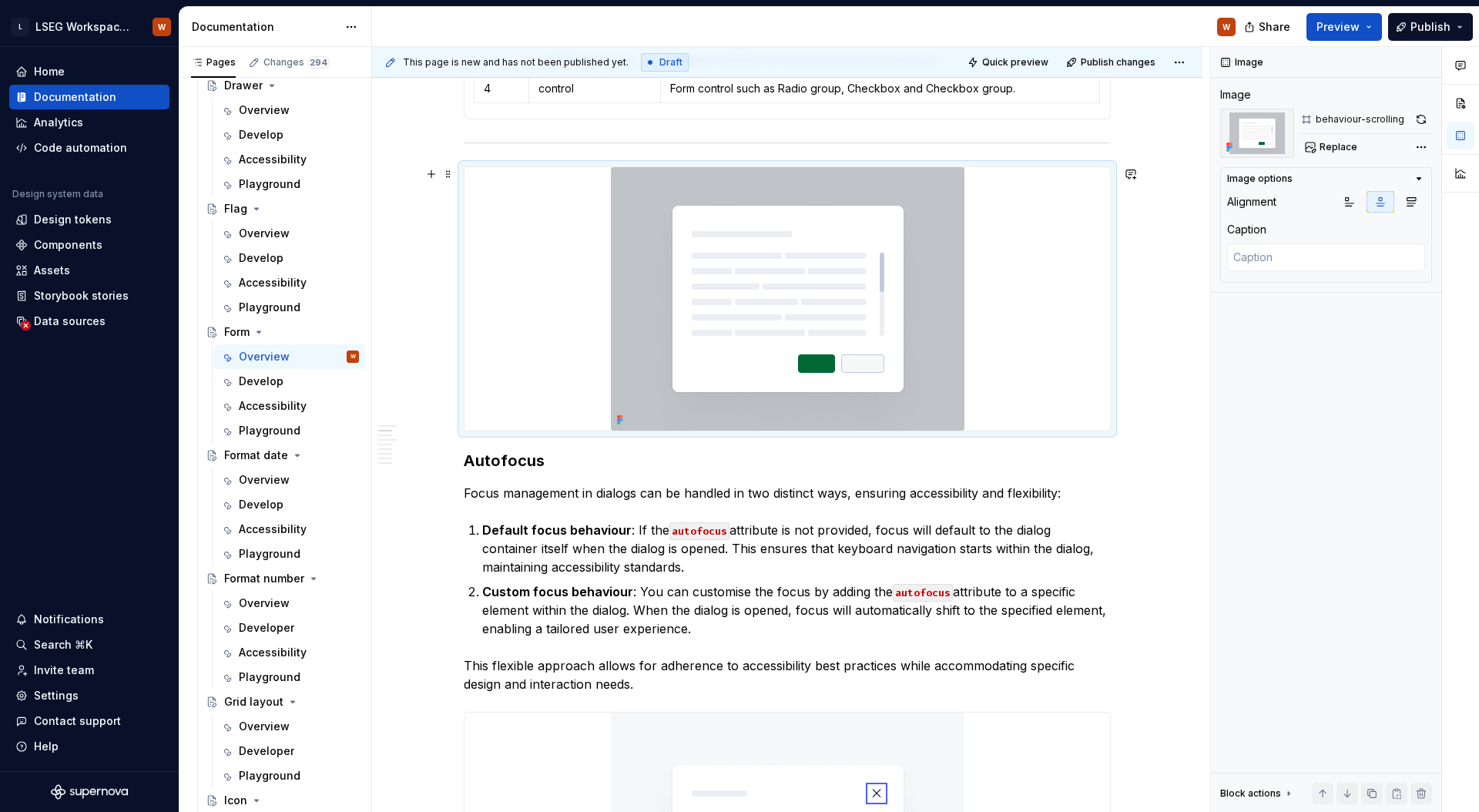
click at [520, 339] on div at bounding box center [786, 299] width 645 height 264
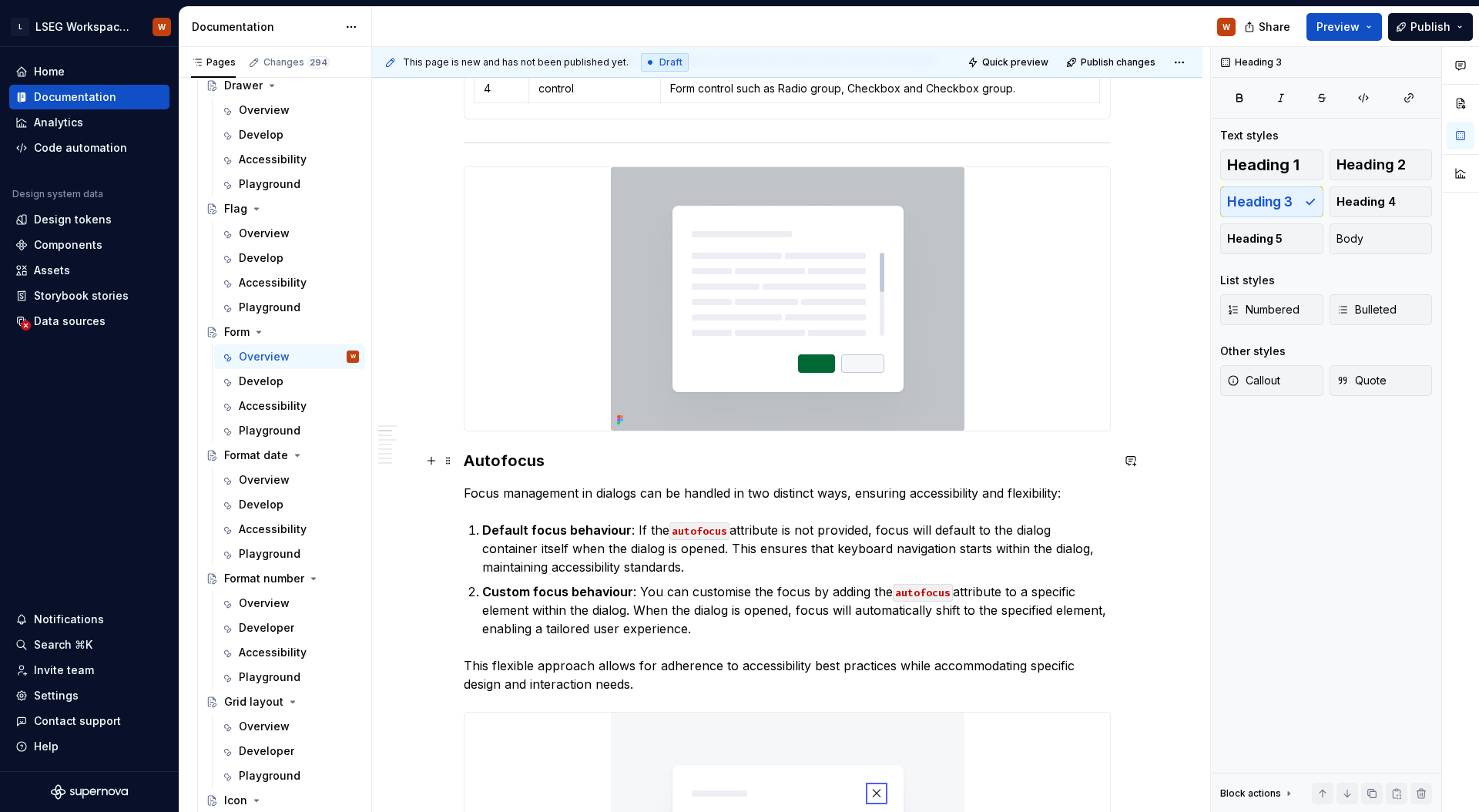
click at [509, 461] on h3 "Autofocus" at bounding box center [786, 461] width 647 height 22
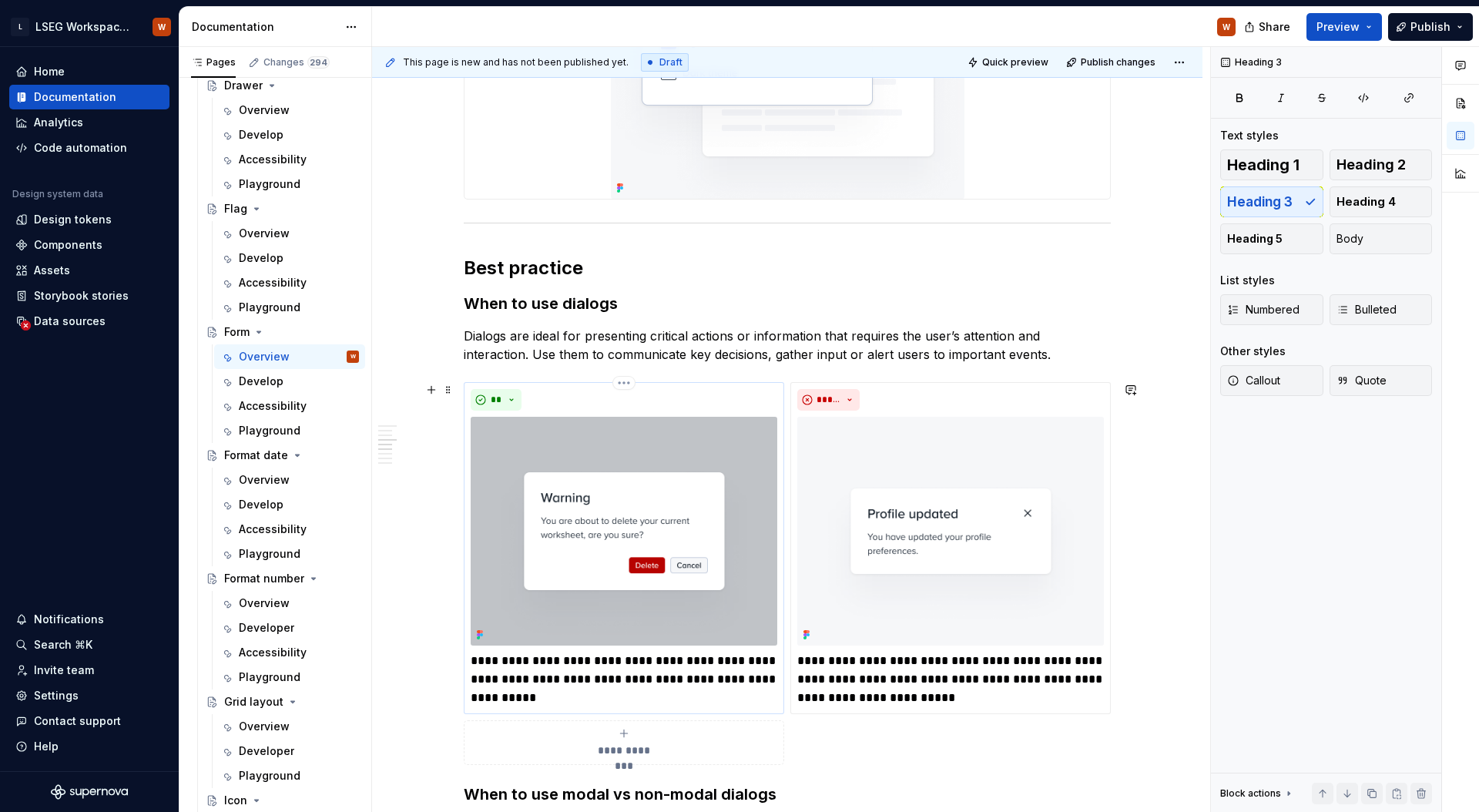
scroll to position [1683, 0]
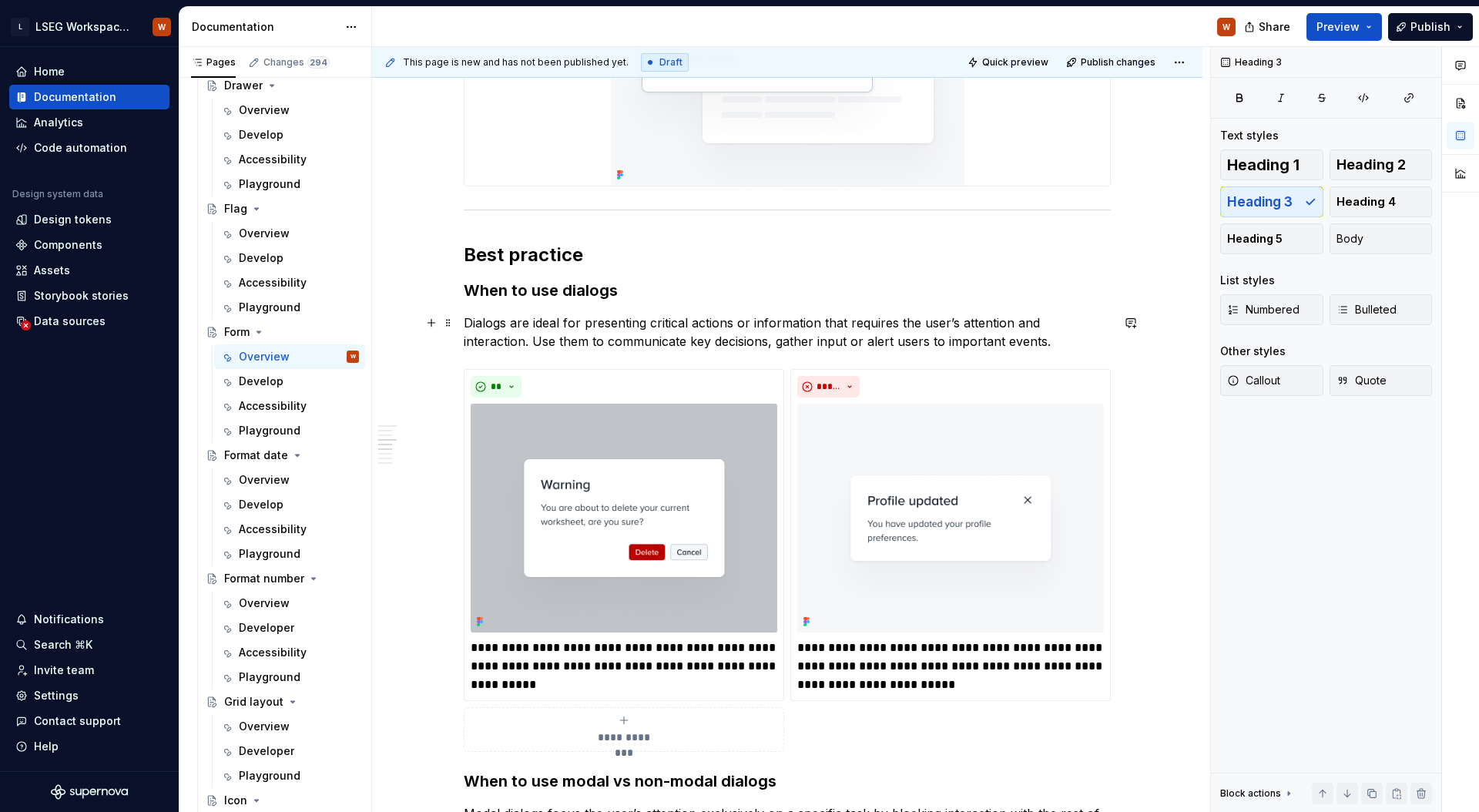
click at [621, 339] on p "Dialogs are ideal for presenting critical actions or information that requires …" at bounding box center [786, 332] width 647 height 37
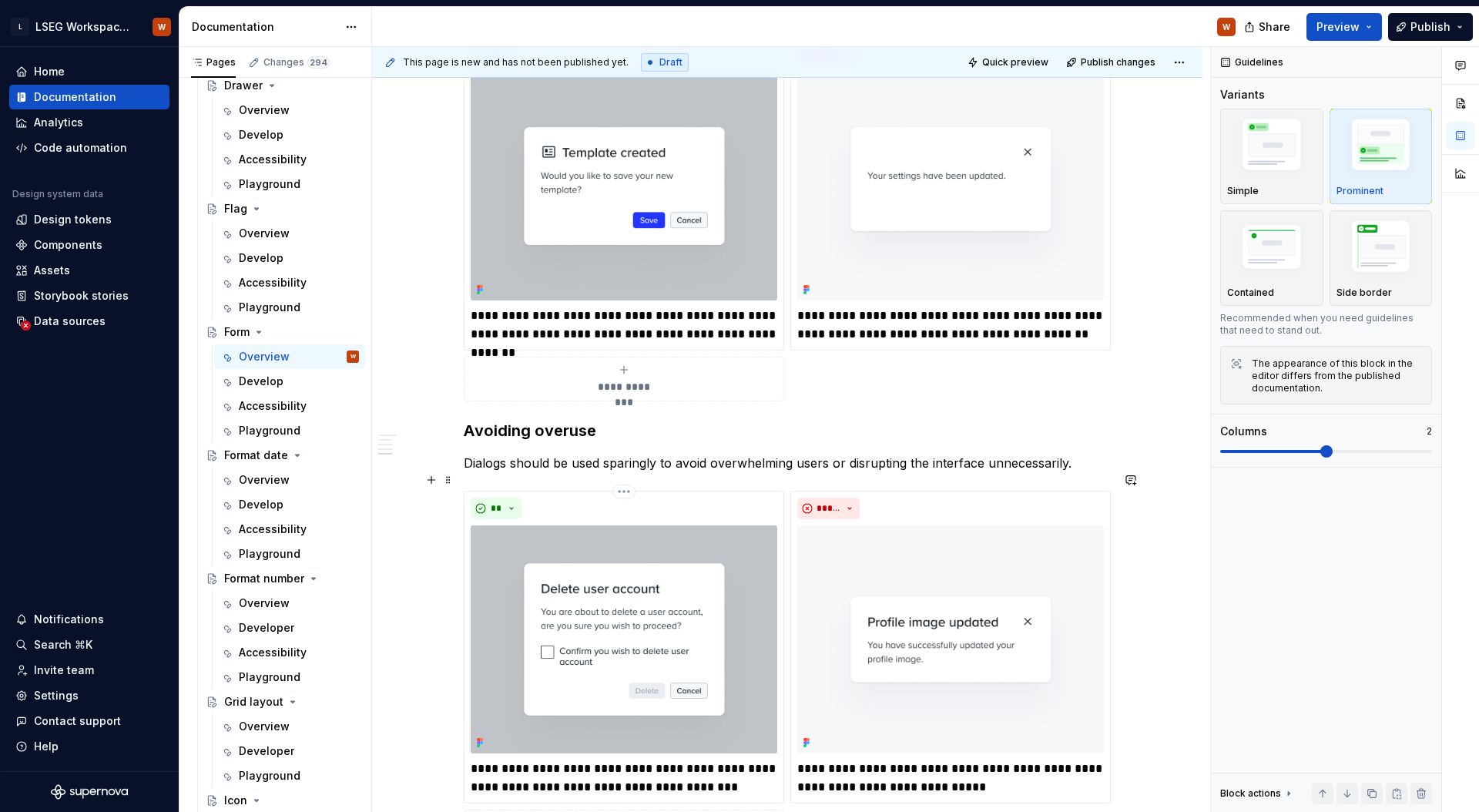
scroll to position [3002, 0]
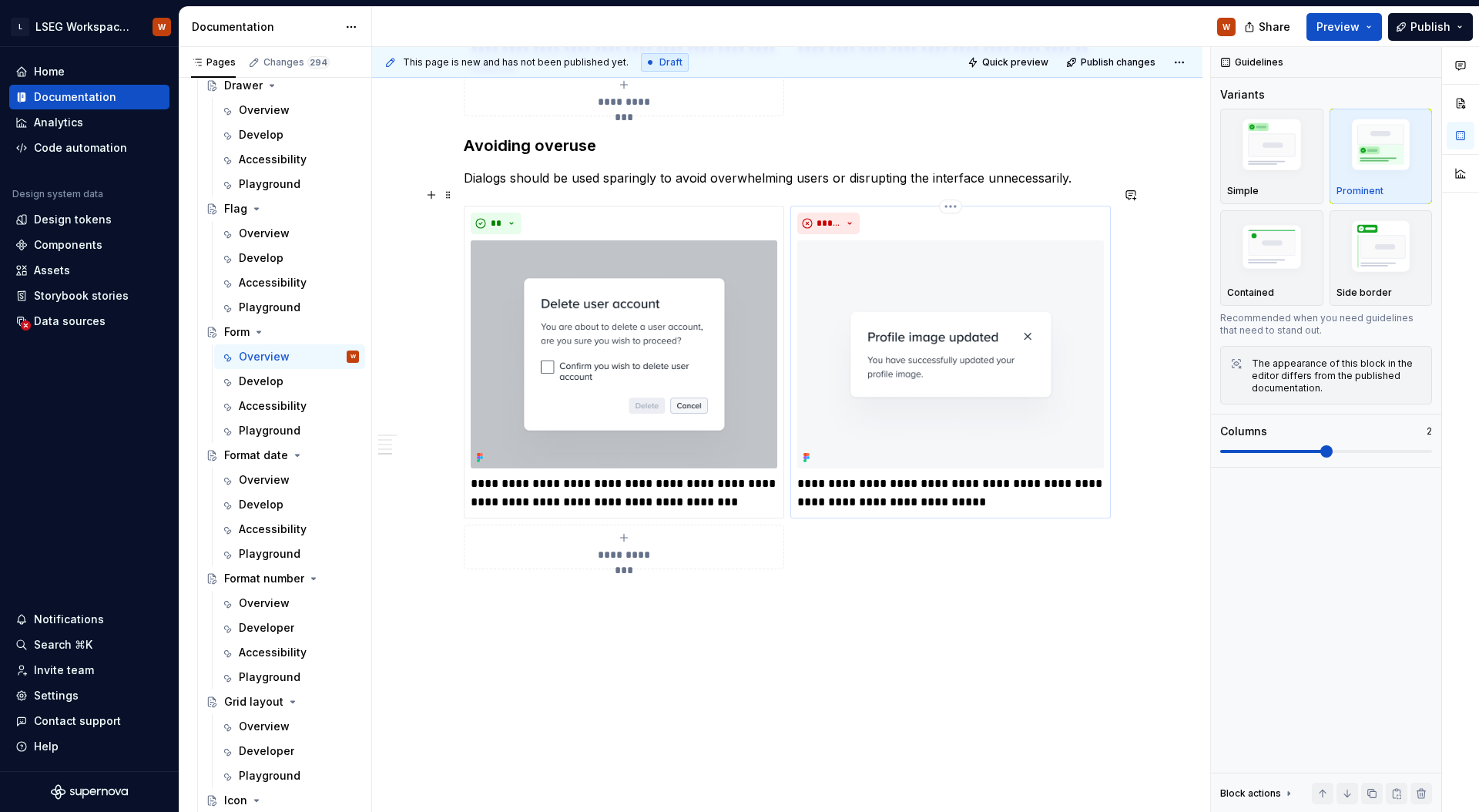
click at [835, 488] on p "**********" at bounding box center [950, 492] width 307 height 37
type textarea "*"
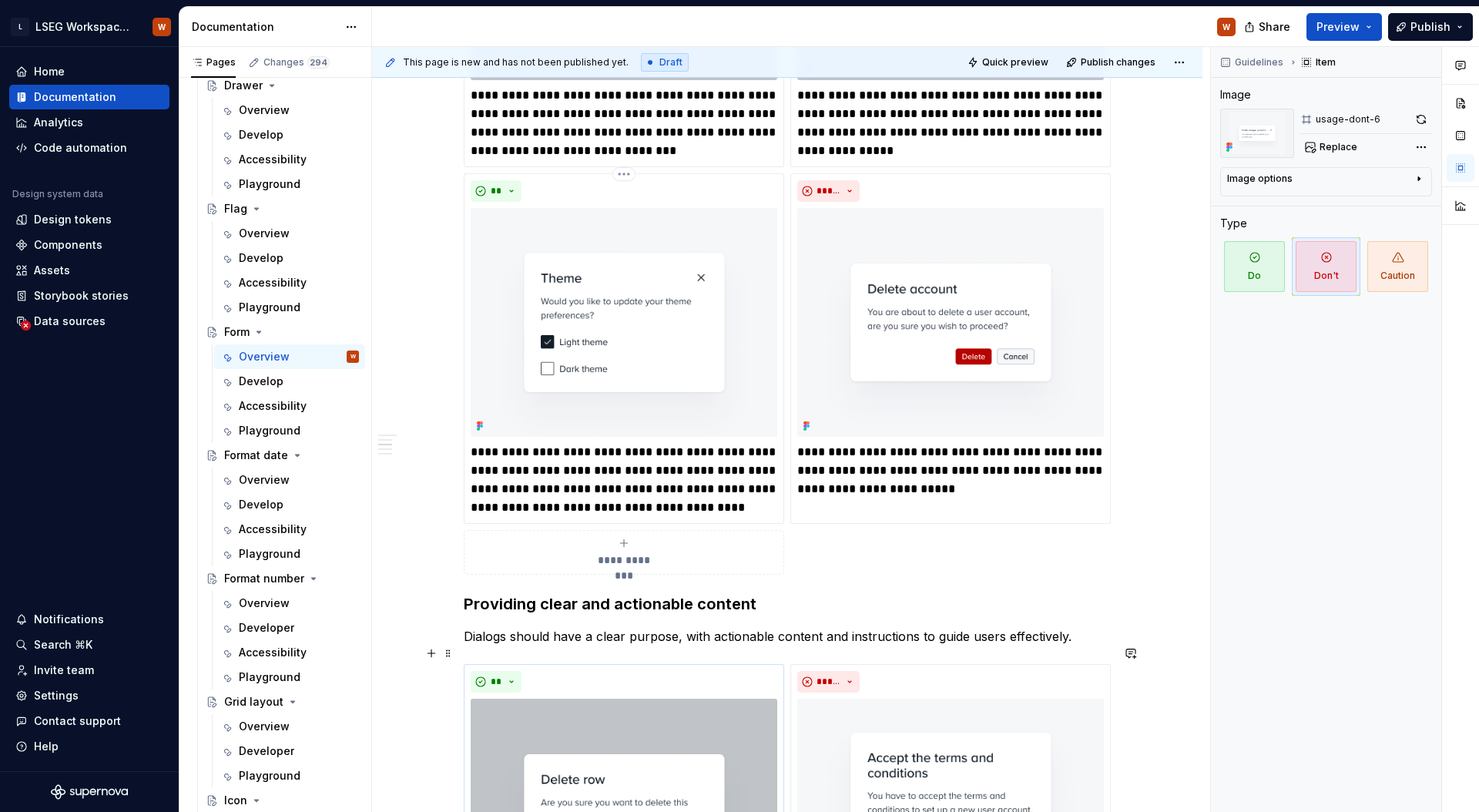
scroll to position [1542, 0]
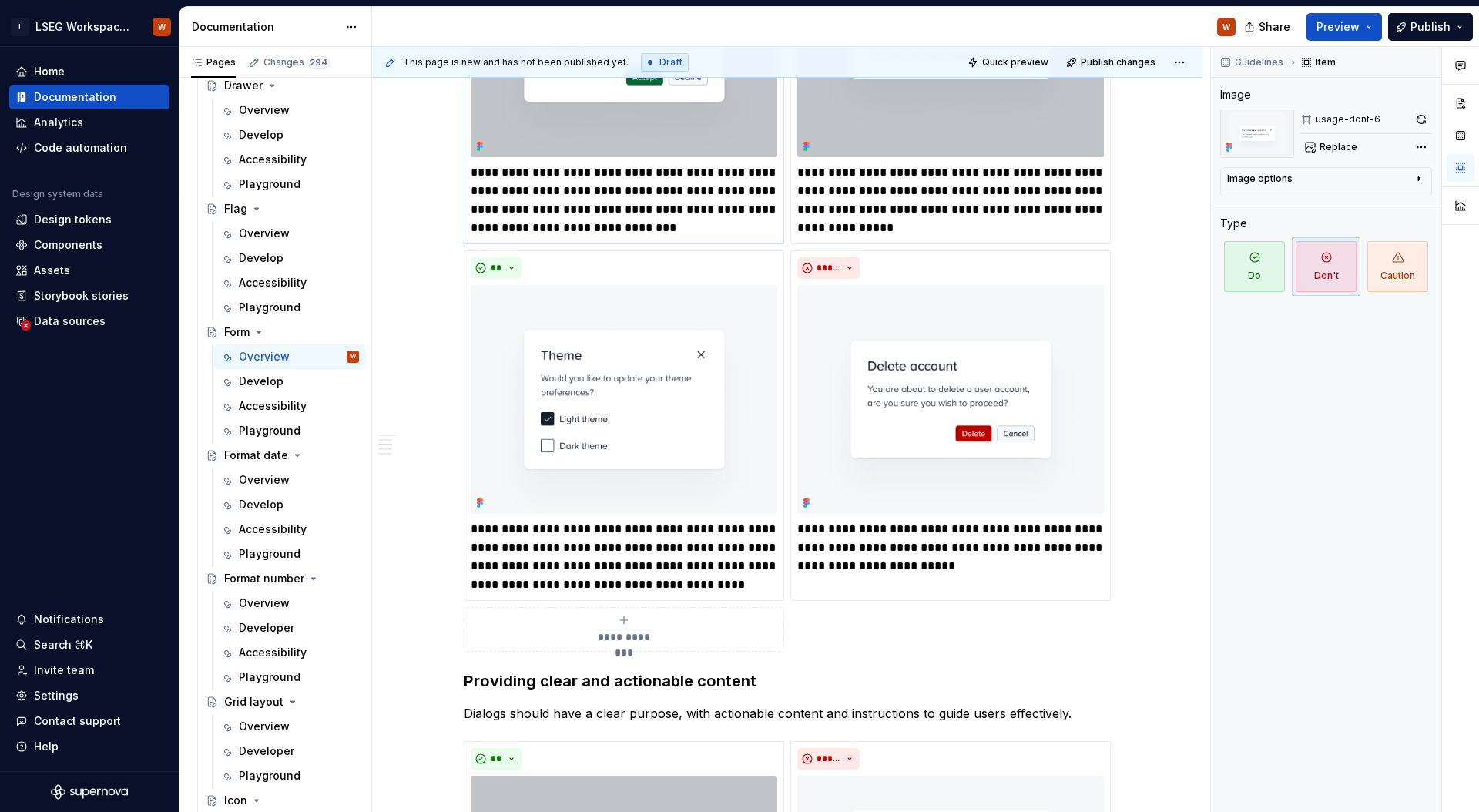
click at [675, 174] on p "**********" at bounding box center [623, 200] width 307 height 74
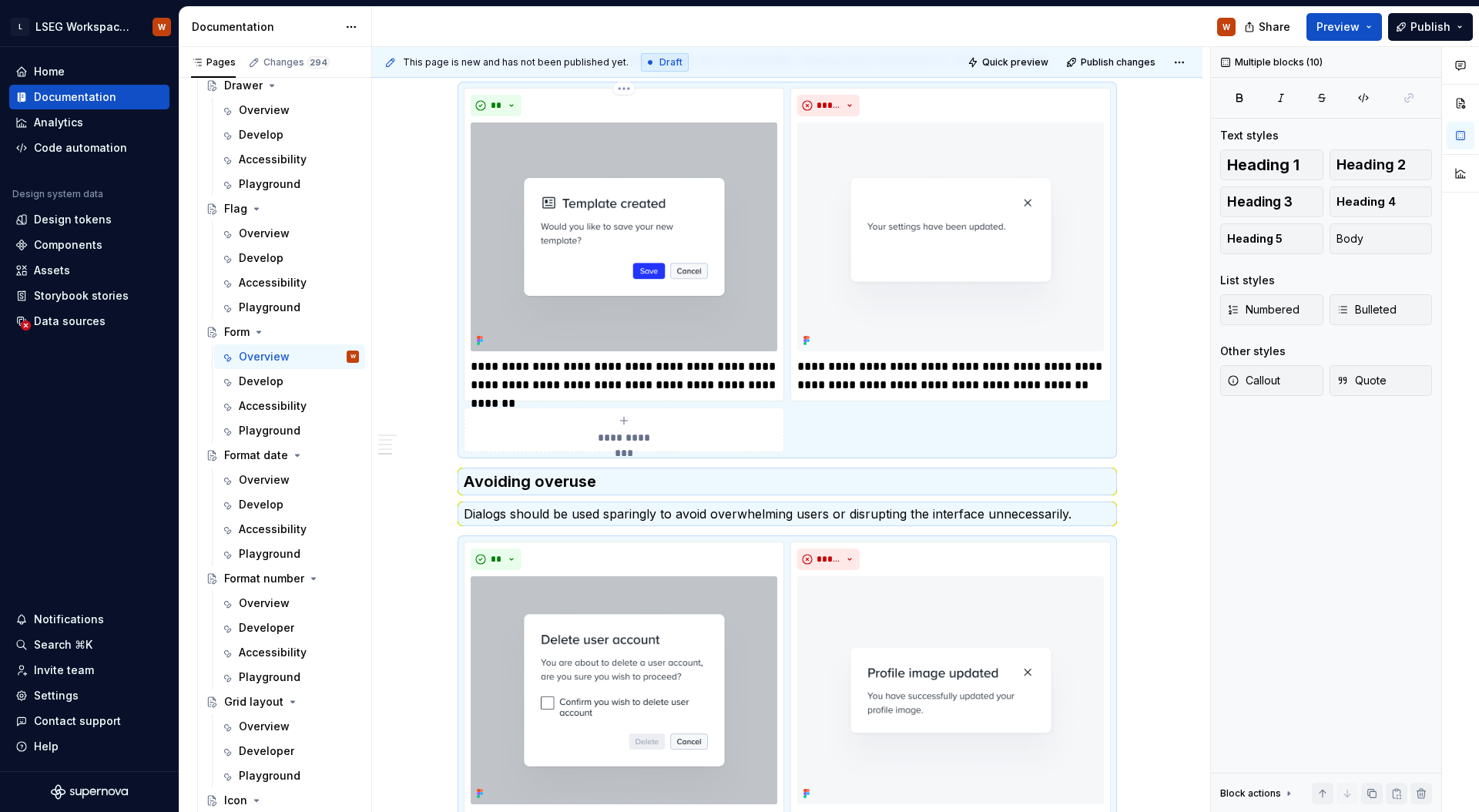
scroll to position [2740, 0]
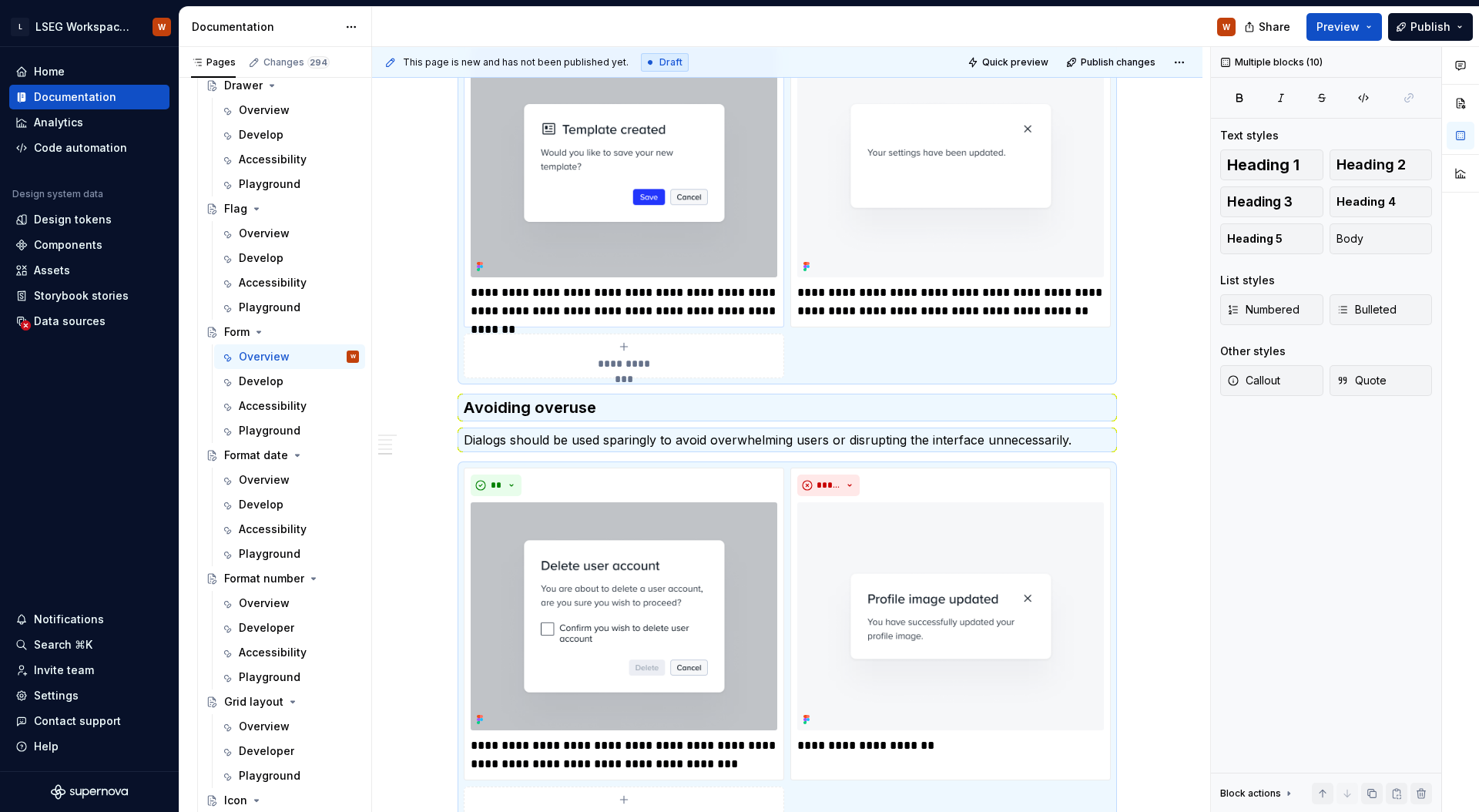
drag, startPoint x: 681, startPoint y: 186, endPoint x: 713, endPoint y: 244, distance: 66.2
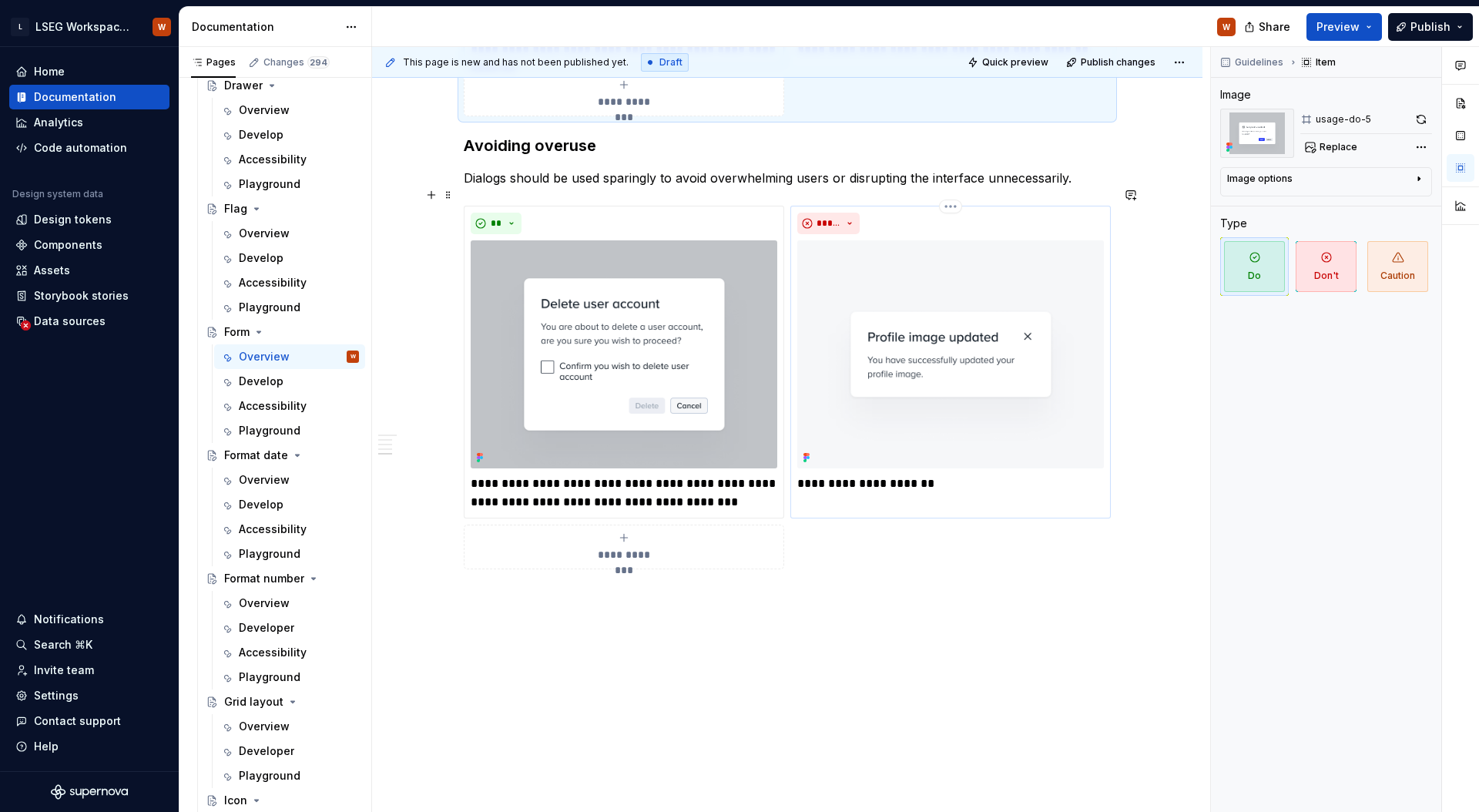
click at [886, 474] on p "**********" at bounding box center [950, 484] width 307 height 19
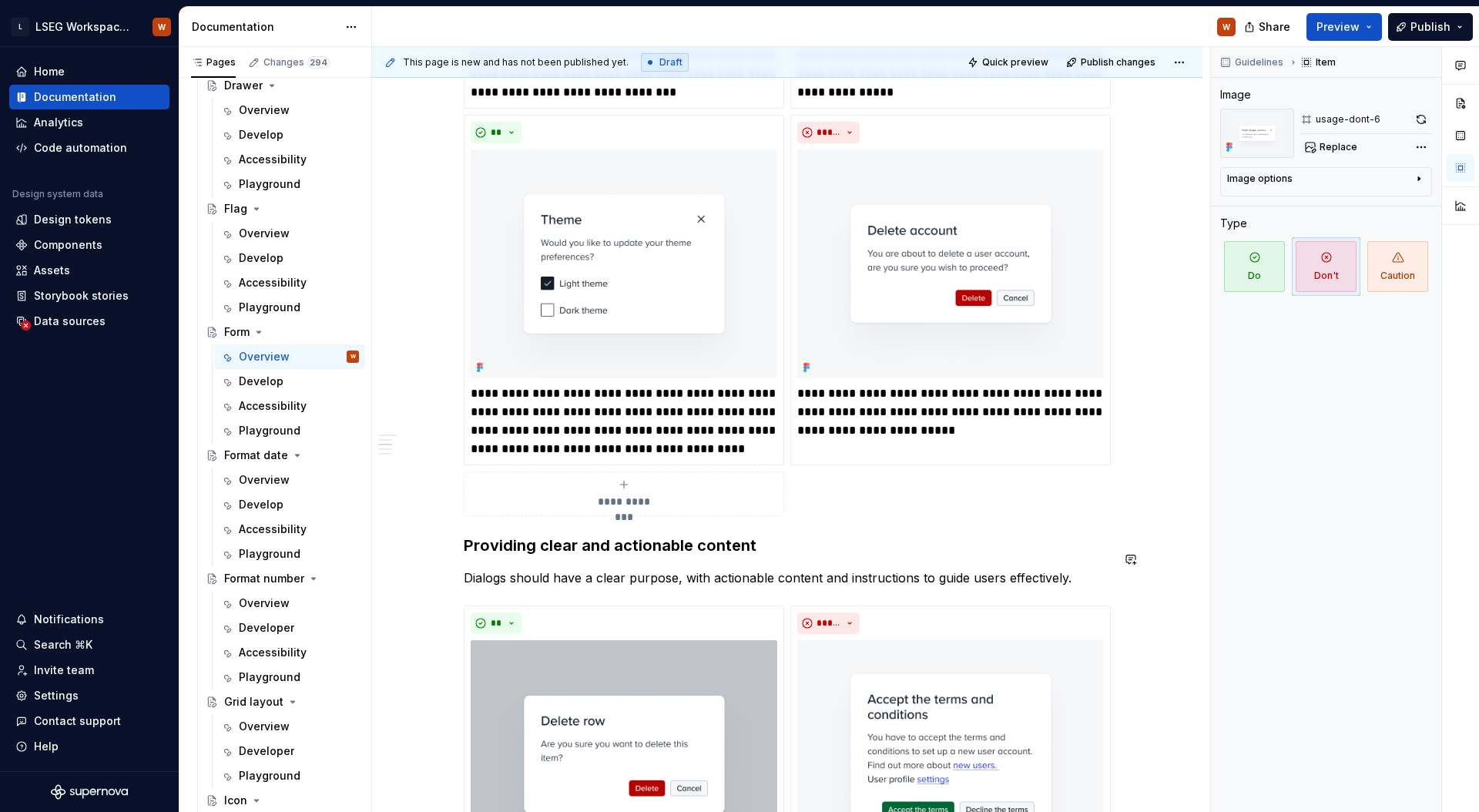
scroll to position [1661, 0]
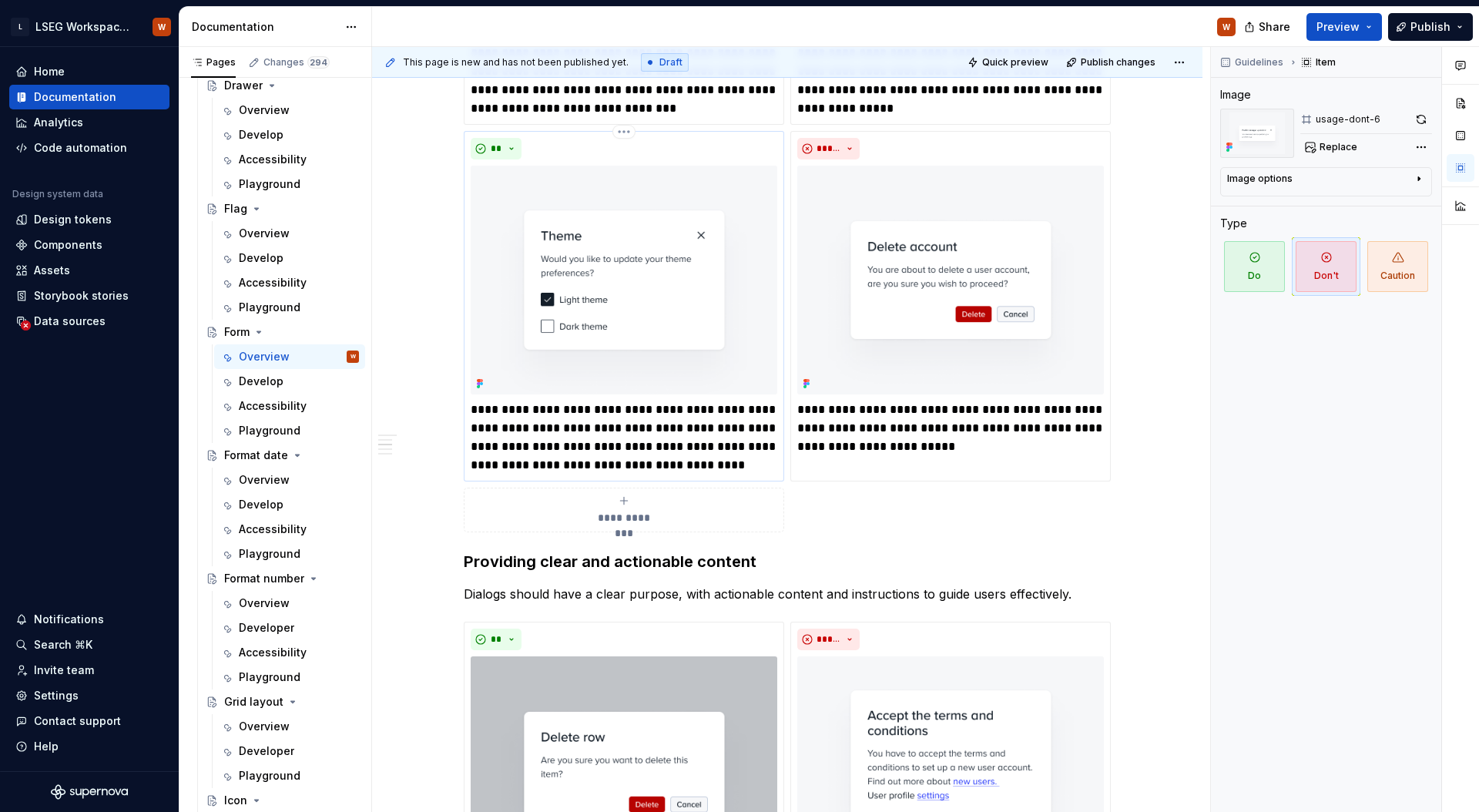
click at [687, 429] on p "**********" at bounding box center [623, 437] width 307 height 74
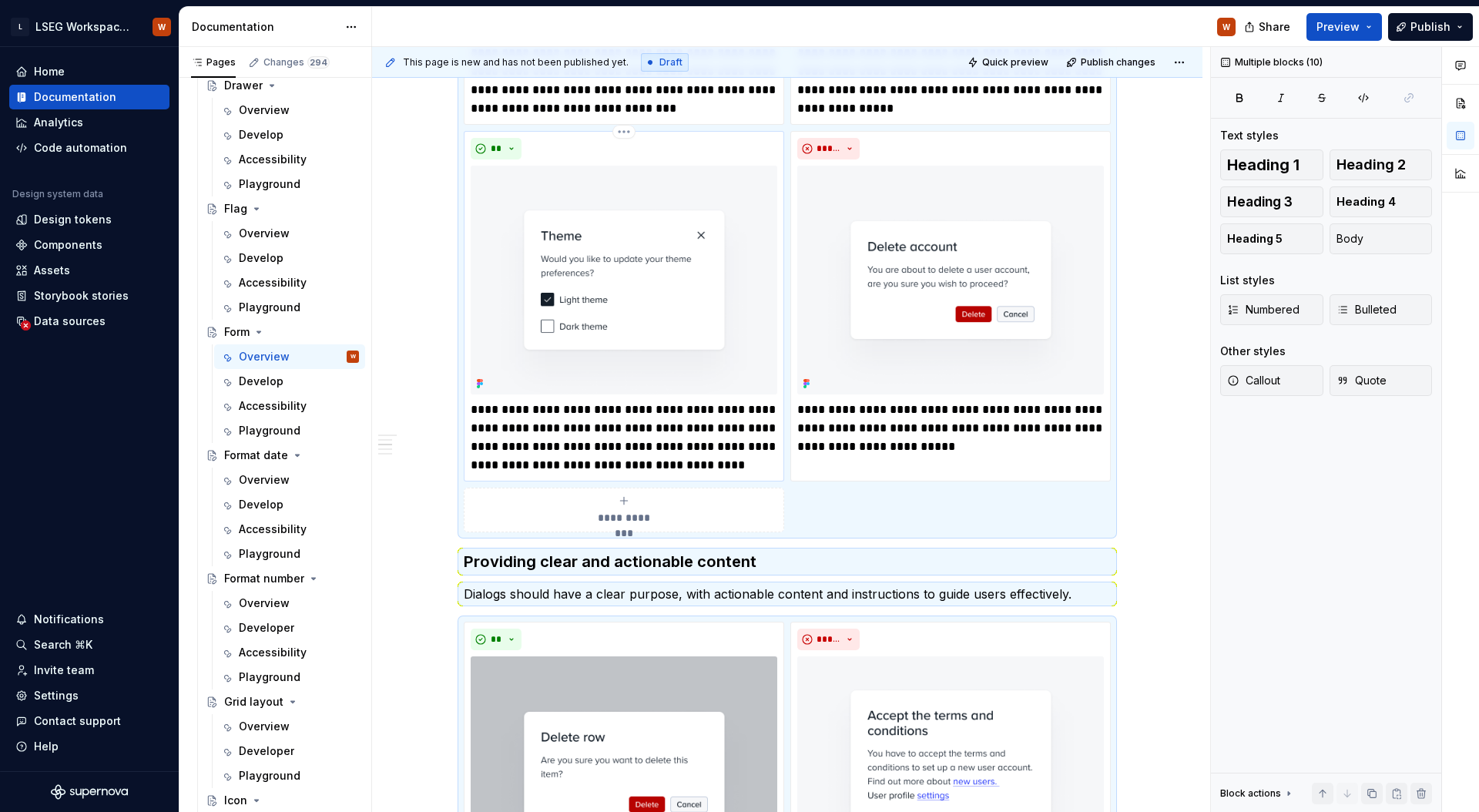
scroll to position [2666, 0]
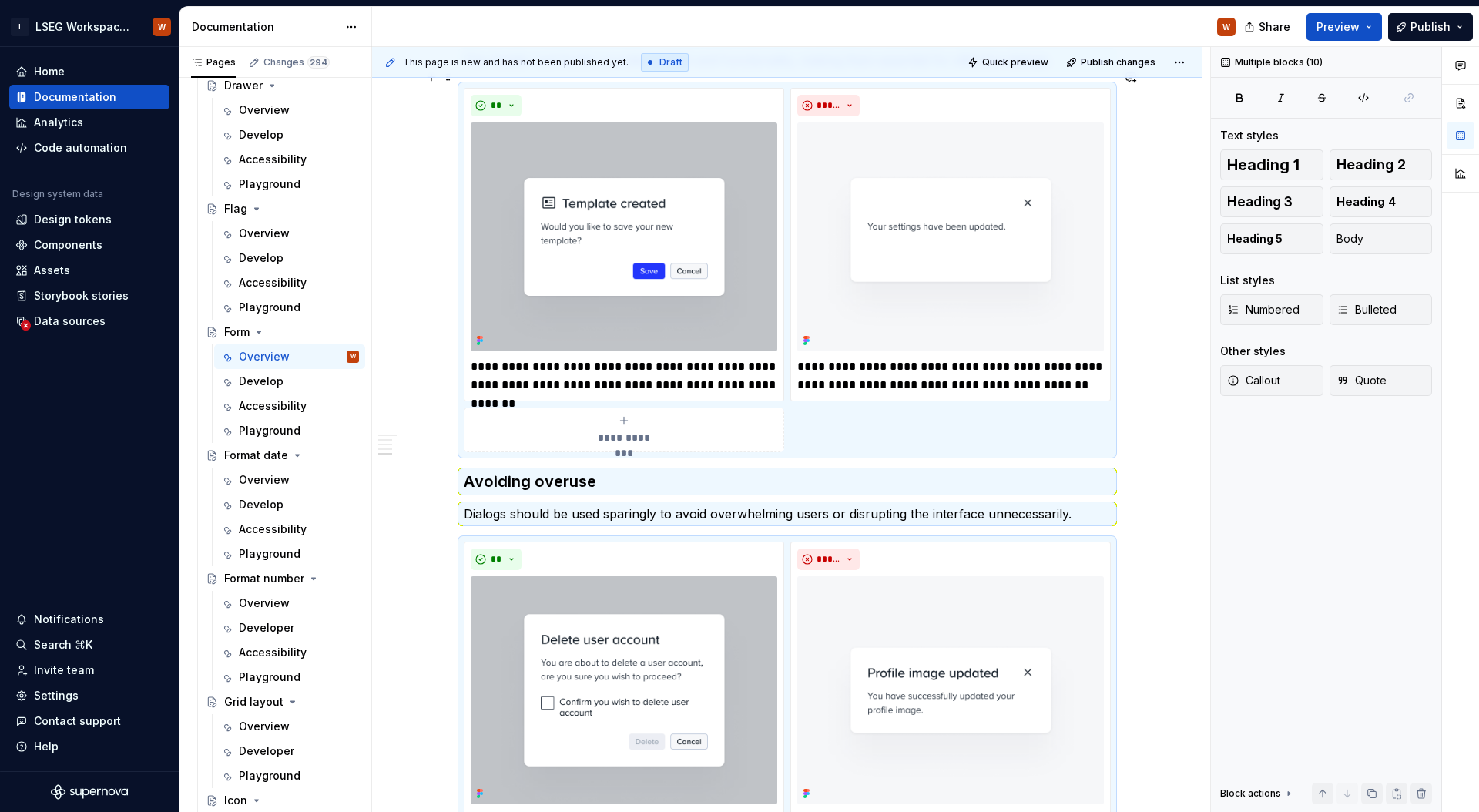
click at [842, 432] on div "**********" at bounding box center [786, 270] width 647 height 364
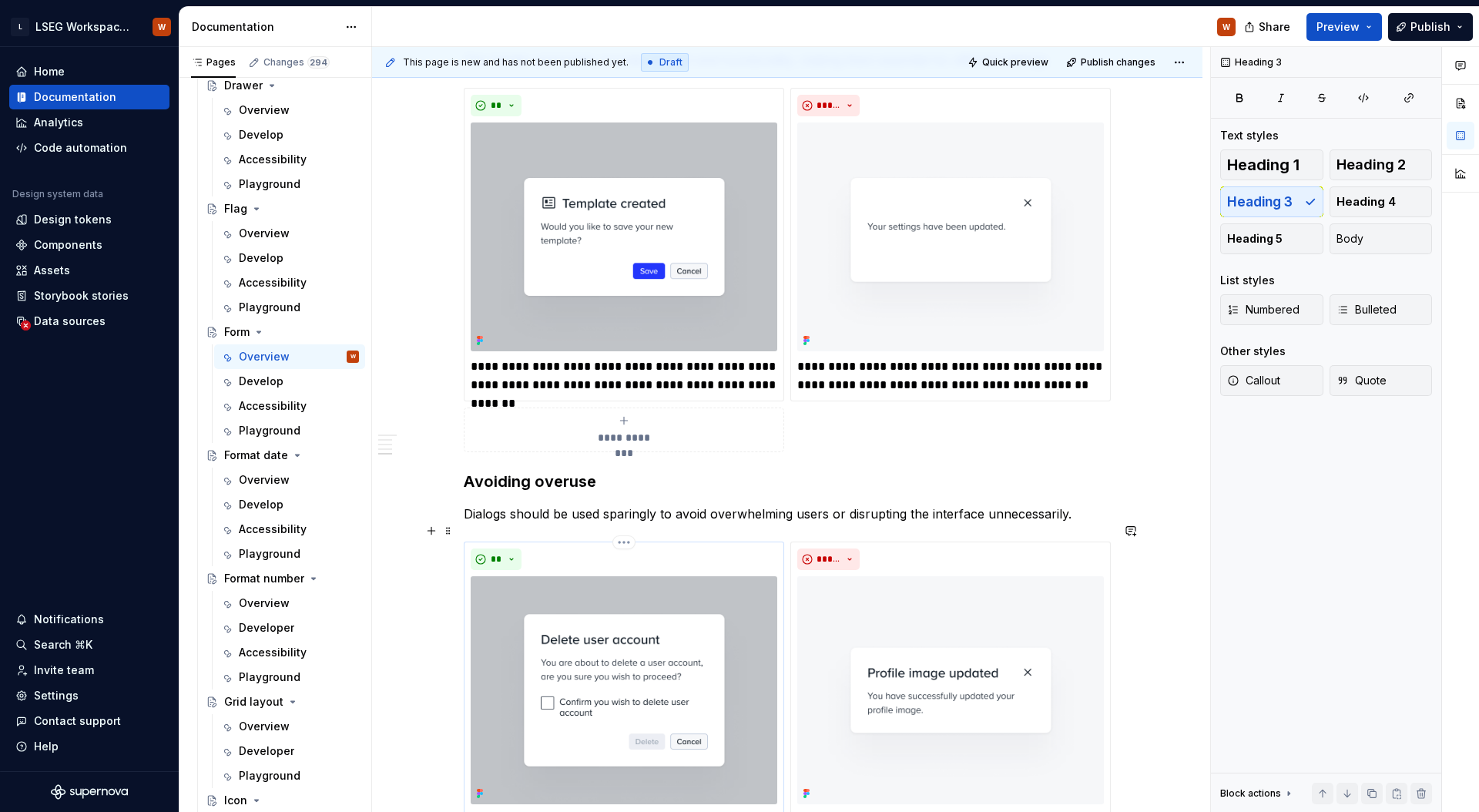
scroll to position [3002, 0]
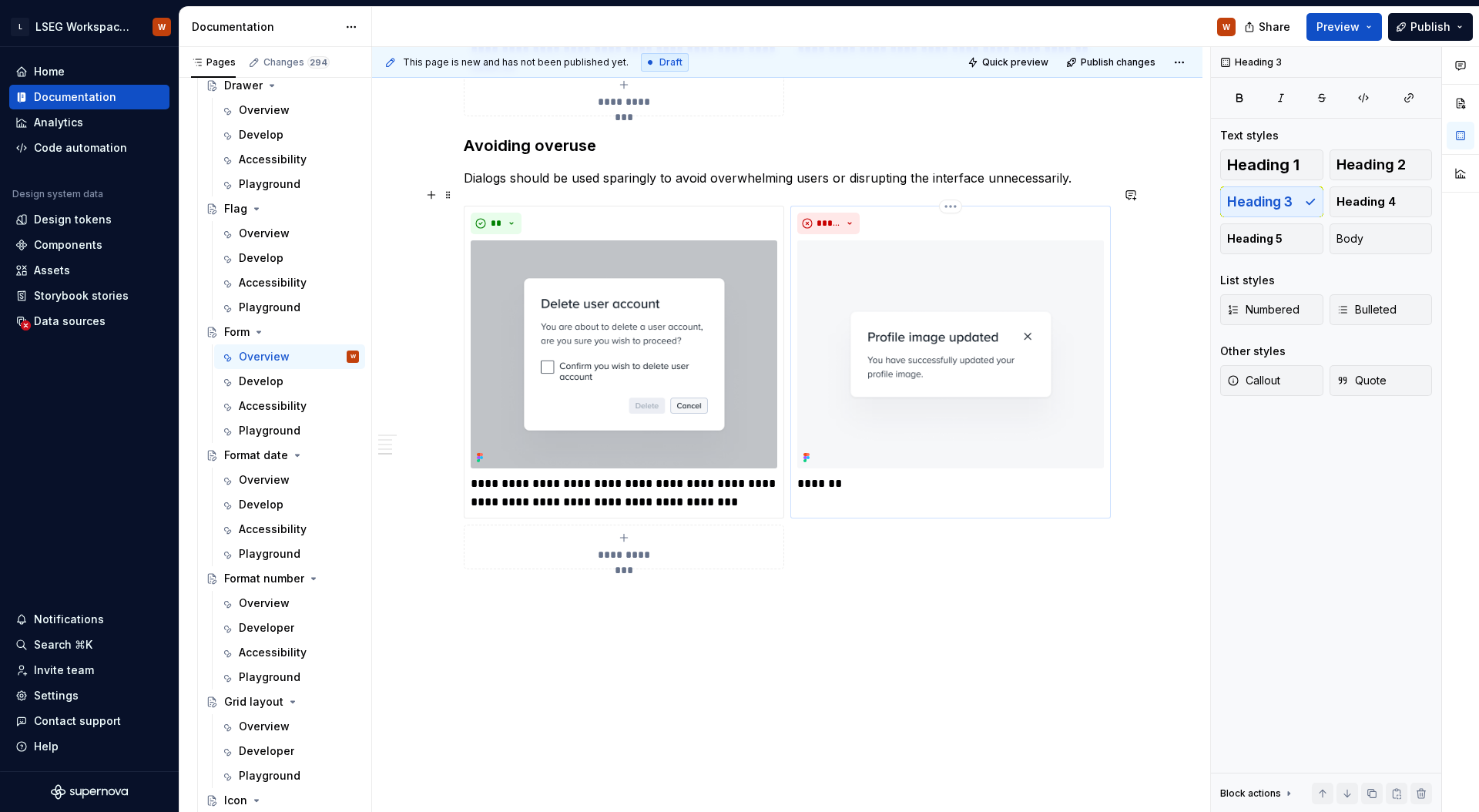
click at [832, 474] on p "*******" at bounding box center [950, 484] width 307 height 19
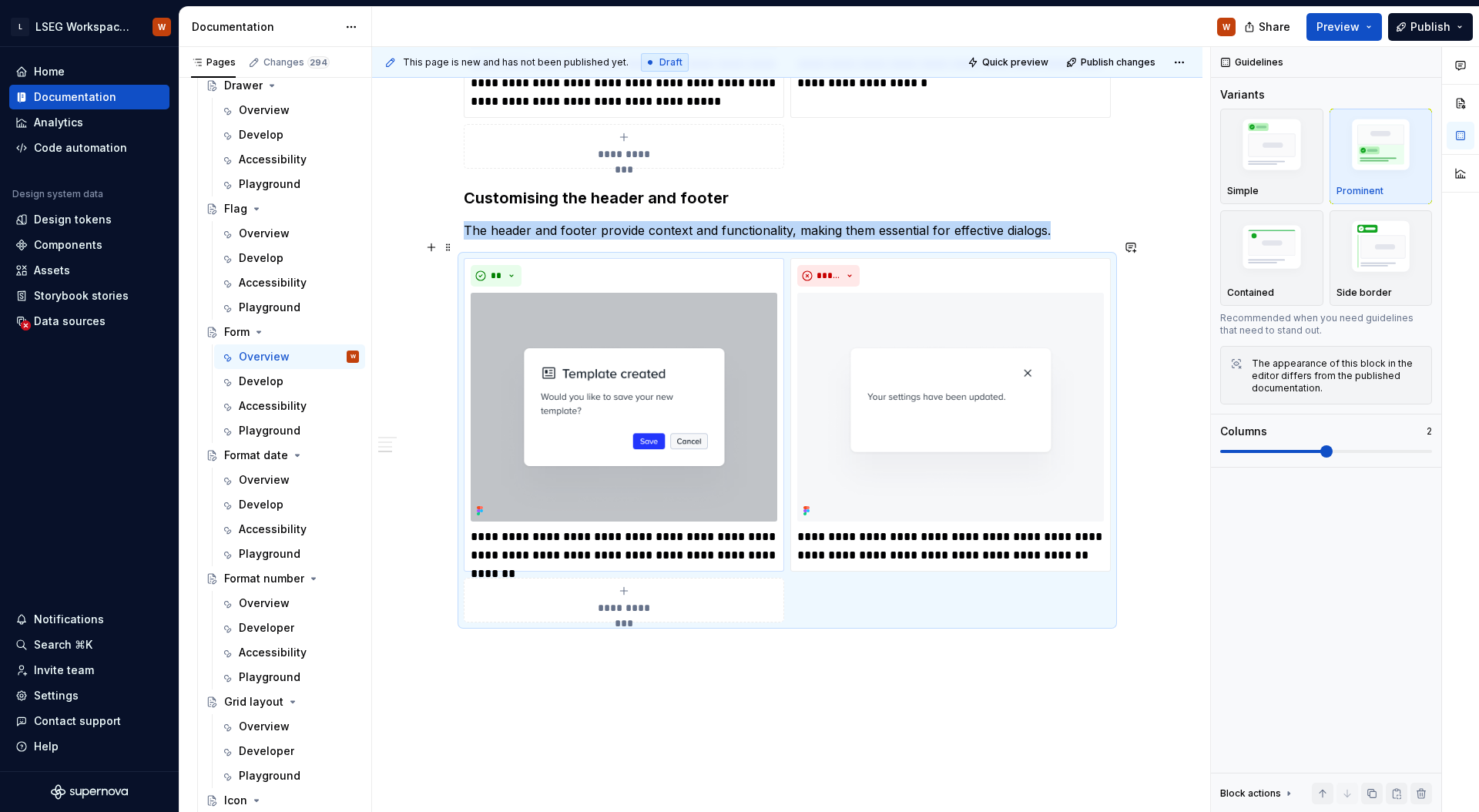
scroll to position [2432, 0]
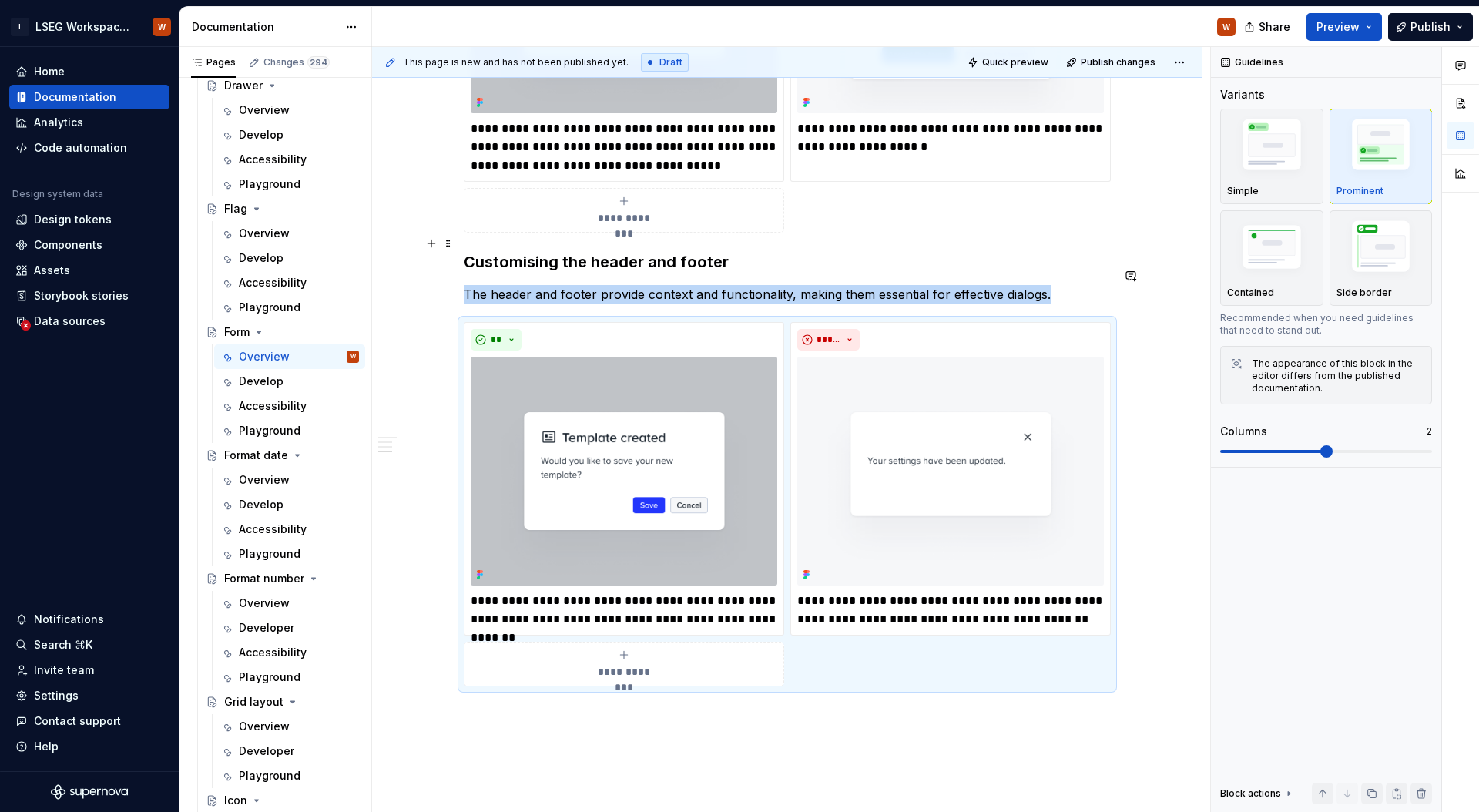
click at [552, 251] on h3 "Customising the header and footer" at bounding box center [786, 262] width 647 height 22
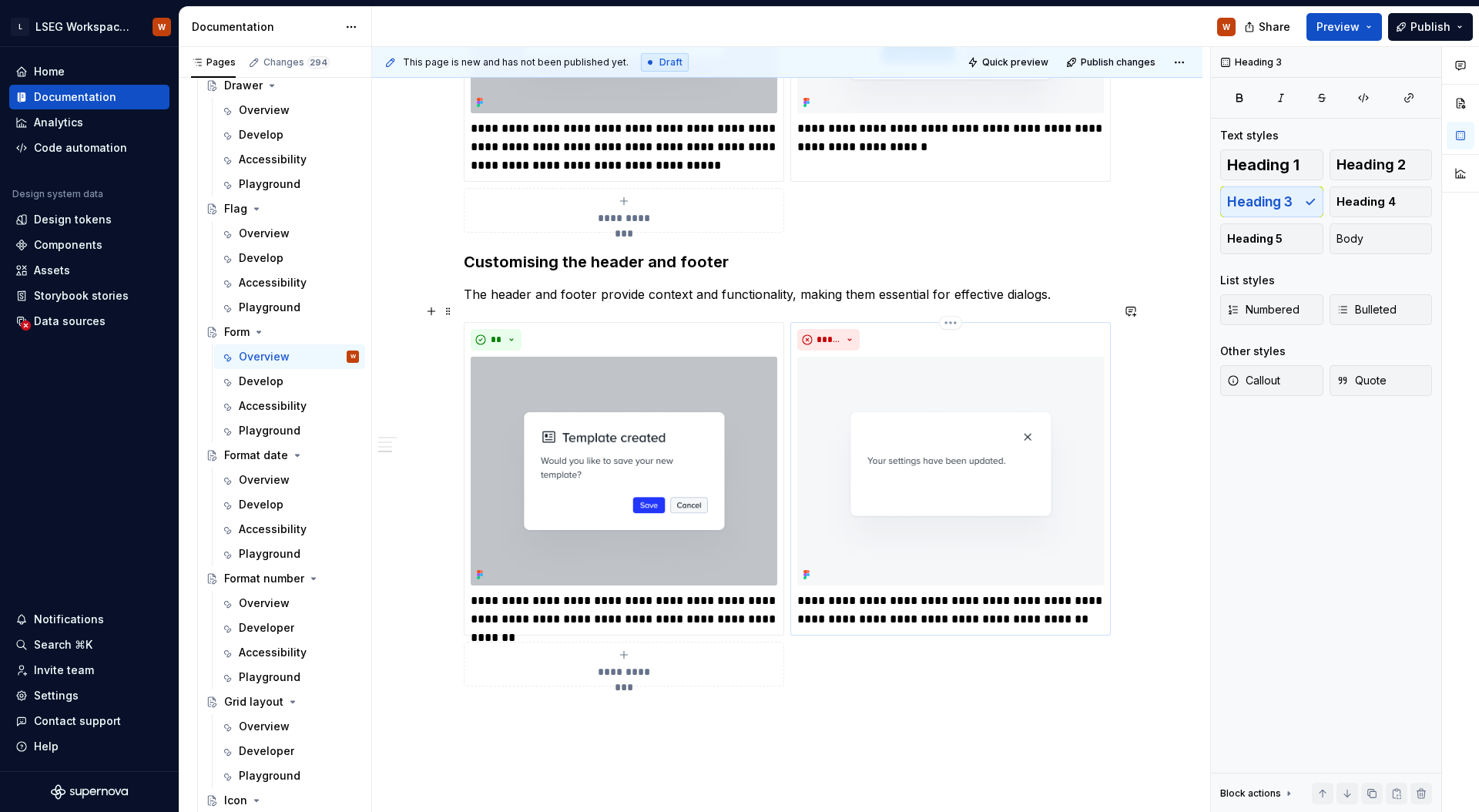
click at [857, 591] on p "**********" at bounding box center [950, 609] width 307 height 37
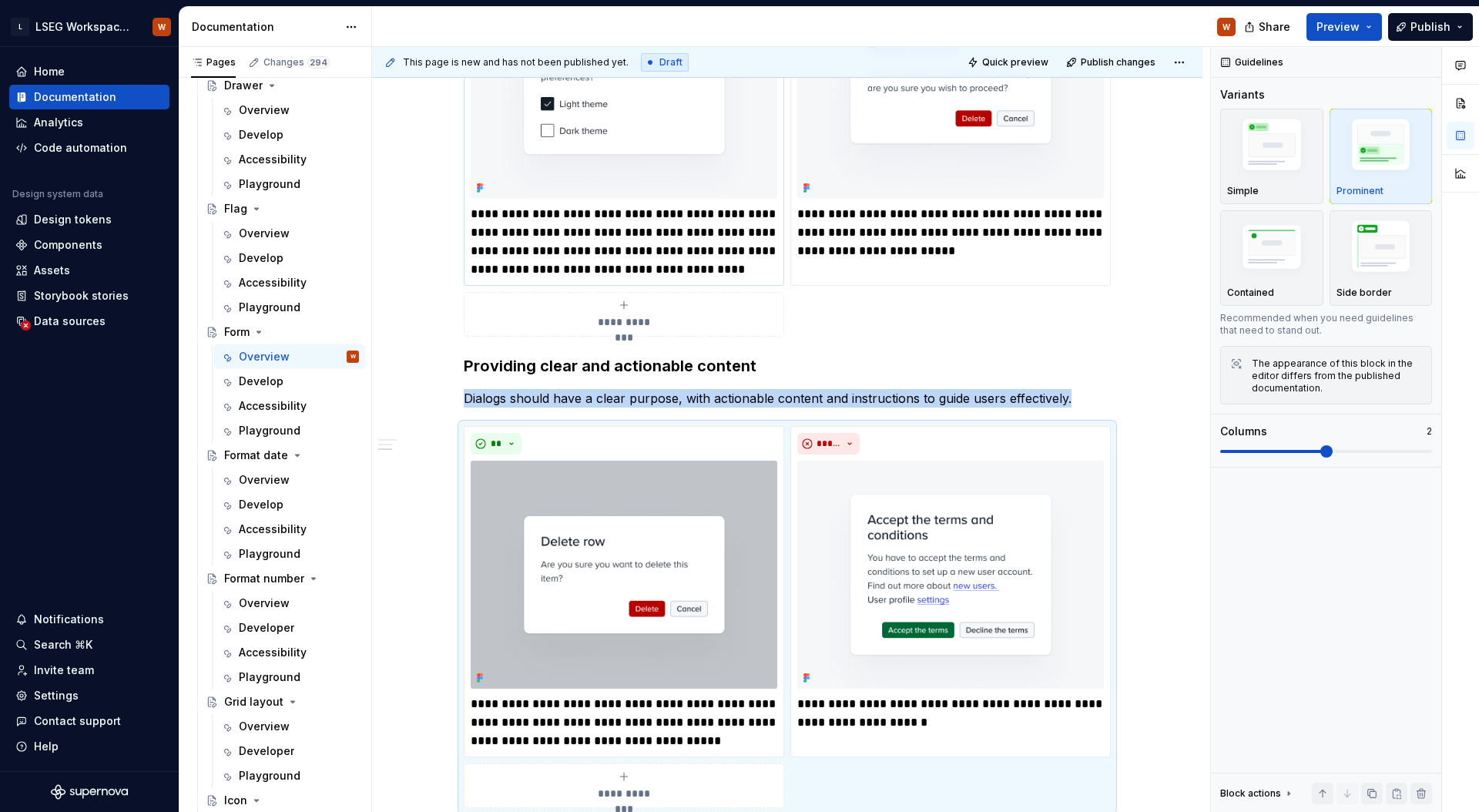
scroll to position [1818, 0]
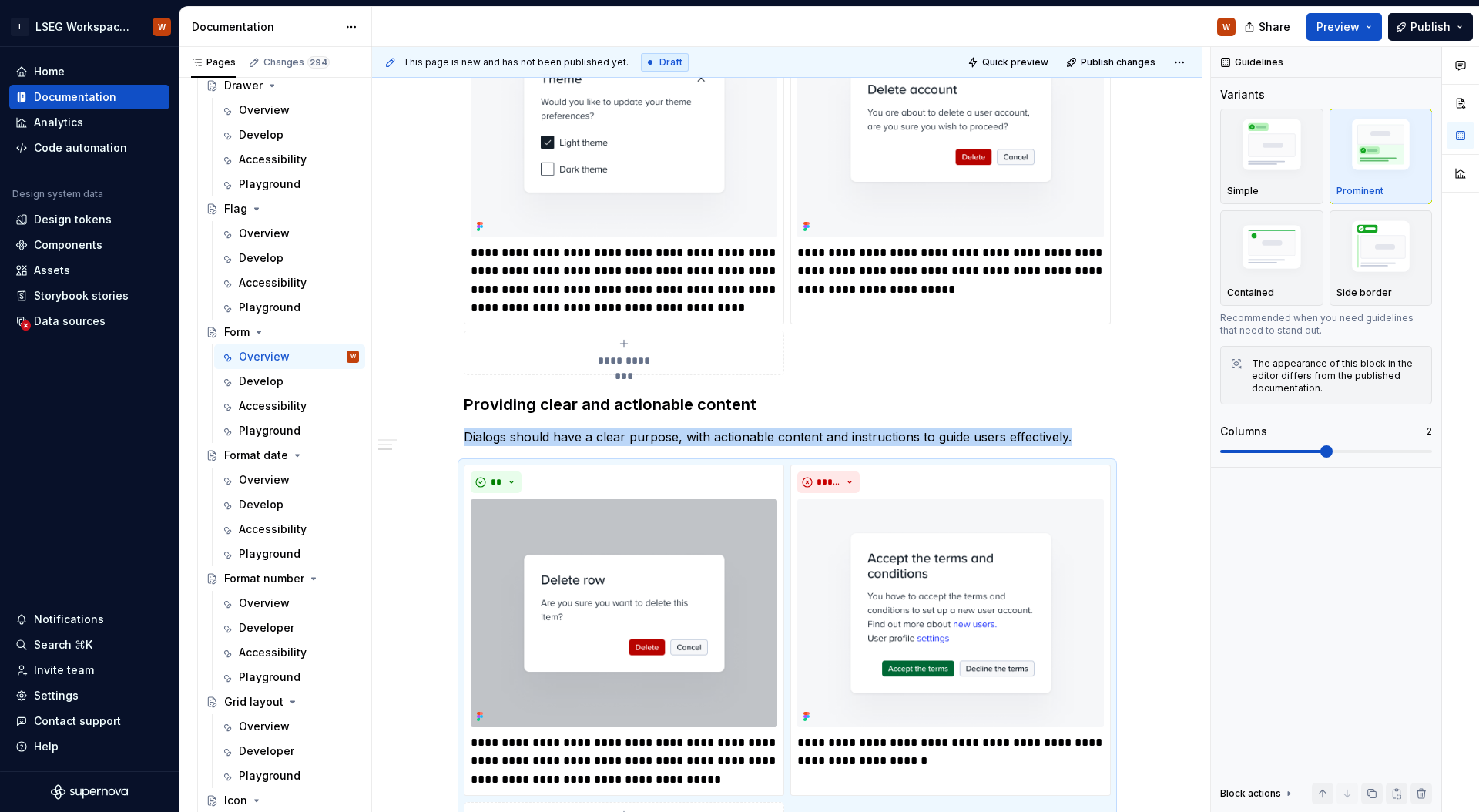
click at [594, 393] on h3 "Providing clear and actionable content" at bounding box center [786, 404] width 647 height 22
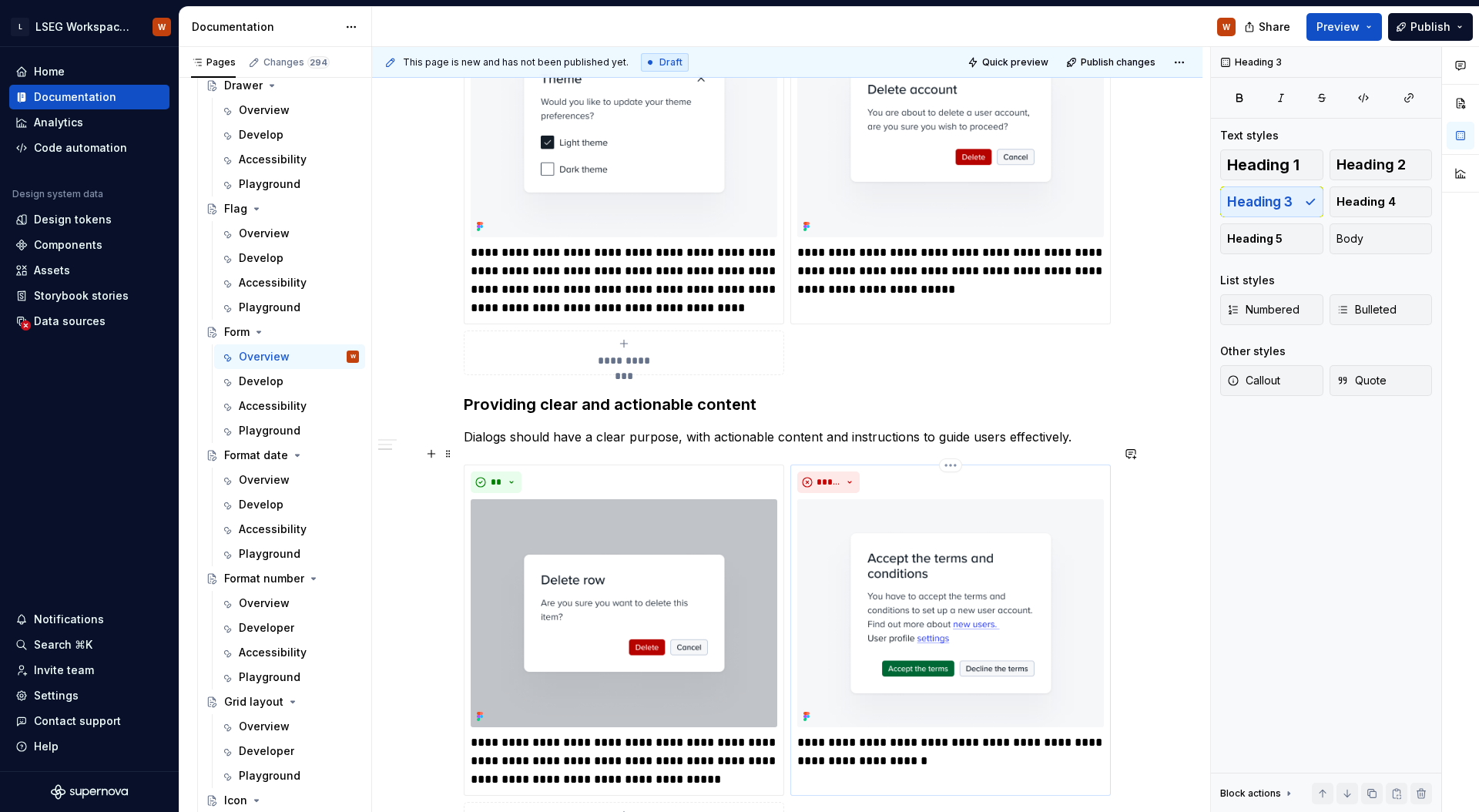
click at [852, 733] on p "**********" at bounding box center [950, 751] width 307 height 37
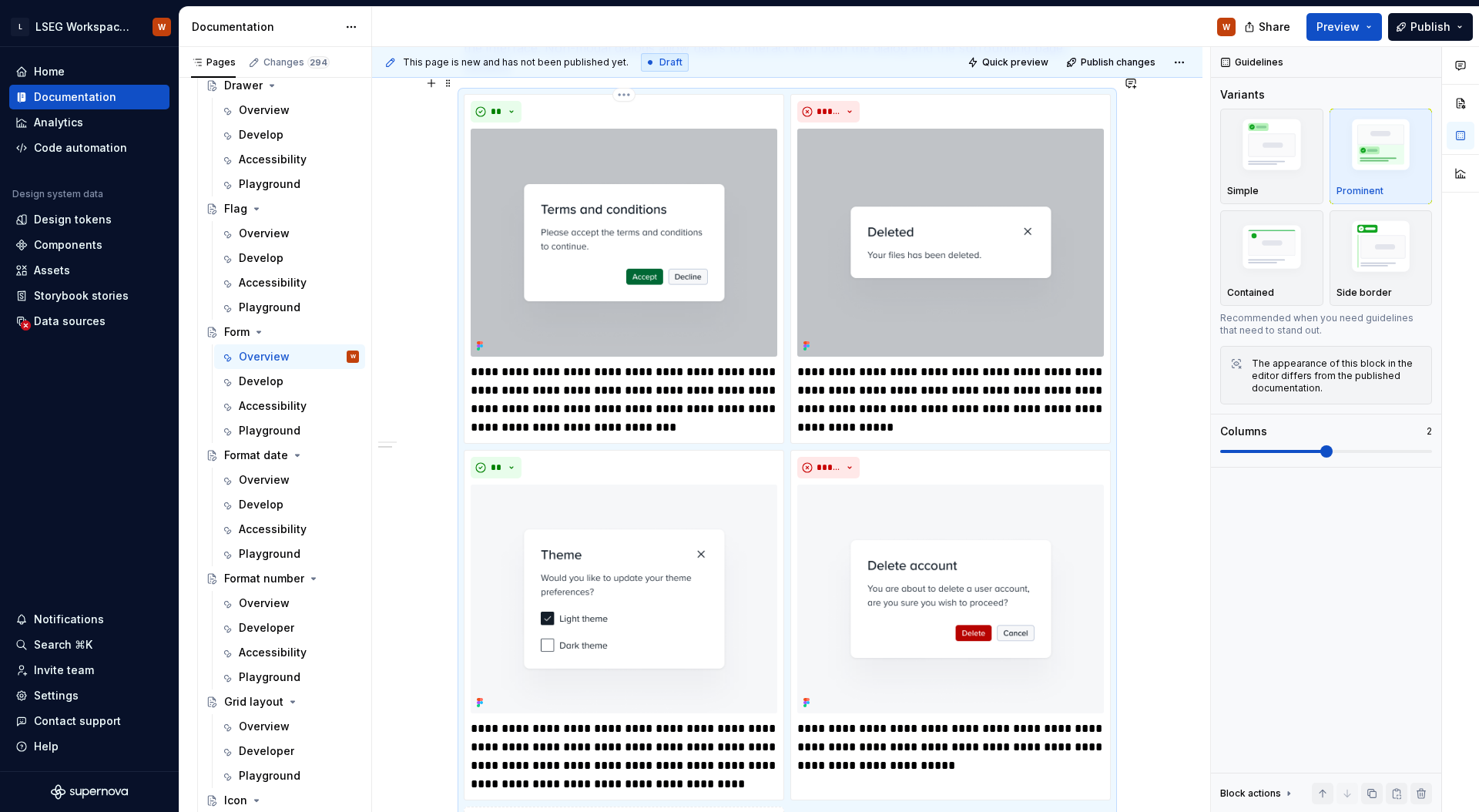
scroll to position [894, 0]
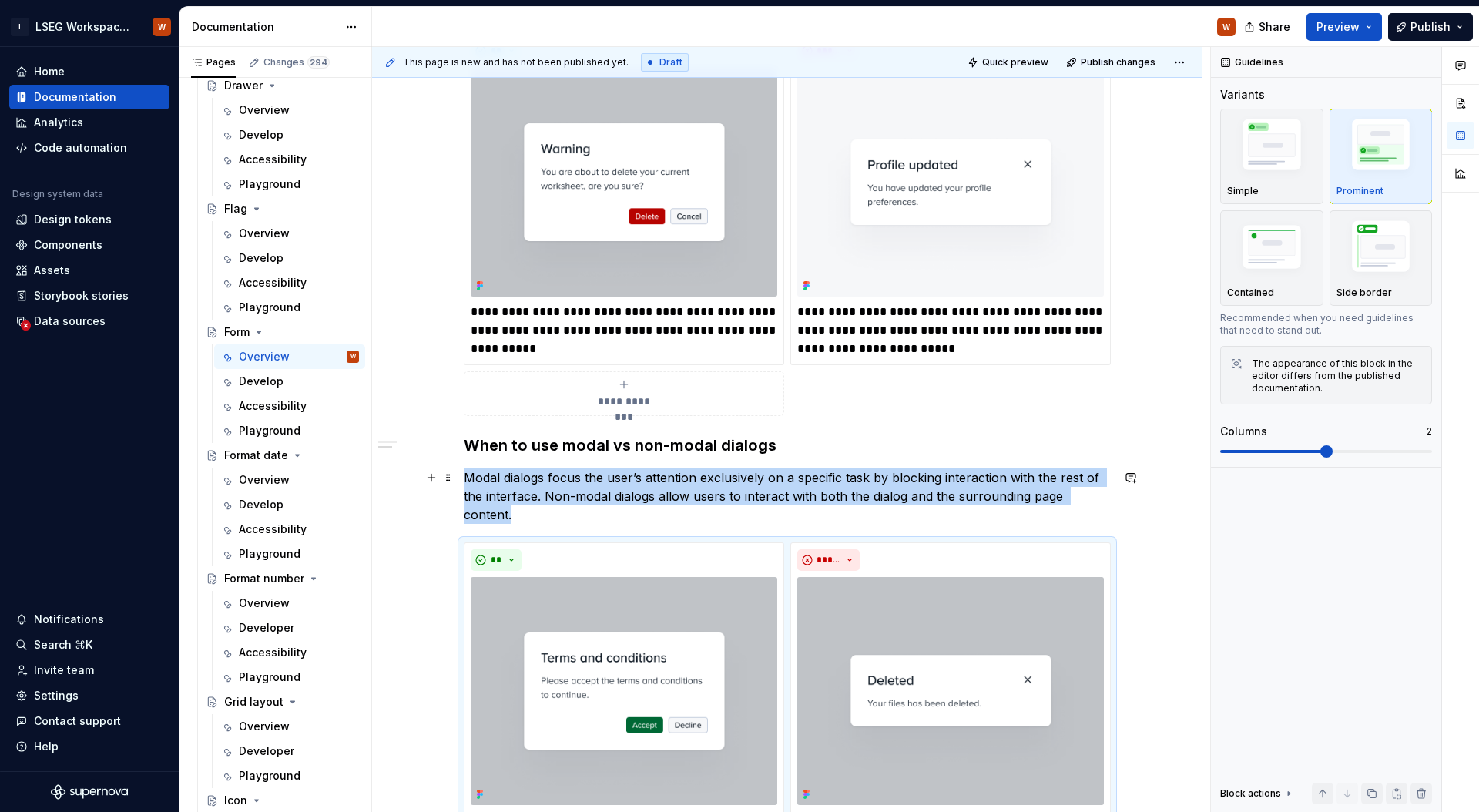
click at [559, 443] on h3 "When to use modal vs non-modal dialogs" at bounding box center [786, 445] width 647 height 22
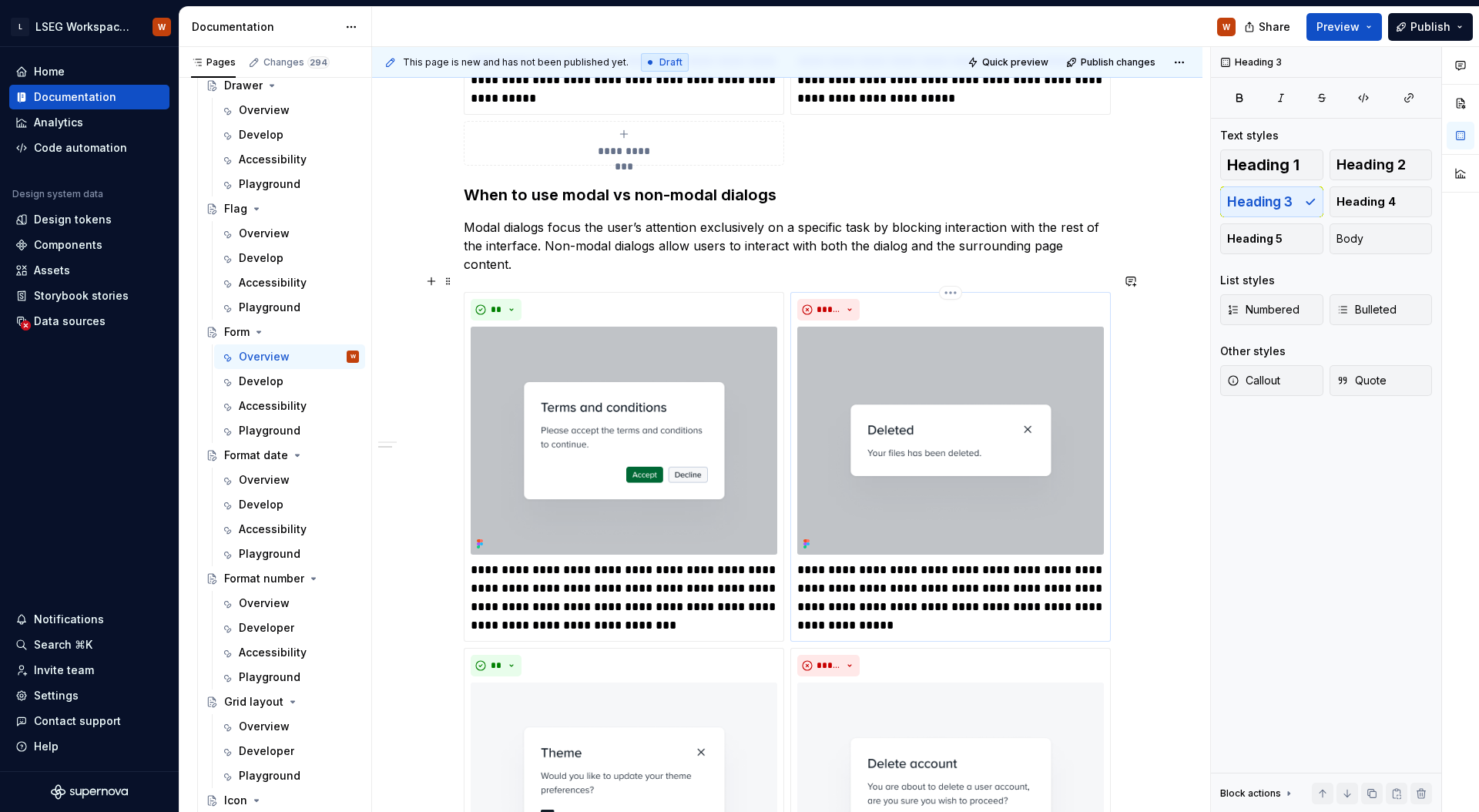
click at [874, 611] on p "**********" at bounding box center [950, 597] width 307 height 74
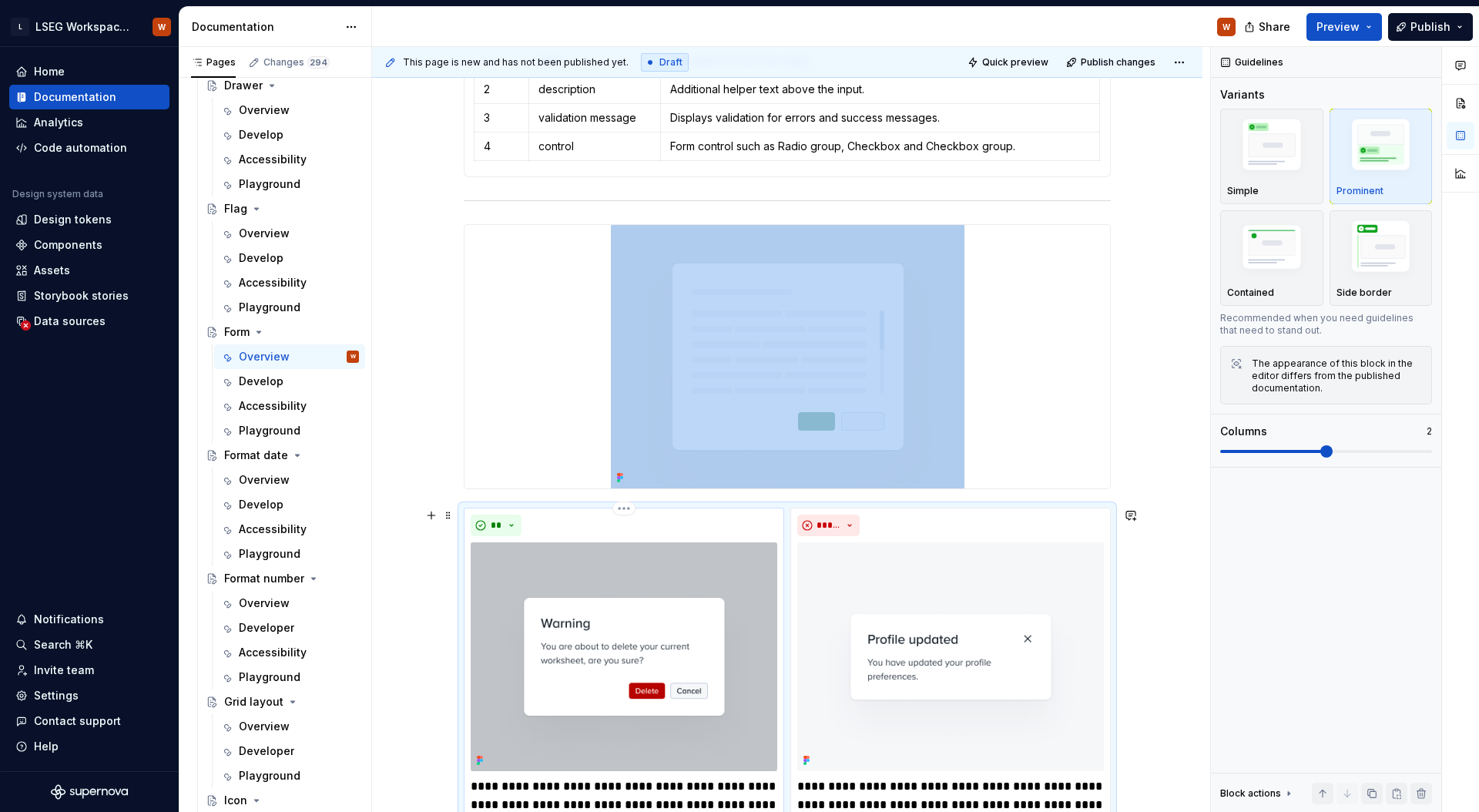
scroll to position [254, 0]
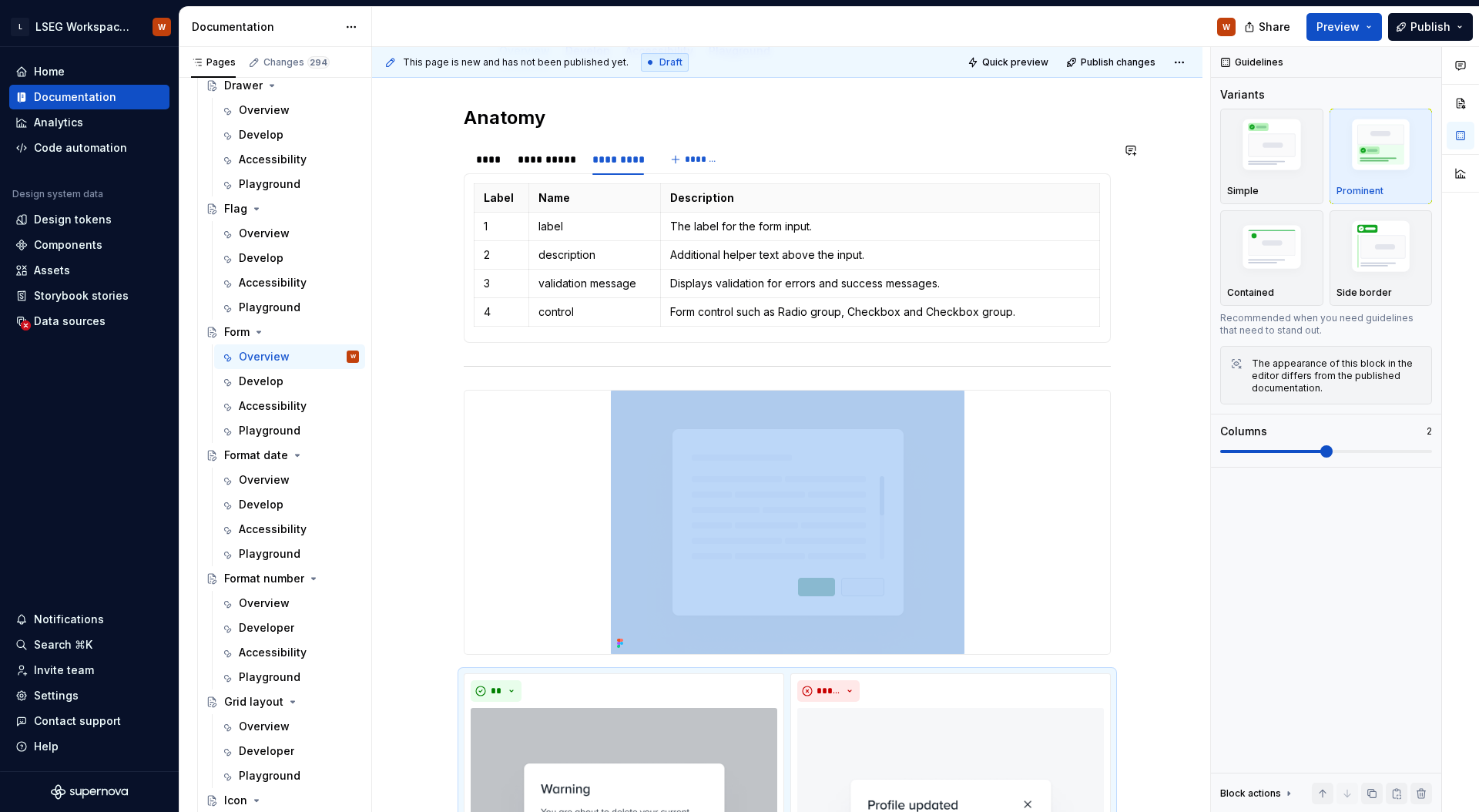
click at [517, 412] on div at bounding box center [786, 523] width 645 height 264
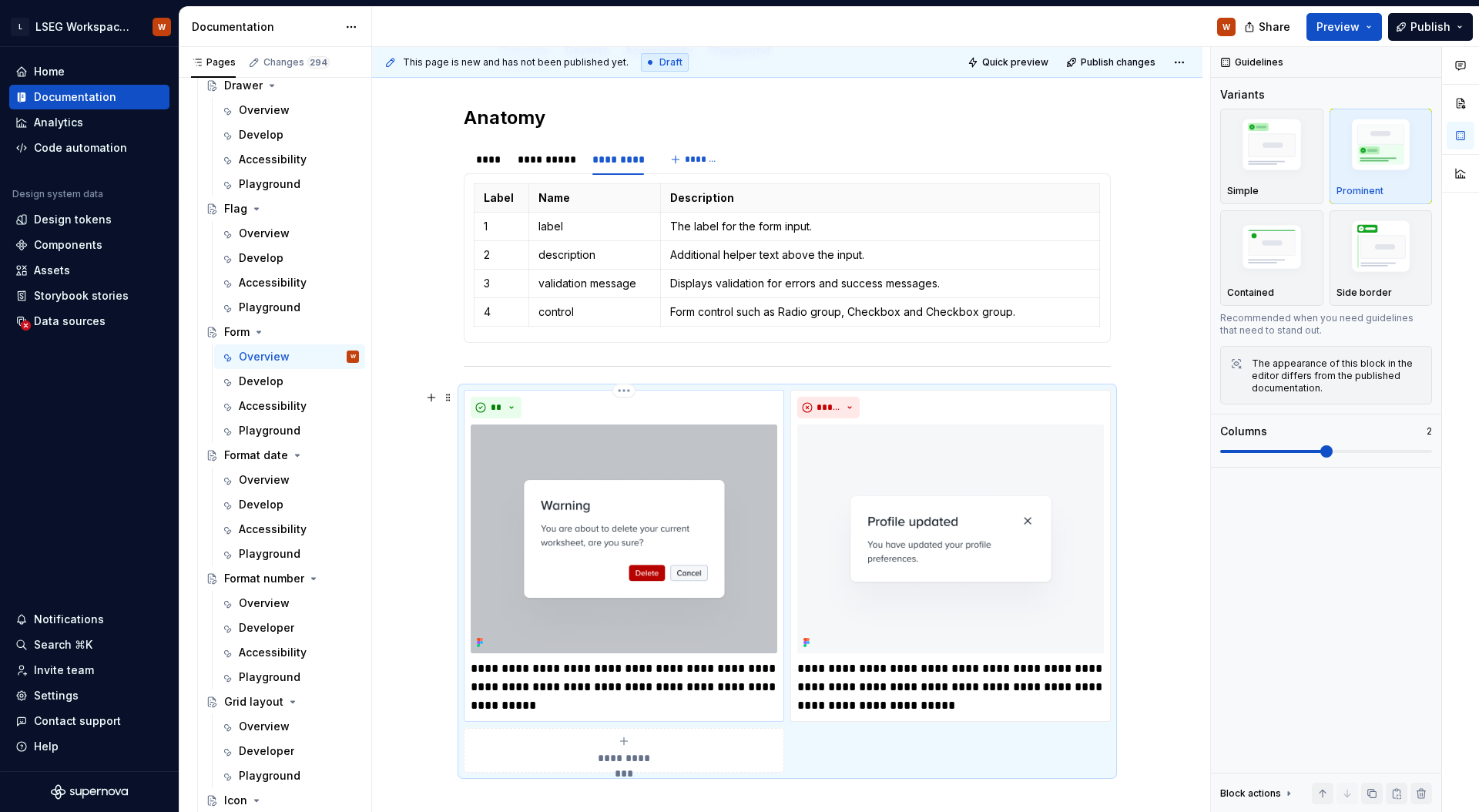
click at [521, 400] on div "**" at bounding box center [623, 407] width 307 height 22
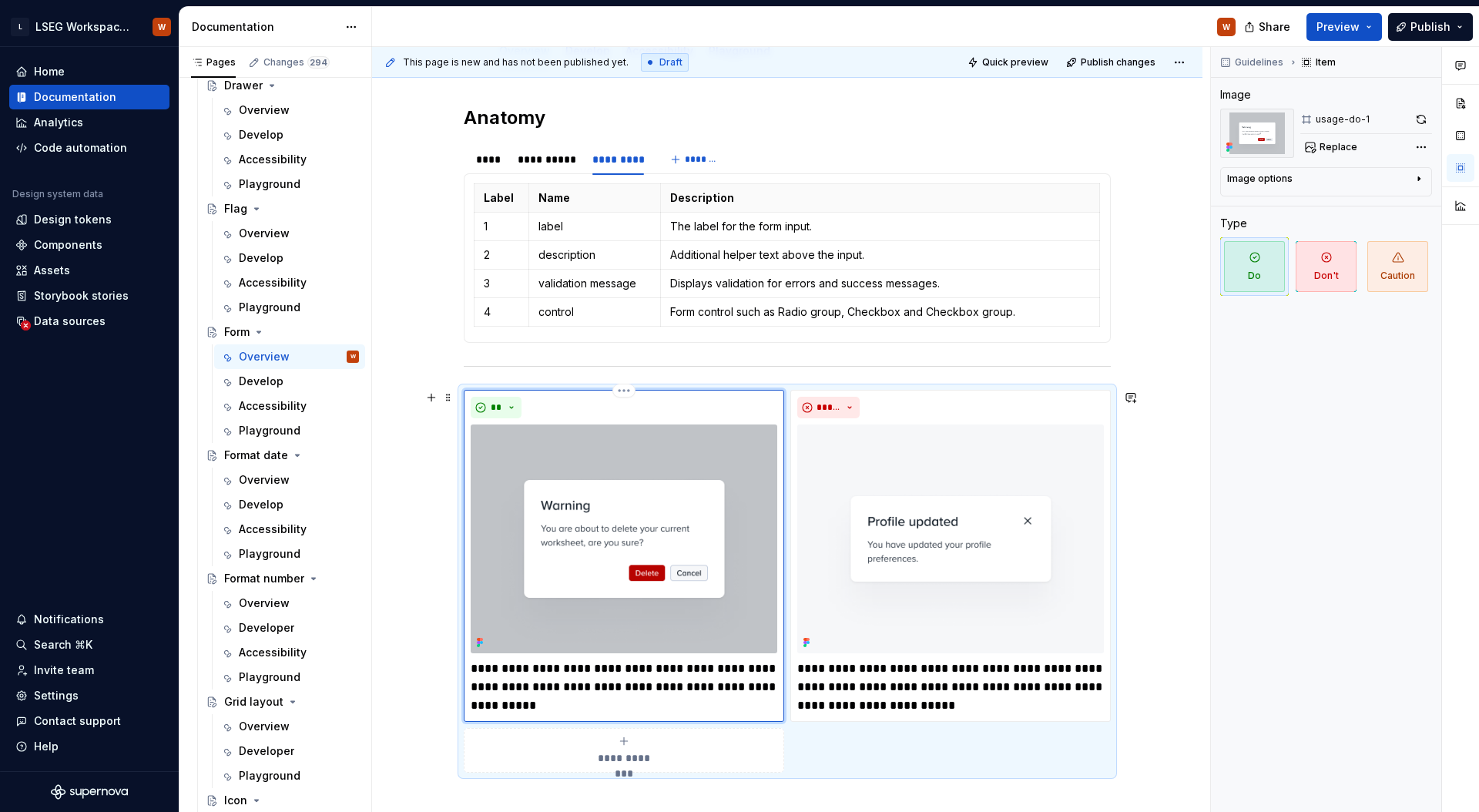
click at [531, 392] on div "**********" at bounding box center [623, 556] width 321 height 332
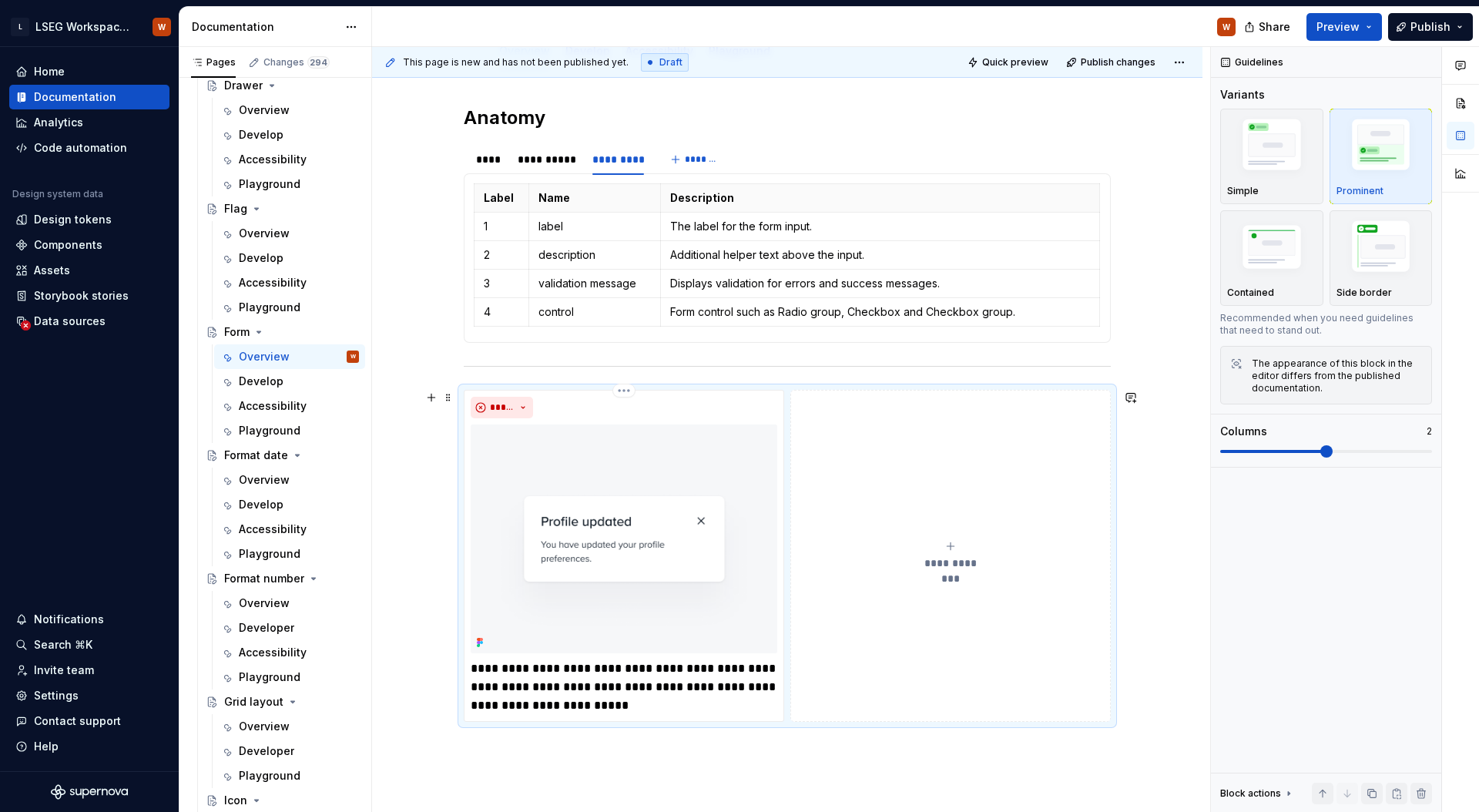
click at [533, 390] on div "**********" at bounding box center [786, 556] width 647 height 332
click at [754, 390] on div "**********" at bounding box center [786, 556] width 647 height 332
click at [789, 401] on div "**********" at bounding box center [786, 556] width 647 height 332
click at [454, 393] on span at bounding box center [449, 398] width 12 height 22
click at [467, 528] on div "Delete" at bounding box center [512, 534] width 131 height 25
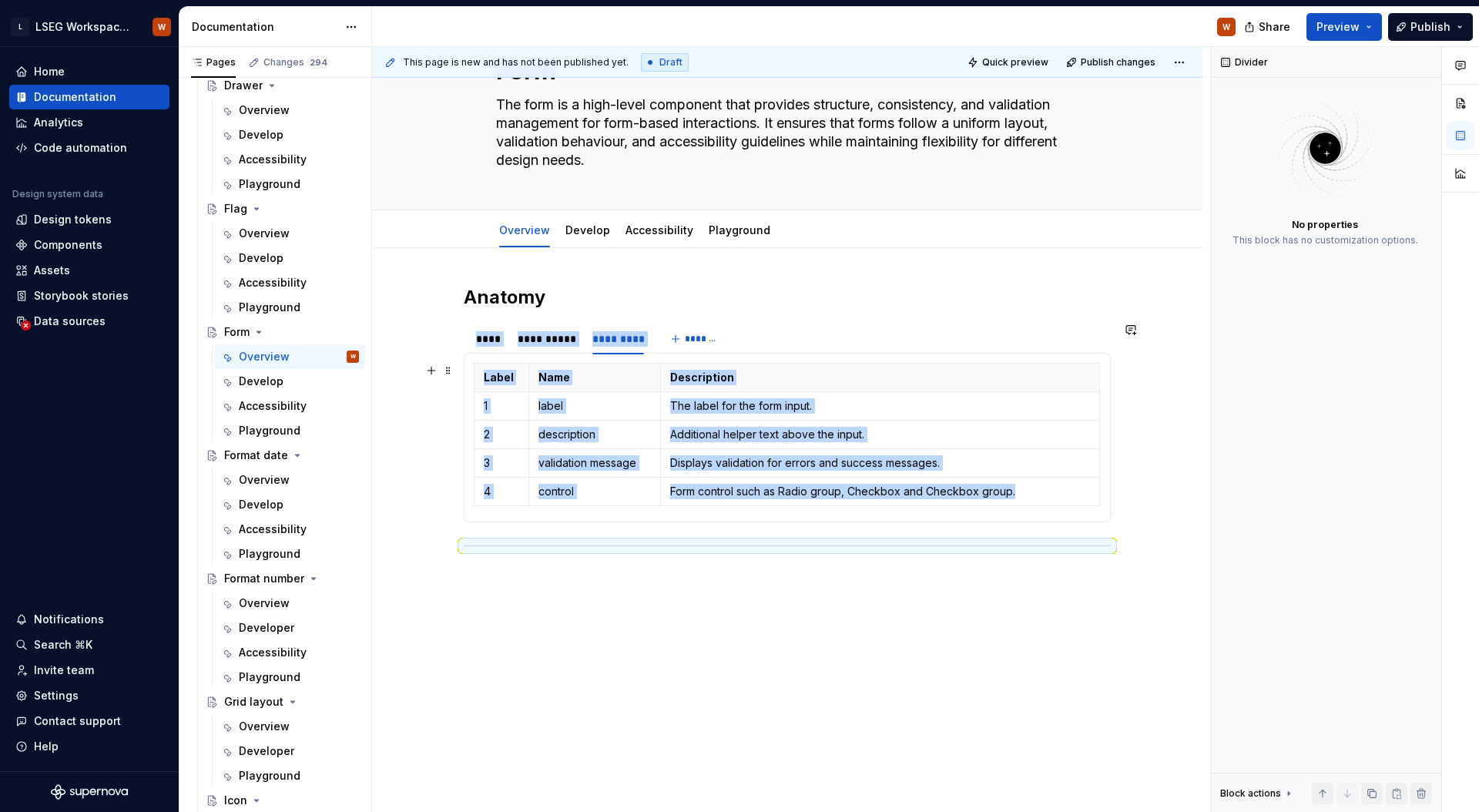
scroll to position [75, 0]
click at [450, 546] on span at bounding box center [449, 548] width 12 height 22
click at [491, 692] on div "Delete" at bounding box center [520, 685] width 100 height 16
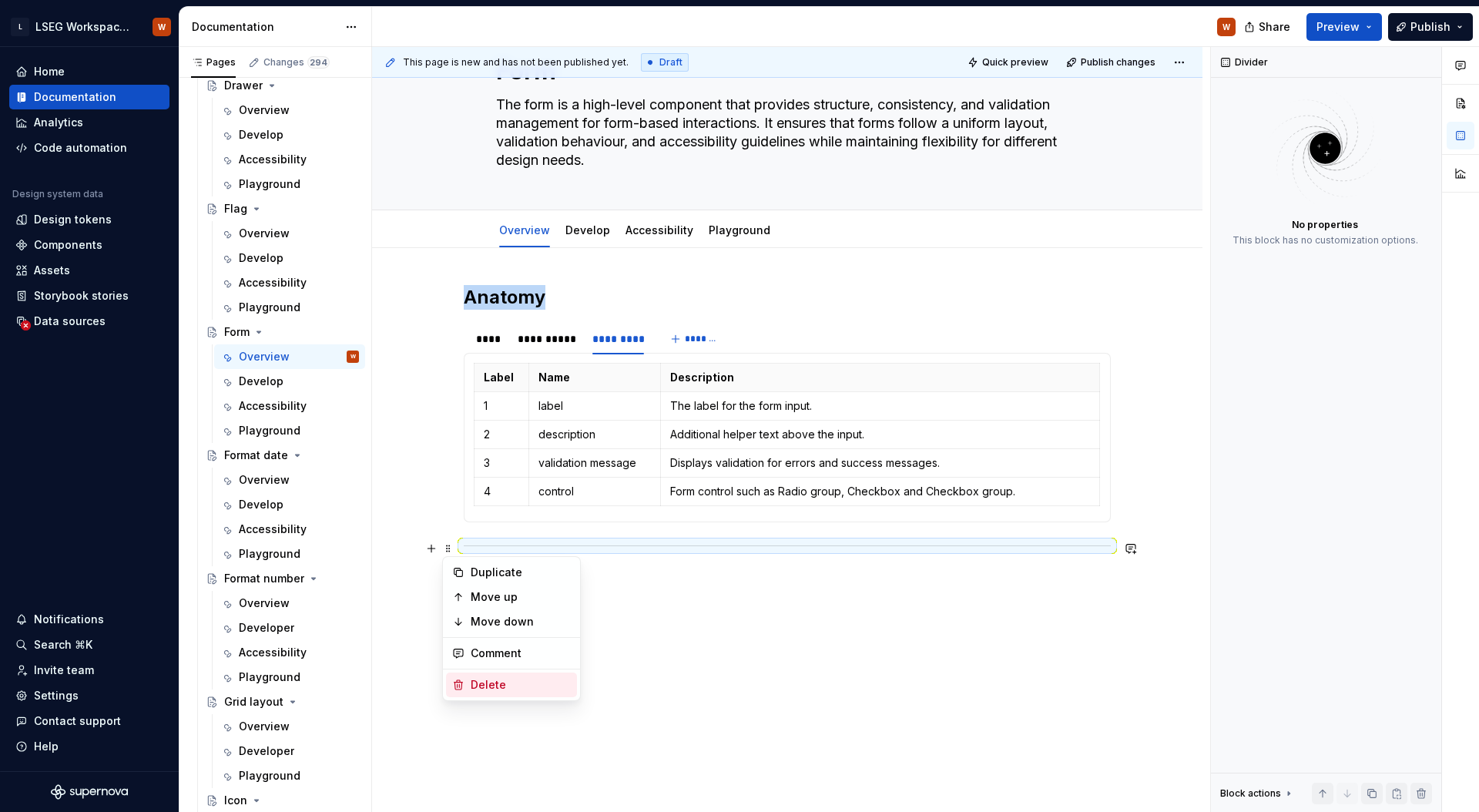
scroll to position [59, 0]
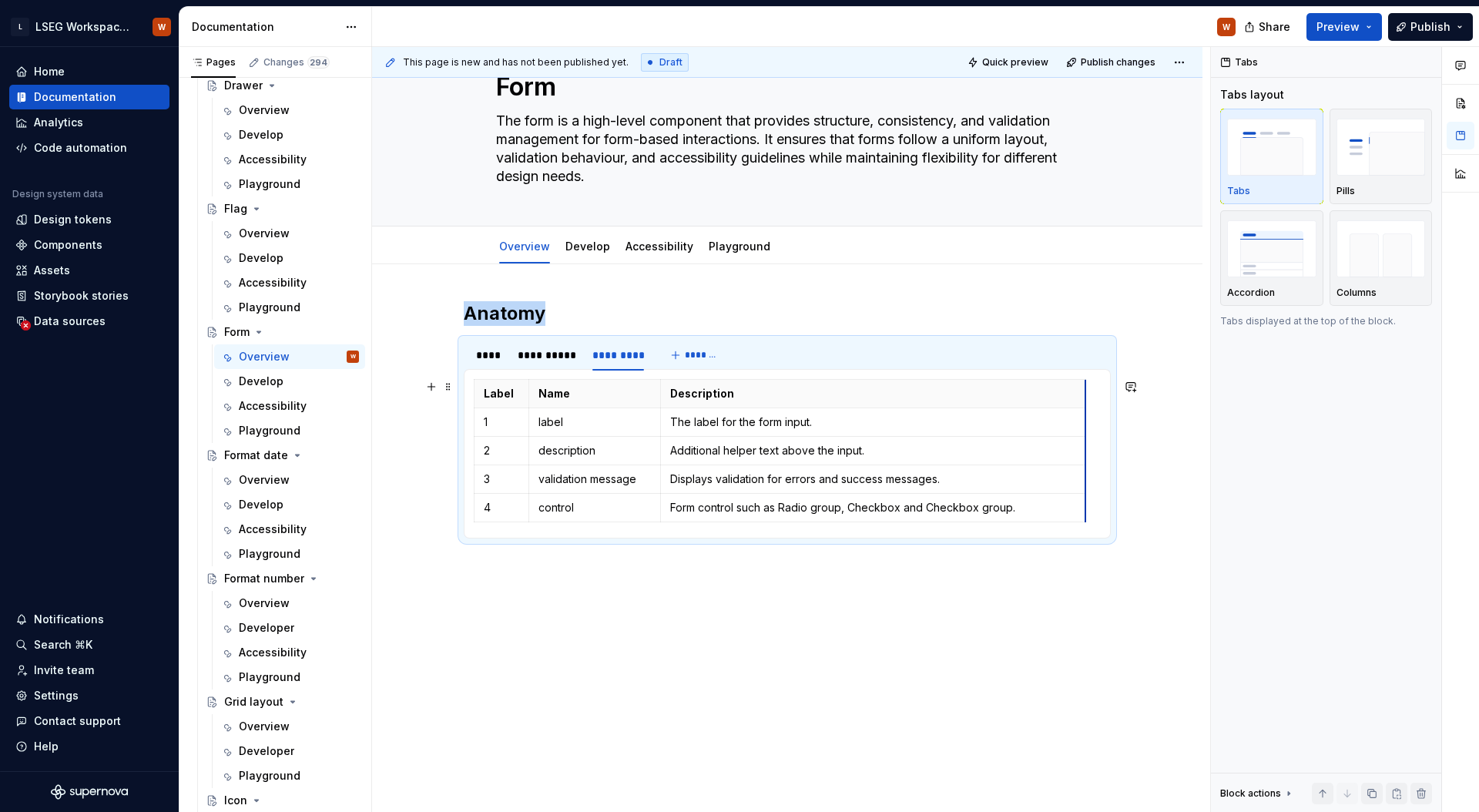
drag, startPoint x: 1098, startPoint y: 399, endPoint x: 1083, endPoint y: 397, distance: 15.1
drag, startPoint x: 573, startPoint y: 353, endPoint x: 739, endPoint y: 379, distance: 168.0
click at [573, 353] on div "**********" at bounding box center [547, 355] width 59 height 16
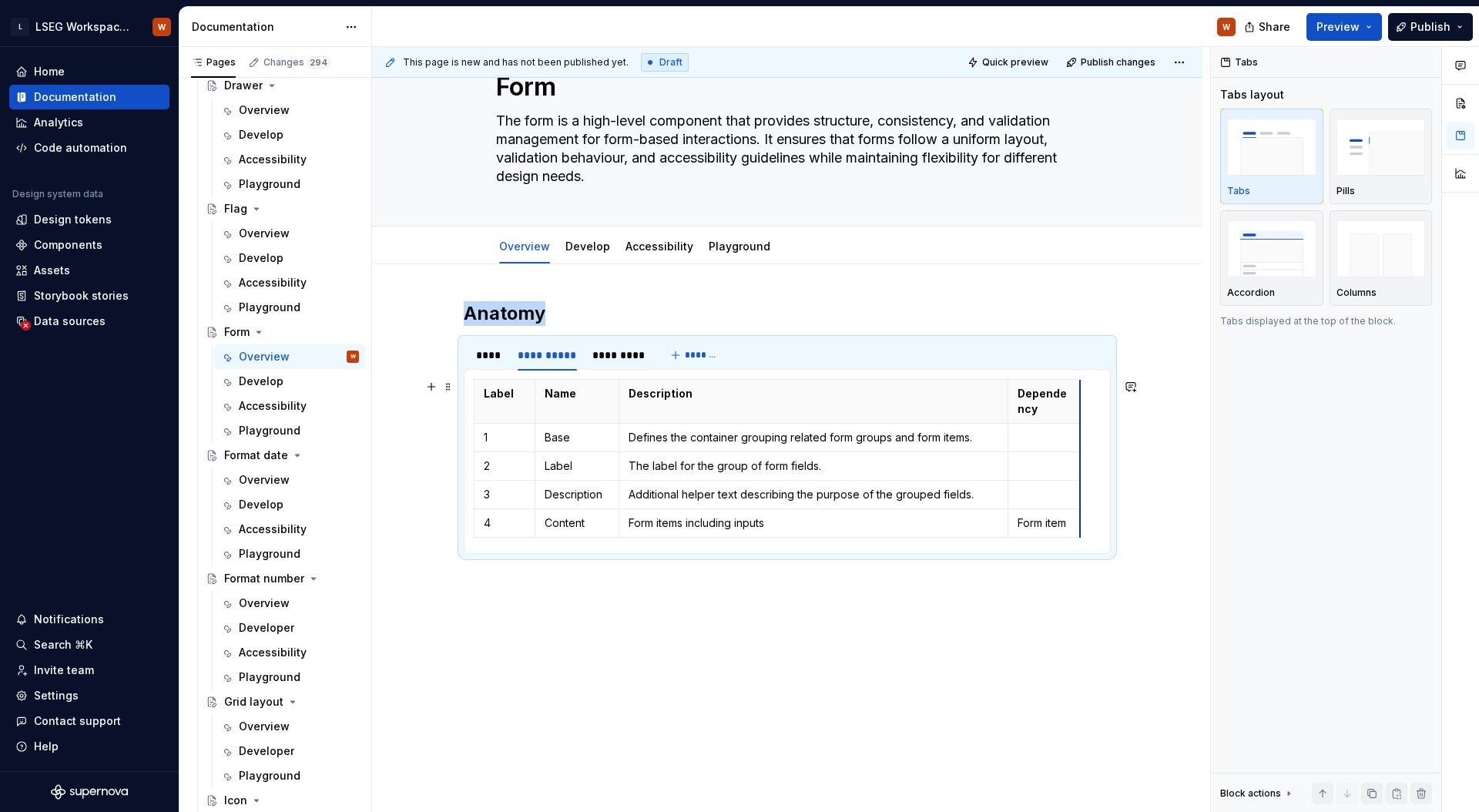
drag, startPoint x: 1096, startPoint y: 417, endPoint x: 1078, endPoint y: 415, distance: 18.1
drag, startPoint x: 1006, startPoint y: 413, endPoint x: 984, endPoint y: 412, distance: 22.0
click at [987, 412] on th "Dependency" at bounding box center [1023, 402] width 73 height 44
drag, startPoint x: 1057, startPoint y: 410, endPoint x: 1072, endPoint y: 410, distance: 15.0
click at [483, 365] on div "****" at bounding box center [488, 355] width 38 height 22
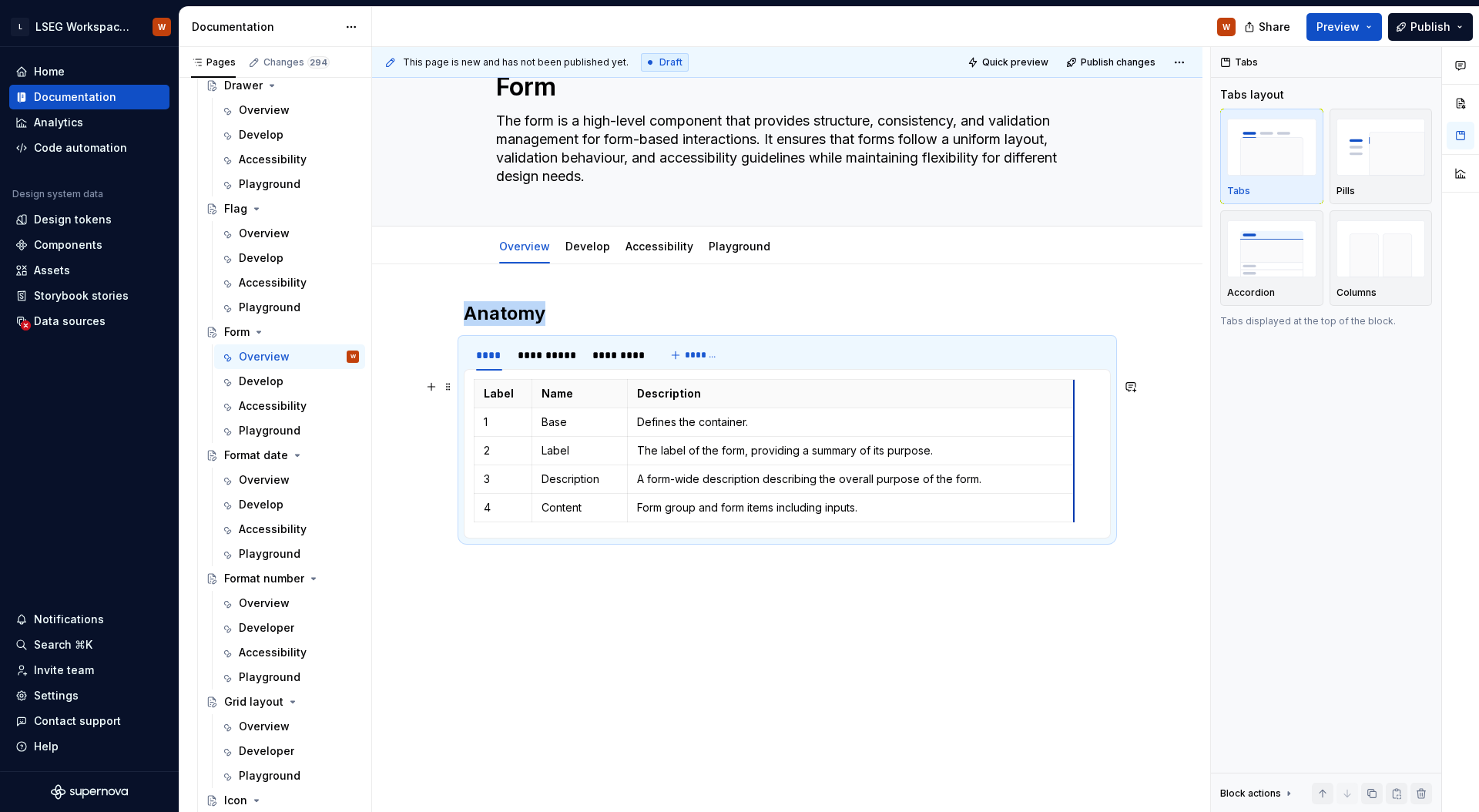
drag, startPoint x: 1096, startPoint y: 397, endPoint x: 1072, endPoint y: 398, distance: 24.0
click at [987, 286] on div "**********" at bounding box center [787, 538] width 830 height 548
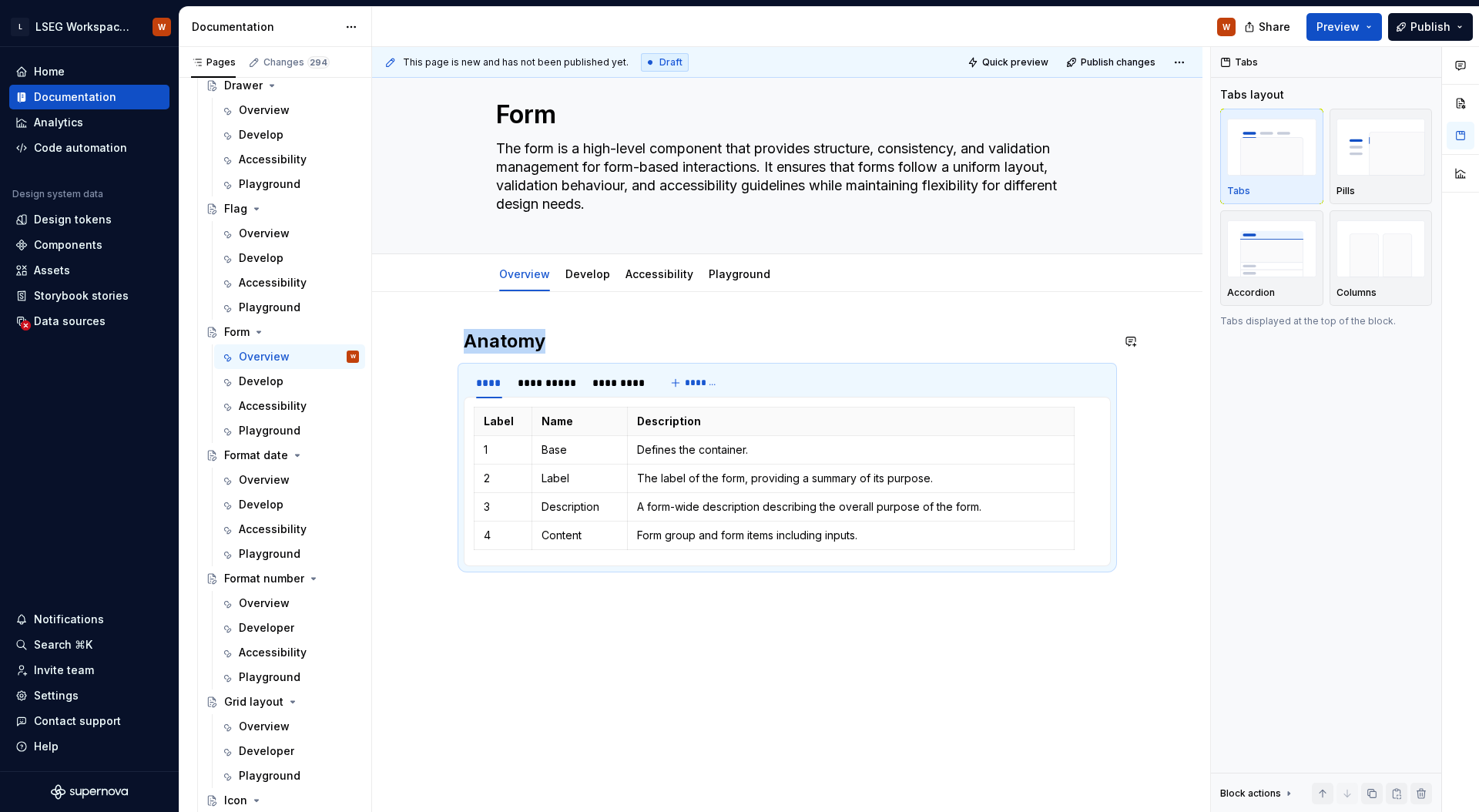
scroll to position [0, 0]
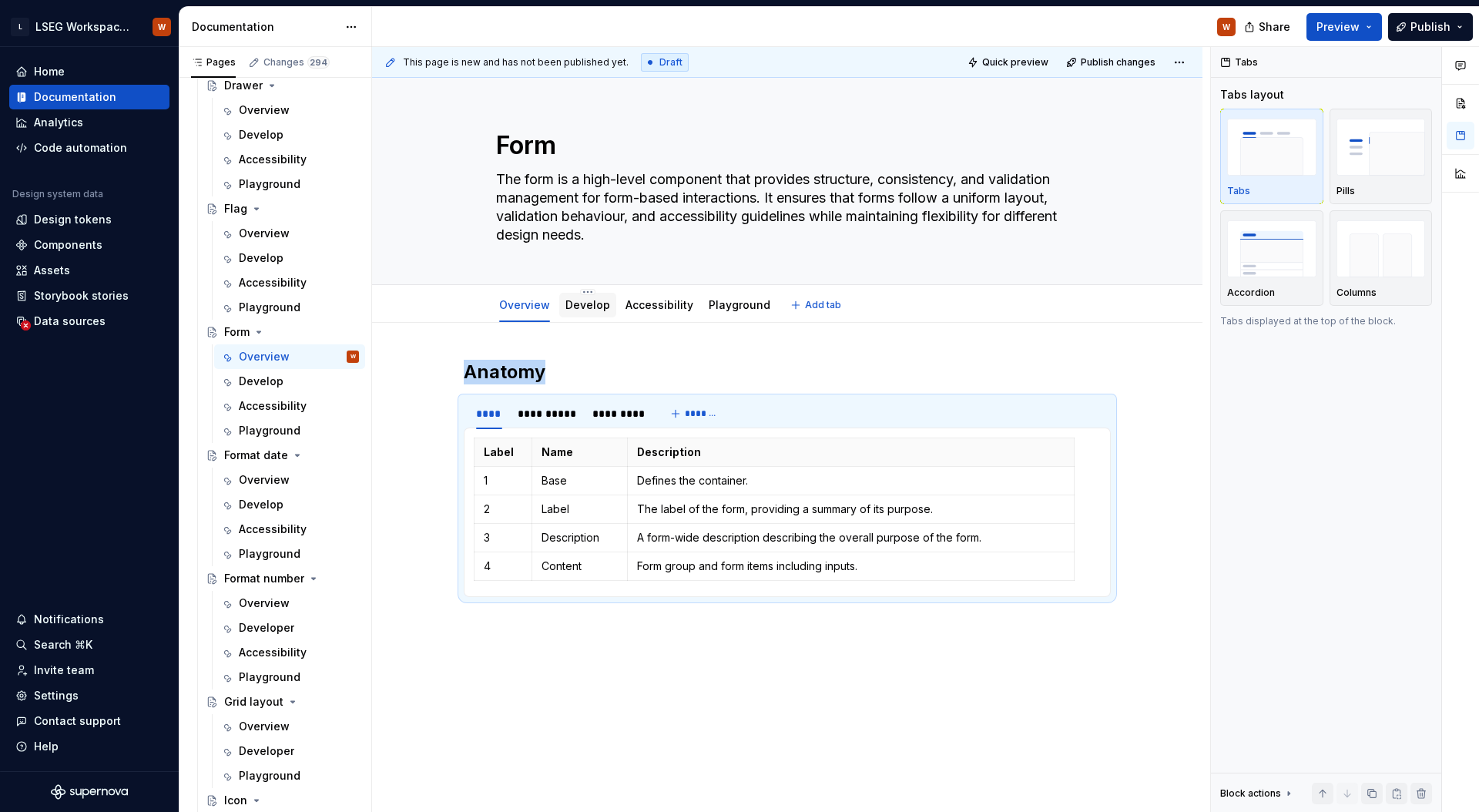
click at [584, 303] on link "Develop" at bounding box center [587, 304] width 44 height 13
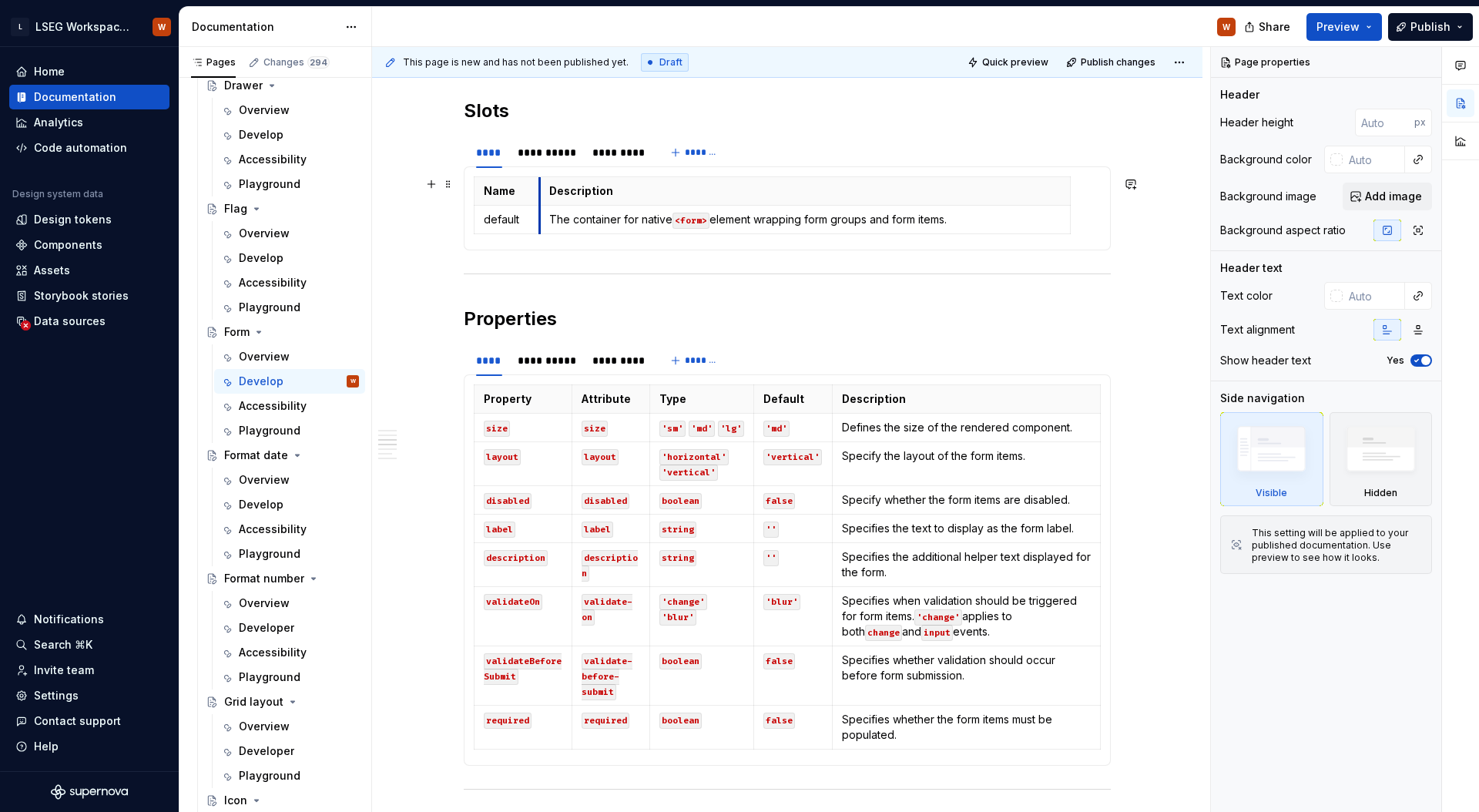
scroll to position [879, 0]
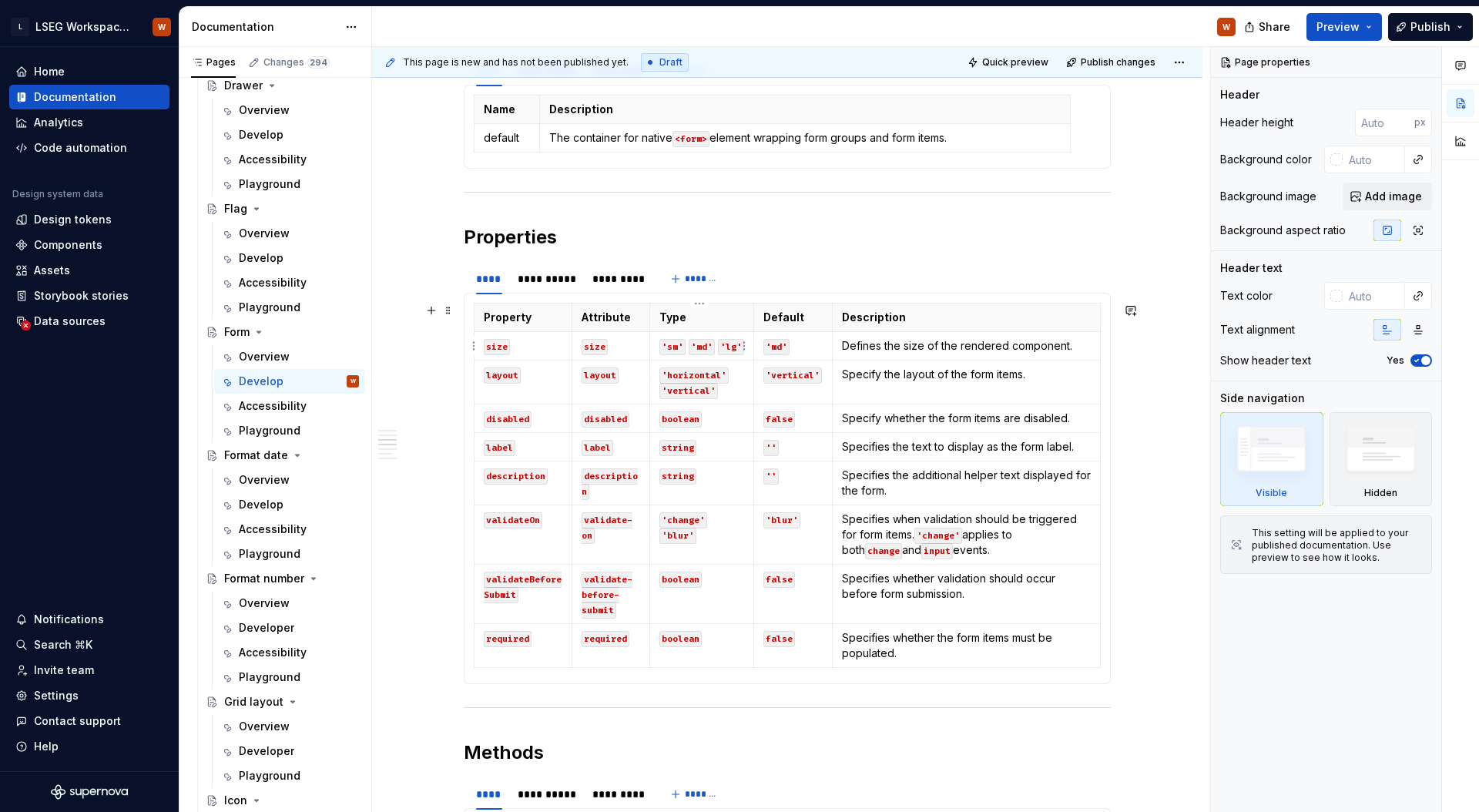
click at [653, 355] on td "'sm' 'md' 'lg'" at bounding box center [701, 346] width 104 height 29
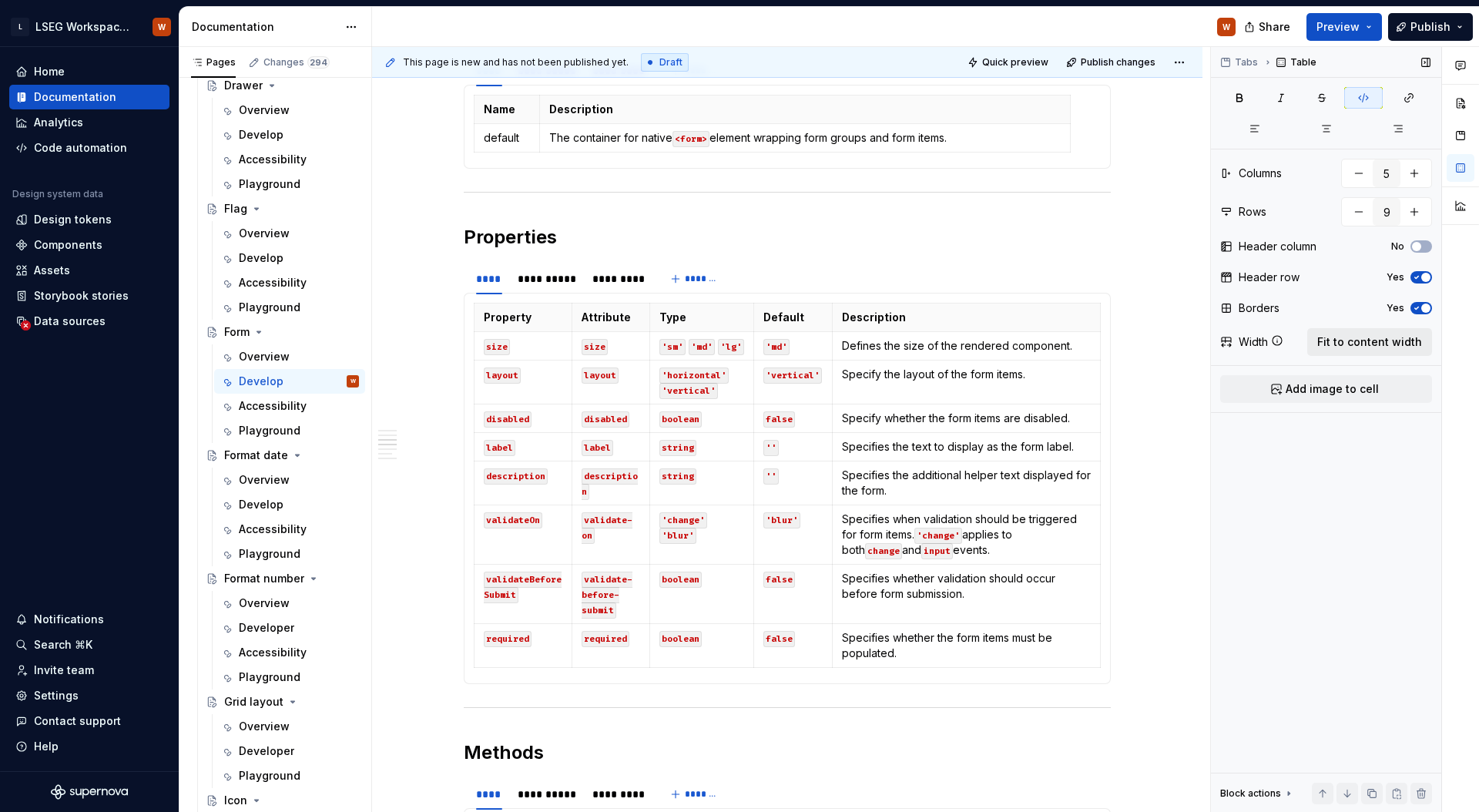
click at [1384, 342] on span "Fit to content width" at bounding box center [1369, 342] width 105 height 16
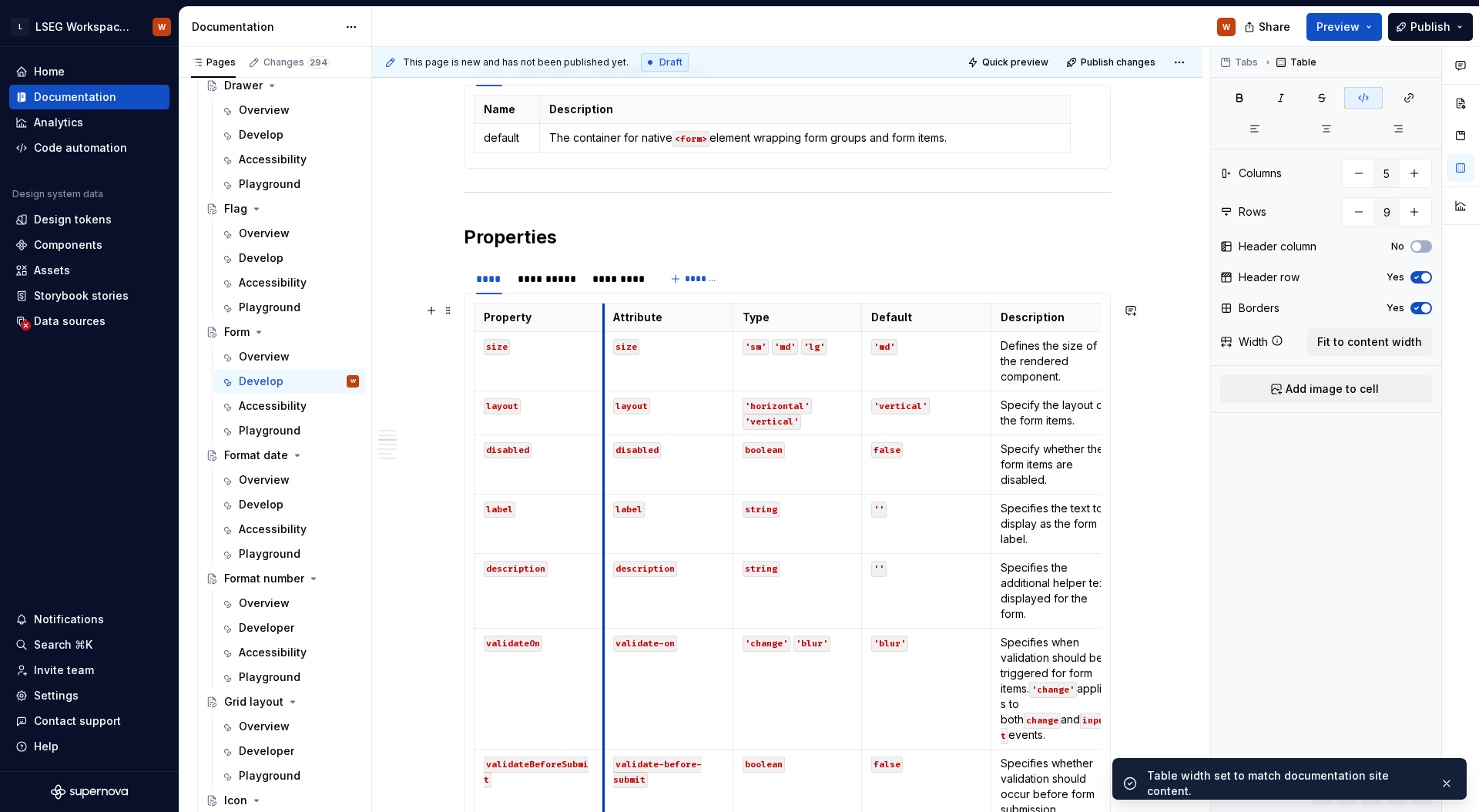
scroll to position [1007, 0]
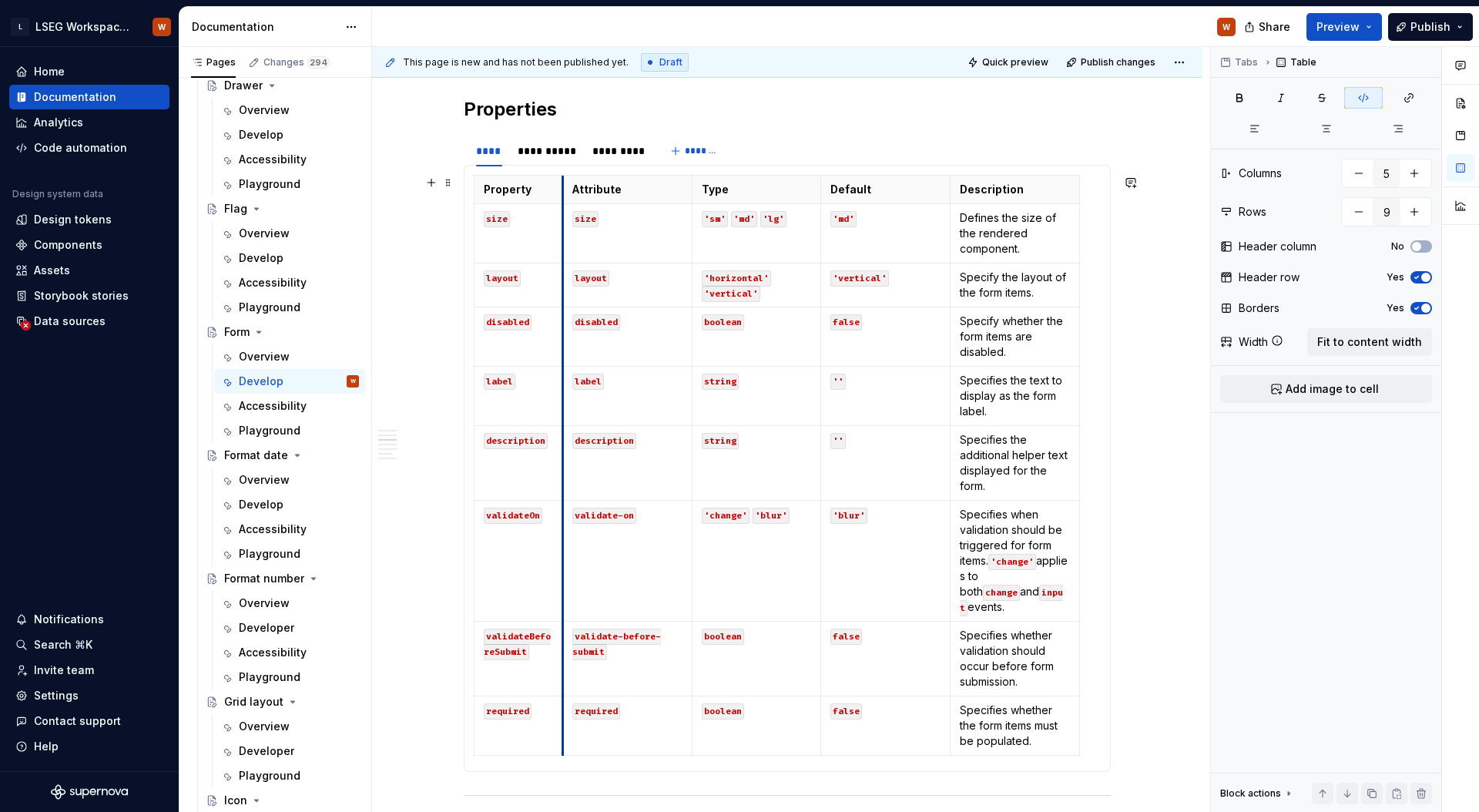
drag, startPoint x: 603, startPoint y: 335, endPoint x: 562, endPoint y: 333, distance: 41.0
click at [562, 333] on td "disabled" at bounding box center [627, 337] width 129 height 59
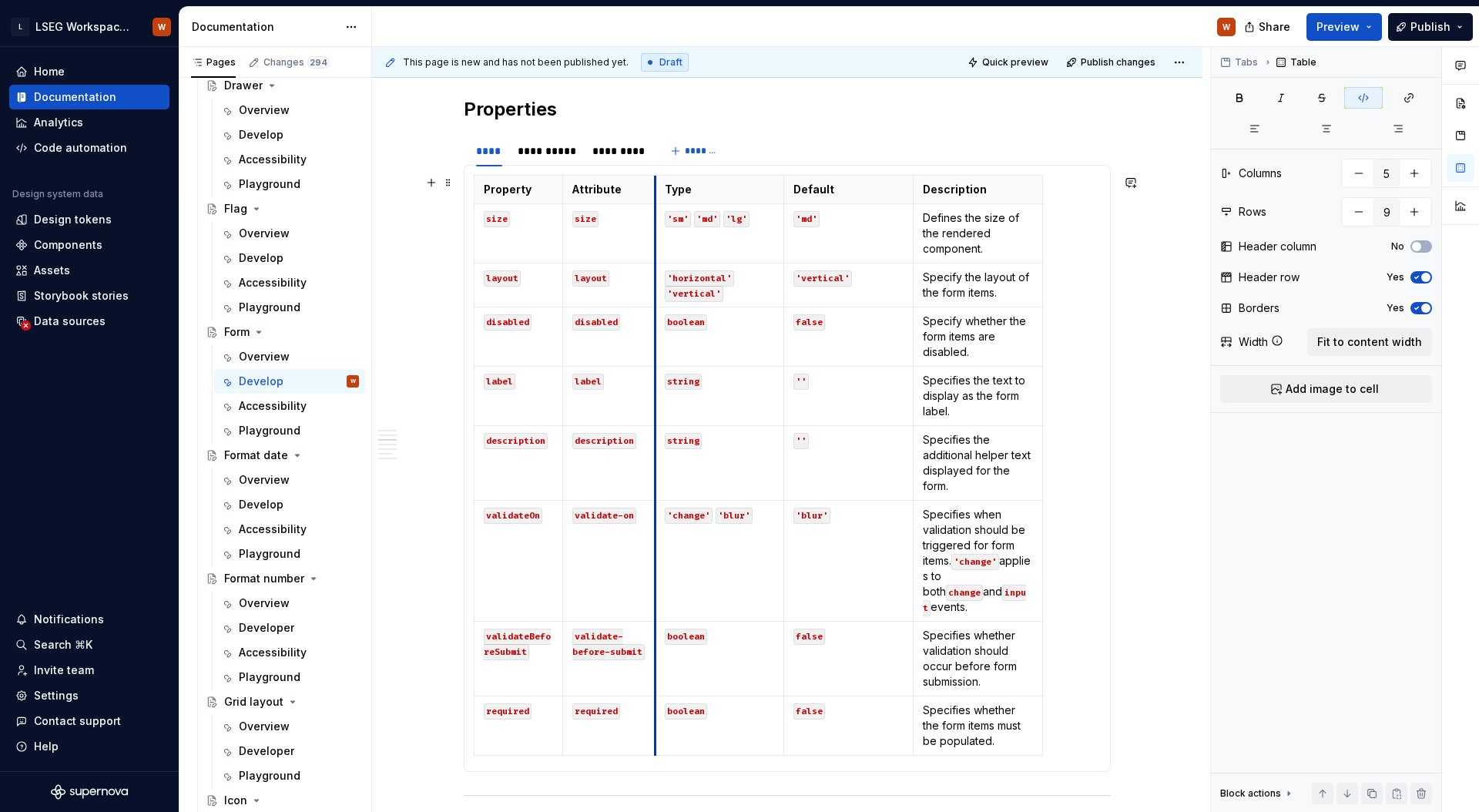
drag, startPoint x: 690, startPoint y: 321, endPoint x: 653, endPoint y: 321, distance: 37.0
click at [654, 321] on td "boolean" at bounding box center [719, 337] width 129 height 59
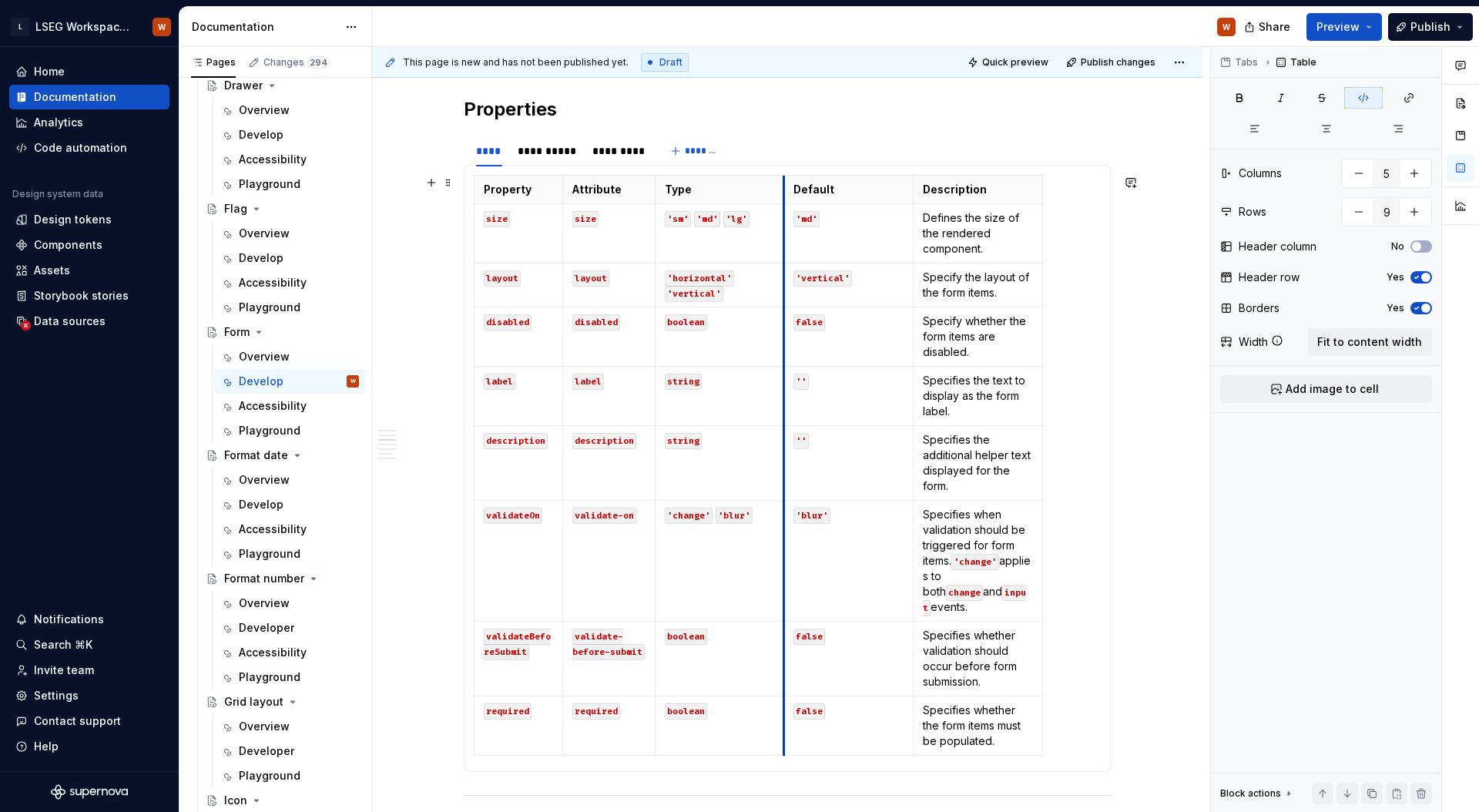
drag, startPoint x: 784, startPoint y: 312, endPoint x: 764, endPoint y: 310, distance: 20.1
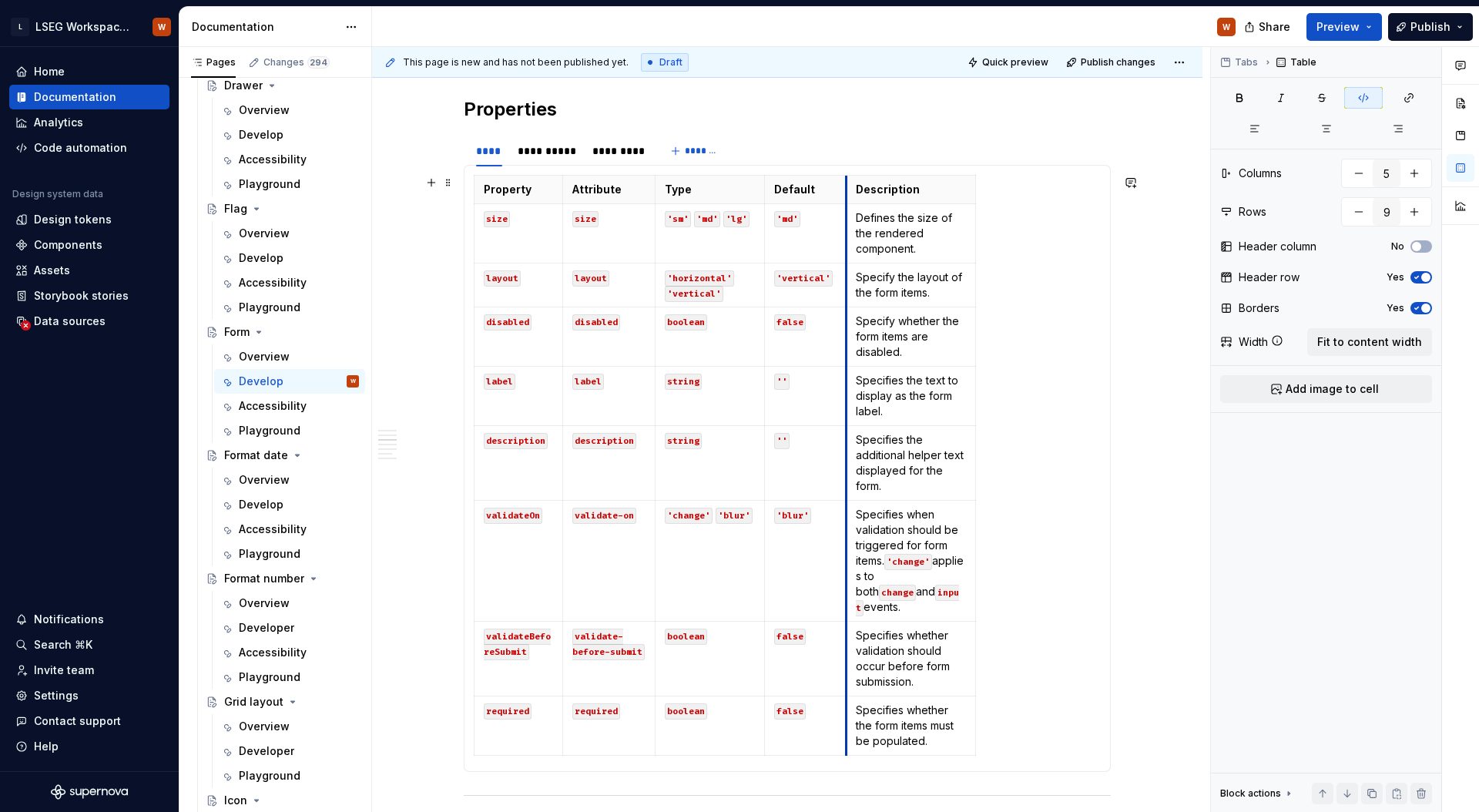
drag, startPoint x: 894, startPoint y: 308, endPoint x: 846, endPoint y: 307, distance: 48.0
click at [846, 307] on td "Specify whether the form items are disabled." at bounding box center [911, 337] width 129 height 59
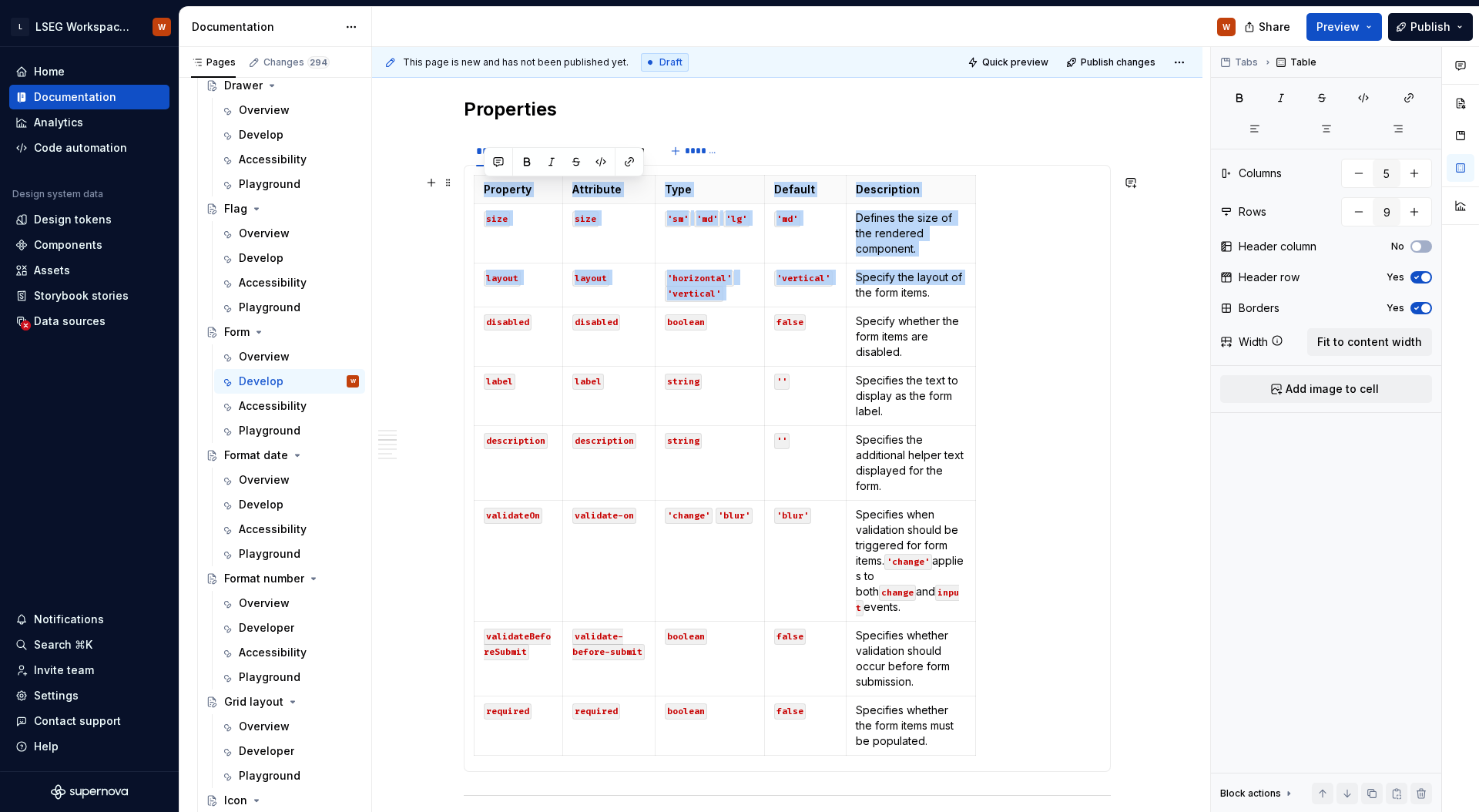
drag, startPoint x: 975, startPoint y: 284, endPoint x: 998, endPoint y: 288, distance: 23.3
click at [1034, 282] on div "Property Attribute Type Default Description size size 'sm' 'md' 'lg' 'md' Defin…" at bounding box center [787, 468] width 627 height 587
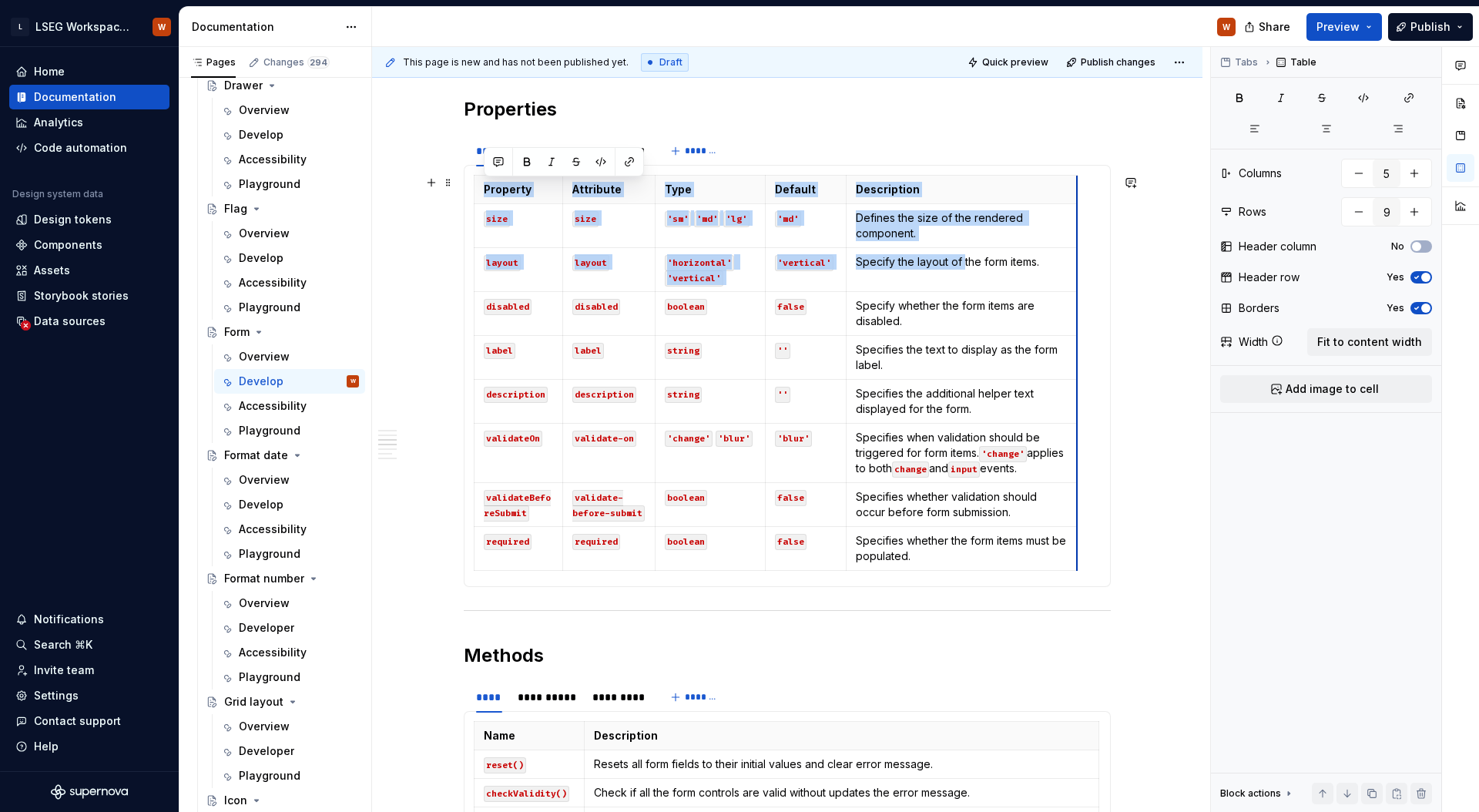
drag, startPoint x: 974, startPoint y: 278, endPoint x: 1076, endPoint y: 276, distance: 102.0
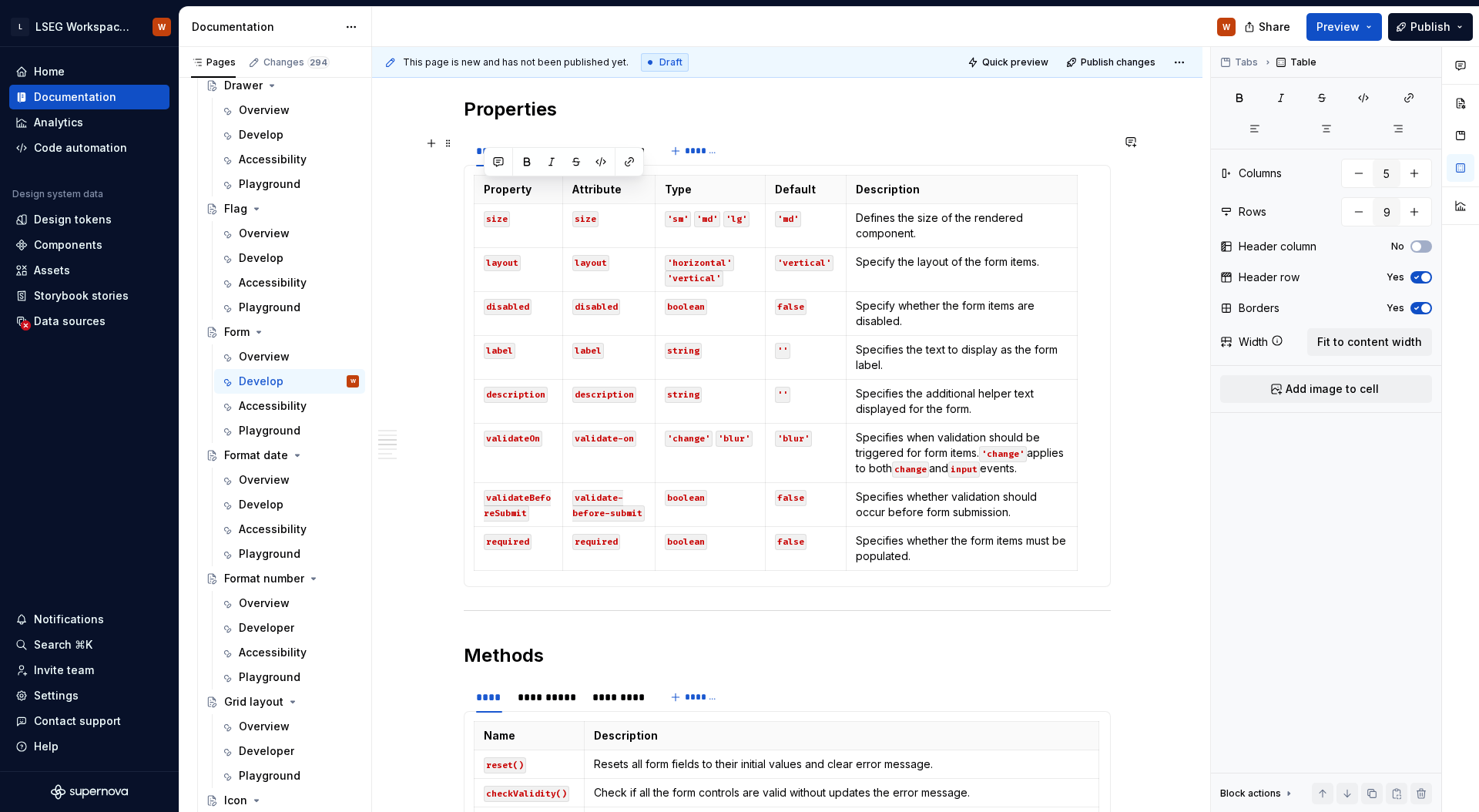
click at [790, 140] on div "**********" at bounding box center [786, 151] width 647 height 30
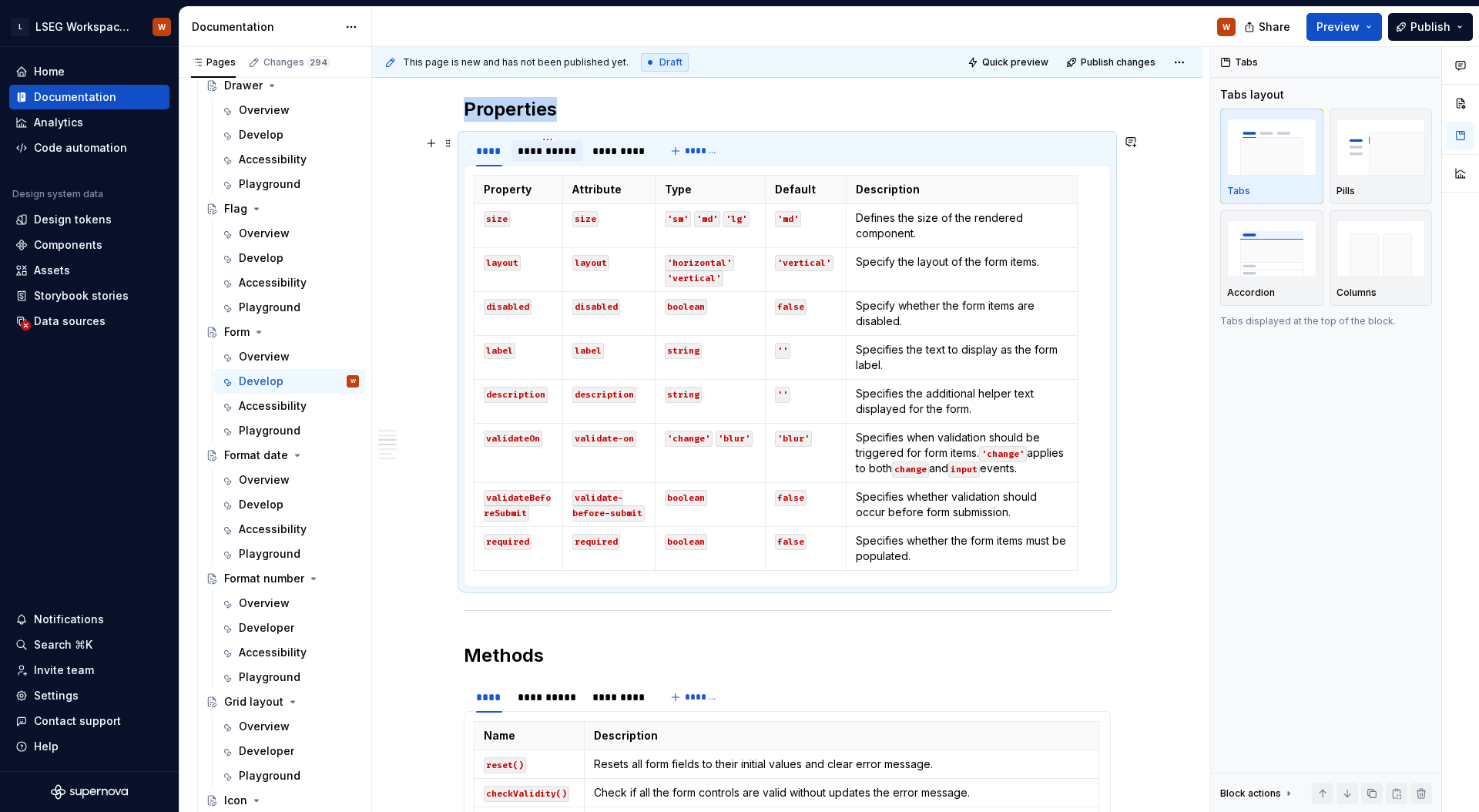
click at [571, 147] on div "**********" at bounding box center [547, 151] width 59 height 16
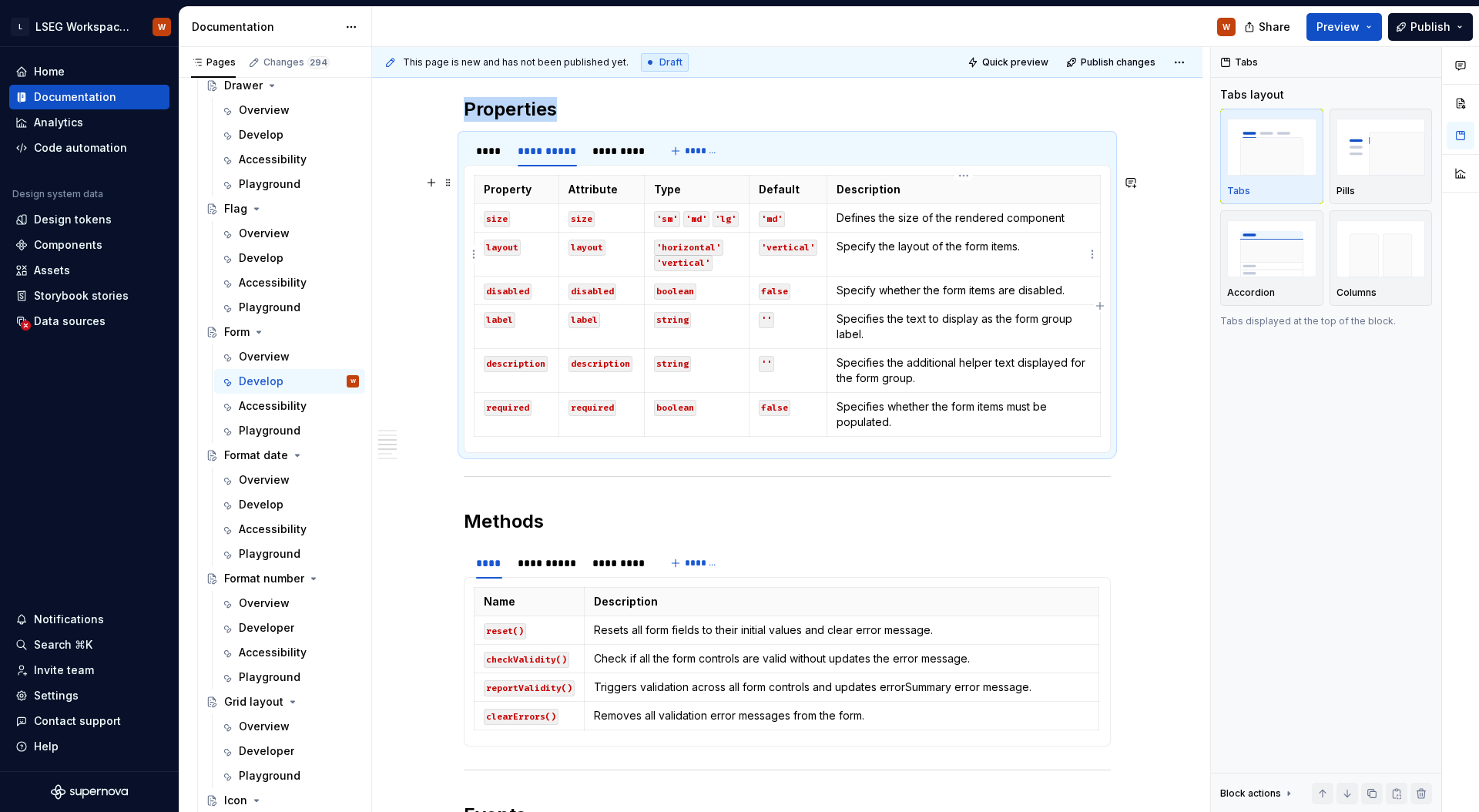
click at [965, 264] on td "Specify the layout of the form items." at bounding box center [963, 254] width 273 height 44
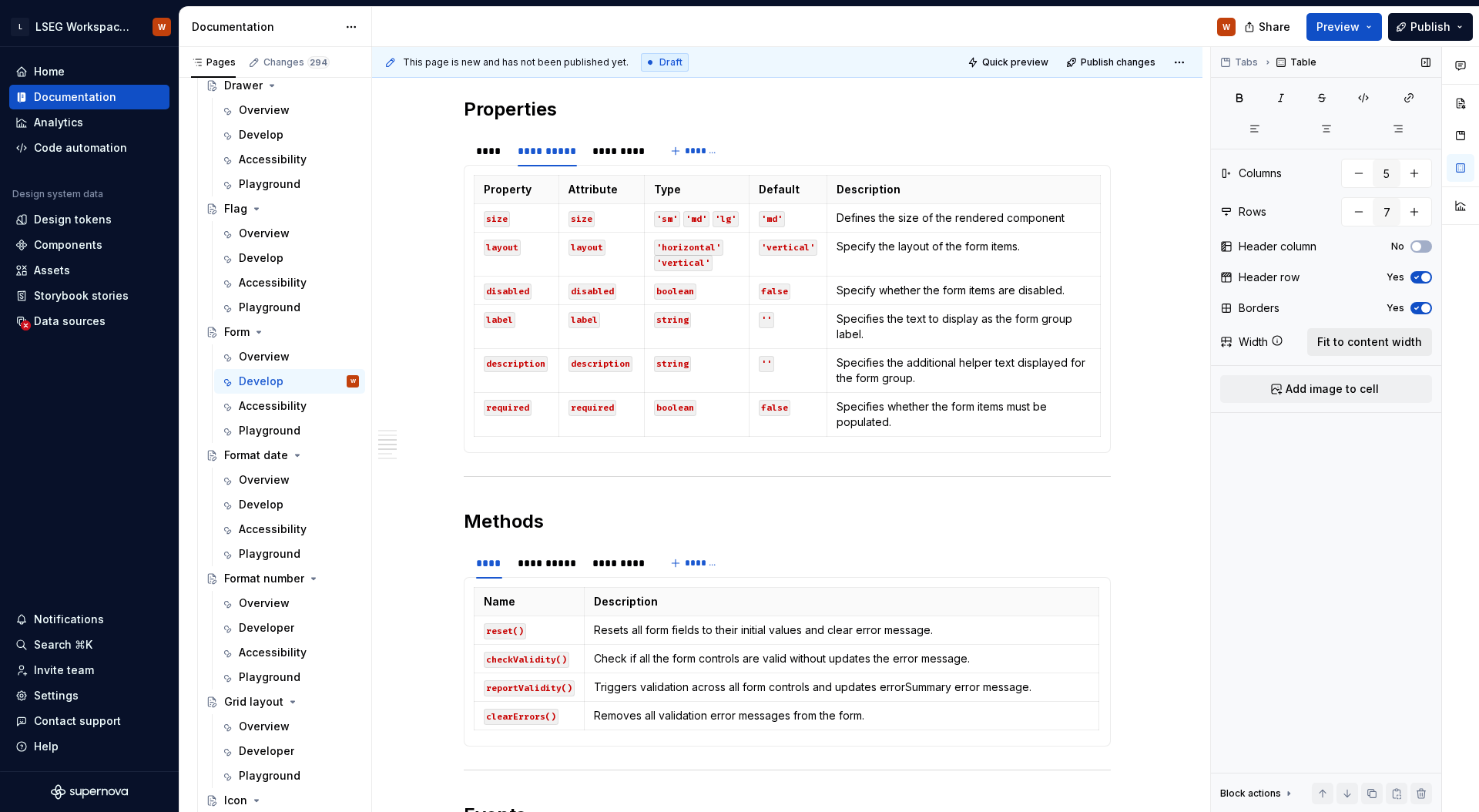
click at [1374, 342] on span "Fit to content width" at bounding box center [1369, 342] width 105 height 16
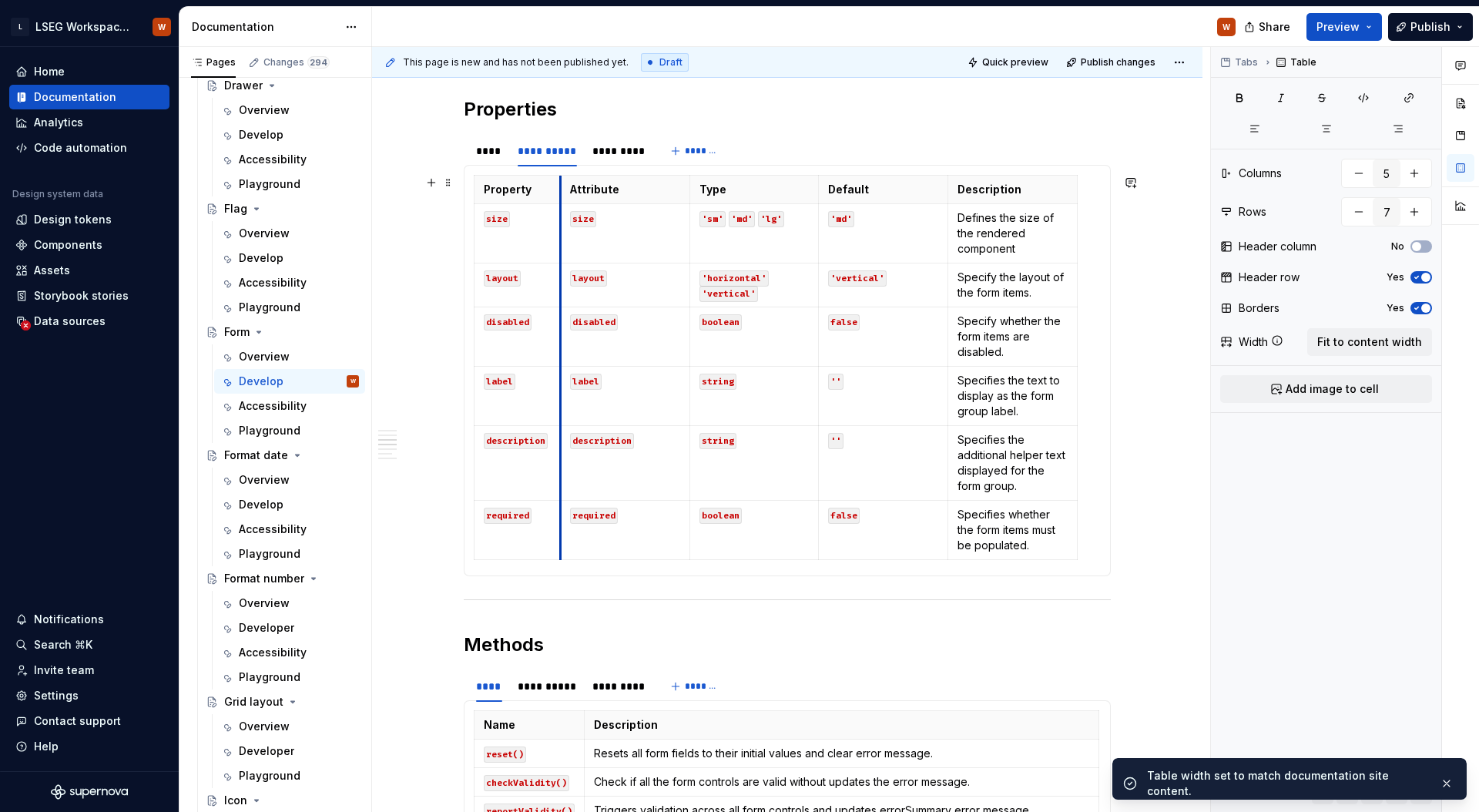
drag, startPoint x: 605, startPoint y: 254, endPoint x: 561, endPoint y: 257, distance: 44.1
click at [561, 257] on td "size" at bounding box center [625, 234] width 129 height 59
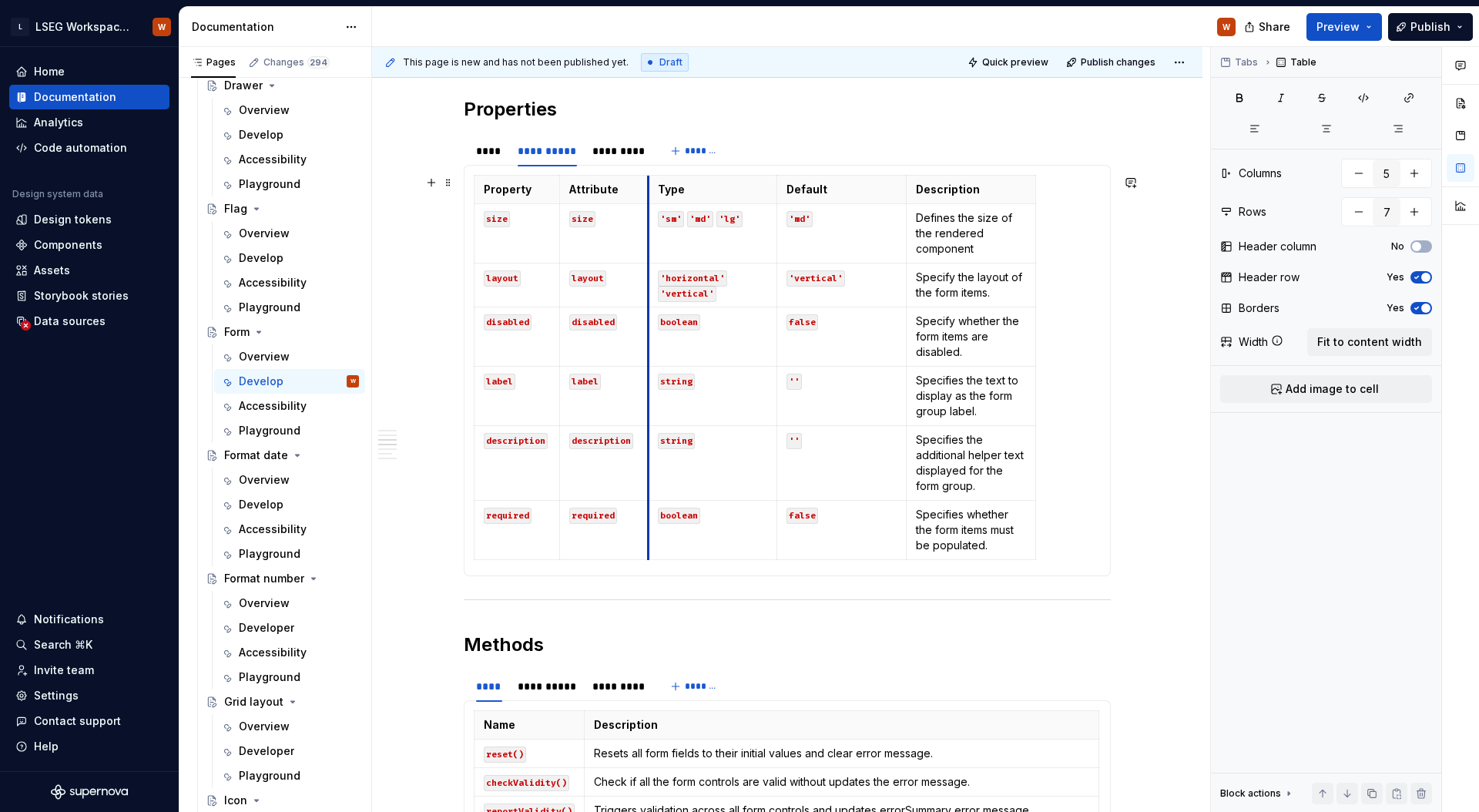
drag, startPoint x: 689, startPoint y: 245, endPoint x: 647, endPoint y: 250, distance: 42.3
click at [647, 250] on td "'sm' 'md' 'lg'" at bounding box center [712, 234] width 129 height 59
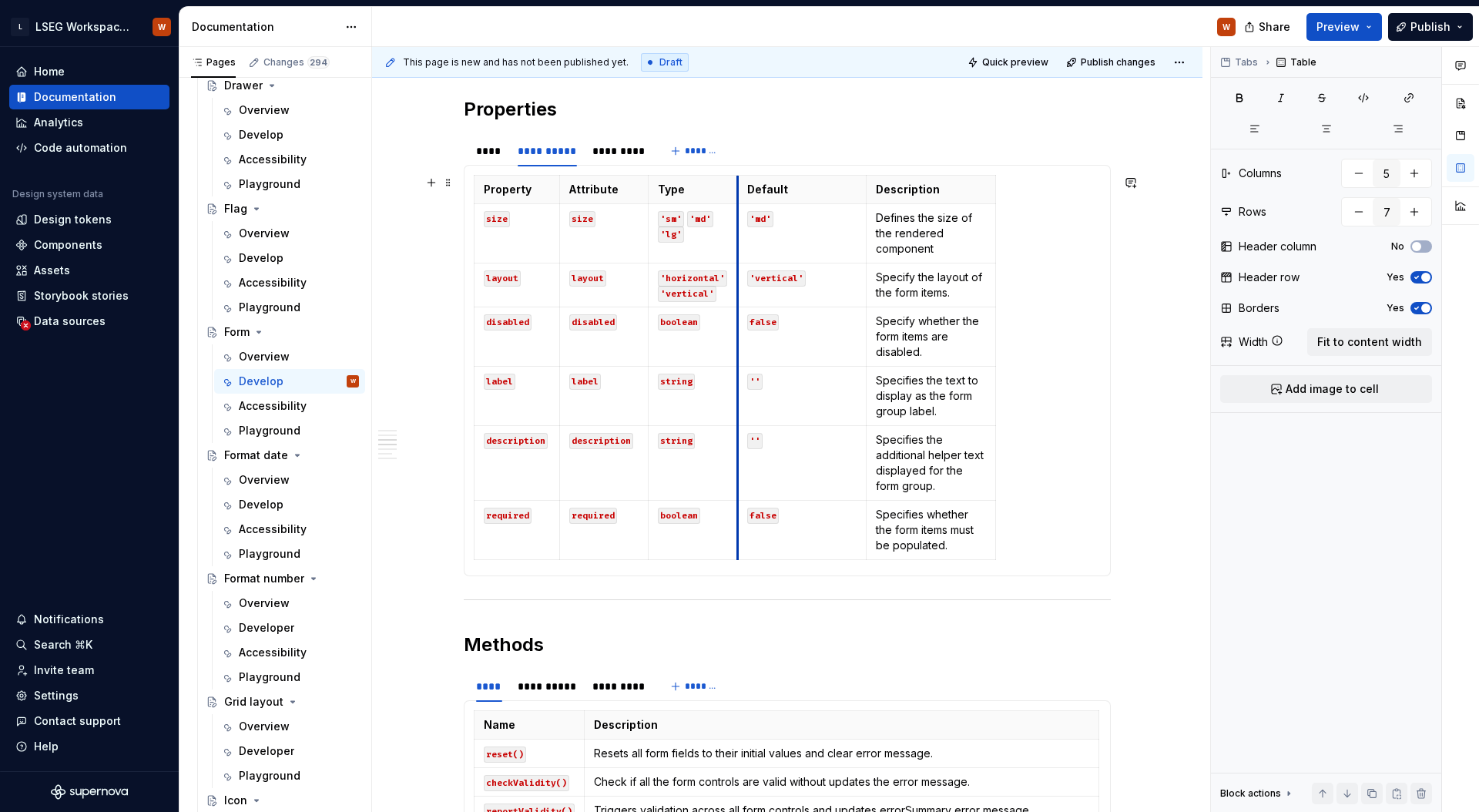
drag, startPoint x: 777, startPoint y: 249, endPoint x: 737, endPoint y: 252, distance: 40.1
click at [737, 252] on td "'md'" at bounding box center [802, 234] width 129 height 59
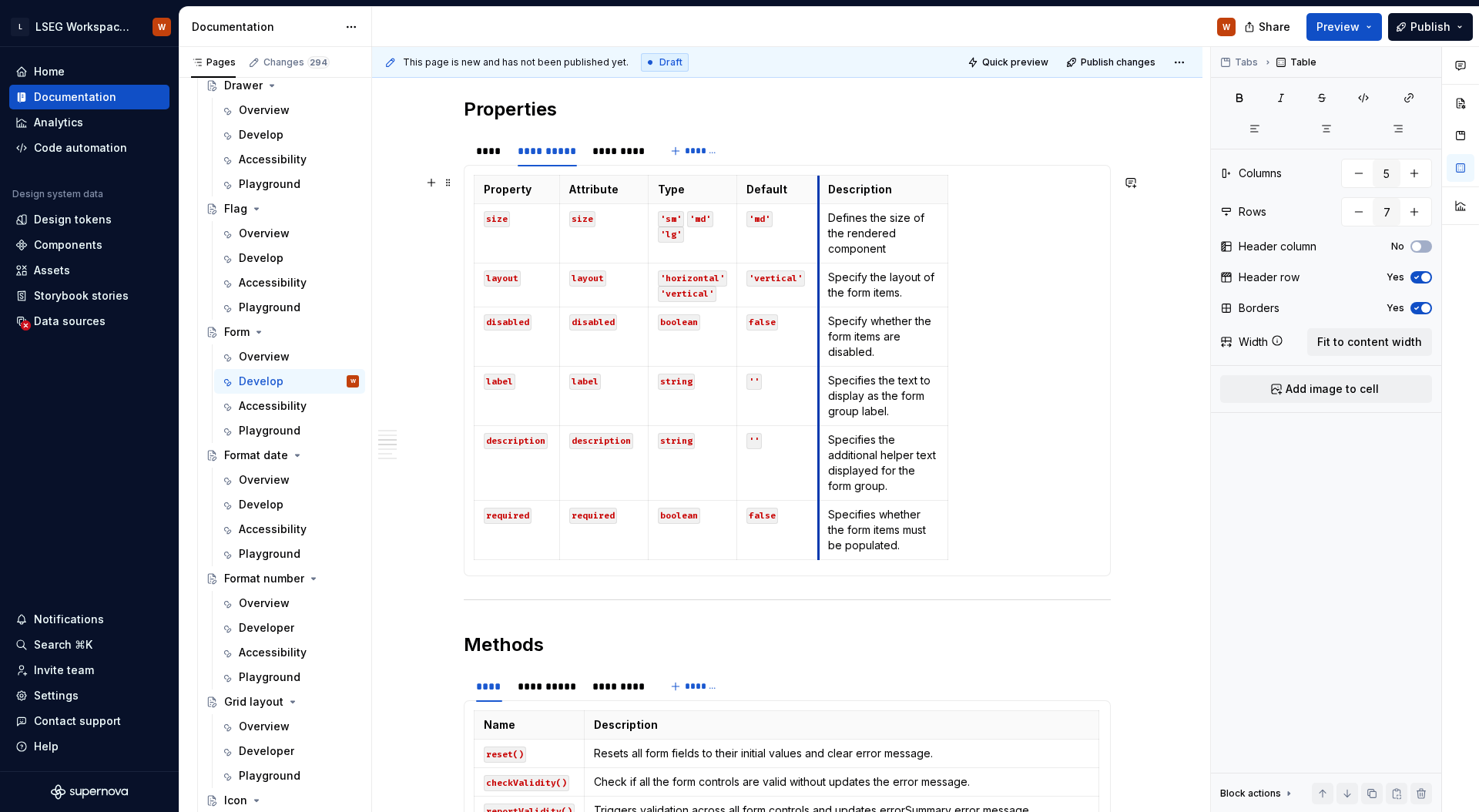
drag, startPoint x: 865, startPoint y: 236, endPoint x: 845, endPoint y: 245, distance: 21.9
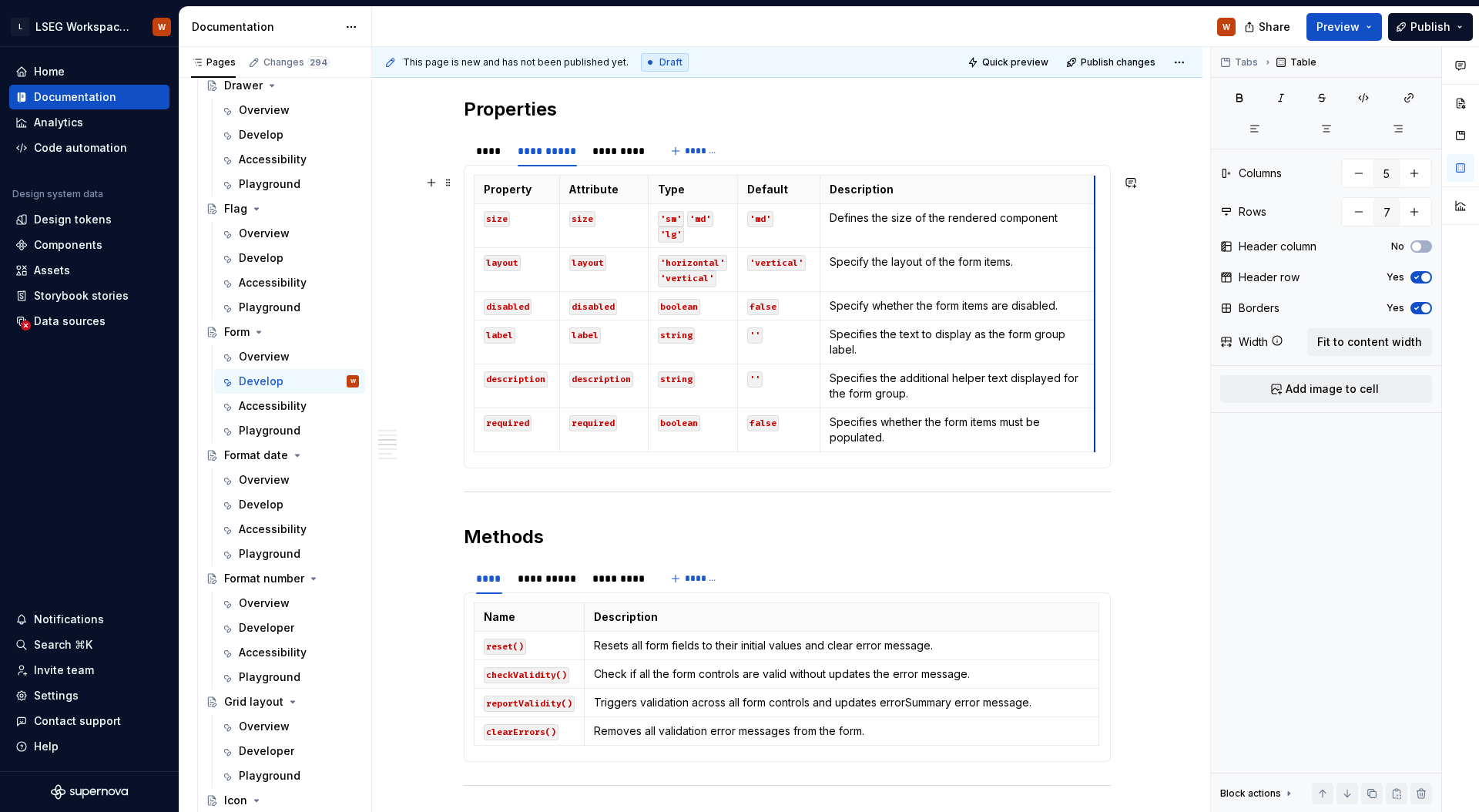
drag, startPoint x: 947, startPoint y: 229, endPoint x: 1093, endPoint y: 222, distance: 146.2
click at [637, 153] on div "*********" at bounding box center [618, 151] width 51 height 16
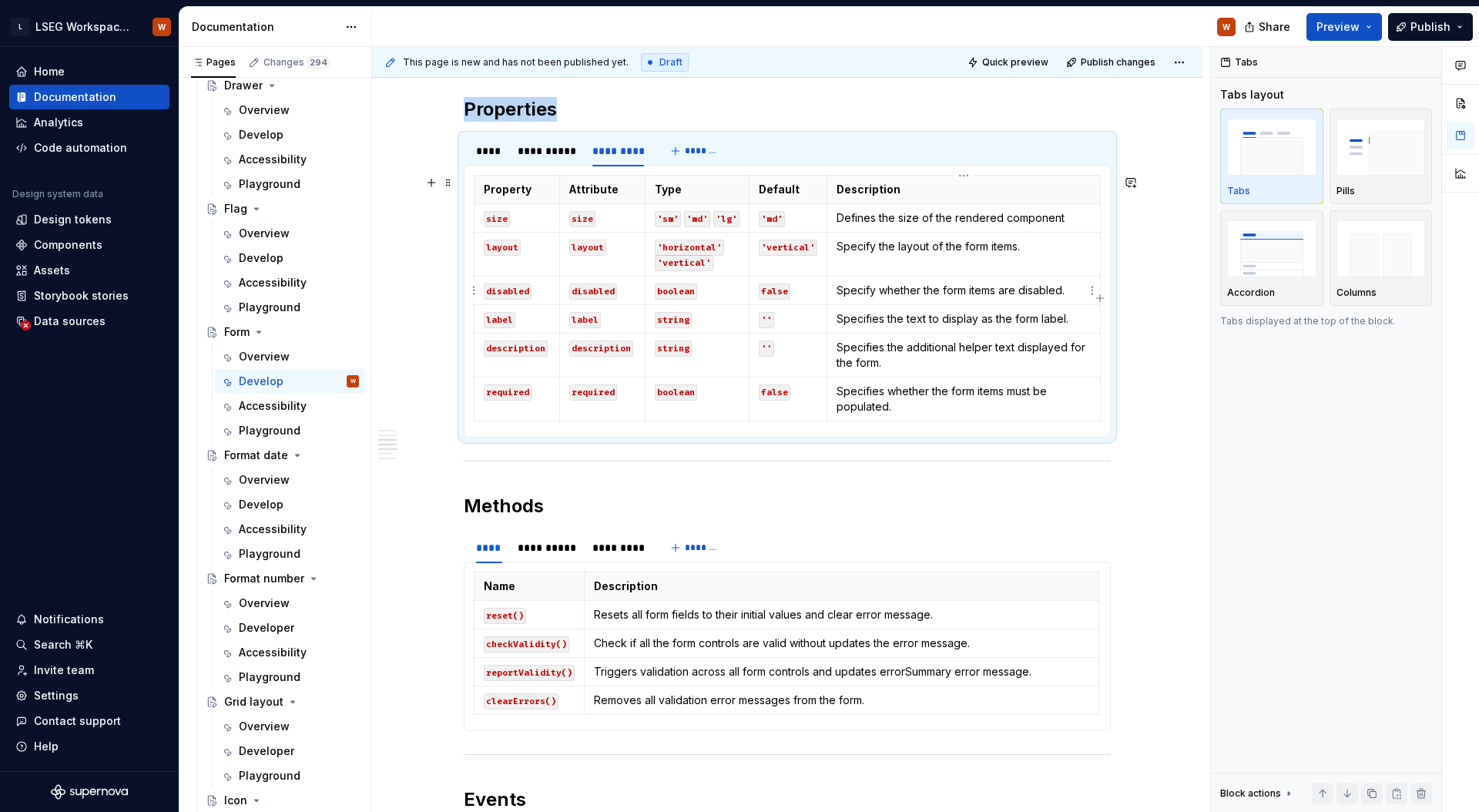
click at [998, 290] on p "Specify whether the form items are disabled." at bounding box center [963, 290] width 254 height 16
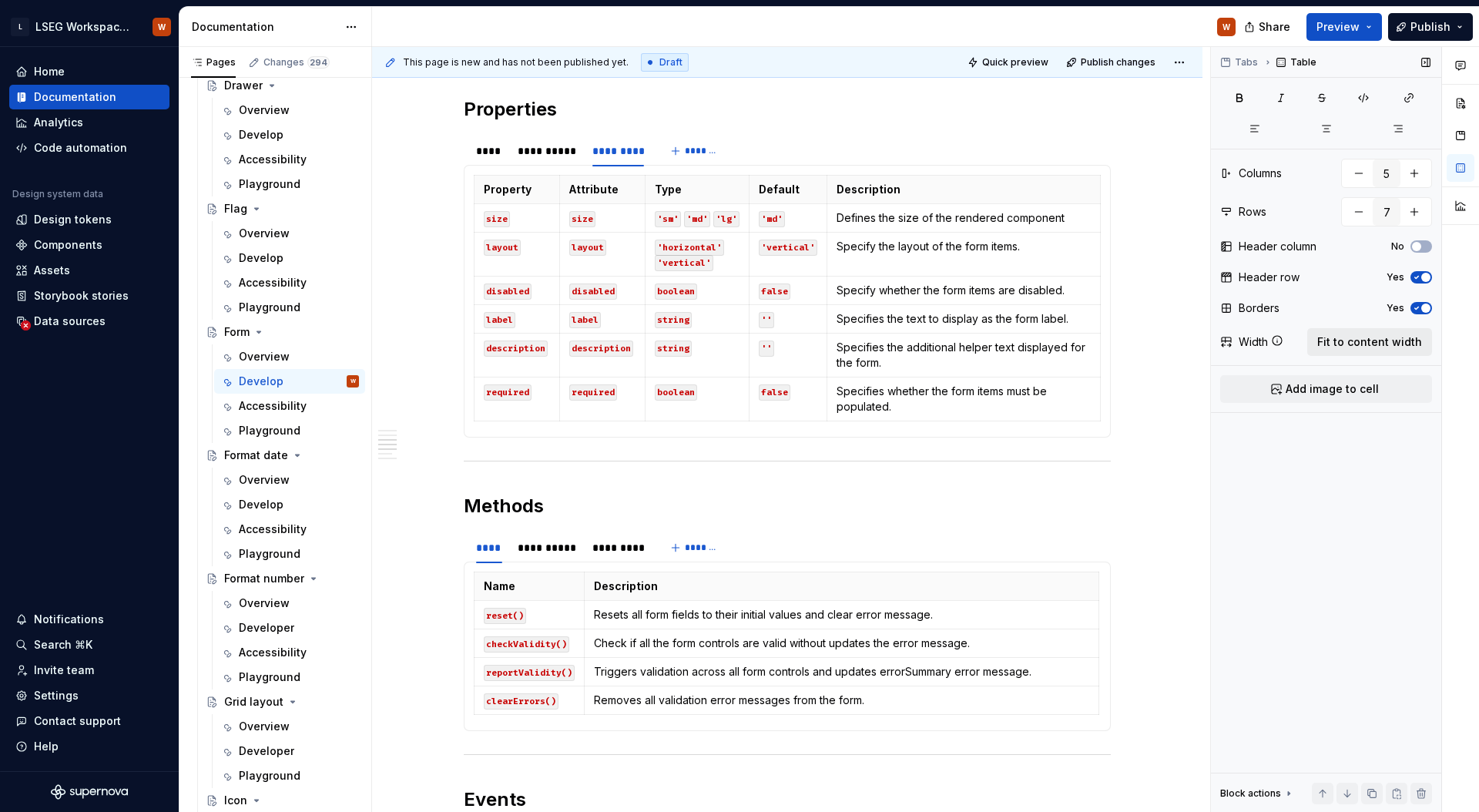
click at [1335, 339] on span "Fit to content width" at bounding box center [1369, 342] width 105 height 16
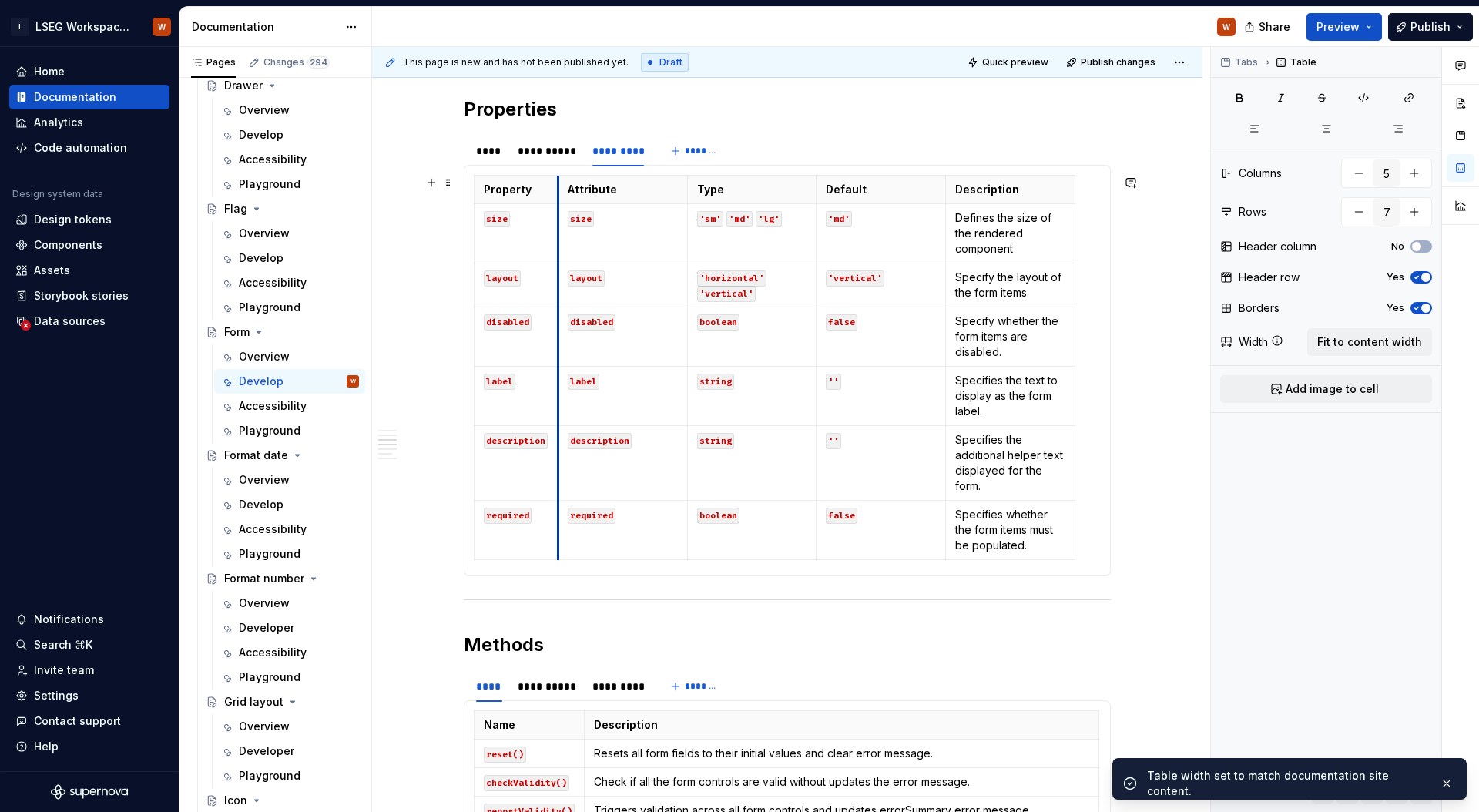
click at [558, 299] on td "layout" at bounding box center [622, 285] width 129 height 44
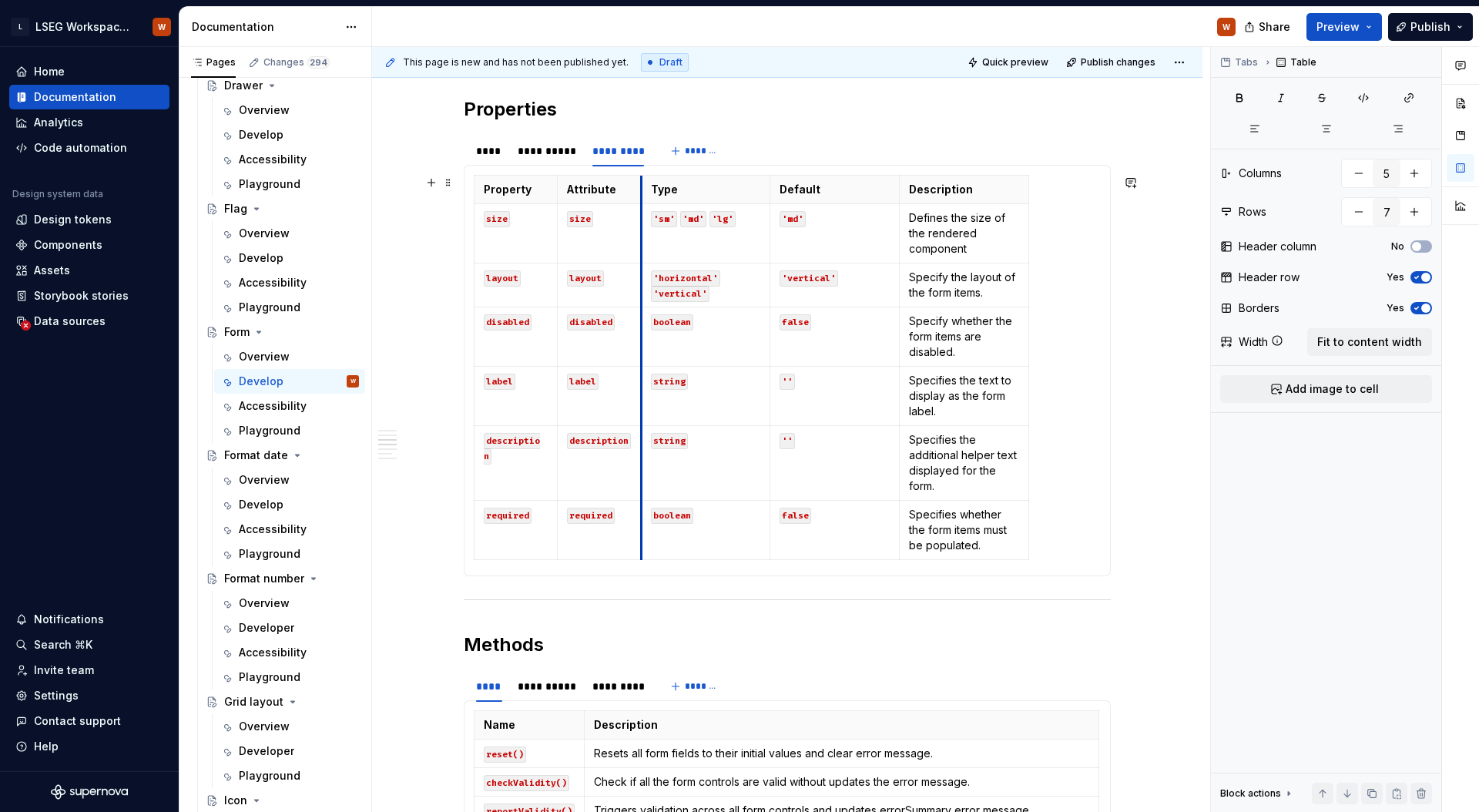
drag, startPoint x: 685, startPoint y: 296, endPoint x: 639, endPoint y: 300, distance: 46.2
click at [640, 300] on td "'horizontal' 'vertical'" at bounding box center [705, 285] width 129 height 44
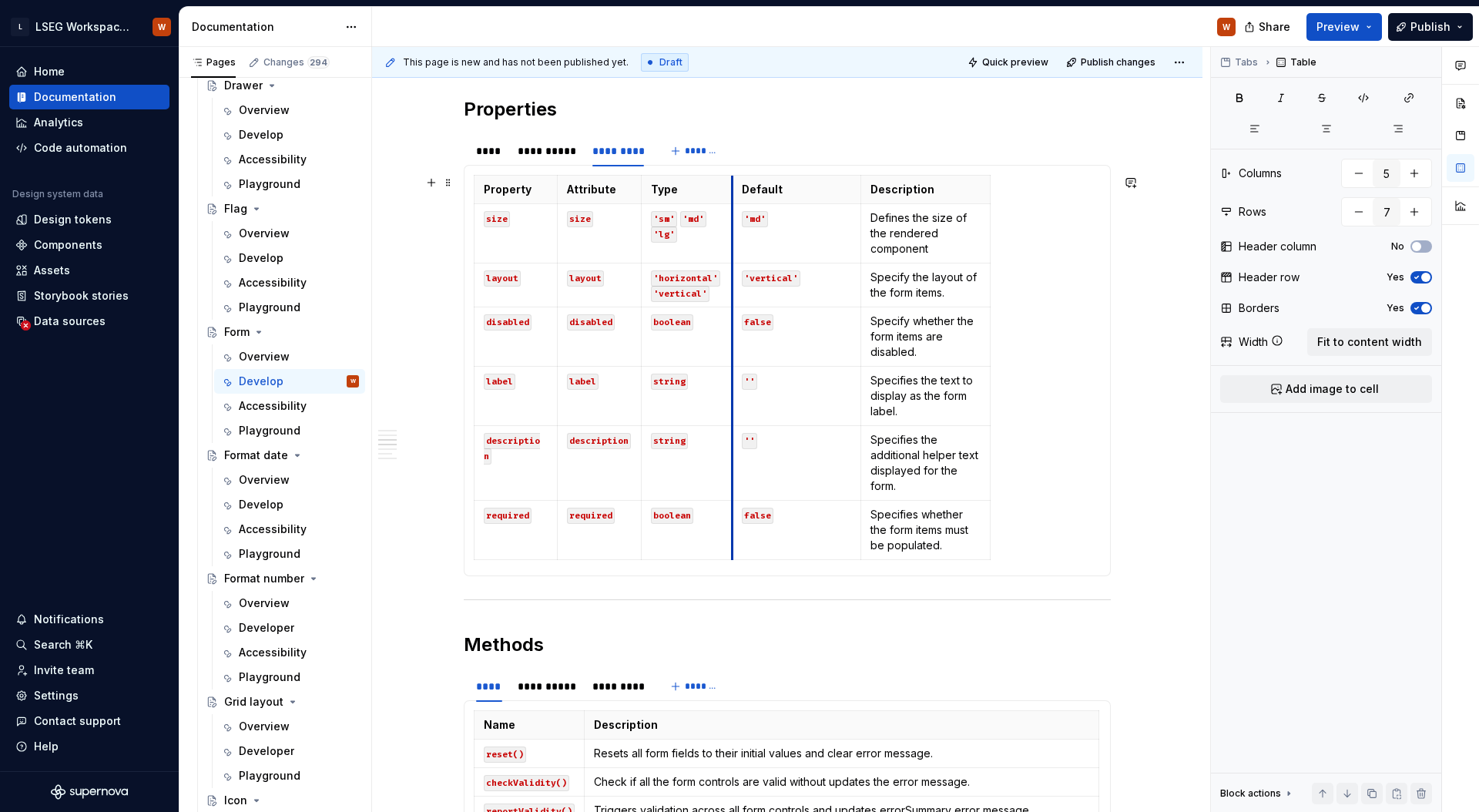
drag, startPoint x: 770, startPoint y: 270, endPoint x: 732, endPoint y: 271, distance: 38.0
click at [732, 271] on td "'vertical'" at bounding box center [796, 285] width 129 height 44
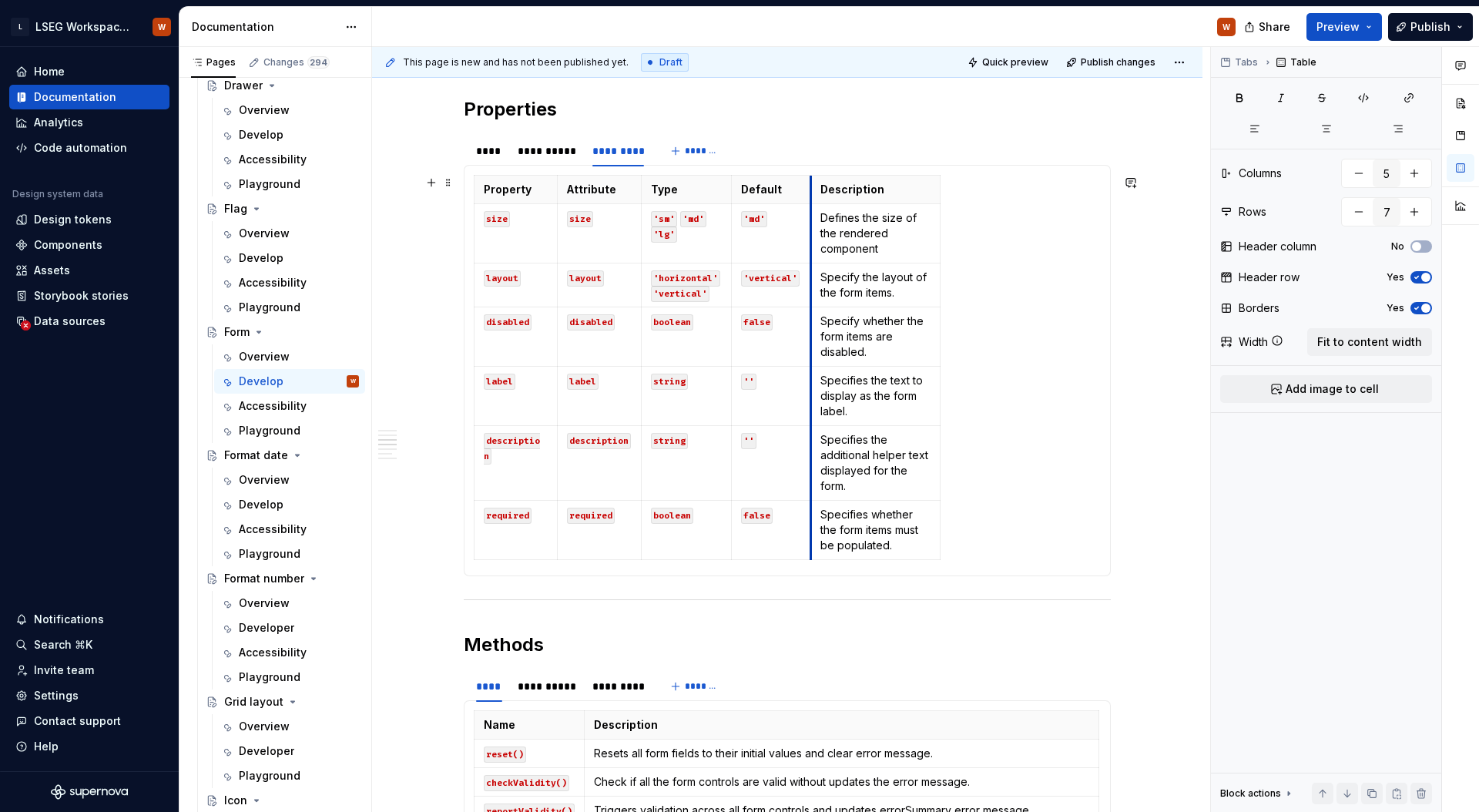
drag, startPoint x: 860, startPoint y: 268, endPoint x: 833, endPoint y: 270, distance: 27.1
click at [812, 270] on td "Specify the layout of the form items." at bounding box center [876, 285] width 129 height 44
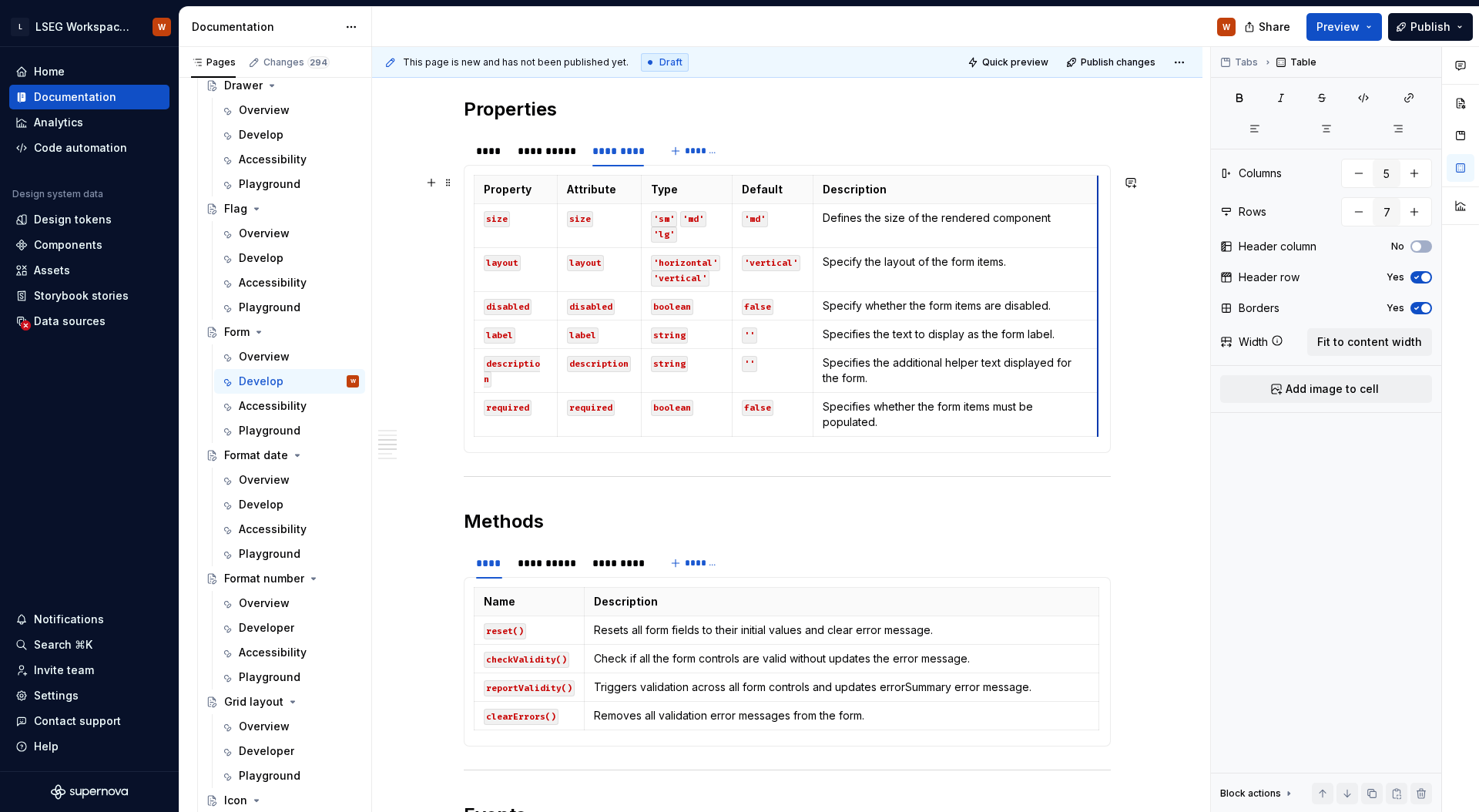
drag, startPoint x: 941, startPoint y: 268, endPoint x: 1097, endPoint y: 261, distance: 156.2
click at [1148, 283] on div "**********" at bounding box center [787, 437] width 830 height 2243
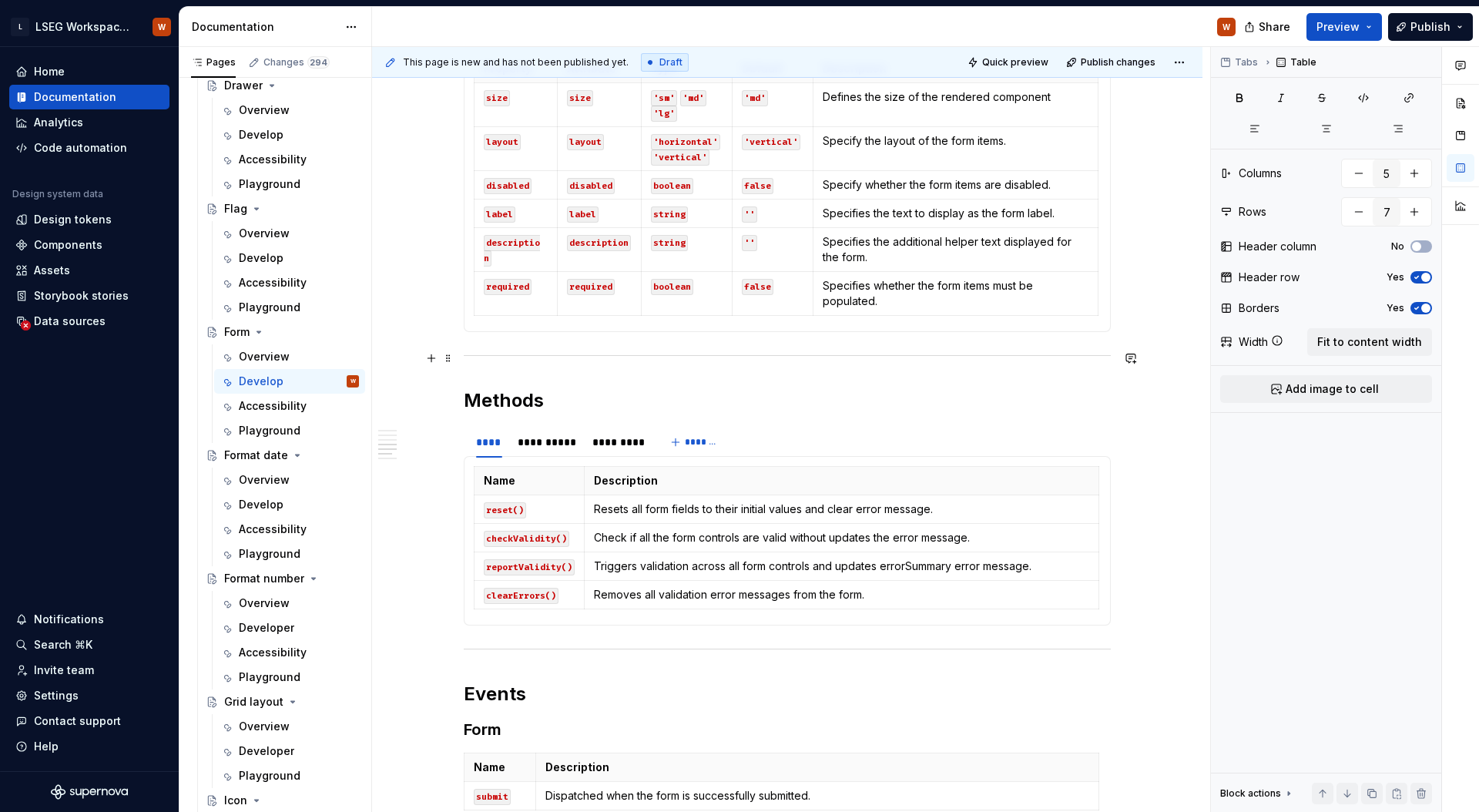
scroll to position [1136, 0]
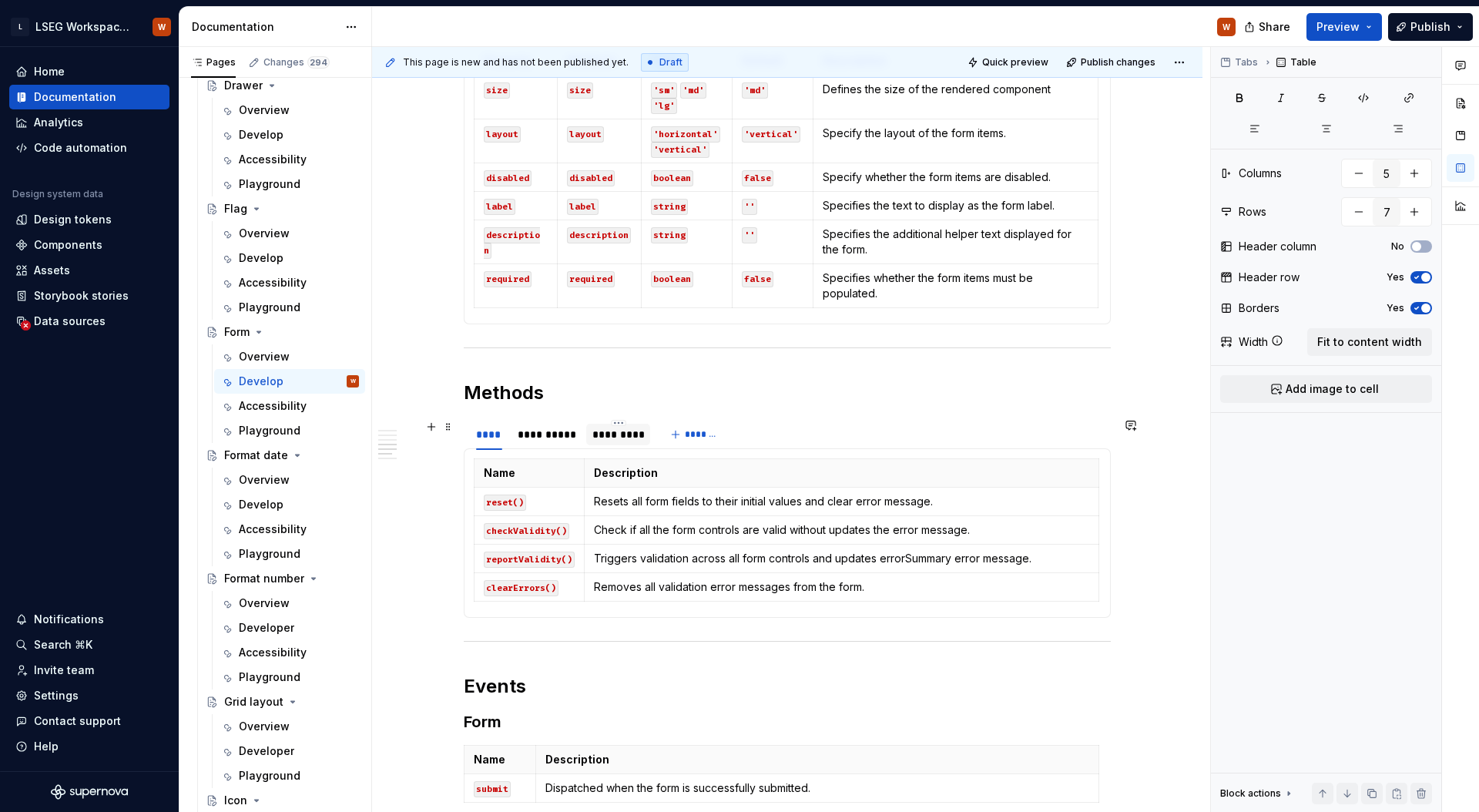
click at [637, 436] on div "*********" at bounding box center [618, 434] width 51 height 16
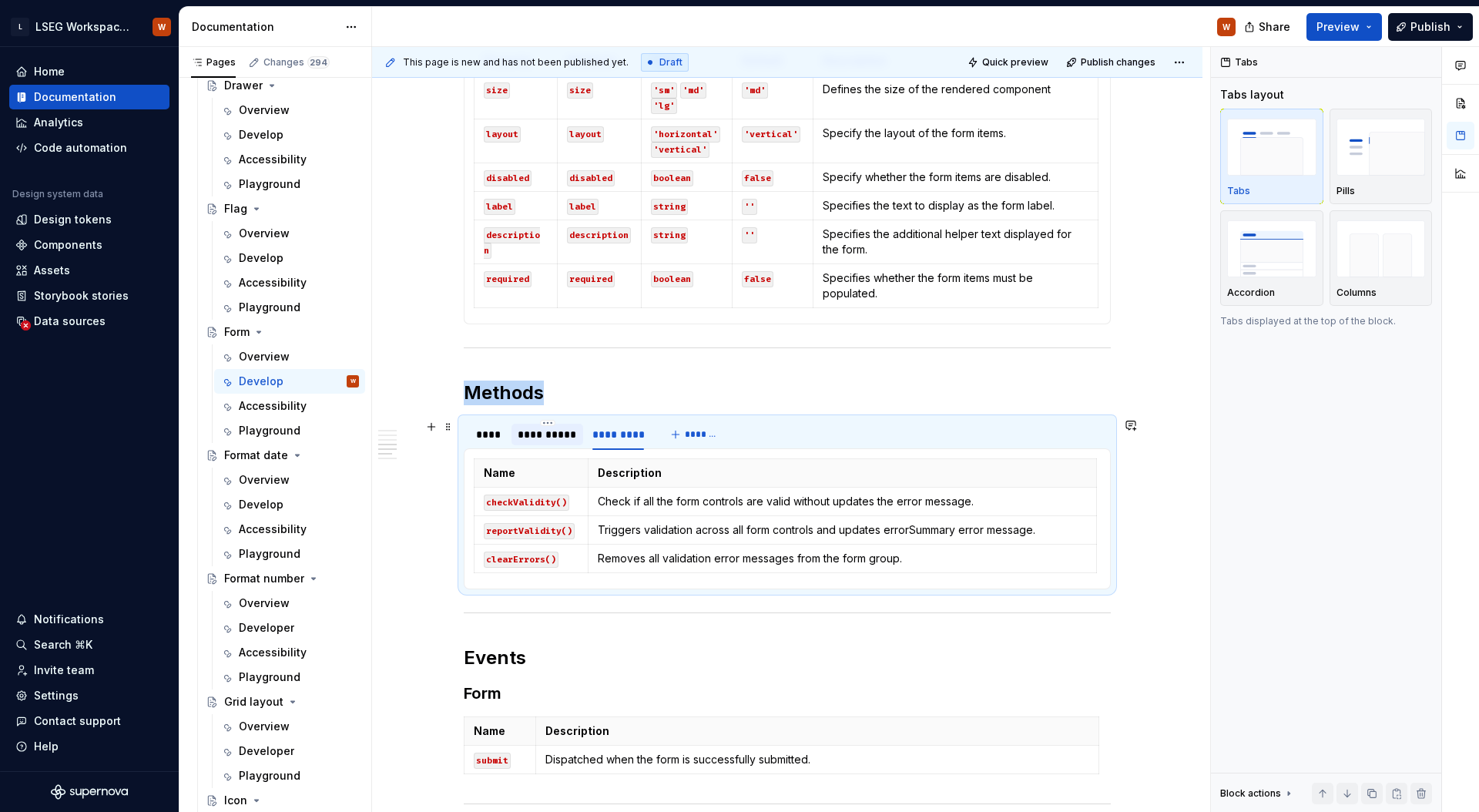
click at [556, 435] on div "**********" at bounding box center [547, 434] width 59 height 16
click at [495, 431] on div "****" at bounding box center [489, 434] width 27 height 16
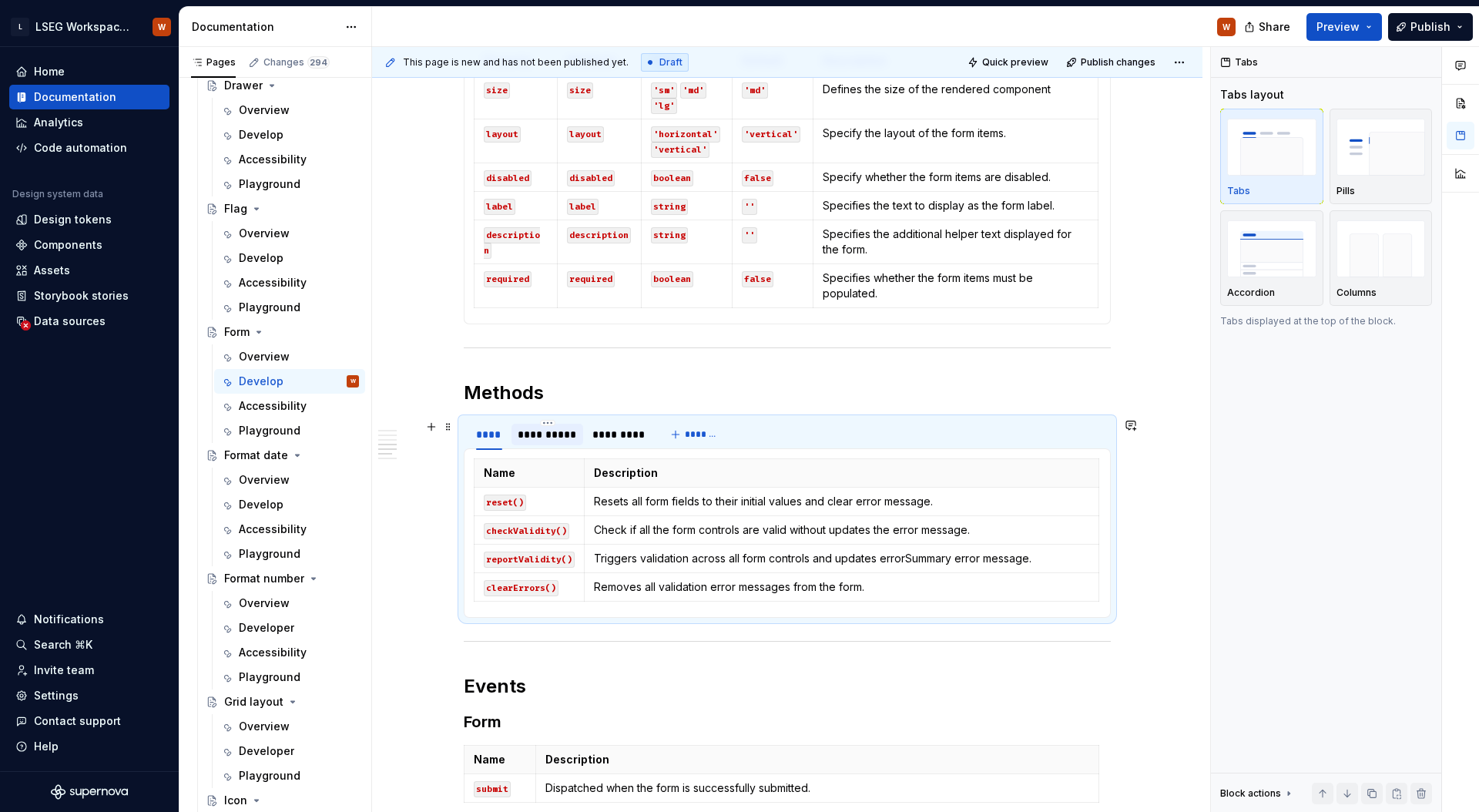
click at [548, 428] on div "**********" at bounding box center [547, 434] width 59 height 16
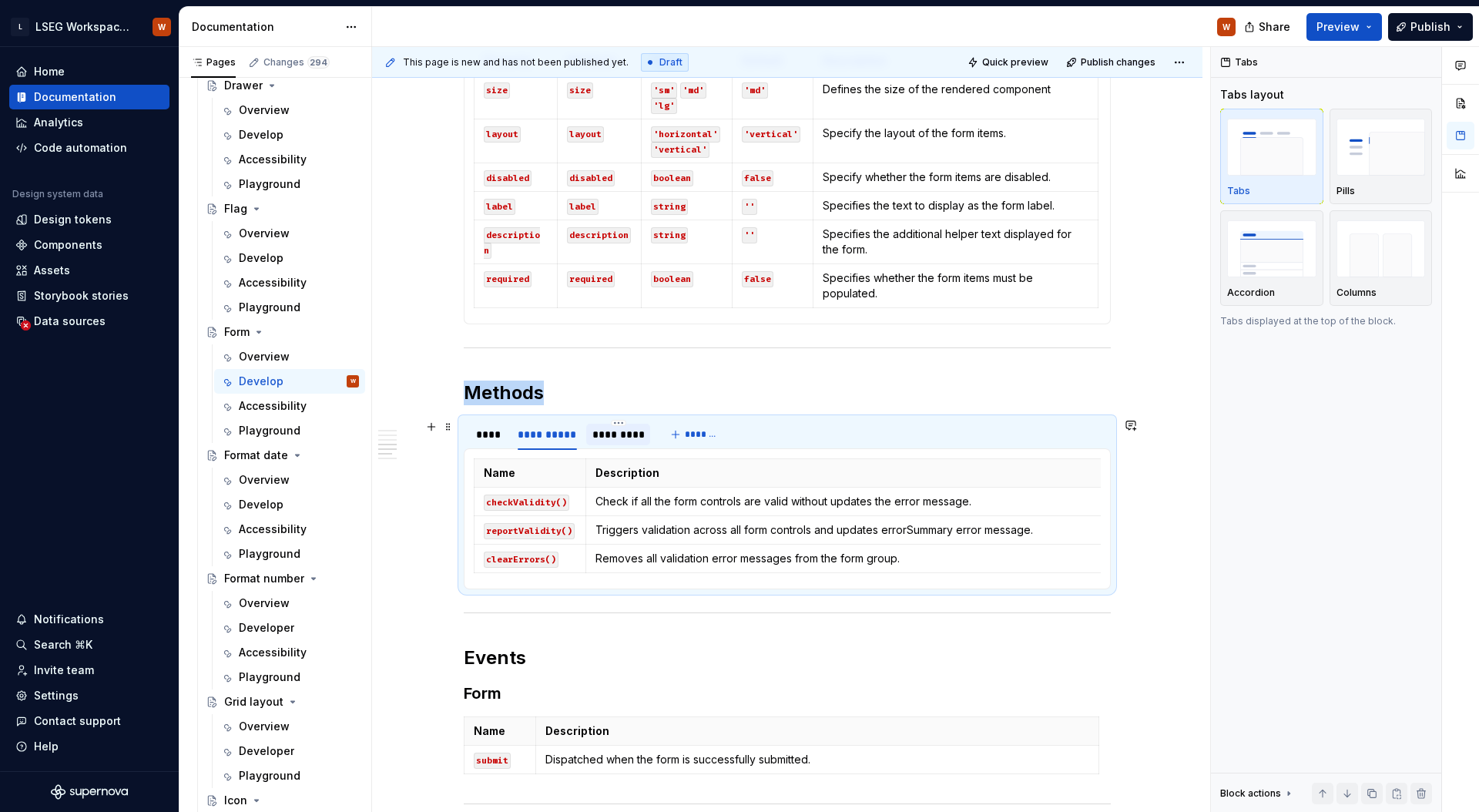
click at [620, 431] on div "*********" at bounding box center [618, 434] width 51 height 16
click at [554, 433] on div "**********" at bounding box center [547, 434] width 59 height 16
click at [620, 432] on div "*********" at bounding box center [618, 434] width 51 height 16
click at [566, 432] on div "**********" at bounding box center [547, 434] width 59 height 16
click at [490, 435] on div "****" at bounding box center [489, 434] width 27 height 16
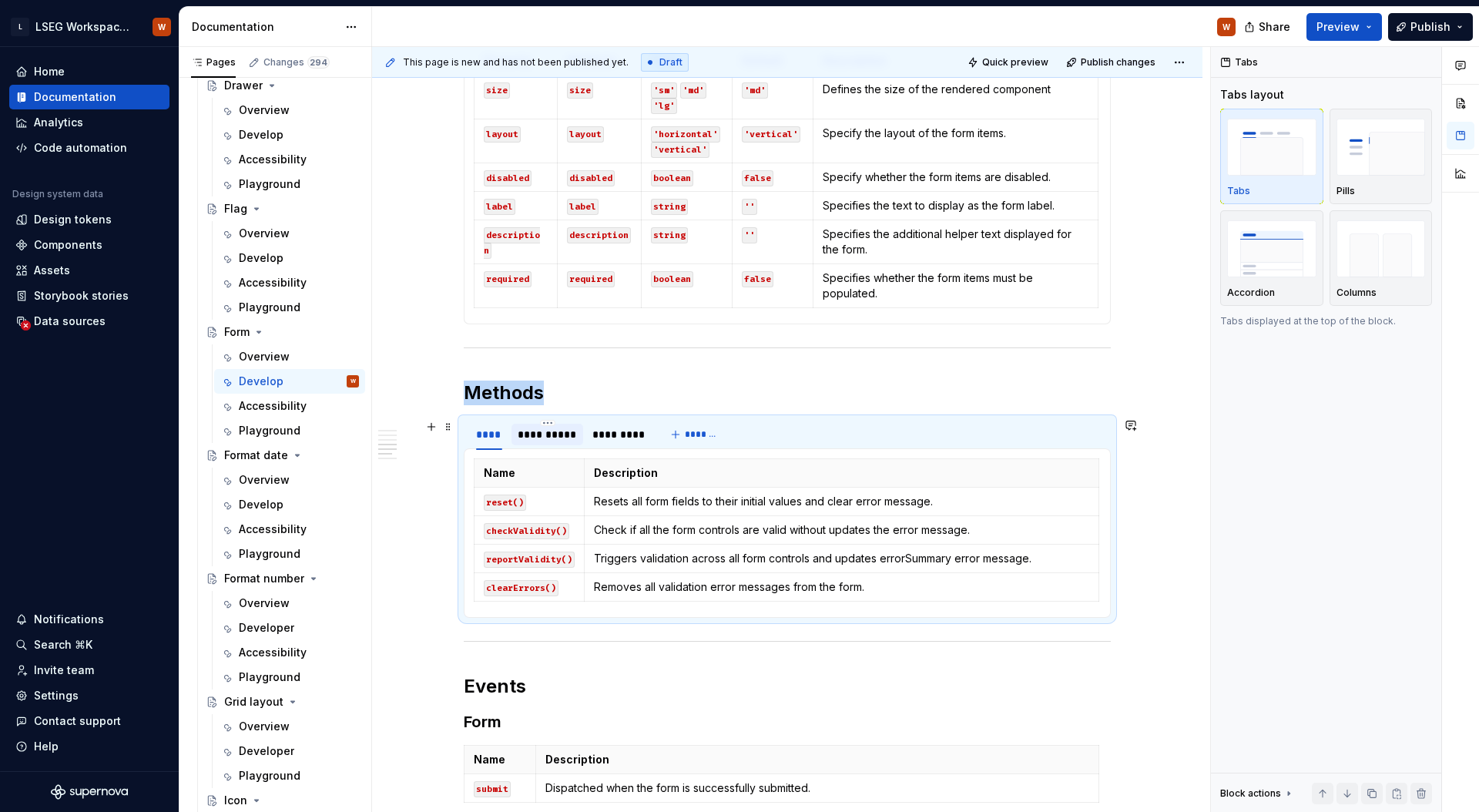
click at [550, 434] on div "**********" at bounding box center [547, 434] width 59 height 16
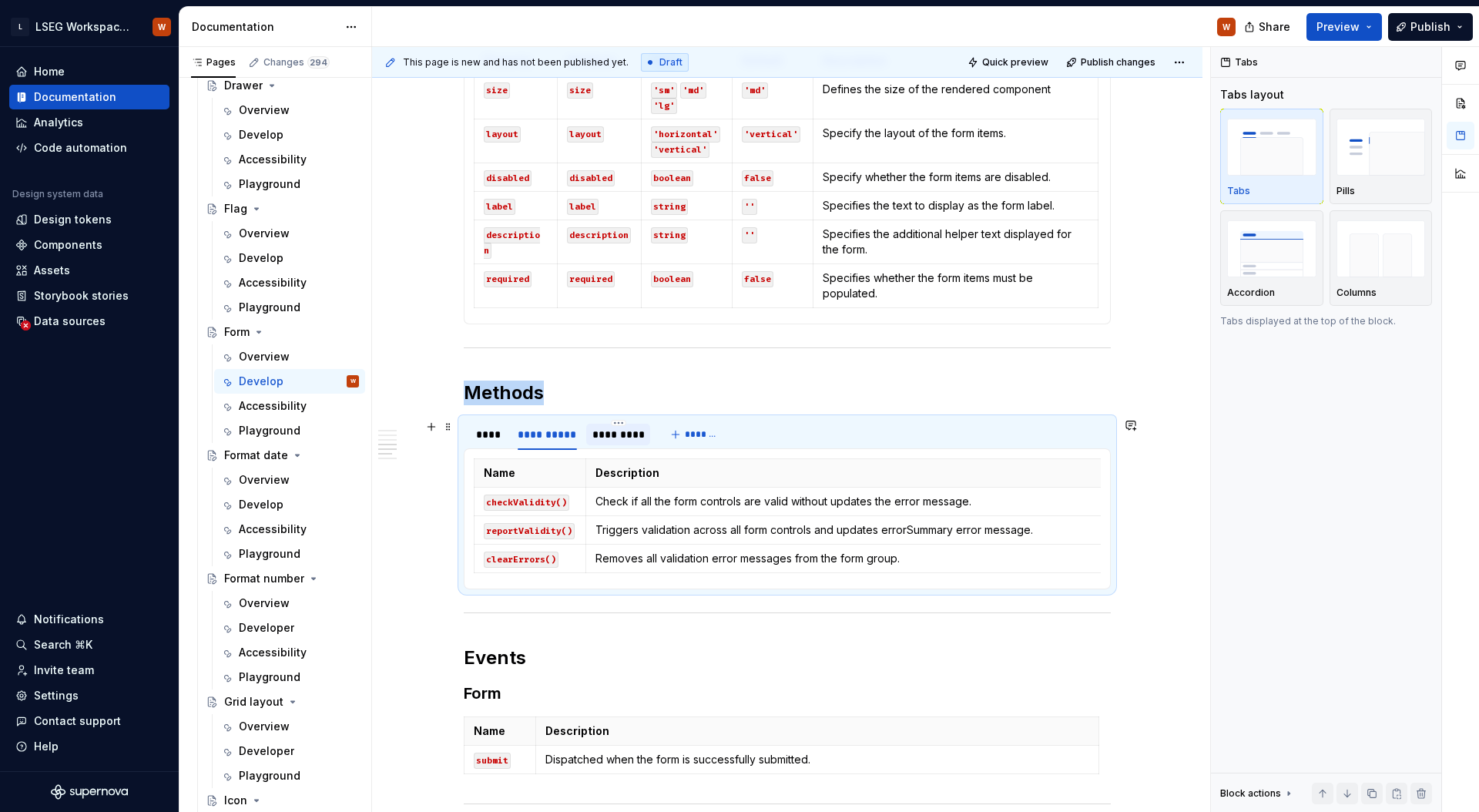
click at [613, 433] on div "*********" at bounding box center [618, 434] width 51 height 16
type textarea "*"
click at [938, 565] on p "Removes all validation error messages from the form group." at bounding box center [842, 558] width 489 height 16
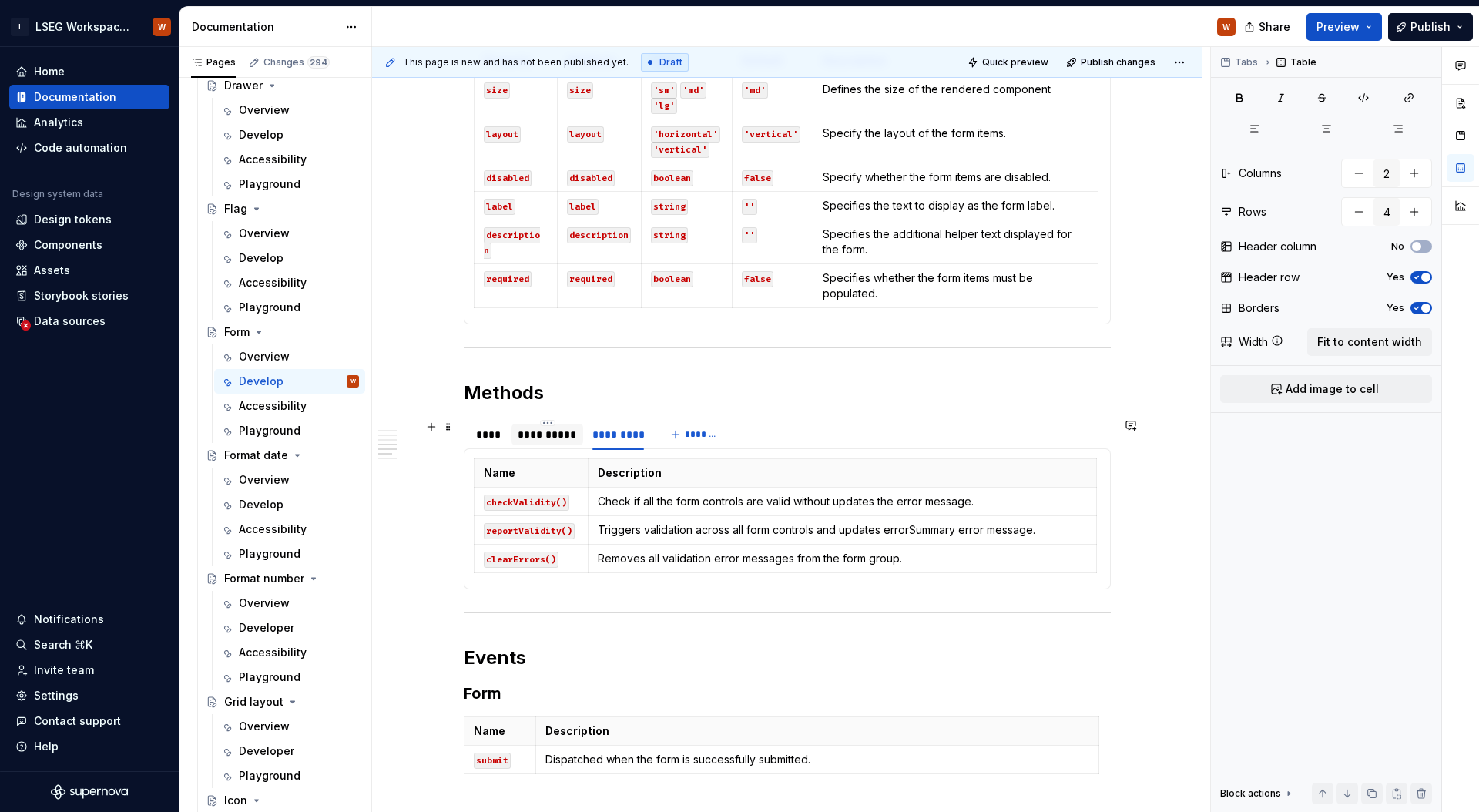
click at [551, 427] on div "**********" at bounding box center [547, 434] width 59 height 16
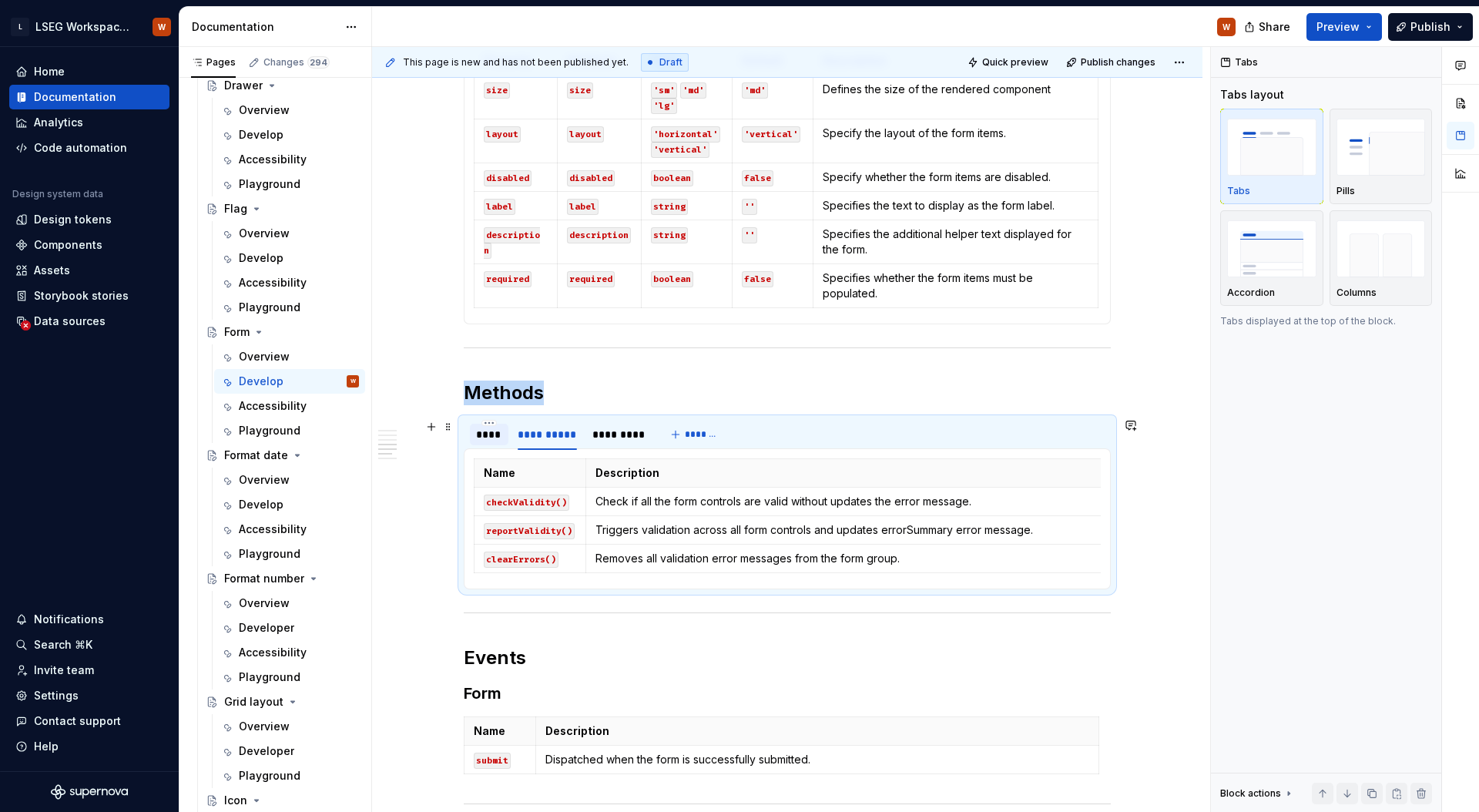
click at [493, 441] on div "****" at bounding box center [489, 434] width 27 height 16
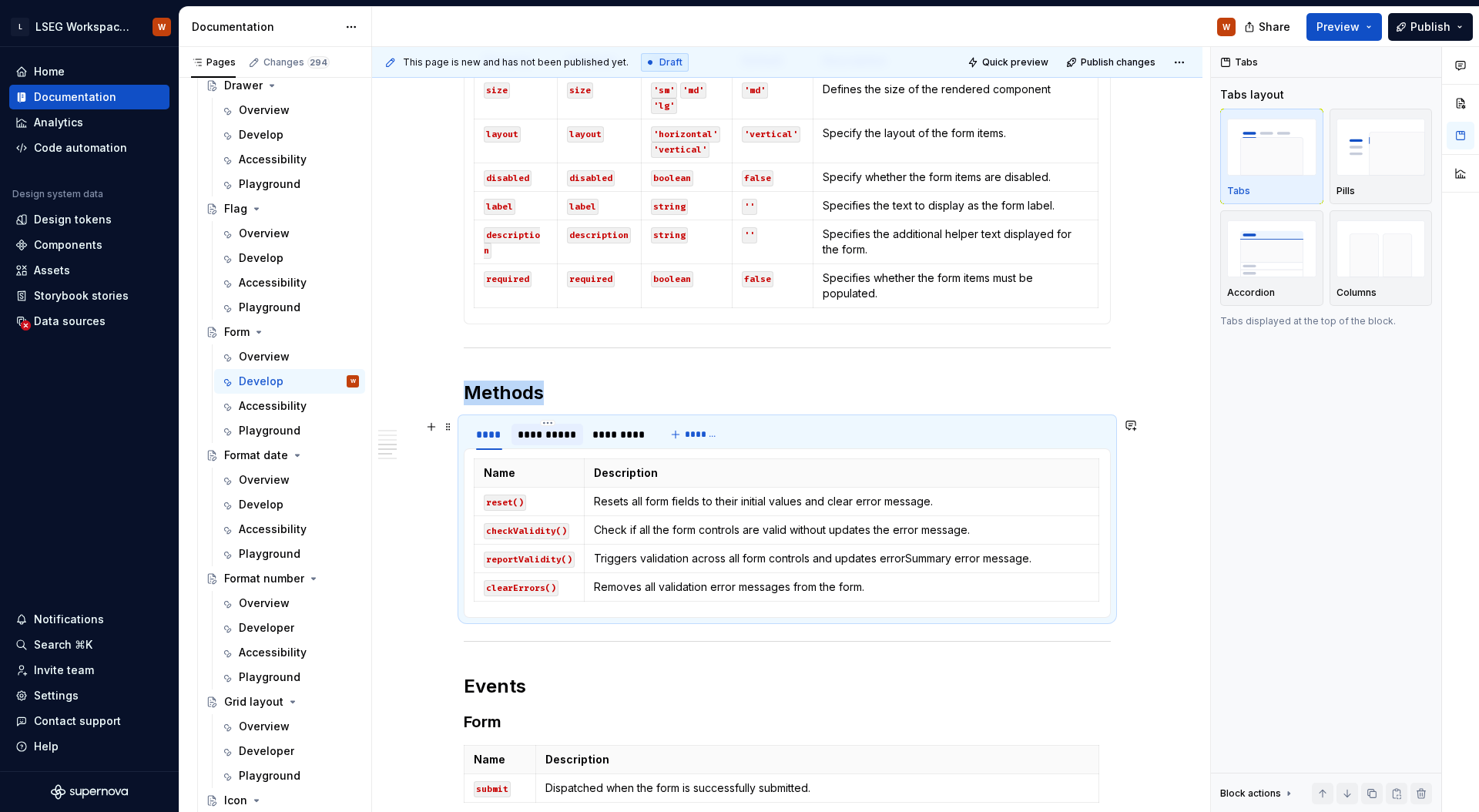
click at [572, 438] on div "**********" at bounding box center [547, 434] width 59 height 16
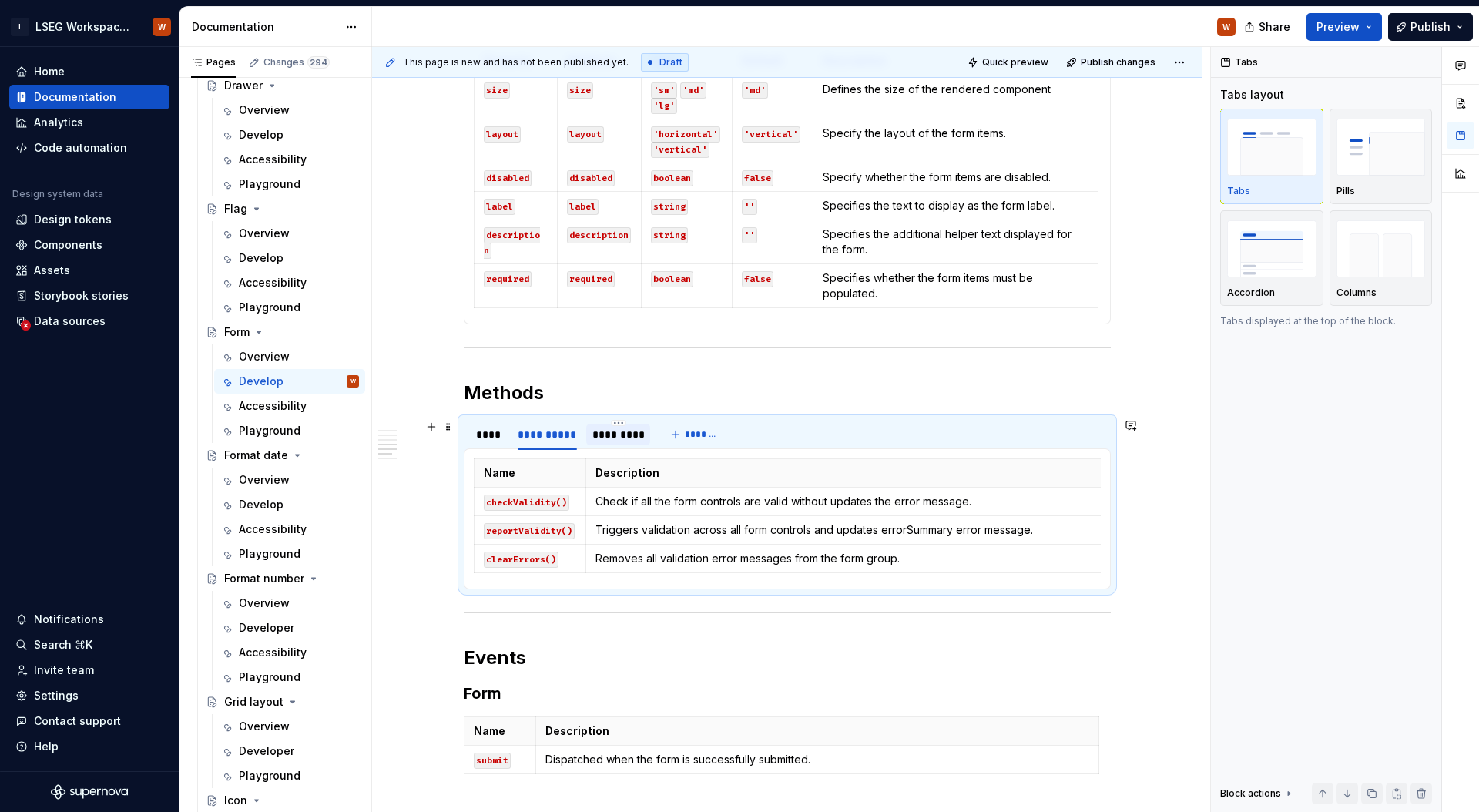
click at [605, 438] on div "*********" at bounding box center [618, 434] width 51 height 16
click at [881, 560] on p "Removes all validation error messages from the form group." at bounding box center [842, 558] width 489 height 16
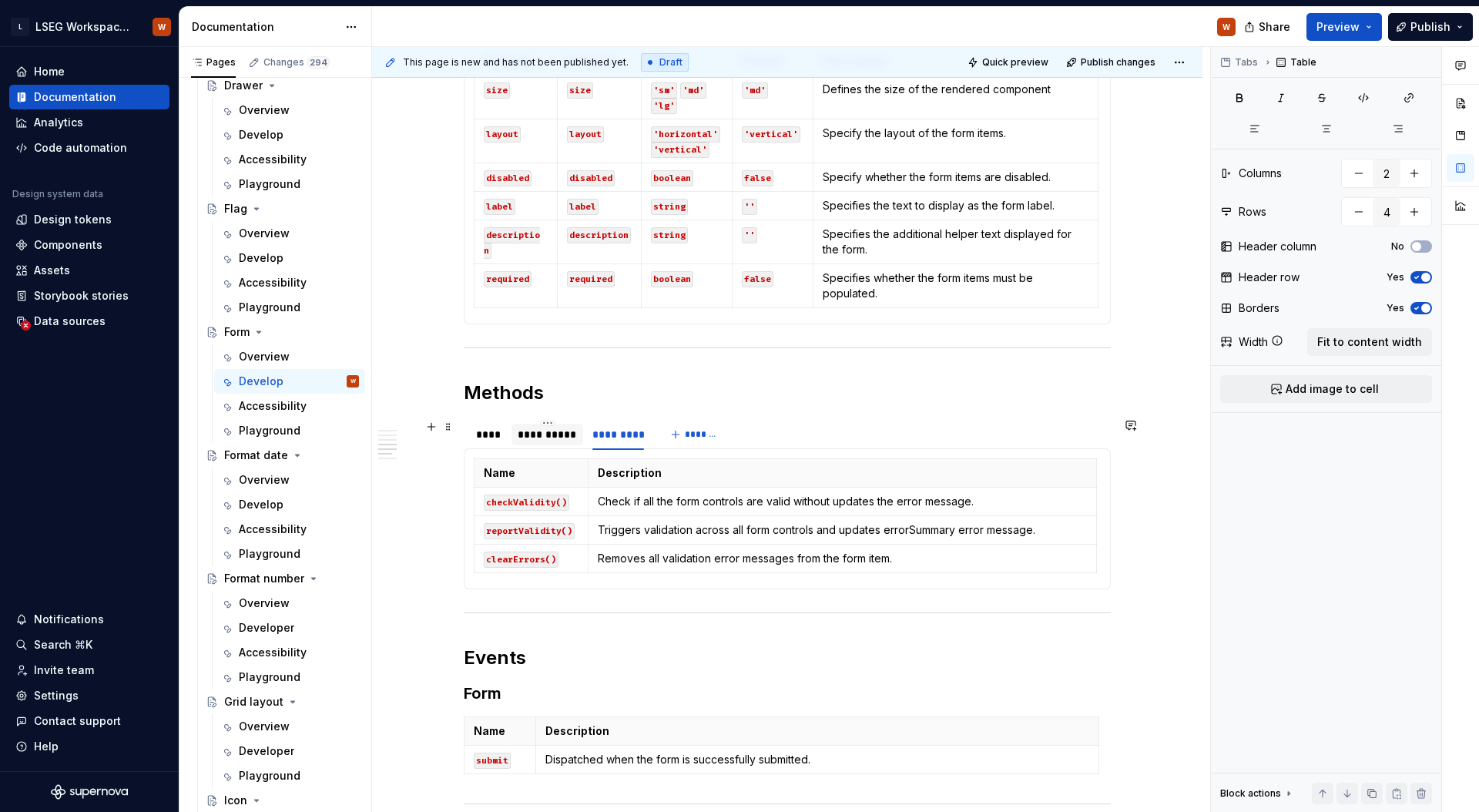
click at [560, 432] on div "**********" at bounding box center [547, 434] width 59 height 16
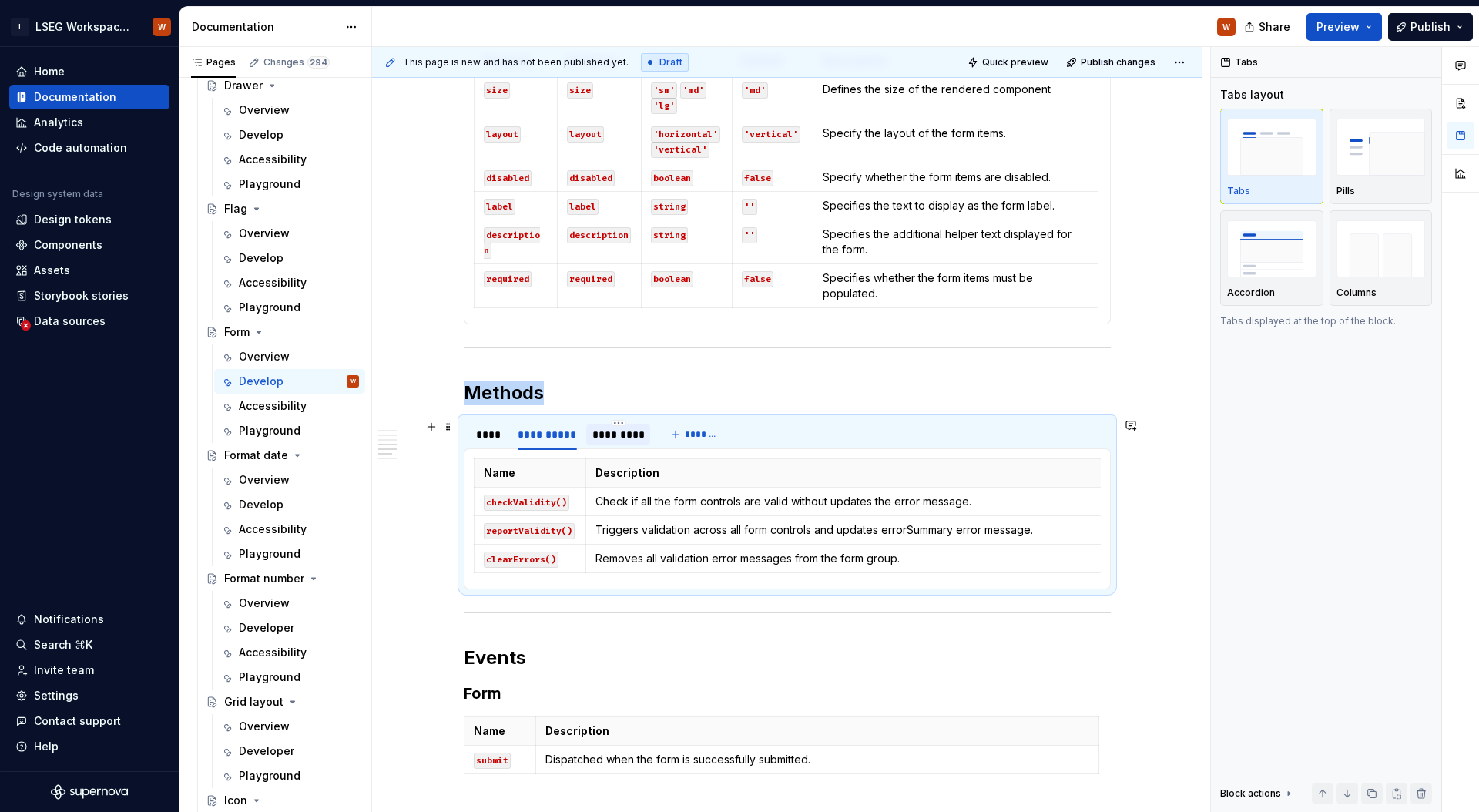
click at [630, 435] on div "*********" at bounding box center [618, 434] width 51 height 16
click at [552, 434] on div "**********" at bounding box center [547, 434] width 59 height 16
click at [598, 436] on div "*********" at bounding box center [618, 434] width 51 height 16
click at [547, 439] on div "**********" at bounding box center [547, 434] width 59 height 16
click at [485, 437] on div "****" at bounding box center [489, 434] width 27 height 16
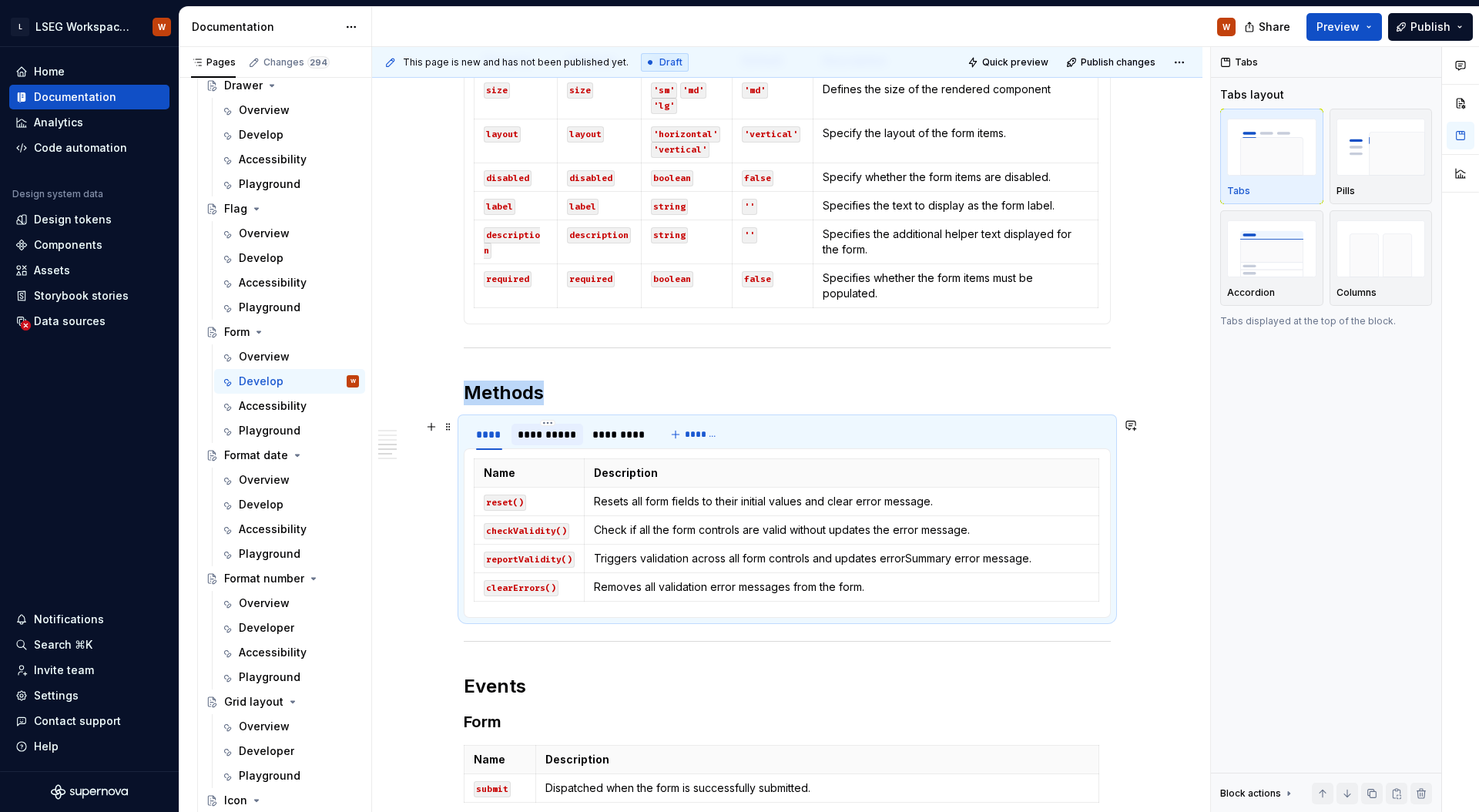
click at [553, 438] on div "**********" at bounding box center [547, 434] width 59 height 16
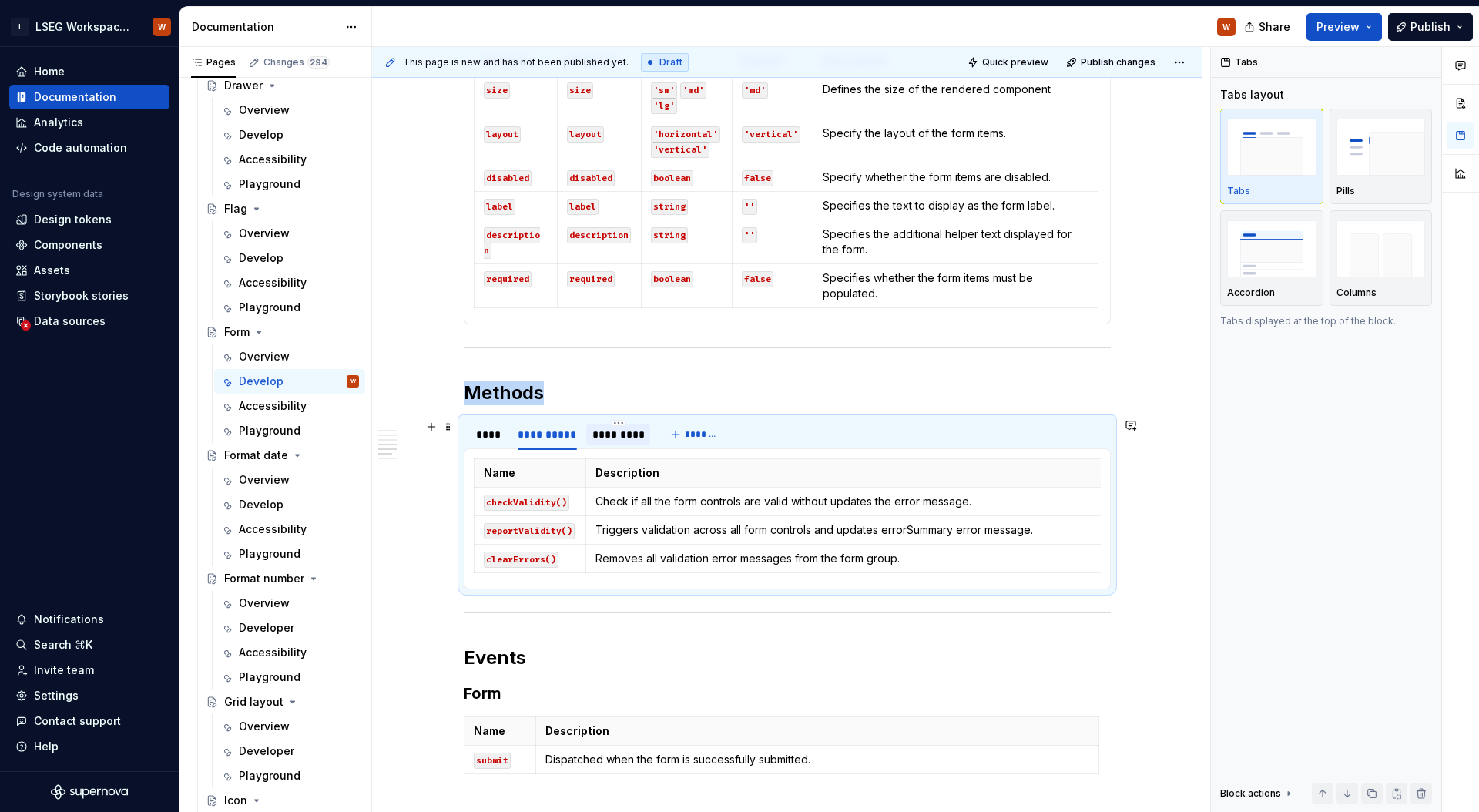
click at [613, 438] on div "*********" at bounding box center [618, 434] width 51 height 16
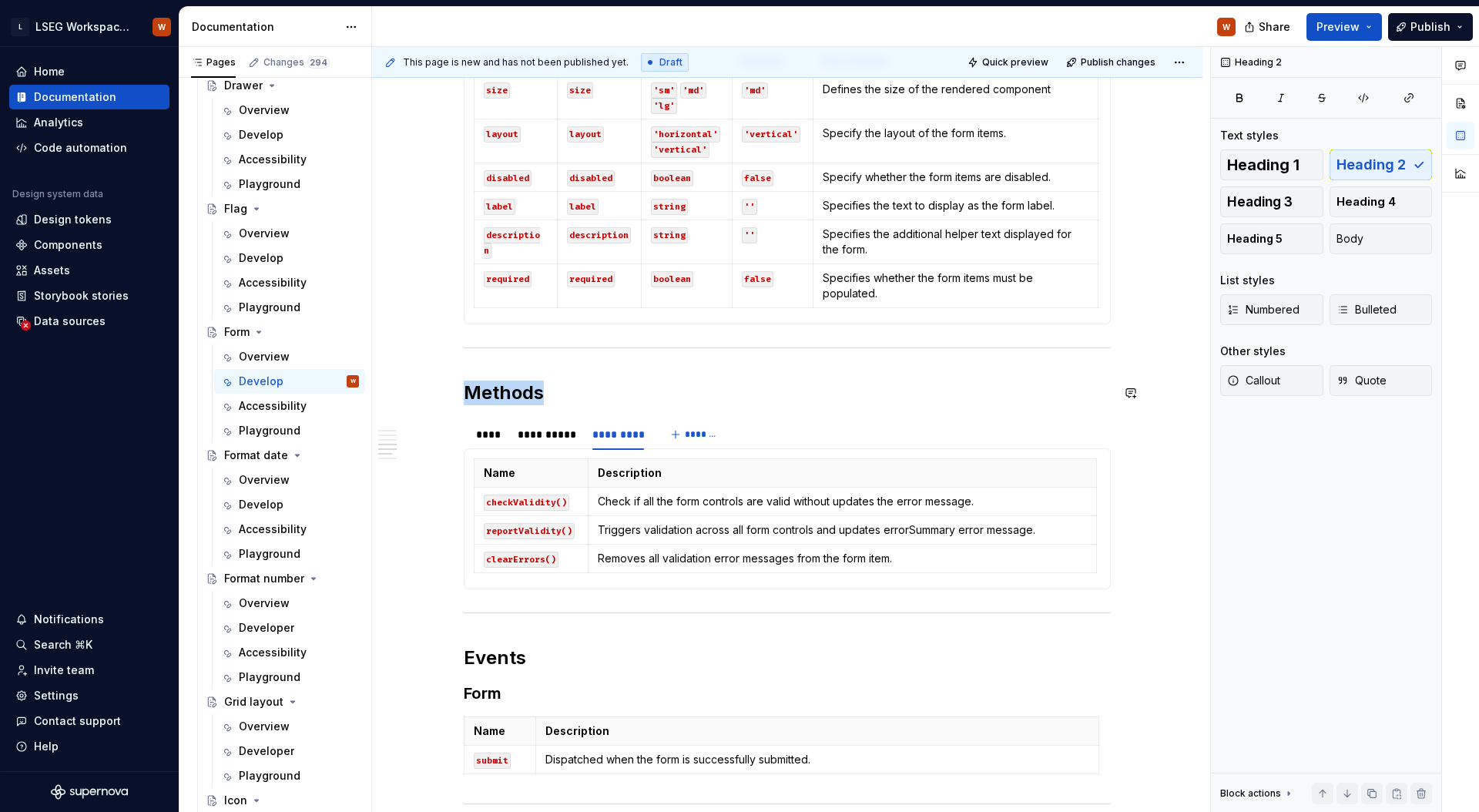
click at [687, 378] on div "**********" at bounding box center [786, 182] width 647 height 1916
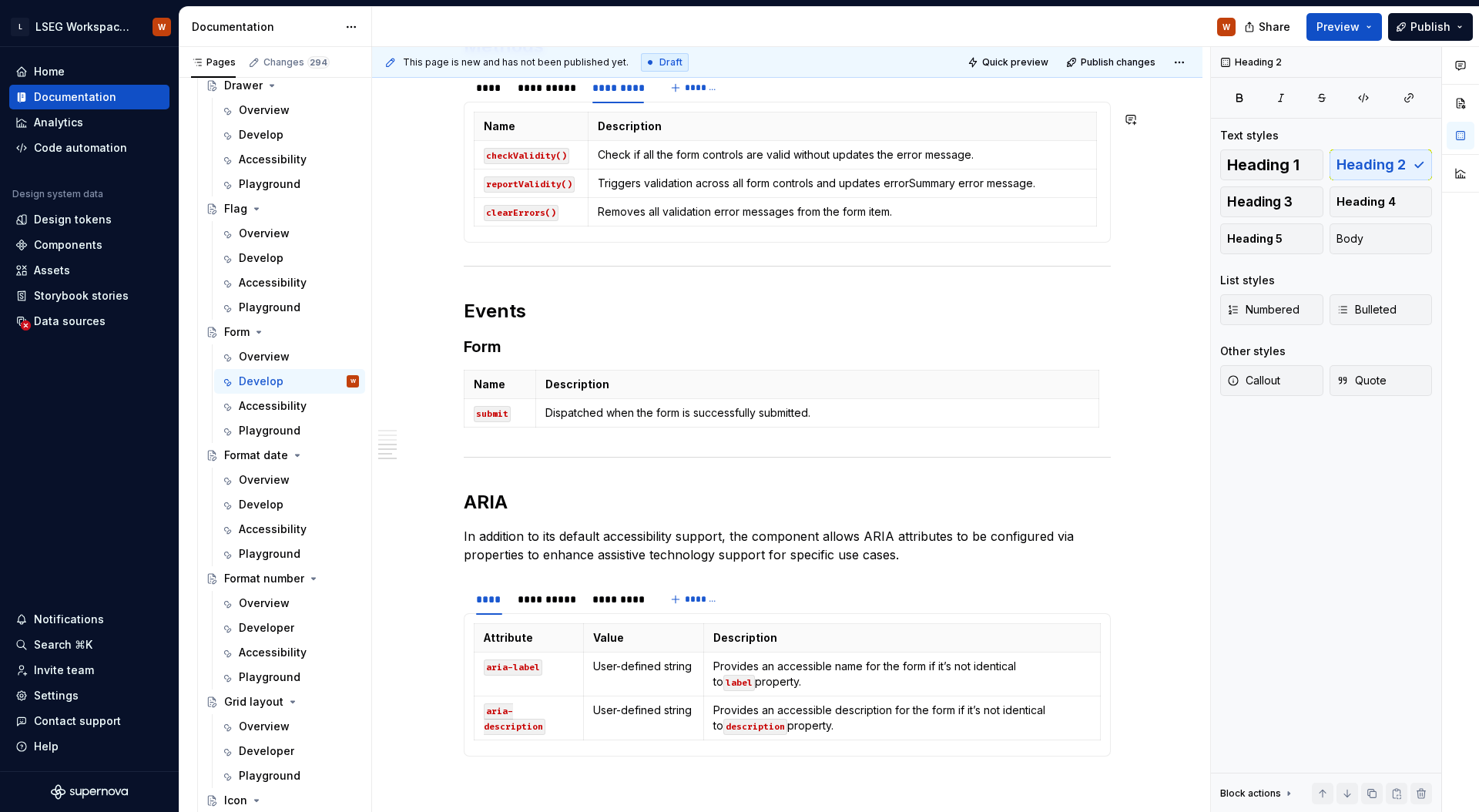
scroll to position [1491, 0]
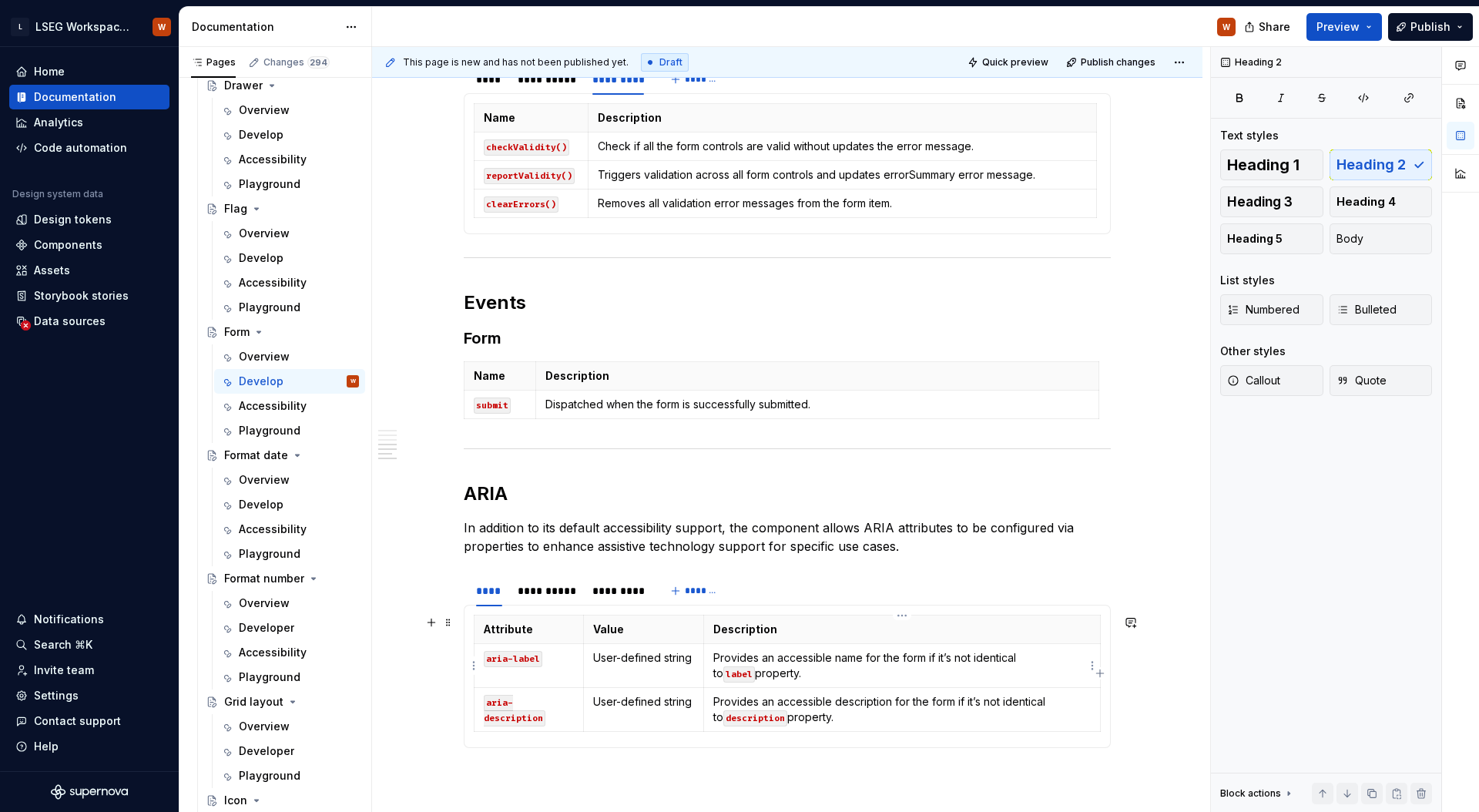
click at [855, 669] on p "Provides an accessible name for the form if it’s not identical to label propert…" at bounding box center [902, 665] width 378 height 30
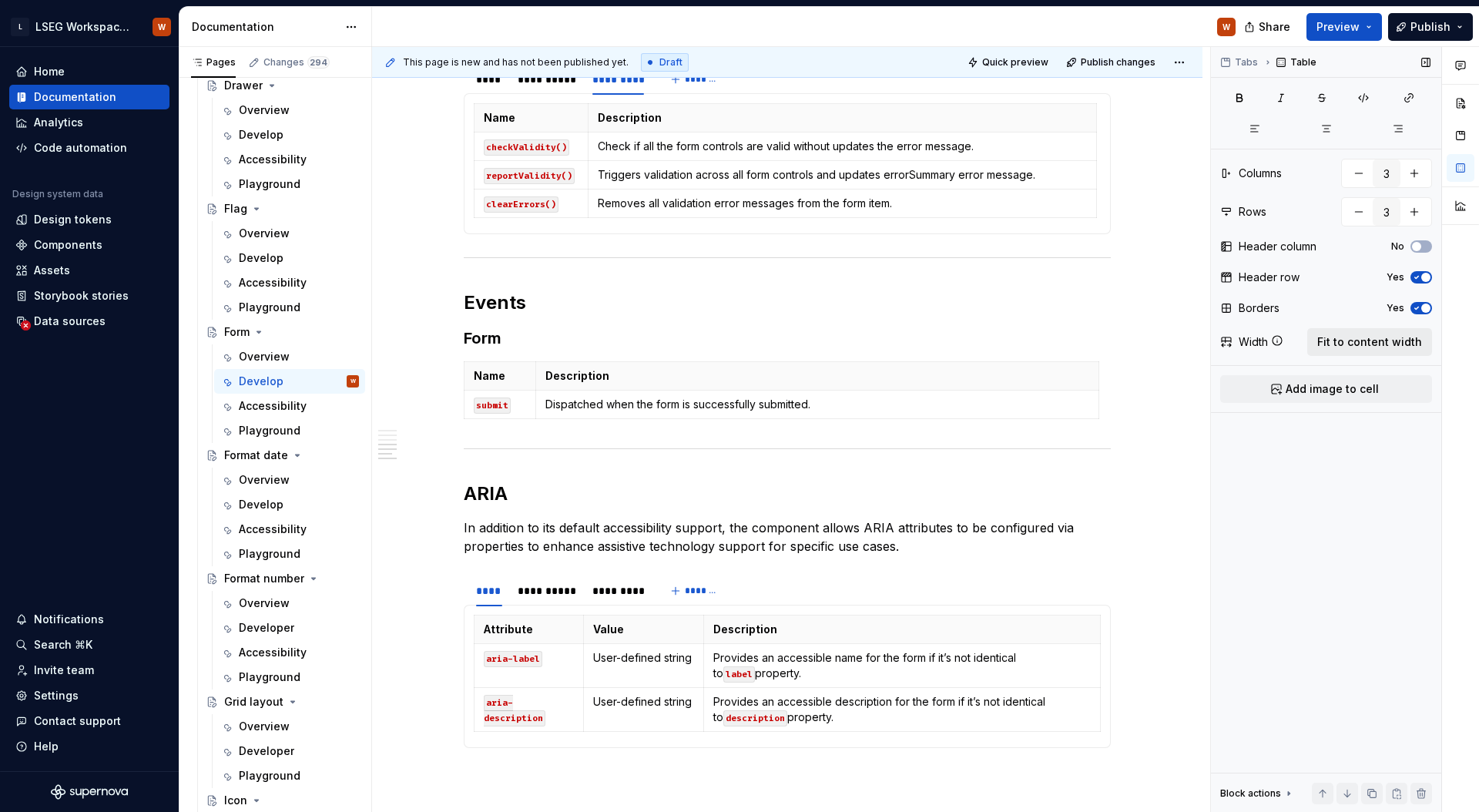
click at [1345, 338] on span "Fit to content width" at bounding box center [1369, 342] width 105 height 16
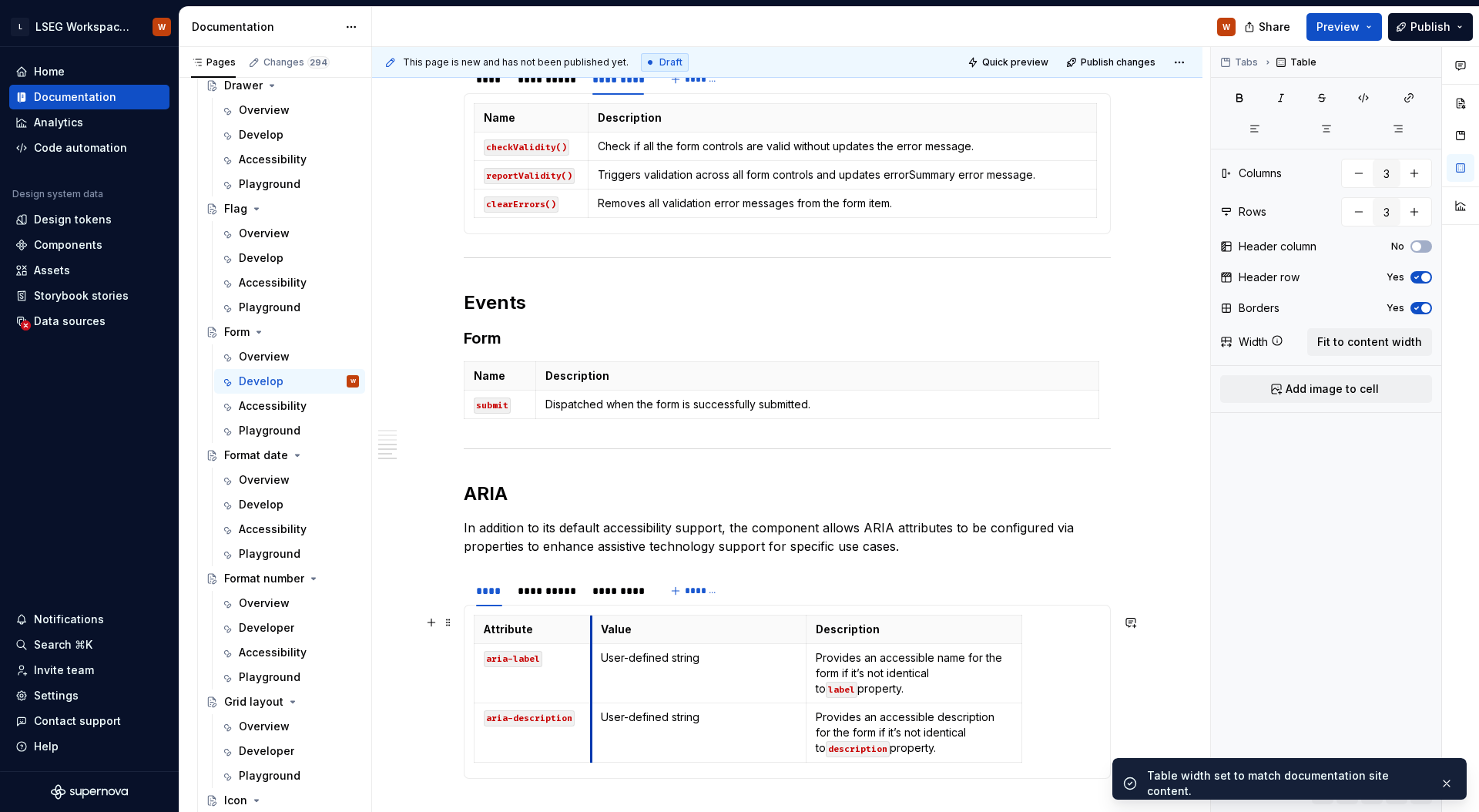
drag, startPoint x: 690, startPoint y: 663, endPoint x: 591, endPoint y: 665, distance: 99.0
click at [591, 665] on td "User-defined string" at bounding box center [698, 673] width 215 height 59
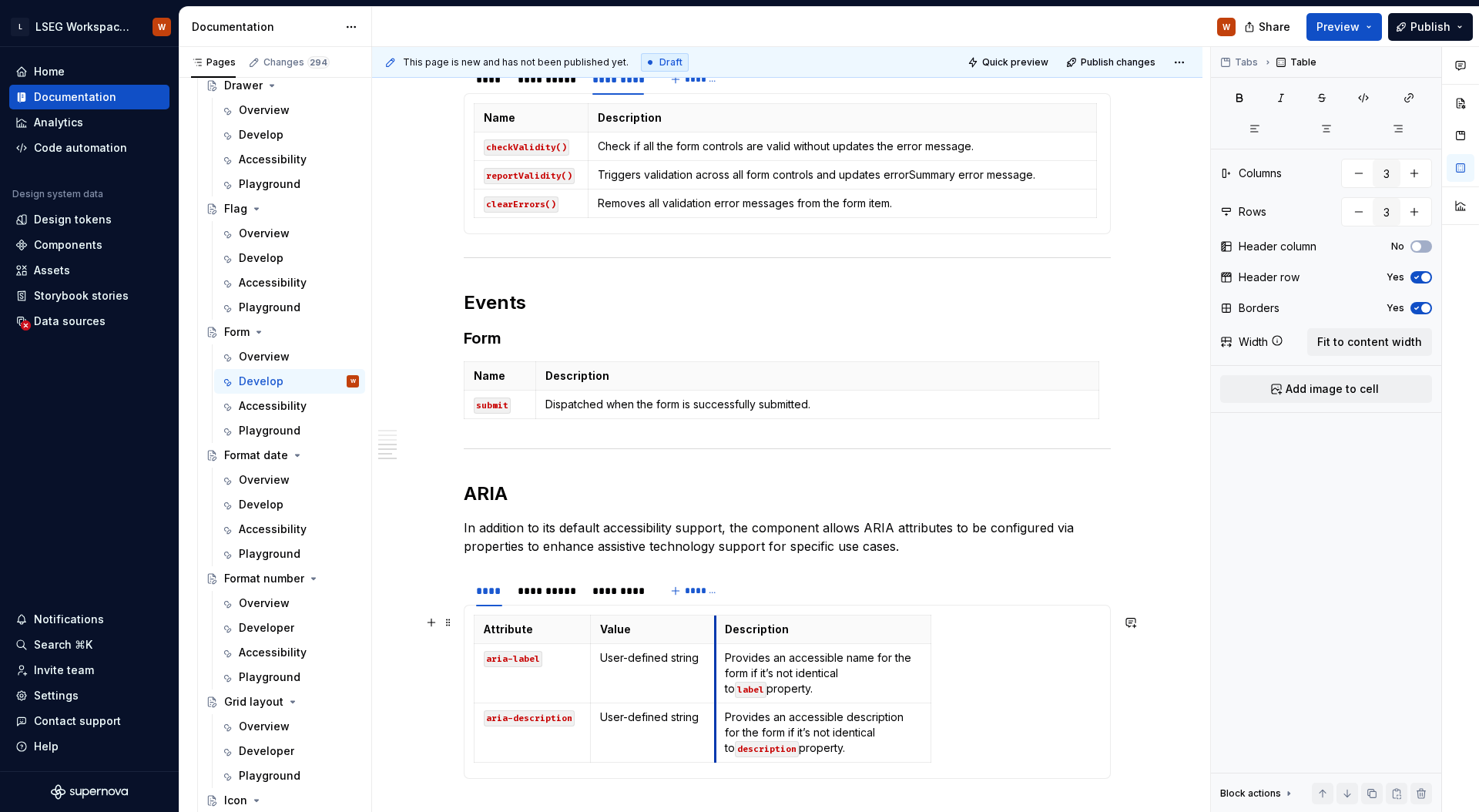
drag, startPoint x: 805, startPoint y: 668, endPoint x: 766, endPoint y: 672, distance: 39.2
click at [715, 674] on td "Provides an accessible name for the form if it’s not identical to label propert…" at bounding box center [823, 673] width 215 height 59
drag, startPoint x: 931, startPoint y: 658, endPoint x: 963, endPoint y: 661, distance: 32.1
click at [988, 657] on div "Attribute Value Description aria-label User-defined string Provides an accessib…" at bounding box center [787, 691] width 627 height 154
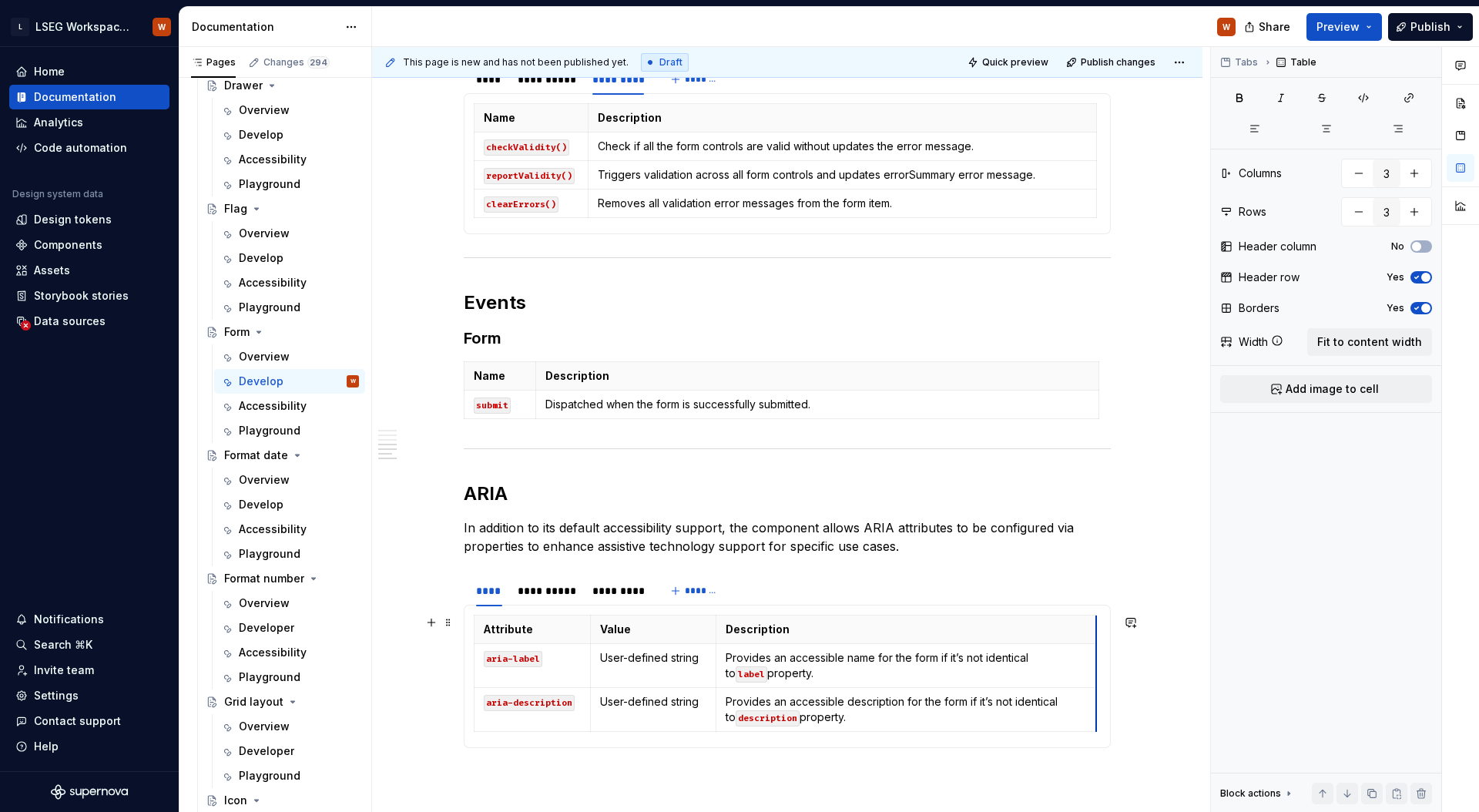
drag, startPoint x: 929, startPoint y: 663, endPoint x: 1094, endPoint y: 648, distance: 165.7
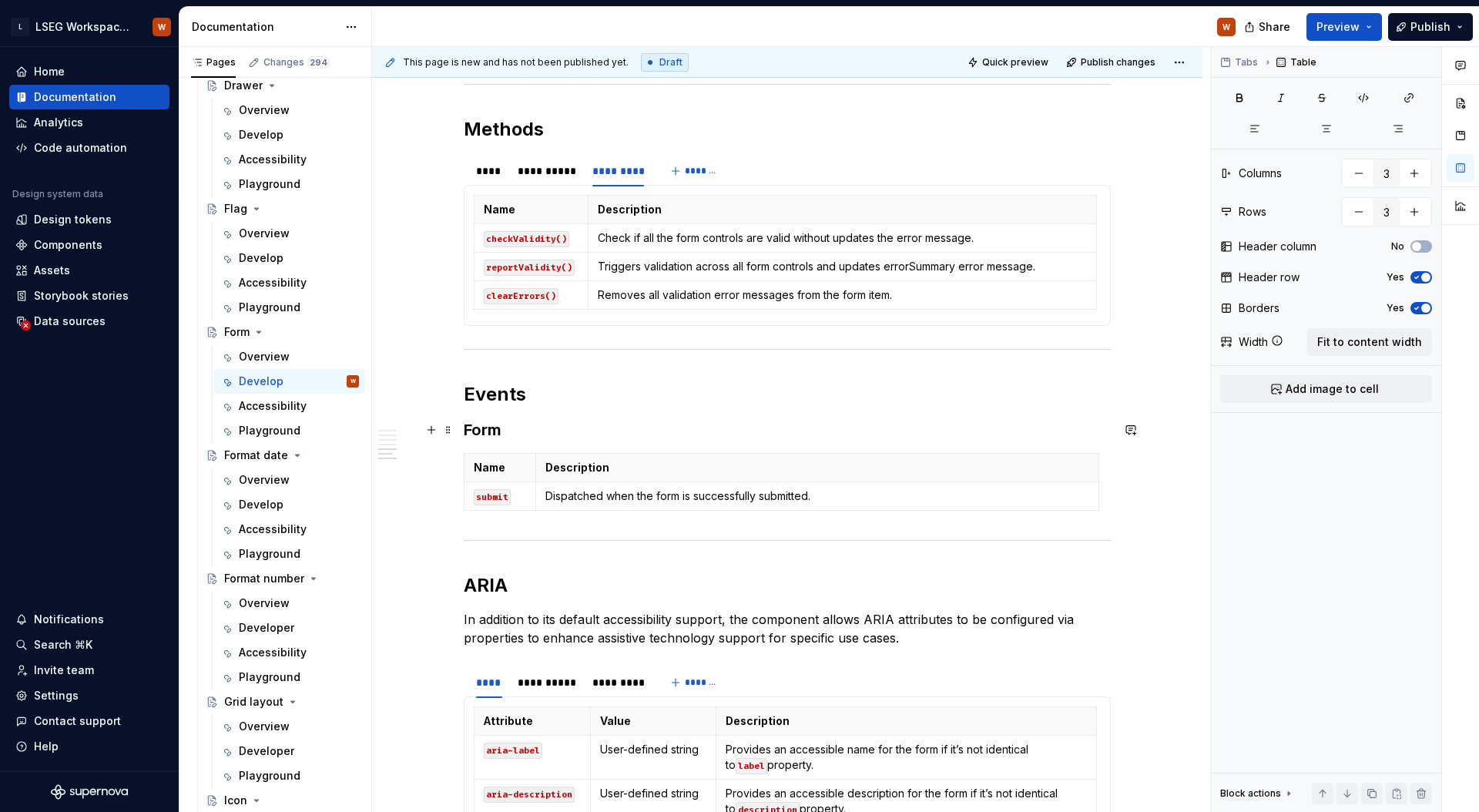
scroll to position [1675, 0]
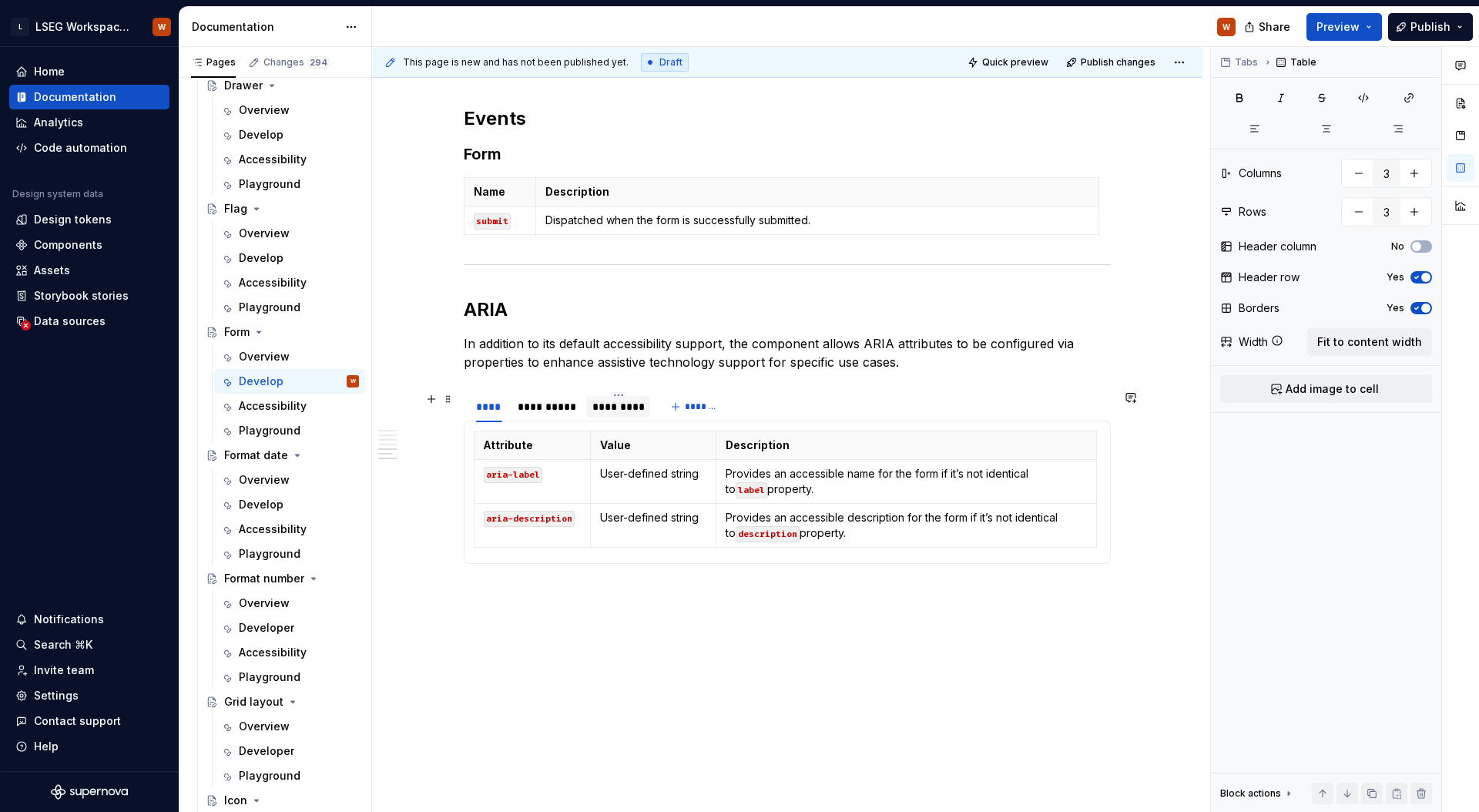
click at [628, 410] on div "*********" at bounding box center [618, 406] width 51 height 16
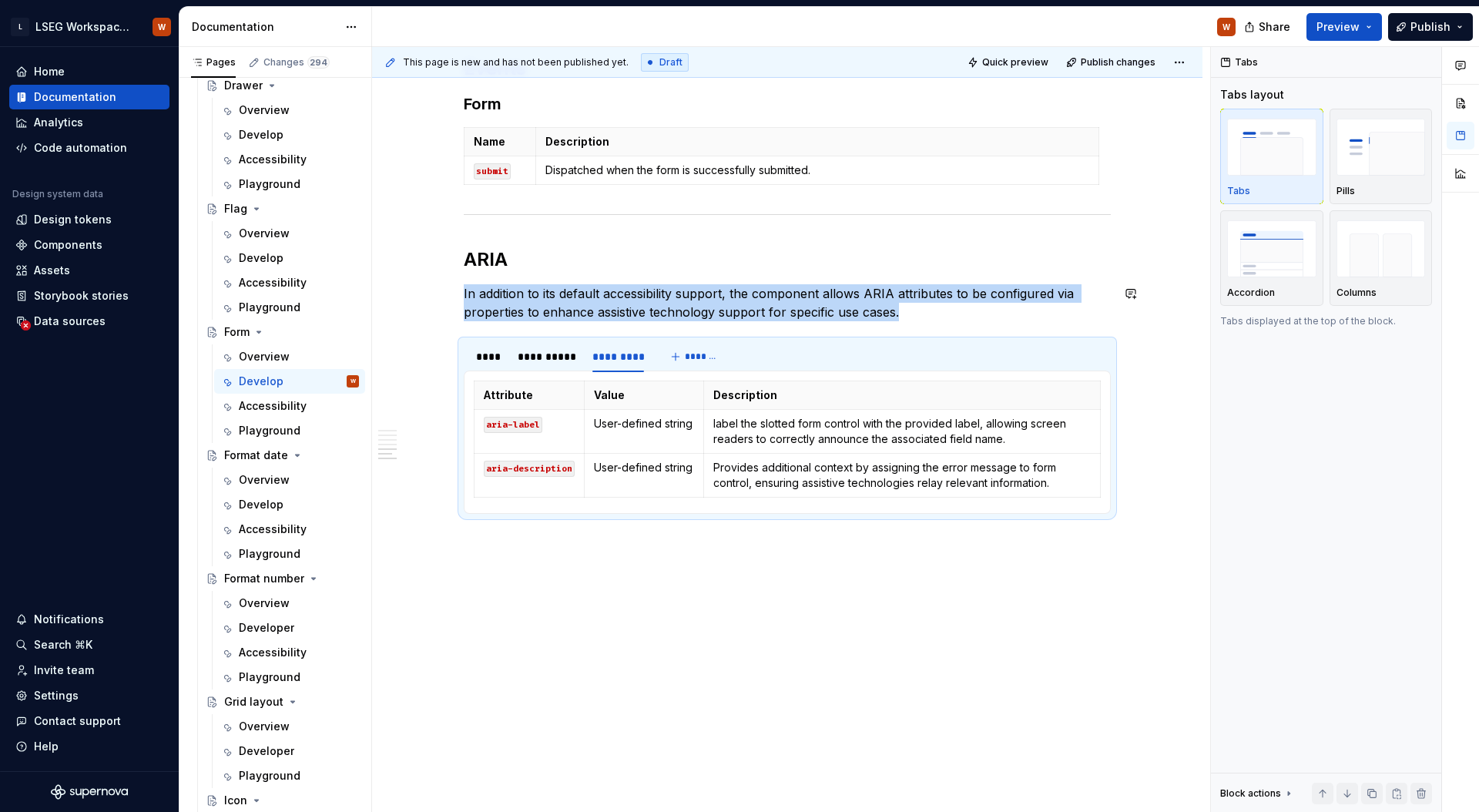
scroll to position [1722, 0]
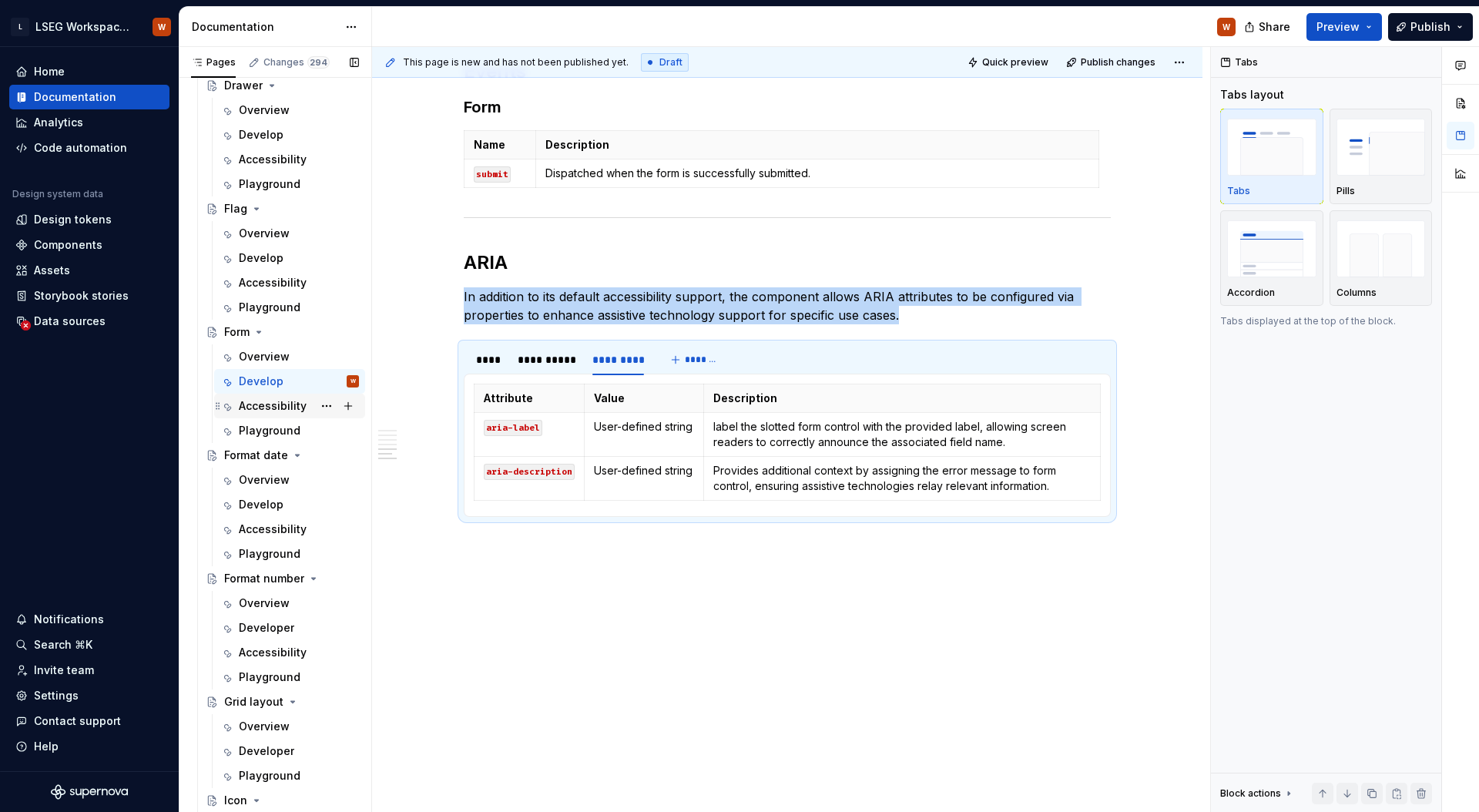
click at [272, 406] on div "Accessibility" at bounding box center [272, 406] width 68 height 16
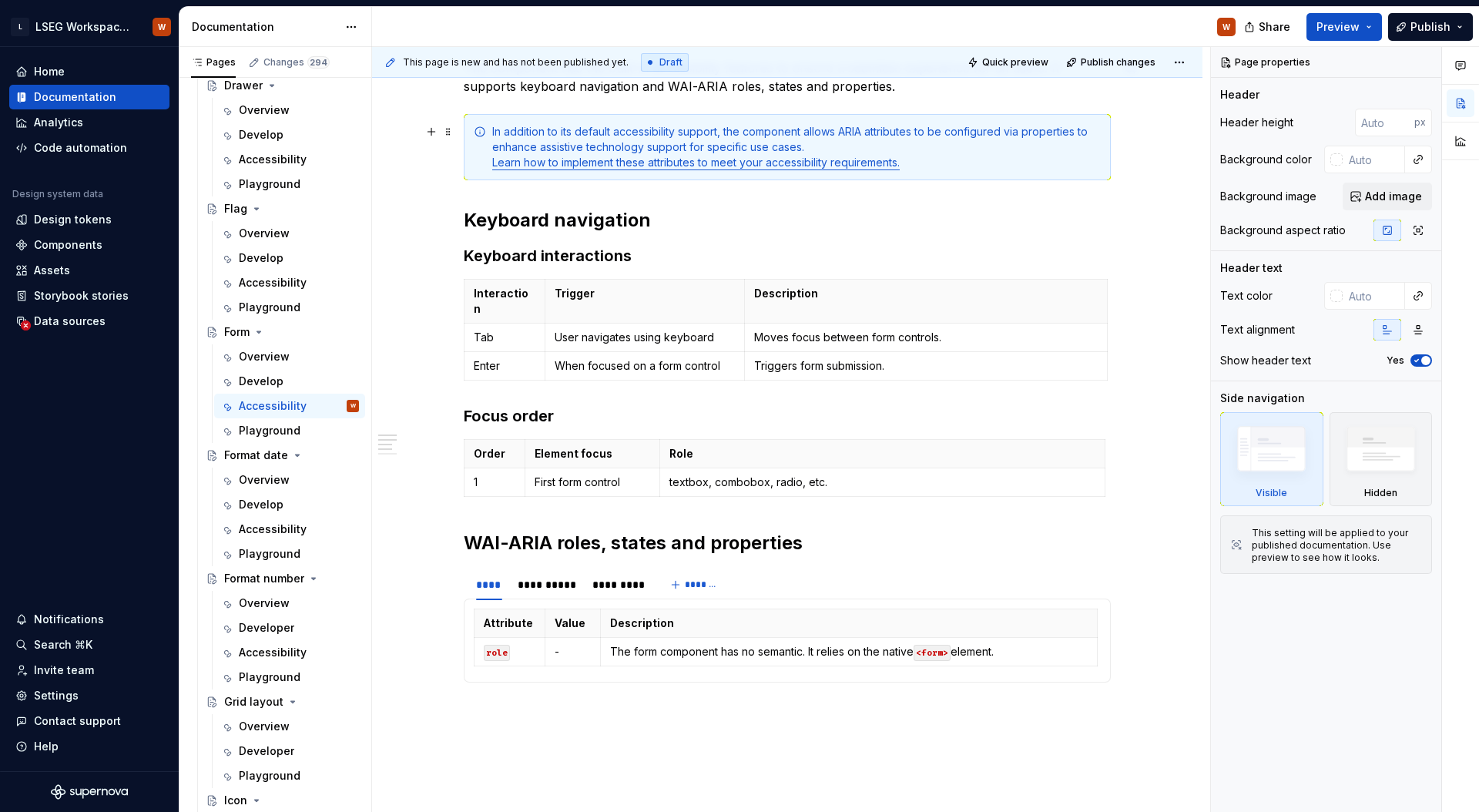
scroll to position [386, 0]
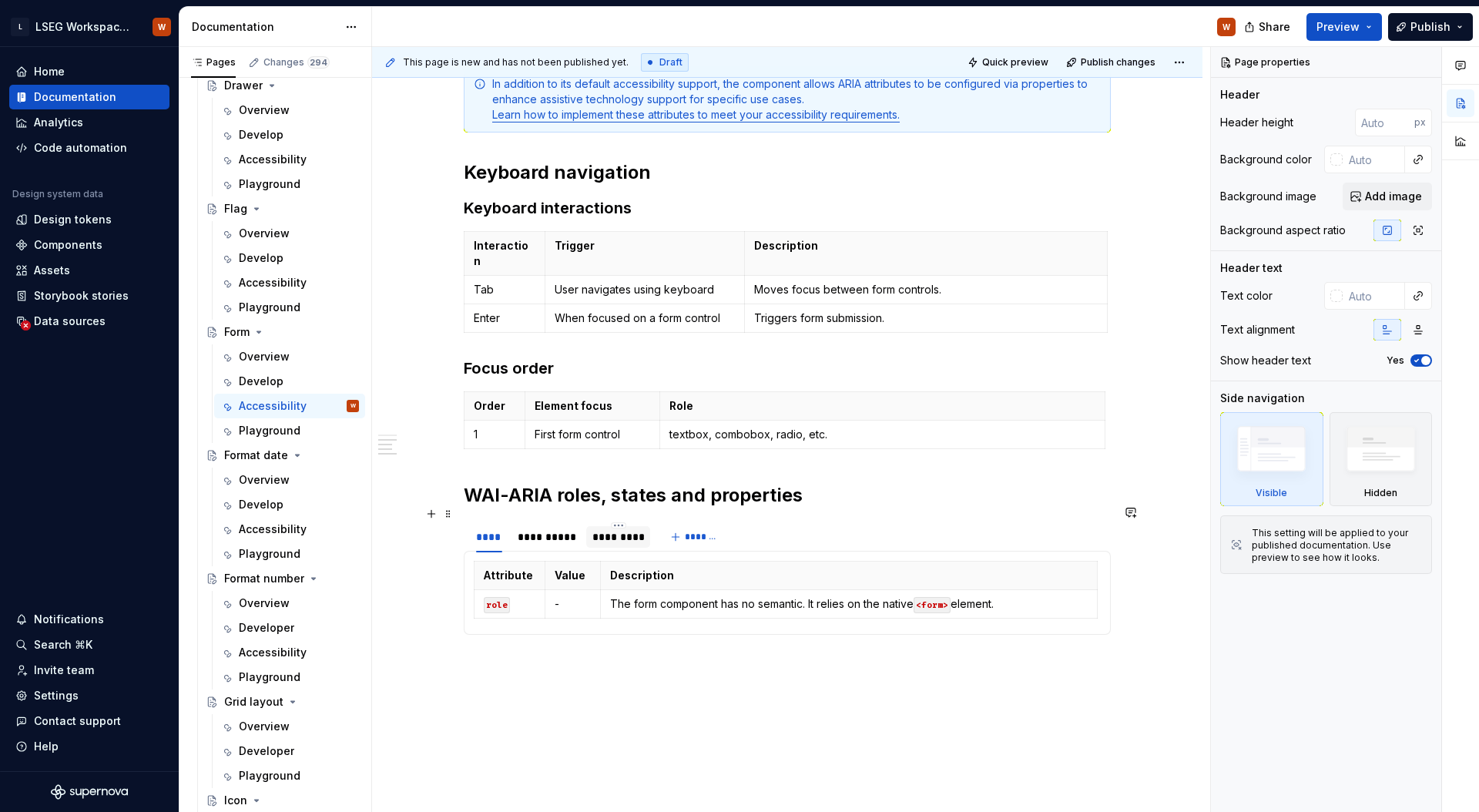
click at [637, 529] on div "*********" at bounding box center [618, 537] width 51 height 16
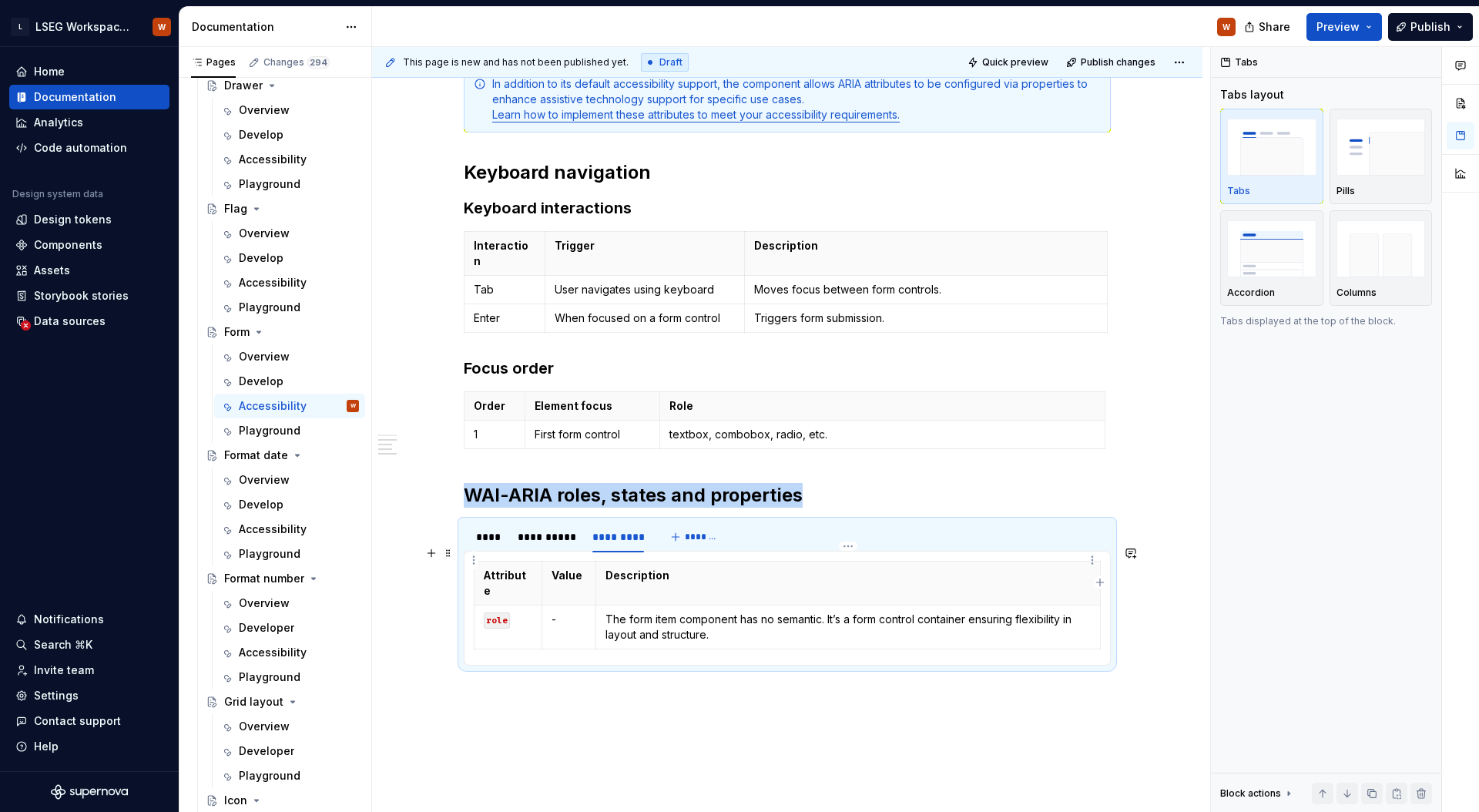
click at [739, 572] on th "Description" at bounding box center [848, 583] width 505 height 44
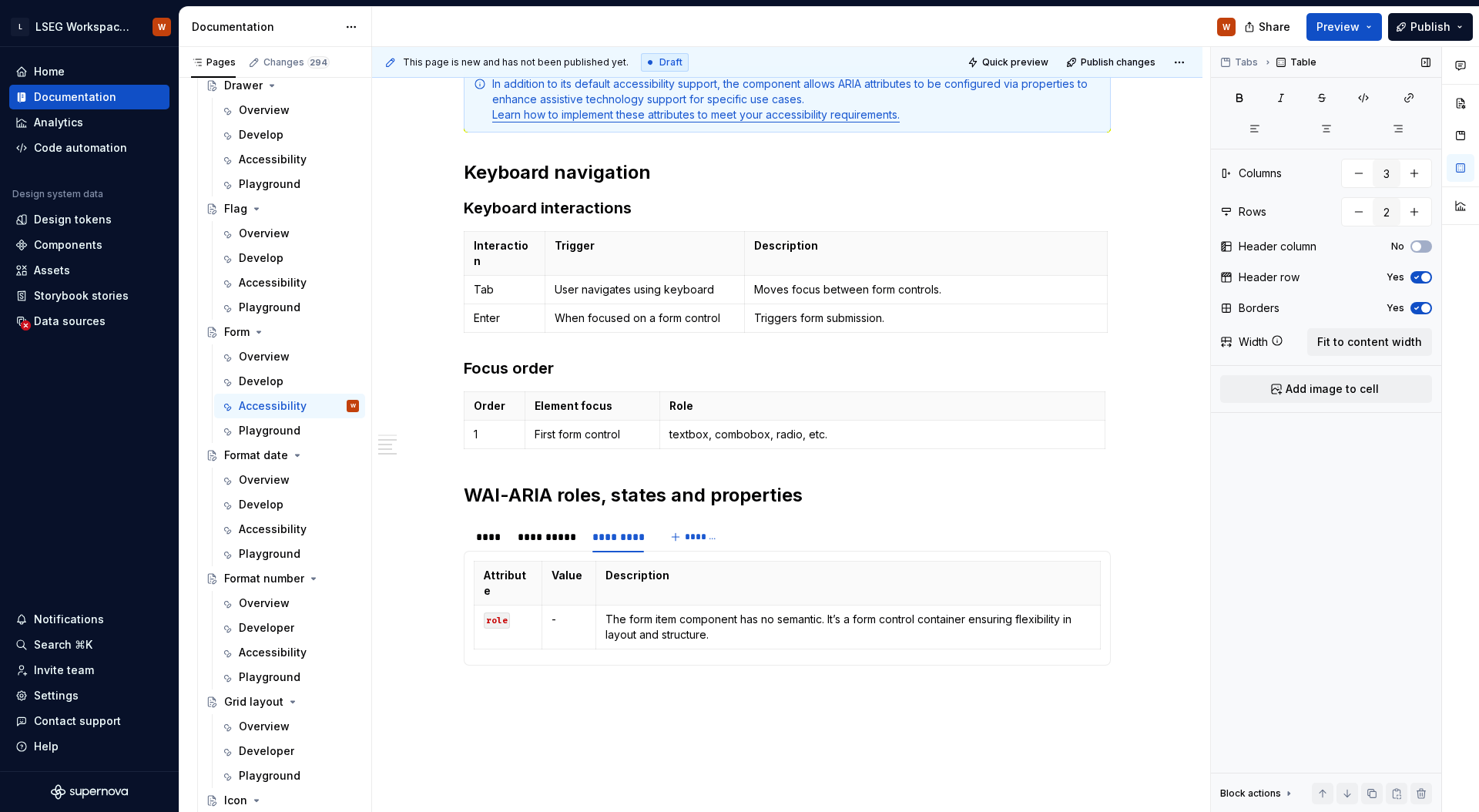
click at [1348, 348] on span "Fit to content width" at bounding box center [1369, 342] width 105 height 16
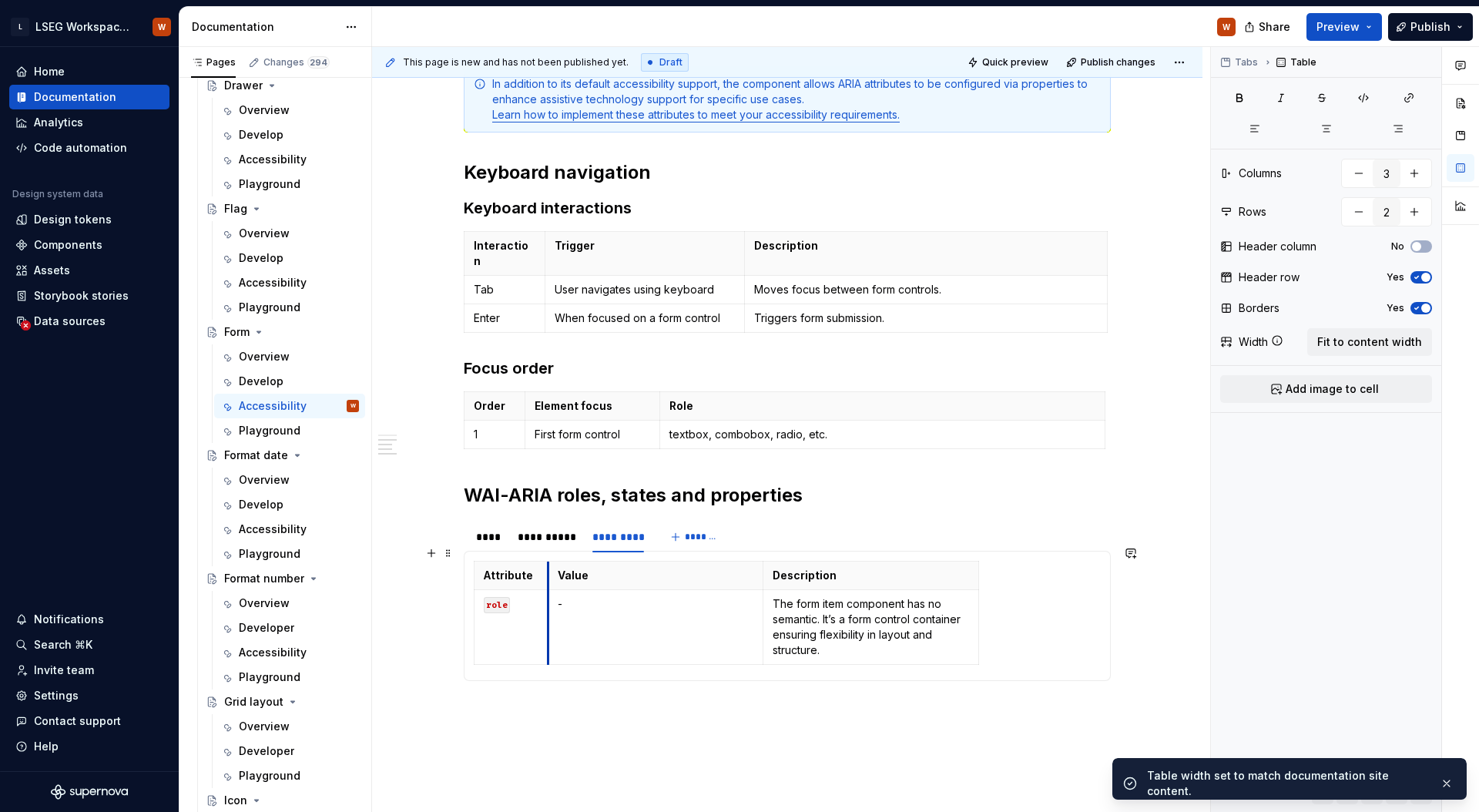
drag, startPoint x: 690, startPoint y: 581, endPoint x: 548, endPoint y: 582, distance: 142.0
click at [548, 590] on td "-" at bounding box center [655, 627] width 215 height 75
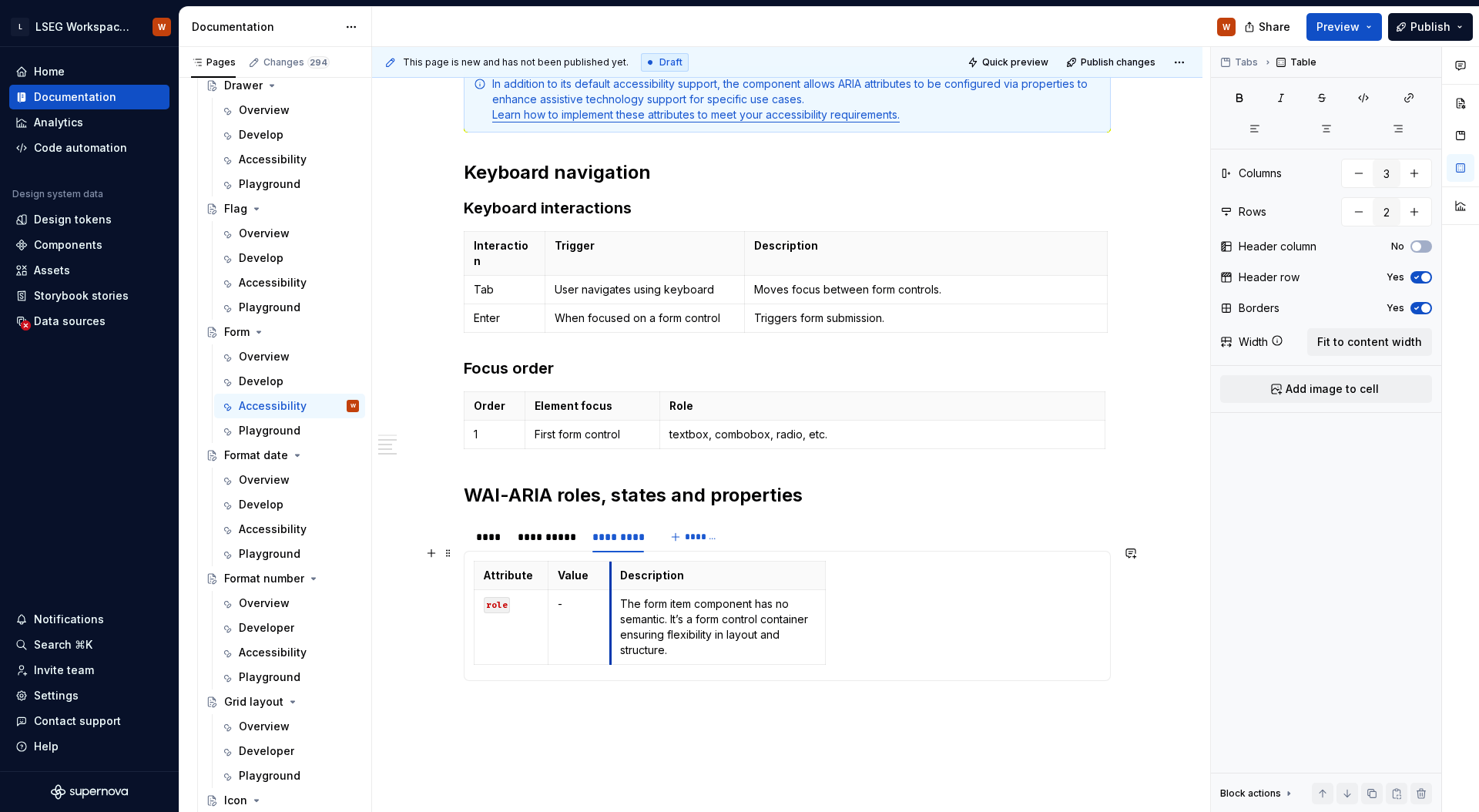
drag, startPoint x: 761, startPoint y: 583, endPoint x: 607, endPoint y: 585, distance: 154.0
drag, startPoint x: 824, startPoint y: 580, endPoint x: 1101, endPoint y: 573, distance: 277.1
click at [1107, 573] on div "Attribute Value Description role - The form component has no semantic. It relie…" at bounding box center [786, 615] width 647 height 130
click at [825, 561] on div "Attribute Value Description role - The form item component has no semantic. It’…" at bounding box center [787, 615] width 627 height 110
drag, startPoint x: 823, startPoint y: 561, endPoint x: 1095, endPoint y: 557, distance: 272.0
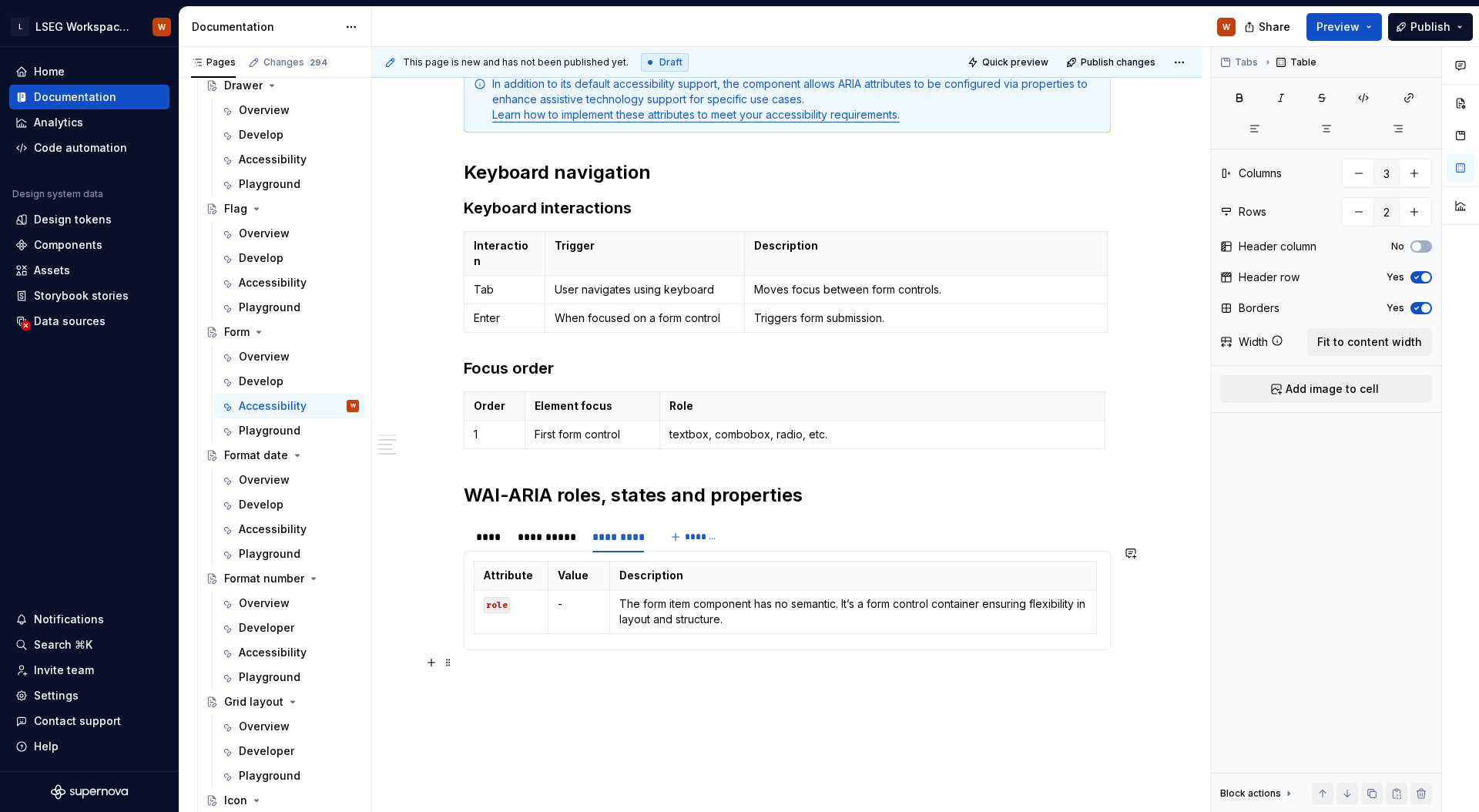
click at [775, 673] on div "**********" at bounding box center [786, 339] width 647 height 732
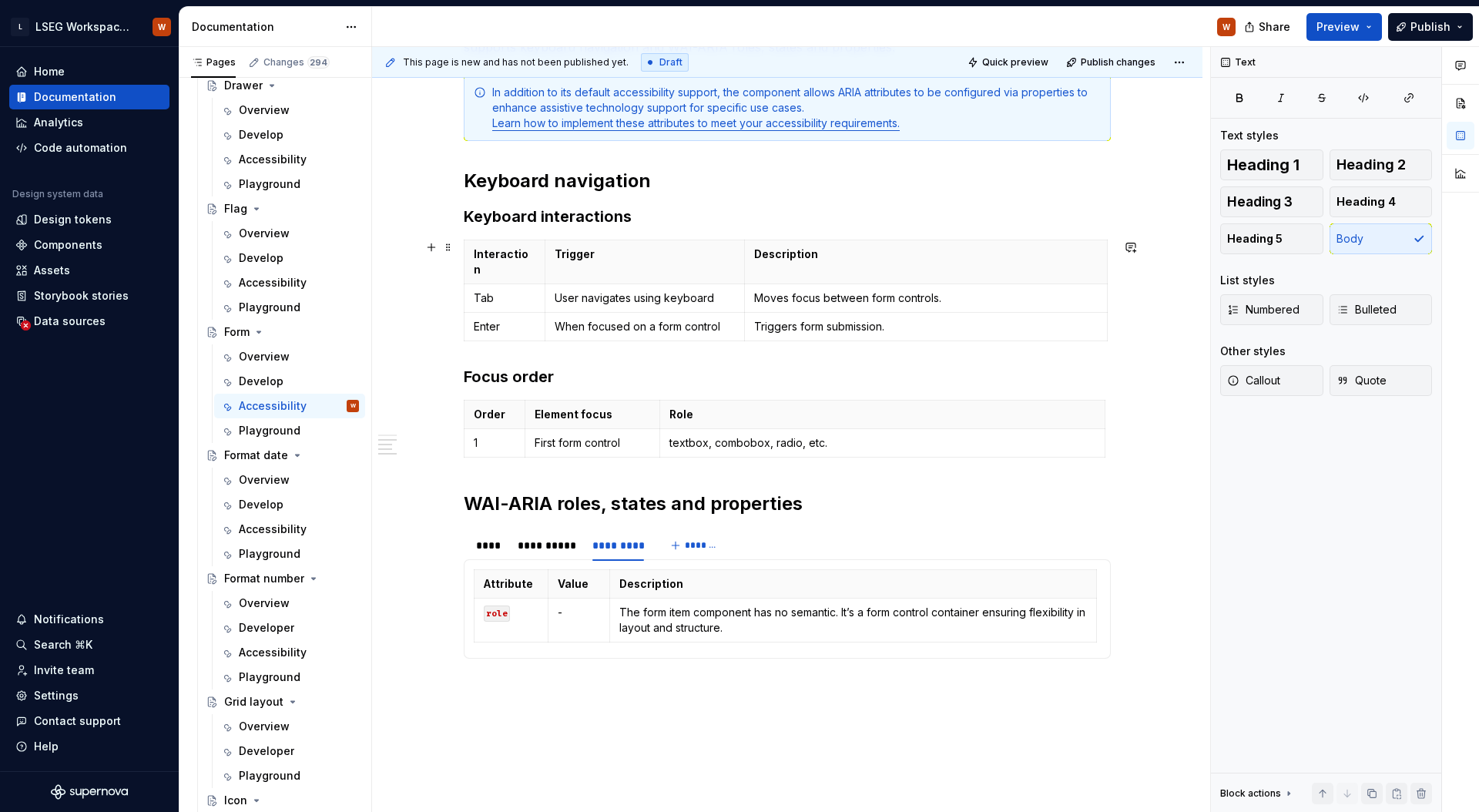
scroll to position [367, 0]
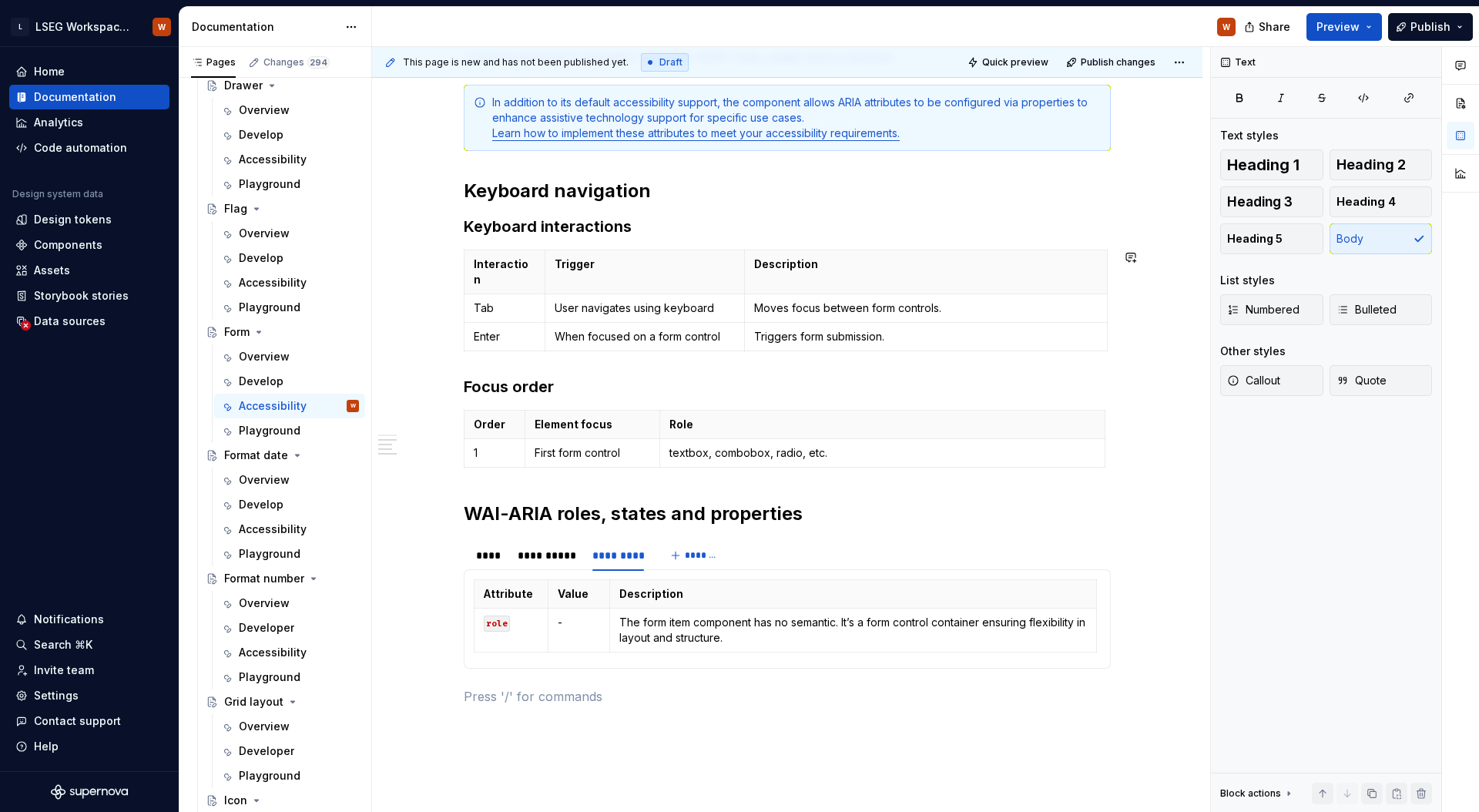
click at [271, 381] on div "Develop" at bounding box center [261, 381] width 44 height 16
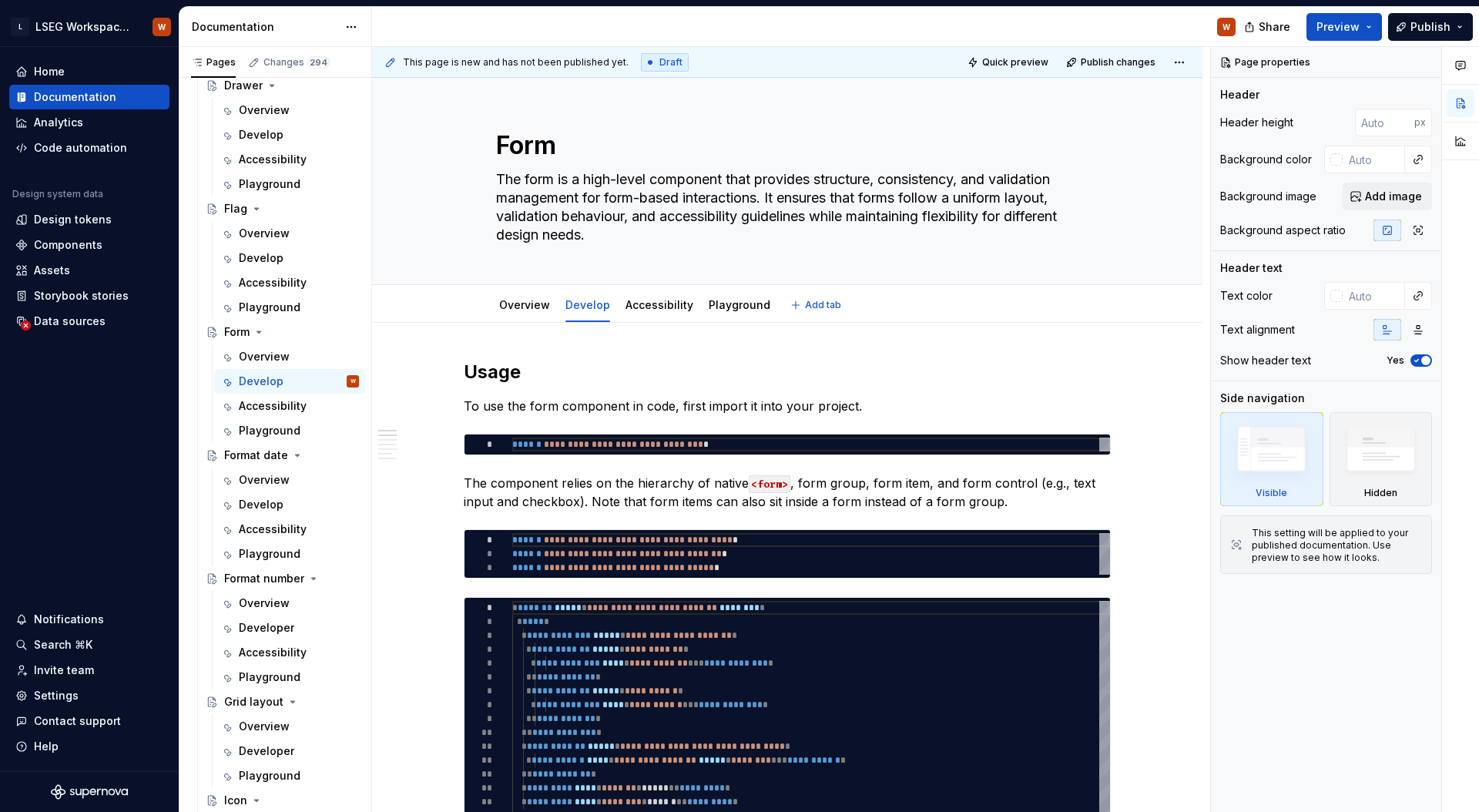
type textarea "*"
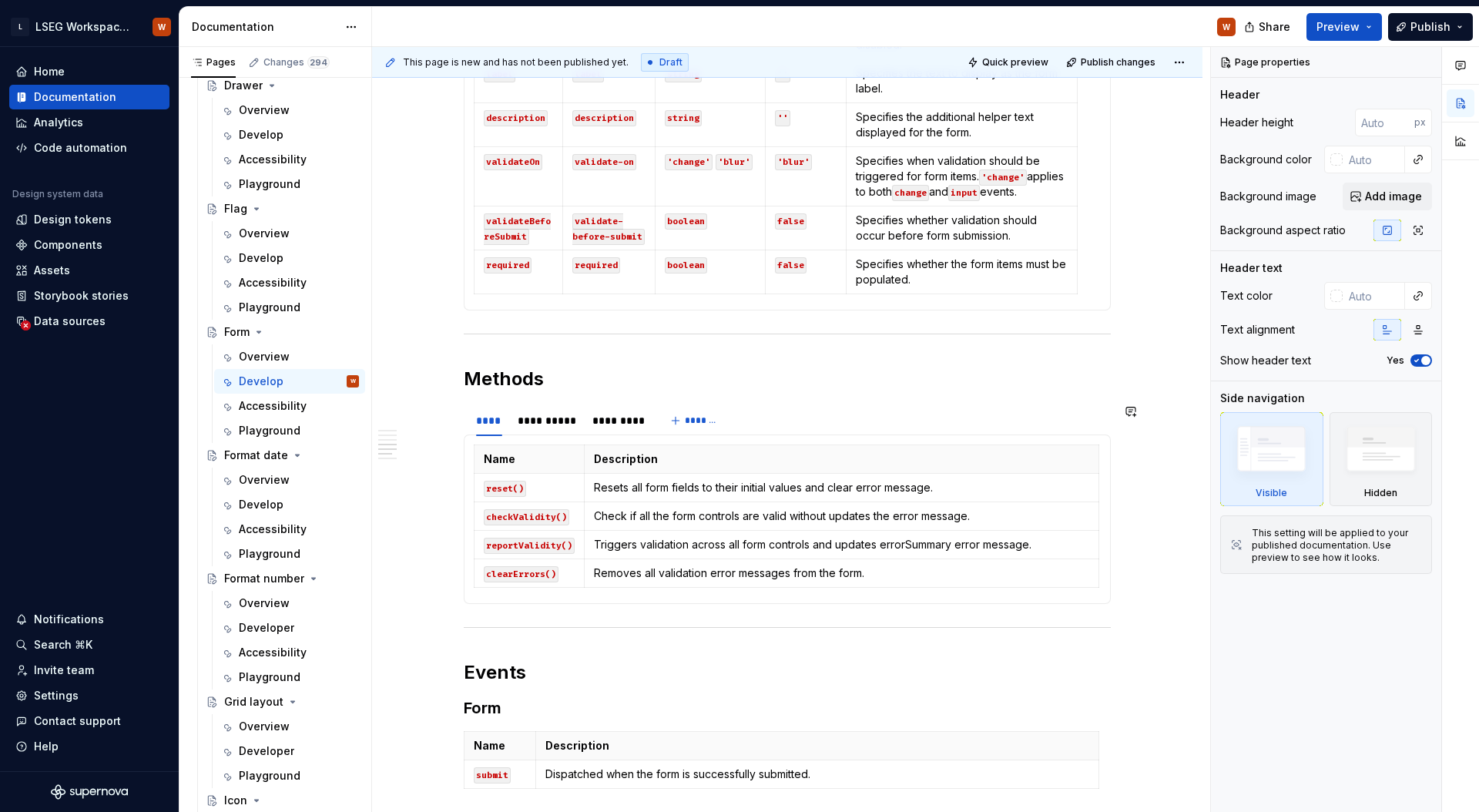
scroll to position [1888, 0]
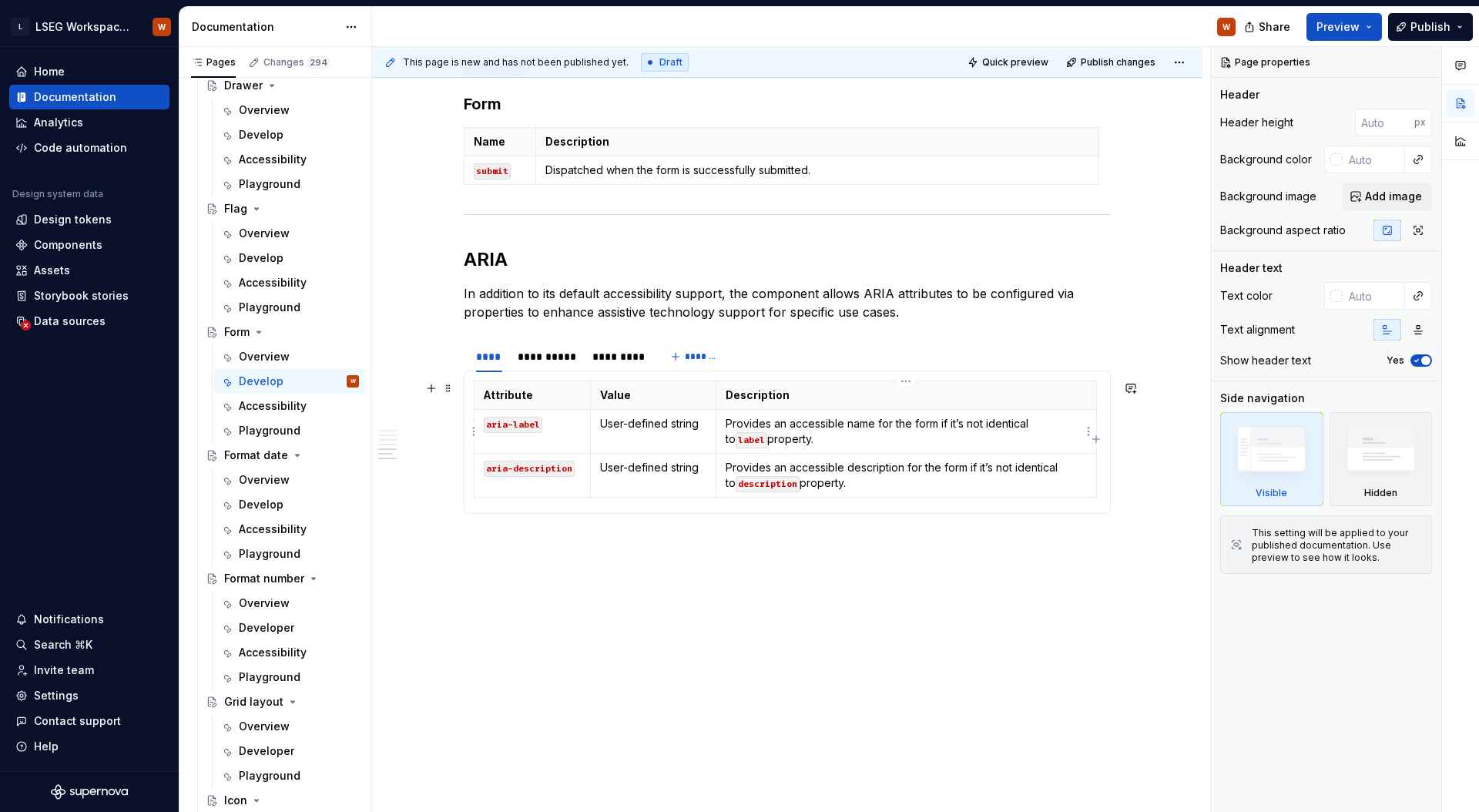
click at [871, 416] on p "Provides an accessible name for the form if it’s not identical to label propert…" at bounding box center [906, 431] width 361 height 30
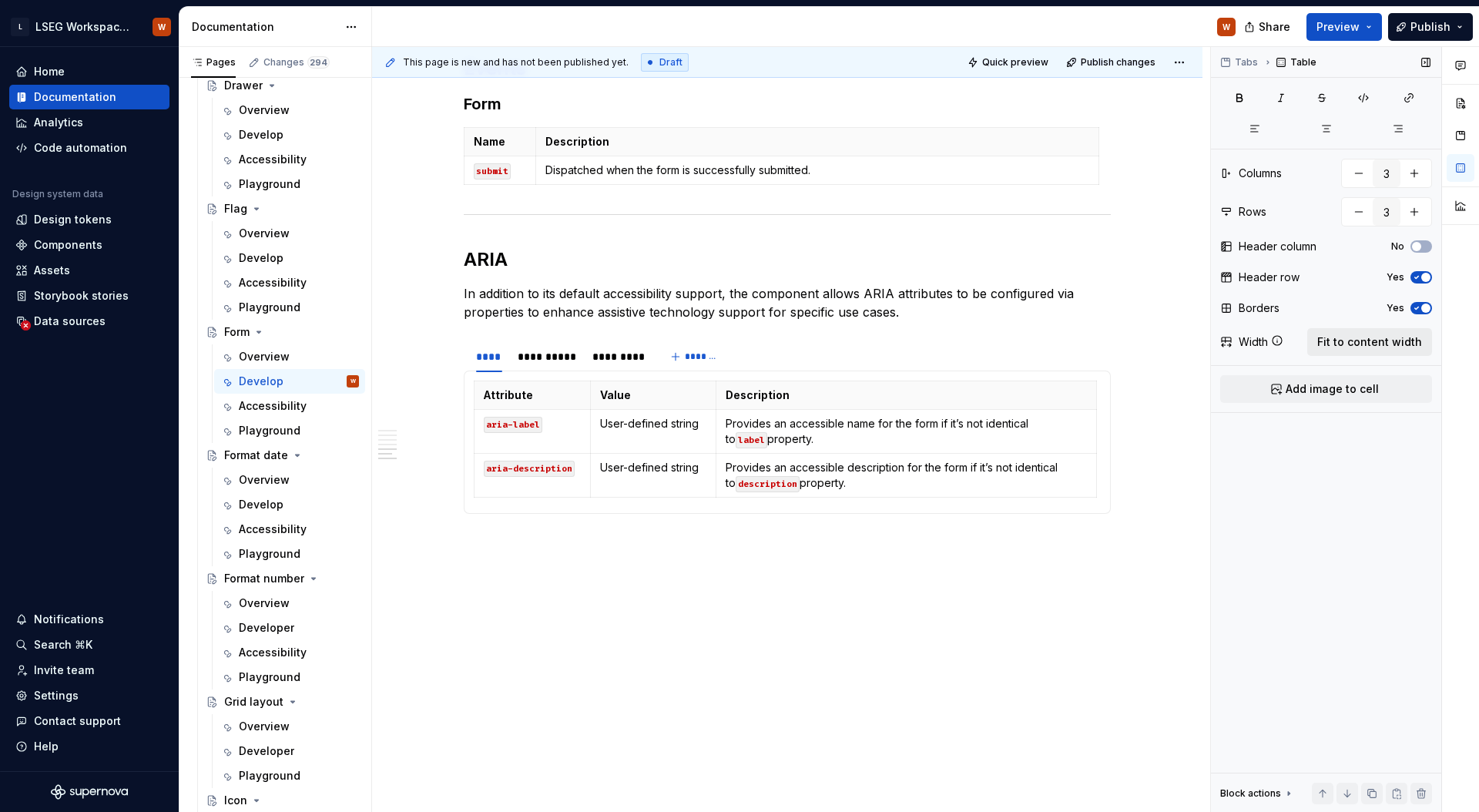
click at [1386, 344] on span "Fit to content width" at bounding box center [1369, 342] width 105 height 16
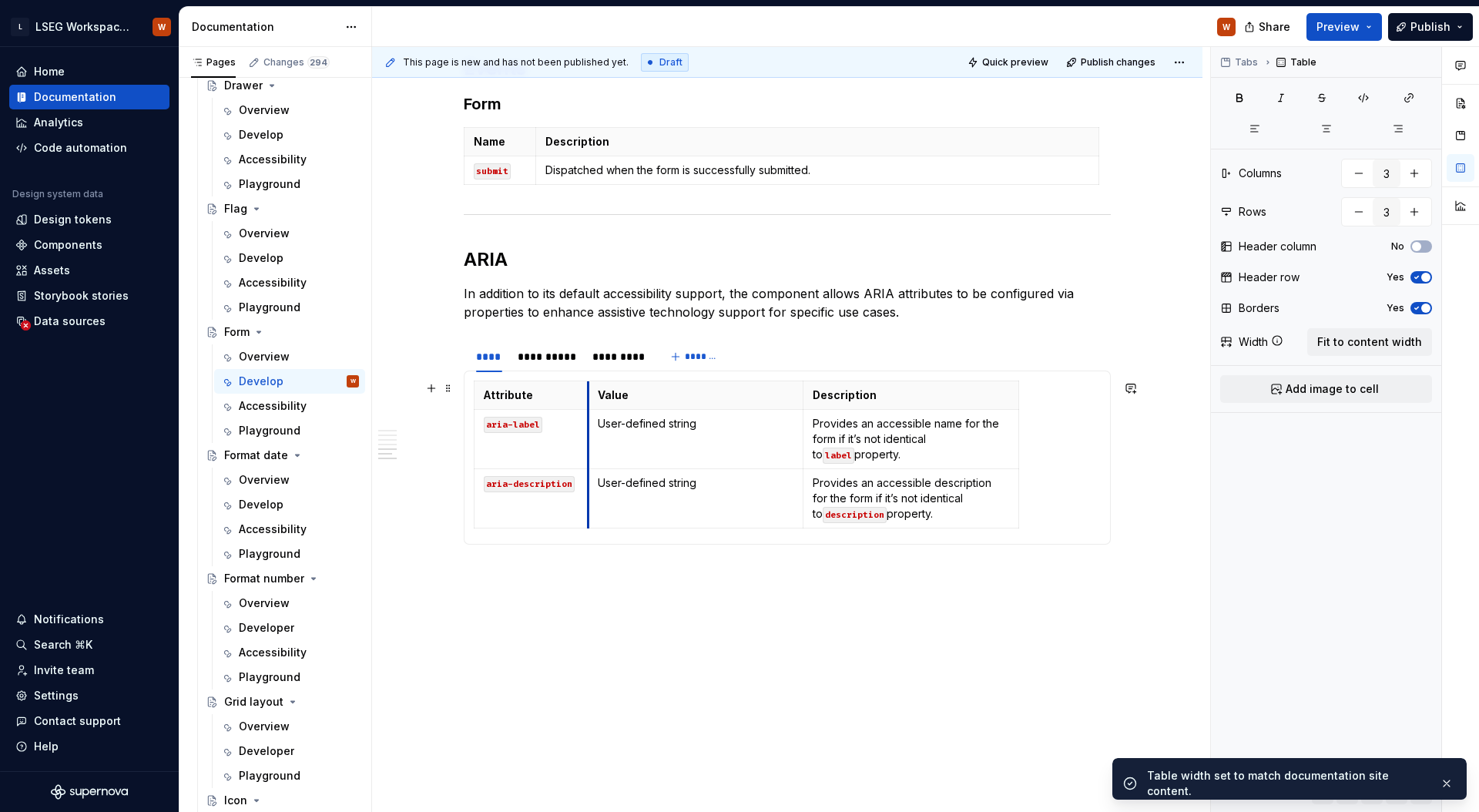
drag, startPoint x: 689, startPoint y: 449, endPoint x: 587, endPoint y: 456, distance: 102.2
click at [587, 456] on td "User-defined string" at bounding box center [695, 439] width 215 height 59
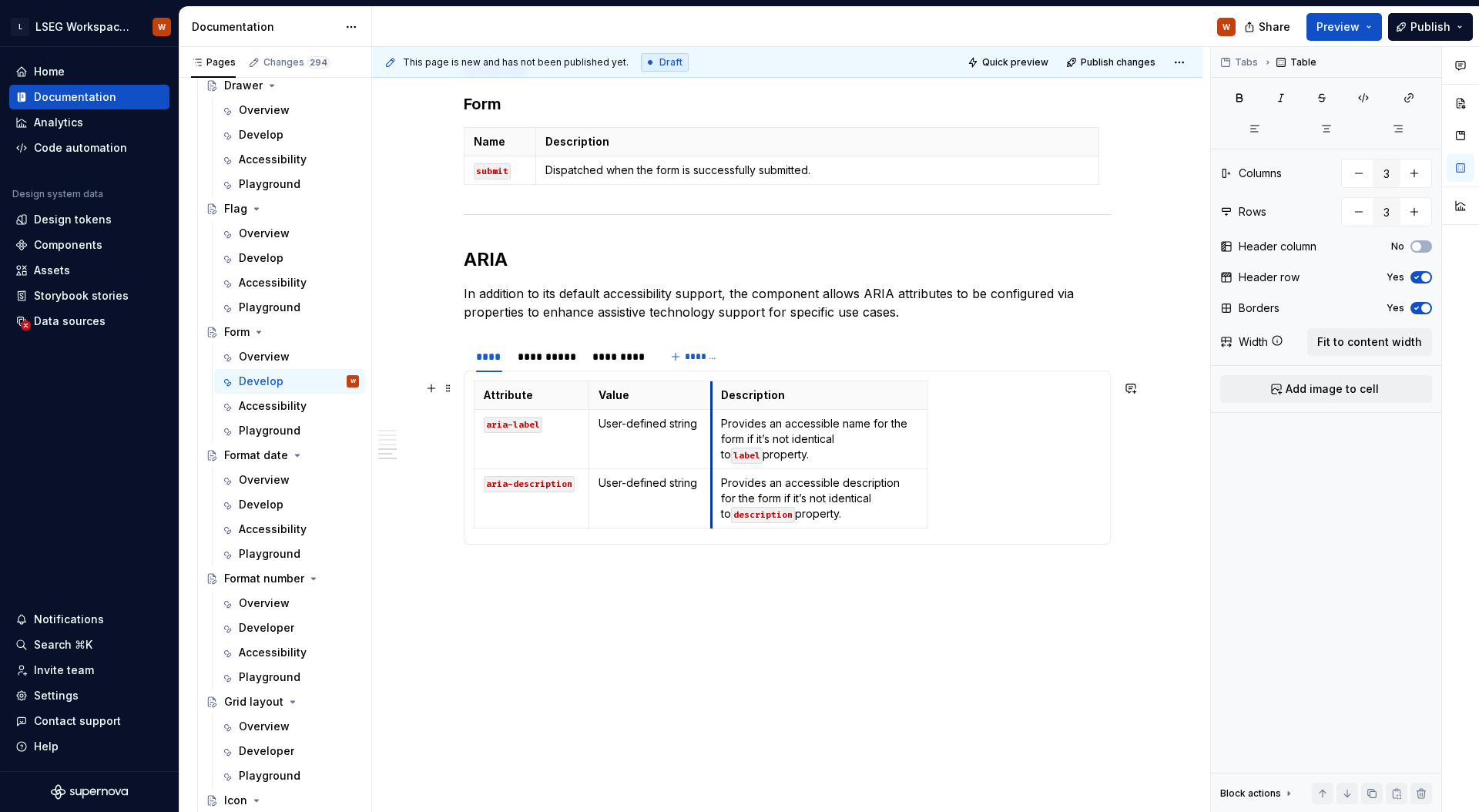
drag, startPoint x: 801, startPoint y: 438, endPoint x: 709, endPoint y: 442, distance: 92.1
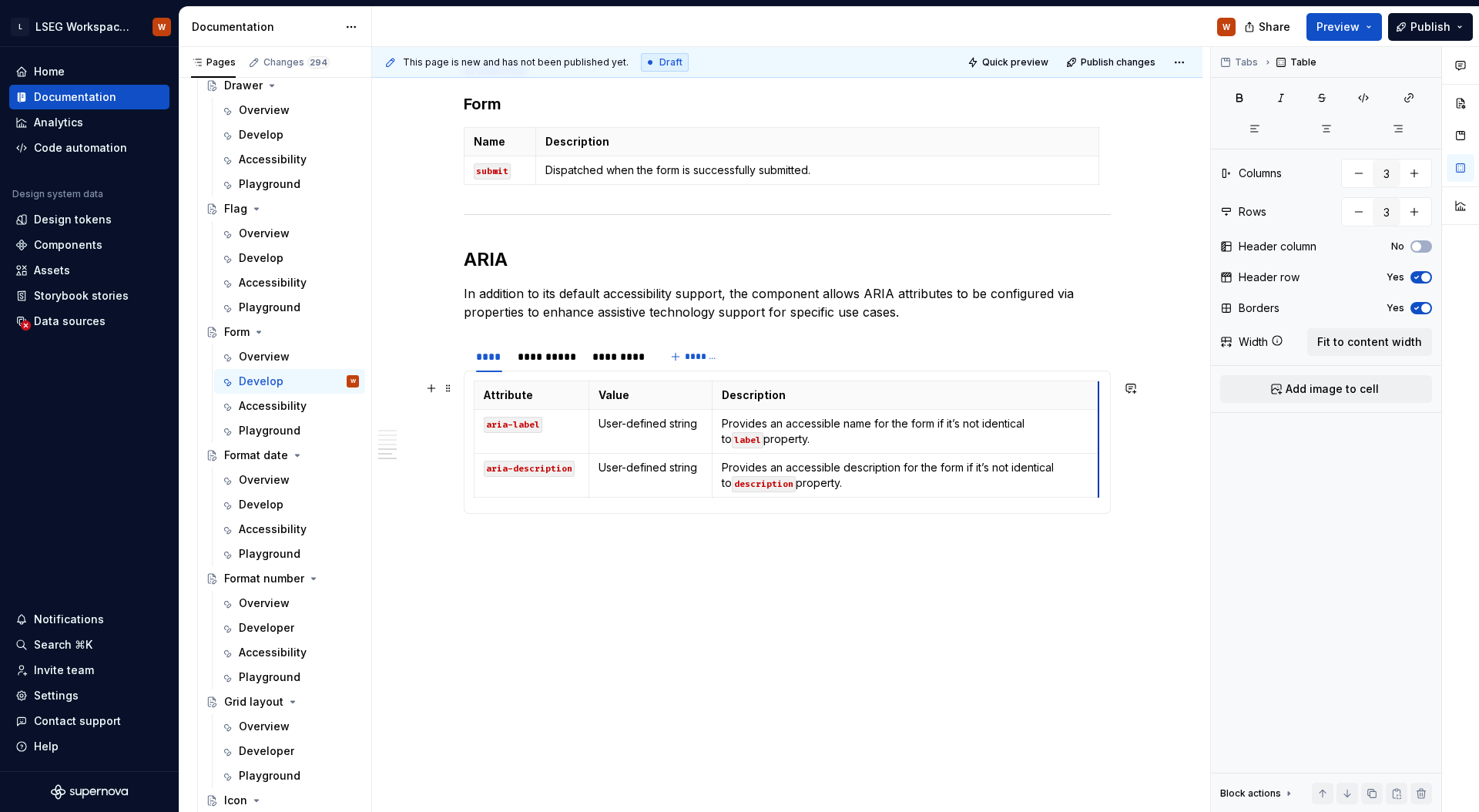
drag, startPoint x: 926, startPoint y: 432, endPoint x: 1096, endPoint y: 427, distance: 170.1
click at [544, 359] on div "**********" at bounding box center [547, 356] width 59 height 16
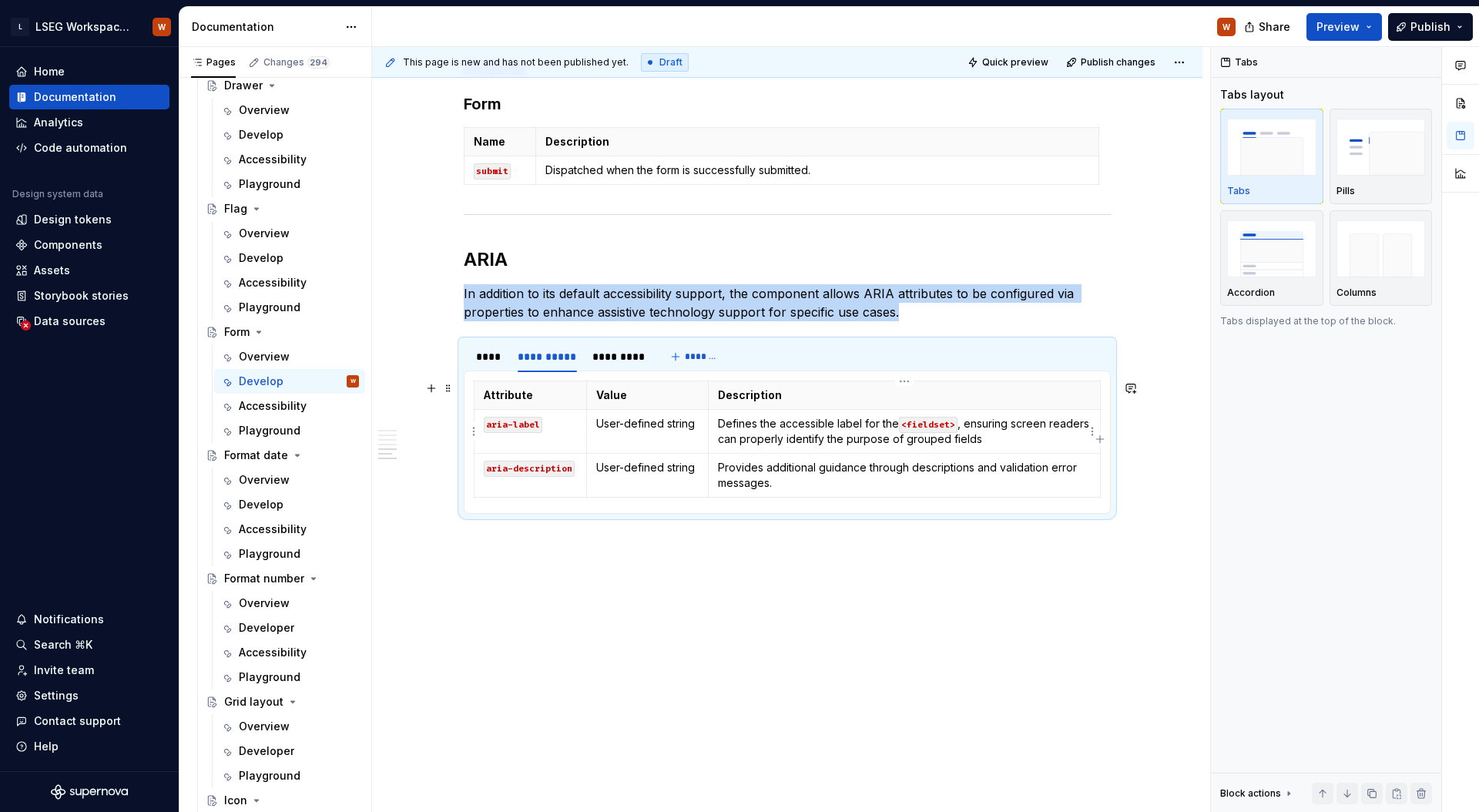
click at [998, 416] on p "Defines the accessible label for the <fieldset> , ensuring screen readers can p…" at bounding box center [904, 431] width 373 height 30
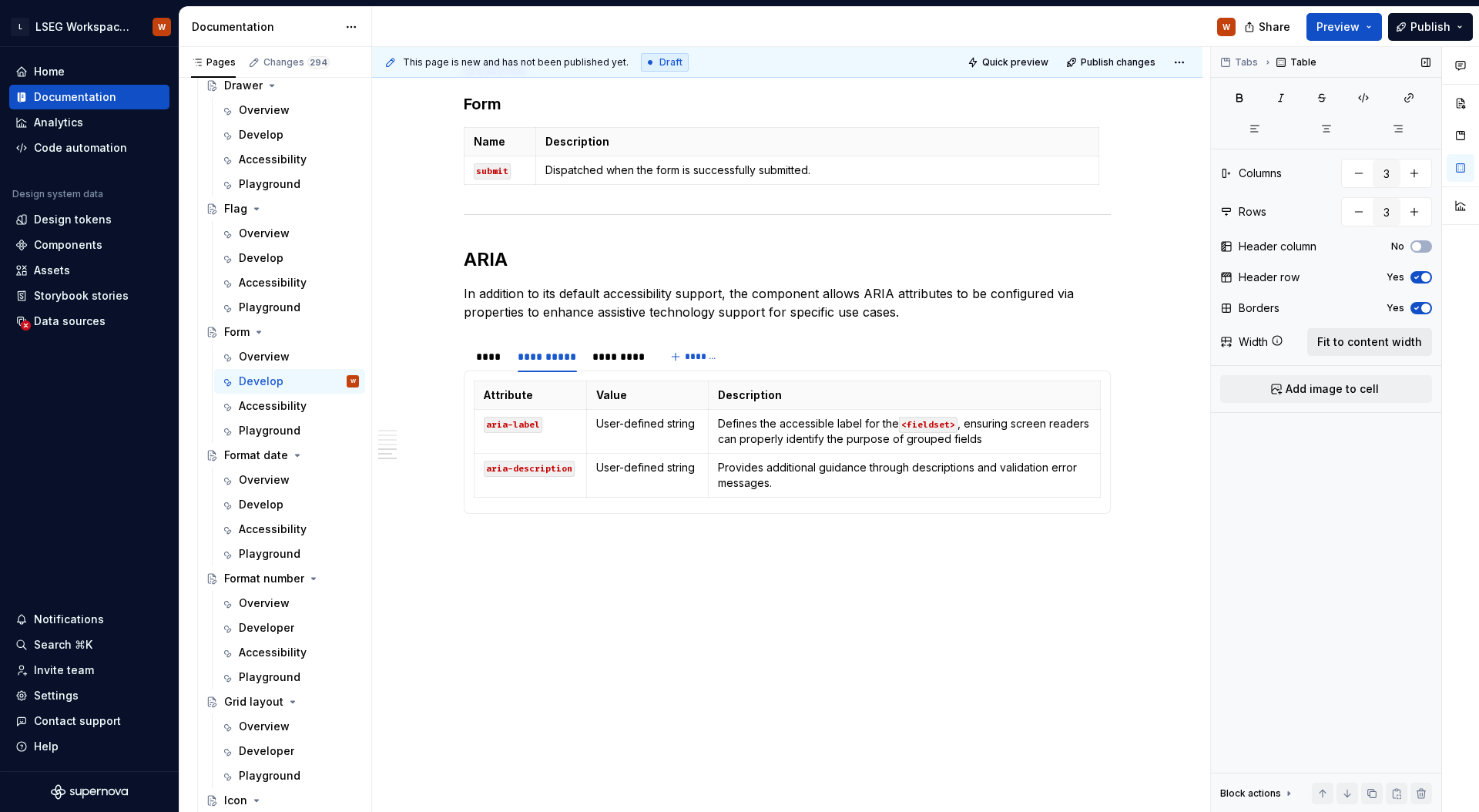
click at [1346, 344] on span "Fit to content width" at bounding box center [1369, 342] width 105 height 16
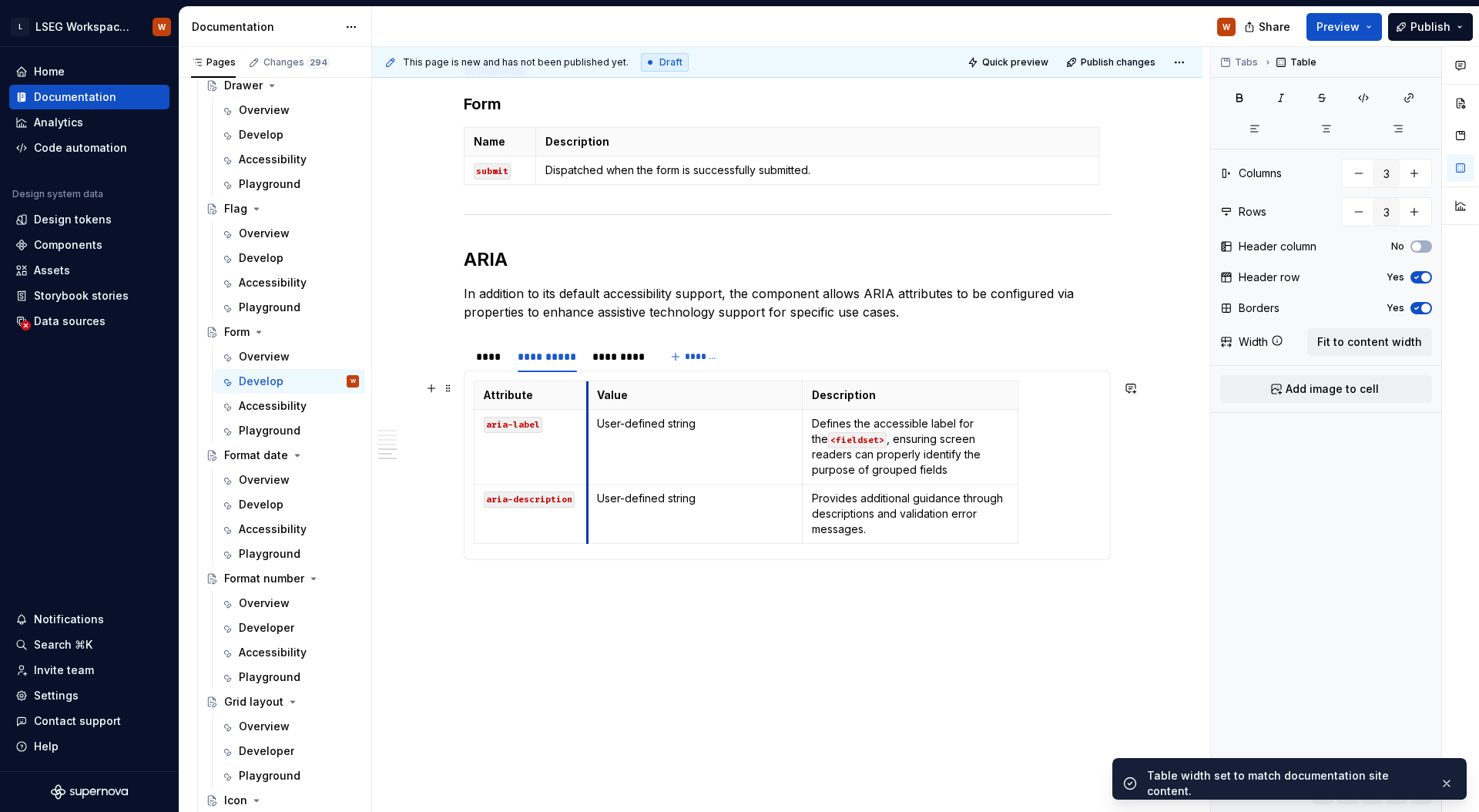
drag, startPoint x: 690, startPoint y: 461, endPoint x: 672, endPoint y: 460, distance: 18.0
click at [587, 464] on td "User-defined string" at bounding box center [694, 447] width 215 height 75
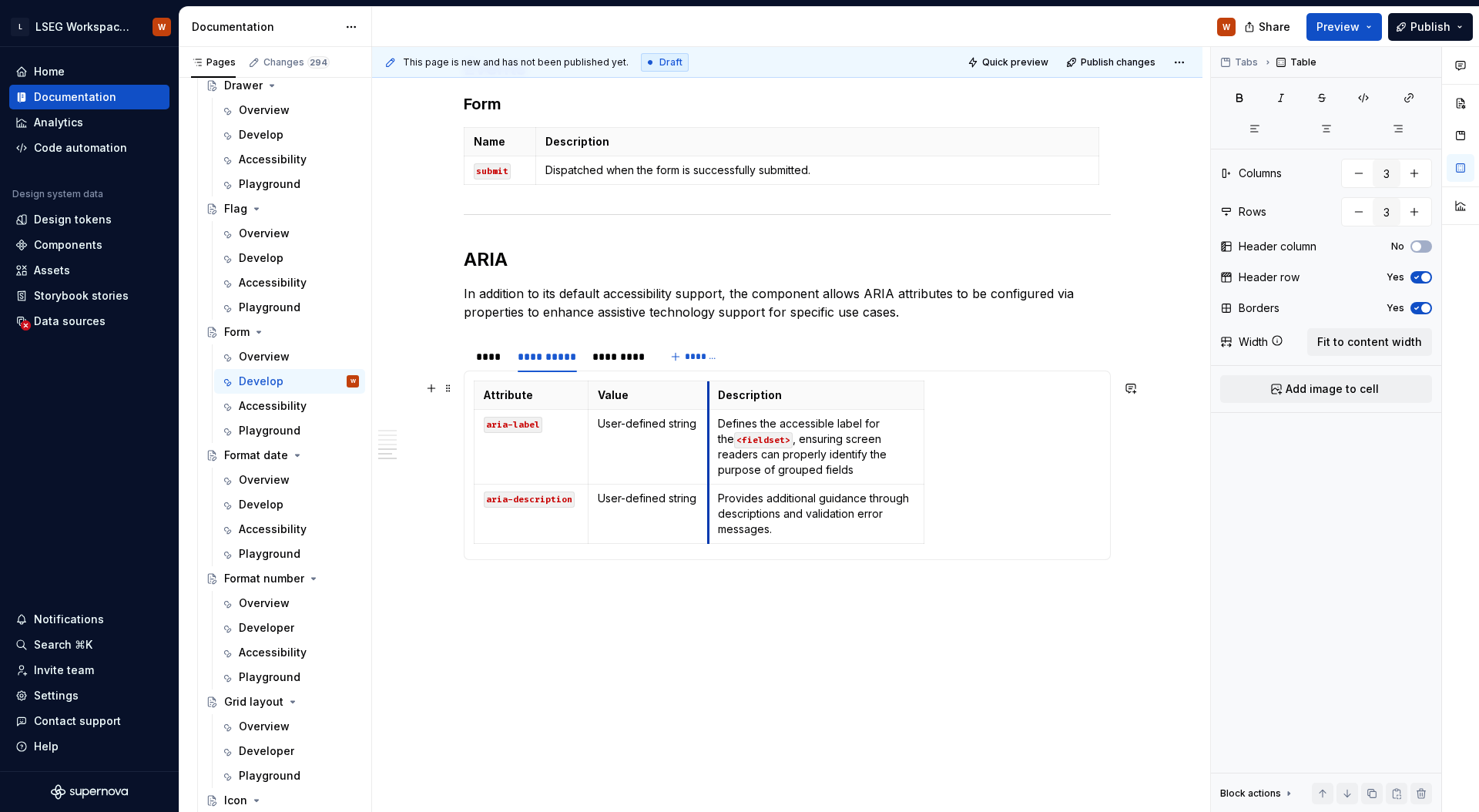
drag, startPoint x: 804, startPoint y: 441, endPoint x: 711, endPoint y: 441, distance: 93.0
click at [711, 441] on td "Defines the accessible label for the <fieldset> , ensuring screen readers can p…" at bounding box center [816, 447] width 215 height 75
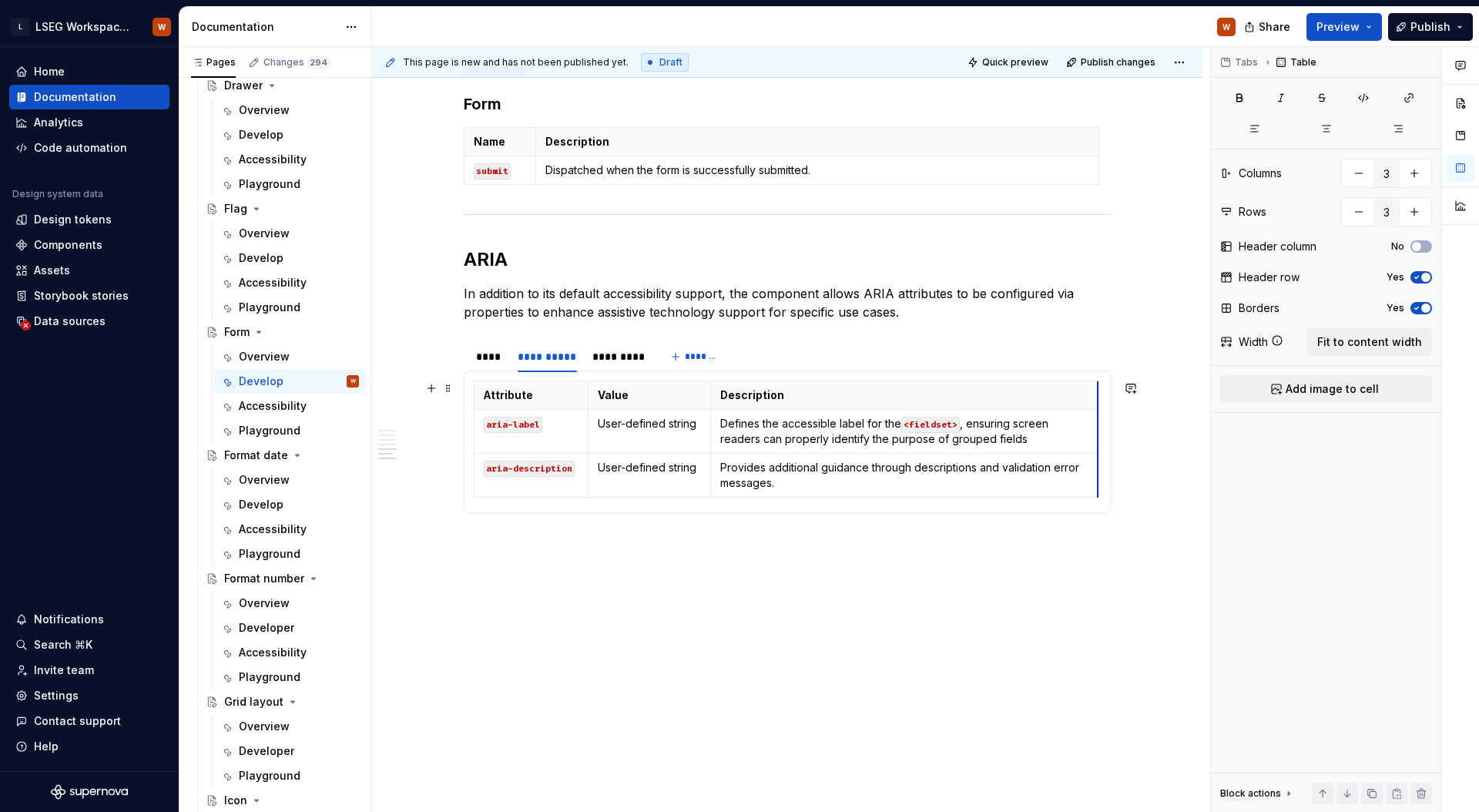
drag, startPoint x: 924, startPoint y: 439, endPoint x: 1096, endPoint y: 434, distance: 172.1
click at [619, 360] on div "*********" at bounding box center [618, 356] width 51 height 16
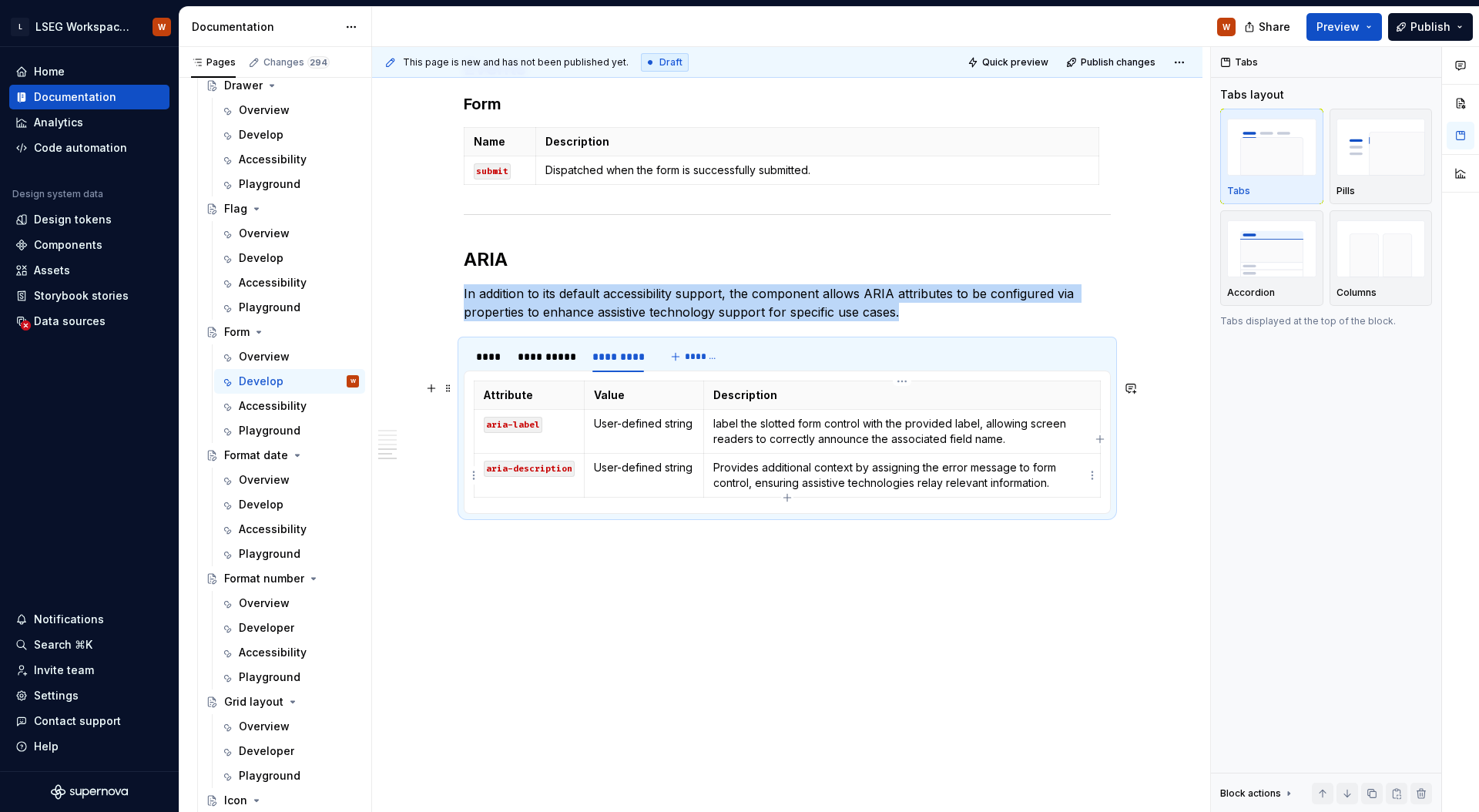
click at [834, 469] on p "Provides additional context by assigning the error message to form control, ens…" at bounding box center [902, 474] width 378 height 30
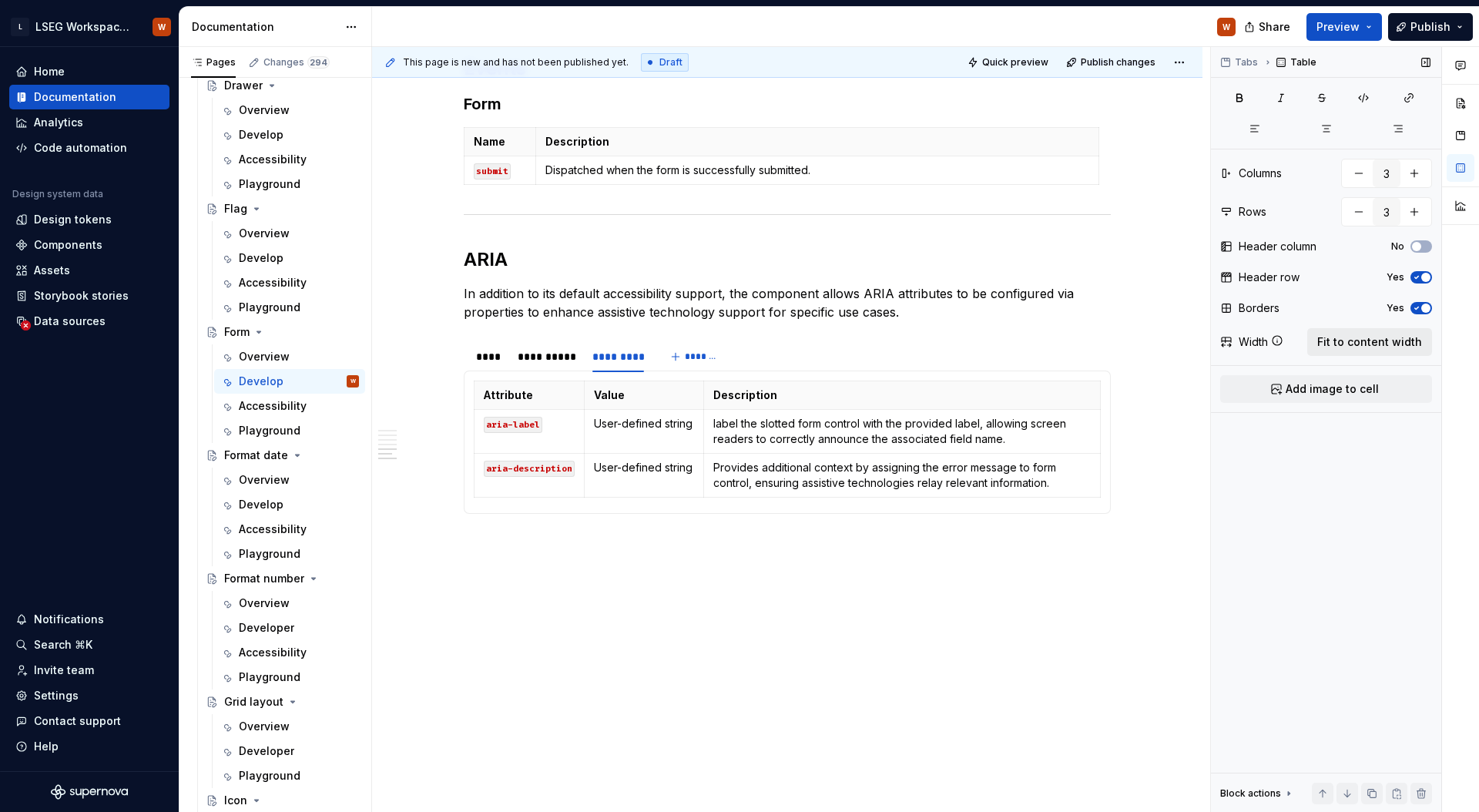
click at [1350, 341] on span "Fit to content width" at bounding box center [1369, 342] width 105 height 16
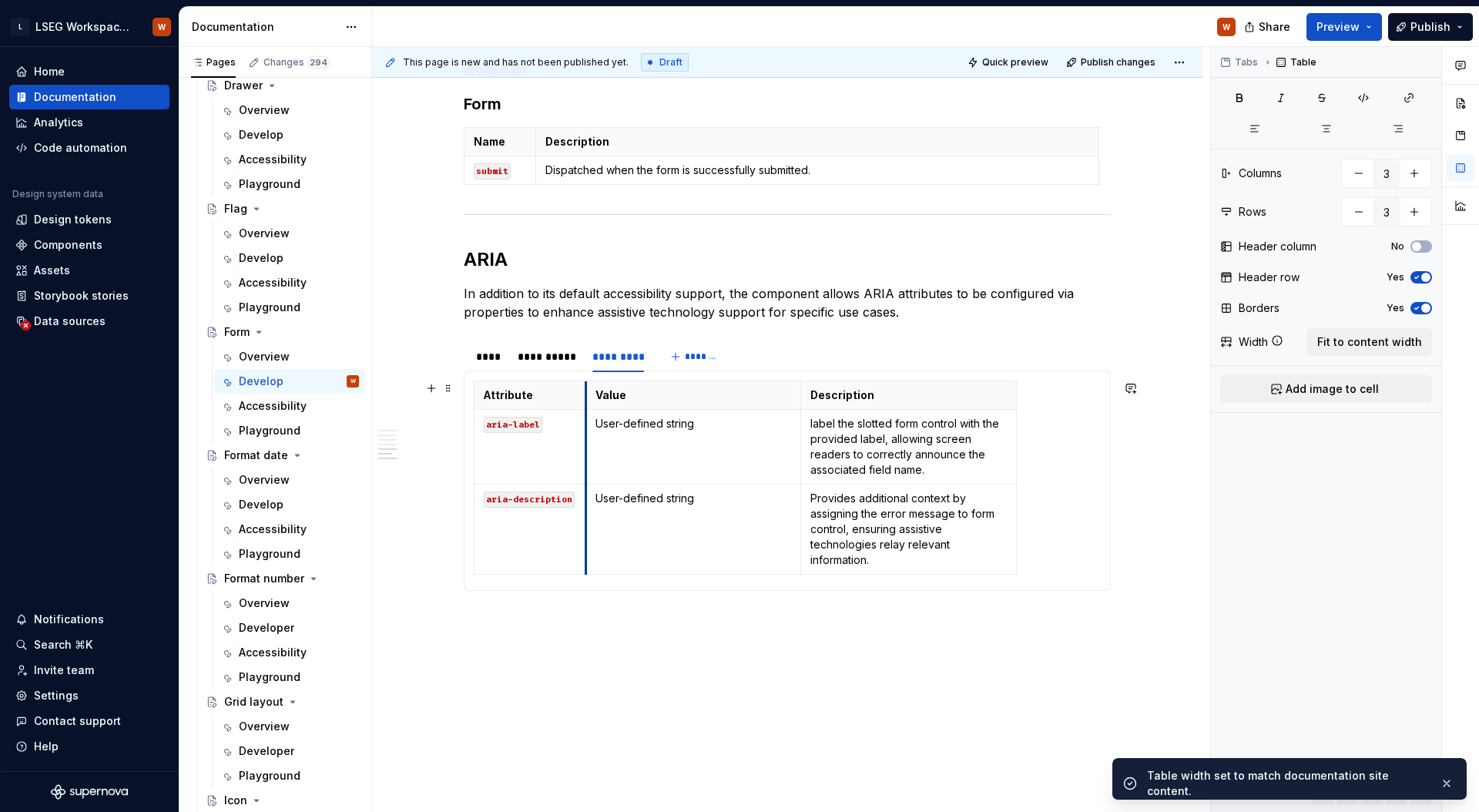
drag, startPoint x: 689, startPoint y: 439, endPoint x: 687, endPoint y: 452, distance: 13.2
click at [585, 452] on td "User-defined string" at bounding box center [693, 447] width 215 height 75
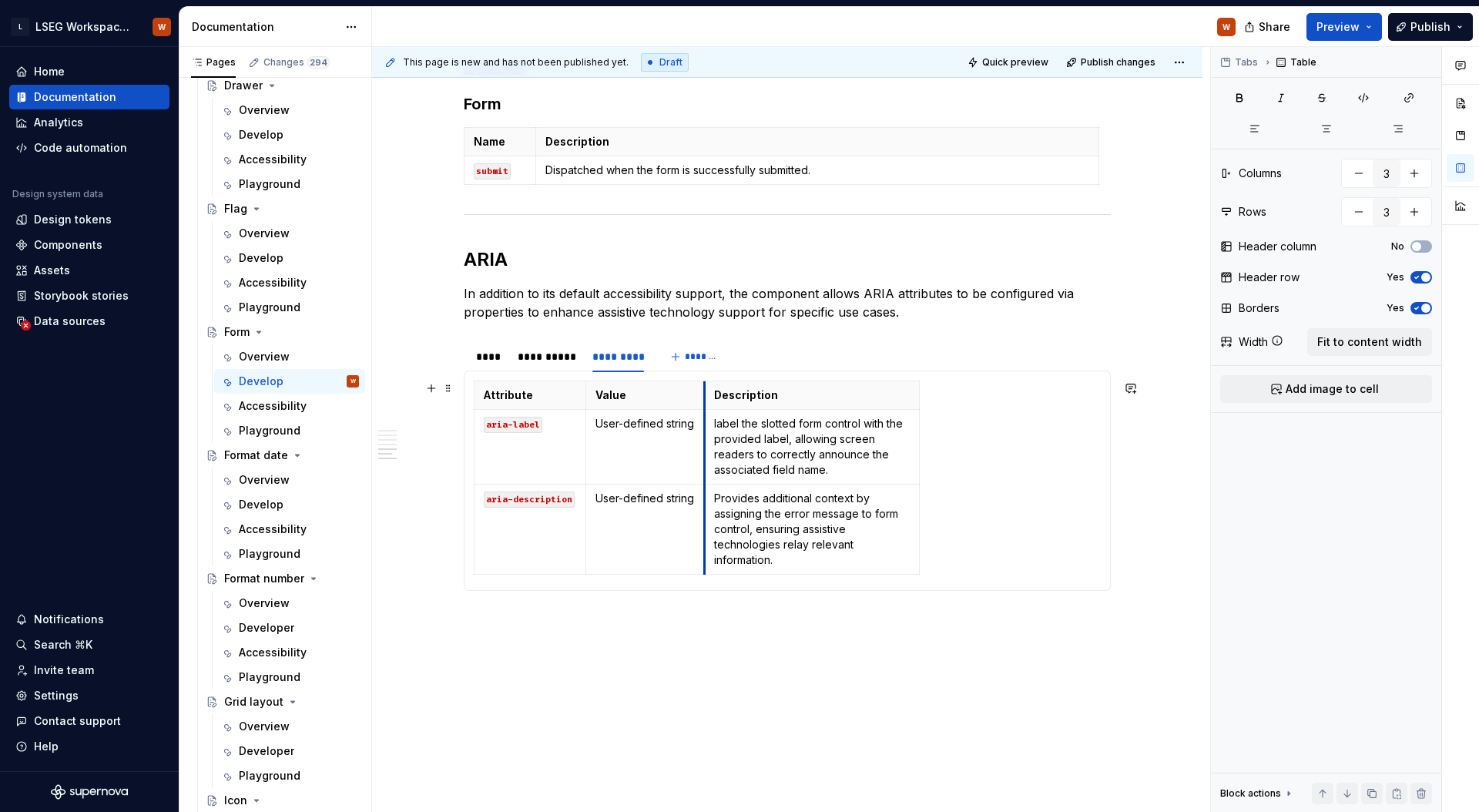
drag, startPoint x: 802, startPoint y: 439, endPoint x: 704, endPoint y: 439, distance: 98.0
click at [704, 439] on td "label the slotted form control with the provided label, allowing screen readers…" at bounding box center [811, 447] width 215 height 75
drag, startPoint x: 704, startPoint y: 456, endPoint x: 758, endPoint y: 455, distance: 54.0
click at [715, 456] on td "label the slotted form control with the provided label, allowing screen readers…" at bounding box center [820, 447] width 215 height 75
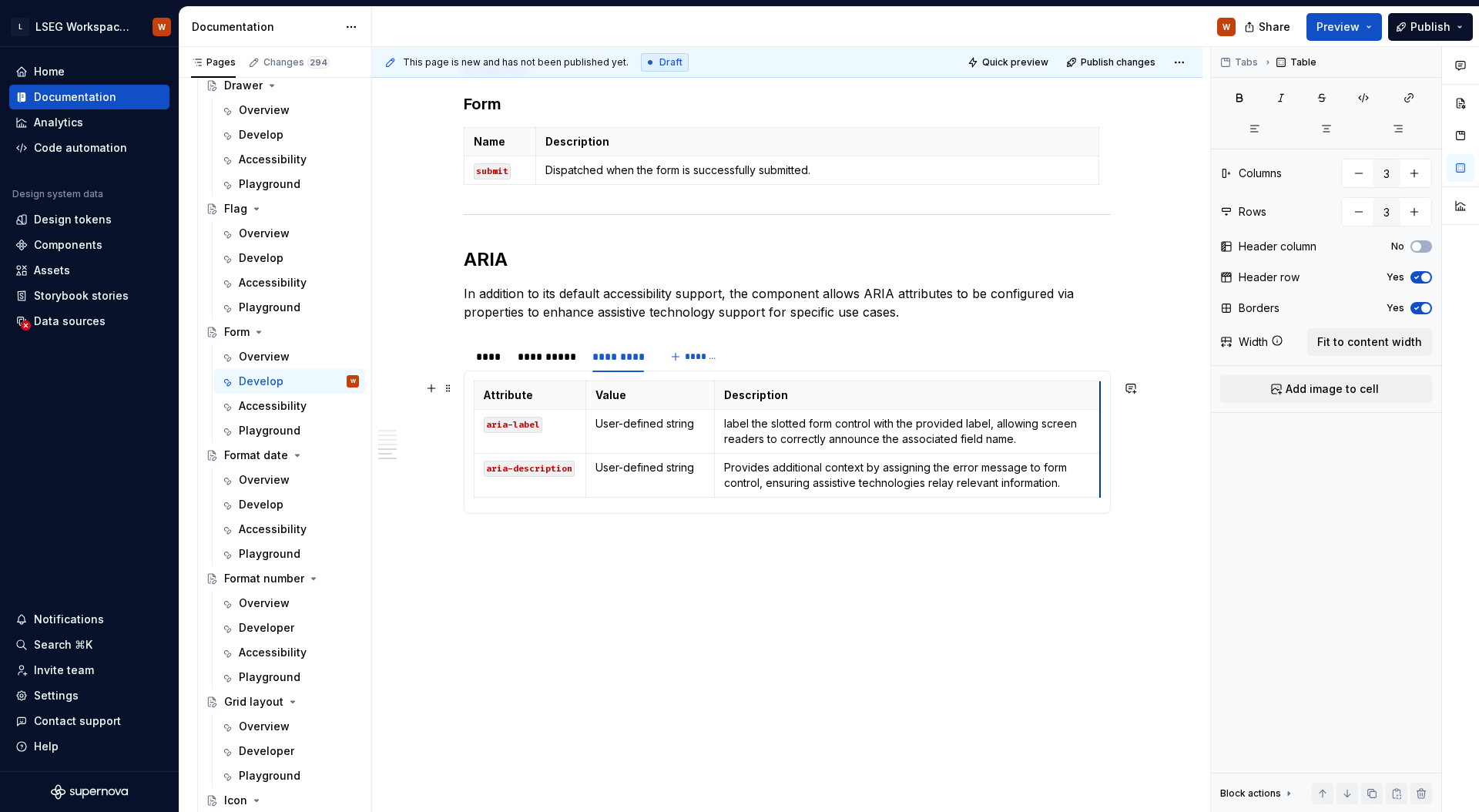
drag, startPoint x: 927, startPoint y: 448, endPoint x: 1098, endPoint y: 439, distance: 171.2
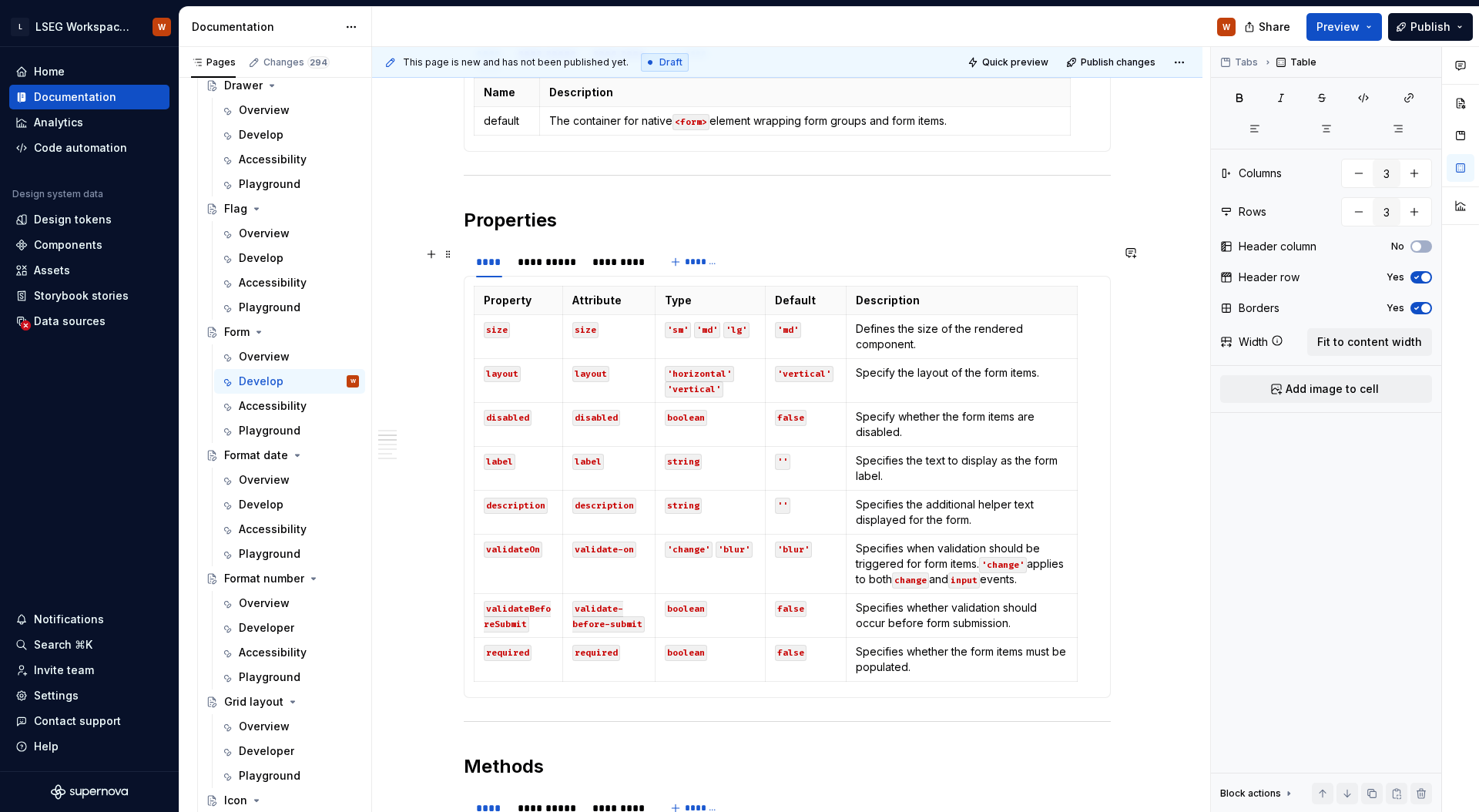
scroll to position [0, 0]
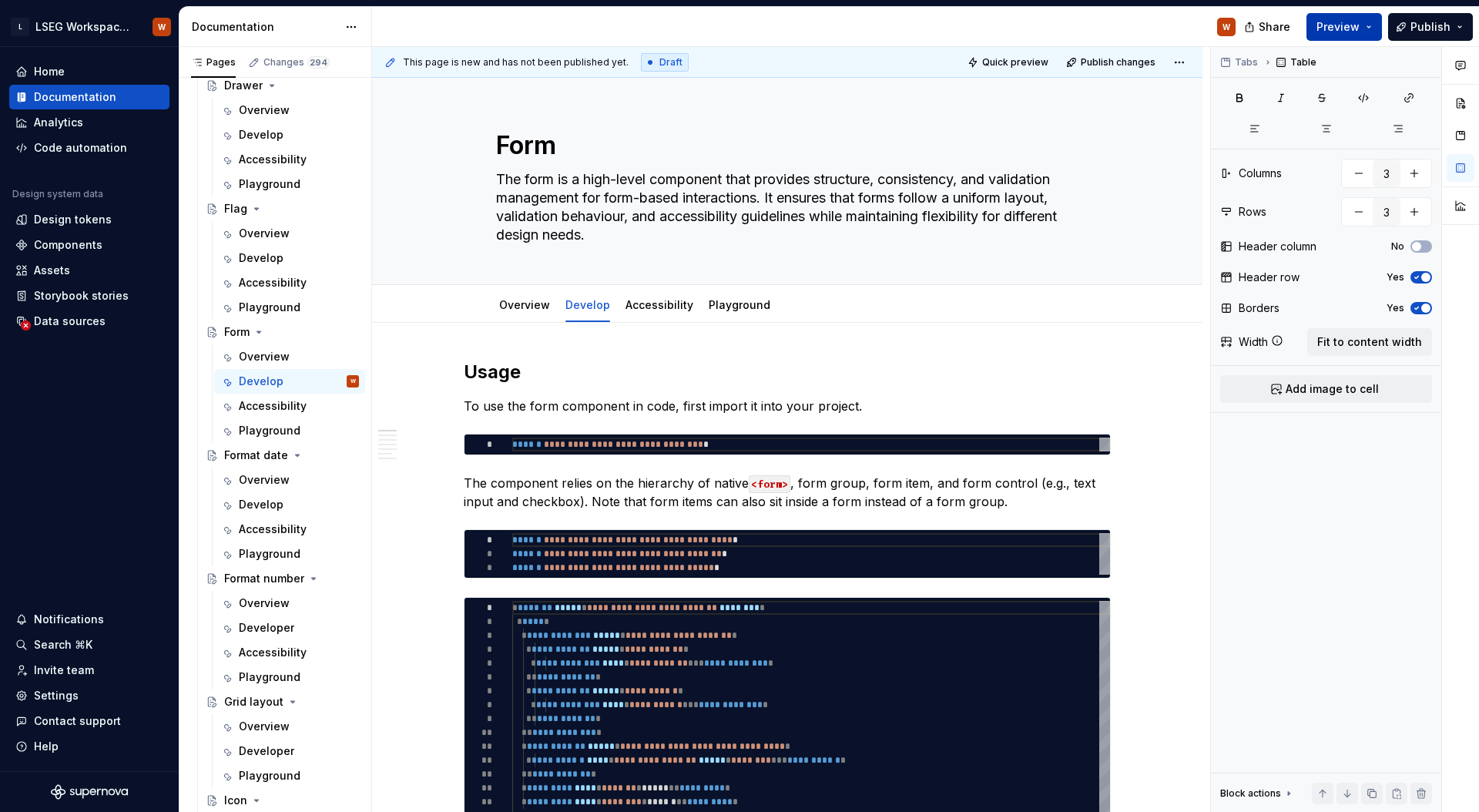
click at [1325, 27] on span "Preview" at bounding box center [1337, 27] width 43 height 16
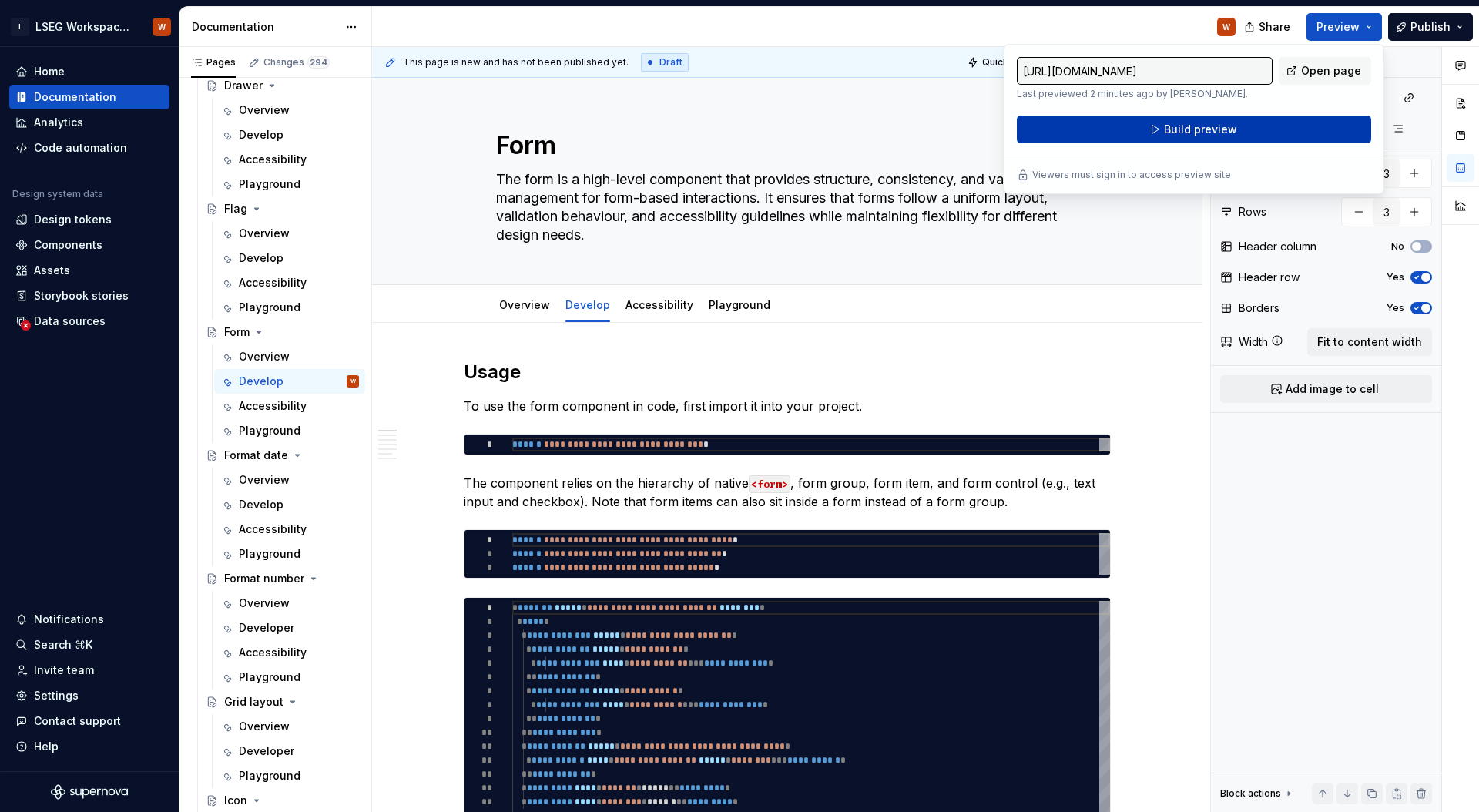
click at [1274, 128] on button "Build preview" at bounding box center [1193, 129] width 354 height 28
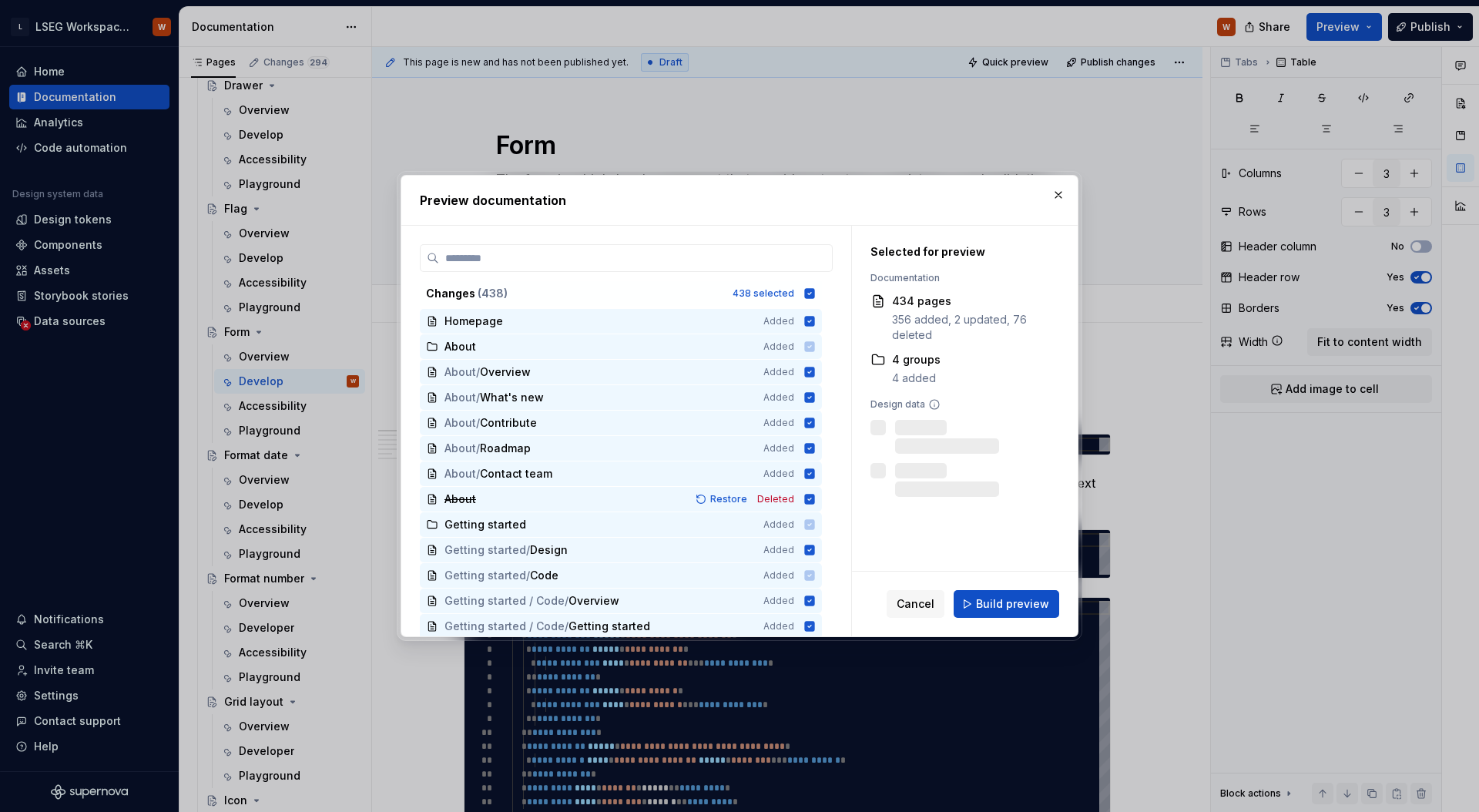
click at [987, 604] on span "Build preview" at bounding box center [1013, 604] width 73 height 16
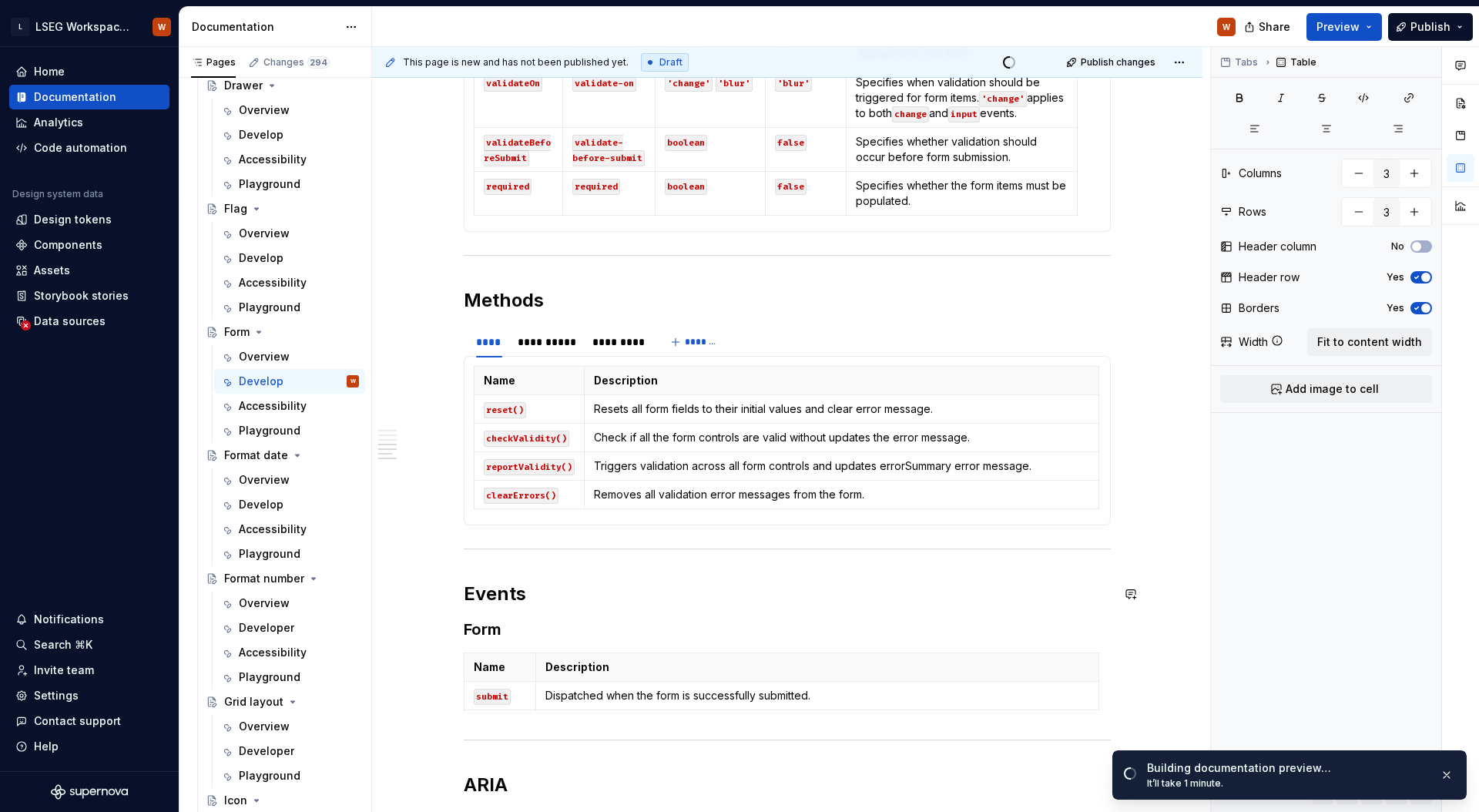
scroll to position [1360, 0]
click at [620, 347] on div "*********" at bounding box center [618, 345] width 51 height 16
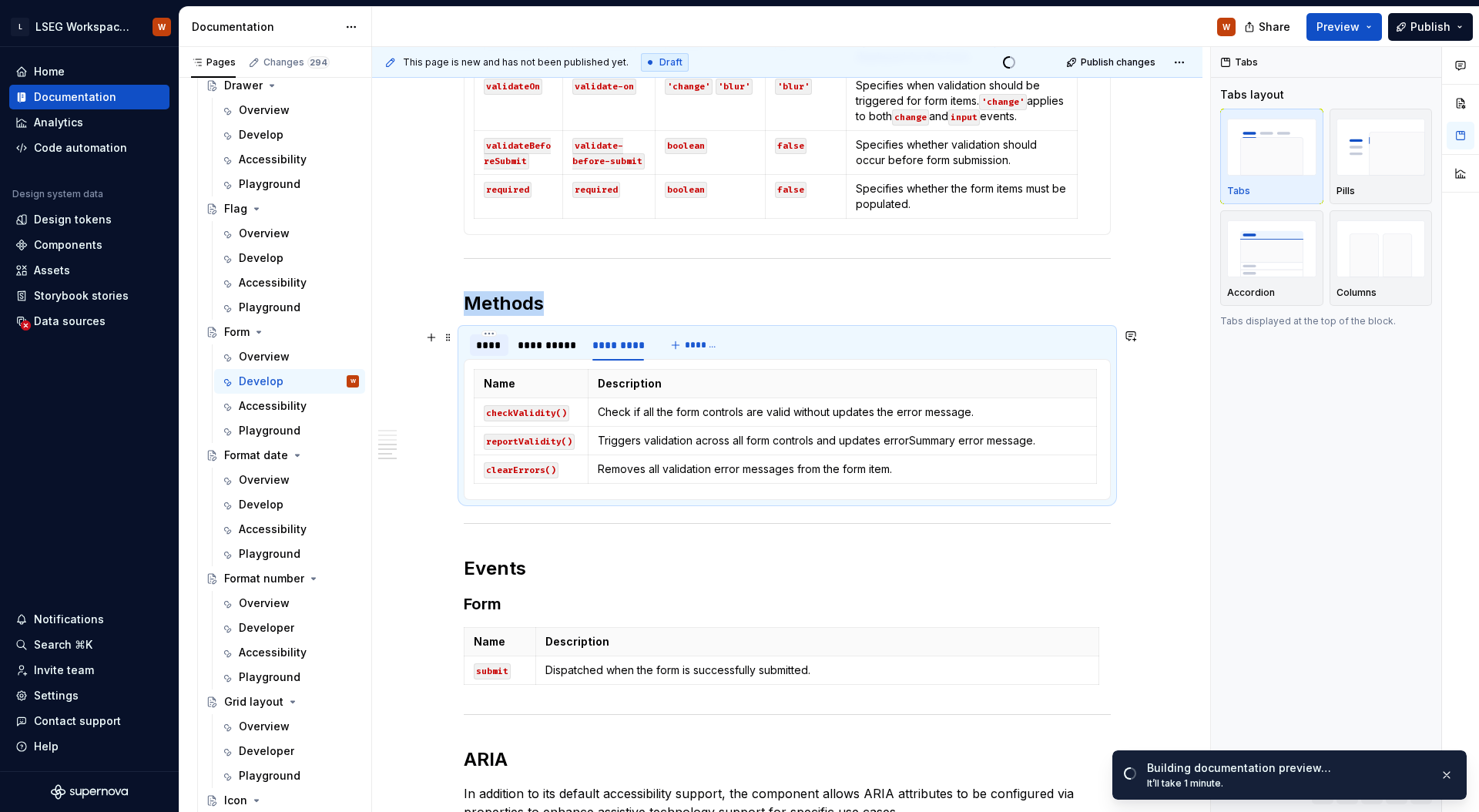
click at [473, 342] on div "****" at bounding box center [488, 345] width 38 height 22
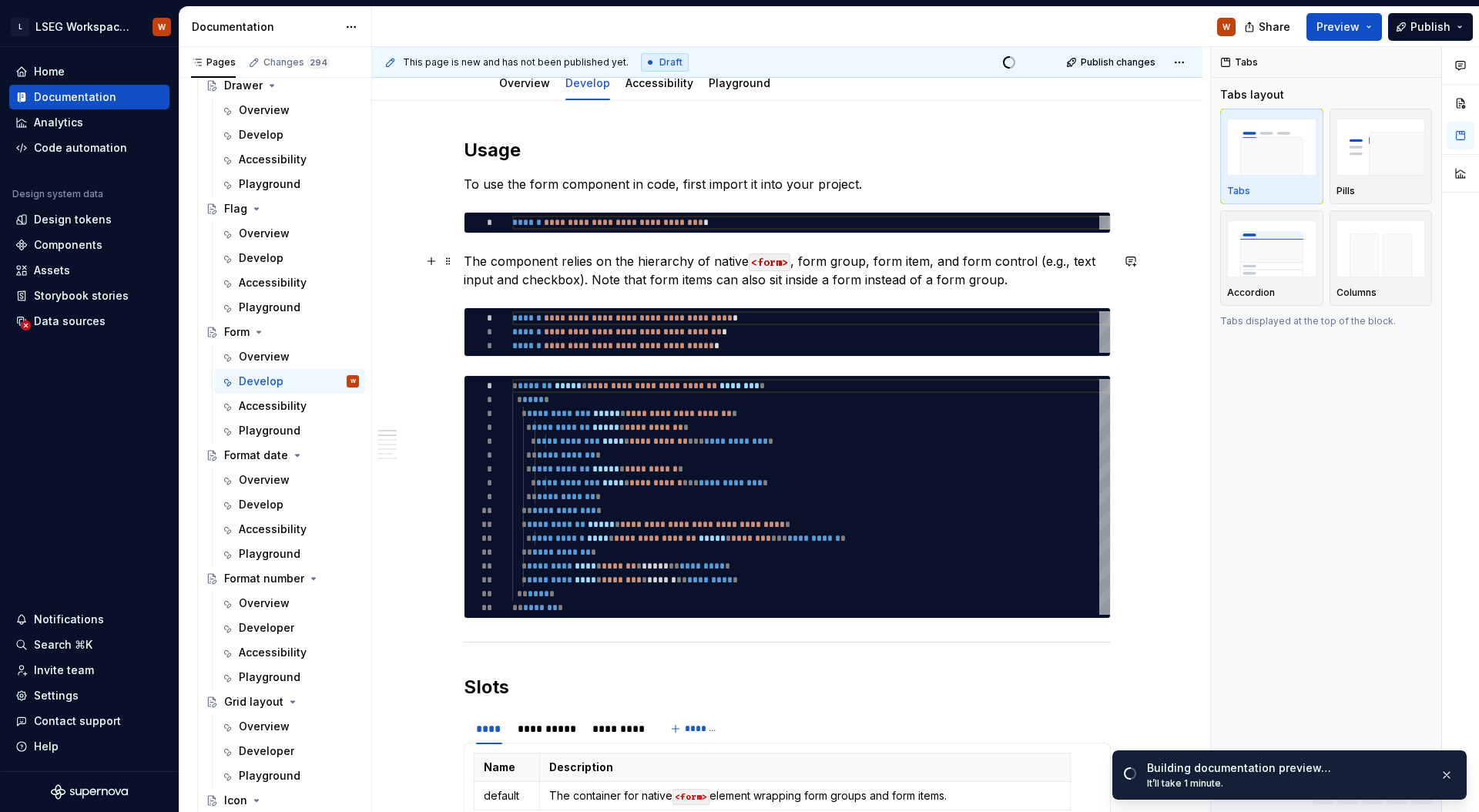
scroll to position [0, 0]
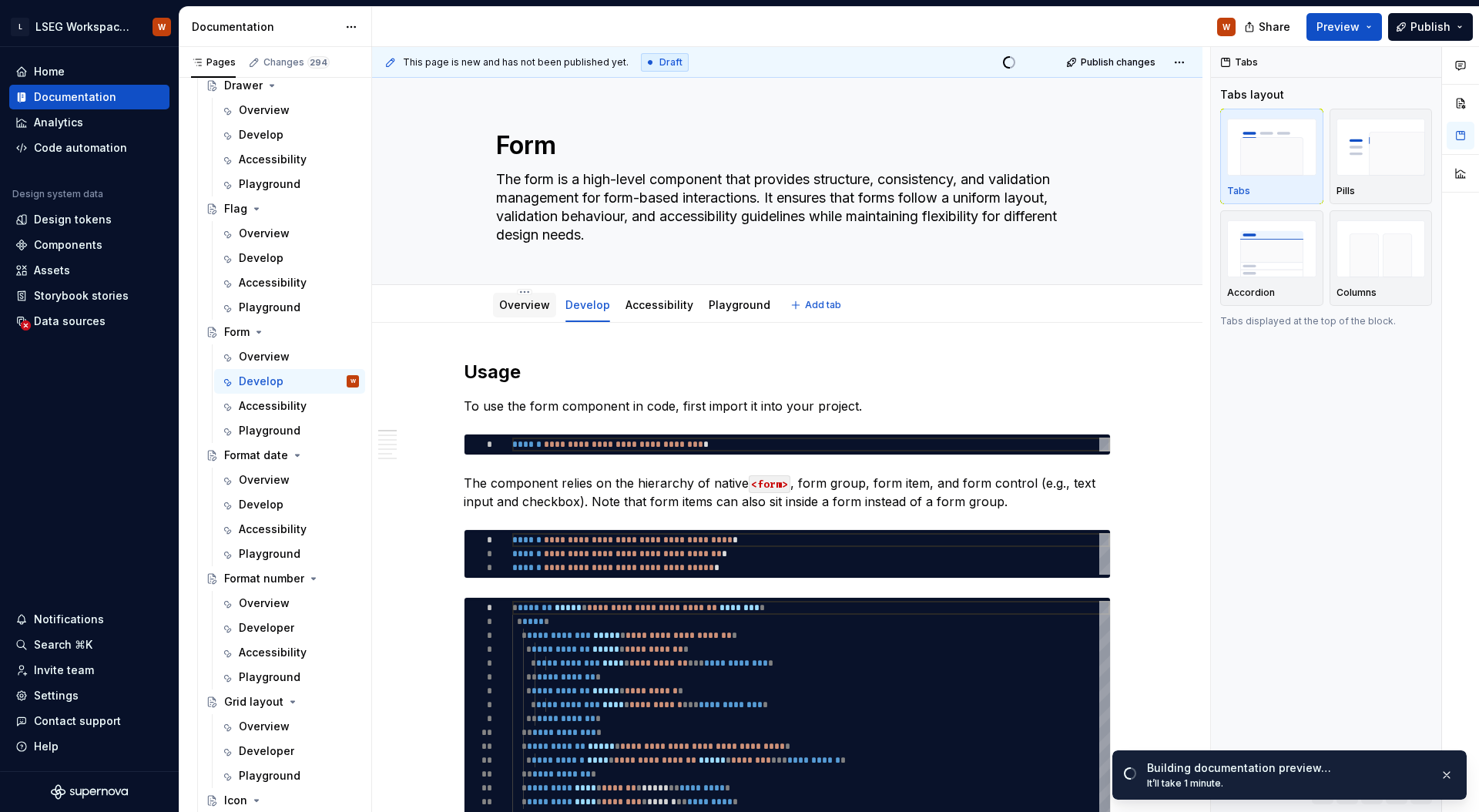
click at [524, 310] on link "Overview" at bounding box center [524, 304] width 51 height 13
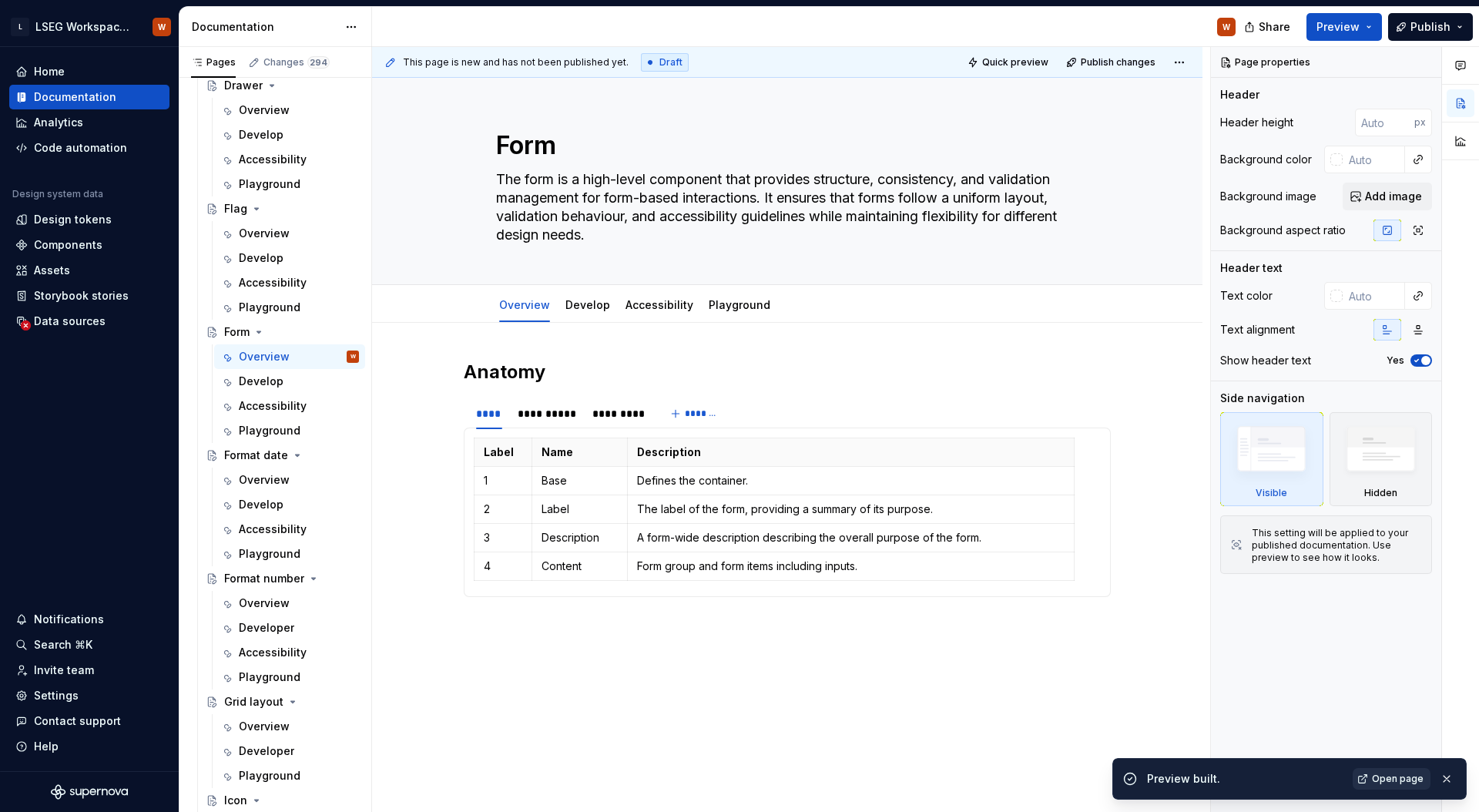
click at [1385, 776] on span "Open page" at bounding box center [1397, 778] width 51 height 12
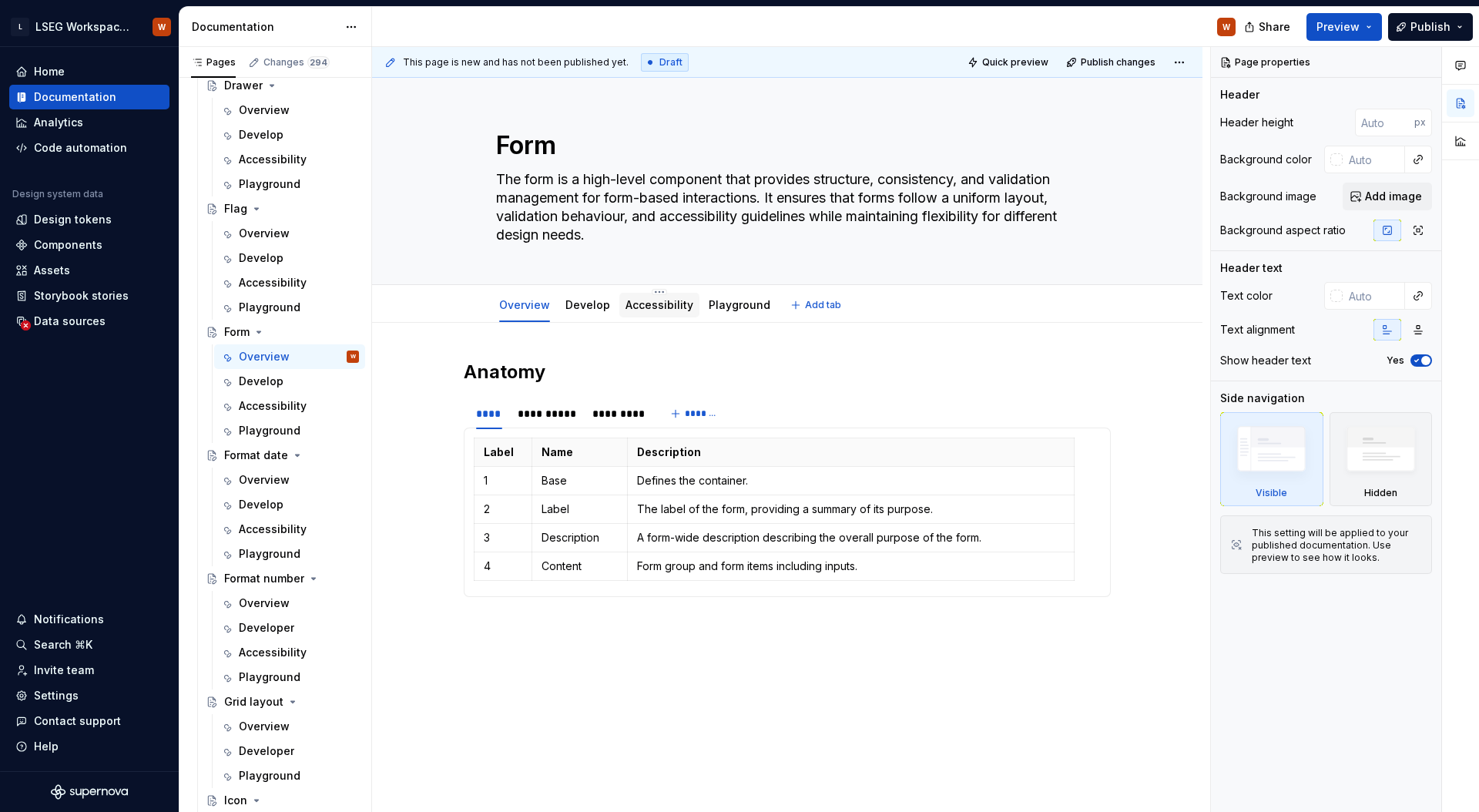
click at [619, 313] on div "Accessibility" at bounding box center [659, 305] width 80 height 25
click at [601, 308] on link "Develop" at bounding box center [587, 304] width 44 height 13
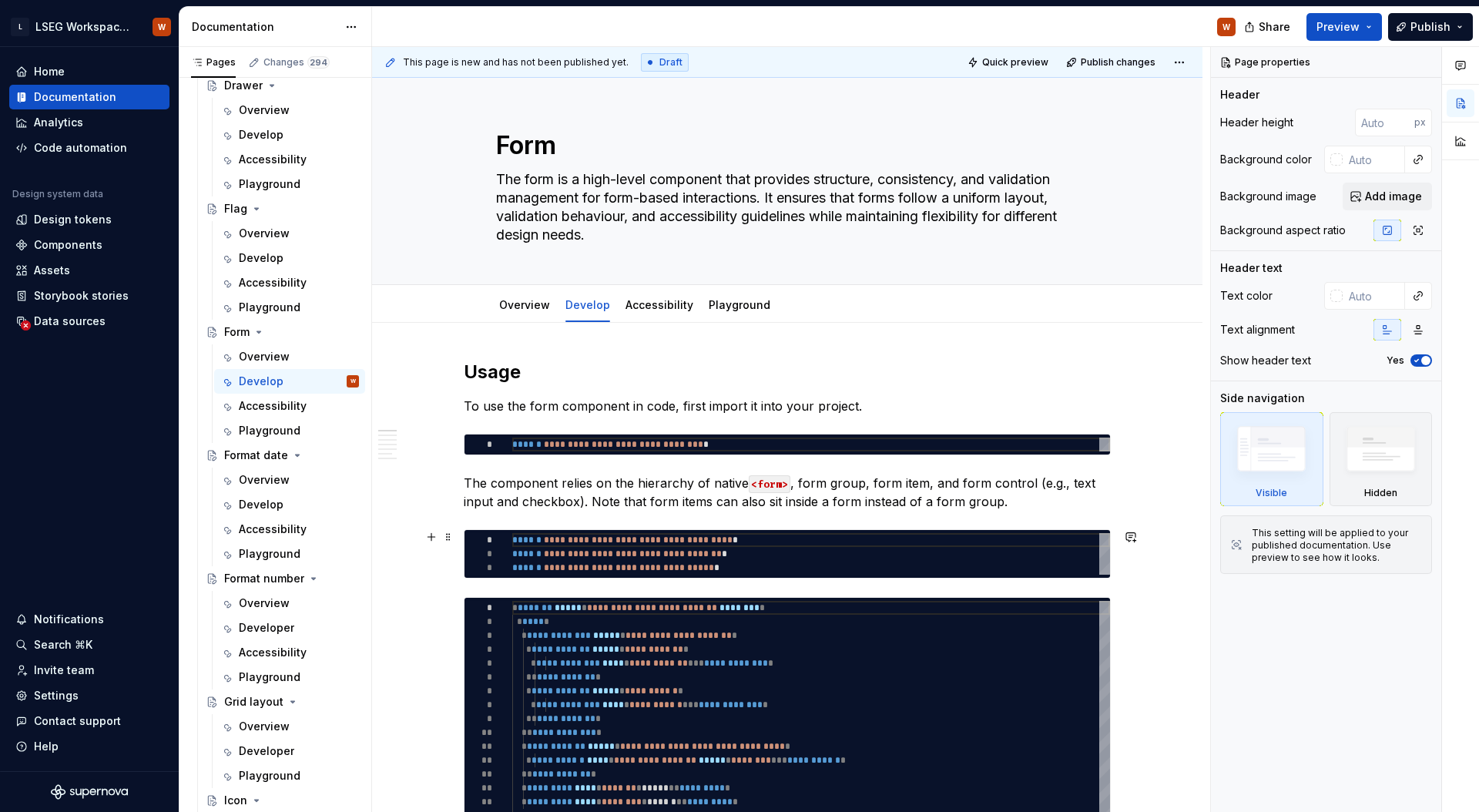
scroll to position [172, 0]
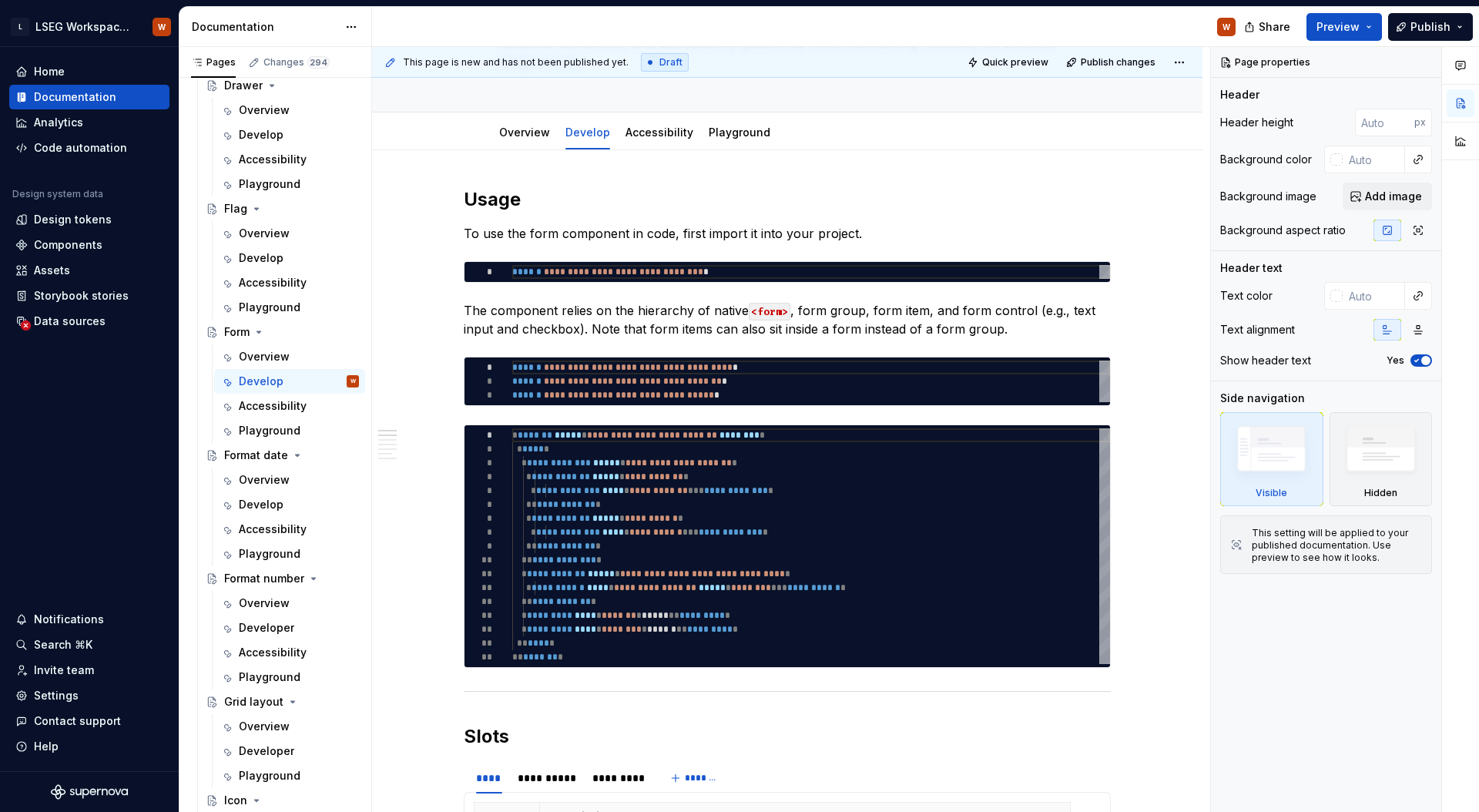
type textarea "*"
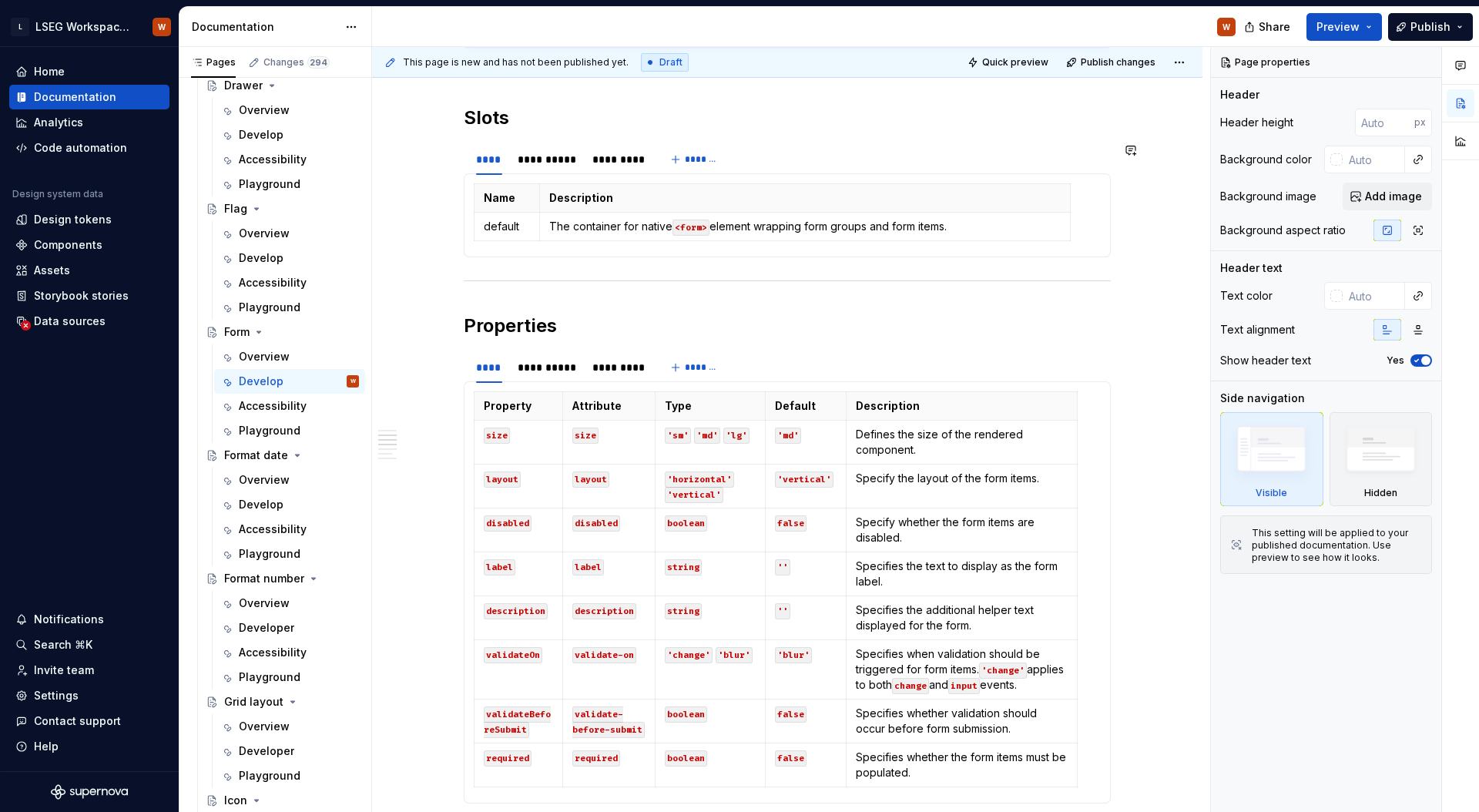
scroll to position [877, 0]
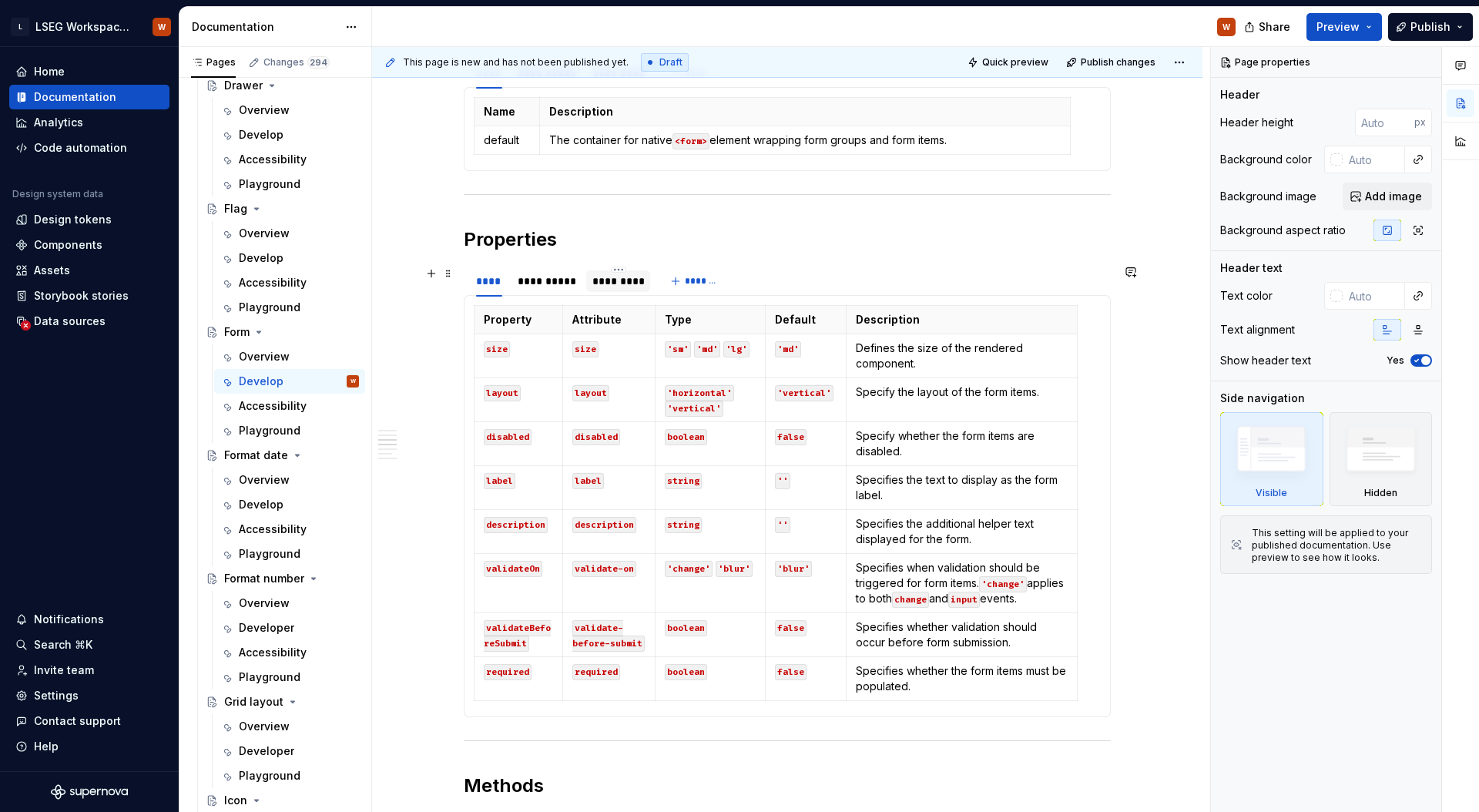
click at [630, 281] on div "*********" at bounding box center [618, 281] width 51 height 16
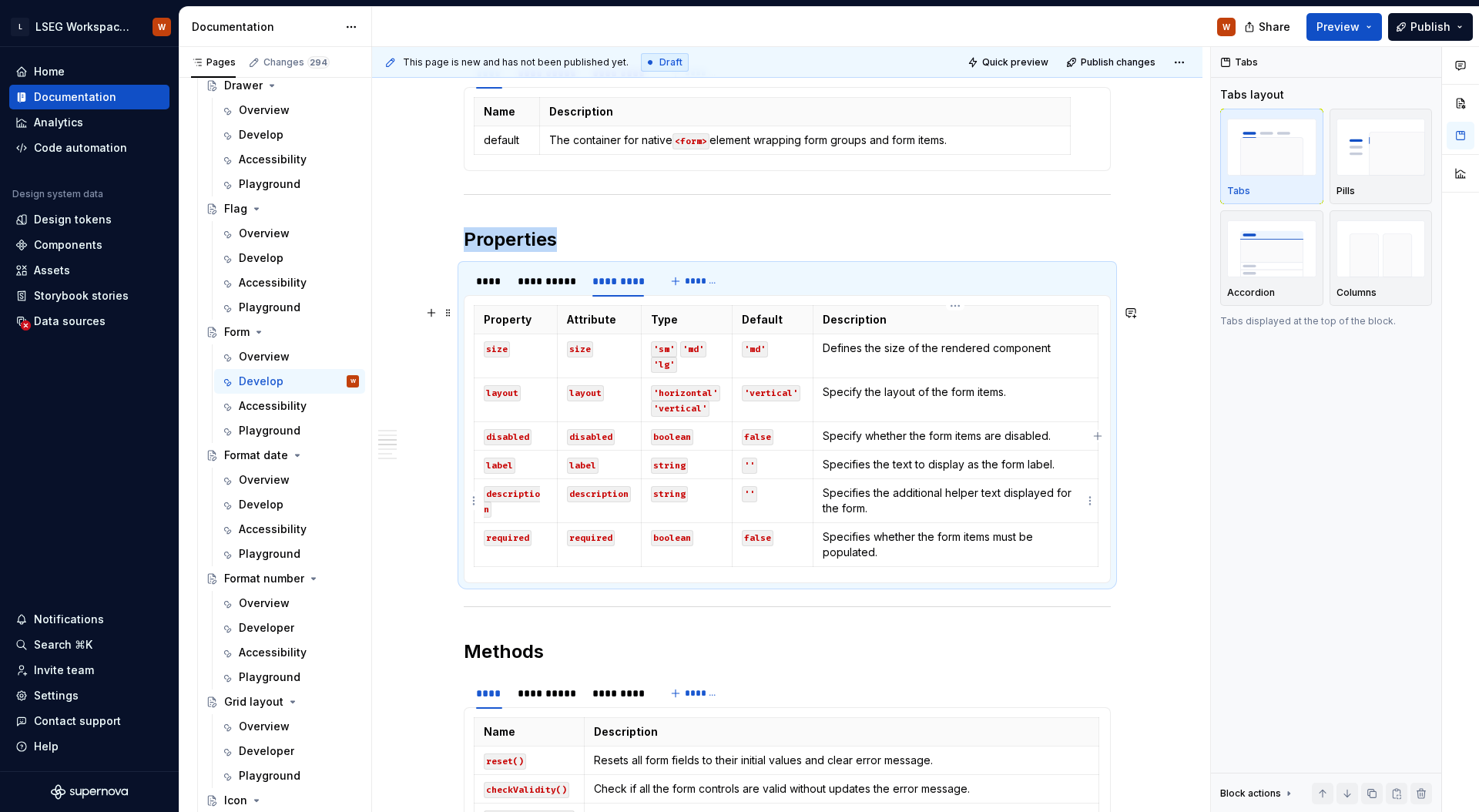
click at [924, 513] on p "Specifies the additional helper text displayed for the form." at bounding box center [955, 500] width 266 height 30
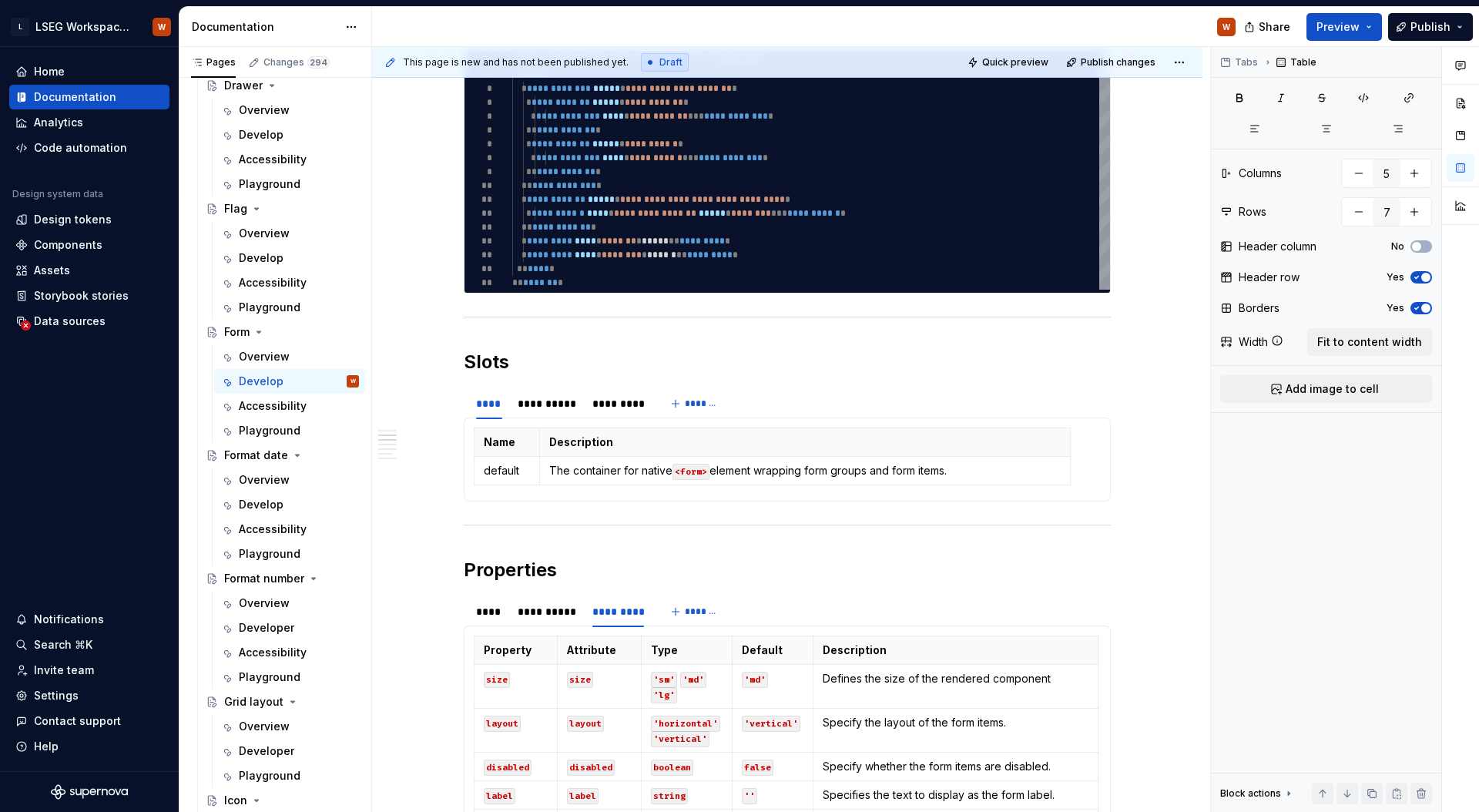
scroll to position [0, 0]
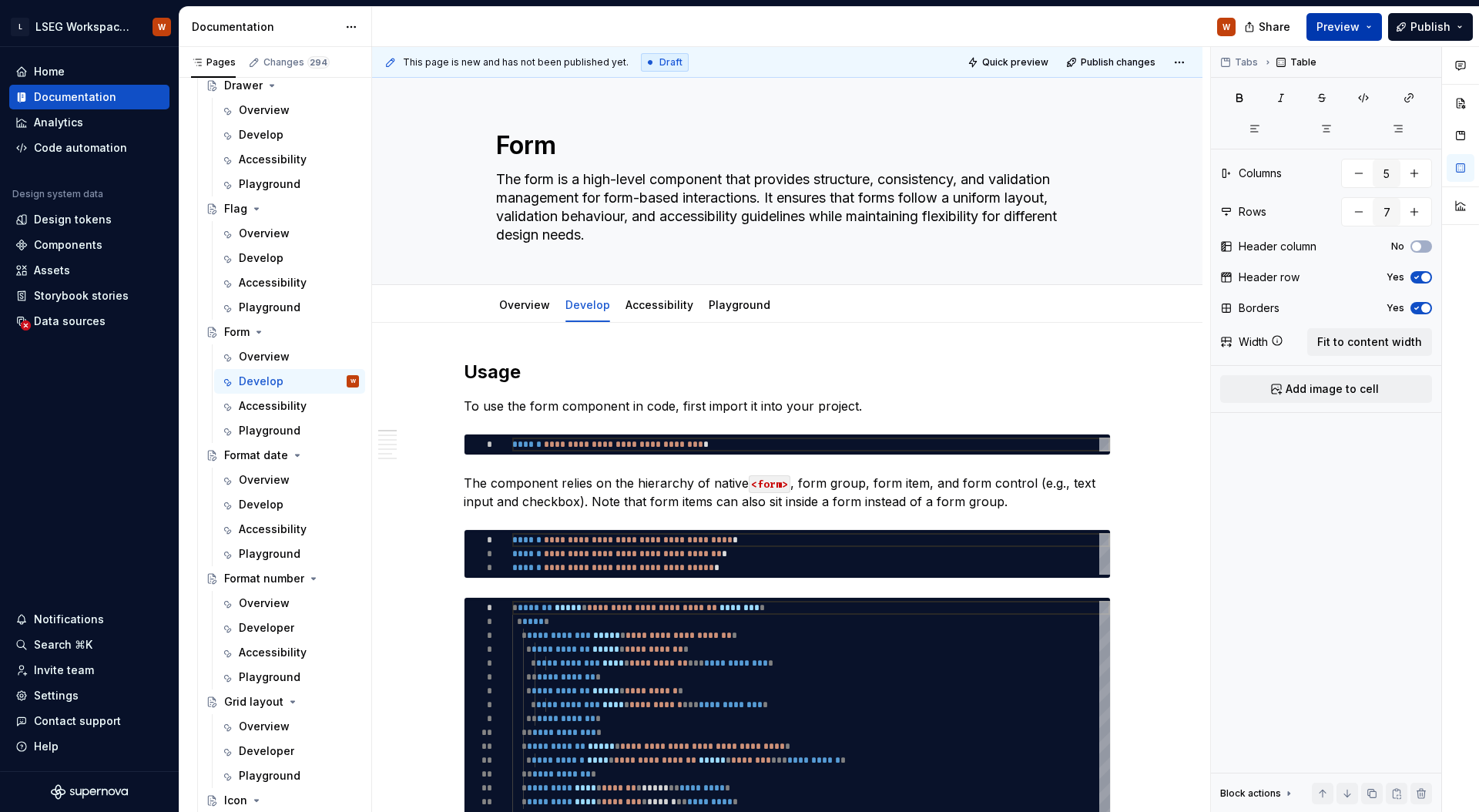
click at [1367, 23] on button "Preview" at bounding box center [1343, 27] width 76 height 28
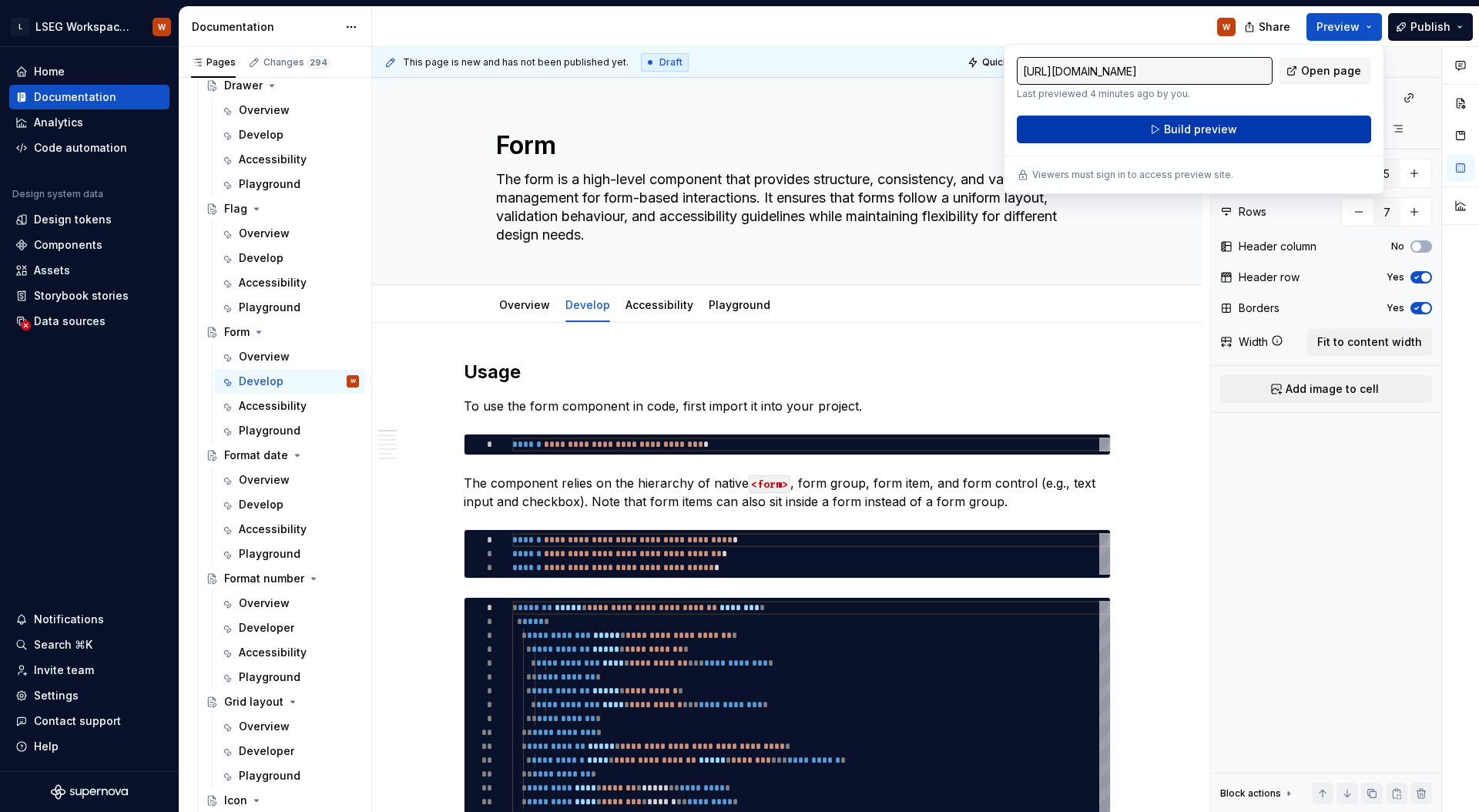
click at [1260, 129] on button "Build preview" at bounding box center [1193, 129] width 354 height 28
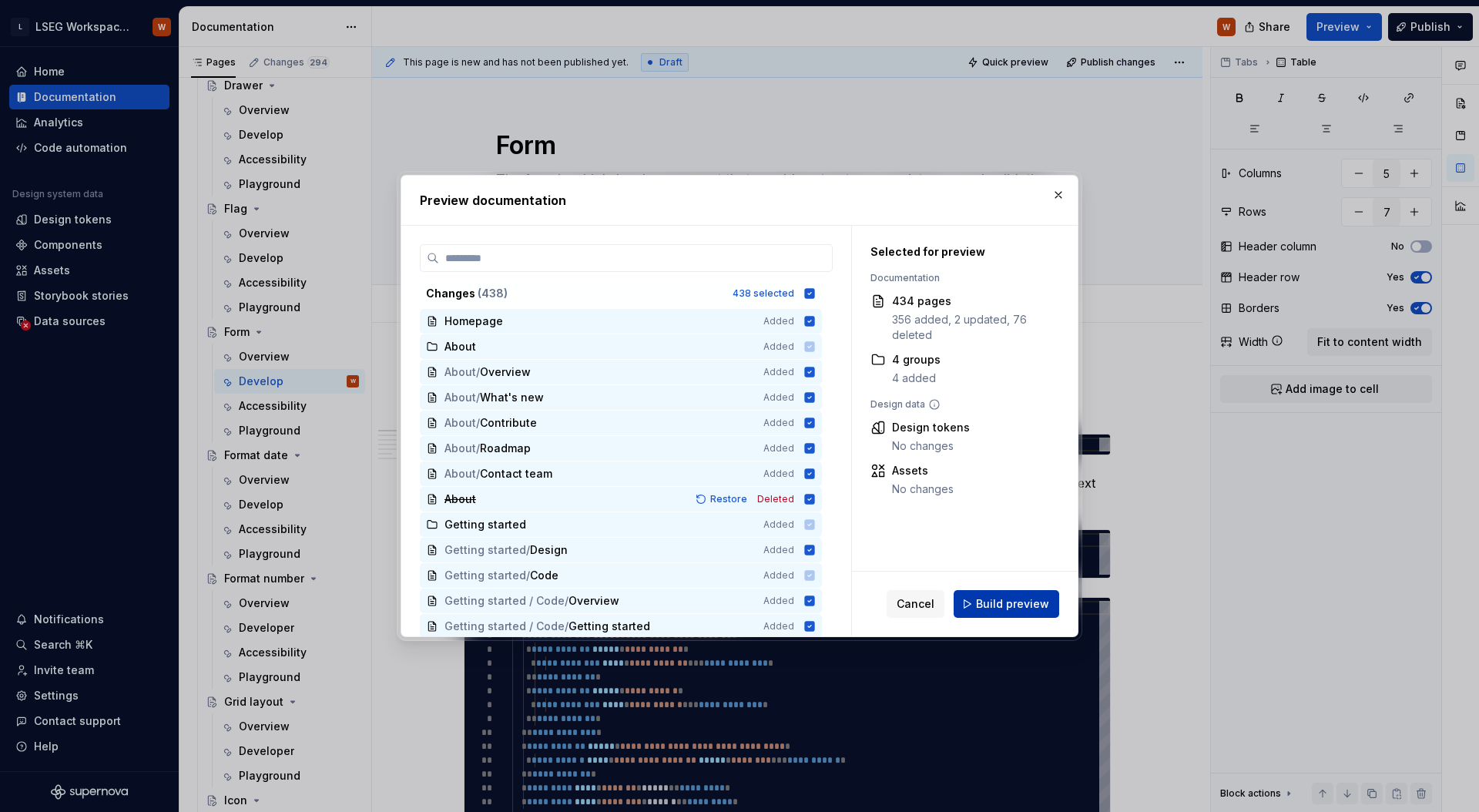
click at [984, 594] on button "Build preview" at bounding box center [1006, 604] width 105 height 28
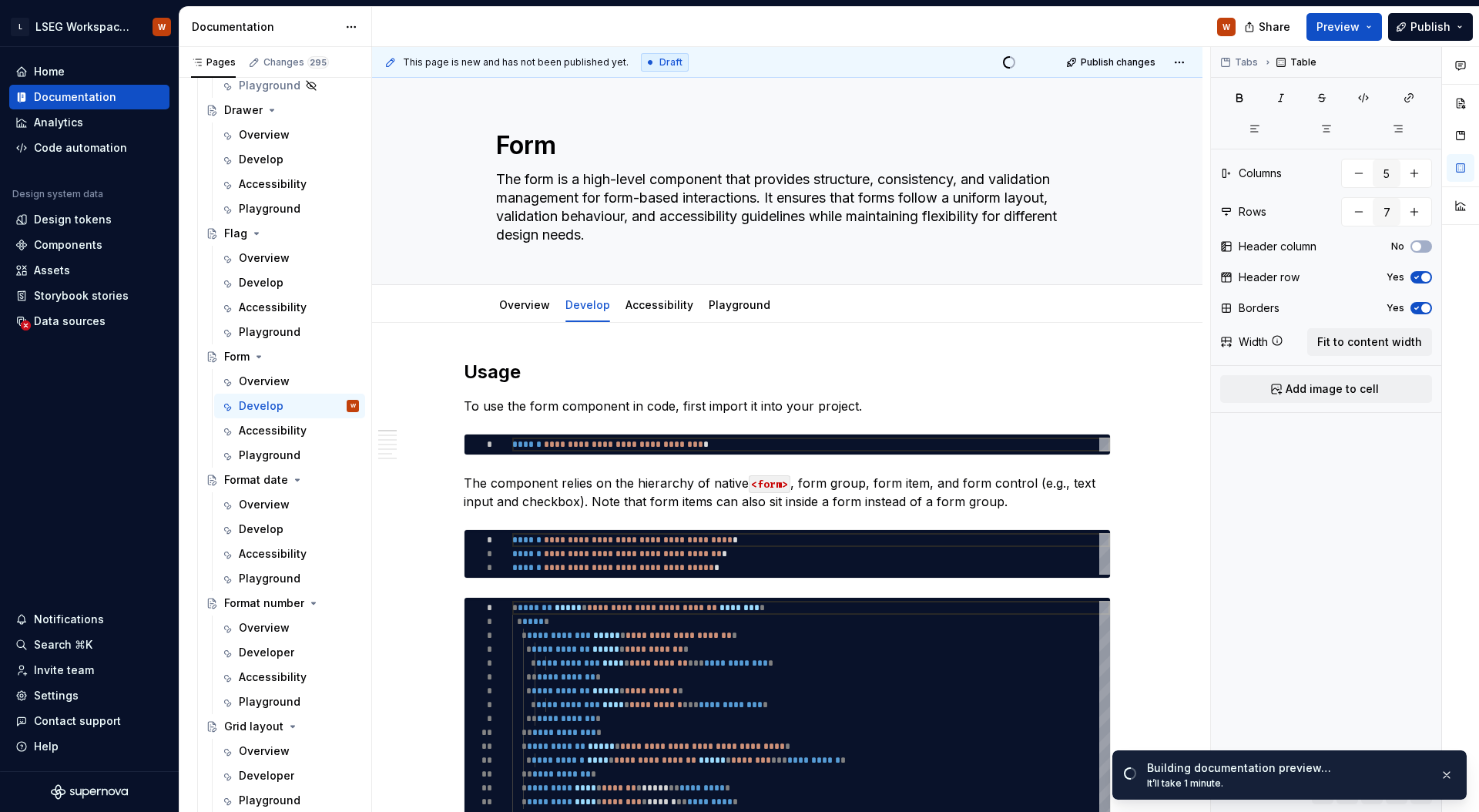
scroll to position [2799, 0]
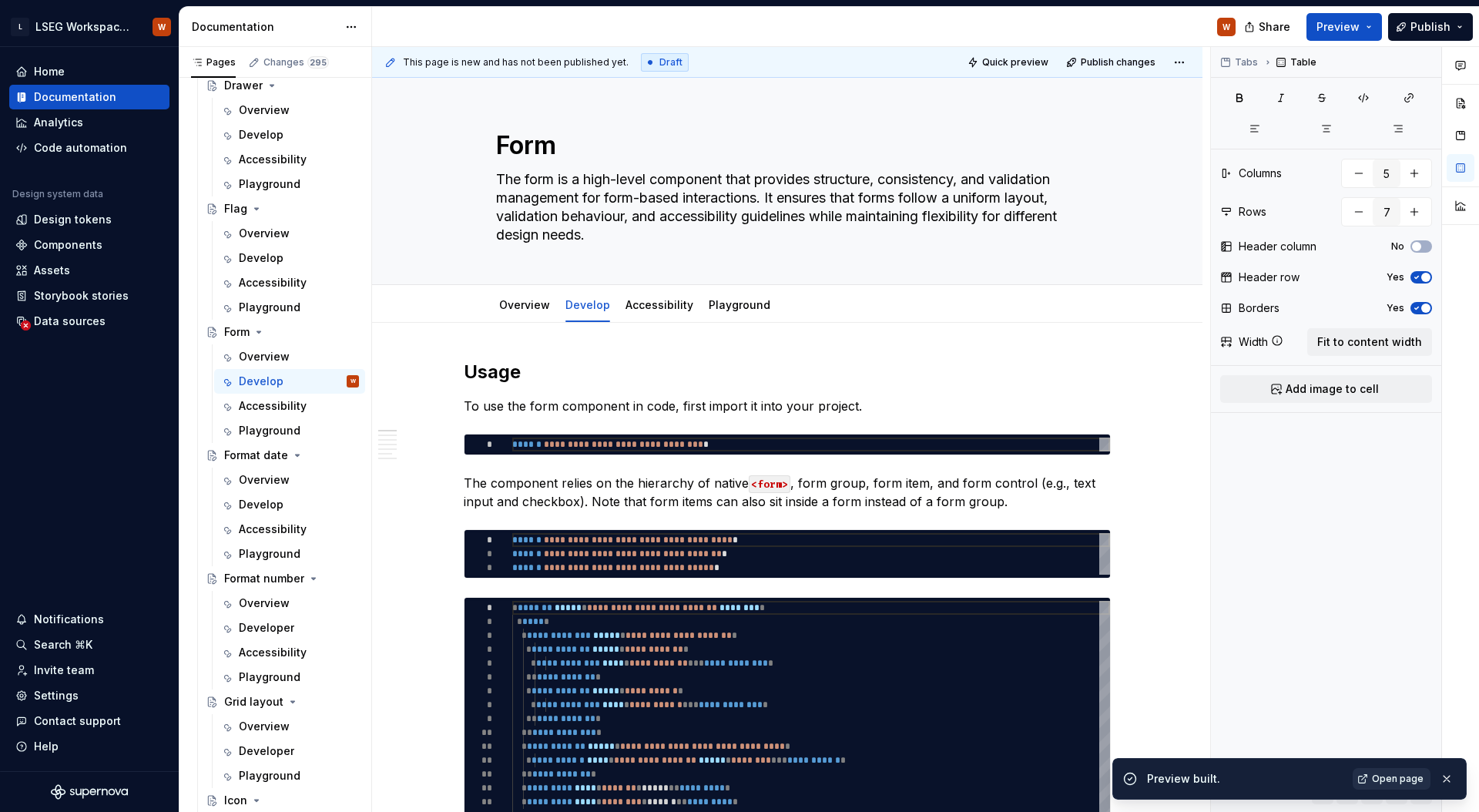
click at [1399, 773] on span "Open page" at bounding box center [1397, 778] width 51 height 12
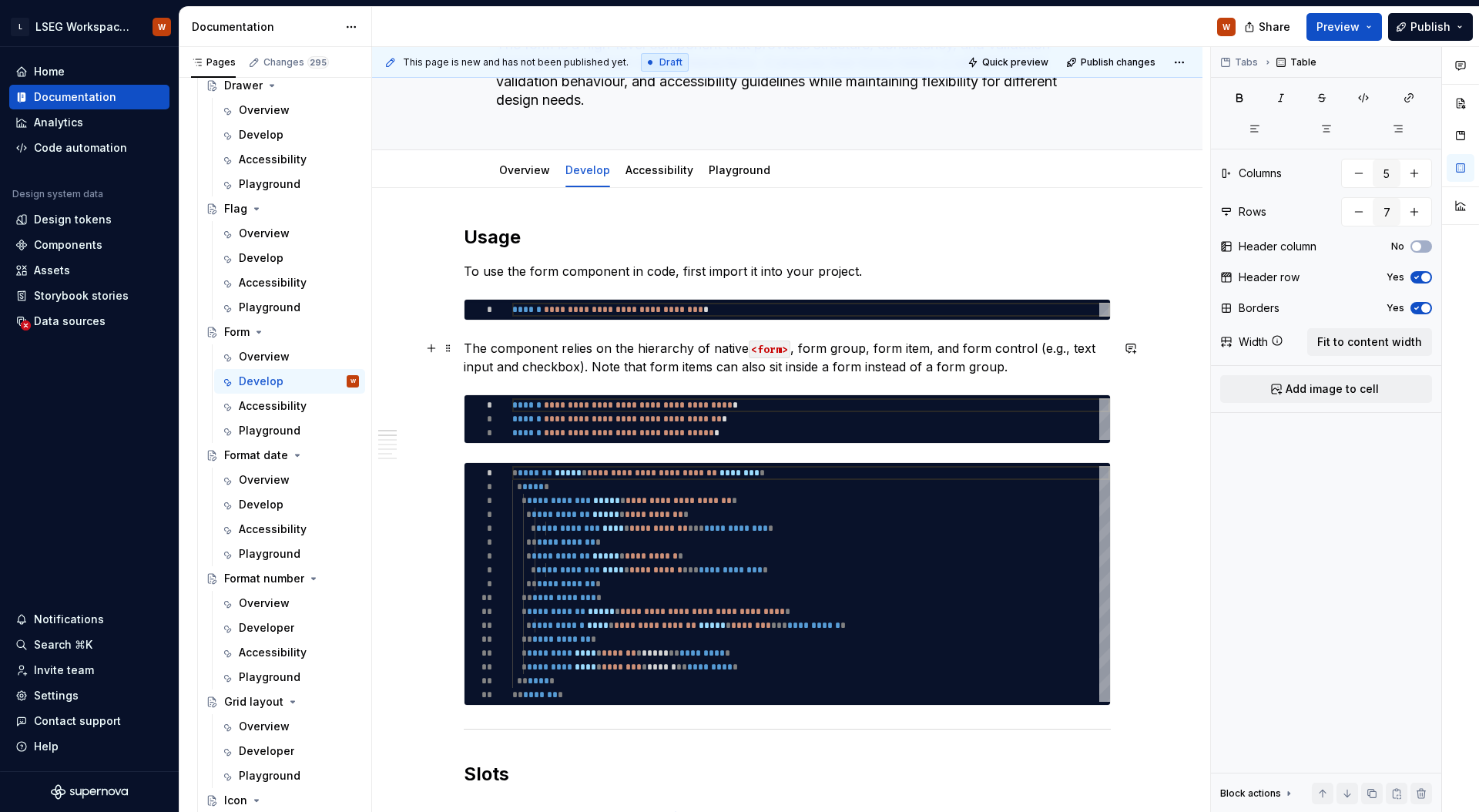
scroll to position [0, 0]
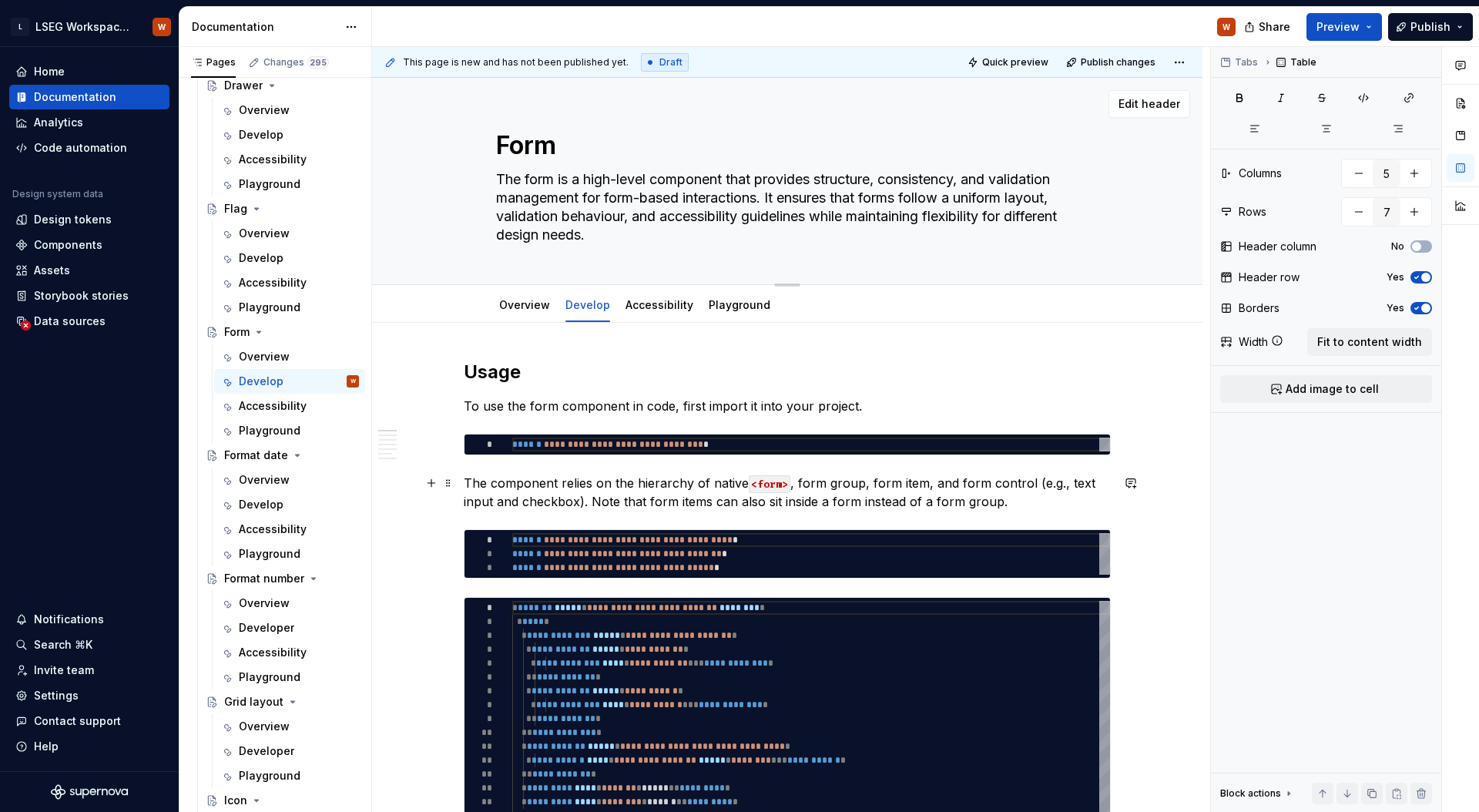
type textarea "*"
click at [605, 85] on div "Form The form is a high-level component that provides structure, consistency, a…" at bounding box center [787, 181] width 582 height 207
